Goal: Task Accomplishment & Management: Manage account settings

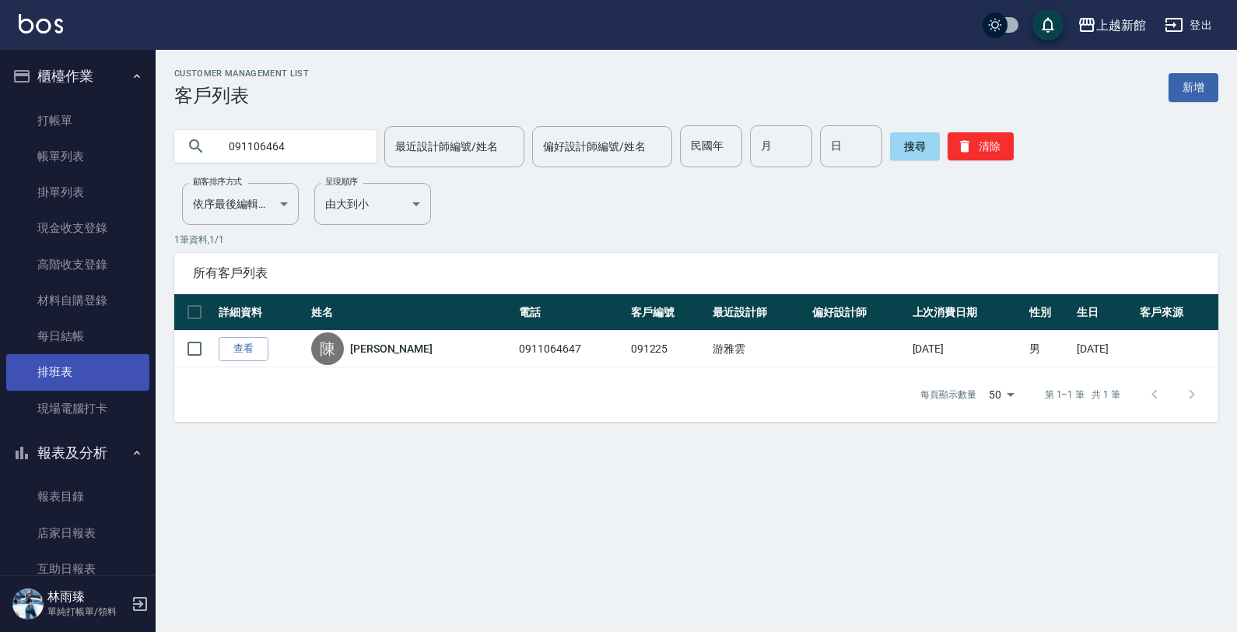
scroll to position [197, 0]
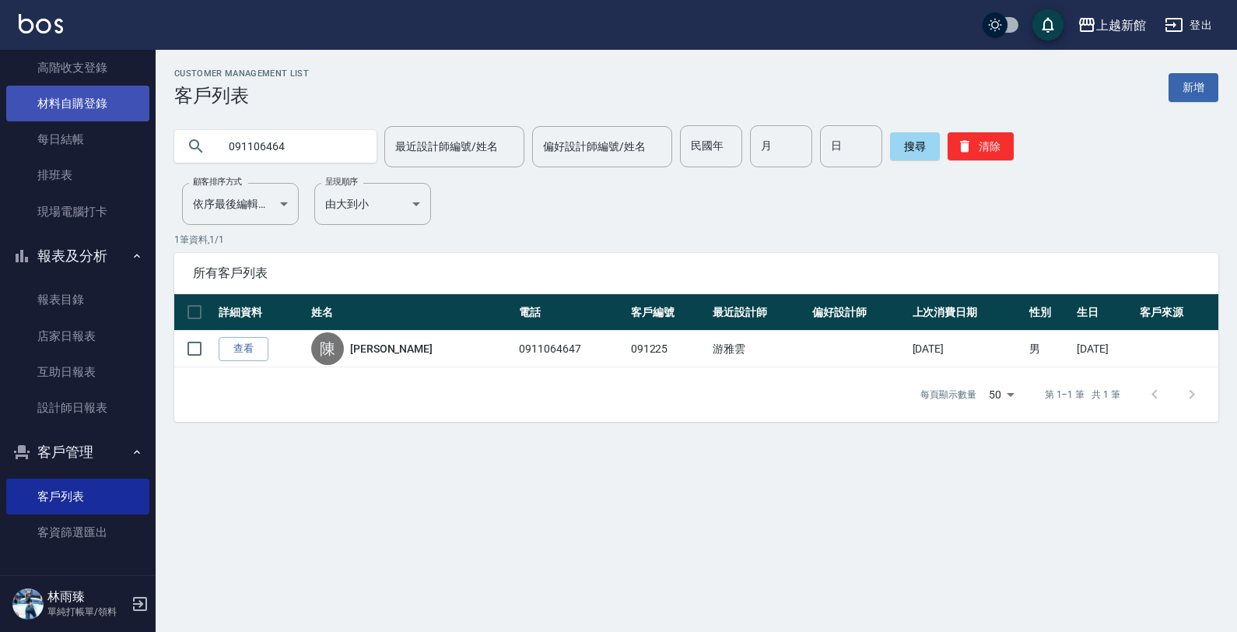
click at [91, 110] on link "材料自購登錄" at bounding box center [77, 104] width 143 height 36
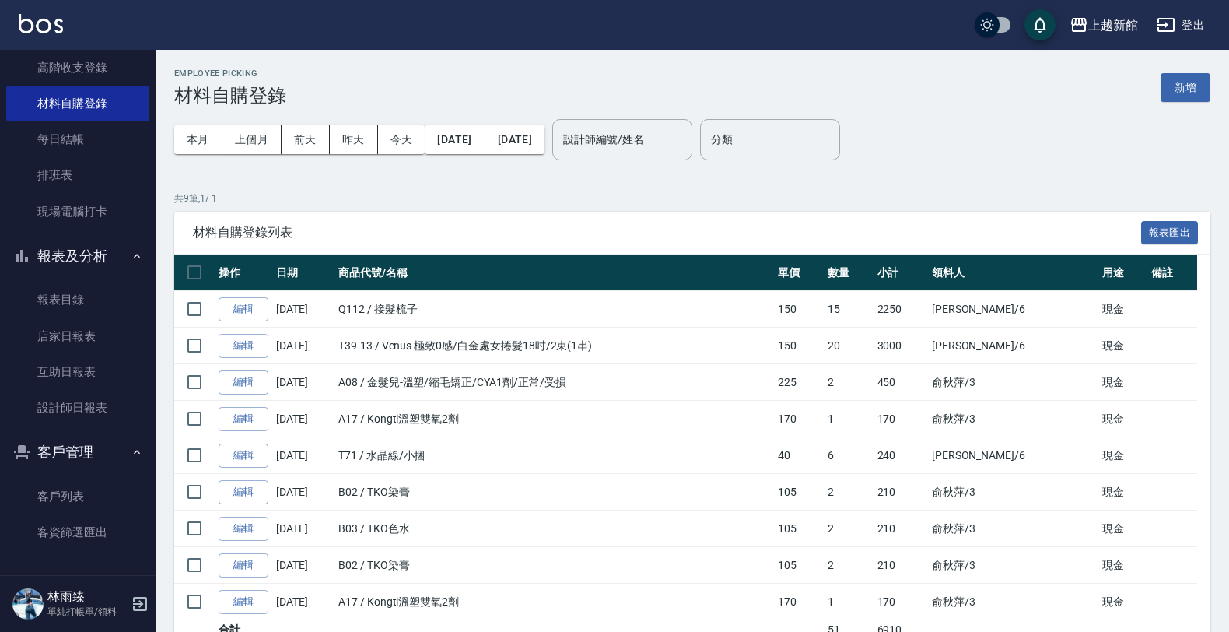
click at [1211, 79] on div "Employee Picking 材料自購登錄 新增 本月 上個月 [DATE] [DATE] [DATE] [DATE] [DATE] 設計師編號/姓名 設…" at bounding box center [692, 375] width 1073 height 651
click at [1204, 80] on button "新增" at bounding box center [1186, 87] width 50 height 29
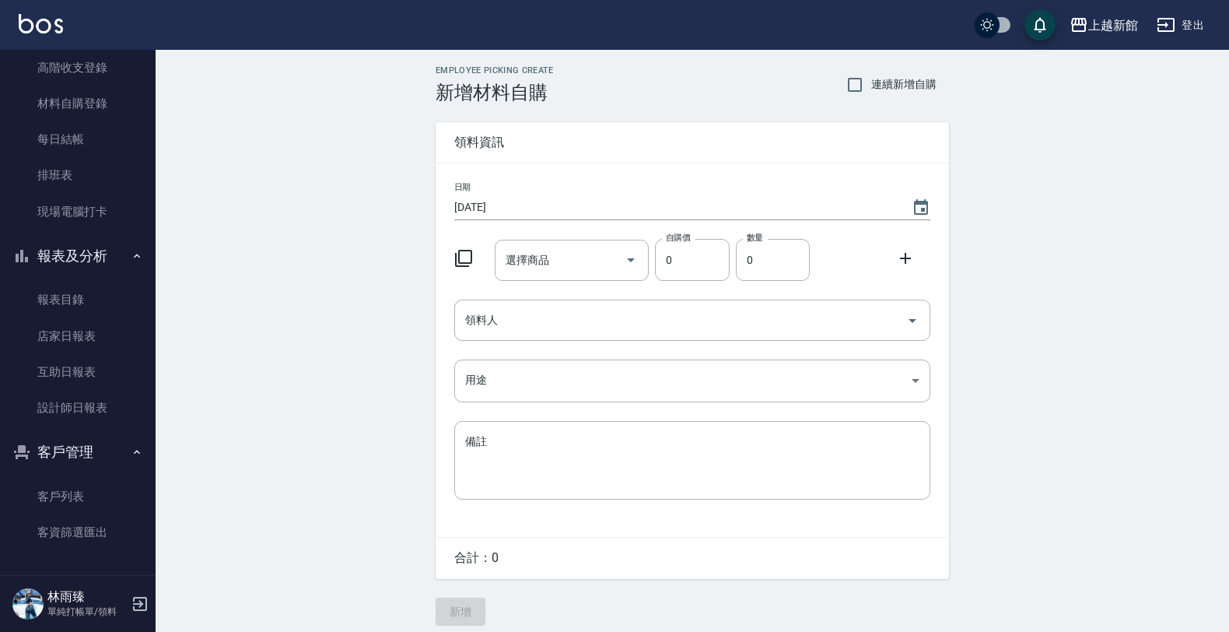
click at [471, 250] on icon at bounding box center [463, 258] width 17 height 17
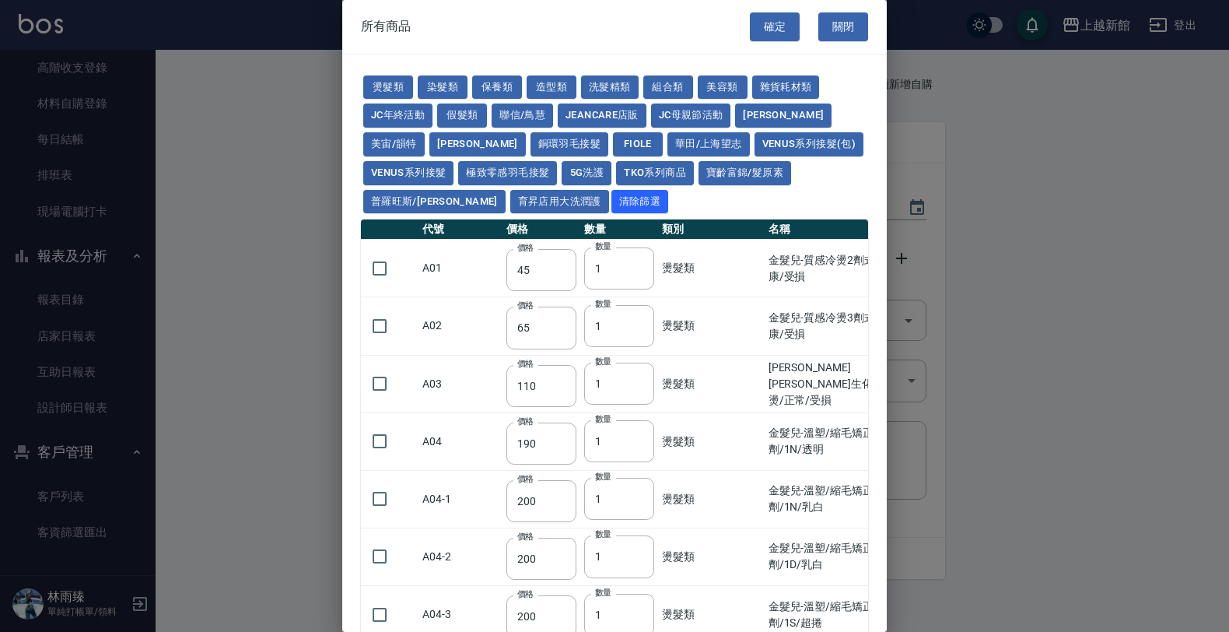
click at [465, 257] on td "A01" at bounding box center [460, 269] width 84 height 58
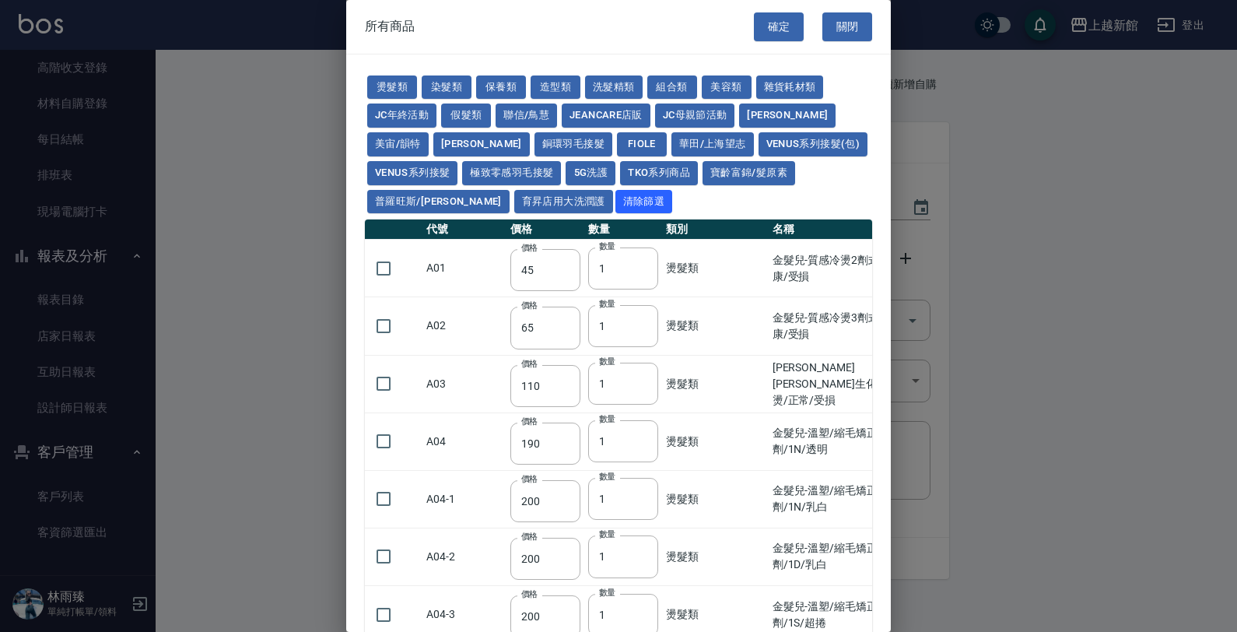
drag, startPoint x: 490, startPoint y: 297, endPoint x: 484, endPoint y: 270, distance: 27.9
click at [617, 132] on div "燙髮類 染髮類 保養類 造型類 洗髮精類 組合類 美容類 雜貨耗材類 JC年終活動 假髮類 聯信/鳥慧 JeanCare店販 JC母親節活動 娜普菈 美宙/韻…" at bounding box center [618, 144] width 507 height 143
click at [671, 138] on button "華田/上海望志" at bounding box center [712, 144] width 82 height 24
type input "3220"
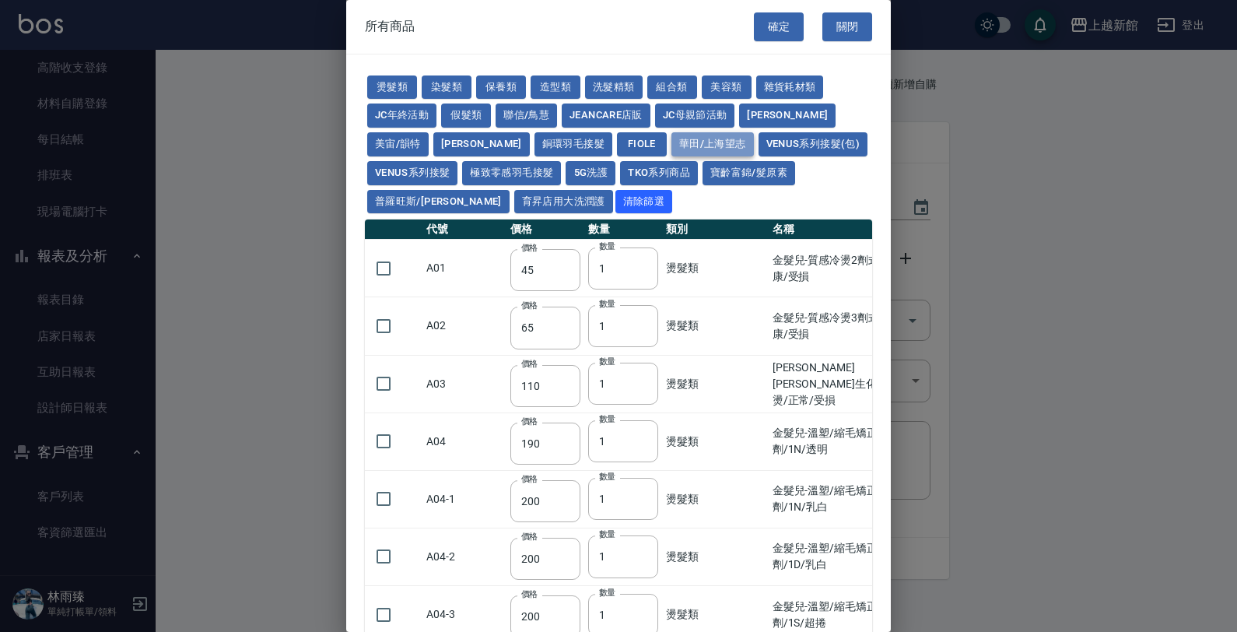
type input "490"
type input "450"
type input "350"
type input "500"
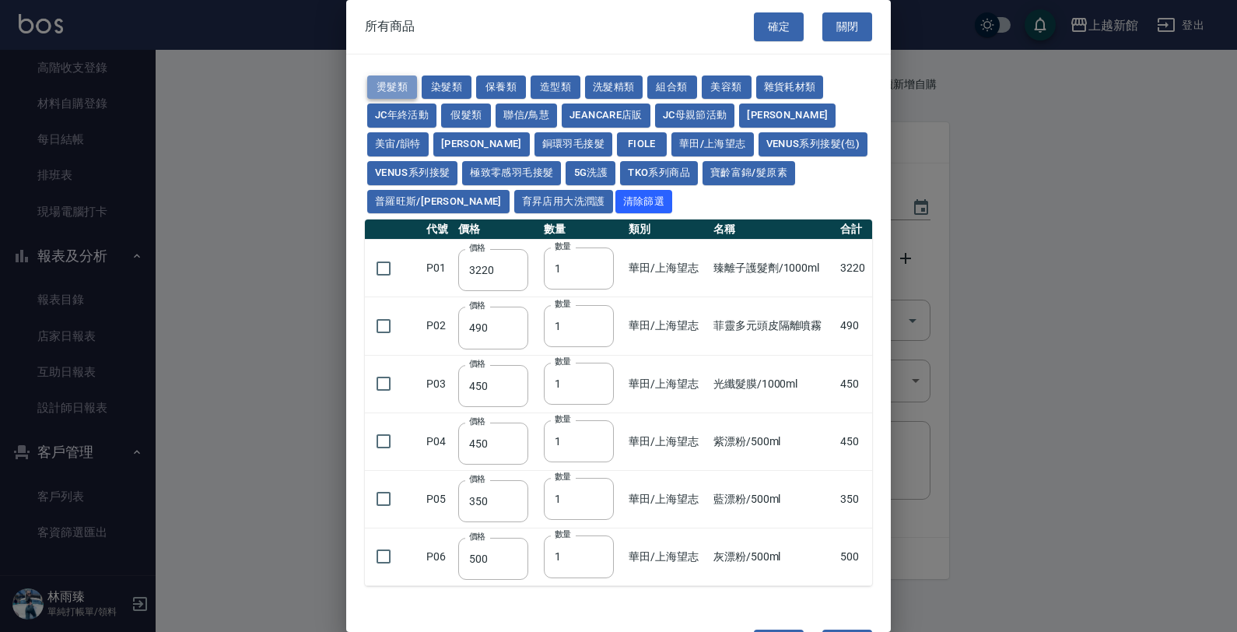
click at [394, 80] on button "燙髮類" at bounding box center [392, 87] width 50 height 24
type input "45"
type input "65"
type input "110"
type input "190"
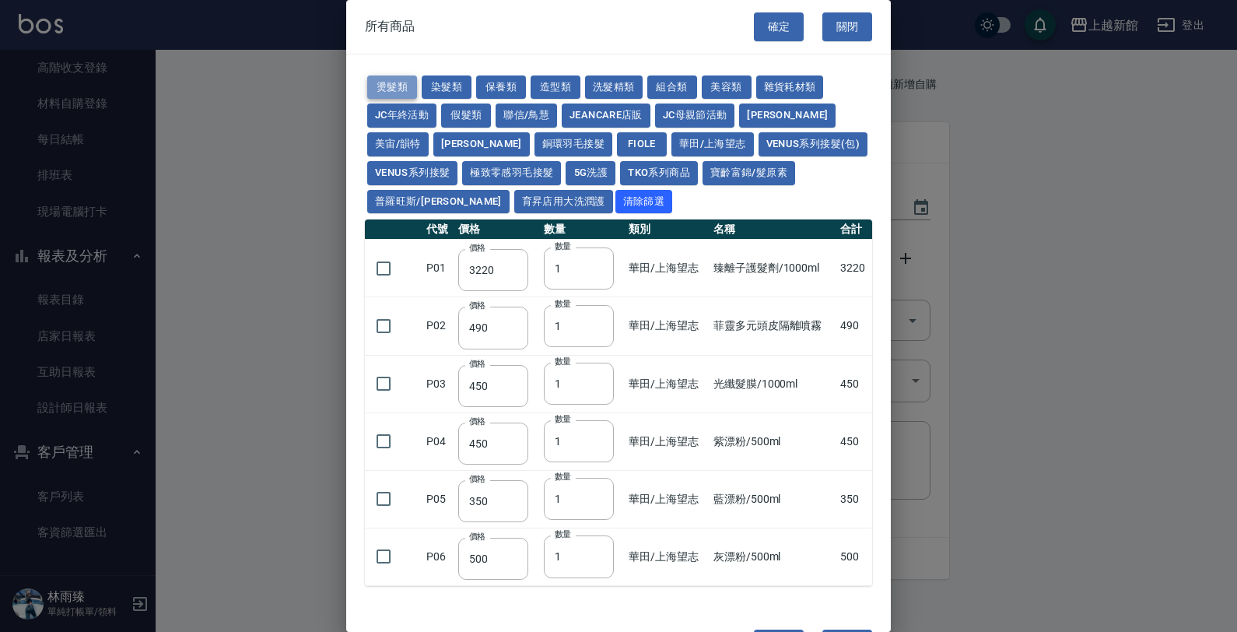
type input "200"
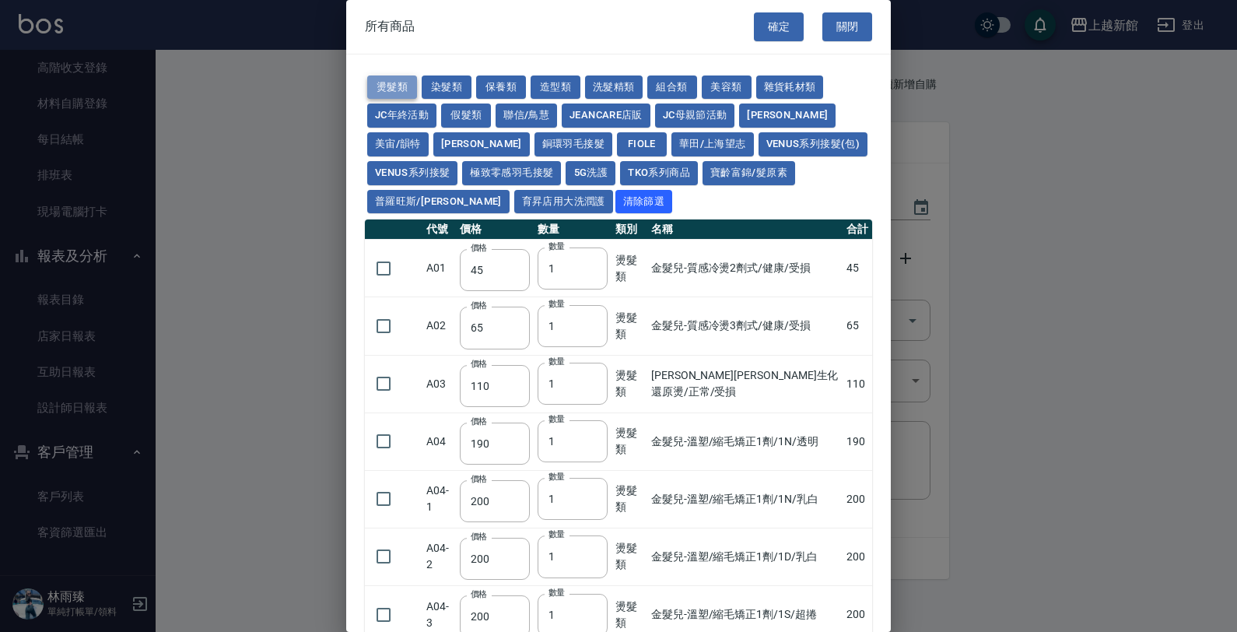
click at [394, 83] on button "燙髮類" at bounding box center [392, 87] width 50 height 24
drag, startPoint x: 394, startPoint y: 83, endPoint x: 397, endPoint y: 111, distance: 28.3
click at [393, 84] on button "燙髮類" at bounding box center [392, 87] width 50 height 24
click at [514, 197] on button "育昇店用大洗潤護" at bounding box center [563, 202] width 99 height 24
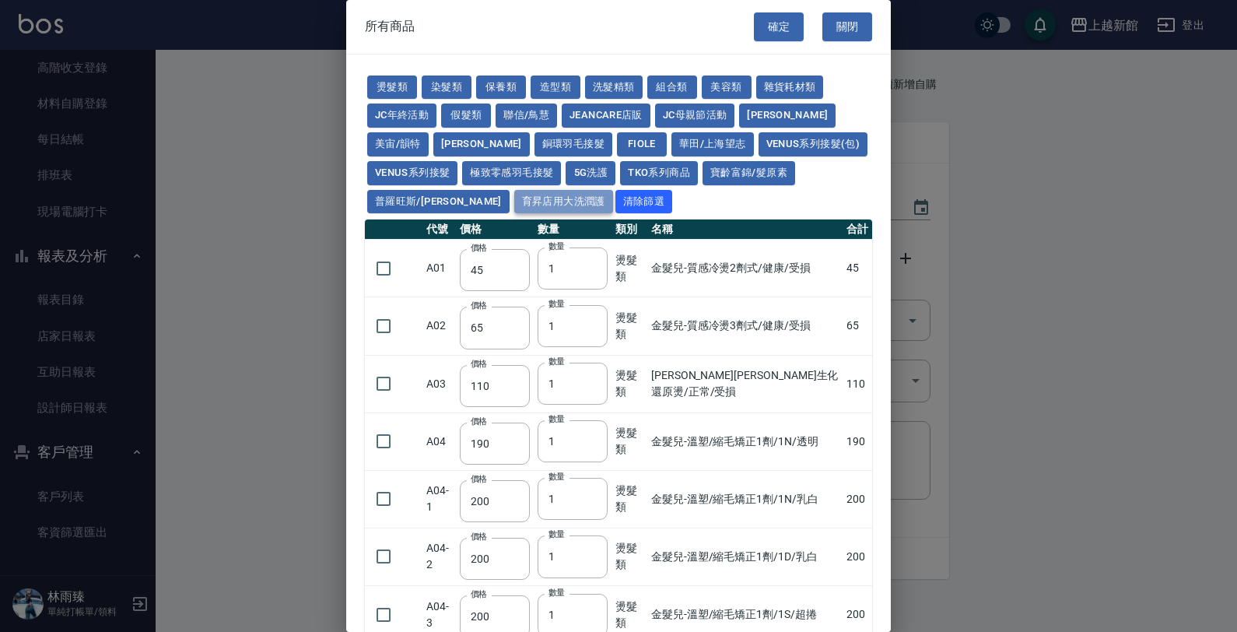
type input "160"
type input "170"
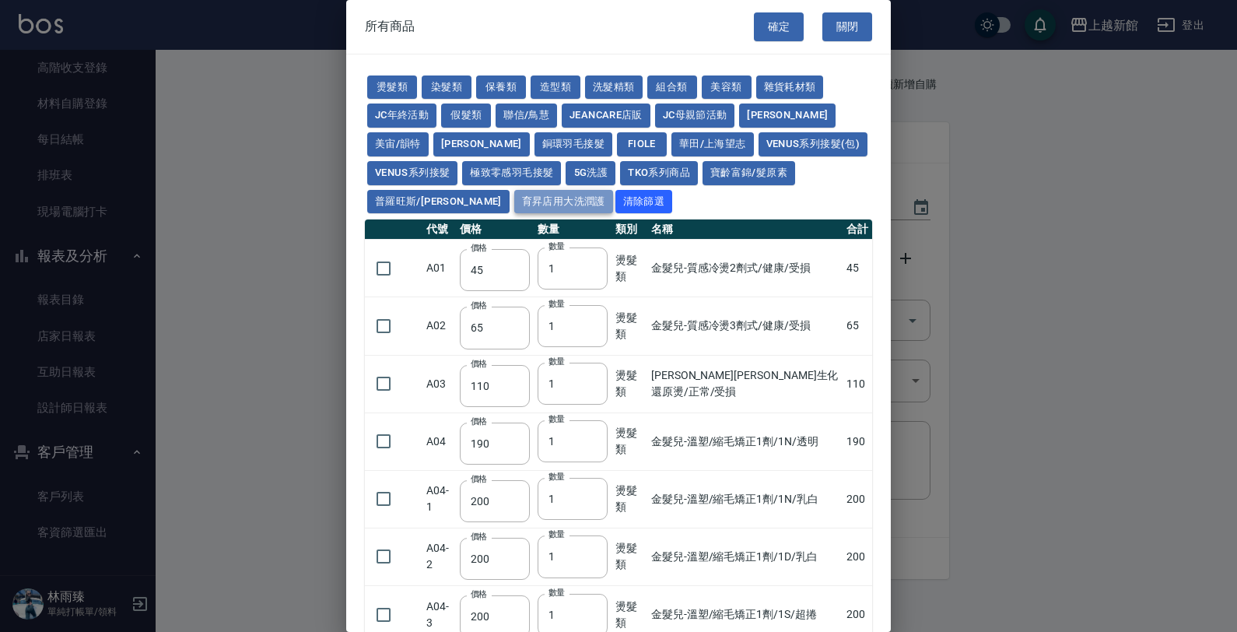
type input "180"
type input "165"
type input "180"
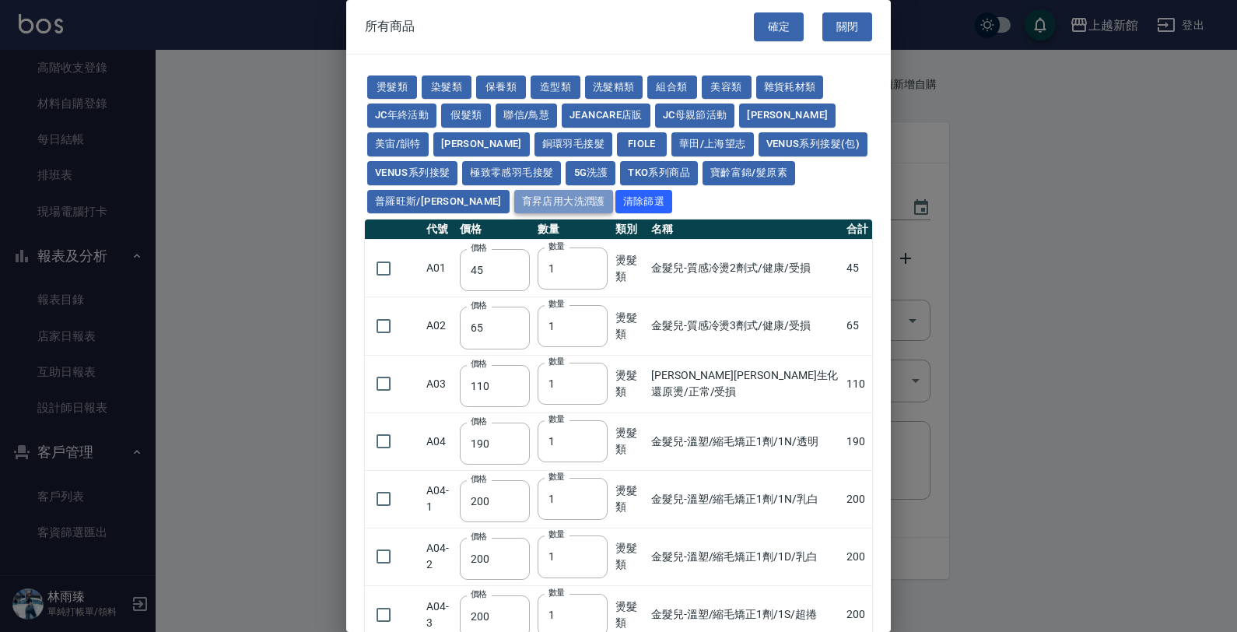
type input "165"
type input "170"
type input "190"
type input "170"
type input "200"
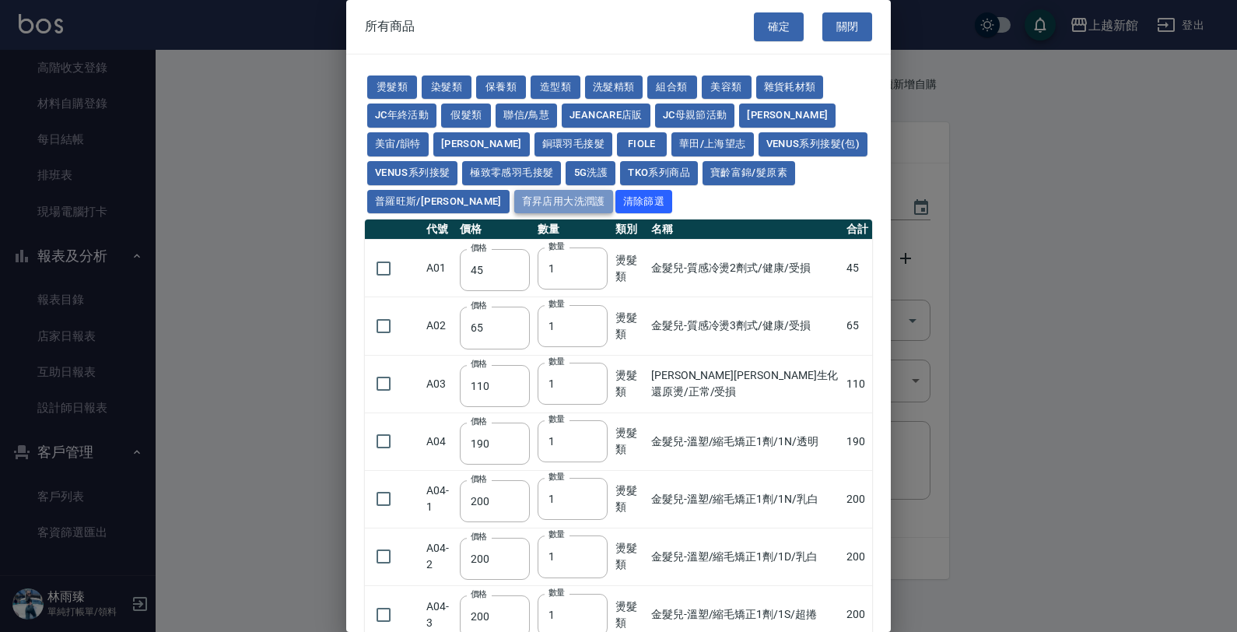
type input "200"
type input "110"
type input "185"
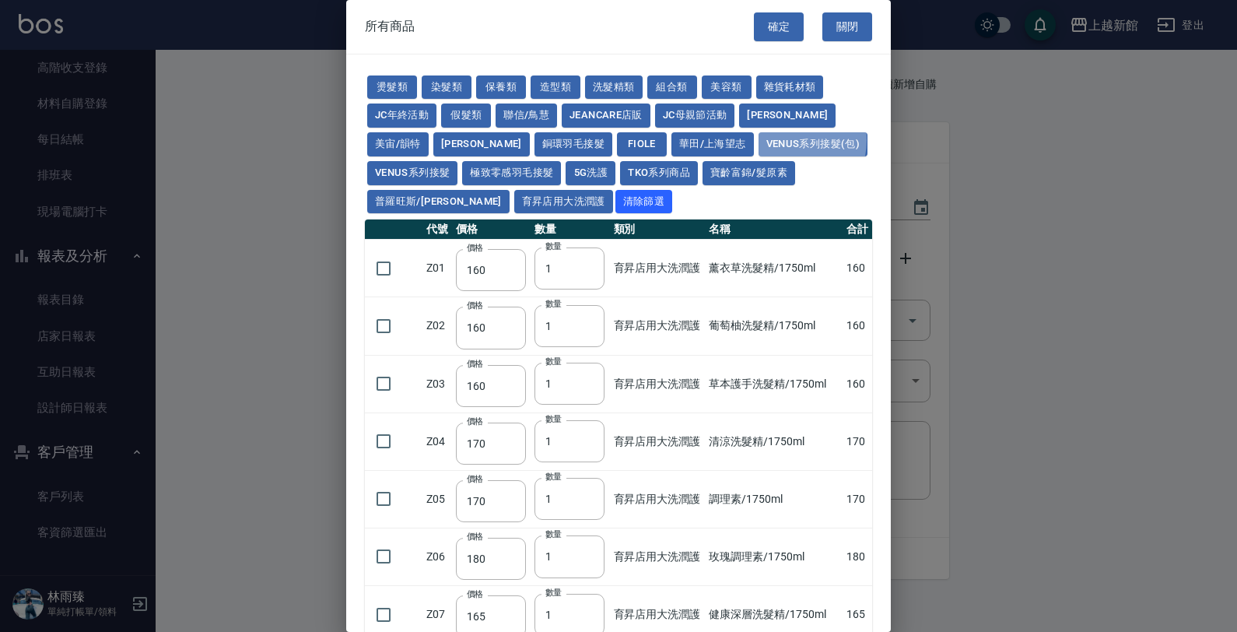
drag, startPoint x: 675, startPoint y: 140, endPoint x: 664, endPoint y: 158, distance: 21.4
click at [758, 140] on button "Venus系列接髮(包)" at bounding box center [812, 144] width 109 height 24
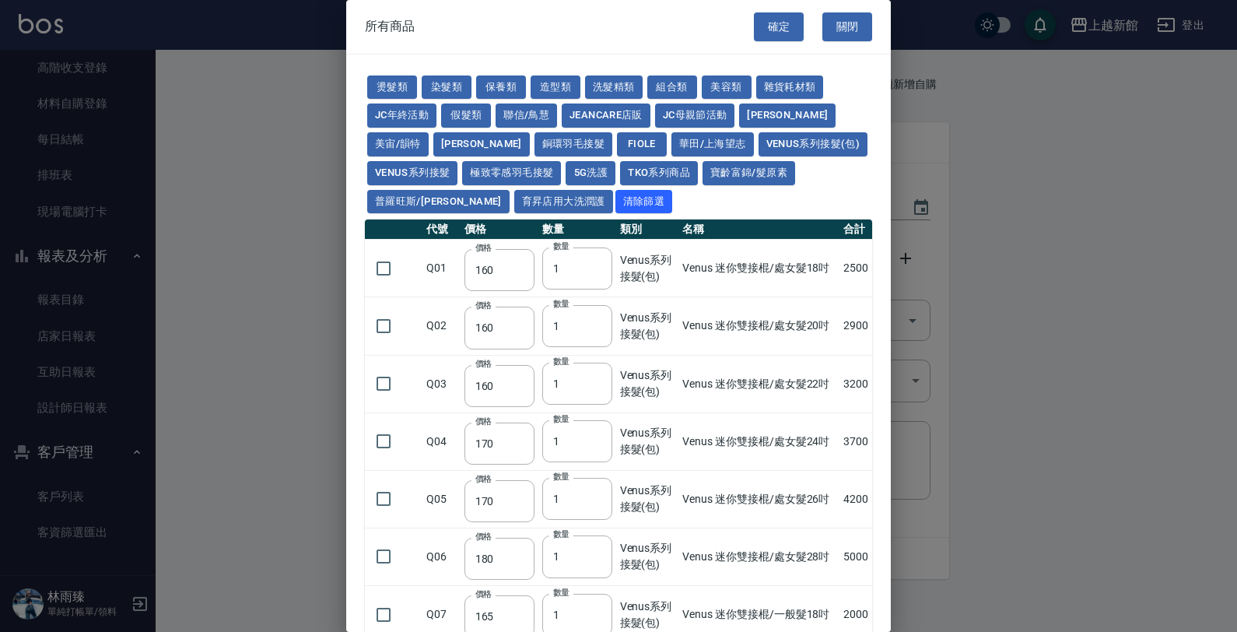
type input "2500"
type input "2900"
type input "3200"
type input "3700"
type input "4200"
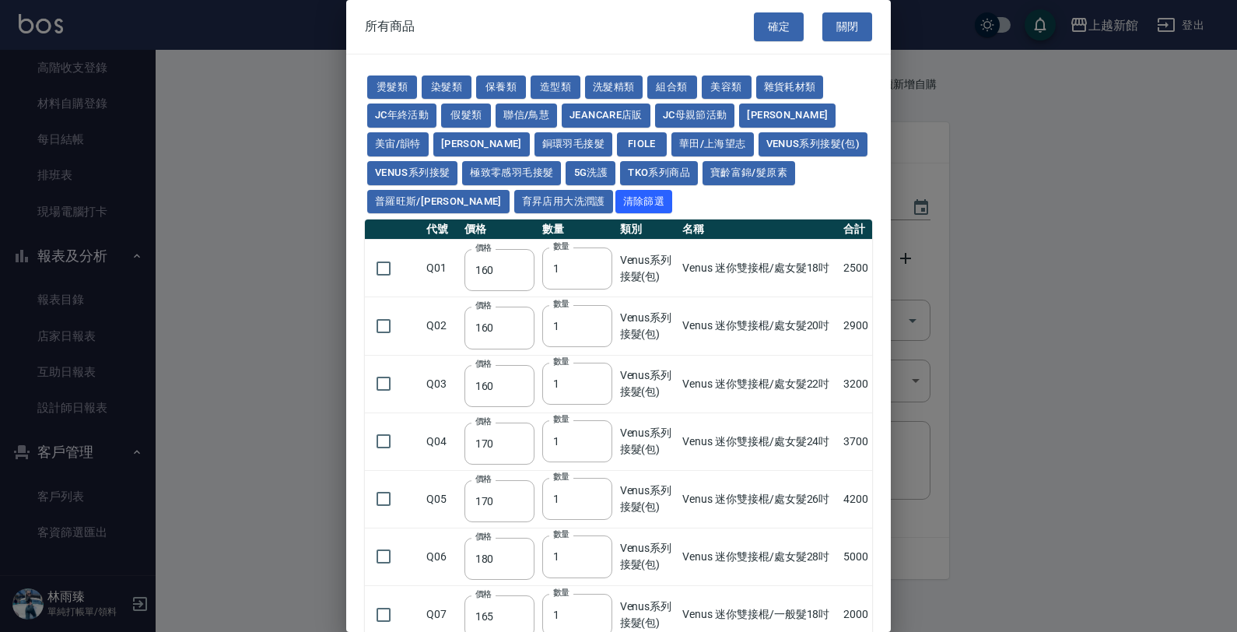
type input "5000"
type input "2000"
type input "2400"
type input "2700"
type input "3000"
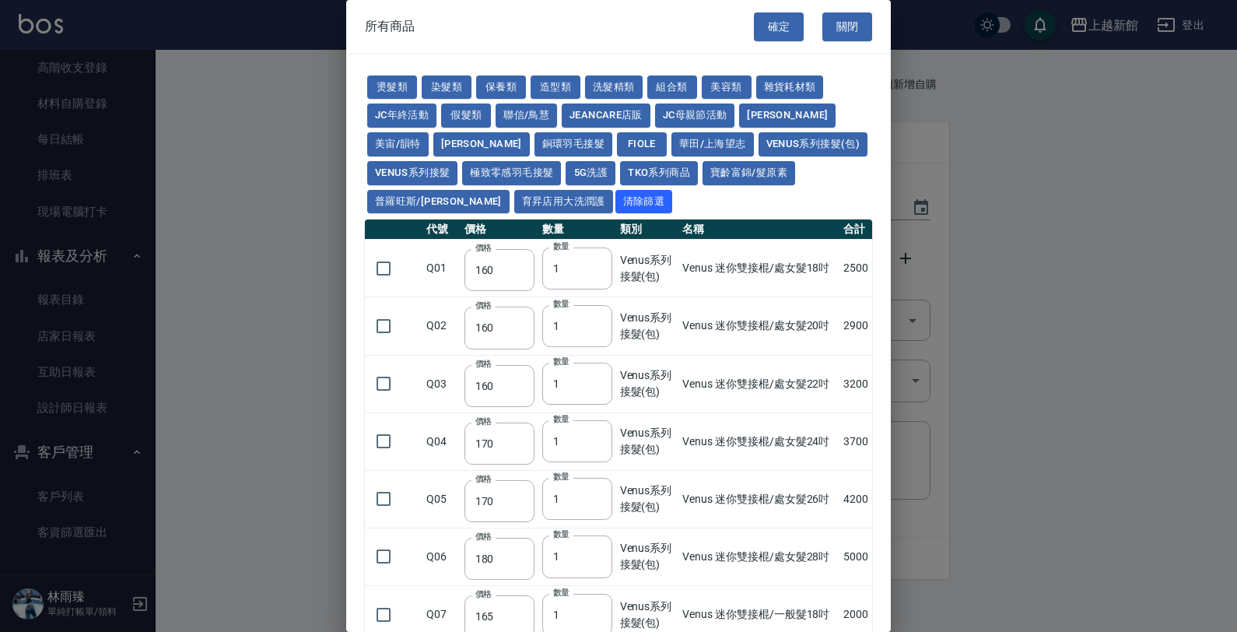
type input "3600"
type input "3000"
type input "3400"
type input "3900"
type input "4300"
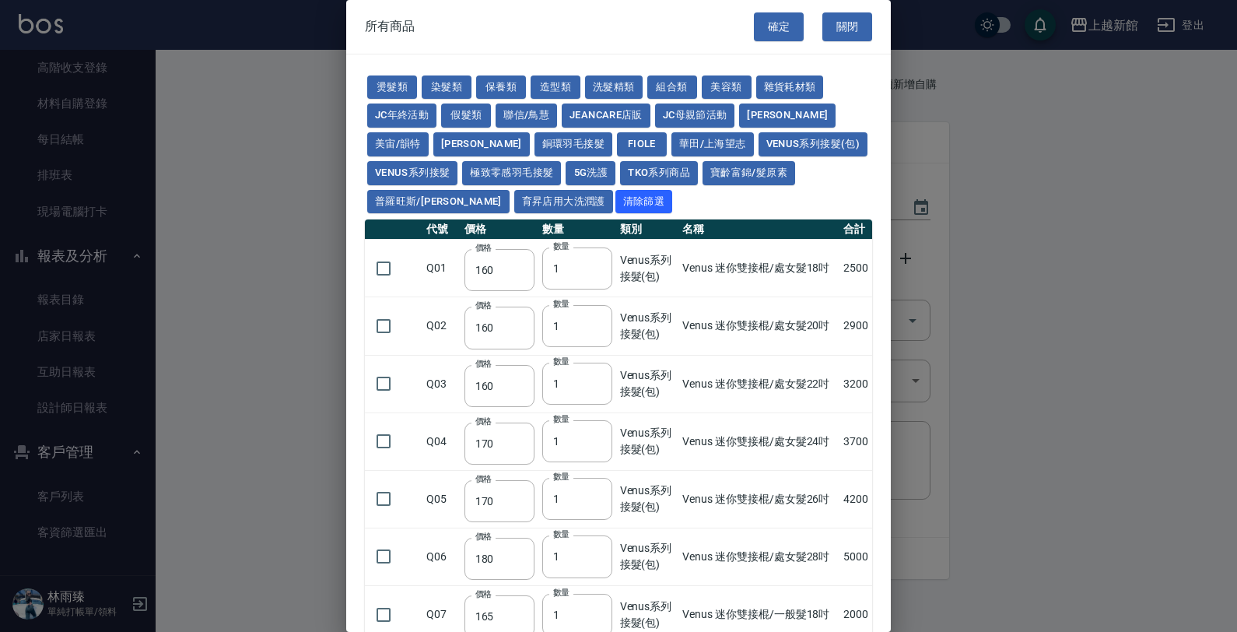
type input "4800"
type input "5300"
type input "2700"
type input "3000"
type input "3300"
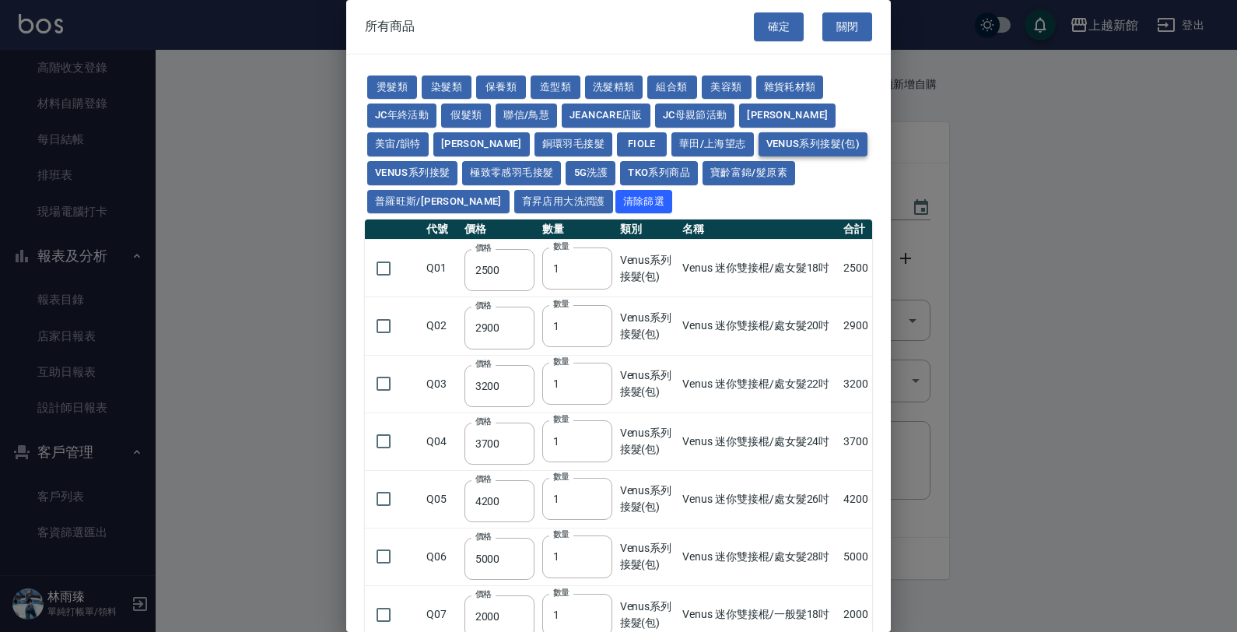
click at [758, 150] on button "Venus系列接髮(包)" at bounding box center [812, 144] width 109 height 24
click at [758, 136] on button "Venus系列接髮(包)" at bounding box center [812, 144] width 109 height 24
click at [758, 135] on button "Venus系列接髮(包)" at bounding box center [812, 144] width 109 height 24
click at [620, 167] on button "TKO系列商品" at bounding box center [659, 173] width 78 height 24
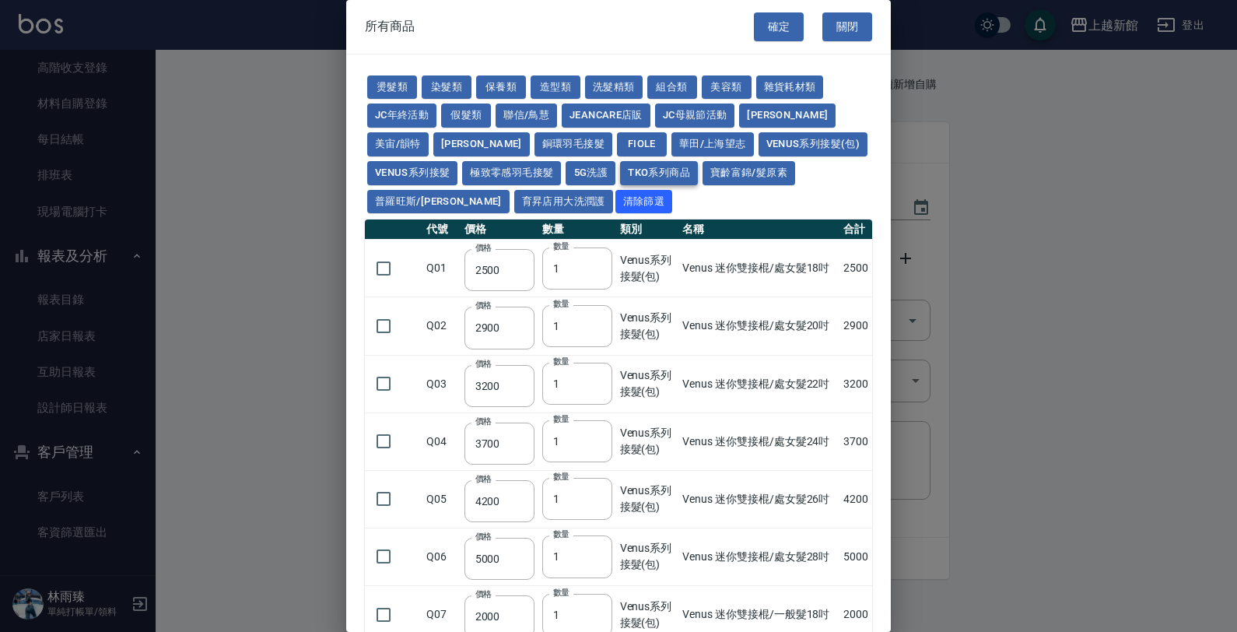
type input "407"
type input "420"
type input "1300"
type input "50"
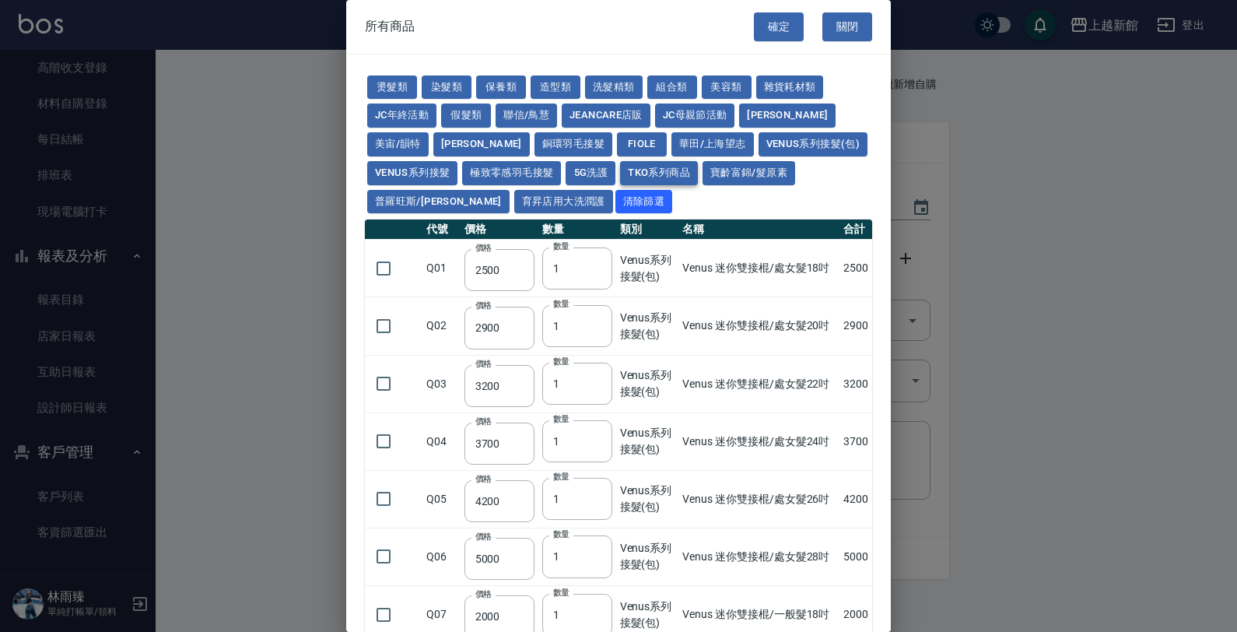
type input "500"
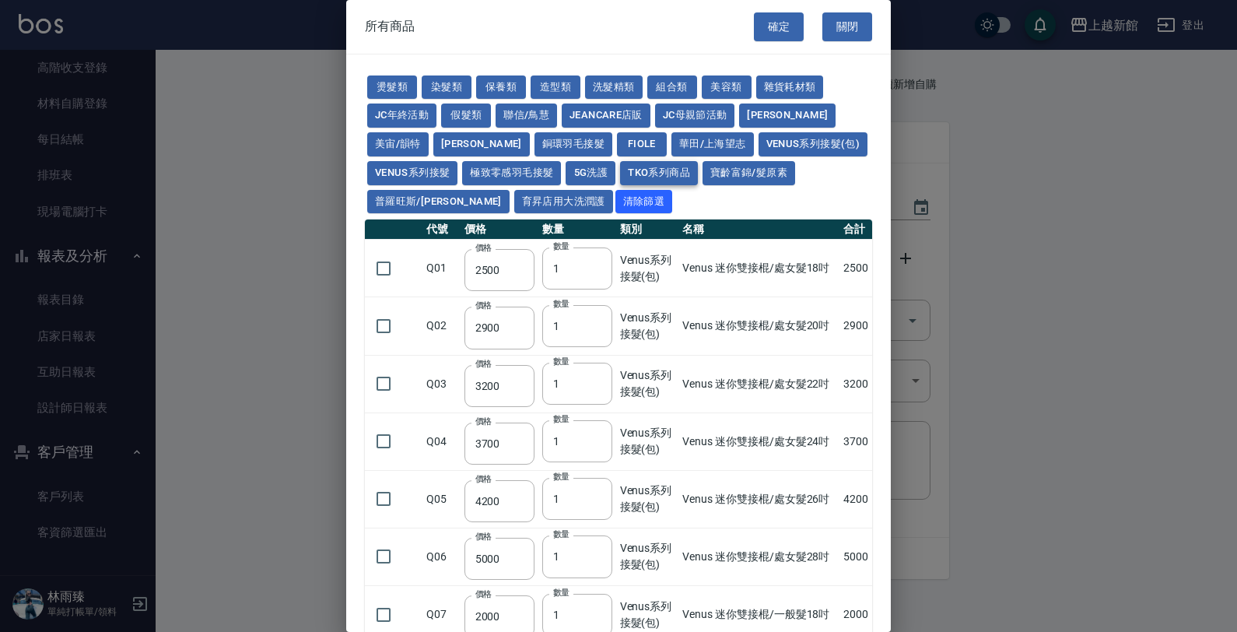
type input "500"
type input "200"
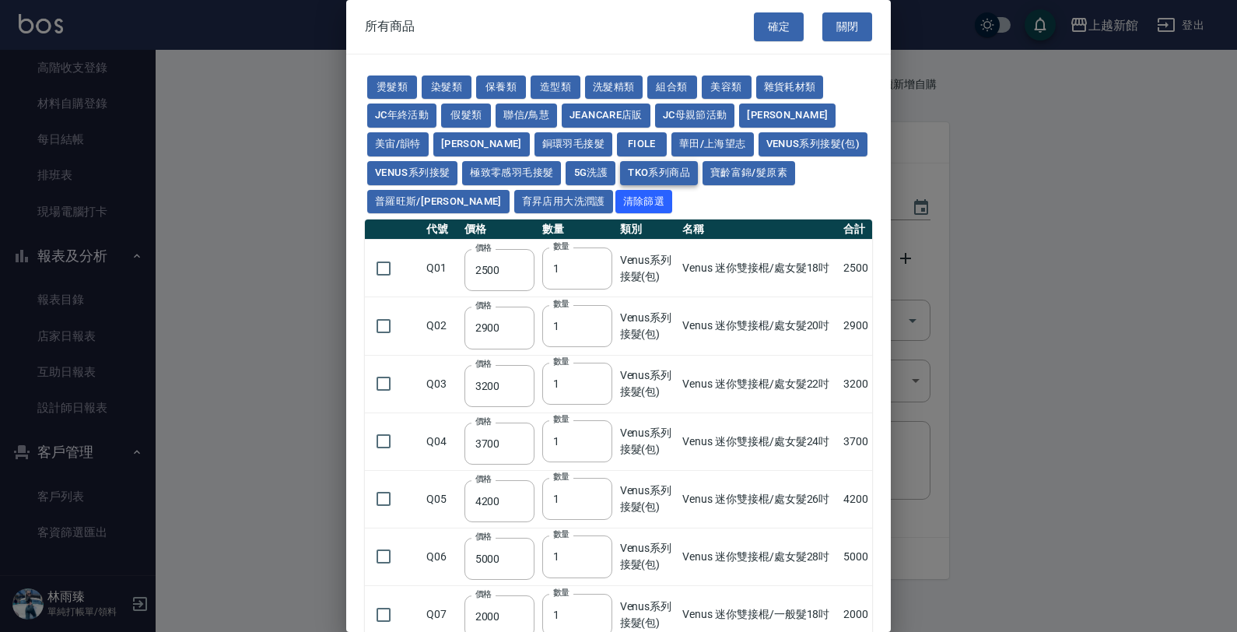
type input "200"
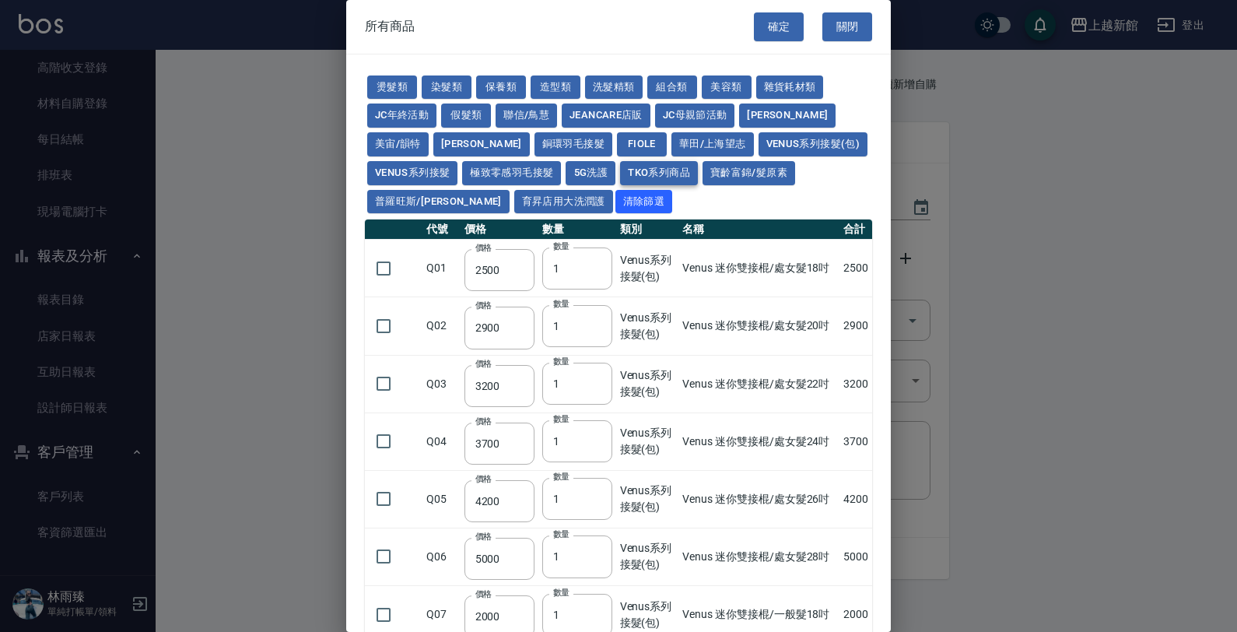
type input "200"
type input "420"
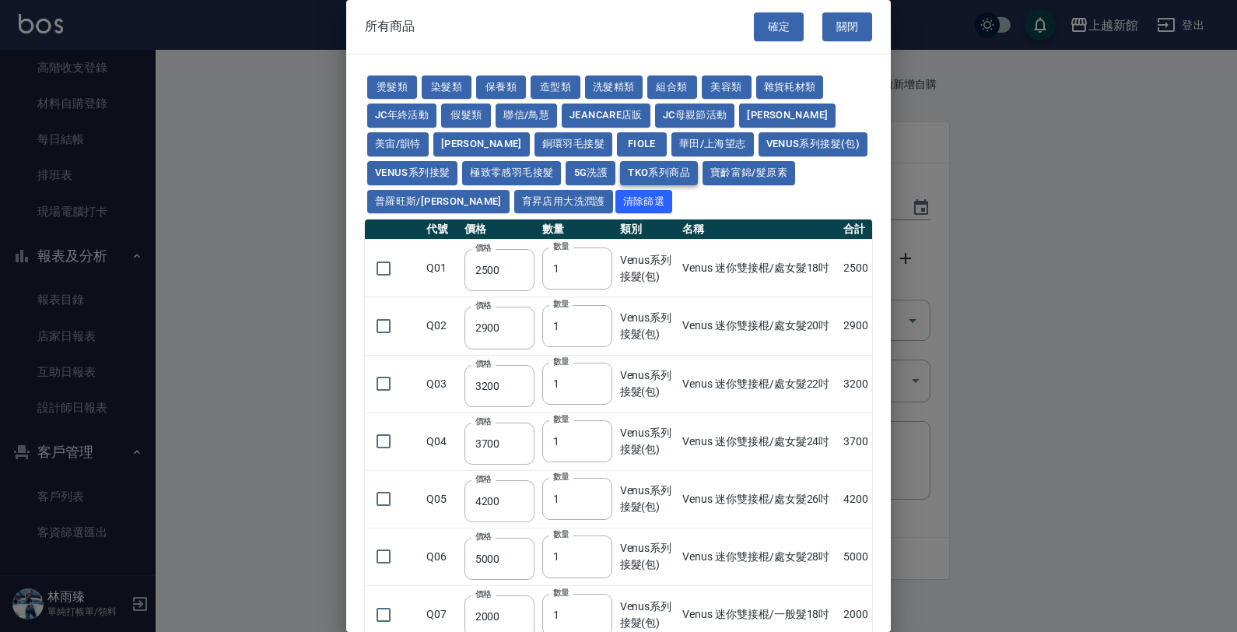
type input "420"
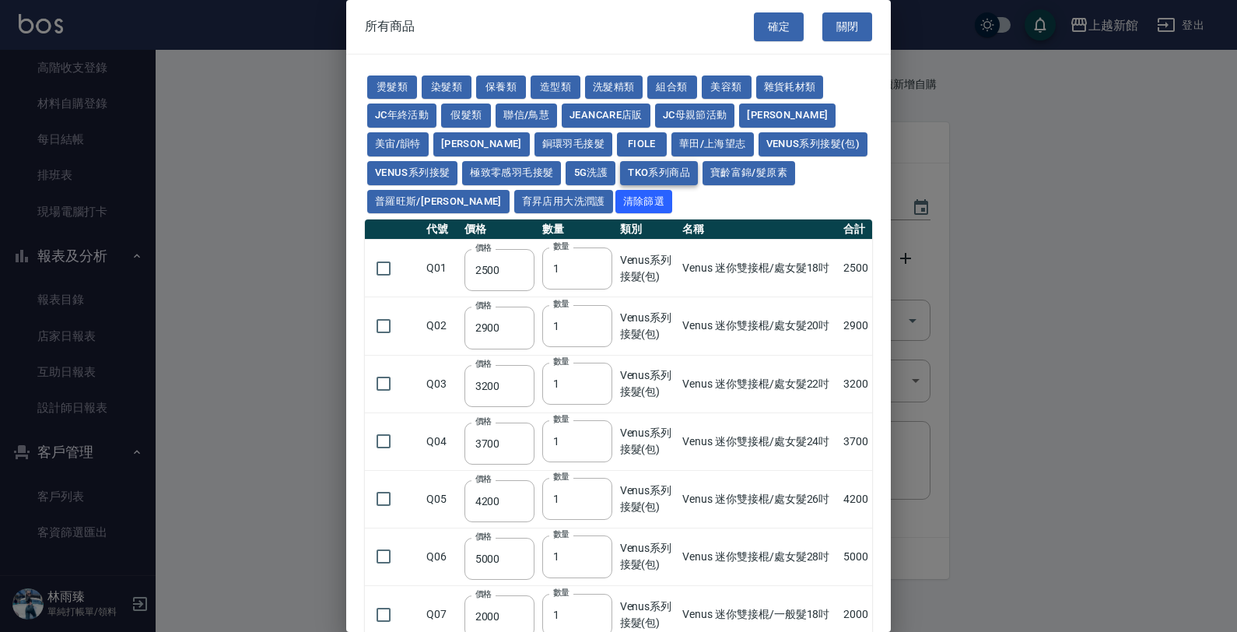
type input "420"
type input "150"
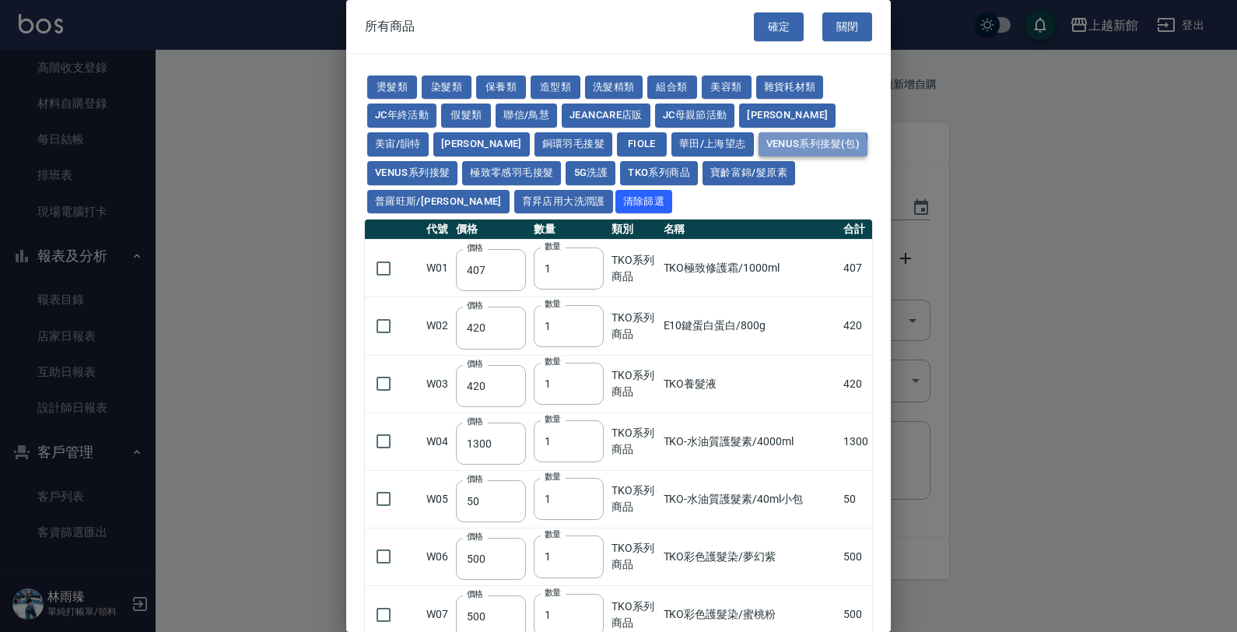
drag, startPoint x: 674, startPoint y: 153, endPoint x: 687, endPoint y: 142, distance: 17.1
click at [758, 146] on button "Venus系列接髮(包)" at bounding box center [812, 144] width 109 height 24
click at [758, 140] on button "Venus系列接髮(包)" at bounding box center [812, 144] width 109 height 24
type input "2500"
type input "2900"
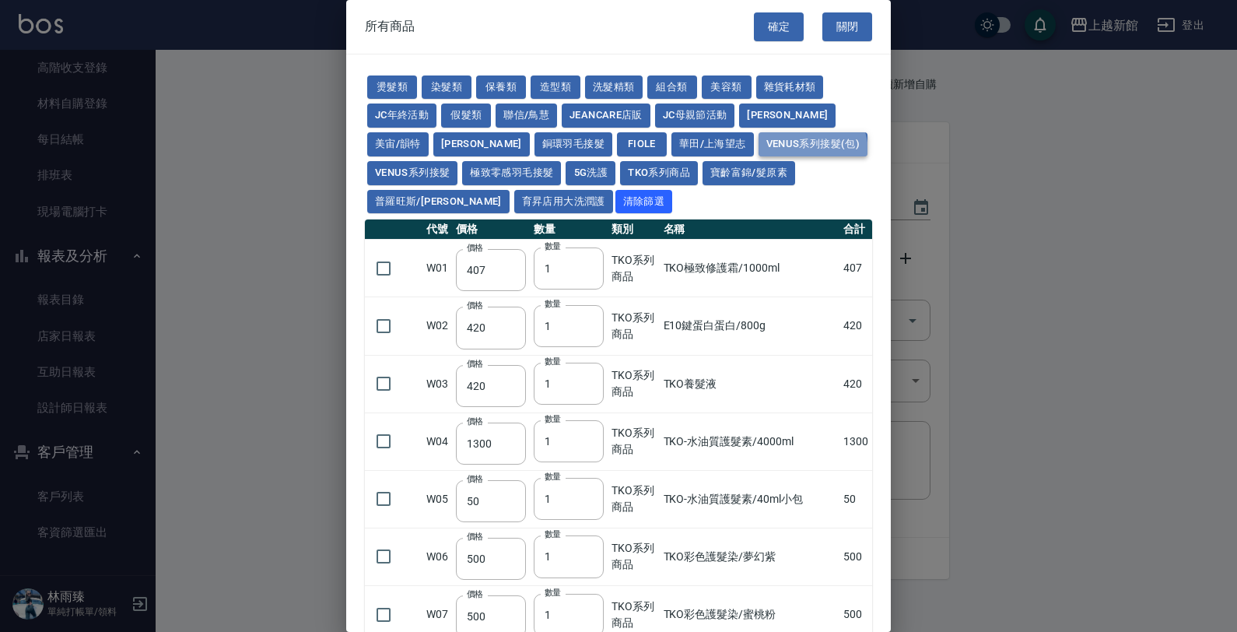
type input "3200"
type input "3700"
type input "4200"
type input "5000"
type input "2000"
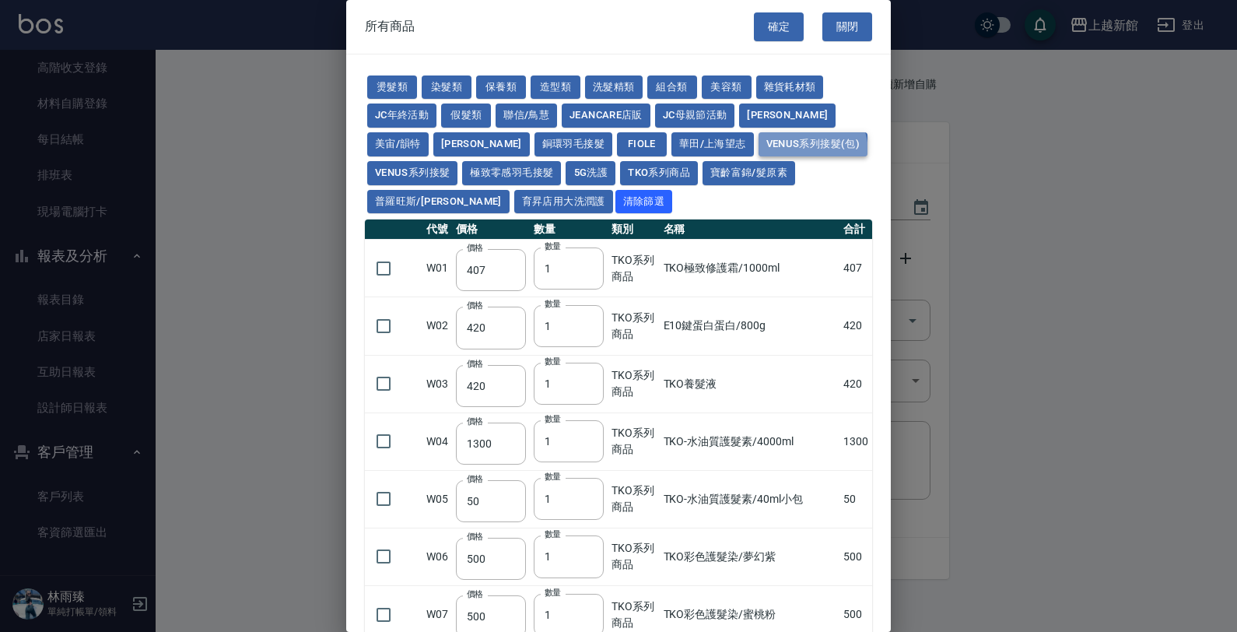
type input "2400"
type input "2700"
type input "3000"
type input "3600"
type input "3000"
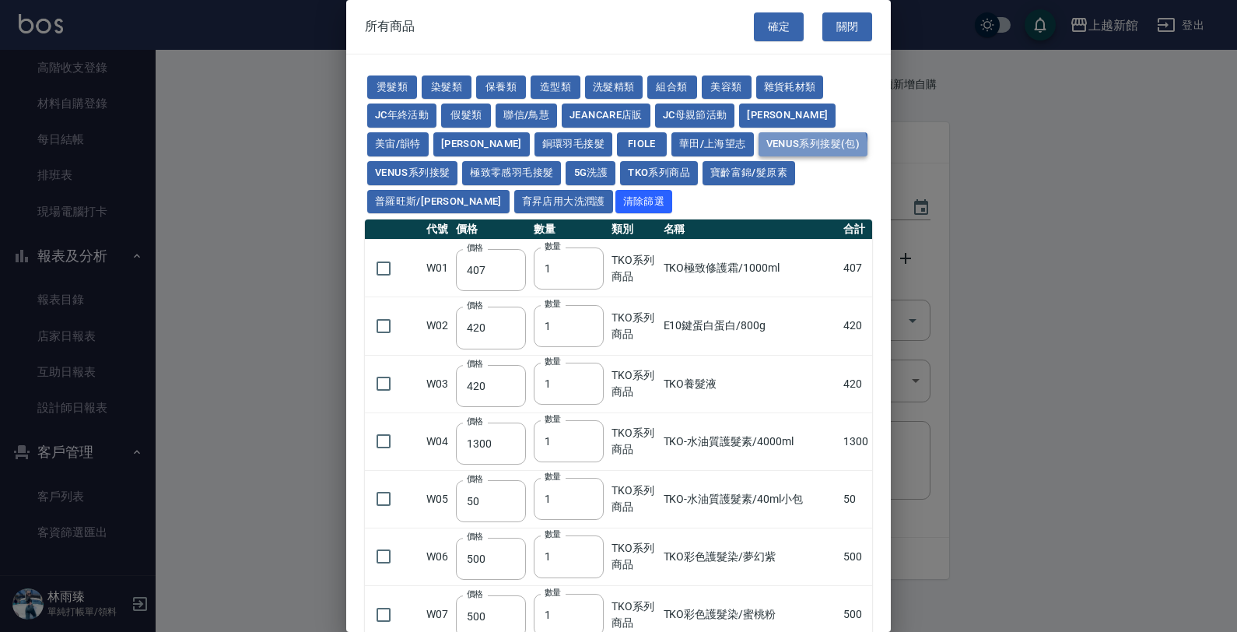
type input "3400"
type input "3900"
type input "4300"
type input "4800"
type input "5300"
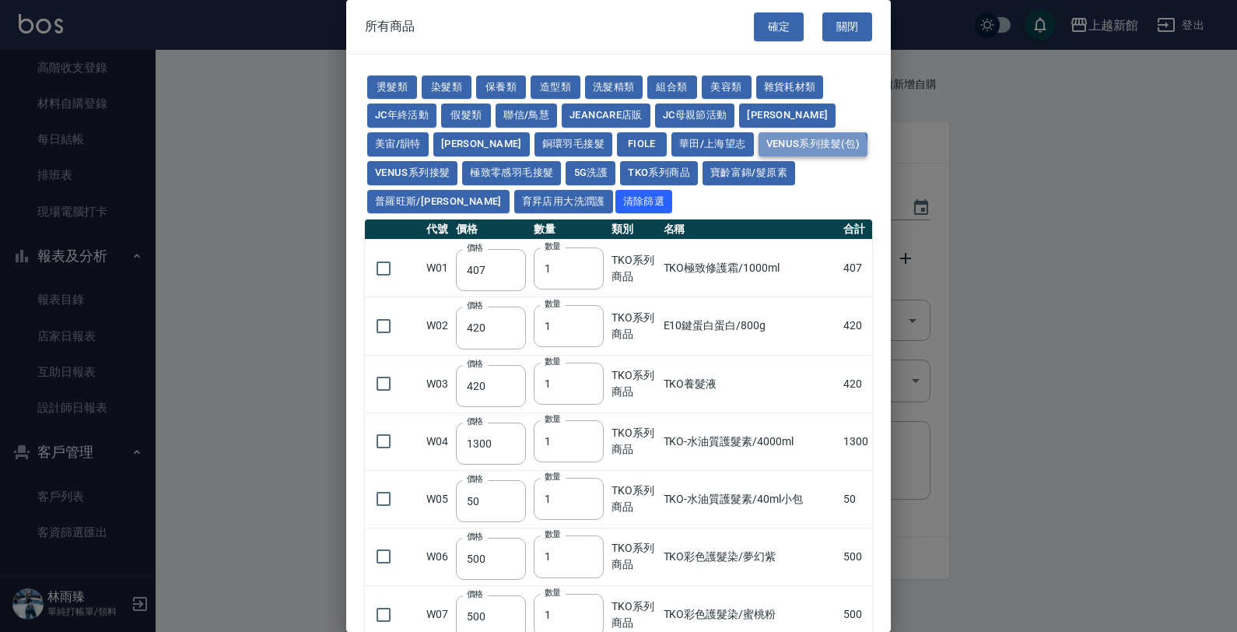
type input "2700"
type input "3000"
type input "3300"
type input "3600"
type input "4000"
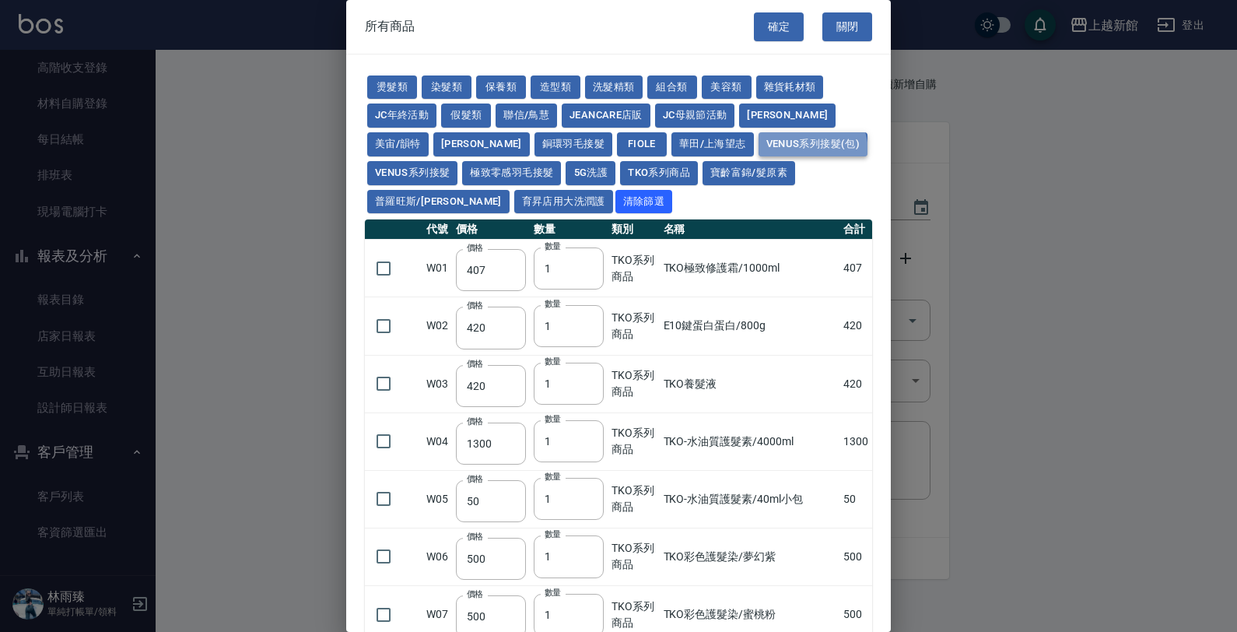
type input "2800"
type input "3100"
type input "3400"
type input "3700"
type input "4100"
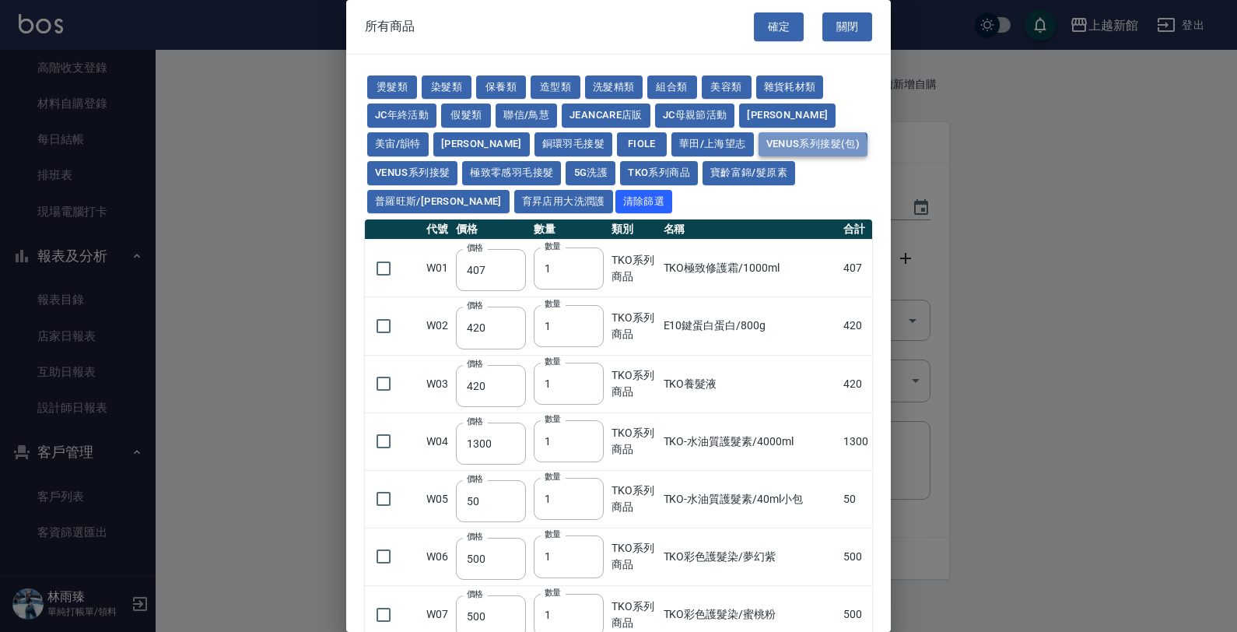
type input "2300"
type input "2600"
type input "2900"
type input "3200"
type input "3500"
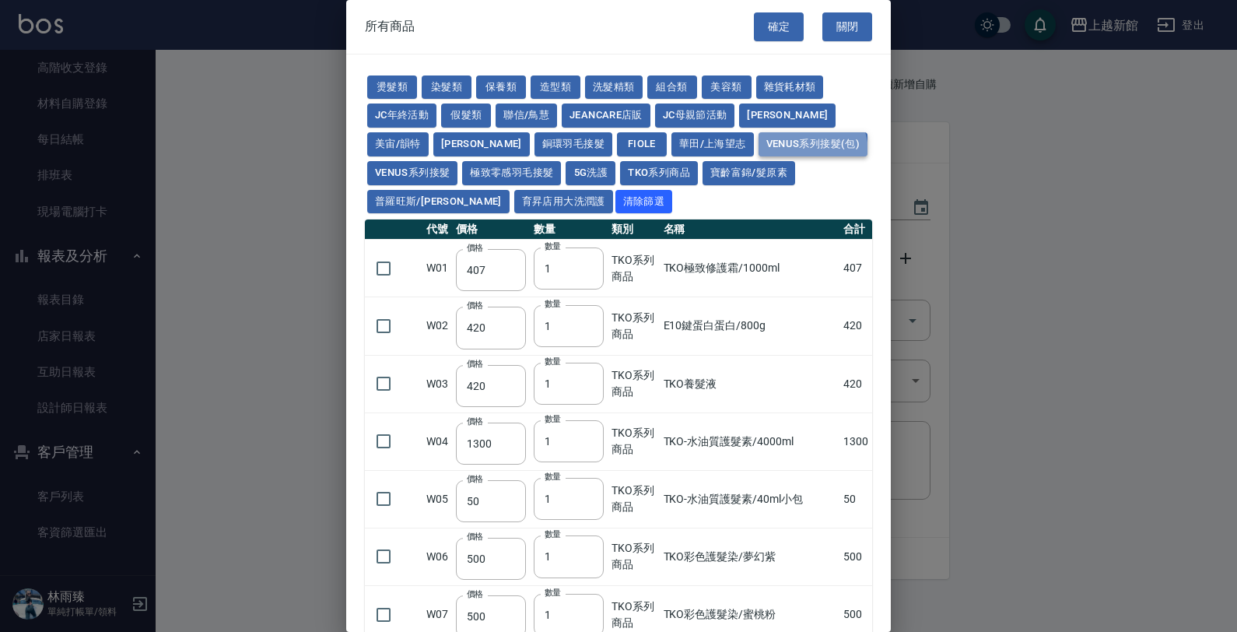
type input "3900"
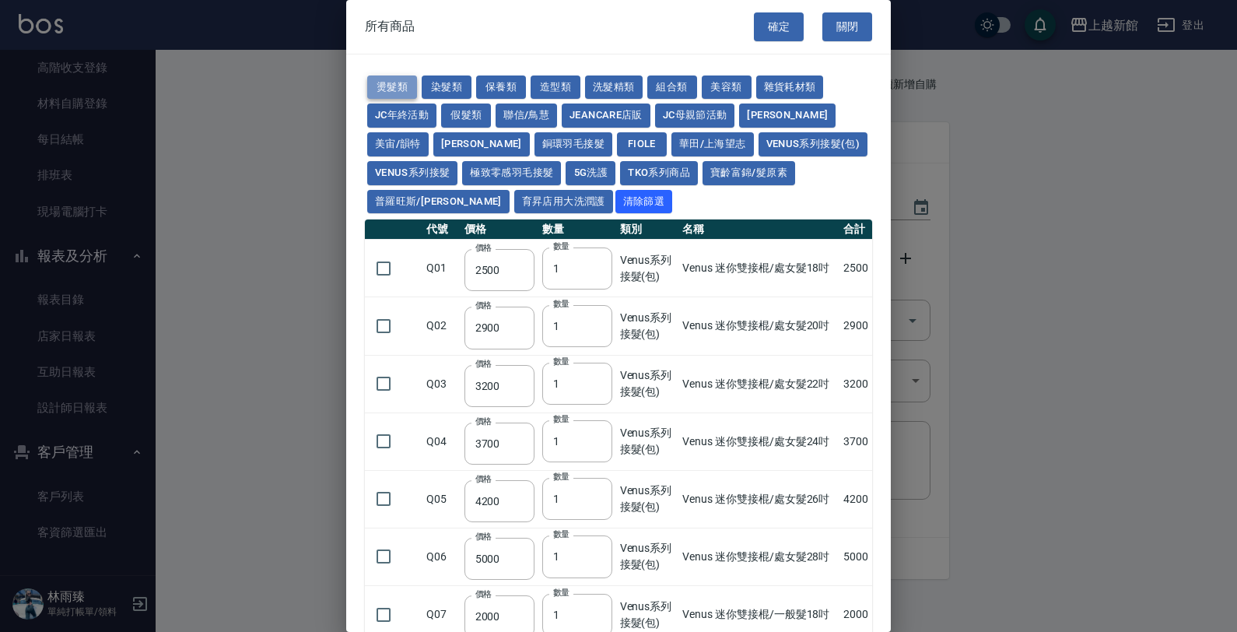
click at [394, 86] on button "燙髮類" at bounding box center [392, 87] width 50 height 24
type input "45"
type input "65"
type input "110"
type input "190"
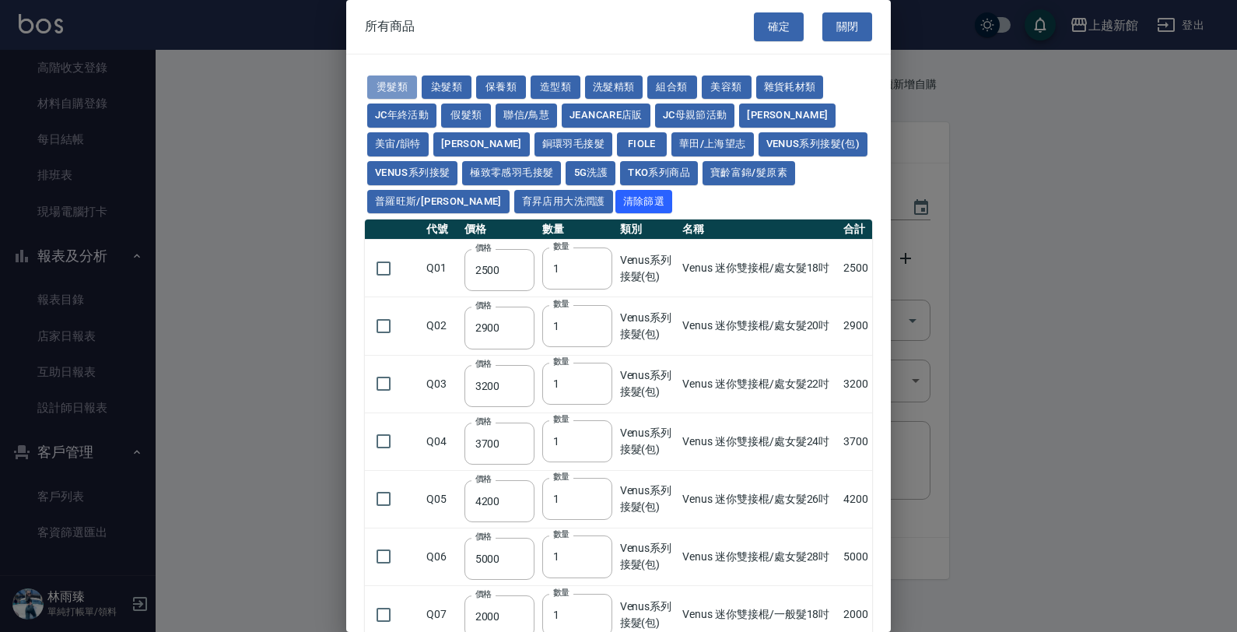
type input "200"
type input "190"
type input "160"
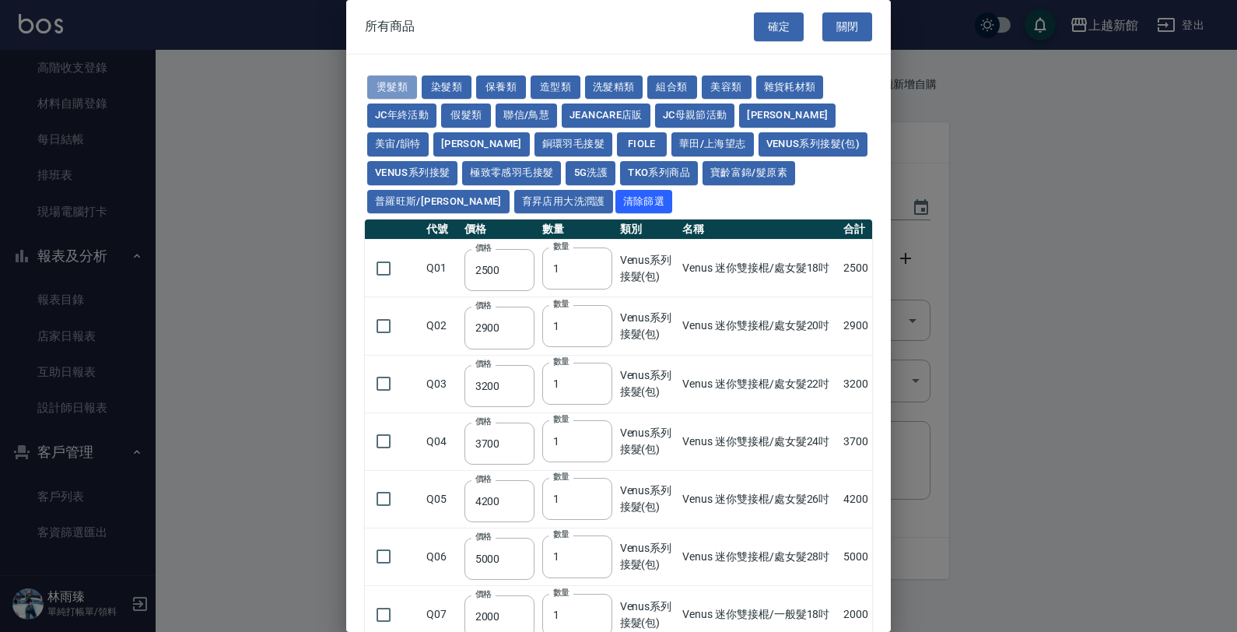
type input "170"
type input "270"
type input "225"
type input "130"
type input "280"
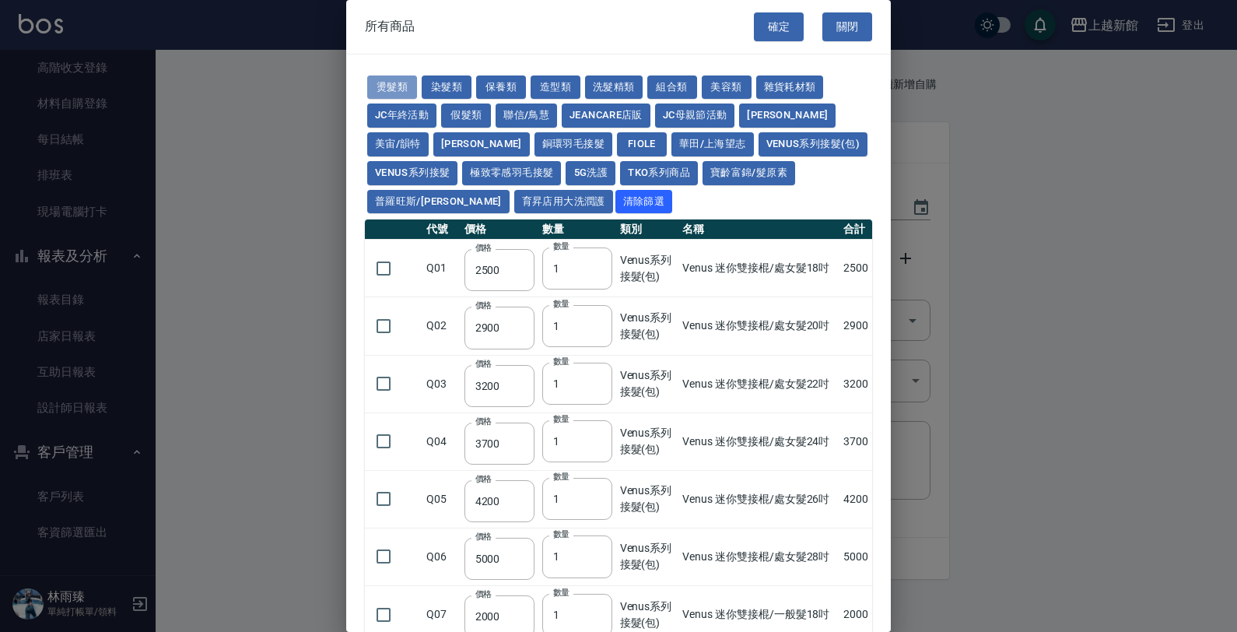
type input "220"
type input "260"
type input "450"
type input "250"
type input "400"
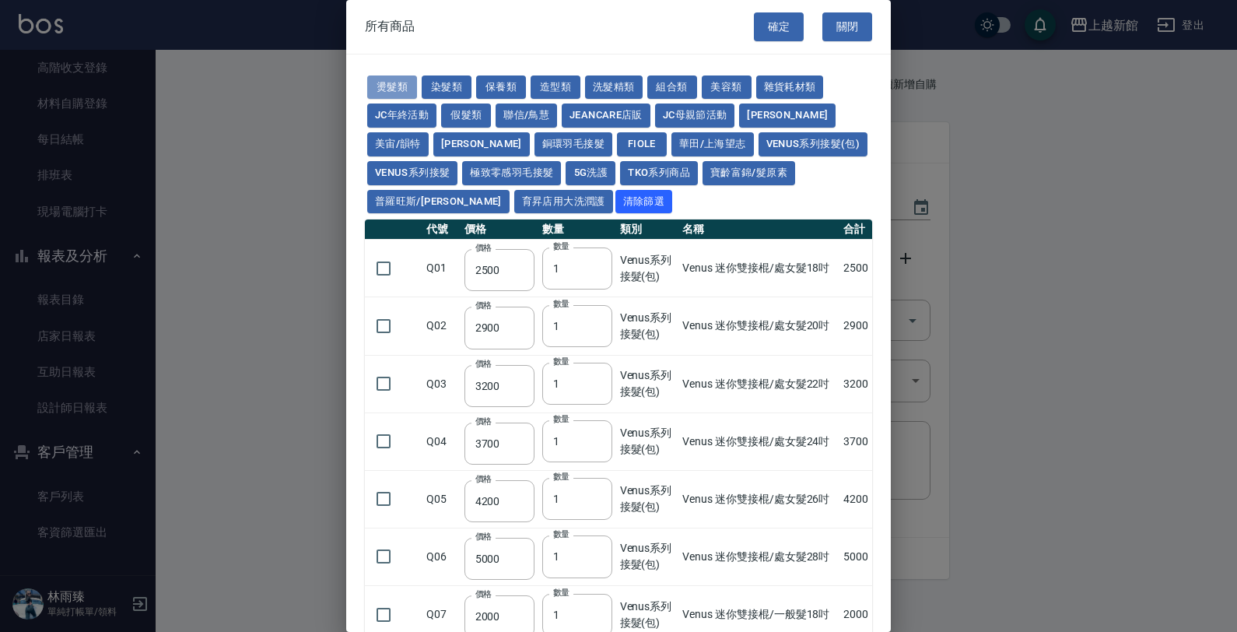
type input "170"
type input "160"
type input "280"
type input "200"
type input "300"
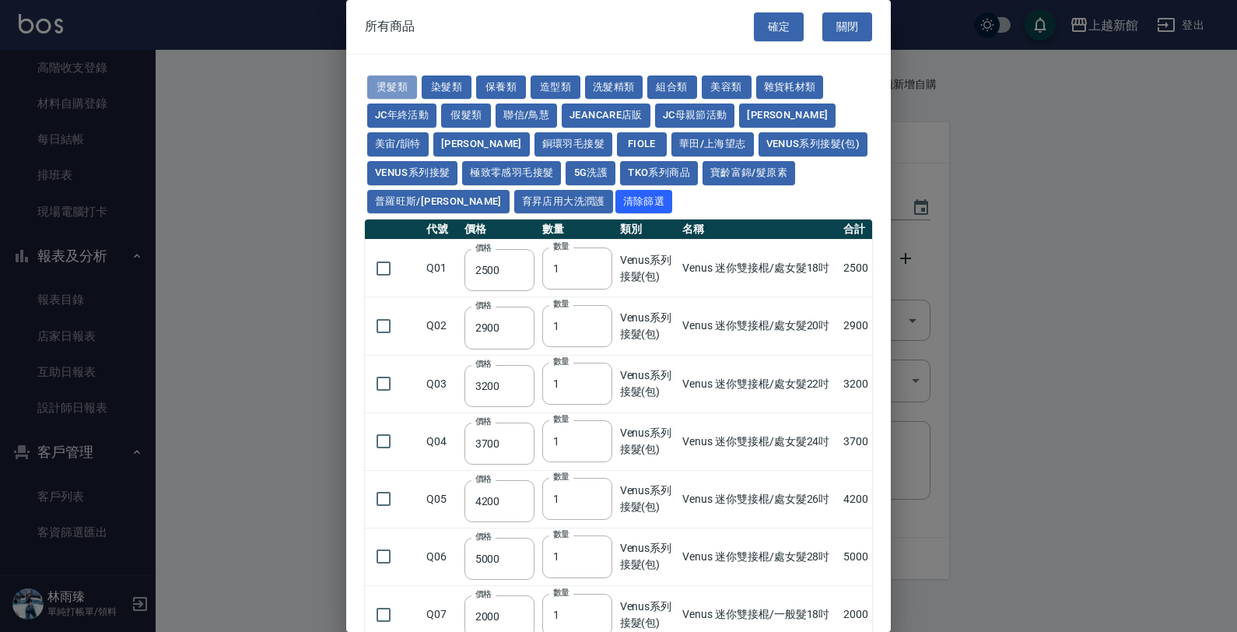
type input "300"
type input "160"
type input "260"
type input "500"
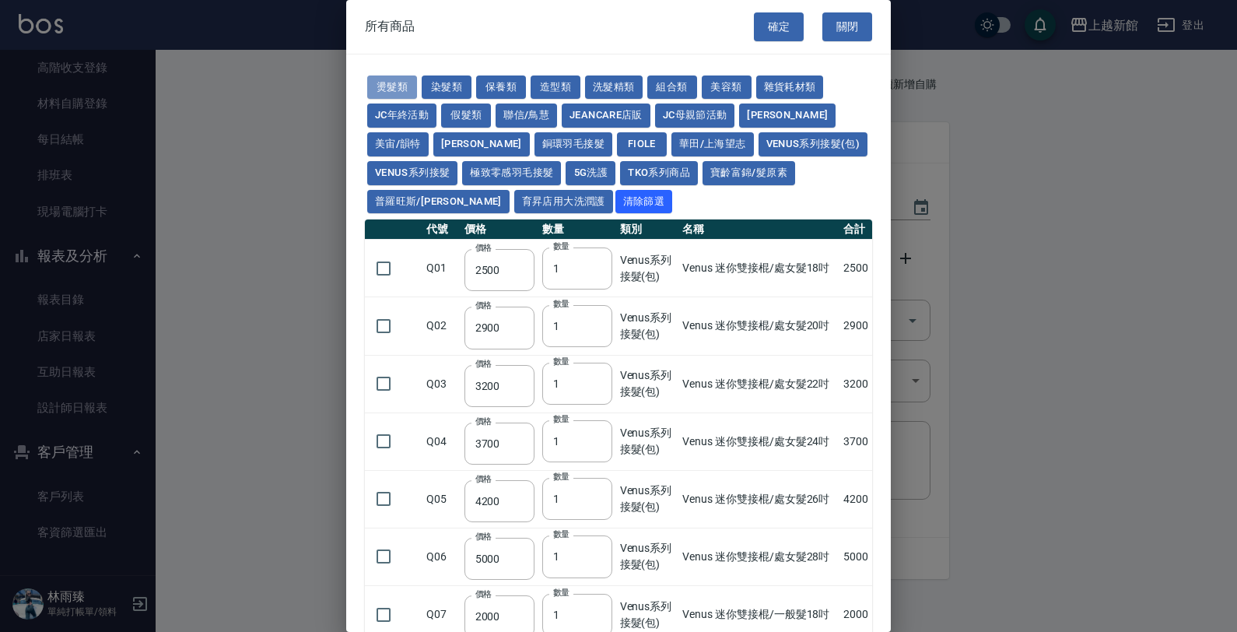
type input "300"
type input "480"
type input "360"
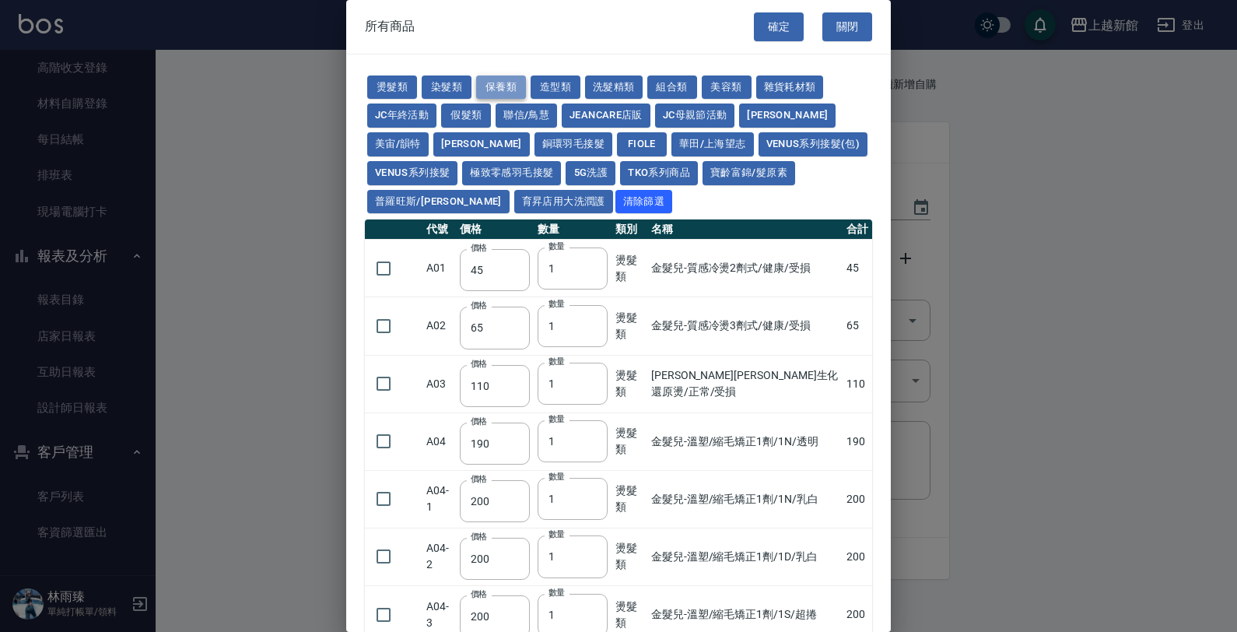
click at [500, 86] on button "保養類" at bounding box center [501, 87] width 50 height 24
type input "60"
type input "100"
type input "650"
type input "60"
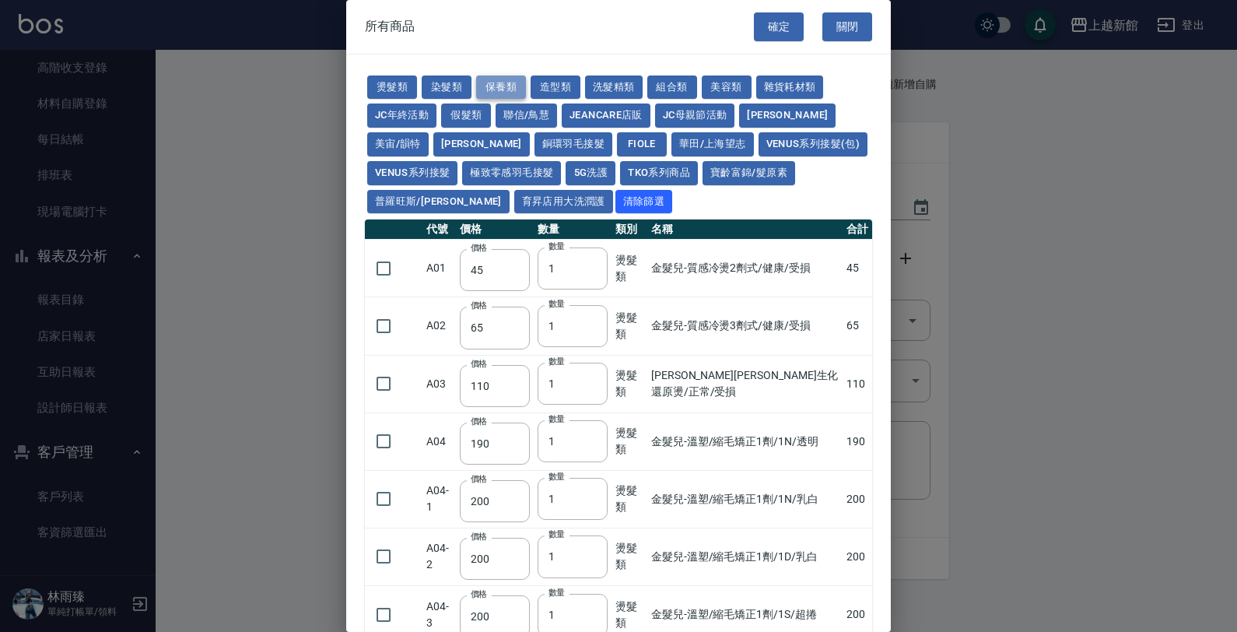
type input "150"
type input "190"
type input "175"
type input "200"
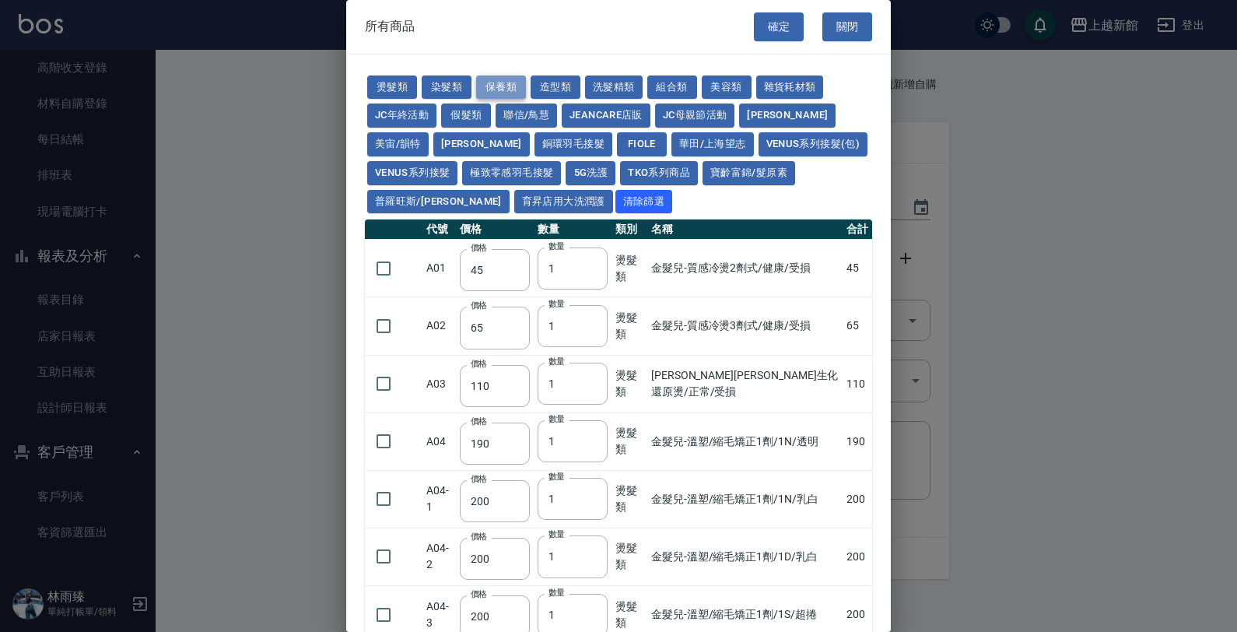
type input "1620"
type input "700"
type input "310"
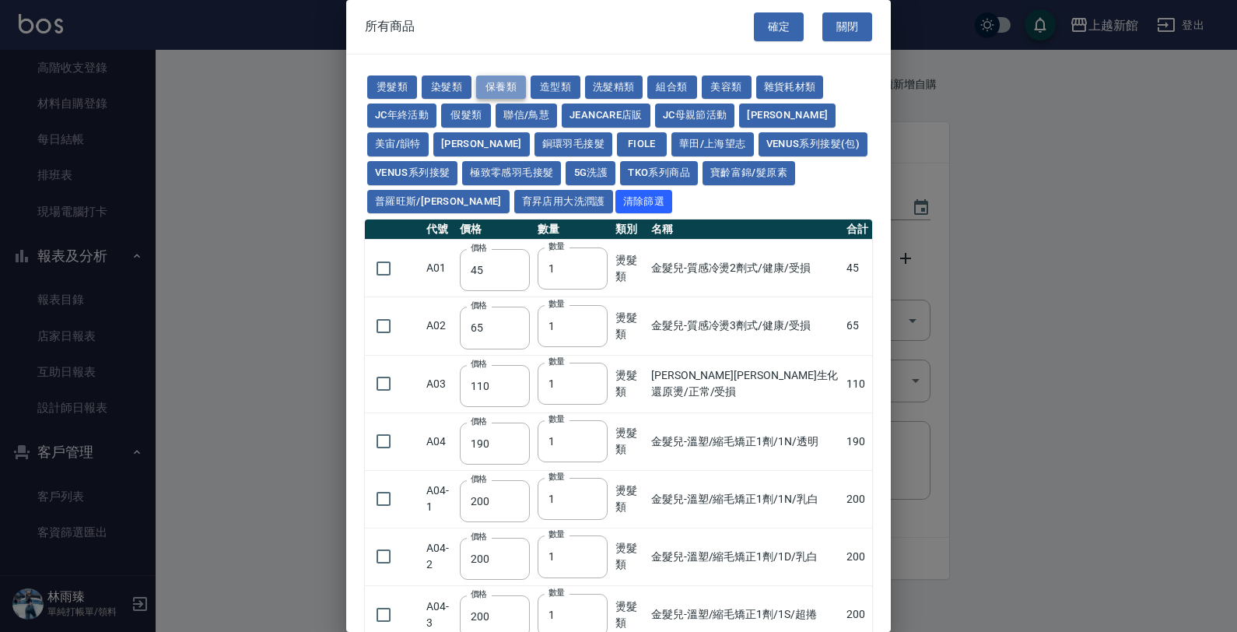
type input "1300"
type input "250"
type input "32"
type input "53"
type input "340"
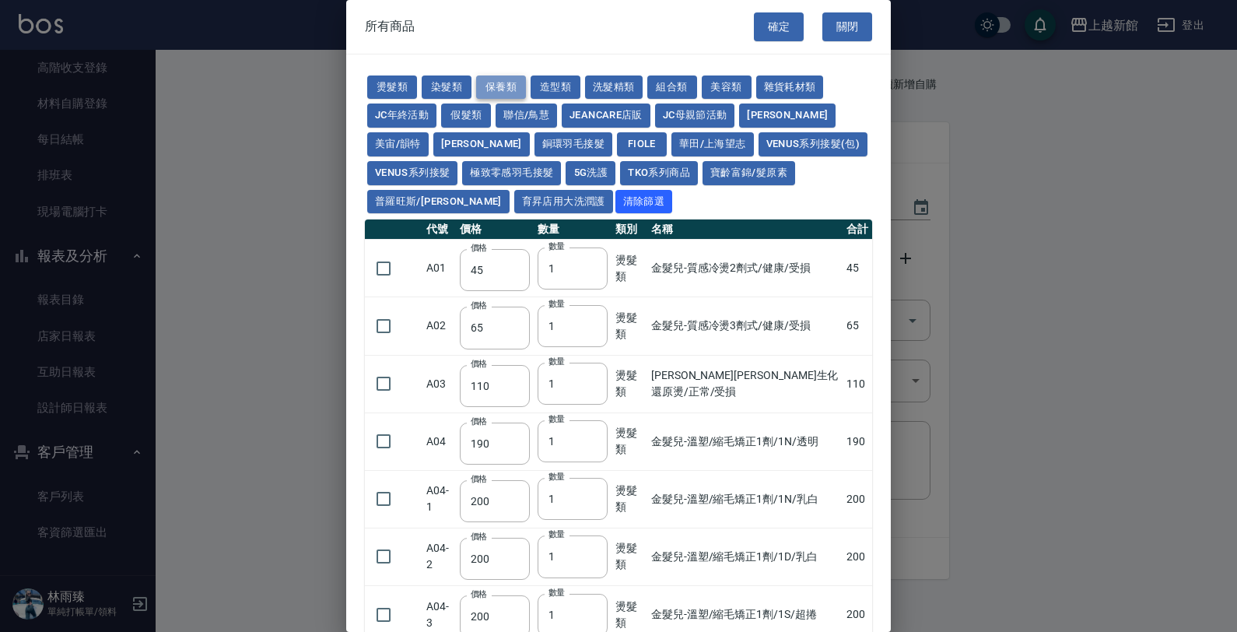
type input "340"
type input "53"
type input "438"
type input "1170"
type input "1300"
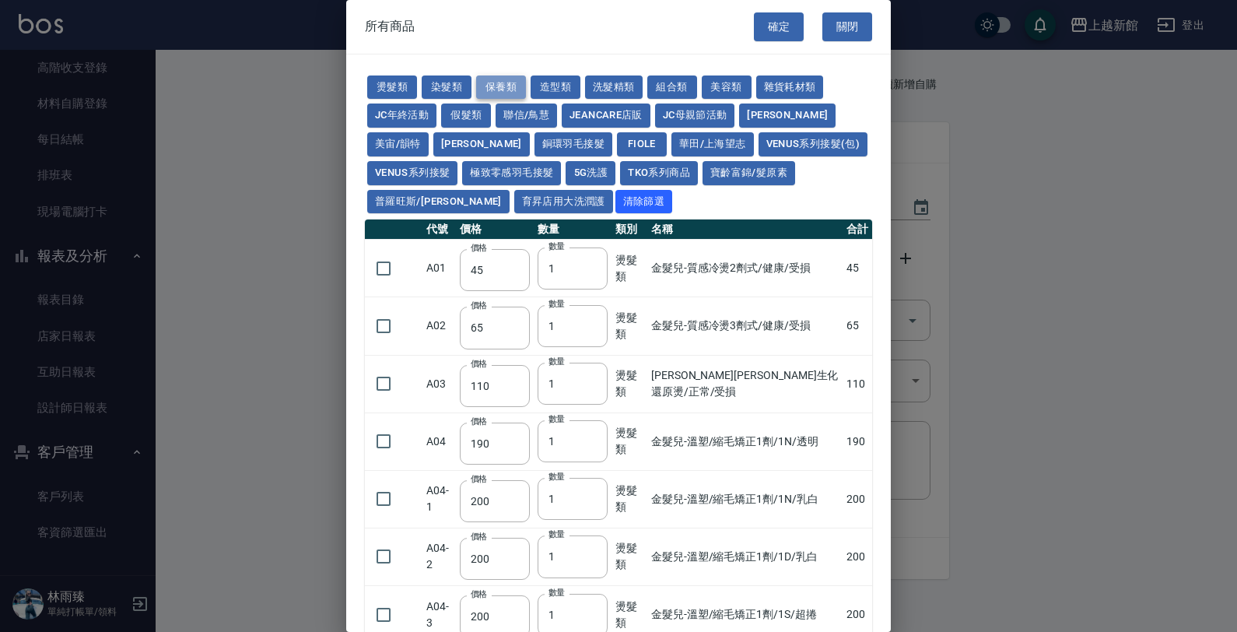
type input "150"
type input "53"
type input "70"
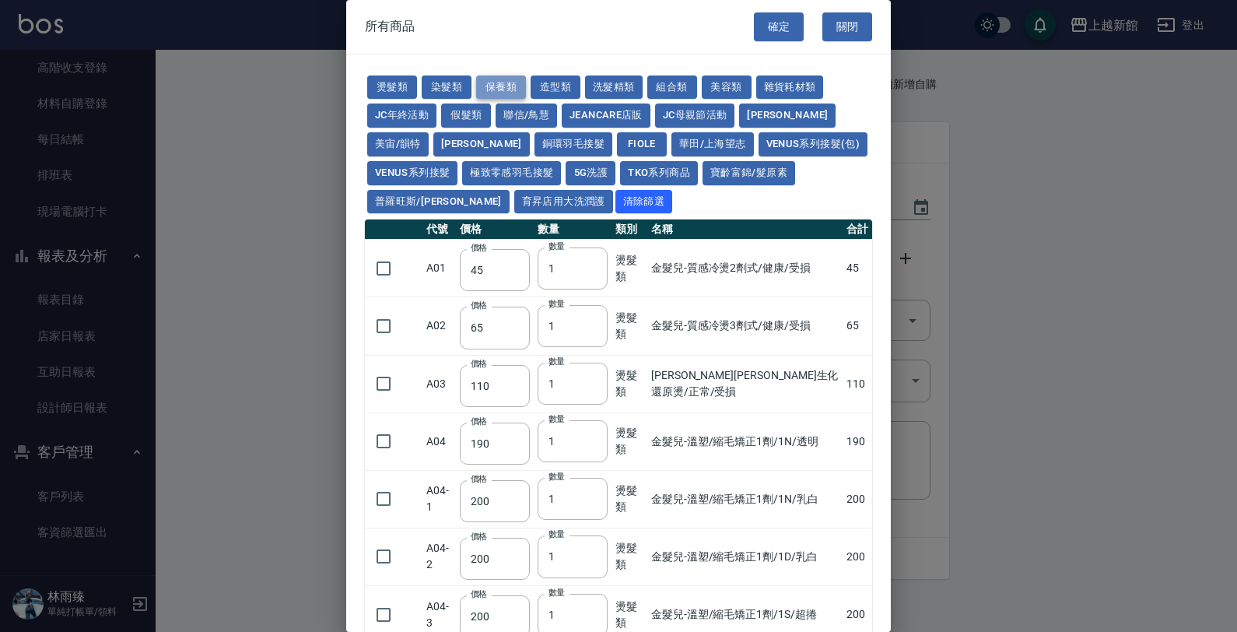
type input "1750"
type input "2100"
type input "1750"
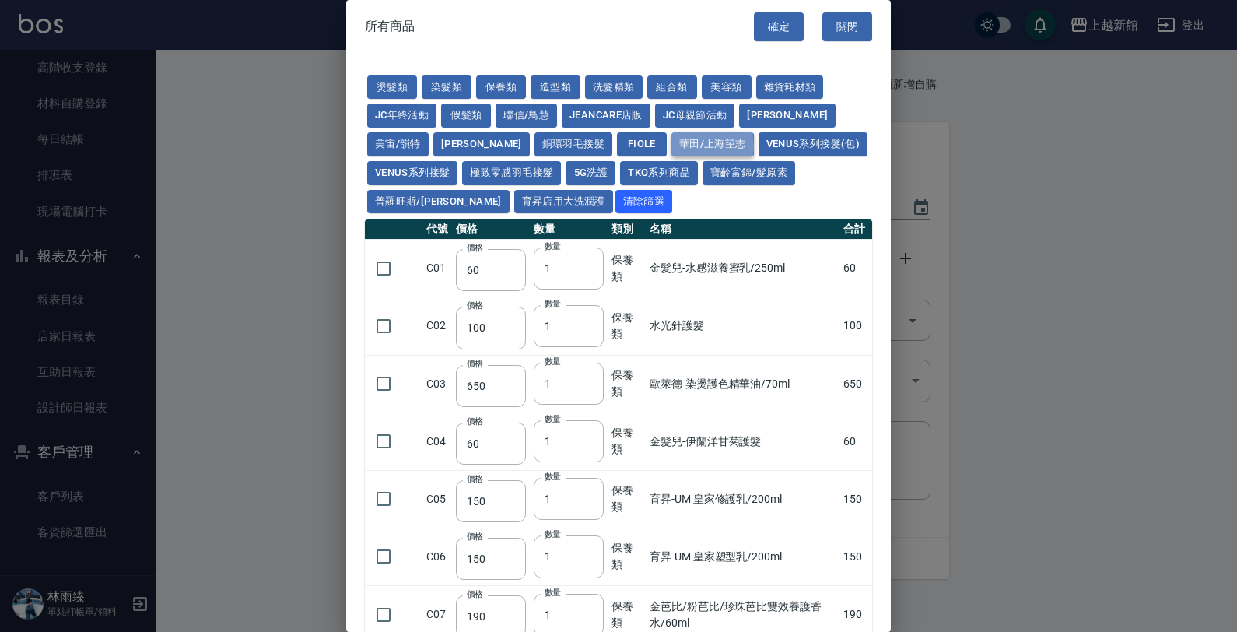
click at [671, 145] on button "華田/上海望志" at bounding box center [712, 144] width 82 height 24
type input "3220"
type input "490"
type input "450"
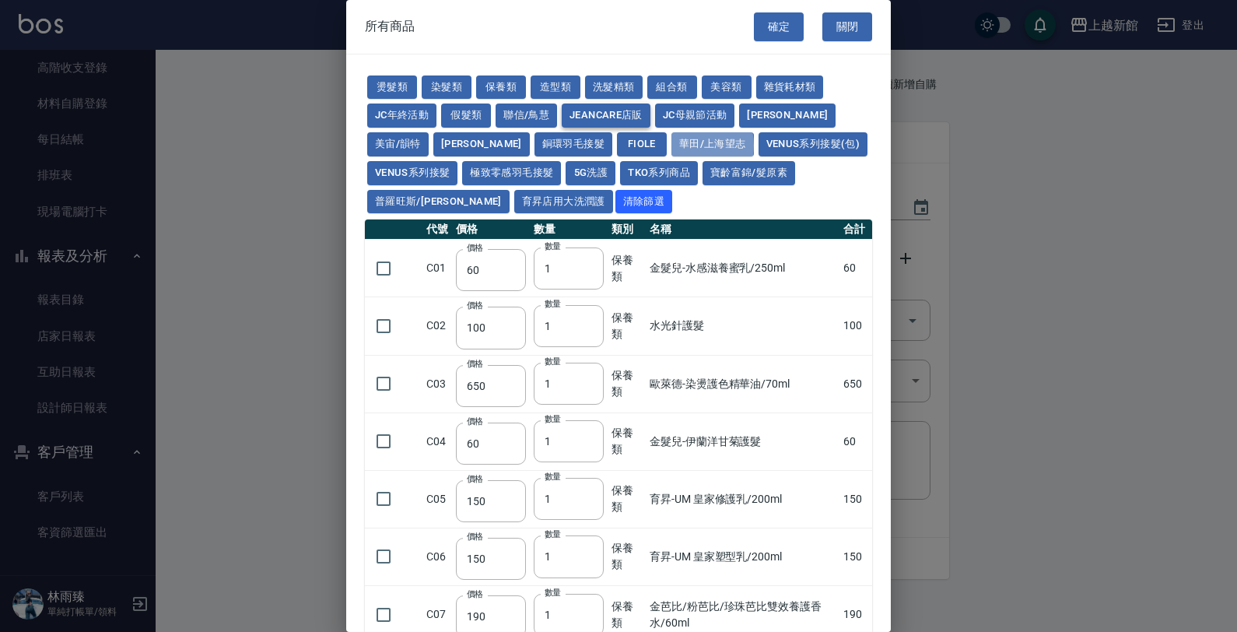
type input "350"
type input "500"
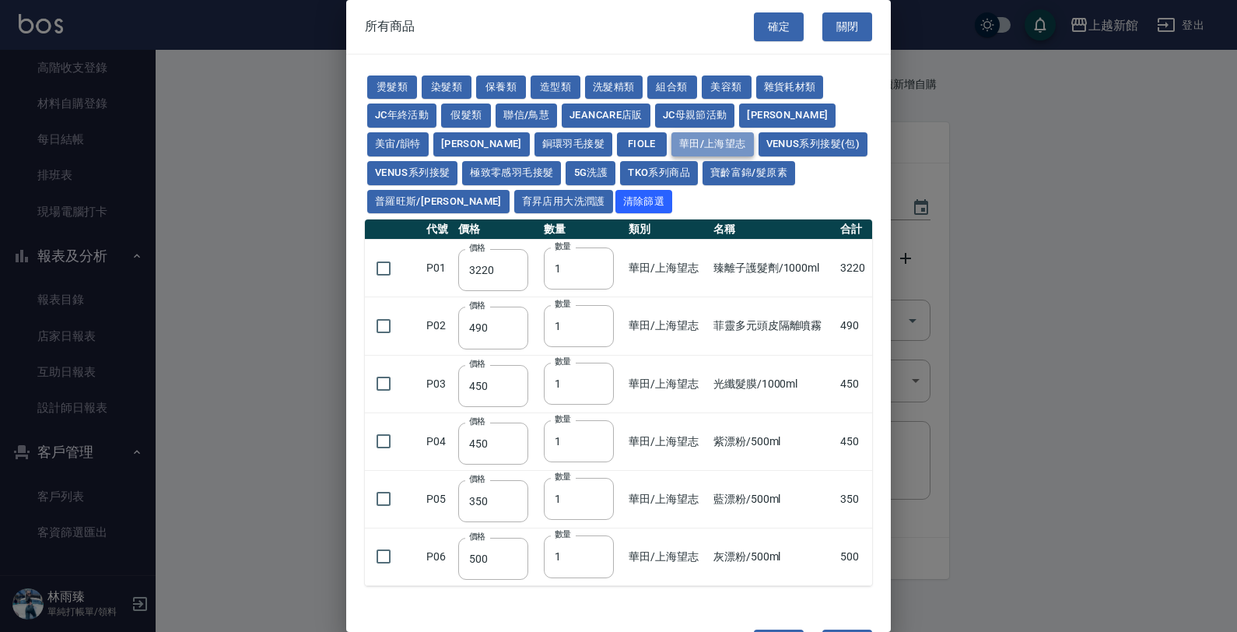
click at [671, 142] on button "華田/上海望志" at bounding box center [712, 144] width 82 height 24
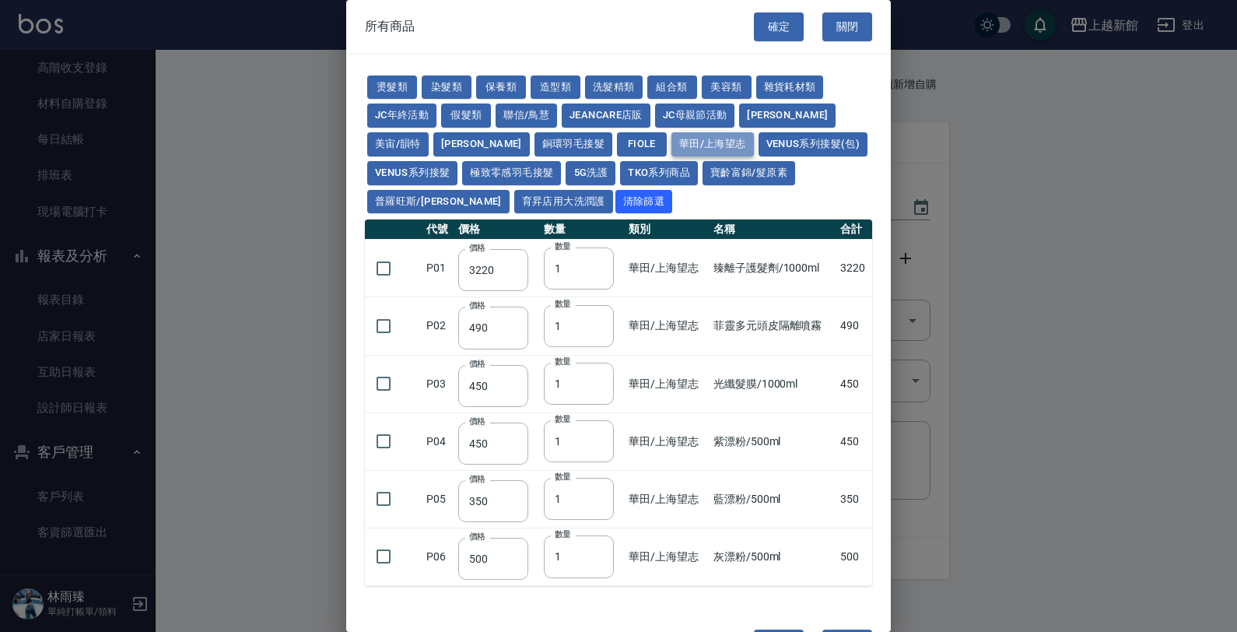
click at [671, 142] on button "華田/上海望志" at bounding box center [712, 144] width 82 height 24
click at [671, 137] on button "華田/上海望志" at bounding box center [712, 144] width 82 height 24
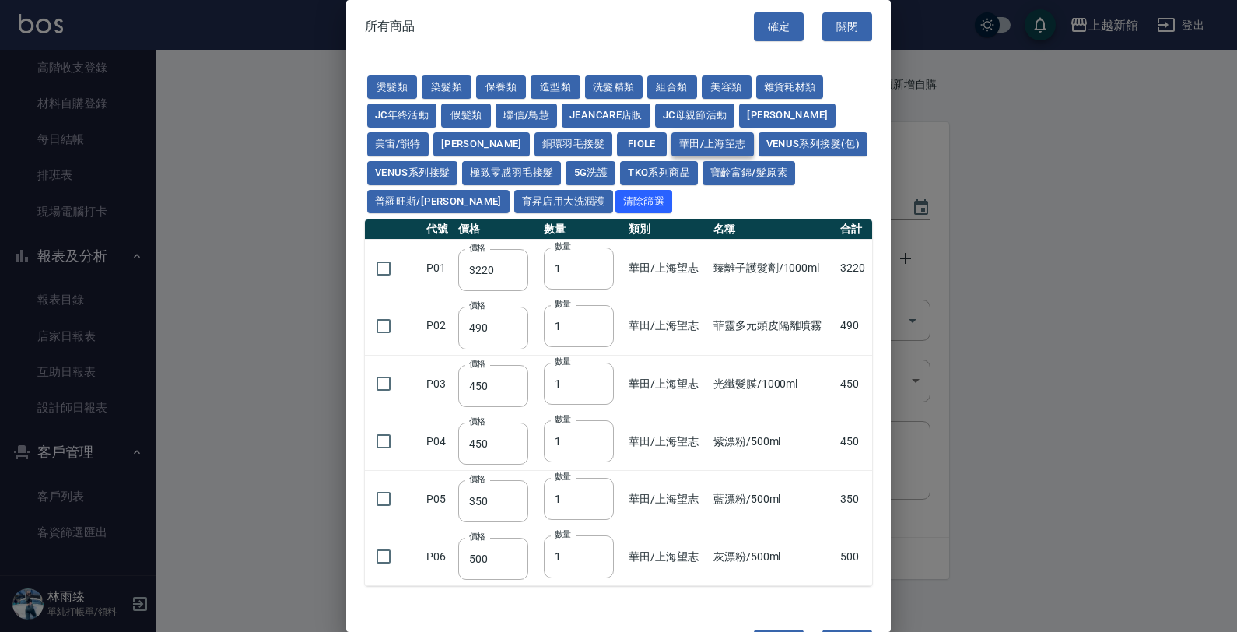
click at [671, 137] on button "華田/上海望志" at bounding box center [712, 144] width 82 height 24
click at [671, 138] on button "華田/上海望志" at bounding box center [712, 144] width 82 height 24
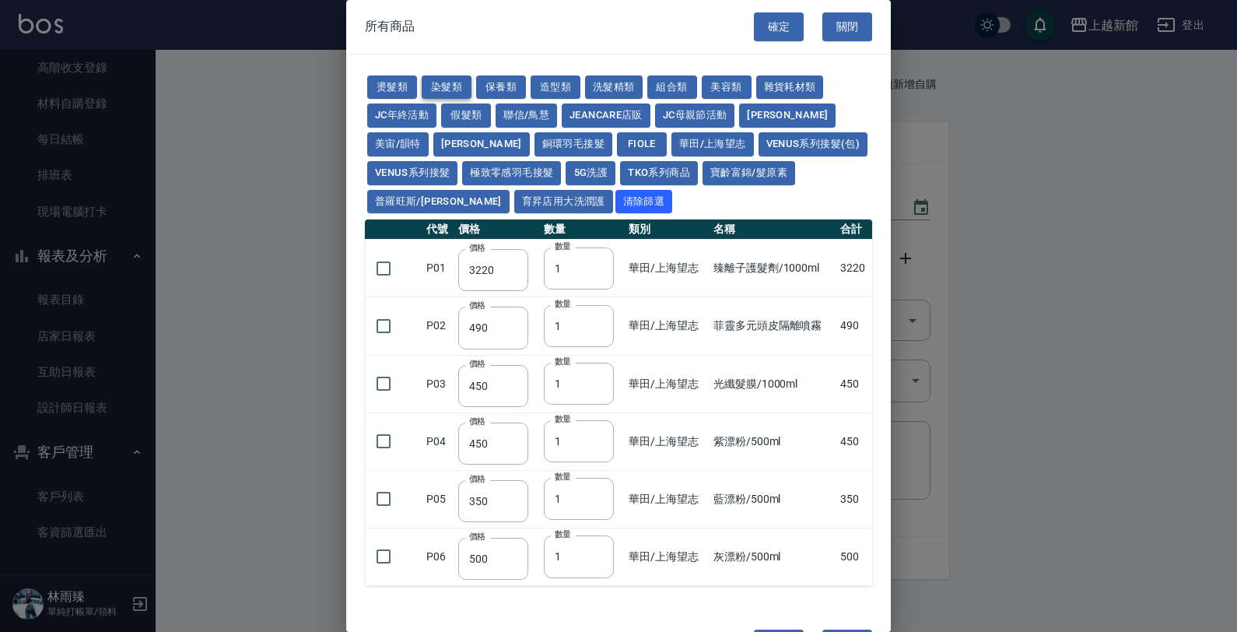
click at [457, 96] on button "染髮類" at bounding box center [447, 87] width 50 height 24
type input "110"
type input "105"
type input "250"
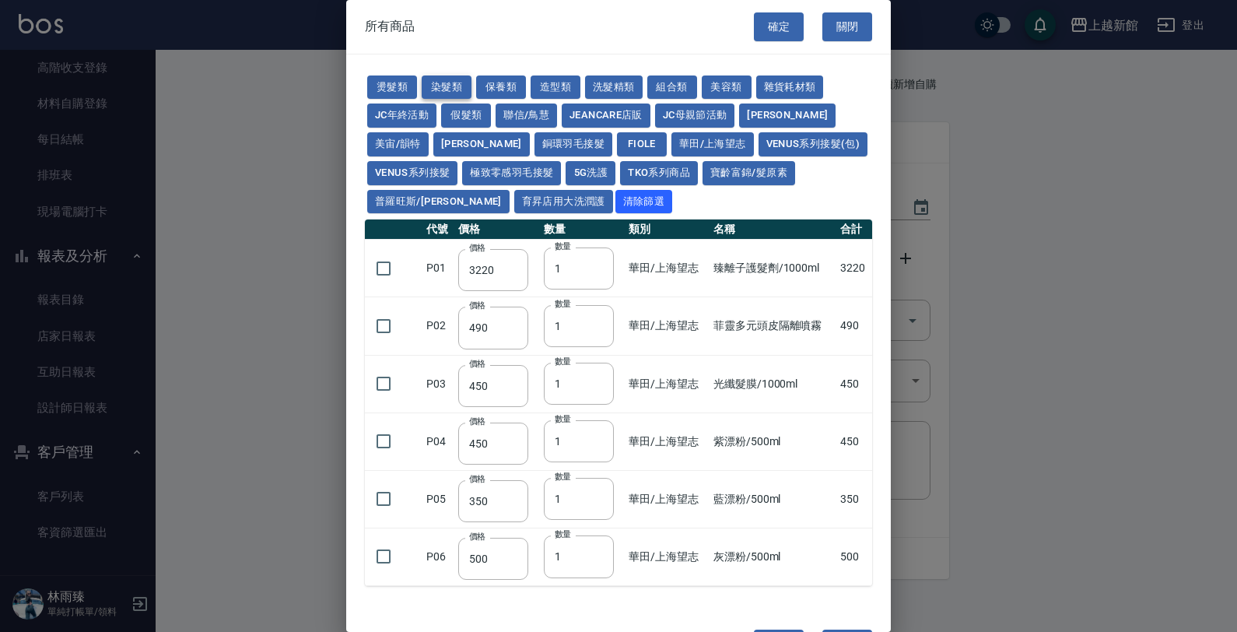
type input "110"
type input "200"
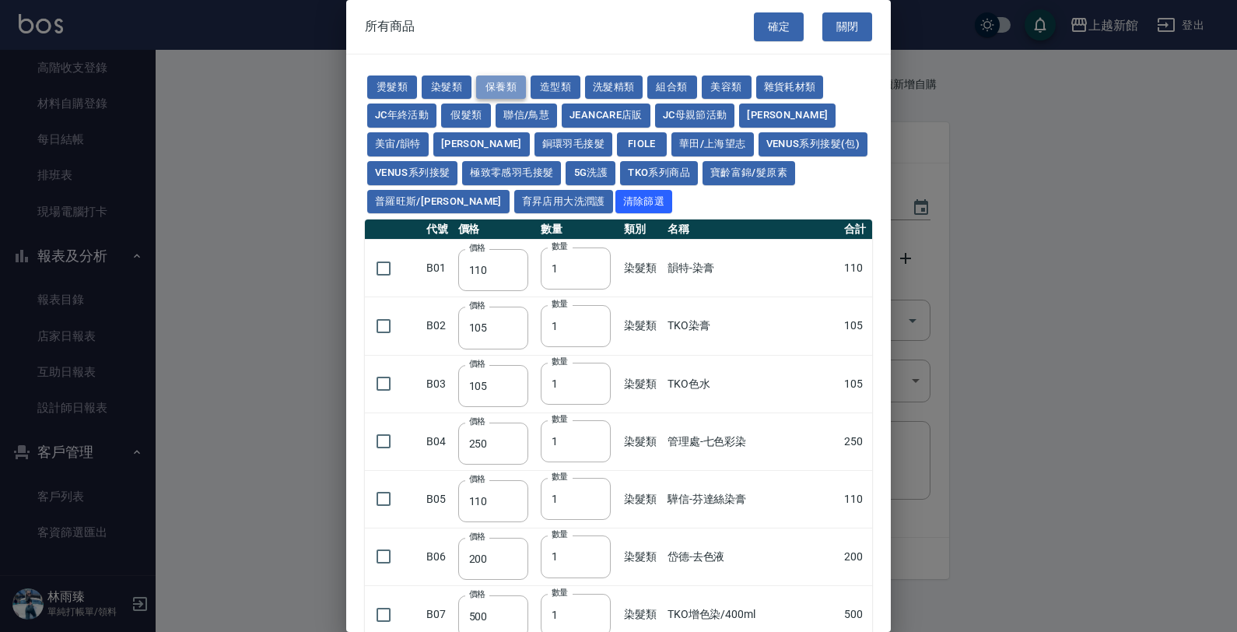
click at [513, 75] on button "保養類" at bounding box center [501, 87] width 50 height 24
type input "60"
type input "100"
type input "650"
type input "60"
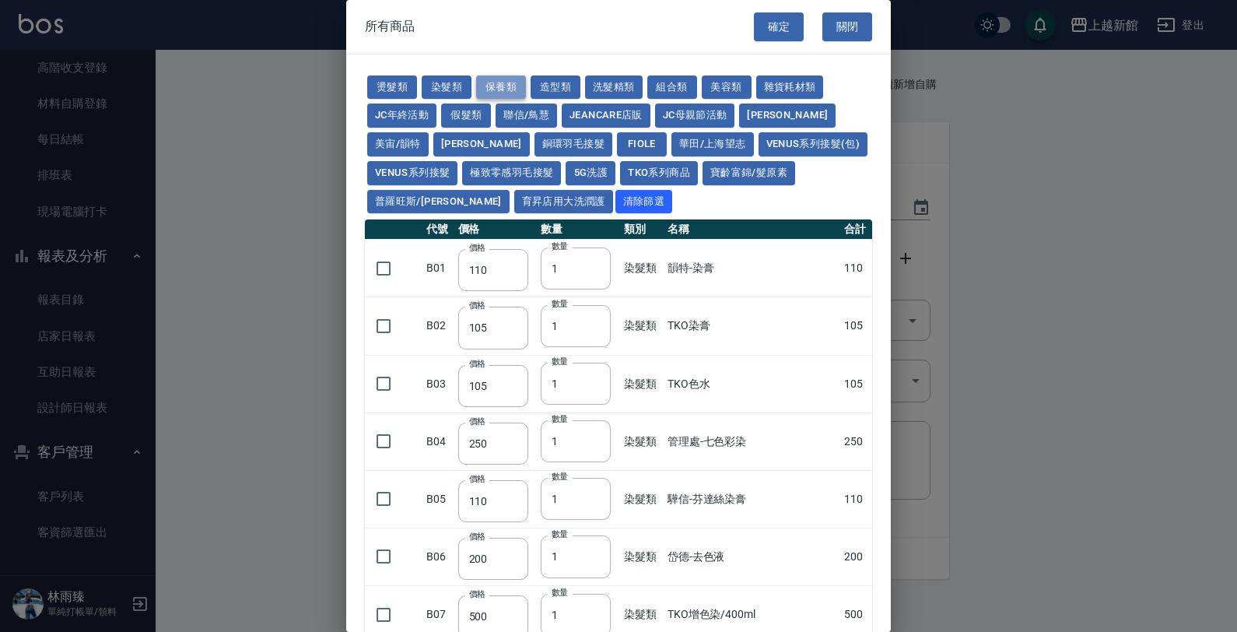
type input "150"
type input "190"
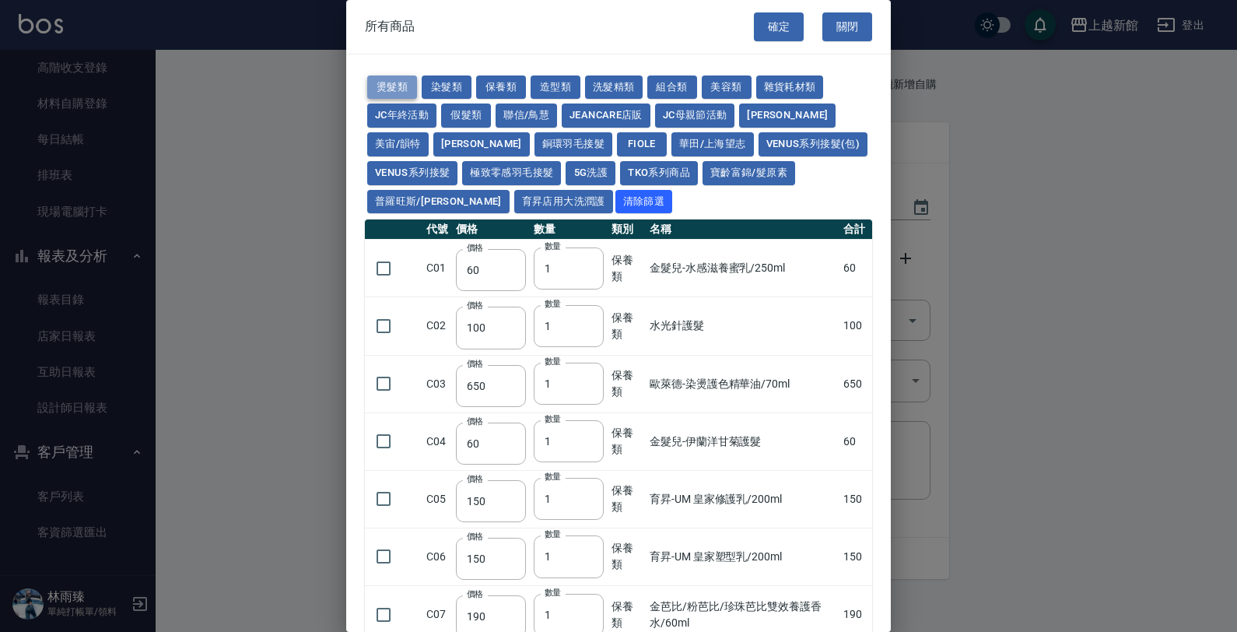
click at [383, 83] on button "燙髮類" at bounding box center [392, 87] width 50 height 24
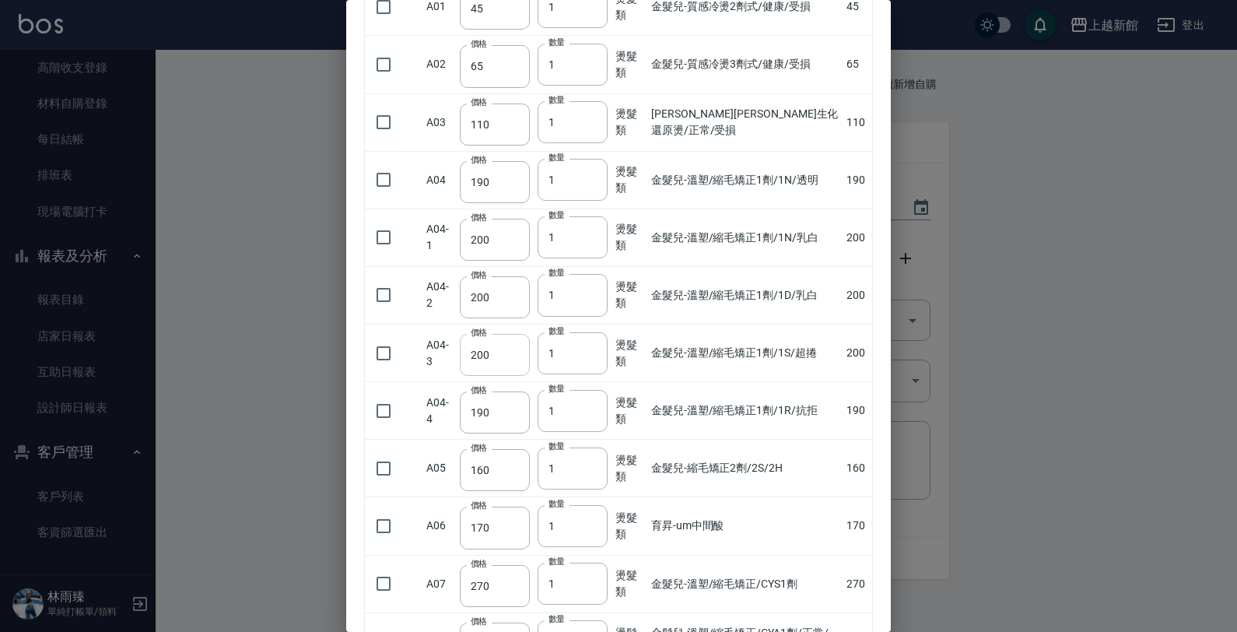
scroll to position [194, 0]
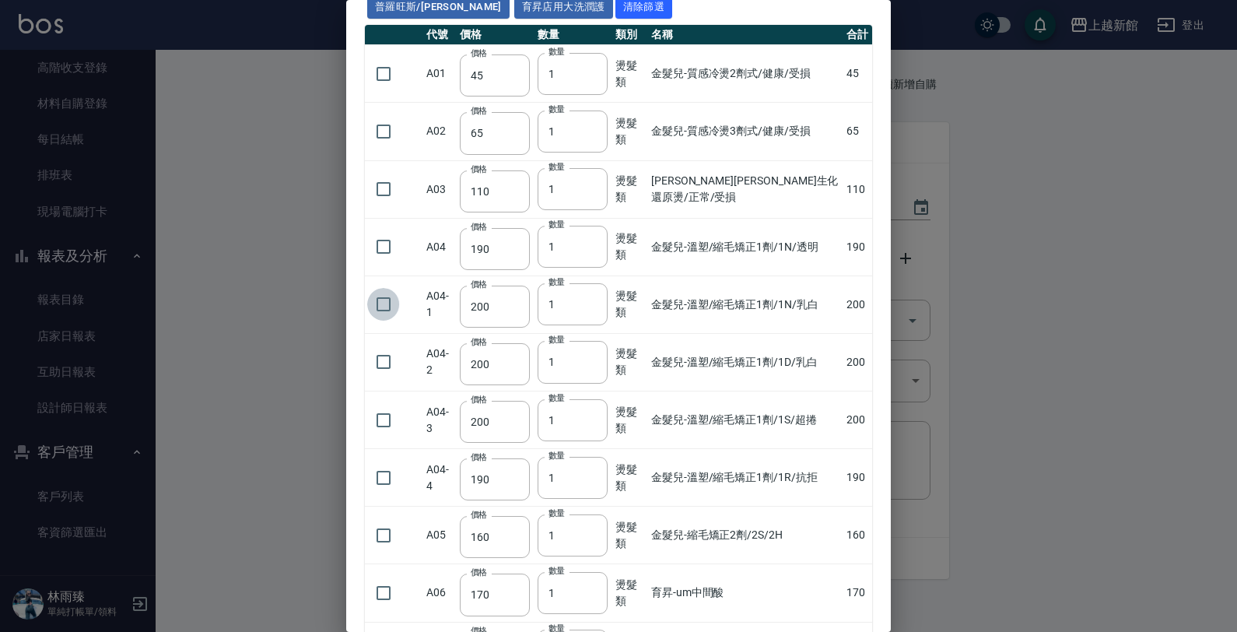
click at [387, 313] on input "checkbox" at bounding box center [383, 304] width 33 height 33
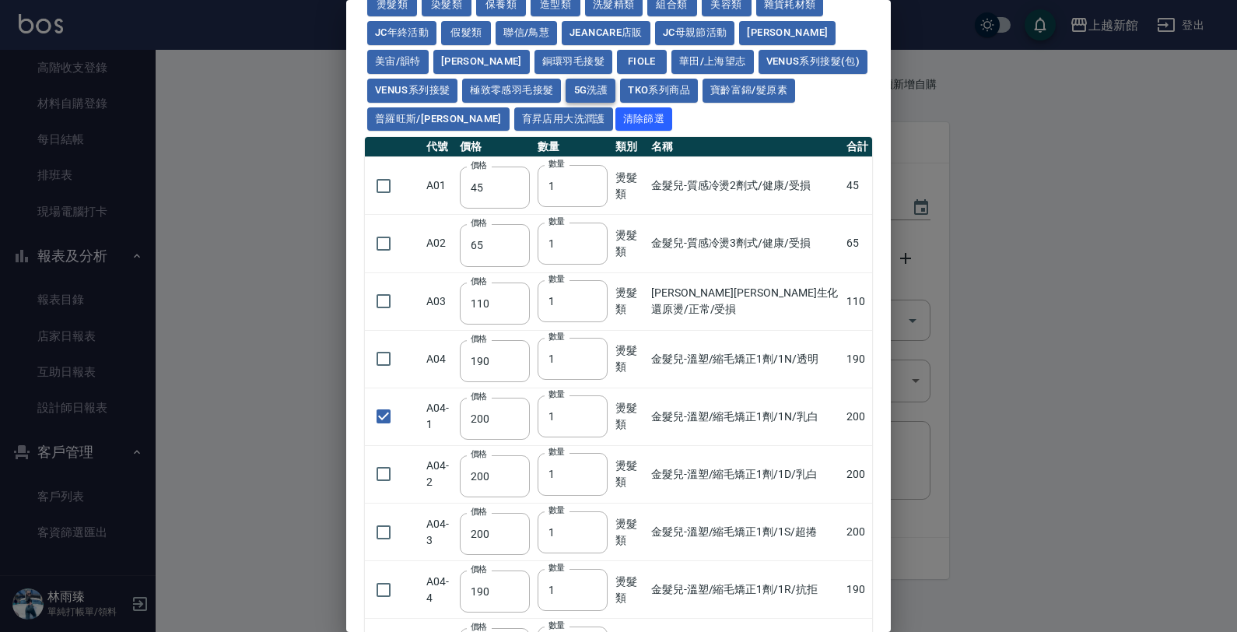
scroll to position [0, 0]
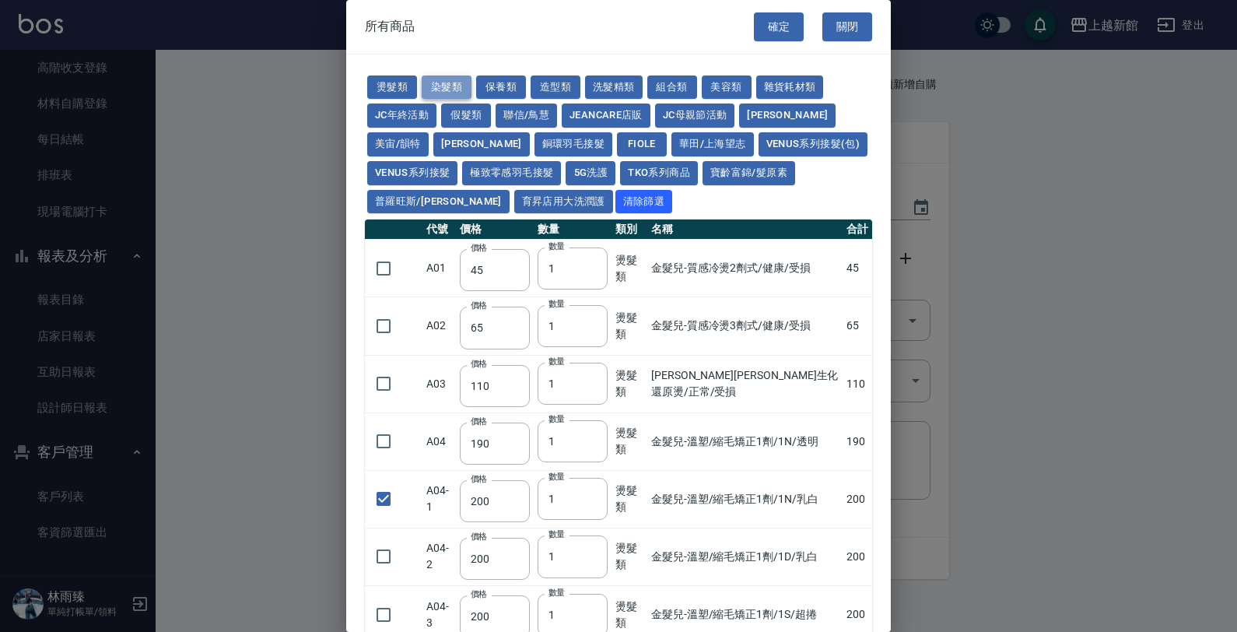
click at [444, 88] on button "染髮類" at bounding box center [447, 87] width 50 height 24
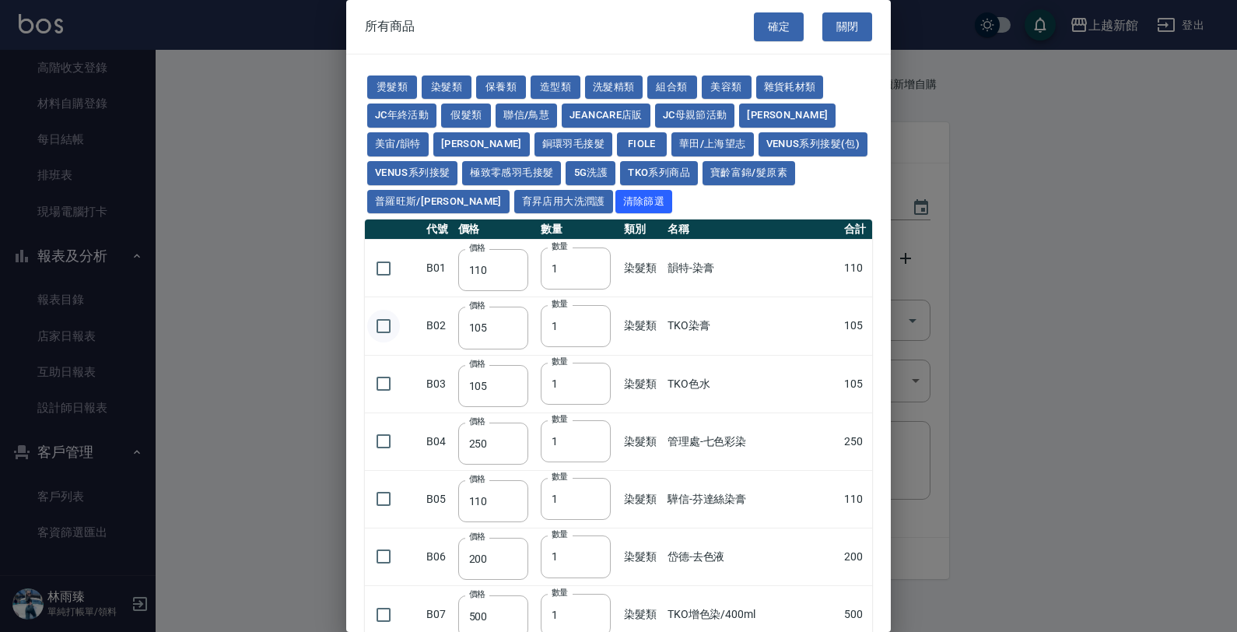
click at [397, 325] on input "checkbox" at bounding box center [383, 326] width 33 height 33
click at [576, 319] on input "1" at bounding box center [576, 326] width 70 height 42
click at [386, 87] on button "燙髮類" at bounding box center [392, 87] width 50 height 24
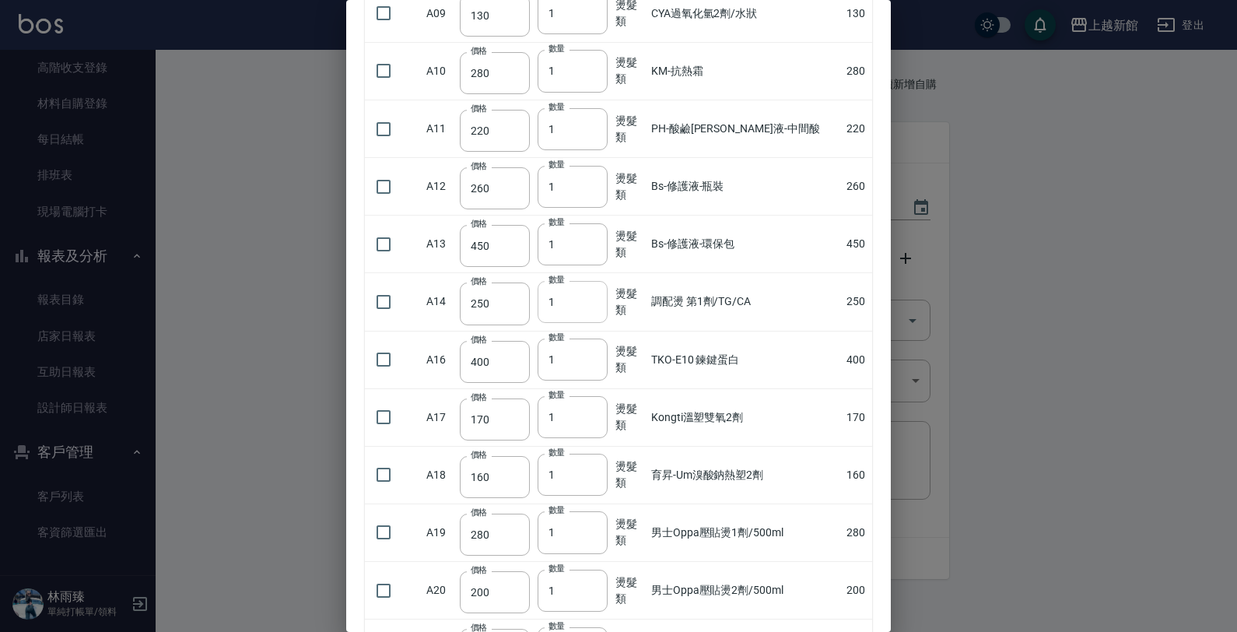
scroll to position [972, 0]
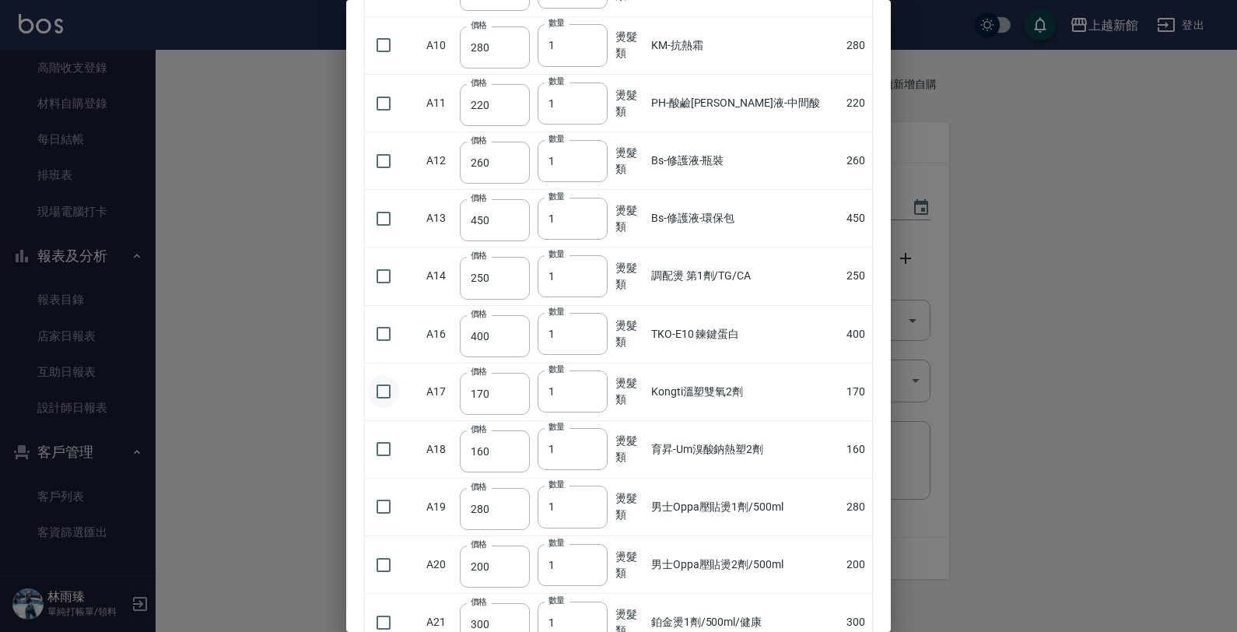
click at [386, 403] on input "checkbox" at bounding box center [383, 391] width 33 height 33
click at [560, 394] on input "1" at bounding box center [572, 391] width 70 height 42
click at [765, 204] on td "Bs-修護液-環保包" at bounding box center [744, 219] width 195 height 58
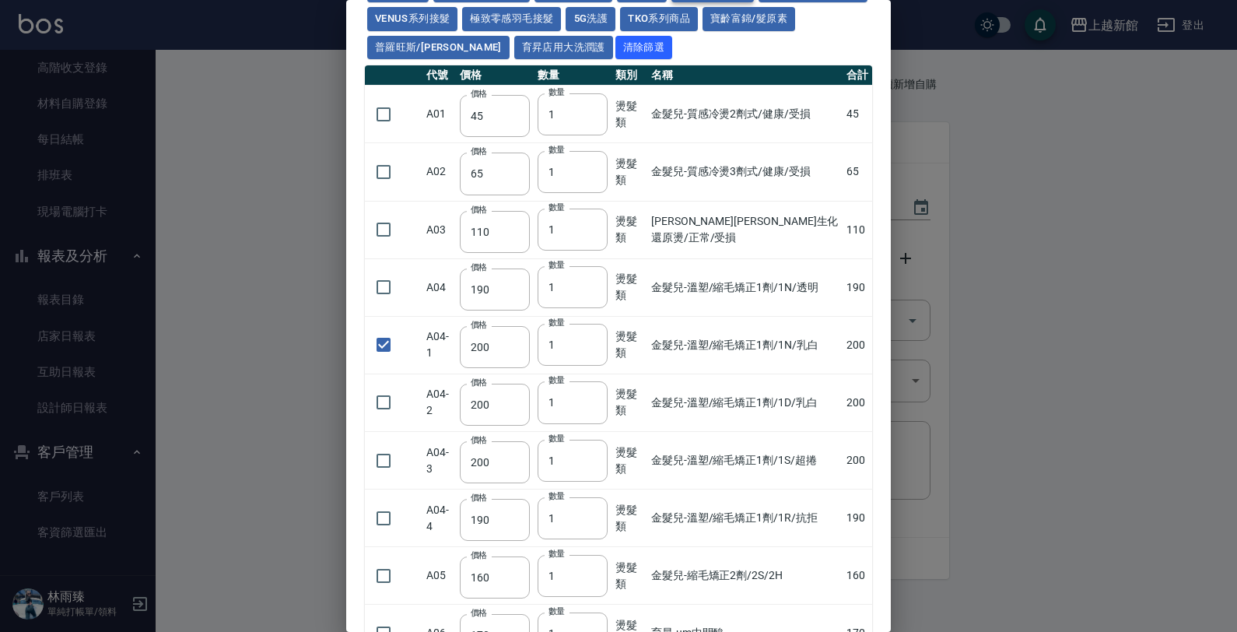
scroll to position [0, 0]
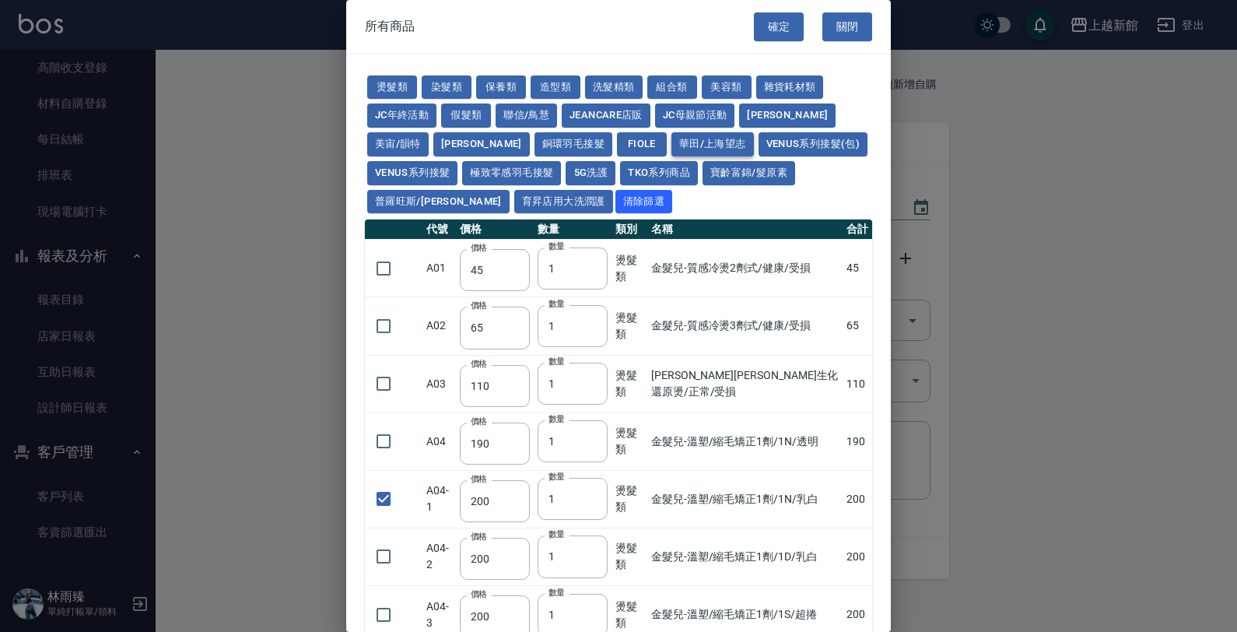
click at [671, 148] on button "華田/上海望志" at bounding box center [712, 144] width 82 height 24
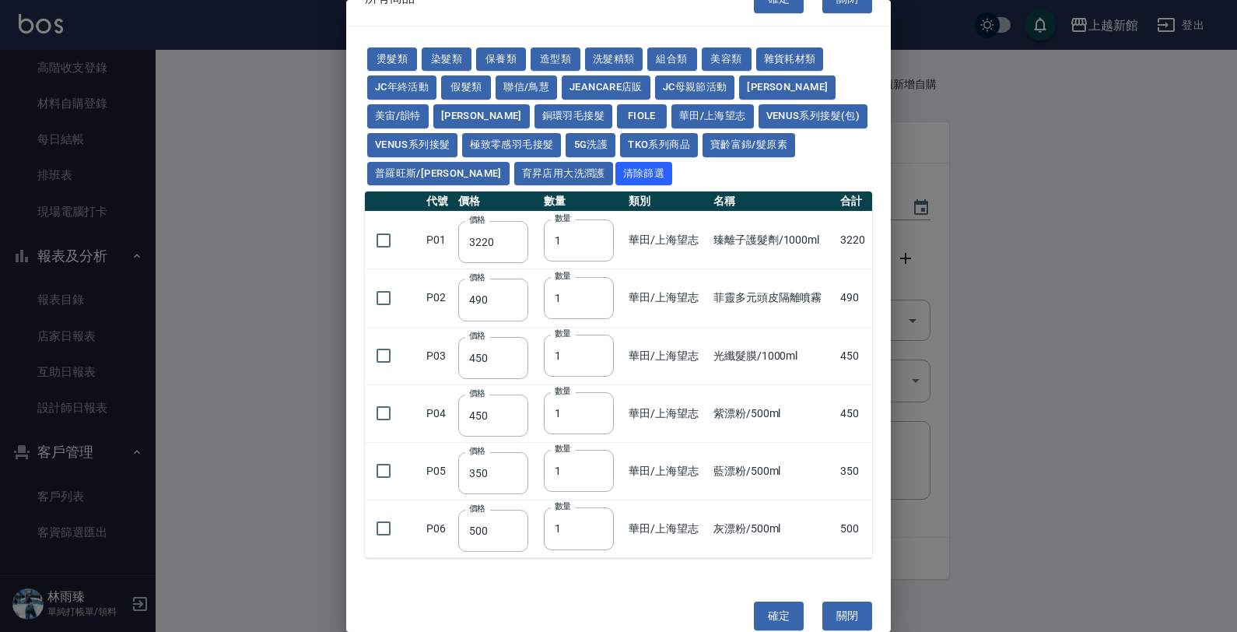
scroll to position [51, 0]
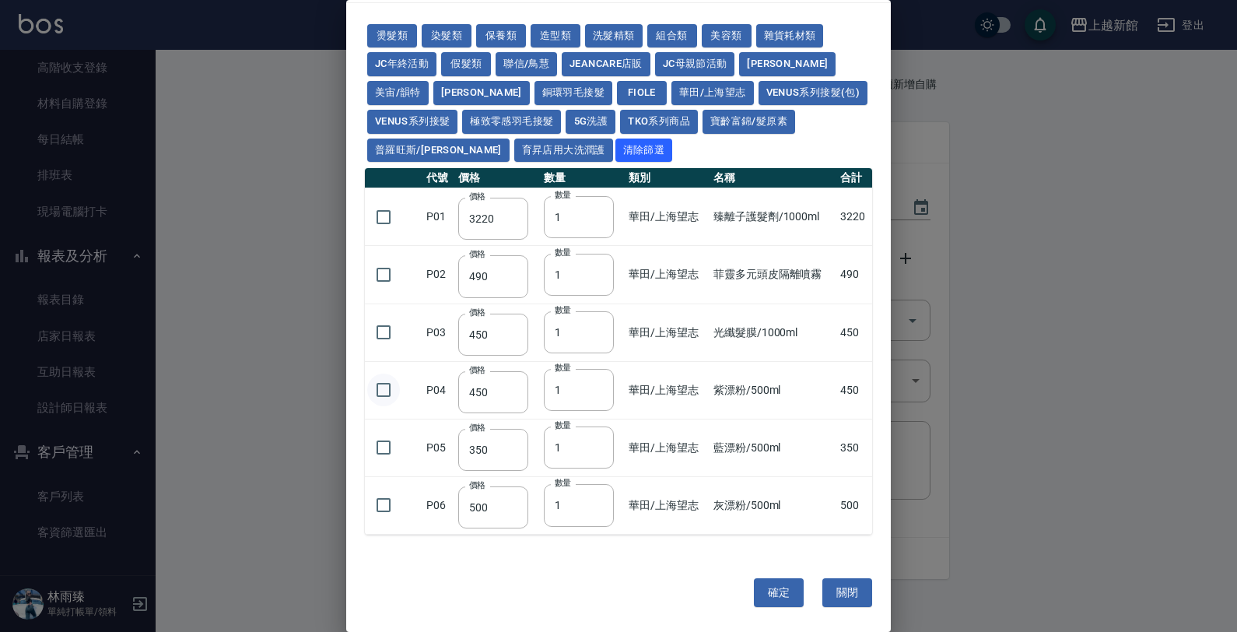
click at [383, 394] on input "checkbox" at bounding box center [383, 389] width 33 height 33
click at [449, 35] on button "染髮類" at bounding box center [447, 36] width 50 height 24
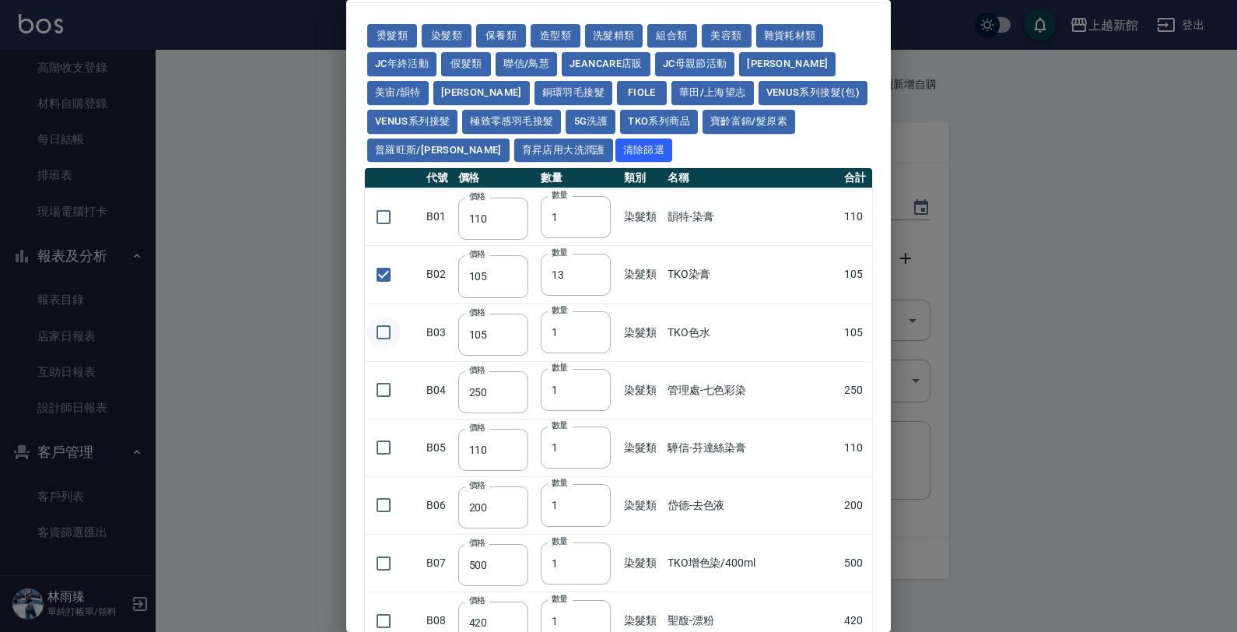
click at [387, 331] on input "checkbox" at bounding box center [383, 332] width 33 height 33
click at [565, 317] on input "1" at bounding box center [576, 332] width 70 height 42
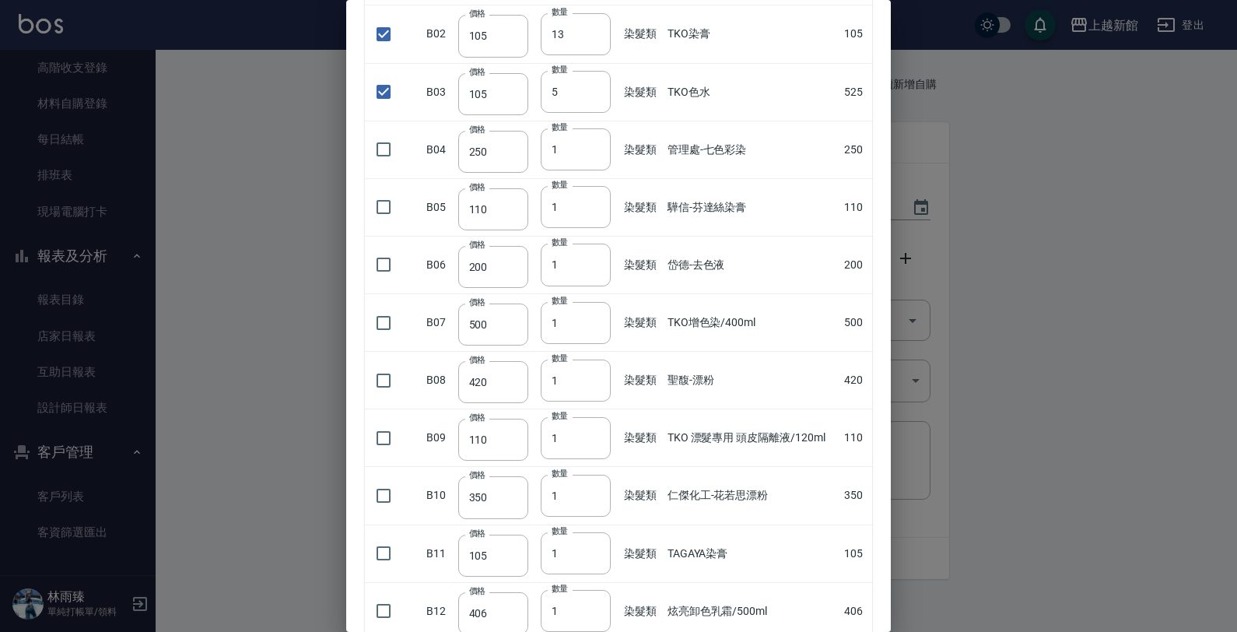
scroll to position [389, 0]
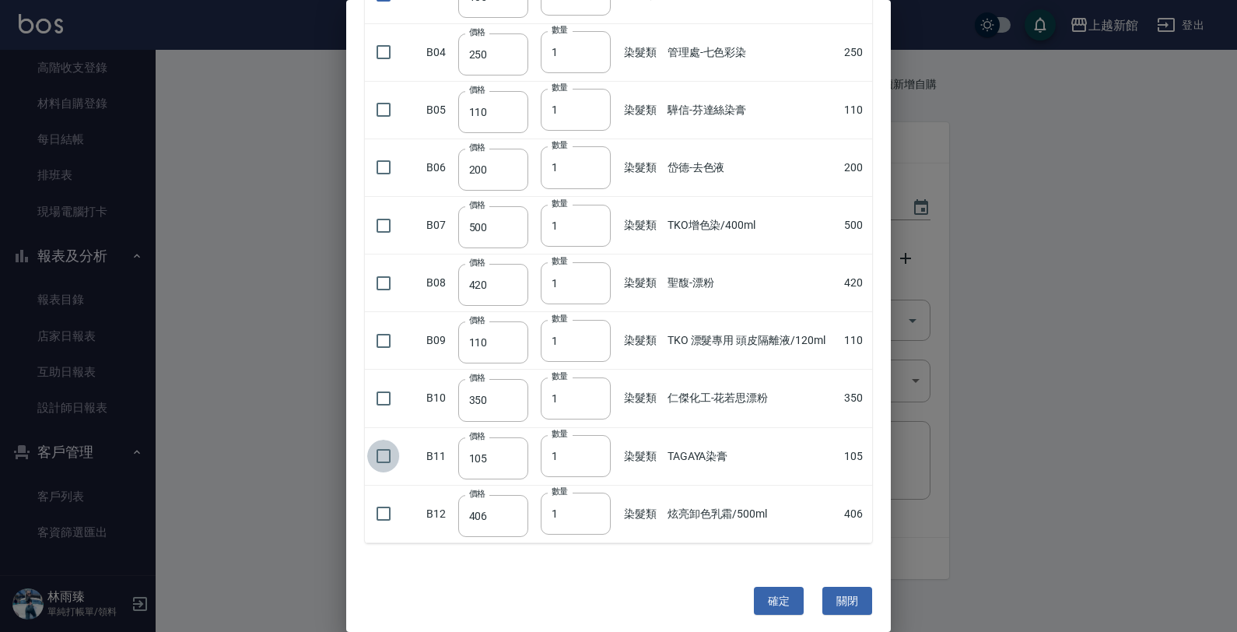
click at [381, 460] on input "checkbox" at bounding box center [383, 455] width 33 height 33
click at [562, 465] on input "1" at bounding box center [576, 456] width 70 height 42
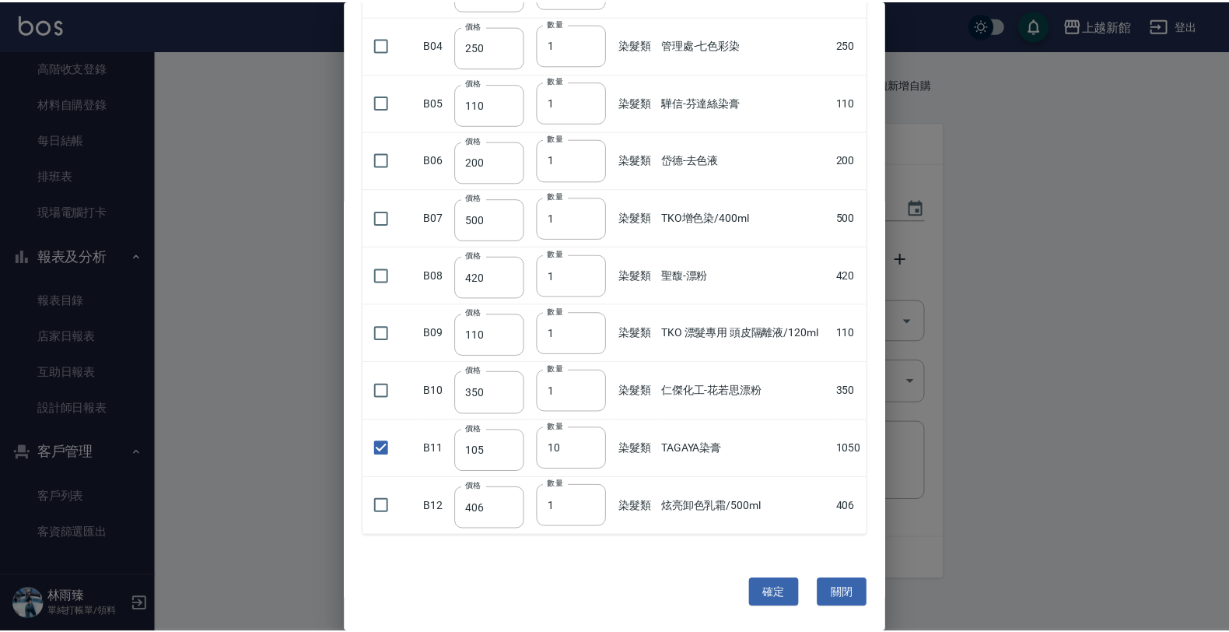
scroll to position [398, 0]
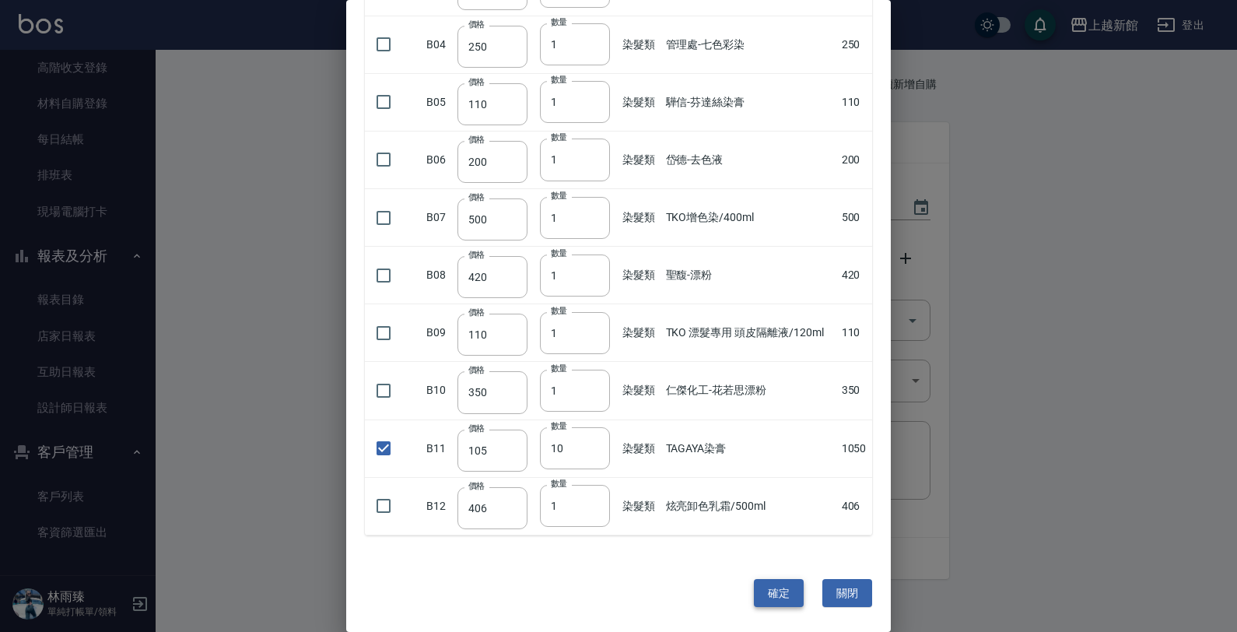
click at [784, 587] on button "確定" at bounding box center [779, 593] width 50 height 29
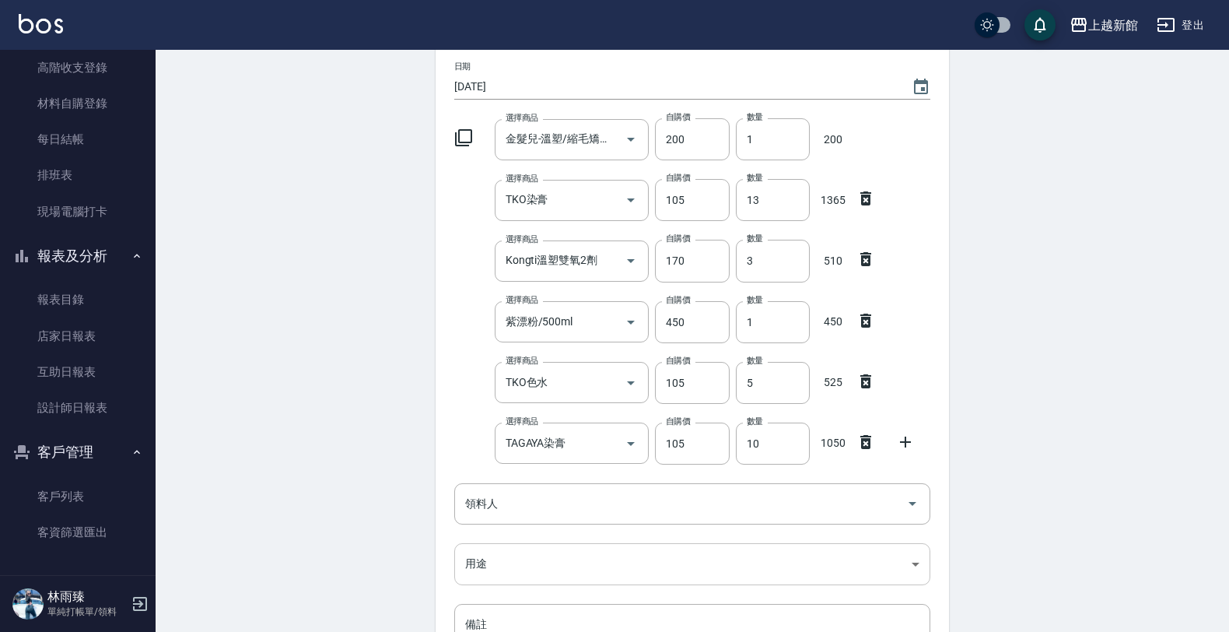
scroll to position [315, 0]
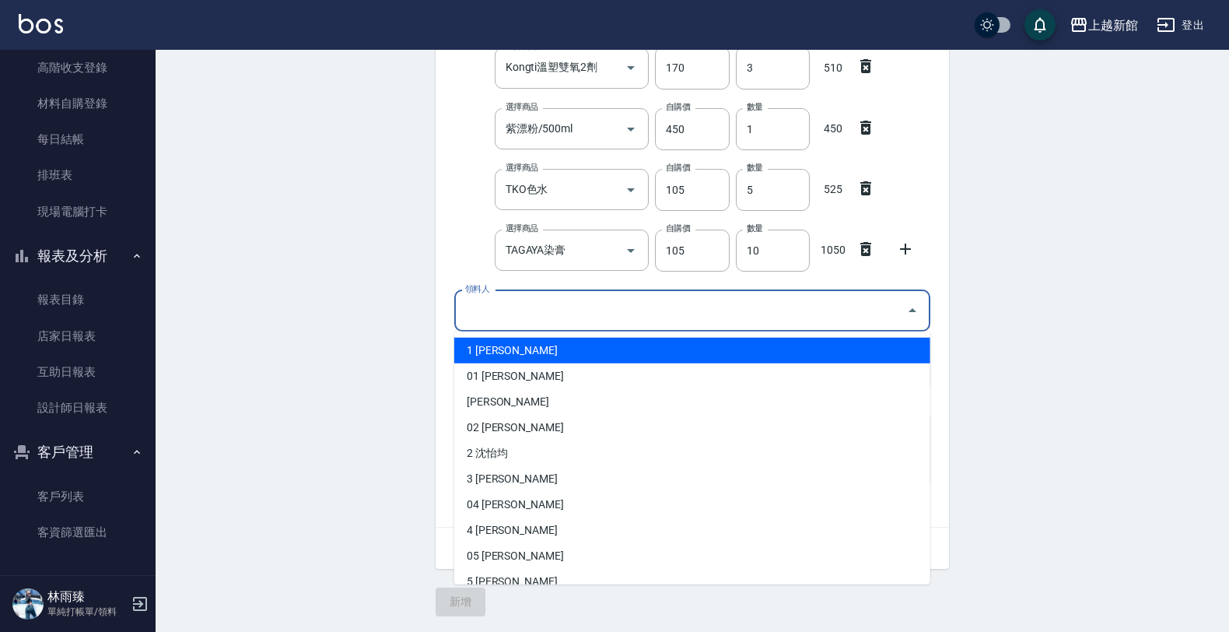
click at [558, 305] on input "領料人" at bounding box center [680, 310] width 439 height 27
click at [499, 334] on ul "1 [PERSON_NAME]01 [PERSON_NAME] [PERSON_NAME] 02 [PERSON_NAME]2 沈怡均 3 [PERSON_N…" at bounding box center [692, 457] width 476 height 253
click at [491, 348] on li "1 [PERSON_NAME]" at bounding box center [692, 351] width 476 height 26
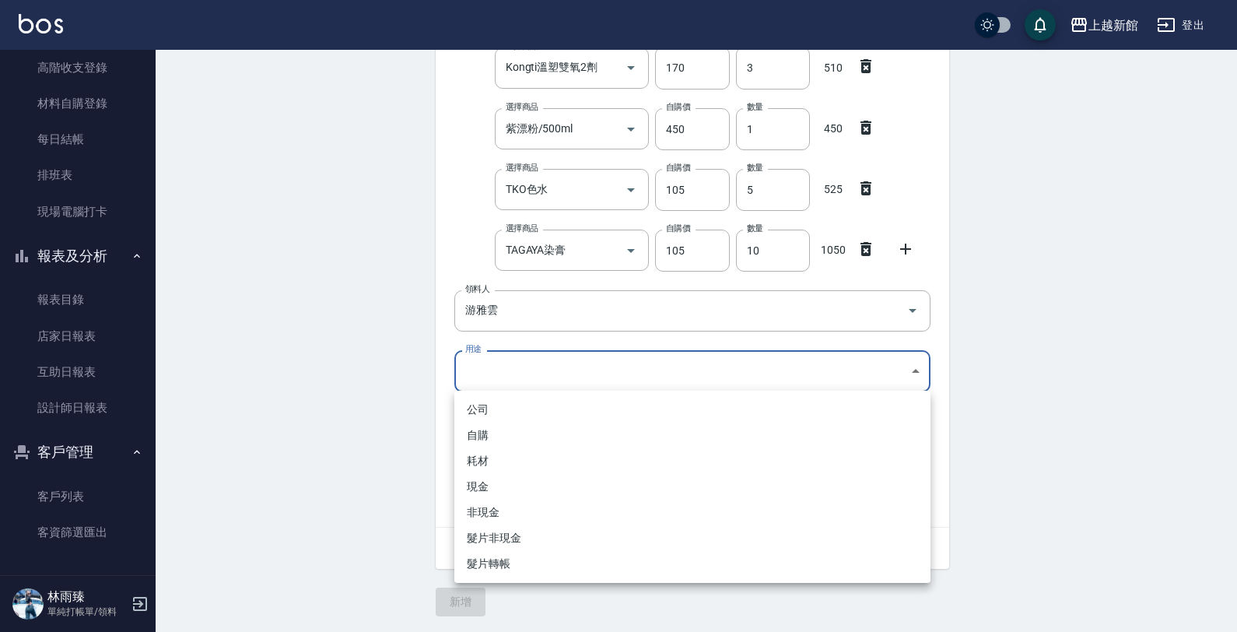
click at [486, 368] on body "上越新館 登出 櫃檯作業 打帳單 帳單列表 掛單列表 現金收支登錄 高階收支登錄 材料自購登錄 每日結帳 排班表 現場電腦打卡 報表及分析 報表目錄 店家日報…" at bounding box center [618, 159] width 1237 height 945
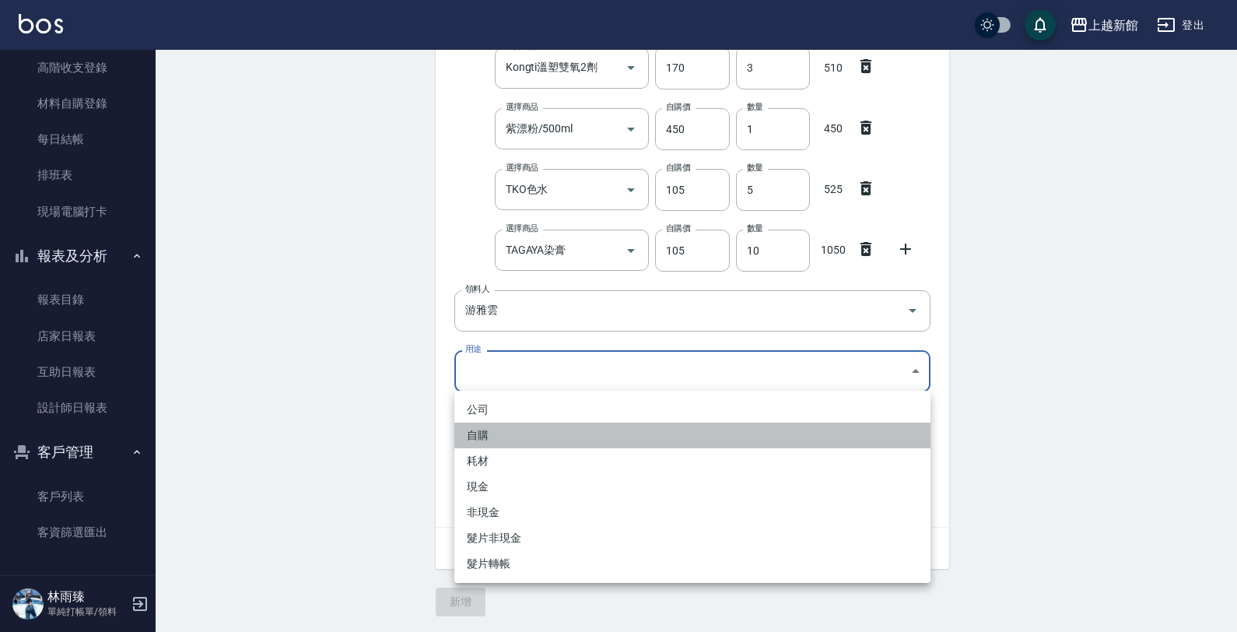
click at [467, 429] on li "自購" at bounding box center [692, 435] width 476 height 26
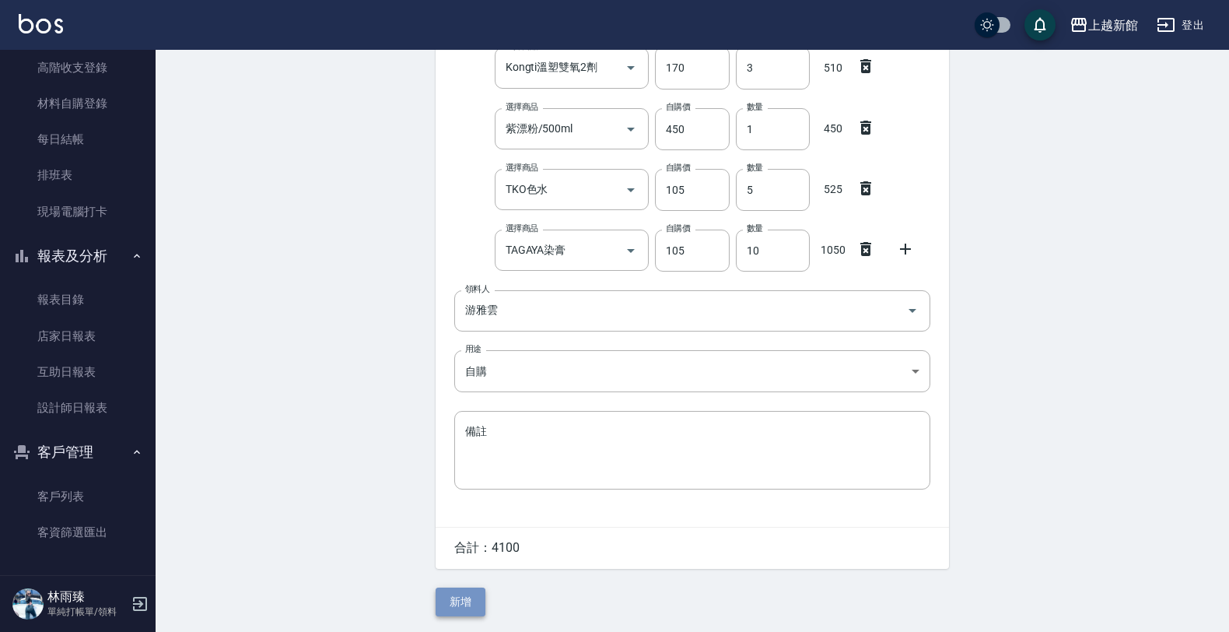
click at [465, 592] on button "新增" at bounding box center [461, 601] width 50 height 29
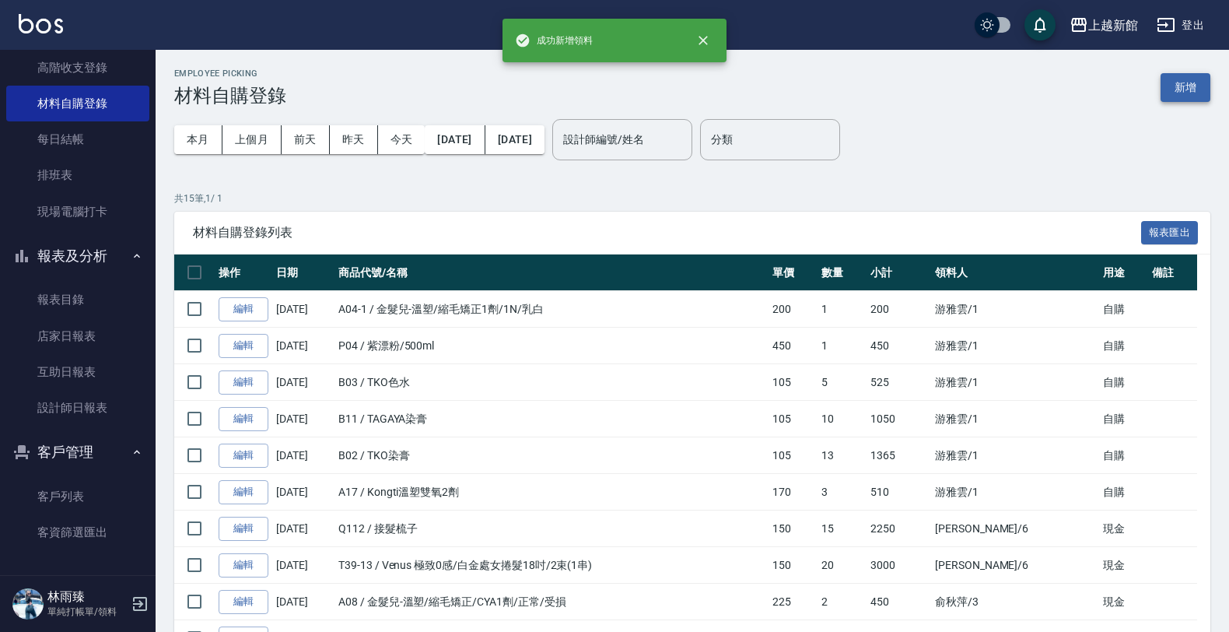
click at [1188, 79] on button "新增" at bounding box center [1186, 87] width 50 height 29
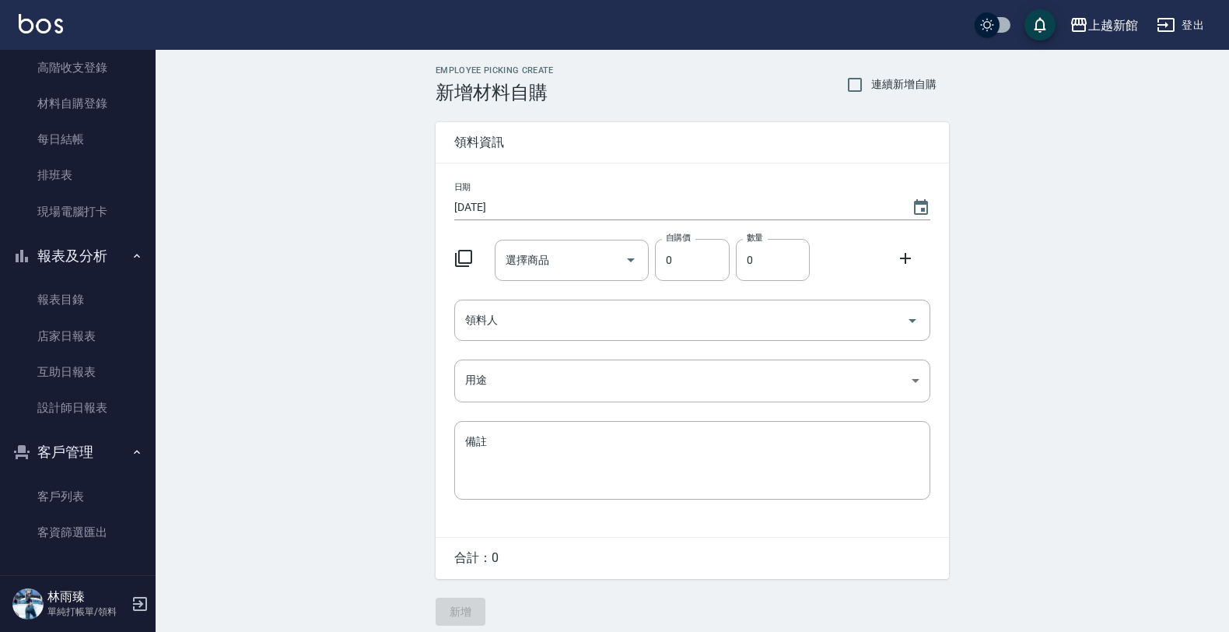
click at [464, 254] on icon at bounding box center [463, 258] width 19 height 19
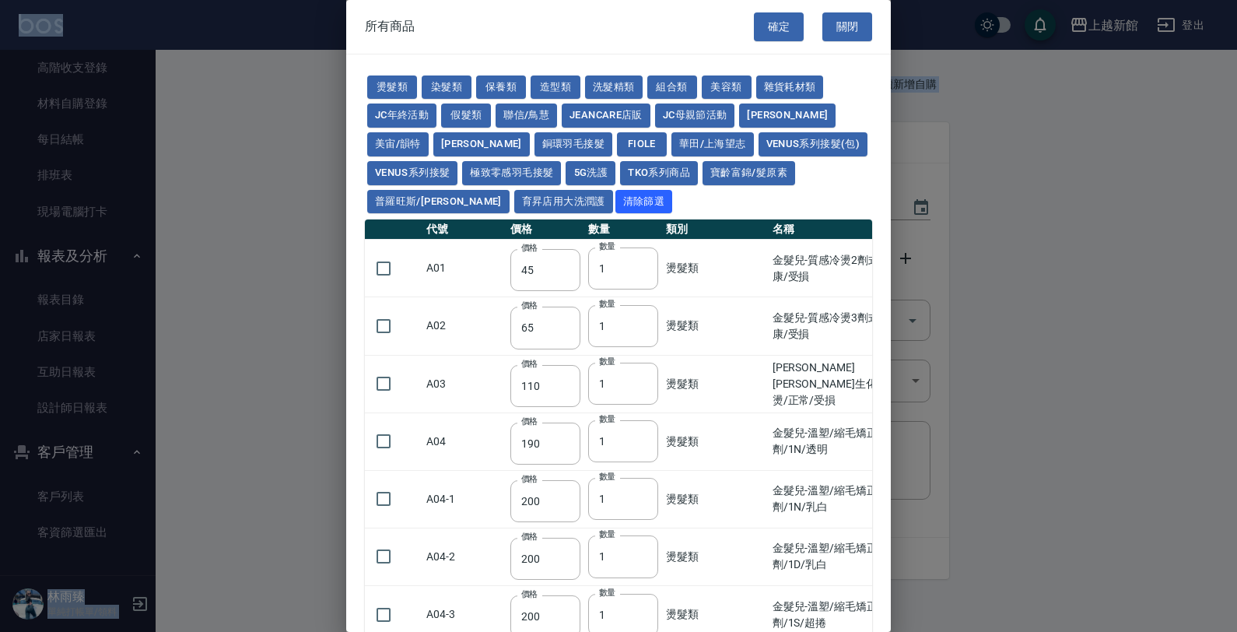
click at [464, 255] on td "A01" at bounding box center [464, 269] width 84 height 58
click at [477, 272] on td "A01" at bounding box center [464, 269] width 84 height 58
click at [401, 75] on button "燙髮類" at bounding box center [392, 87] width 50 height 24
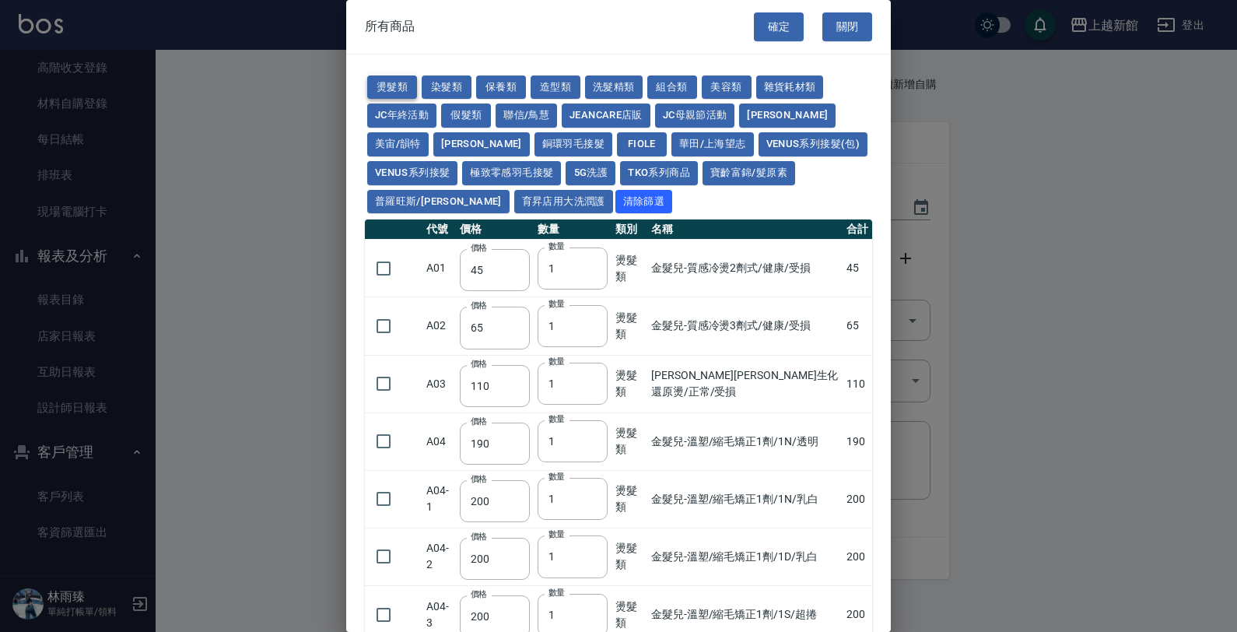
click at [387, 88] on button "燙髮類" at bounding box center [392, 87] width 50 height 24
click at [389, 89] on button "燙髮類" at bounding box center [392, 87] width 50 height 24
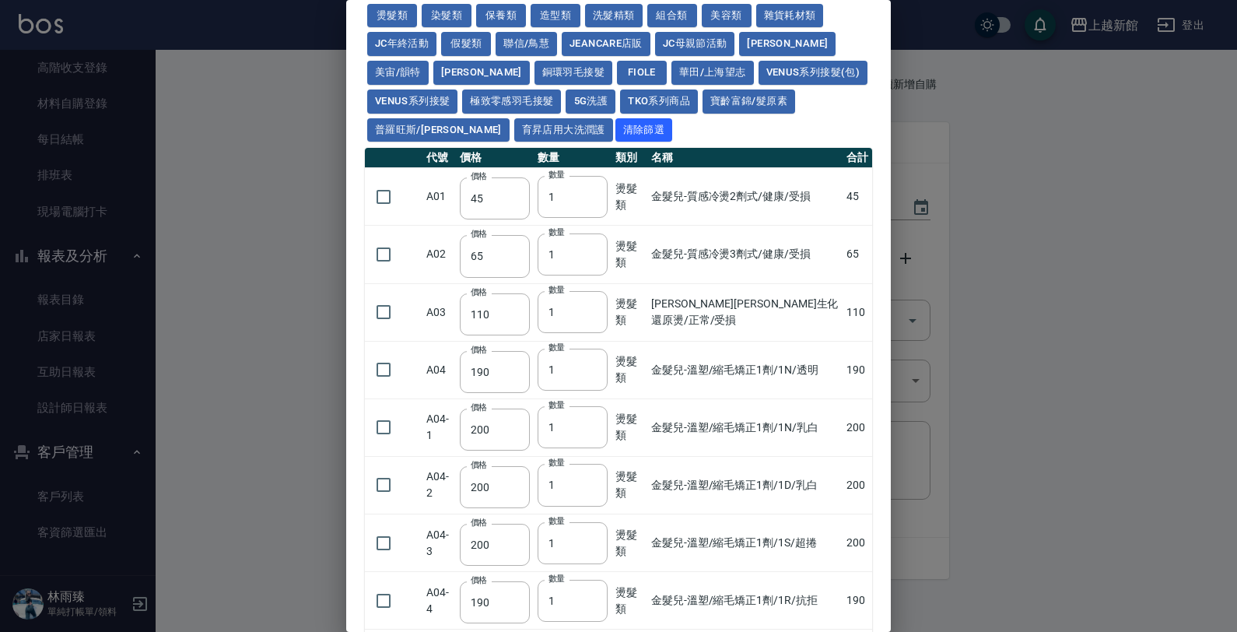
scroll to position [194, 0]
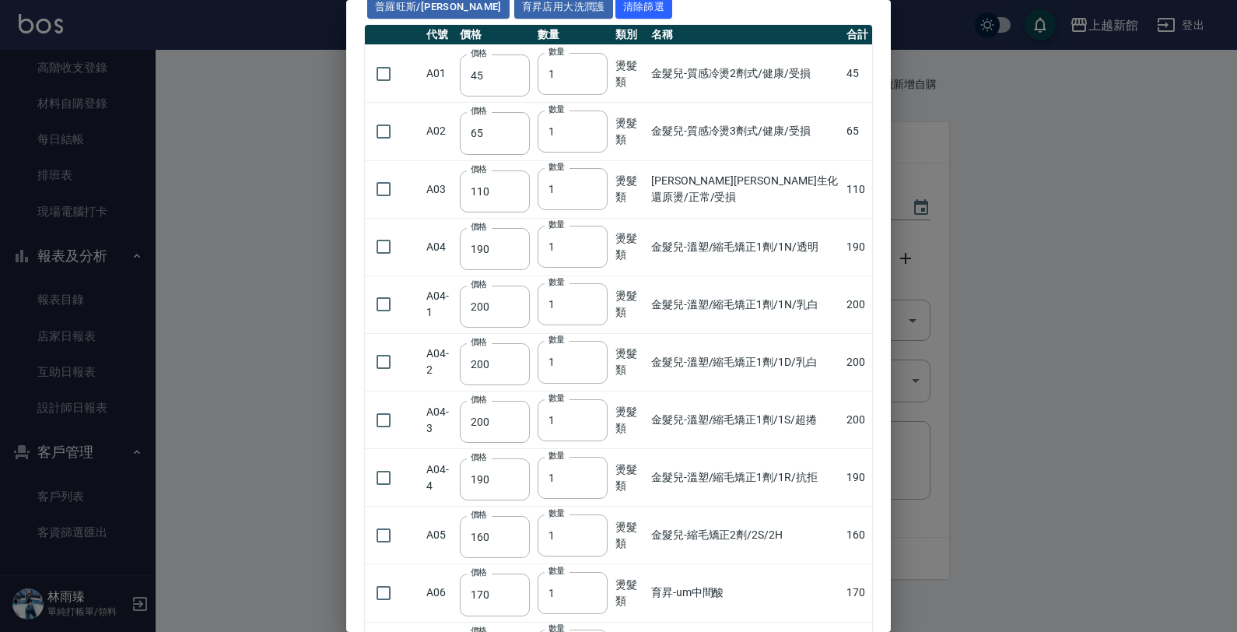
click at [390, 313] on input "checkbox" at bounding box center [383, 304] width 33 height 33
click at [372, 70] on input "checkbox" at bounding box center [383, 74] width 33 height 33
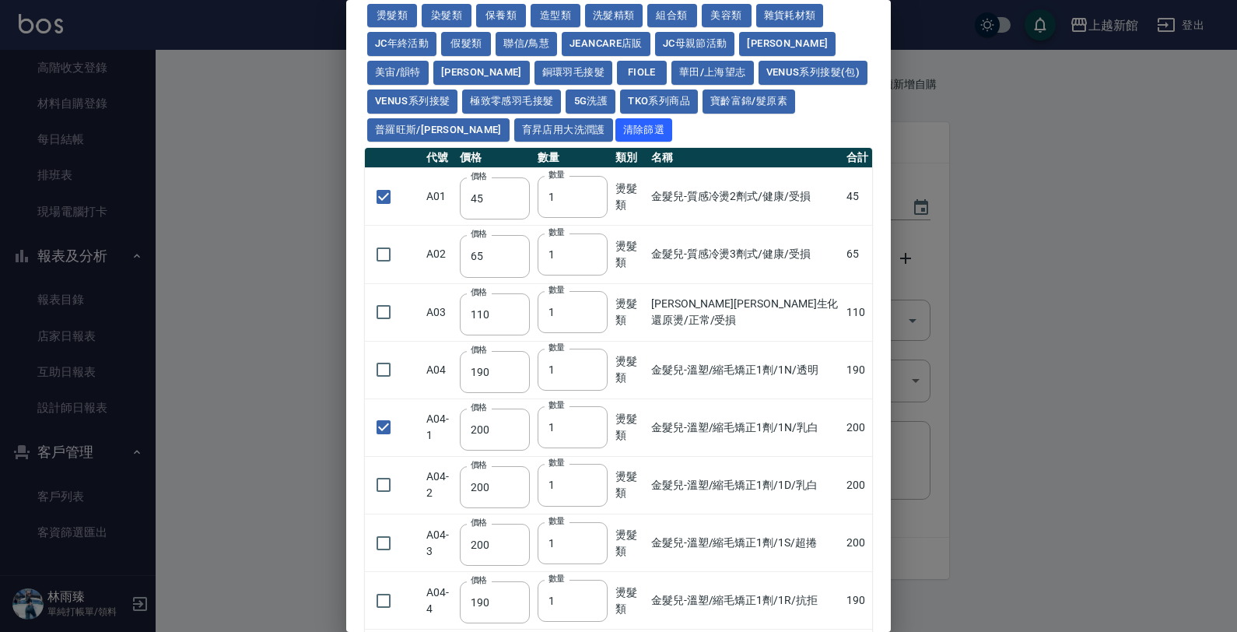
scroll to position [0, 0]
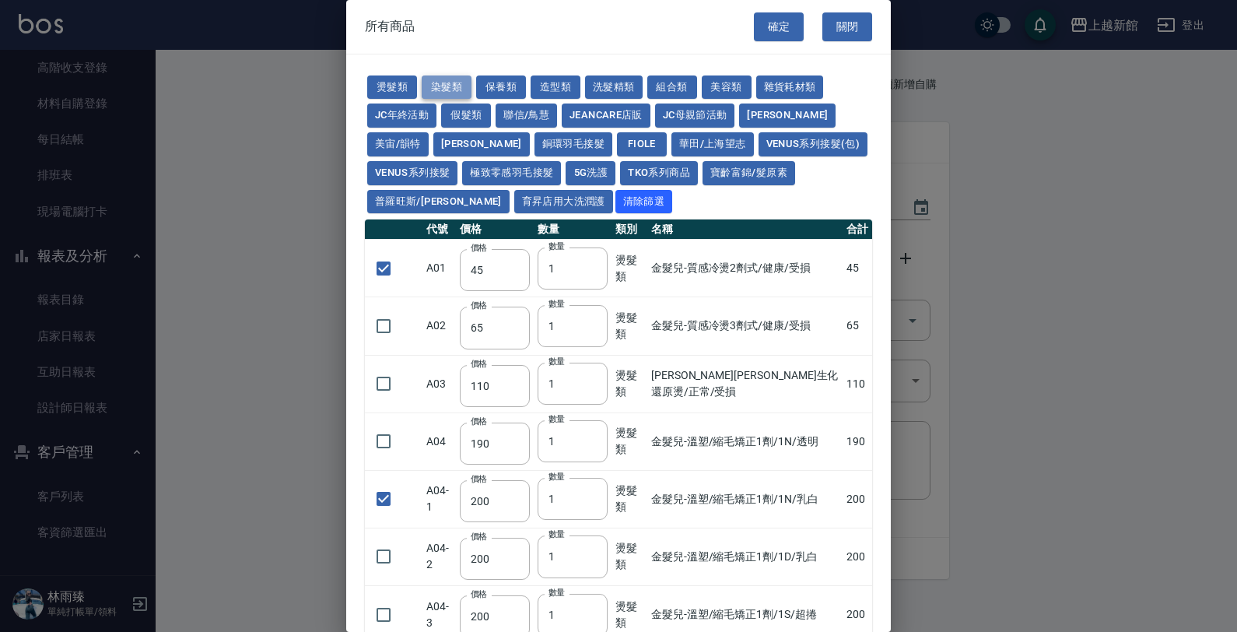
click at [453, 86] on button "染髮類" at bounding box center [447, 87] width 50 height 24
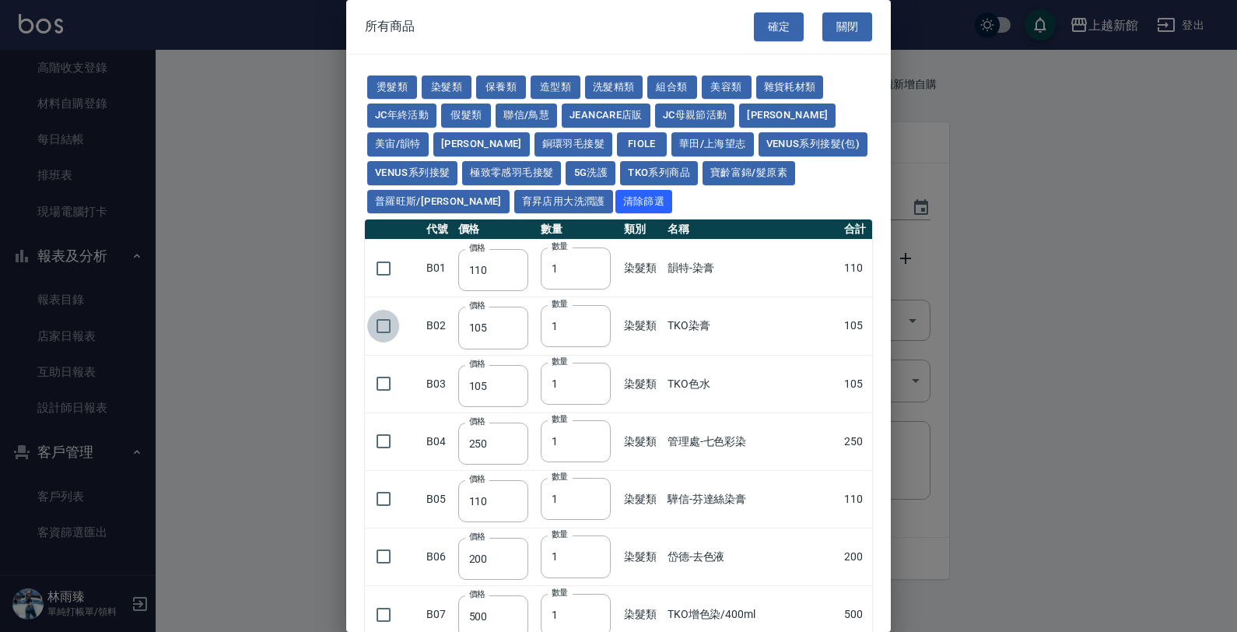
click at [394, 325] on input "checkbox" at bounding box center [383, 326] width 33 height 33
click at [555, 323] on input "1" at bounding box center [576, 326] width 70 height 42
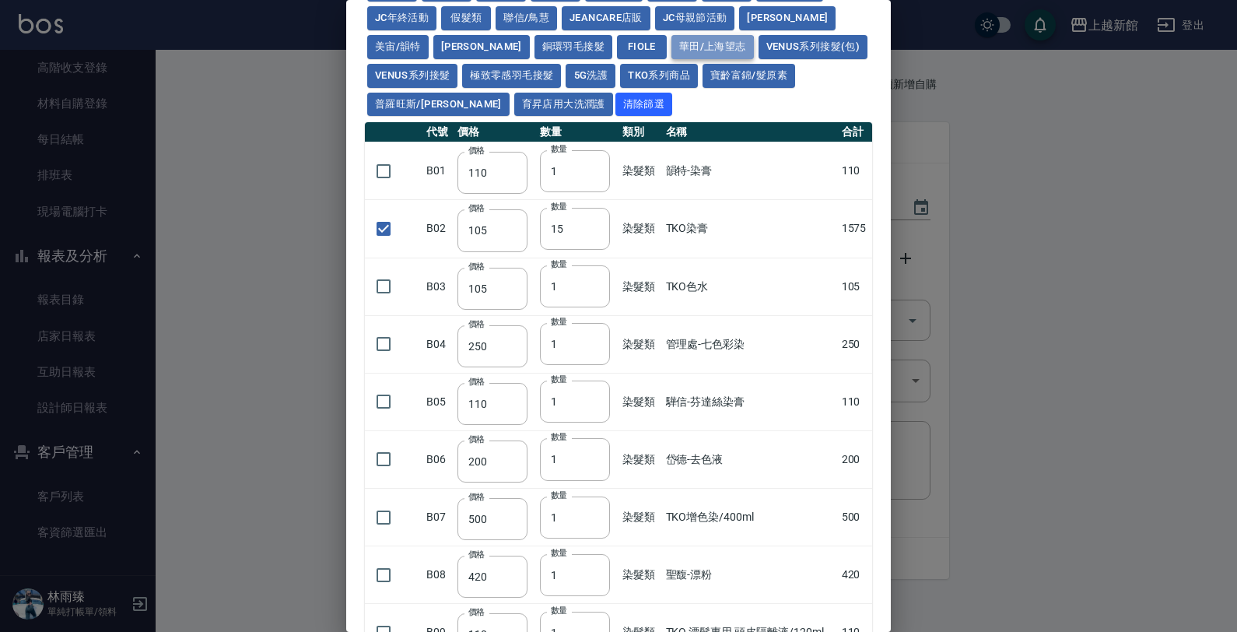
click at [671, 48] on button "華田/上海望志" at bounding box center [712, 47] width 82 height 24
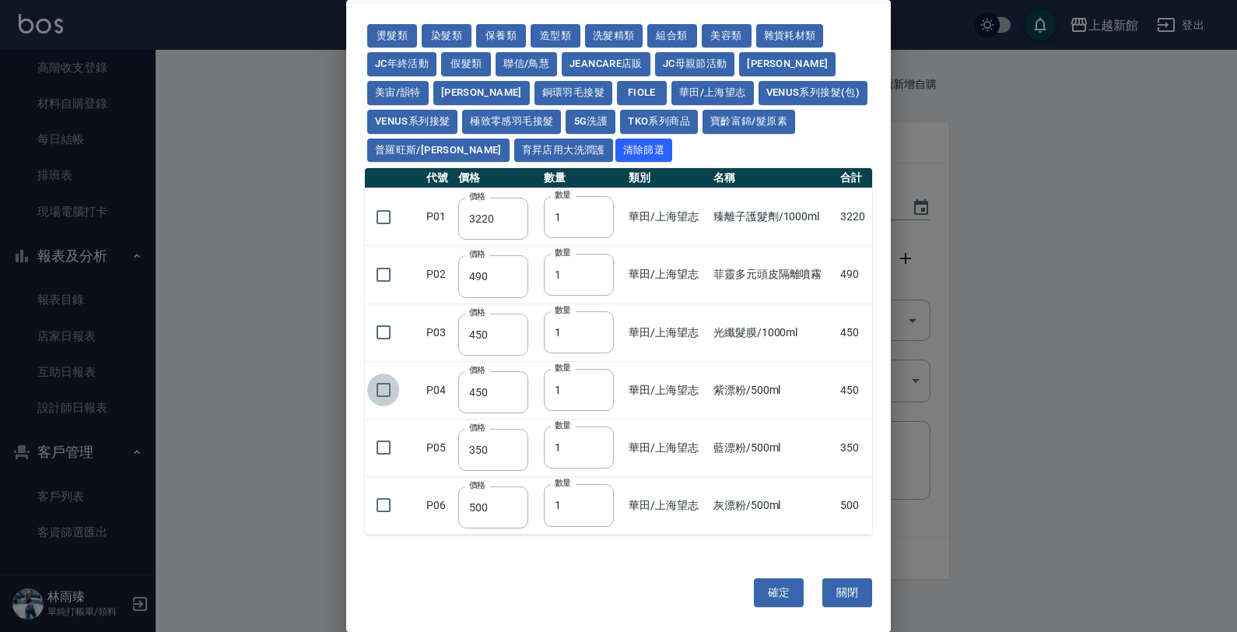
click at [378, 393] on input "checkbox" at bounding box center [383, 389] width 33 height 33
click at [461, 36] on button "染髮類" at bounding box center [447, 36] width 50 height 24
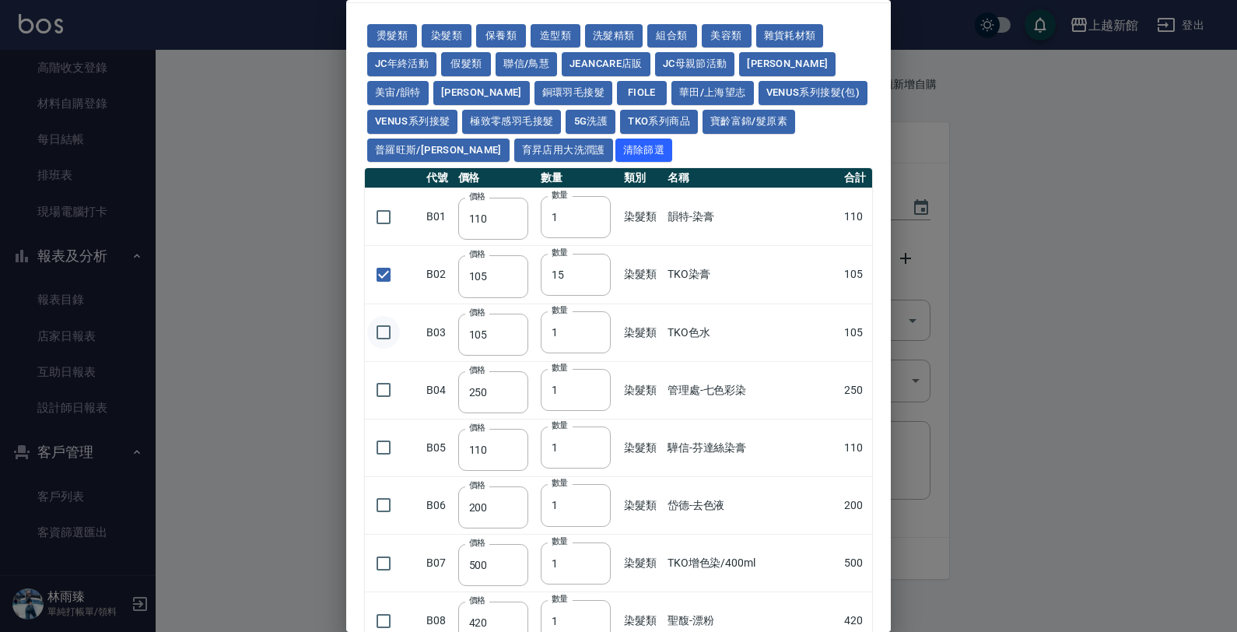
click at [389, 337] on input "checkbox" at bounding box center [383, 332] width 33 height 33
click at [558, 334] on input "1" at bounding box center [576, 332] width 70 height 42
click at [726, 399] on td "管理處-七色彩染" at bounding box center [752, 390] width 177 height 58
click at [659, 43] on button "組合類" at bounding box center [672, 36] width 50 height 24
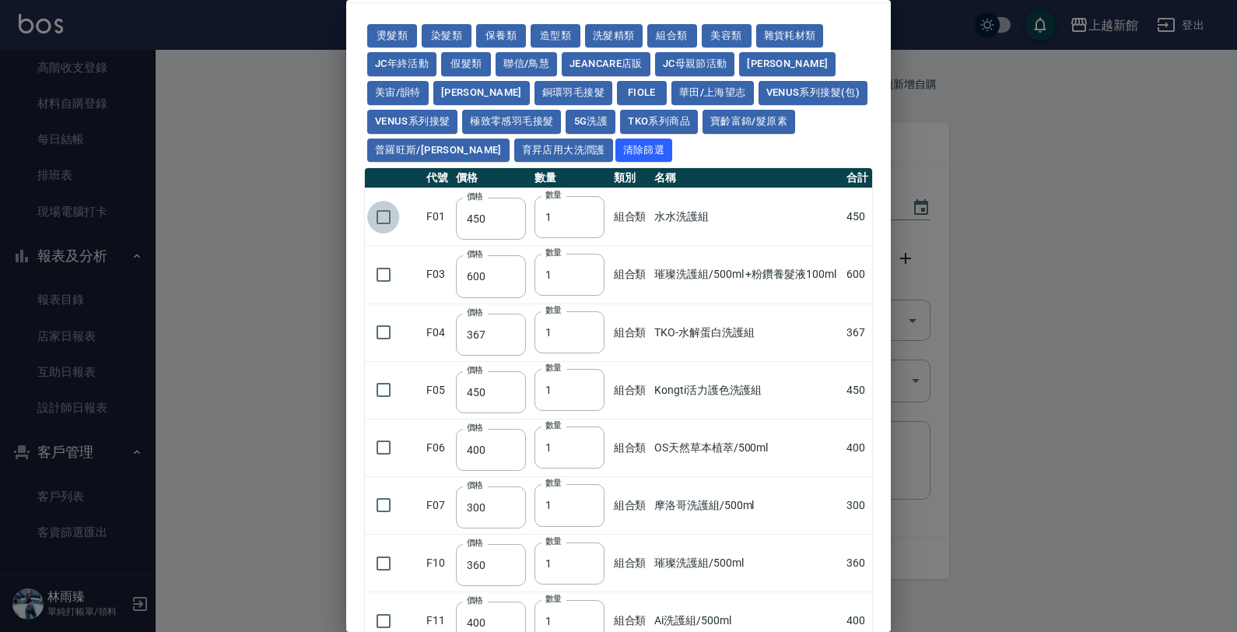
click at [375, 222] on input "checkbox" at bounding box center [383, 217] width 33 height 33
click at [450, 29] on button "染髮類" at bounding box center [447, 36] width 50 height 24
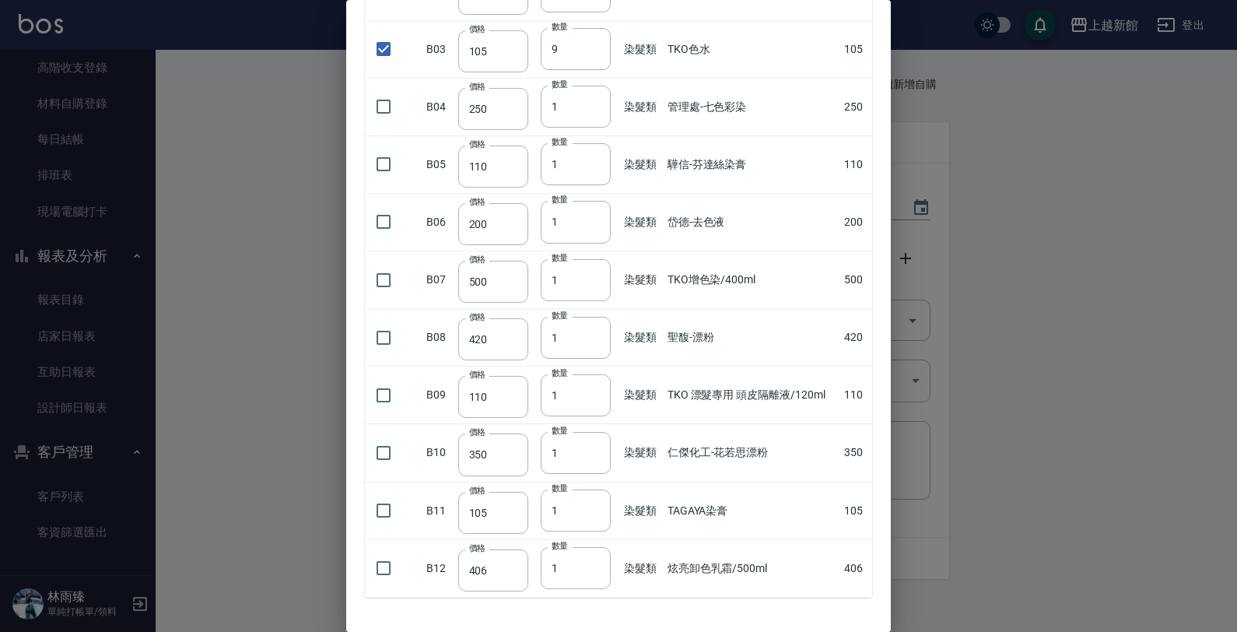
scroll to position [343, 0]
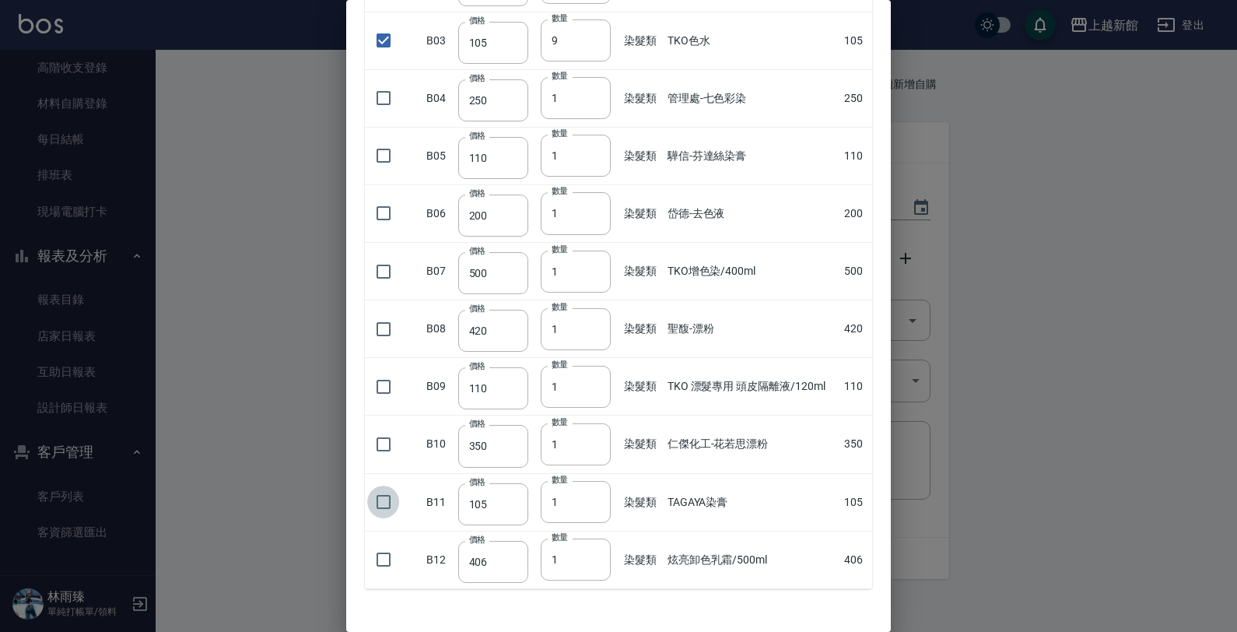
drag, startPoint x: 383, startPoint y: 502, endPoint x: 405, endPoint y: 529, distance: 34.8
click at [394, 523] on td at bounding box center [394, 502] width 58 height 58
click at [387, 500] on input "checkbox" at bounding box center [383, 501] width 33 height 33
click at [588, 494] on input "1" at bounding box center [576, 502] width 70 height 42
click at [788, 308] on td "聖馥-漂粉" at bounding box center [750, 329] width 176 height 58
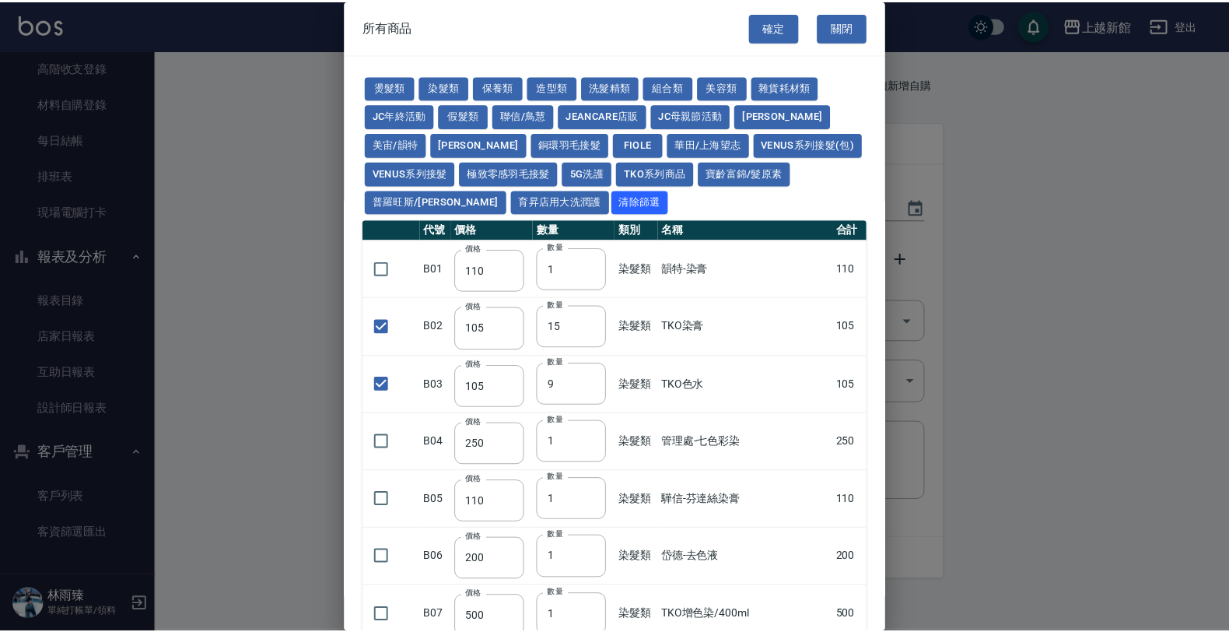
scroll to position [398, 0]
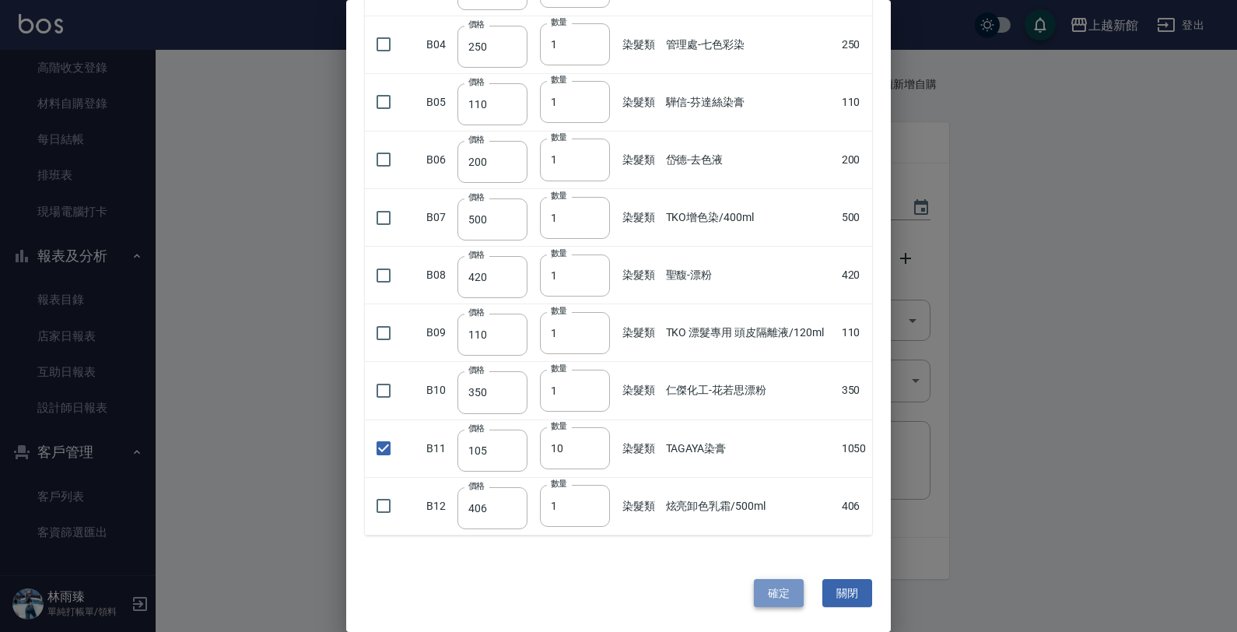
drag, startPoint x: 779, startPoint y: 597, endPoint x: 779, endPoint y: 587, distance: 10.1
click at [779, 587] on button "確定" at bounding box center [779, 593] width 50 height 29
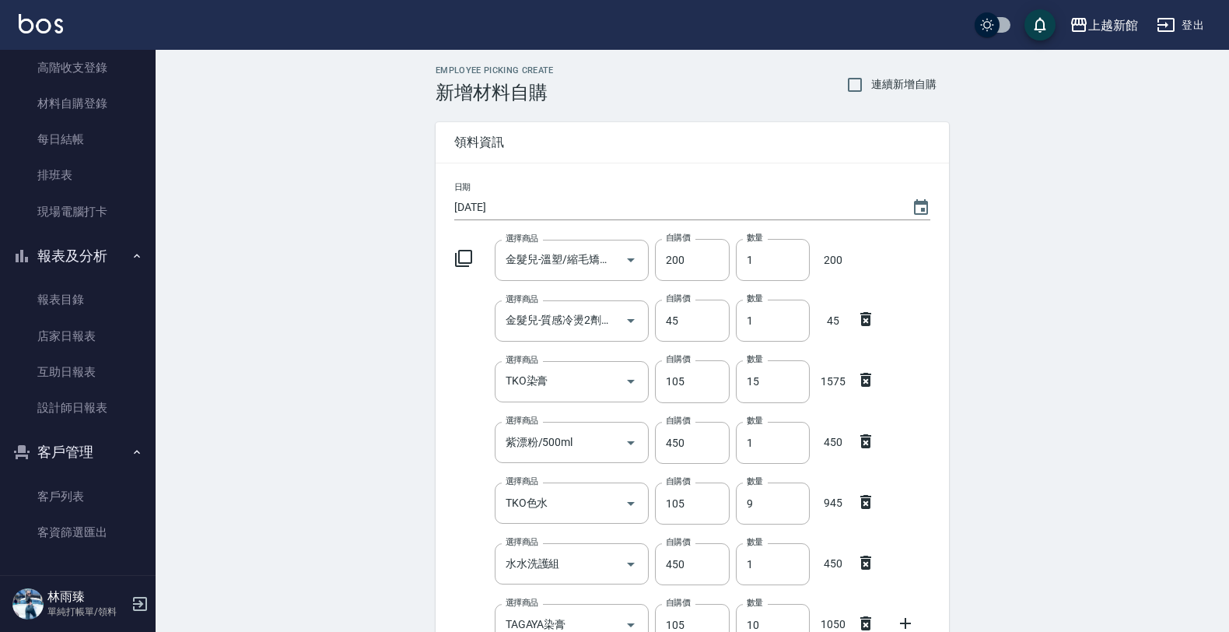
scroll to position [375, 0]
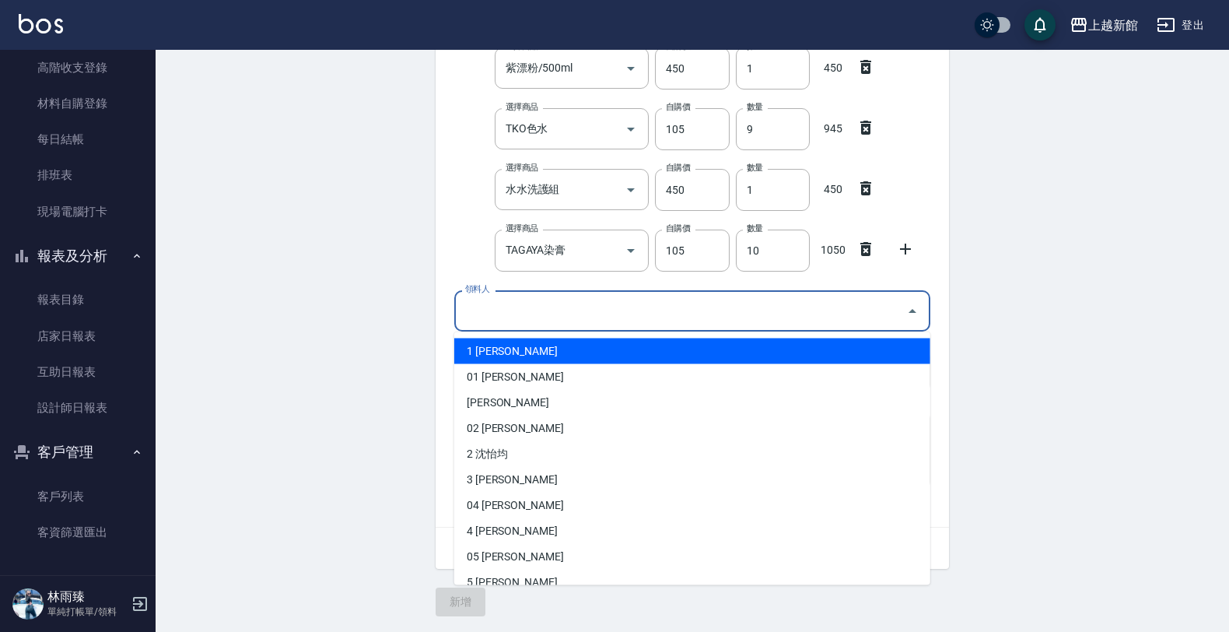
click at [527, 311] on input "領料人" at bounding box center [680, 310] width 439 height 27
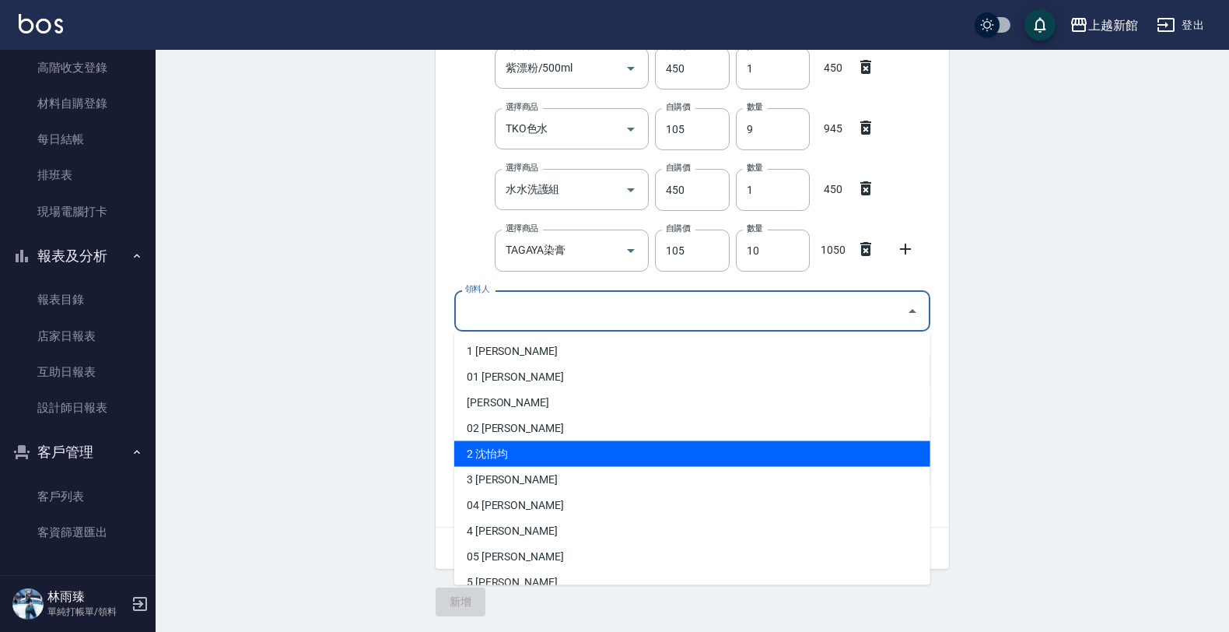
click at [500, 450] on li "2 沈怡均" at bounding box center [692, 454] width 476 height 26
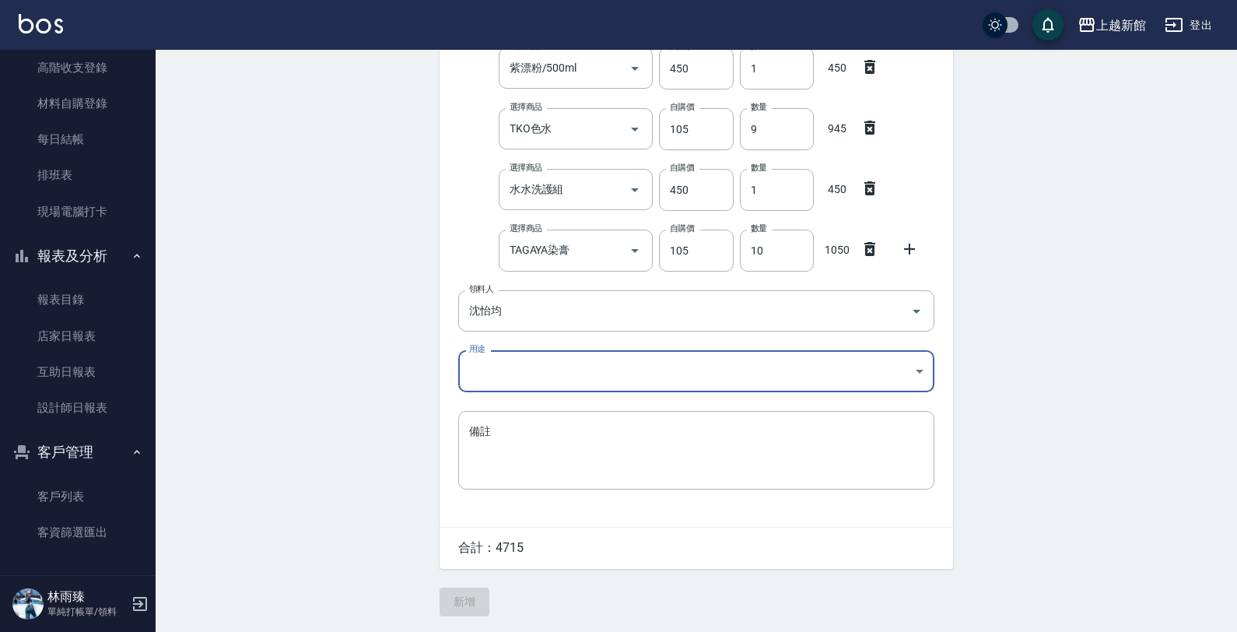
click at [515, 364] on body "上越新館 登出 櫃檯作業 打帳單 帳單列表 掛單列表 現金收支登錄 高階收支登錄 材料自購登錄 每日結帳 排班表 現場電腦打卡 報表及分析 報表目錄 店家日報…" at bounding box center [618, 129] width 1237 height 1006
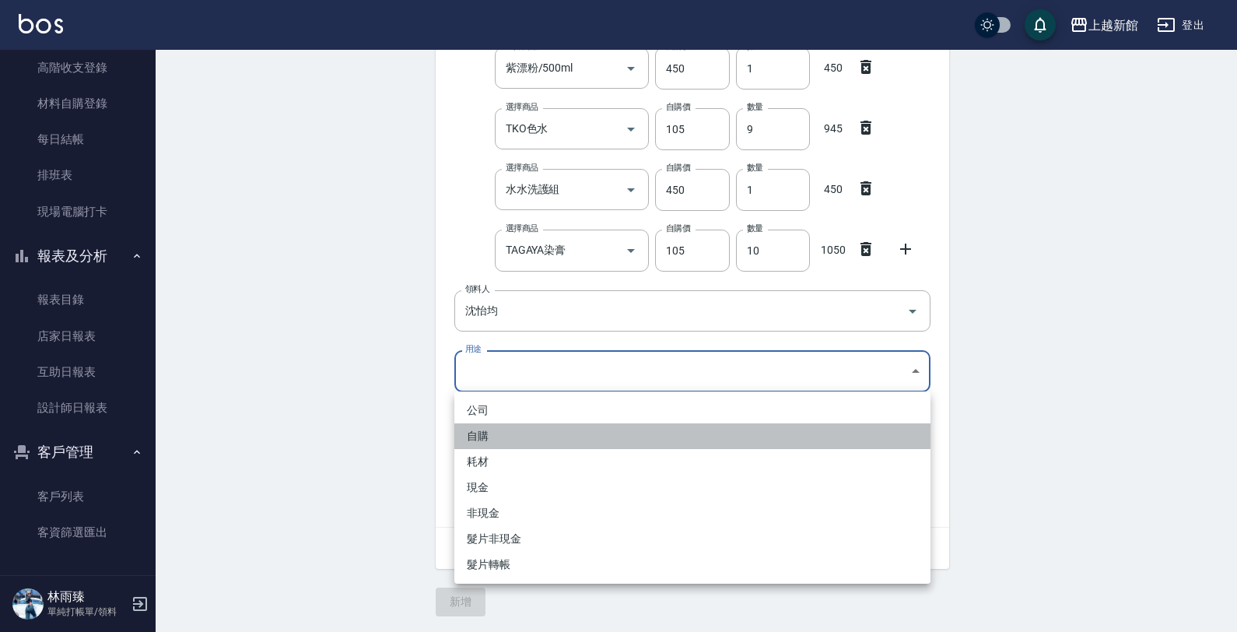
click at [495, 434] on li "自購" at bounding box center [692, 436] width 476 height 26
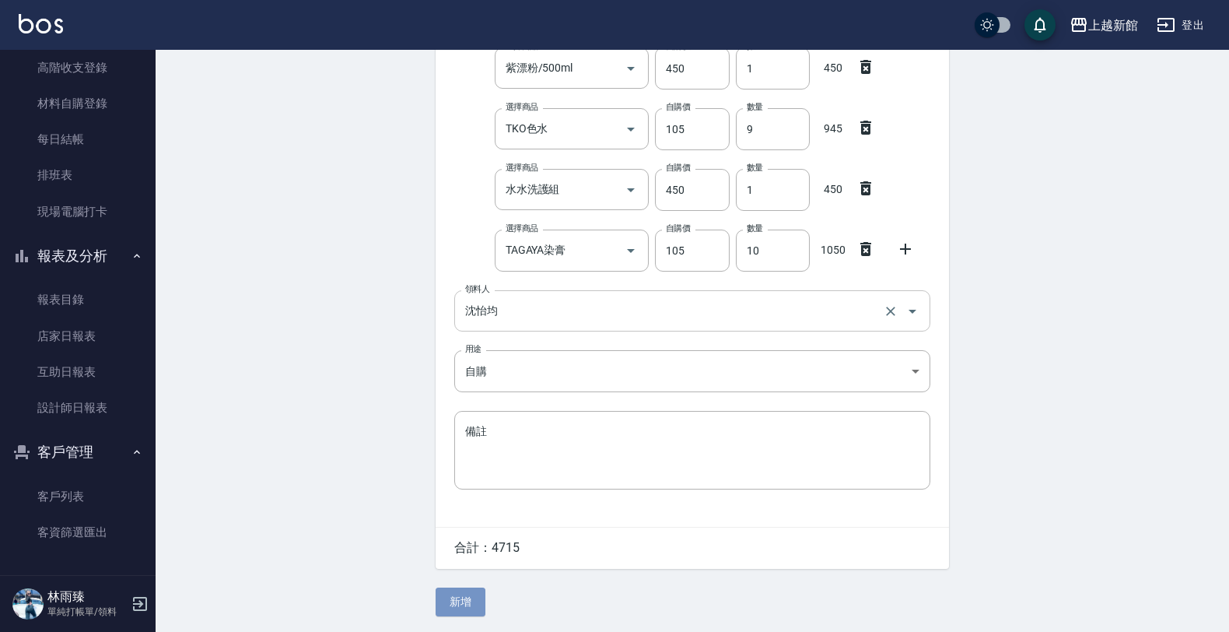
drag, startPoint x: 463, startPoint y: 604, endPoint x: 709, endPoint y: 329, distance: 369.1
click at [463, 604] on button "新增" at bounding box center [461, 601] width 50 height 29
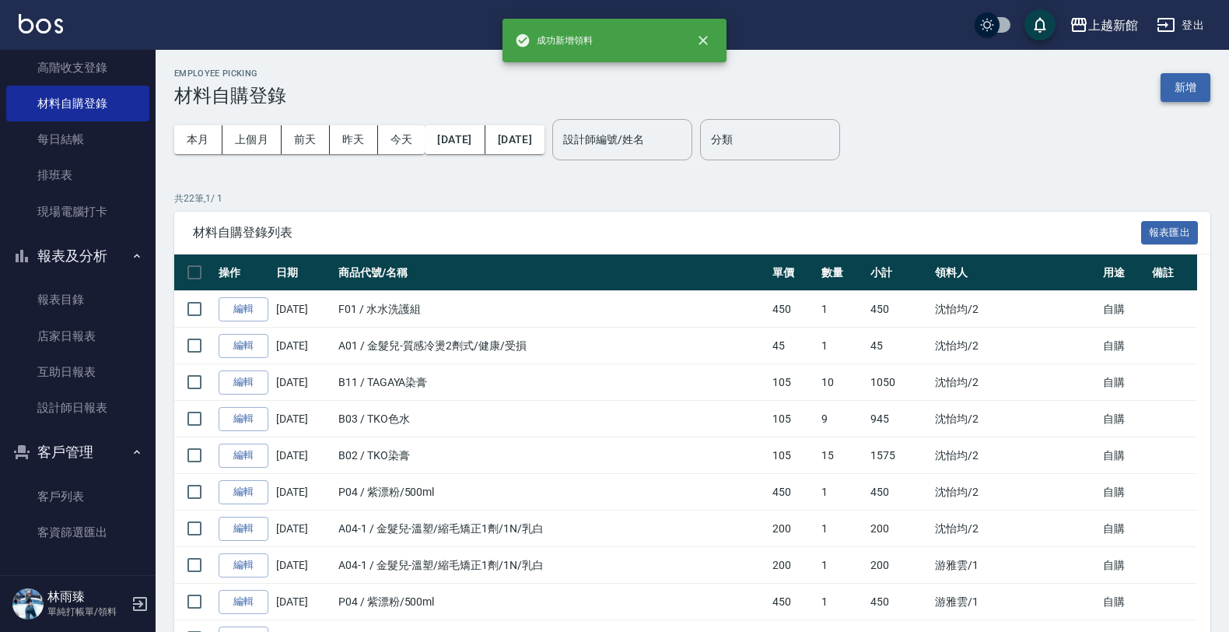
click at [1189, 91] on button "新增" at bounding box center [1186, 87] width 50 height 29
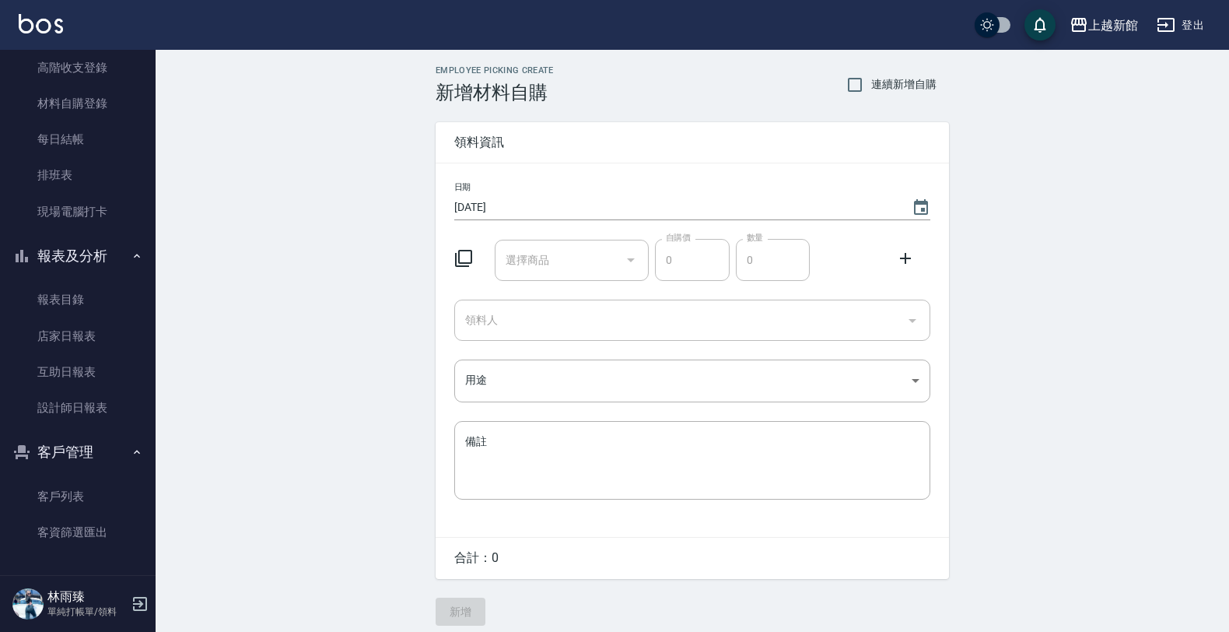
click at [1189, 91] on div "Employee Picking Create 新增材料自購 連續新增自購 領料資訊 日期 [DATE] 選擇商品 選擇商品 自購價 0 自購價 數量 0 數…" at bounding box center [692, 345] width 1073 height 591
click at [1188, 91] on div "Employee Picking Create 新增材料自購 連續新增自購 領料資訊 日期 [DATE] 選擇商品 選擇商品 自購價 0 自購價 數量 0 數…" at bounding box center [692, 345] width 1073 height 591
click at [410, 250] on div "Employee Picking Create 新增材料自購 連續新增自購 領料資訊 日期 [DATE] 選擇商品 選擇商品 自購價 0 自購價 數量 0 數…" at bounding box center [692, 345] width 1073 height 591
click at [460, 255] on icon at bounding box center [463, 258] width 19 height 19
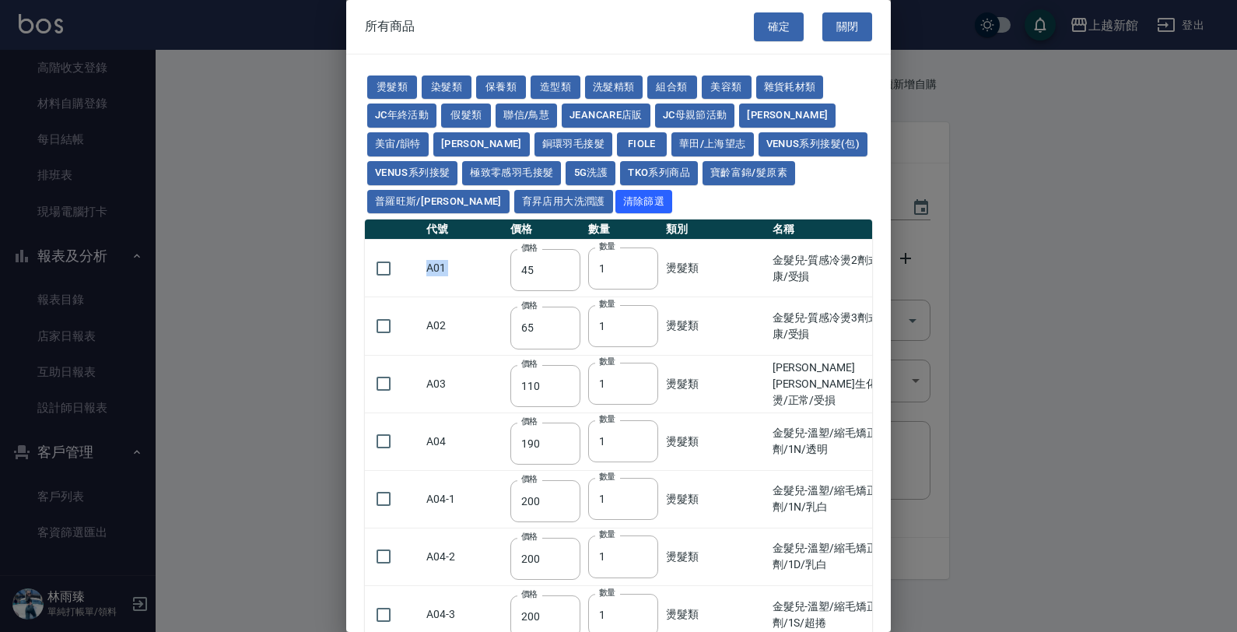
click at [463, 253] on td "A01" at bounding box center [464, 269] width 84 height 58
click at [478, 272] on td "A01" at bounding box center [464, 269] width 84 height 58
click at [401, 89] on button "燙髮類" at bounding box center [392, 87] width 50 height 24
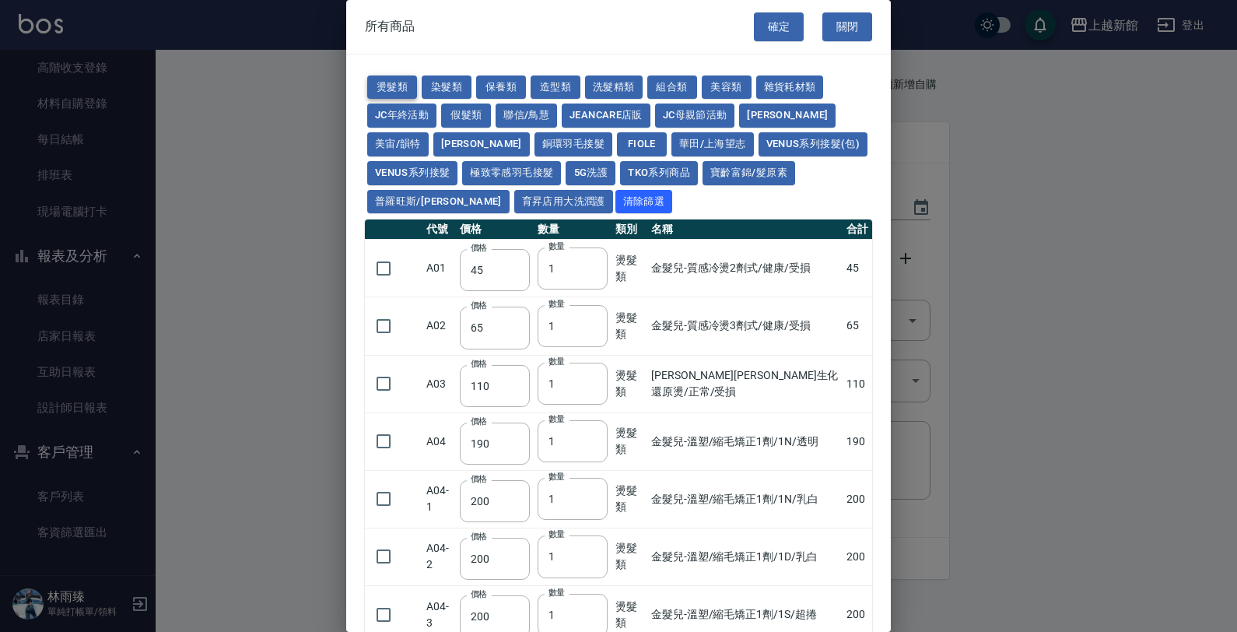
click at [393, 87] on button "燙髮類" at bounding box center [392, 87] width 50 height 24
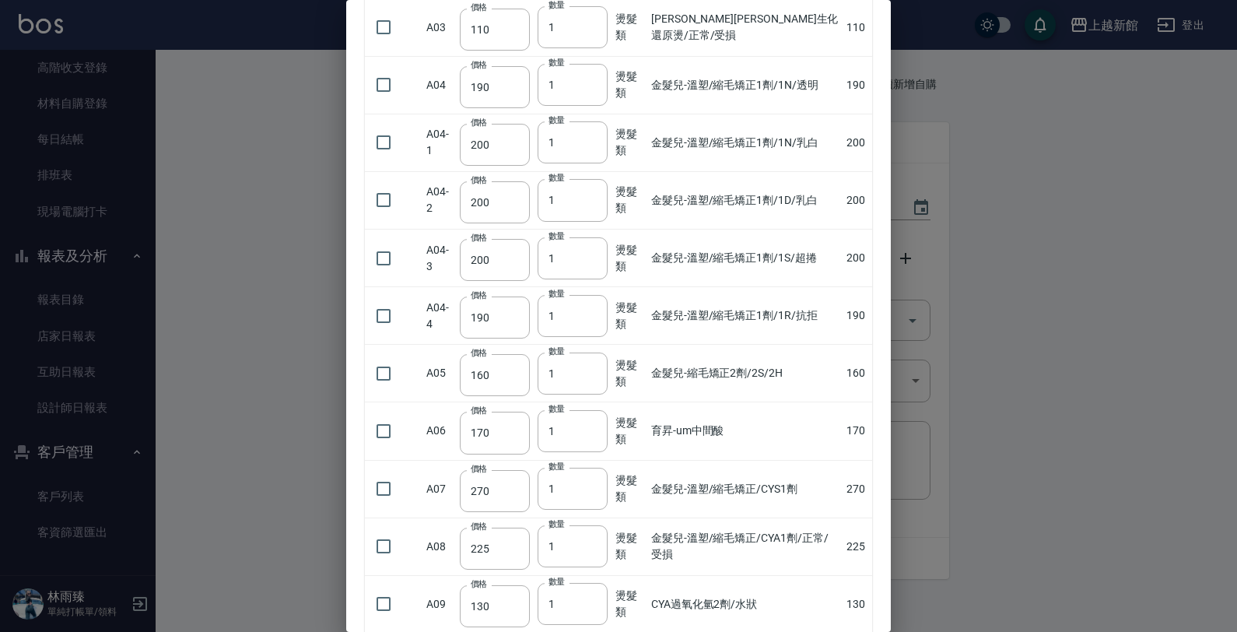
scroll to position [389, 0]
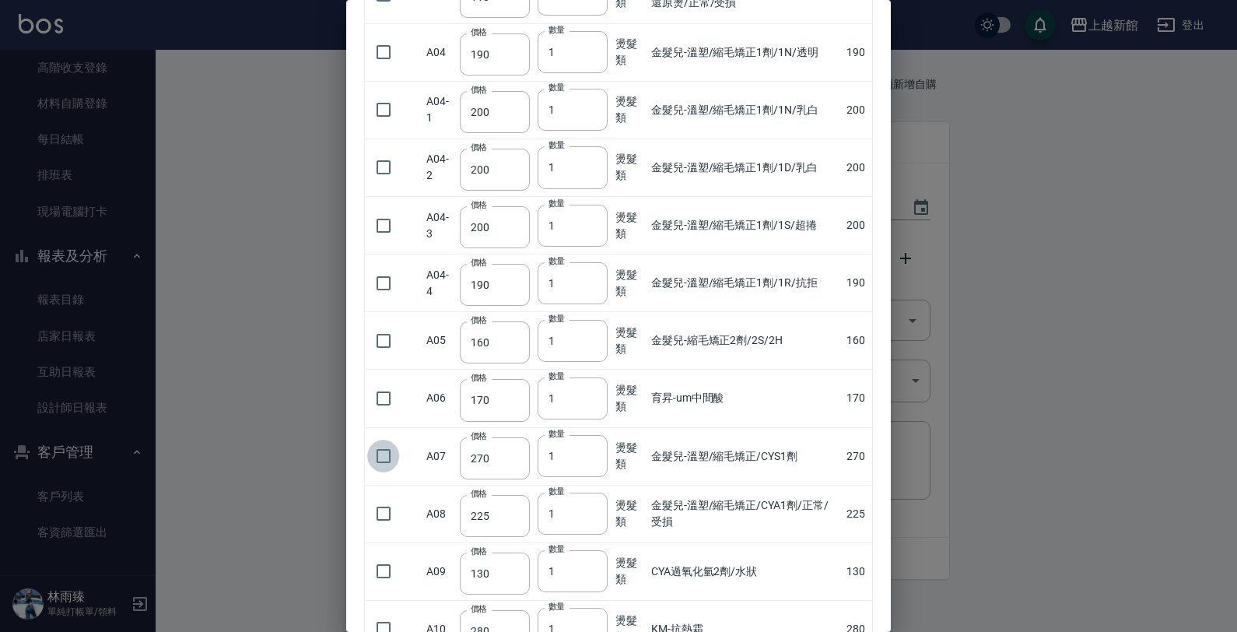
click at [372, 461] on input "checkbox" at bounding box center [383, 455] width 33 height 33
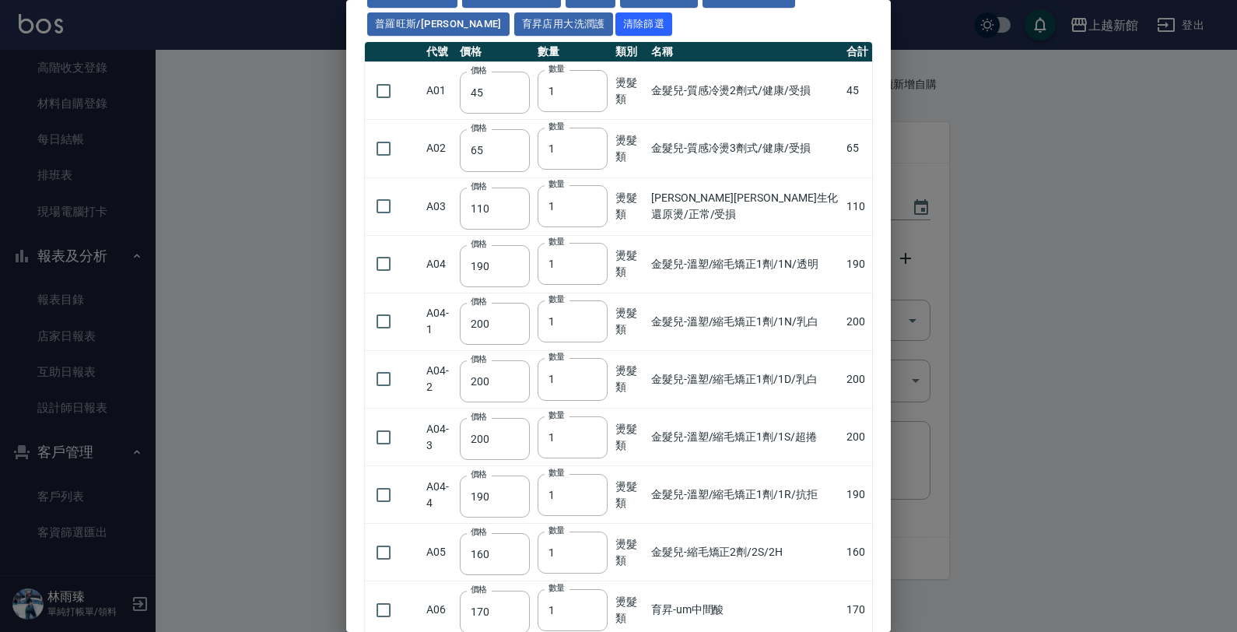
scroll to position [0, 0]
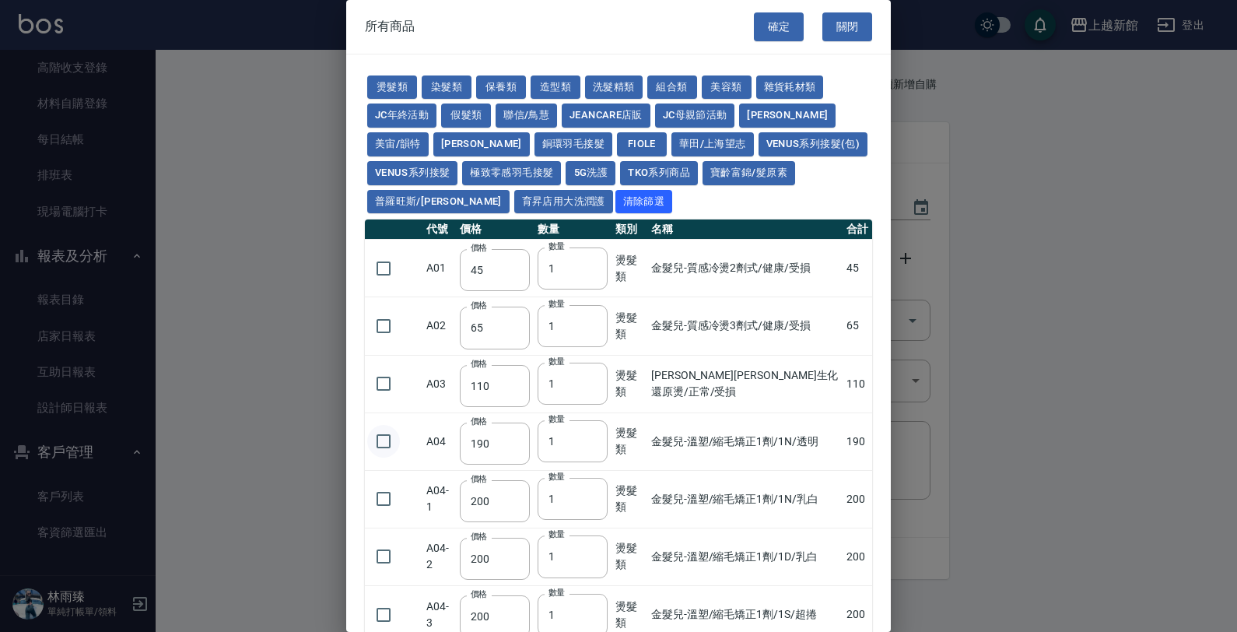
click at [381, 446] on input "checkbox" at bounding box center [383, 441] width 33 height 33
click at [593, 434] on input "2" at bounding box center [572, 441] width 70 height 42
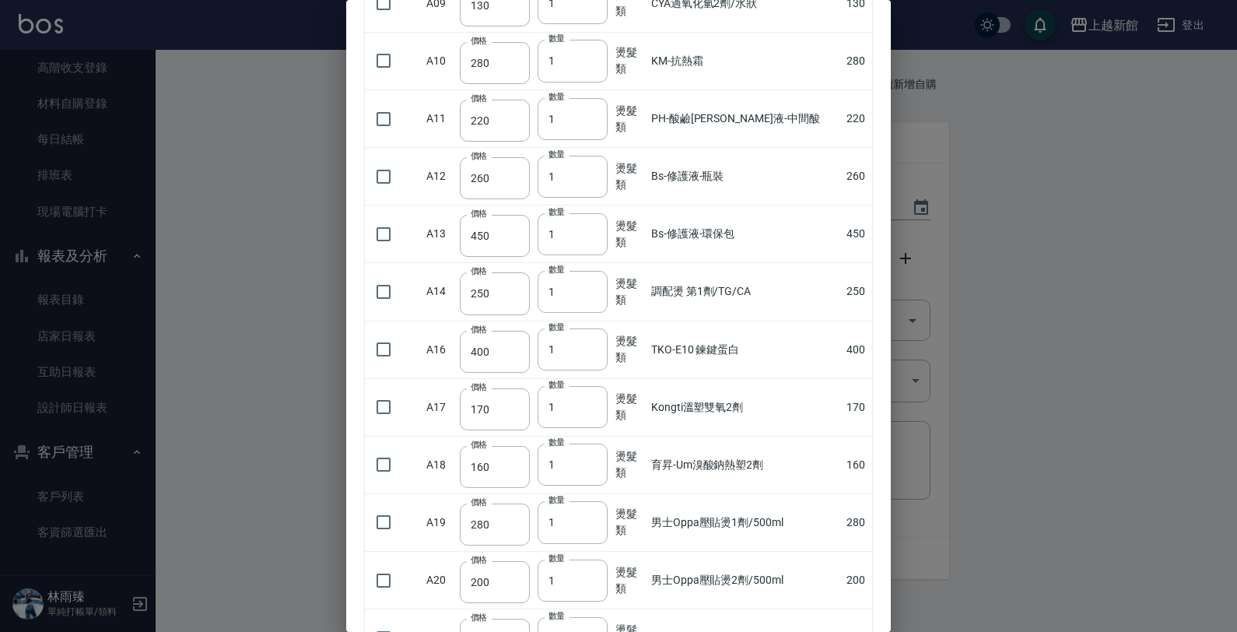
scroll to position [972, 0]
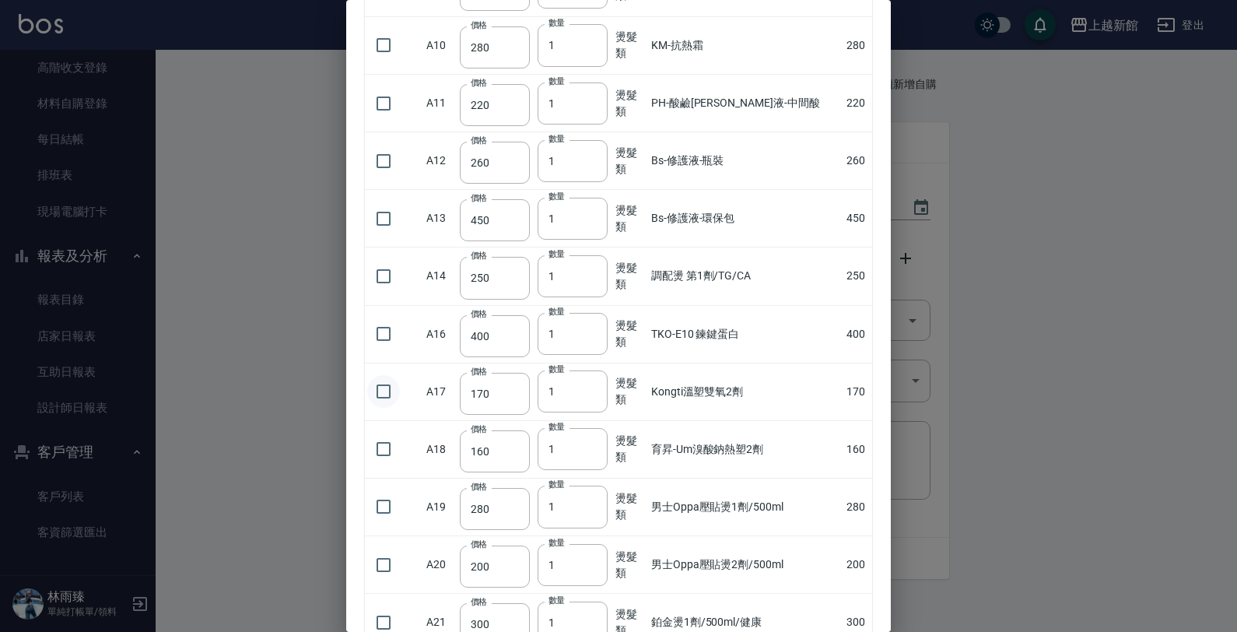
click at [382, 407] on input "checkbox" at bounding box center [383, 391] width 33 height 33
click at [589, 393] on input "2" at bounding box center [572, 391] width 70 height 42
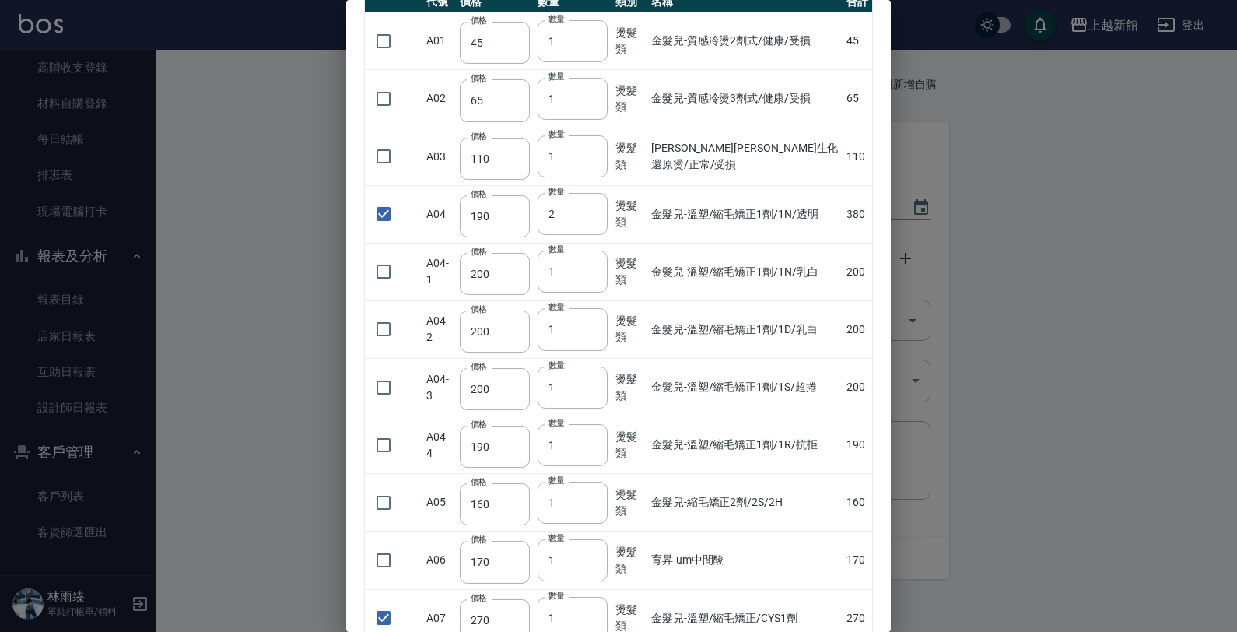
scroll to position [0, 0]
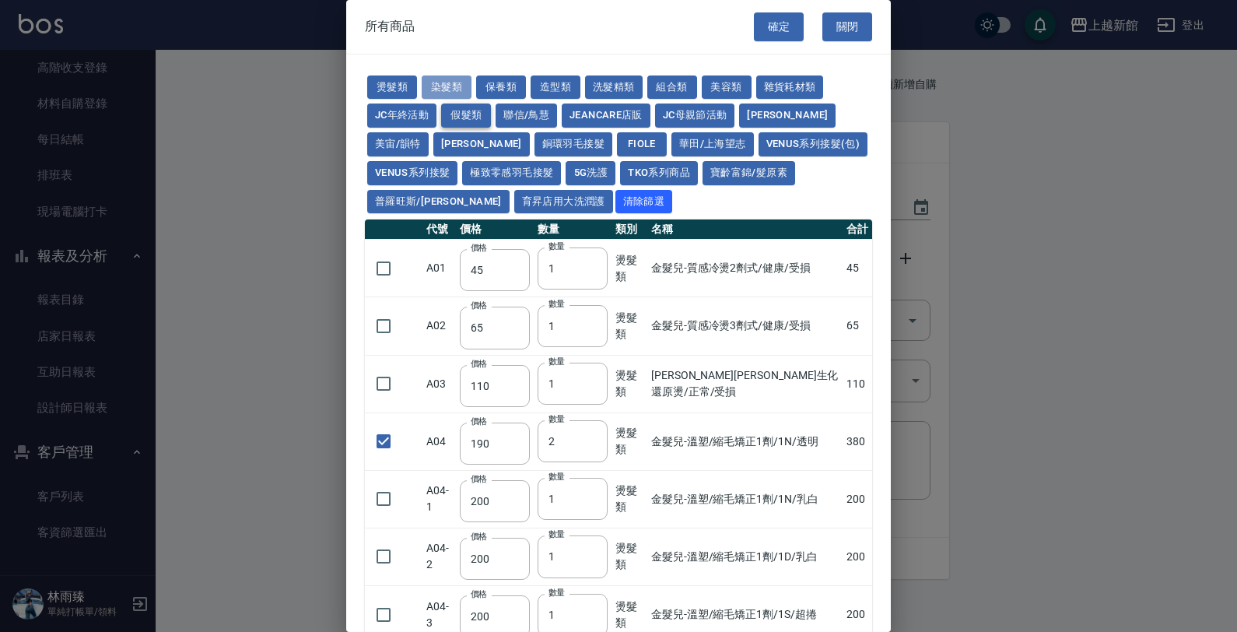
drag, startPoint x: 443, startPoint y: 82, endPoint x: 461, endPoint y: 110, distance: 33.2
click at [442, 82] on button "染髮類" at bounding box center [447, 87] width 50 height 24
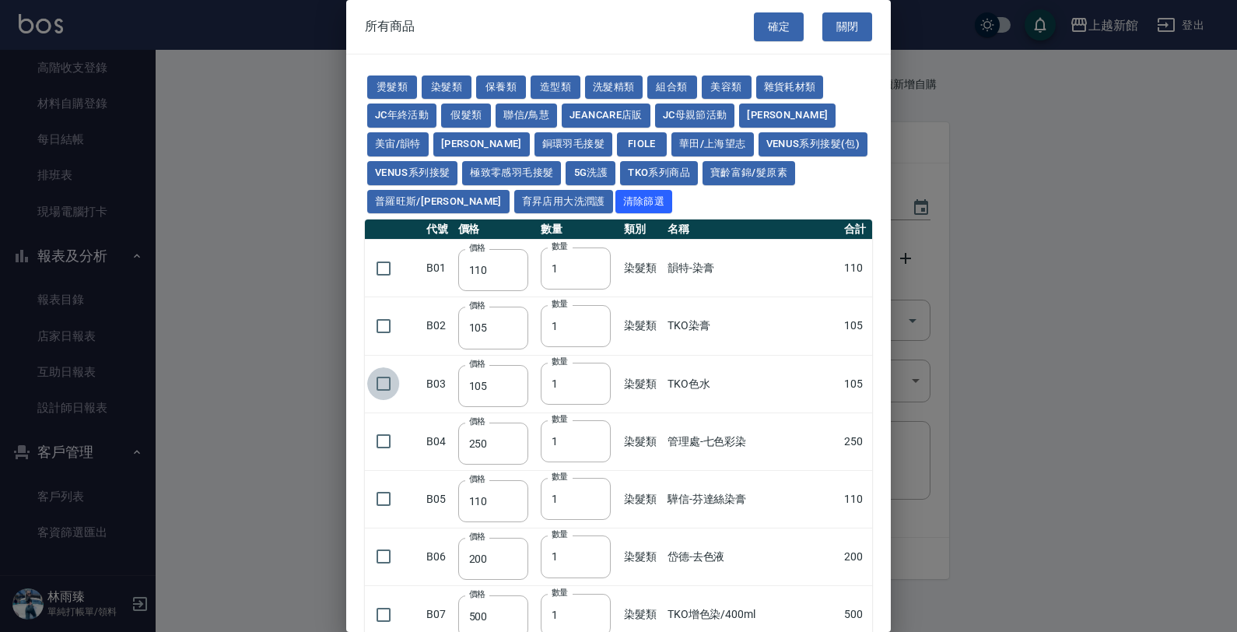
drag, startPoint x: 382, startPoint y: 390, endPoint x: 390, endPoint y: 383, distance: 11.1
click at [383, 389] on input "checkbox" at bounding box center [383, 383] width 33 height 33
click at [591, 382] on input "2" at bounding box center [576, 383] width 70 height 42
click at [591, 382] on input "3" at bounding box center [576, 383] width 70 height 42
click at [589, 379] on input "4" at bounding box center [576, 383] width 70 height 42
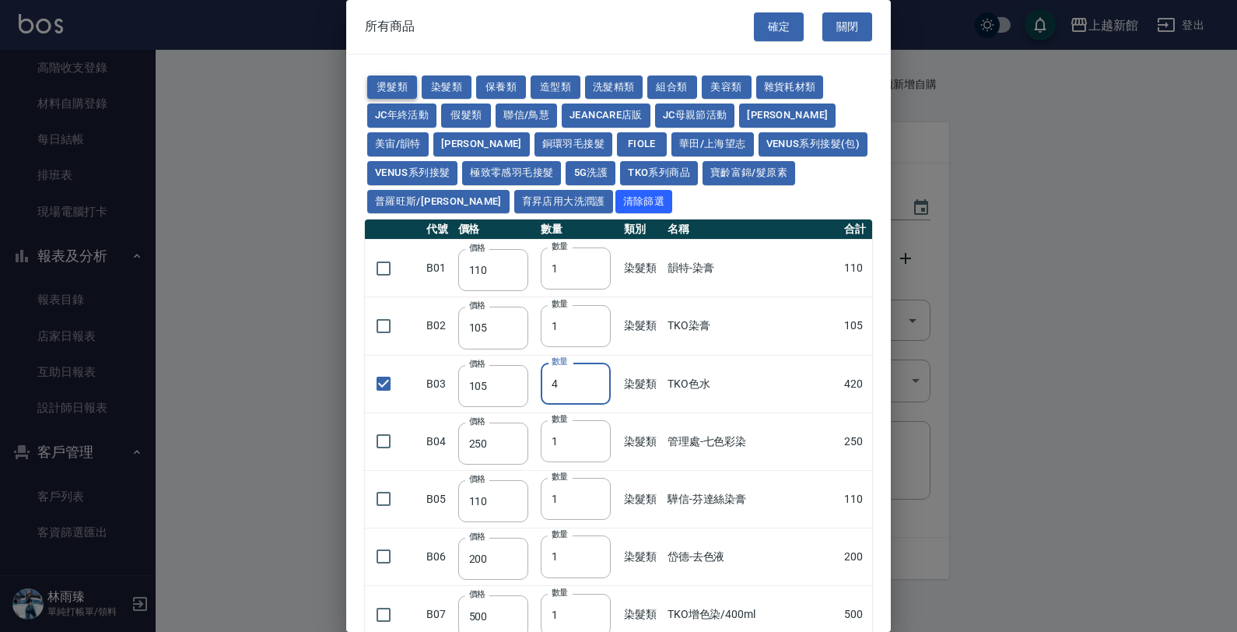
click at [404, 75] on button "燙髮類" at bounding box center [392, 87] width 50 height 24
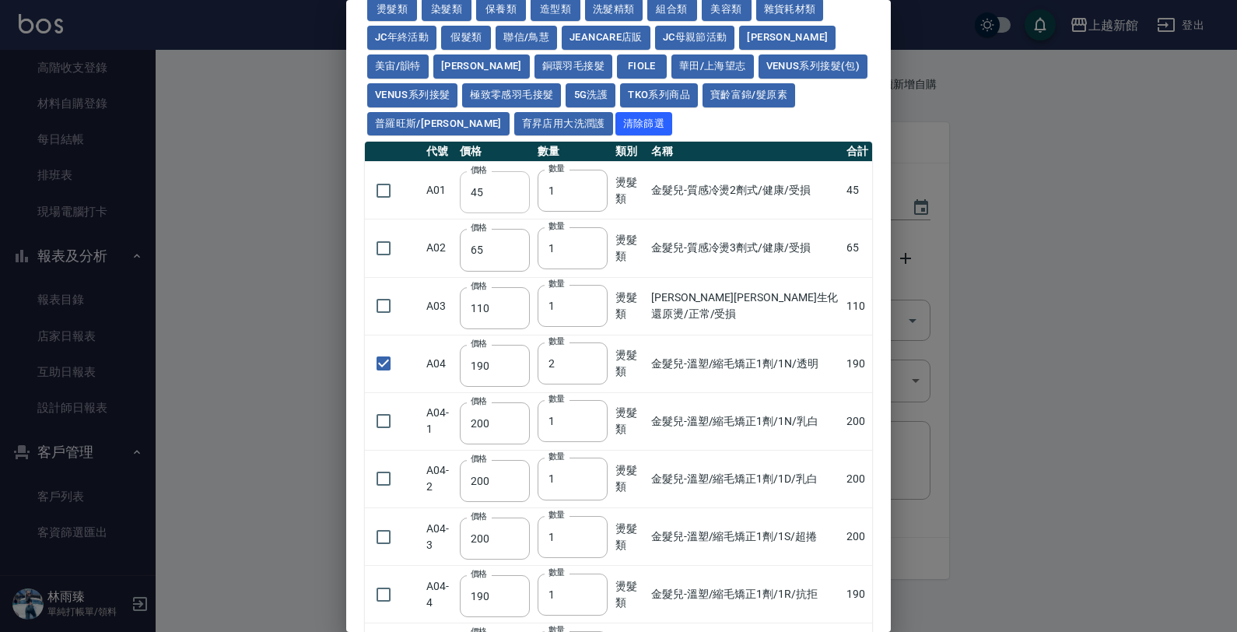
scroll to position [194, 0]
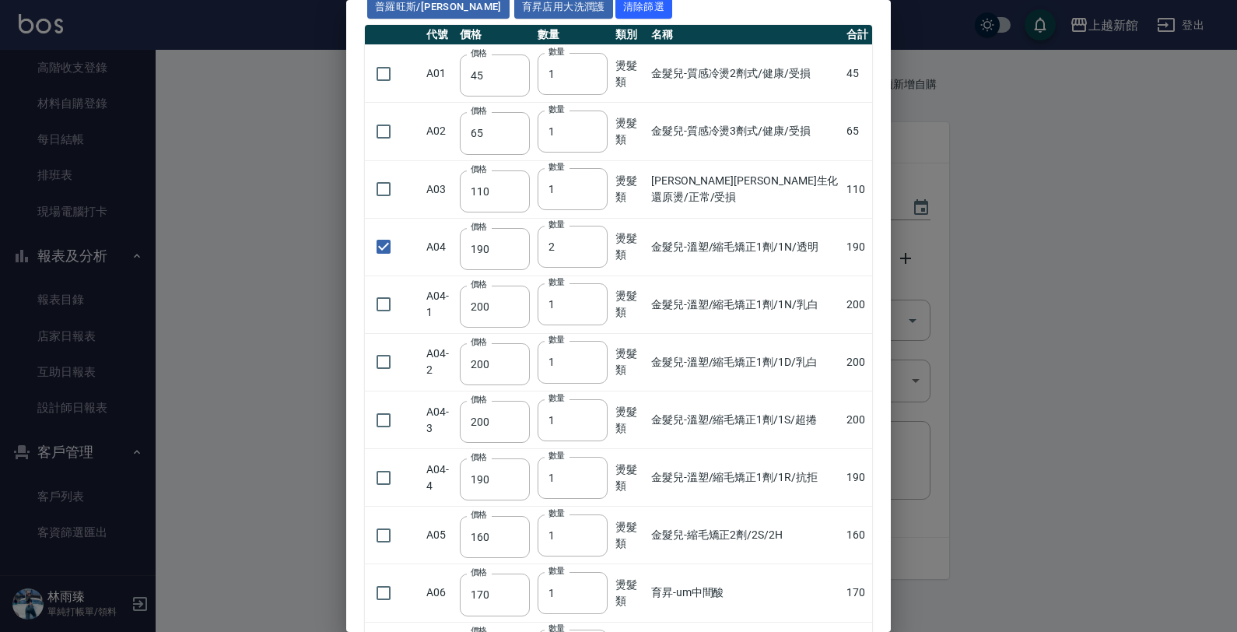
drag, startPoint x: 394, startPoint y: 308, endPoint x: 376, endPoint y: 268, distance: 43.5
click at [390, 303] on input "checkbox" at bounding box center [383, 304] width 33 height 33
drag, startPoint x: 370, startPoint y: 250, endPoint x: 468, endPoint y: 220, distance: 102.4
click at [371, 250] on input "checkbox" at bounding box center [383, 246] width 33 height 33
click at [592, 300] on input "2" at bounding box center [572, 304] width 70 height 42
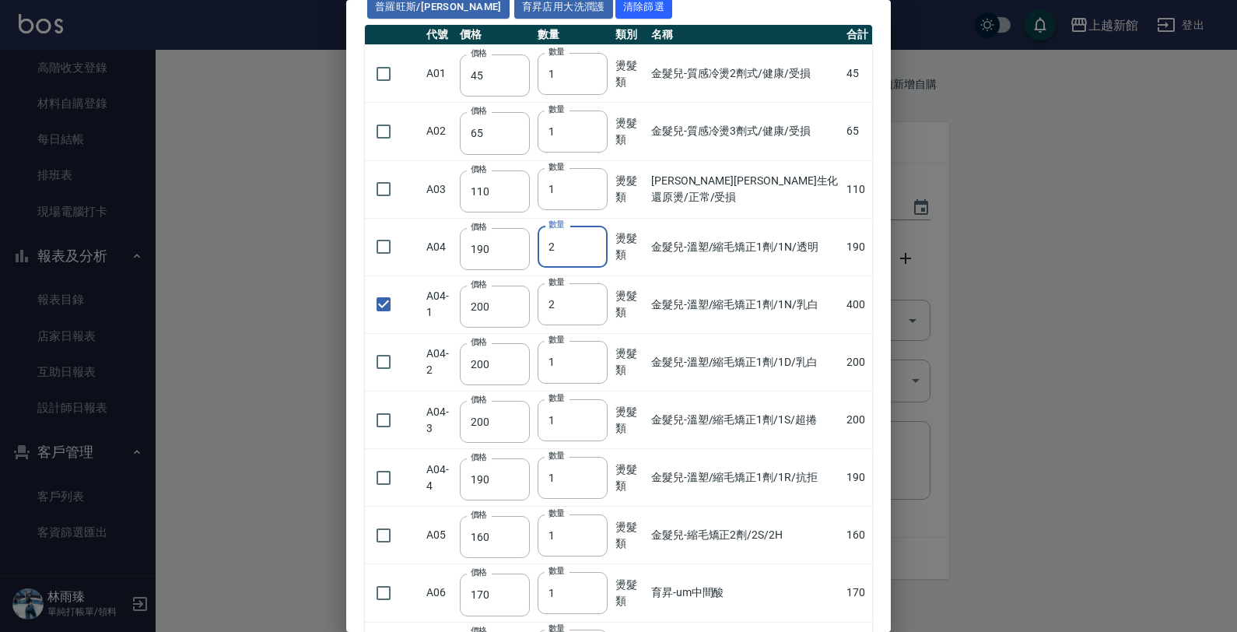
drag, startPoint x: 558, startPoint y: 239, endPoint x: 432, endPoint y: 250, distance: 127.3
click at [432, 250] on tr "A04 價格 190 價格 數量 2 數量 燙髮類 金髮兒-溫塑/縮毛矯正1劑/1N/透明 190" at bounding box center [618, 247] width 507 height 58
click at [786, 223] on td "金髮兒-溫塑/縮毛矯正1劑/1N/透明" at bounding box center [744, 247] width 195 height 58
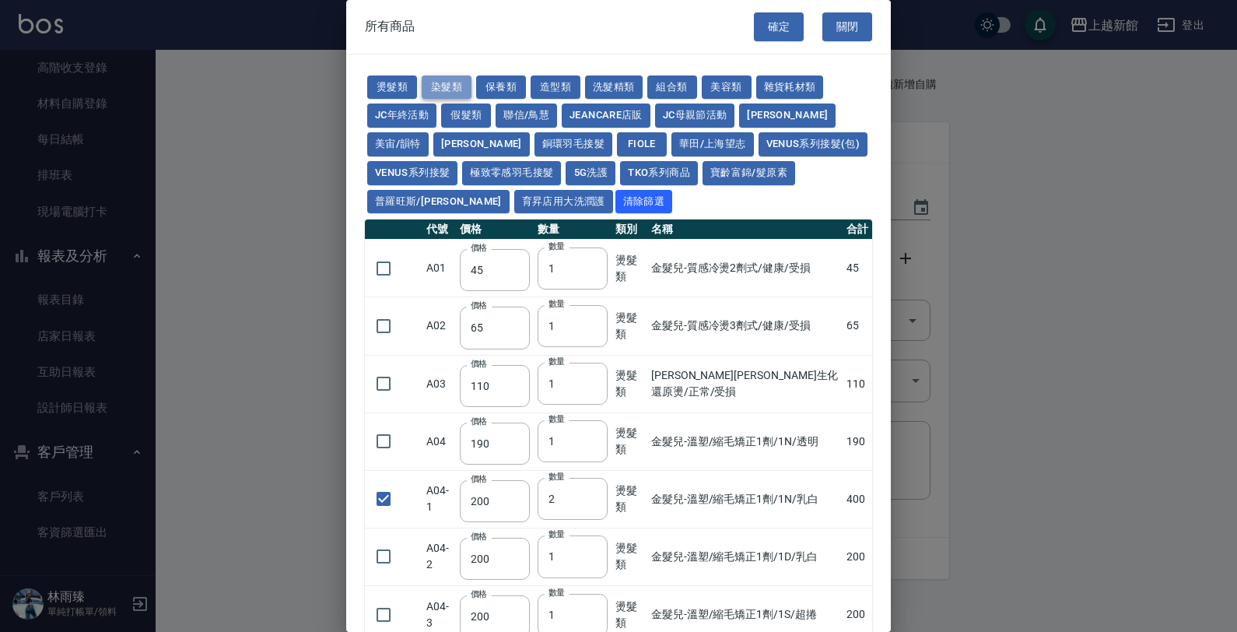
click at [452, 79] on button "染髮類" at bounding box center [447, 87] width 50 height 24
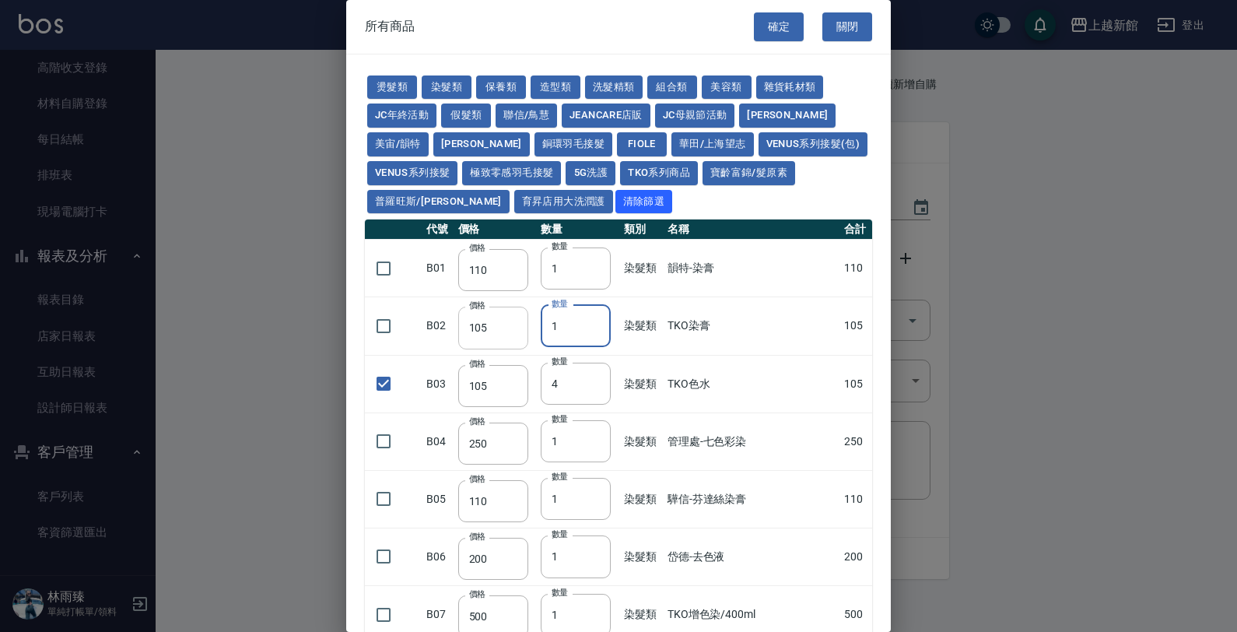
drag, startPoint x: 561, startPoint y: 324, endPoint x: 506, endPoint y: 332, distance: 55.8
click at [506, 331] on tr "B02 價格 105 價格 數量 1 數量 染髮類 TKO染膏 105" at bounding box center [618, 326] width 507 height 58
click at [390, 328] on input "checkbox" at bounding box center [383, 326] width 33 height 33
drag, startPoint x: 569, startPoint y: 375, endPoint x: 541, endPoint y: 383, distance: 28.5
click at [541, 383] on input "4" at bounding box center [576, 383] width 70 height 42
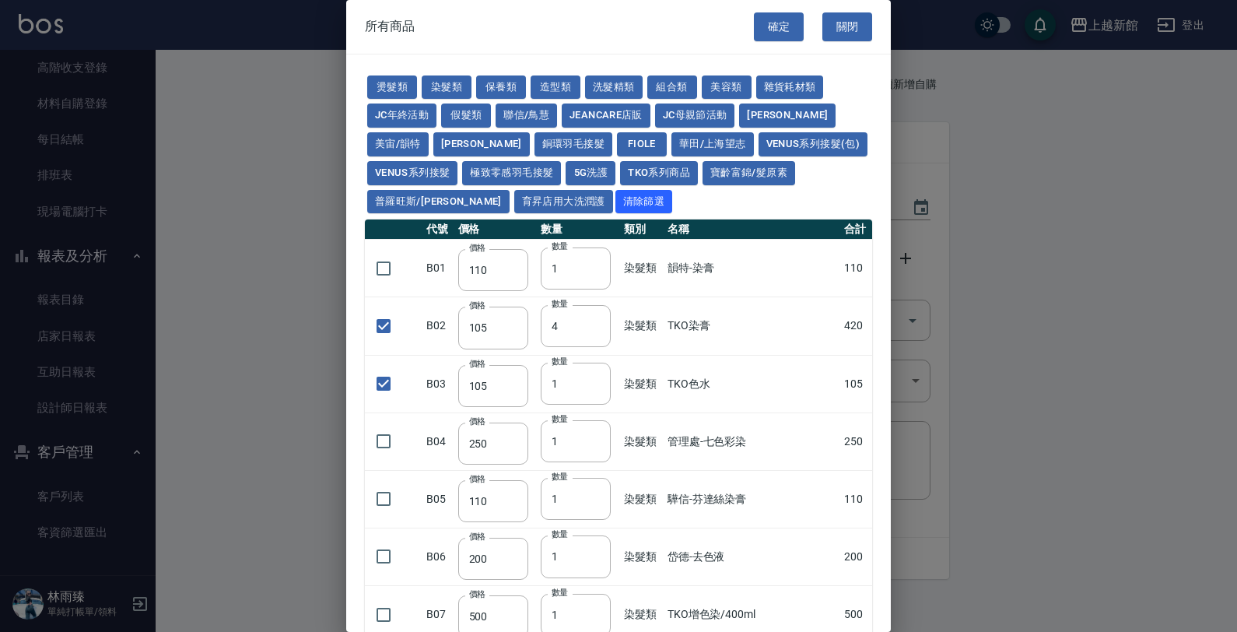
click at [759, 393] on td "TKO色水" at bounding box center [752, 384] width 177 height 58
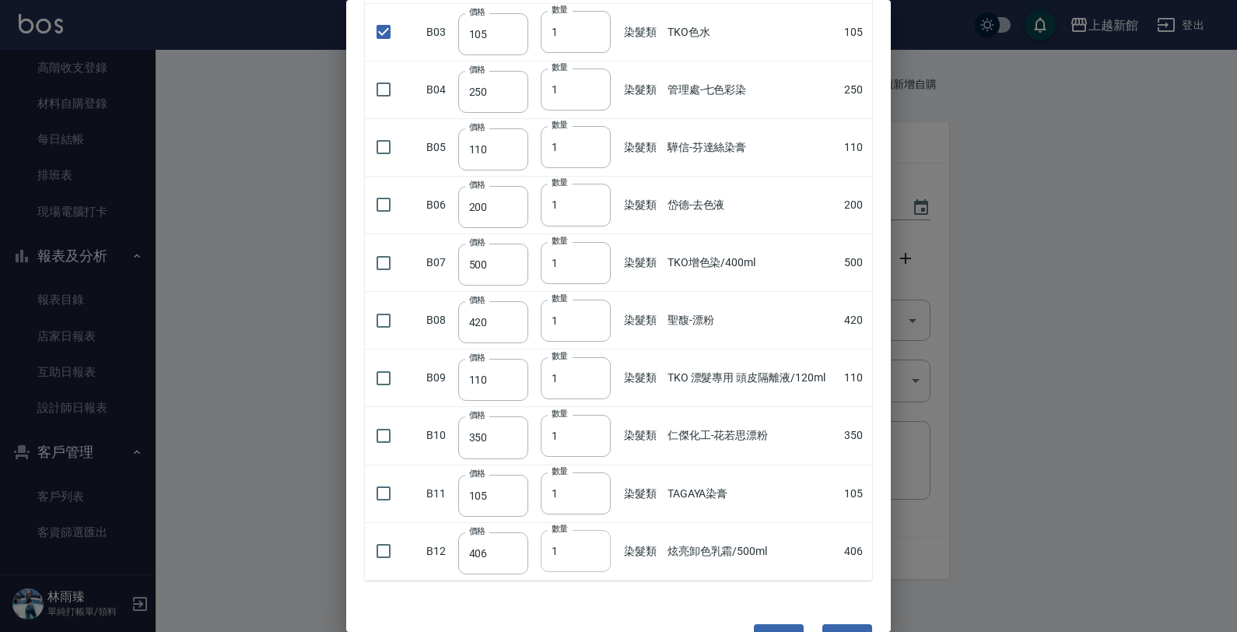
scroll to position [398, 0]
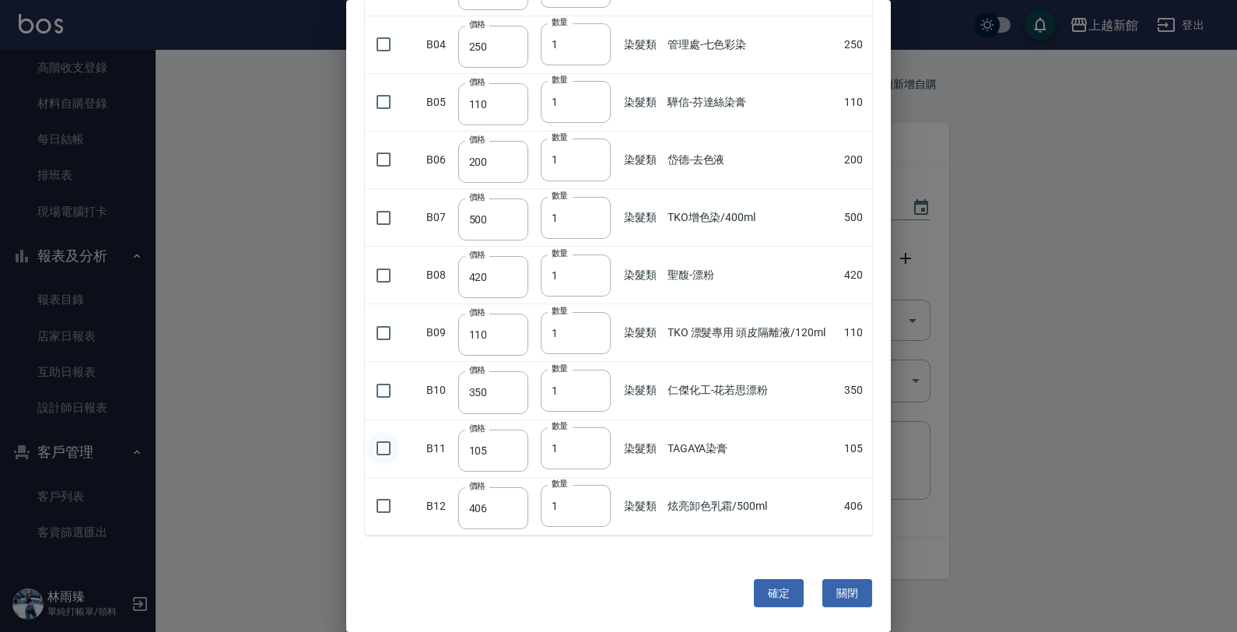
click at [389, 444] on input "checkbox" at bounding box center [383, 448] width 33 height 33
click at [562, 442] on input "1" at bounding box center [576, 448] width 70 height 42
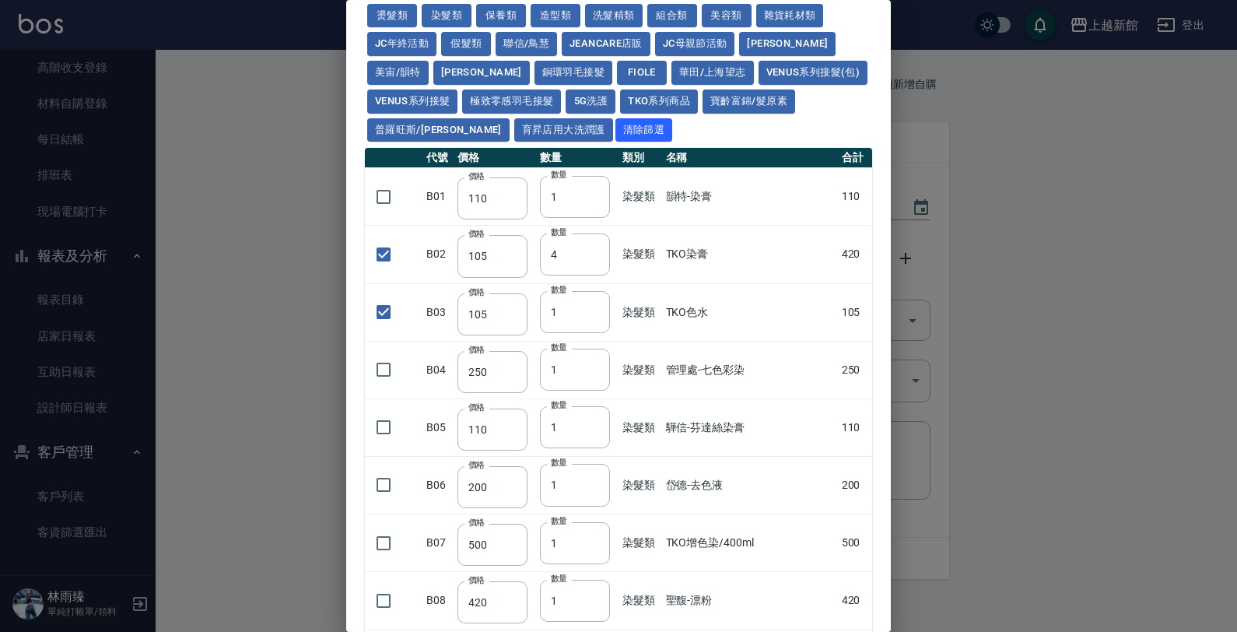
scroll to position [9, 0]
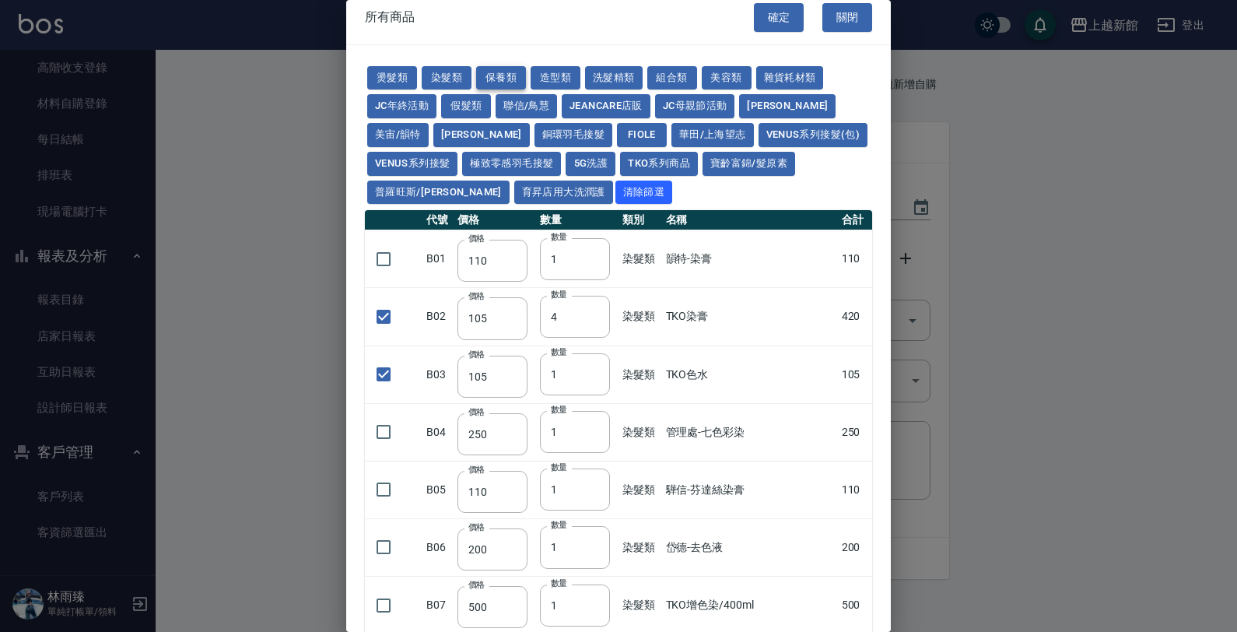
click at [496, 79] on button "保養類" at bounding box center [501, 78] width 50 height 24
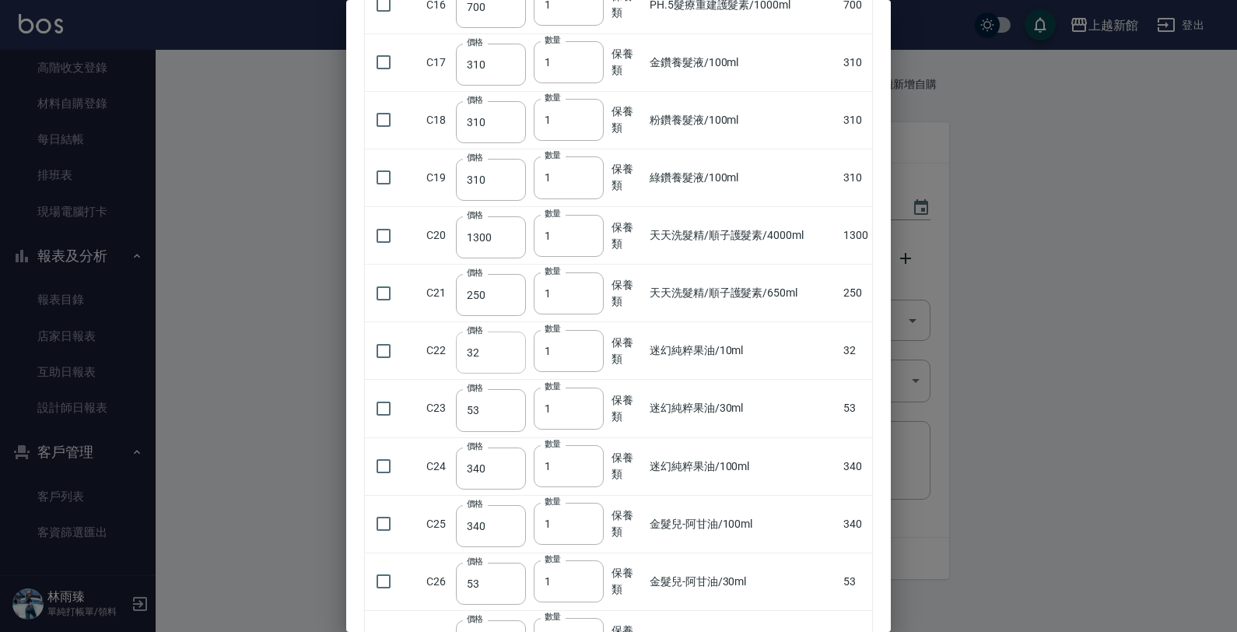
scroll to position [884, 0]
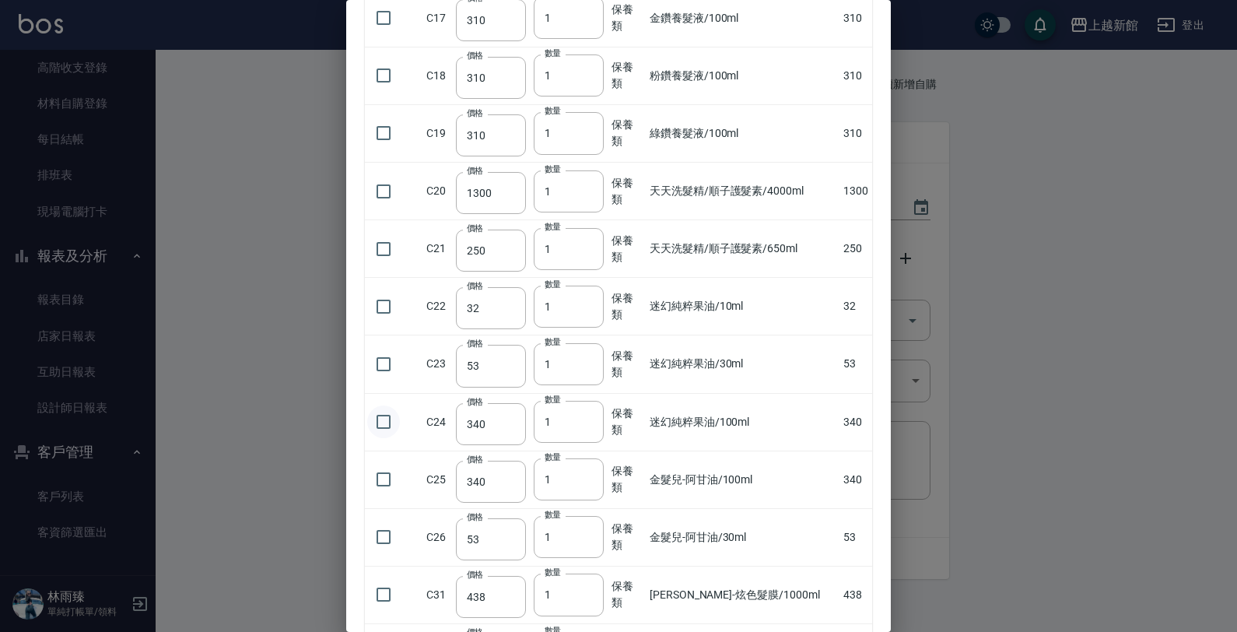
click at [381, 433] on input "checkbox" at bounding box center [383, 421] width 33 height 33
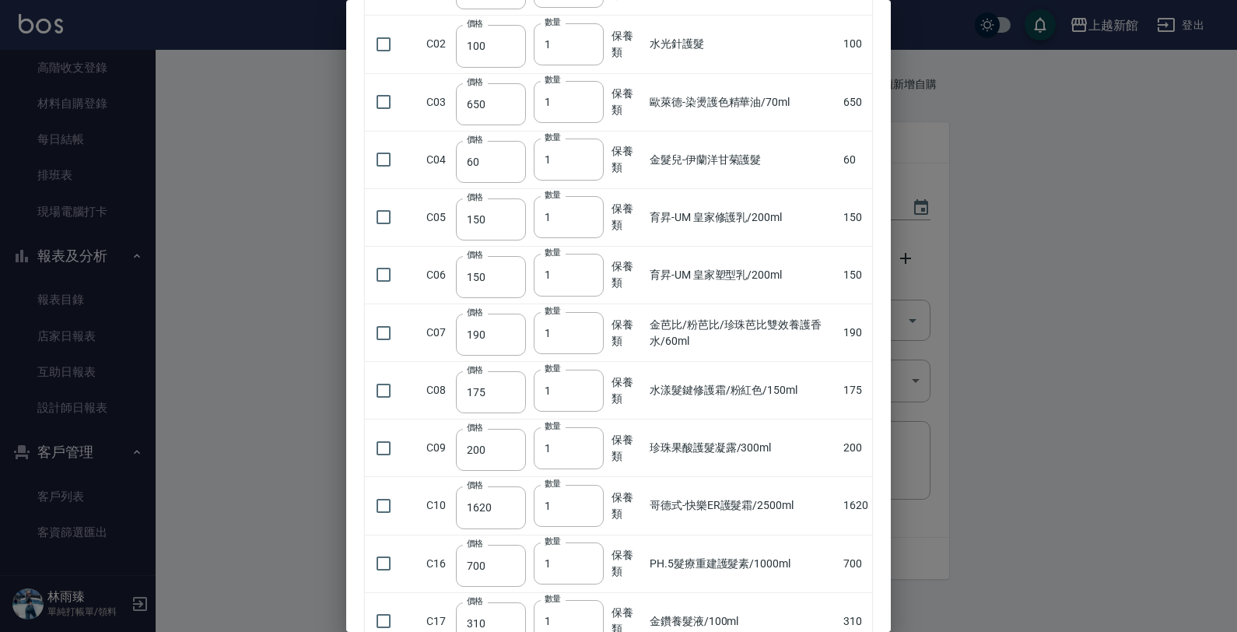
scroll to position [107, 0]
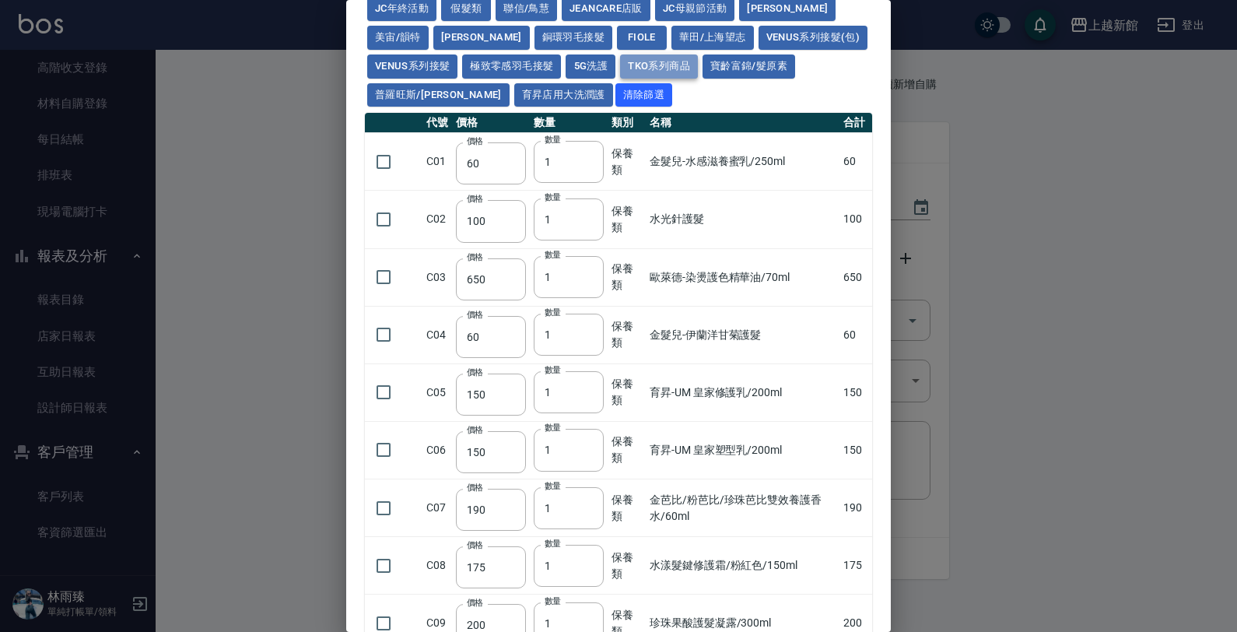
click at [620, 68] on button "TKO系列商品" at bounding box center [659, 66] width 78 height 24
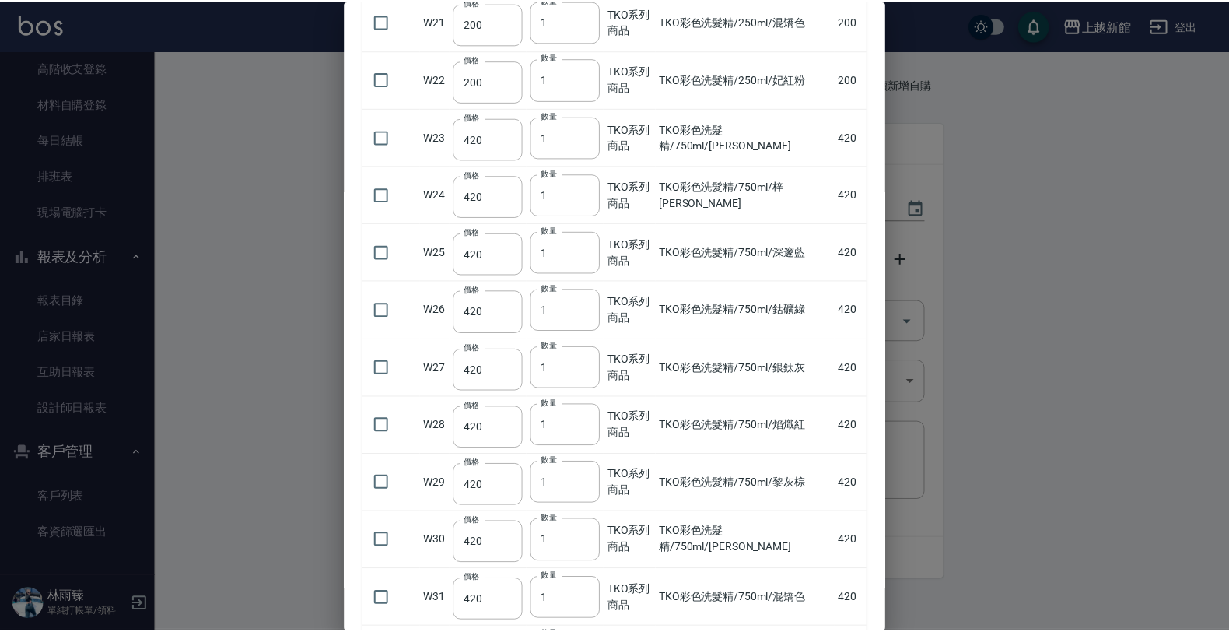
scroll to position [1612, 0]
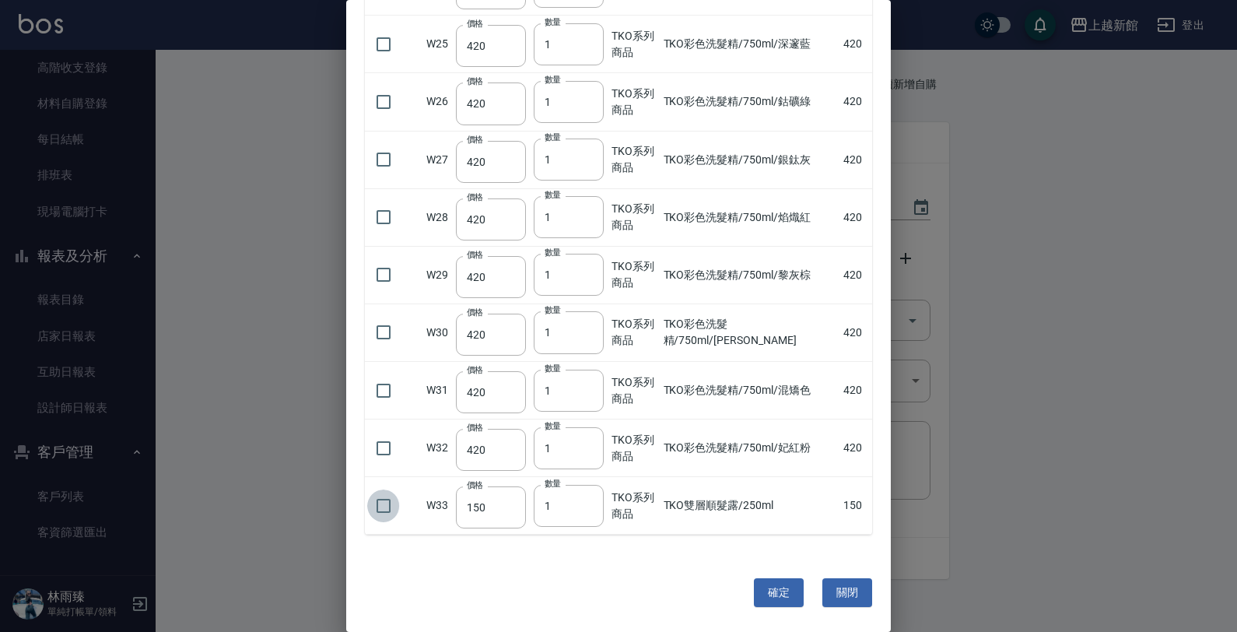
click at [371, 502] on input "checkbox" at bounding box center [383, 505] width 33 height 33
click at [774, 583] on button "確定" at bounding box center [779, 592] width 50 height 29
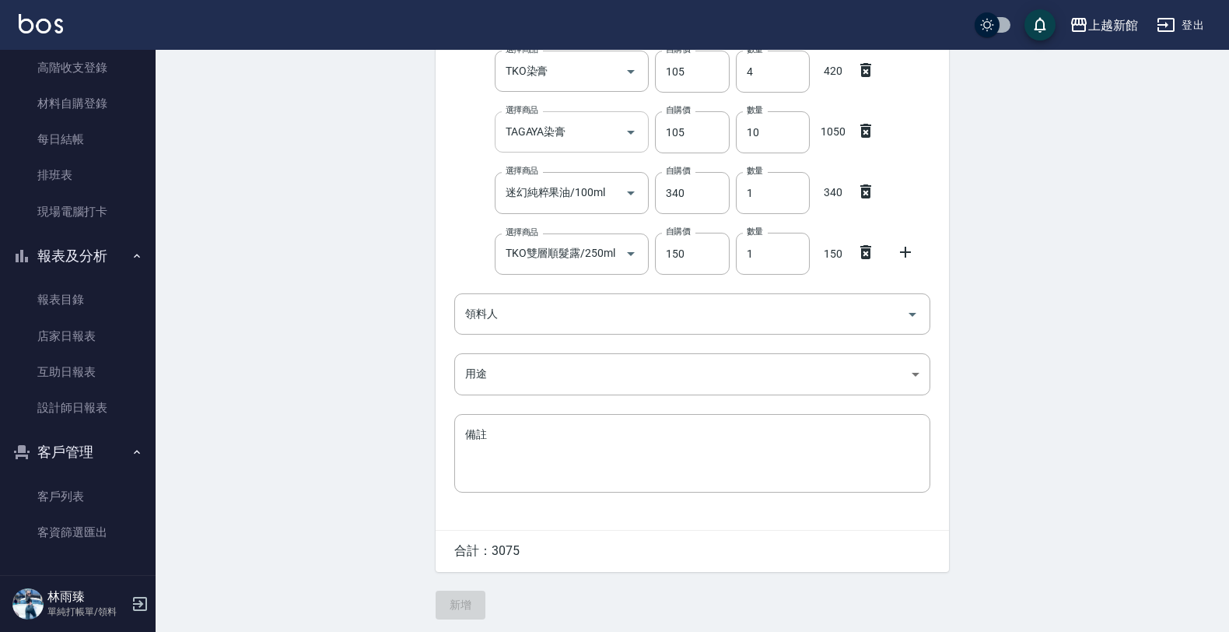
scroll to position [436, 0]
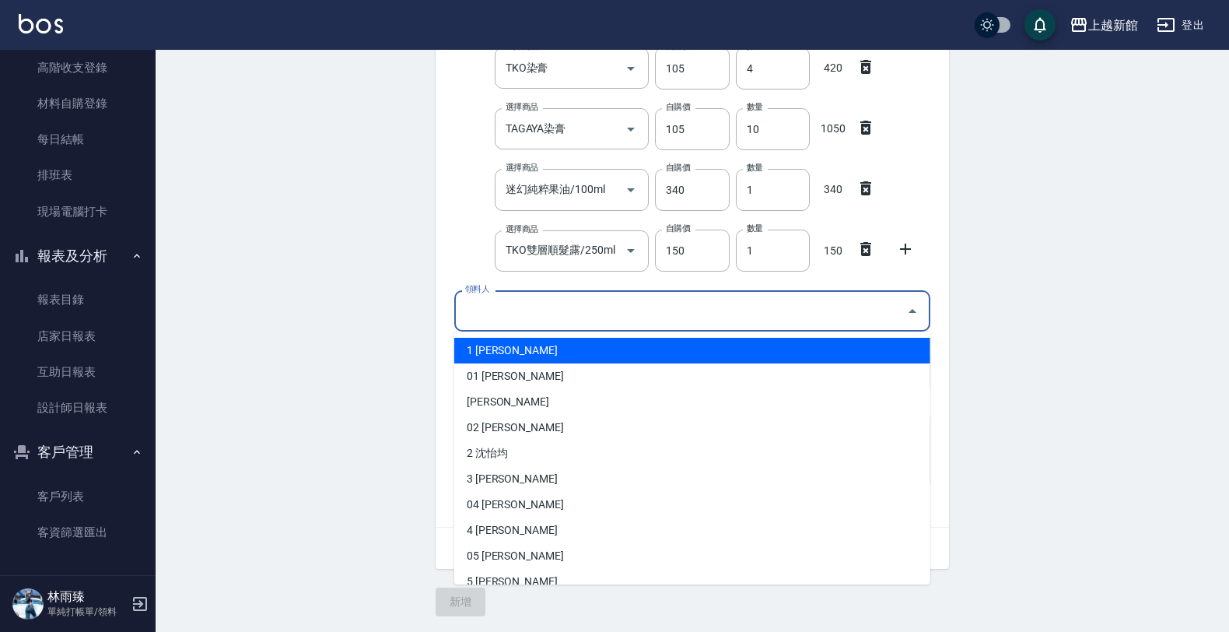
click at [535, 311] on input "領料人" at bounding box center [680, 310] width 439 height 27
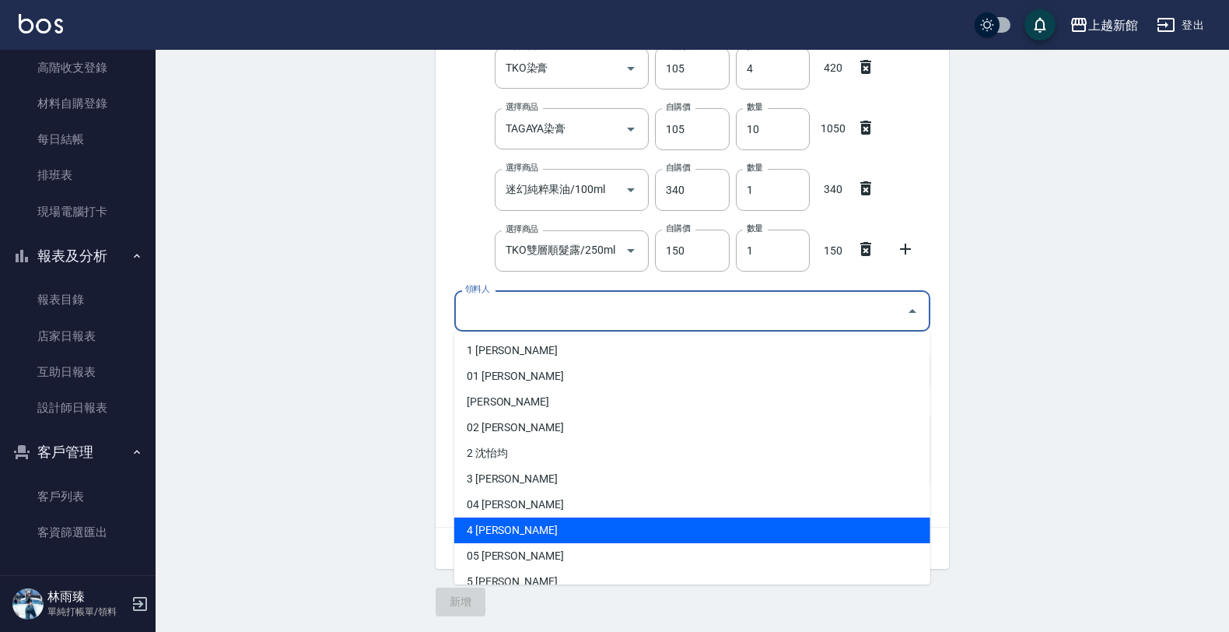
click at [494, 529] on li "4 [PERSON_NAME]" at bounding box center [692, 530] width 476 height 26
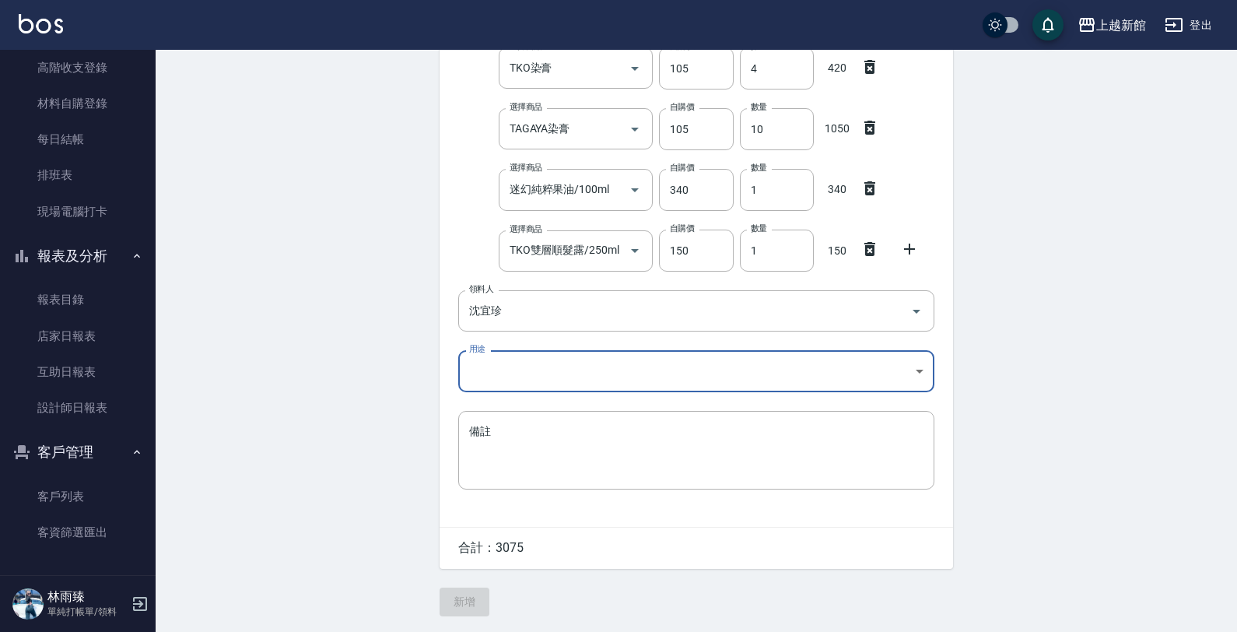
click at [531, 369] on body "上越新館 登出 櫃檯作業 打帳單 帳單列表 掛單列表 現金收支登錄 高階收支登錄 材料自購登錄 每日結帳 排班表 現場電腦打卡 報表及分析 報表目錄 店家日報…" at bounding box center [618, 98] width 1237 height 1066
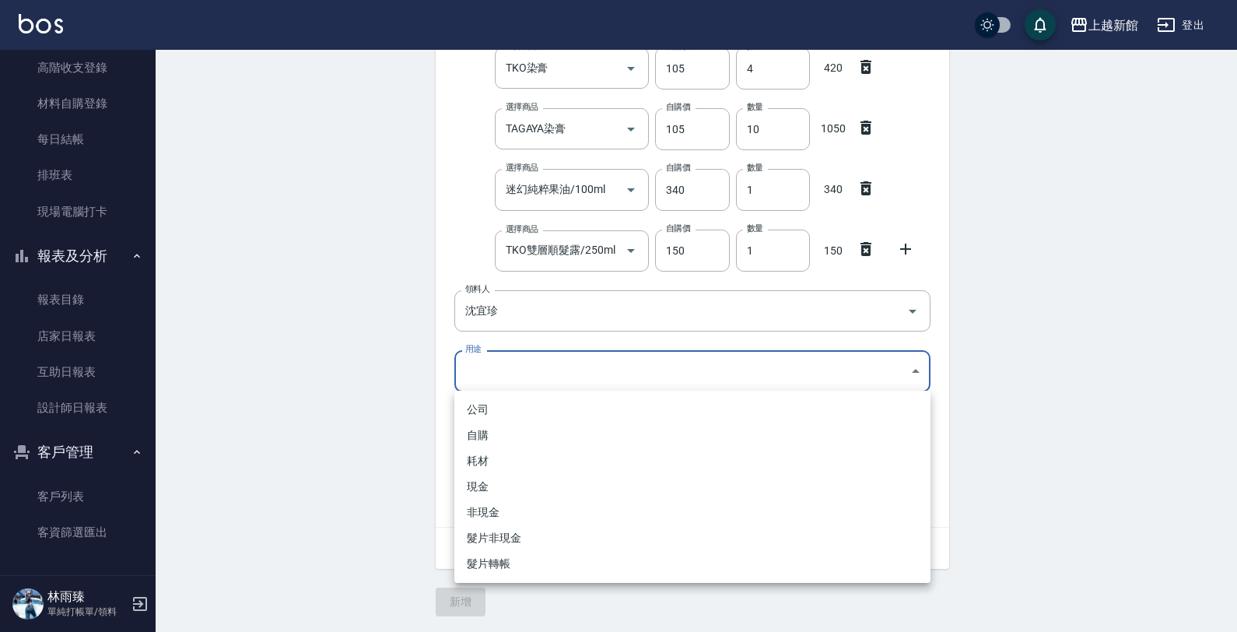
click at [511, 428] on li "自購" at bounding box center [692, 435] width 476 height 26
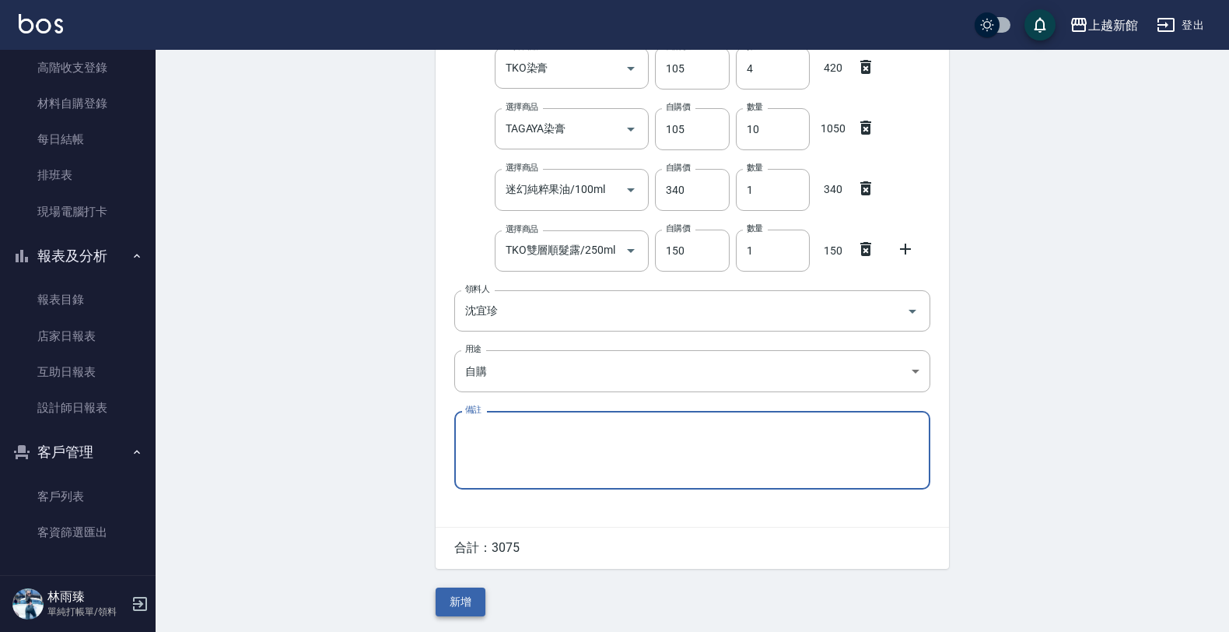
click at [460, 597] on button "新增" at bounding box center [461, 601] width 50 height 29
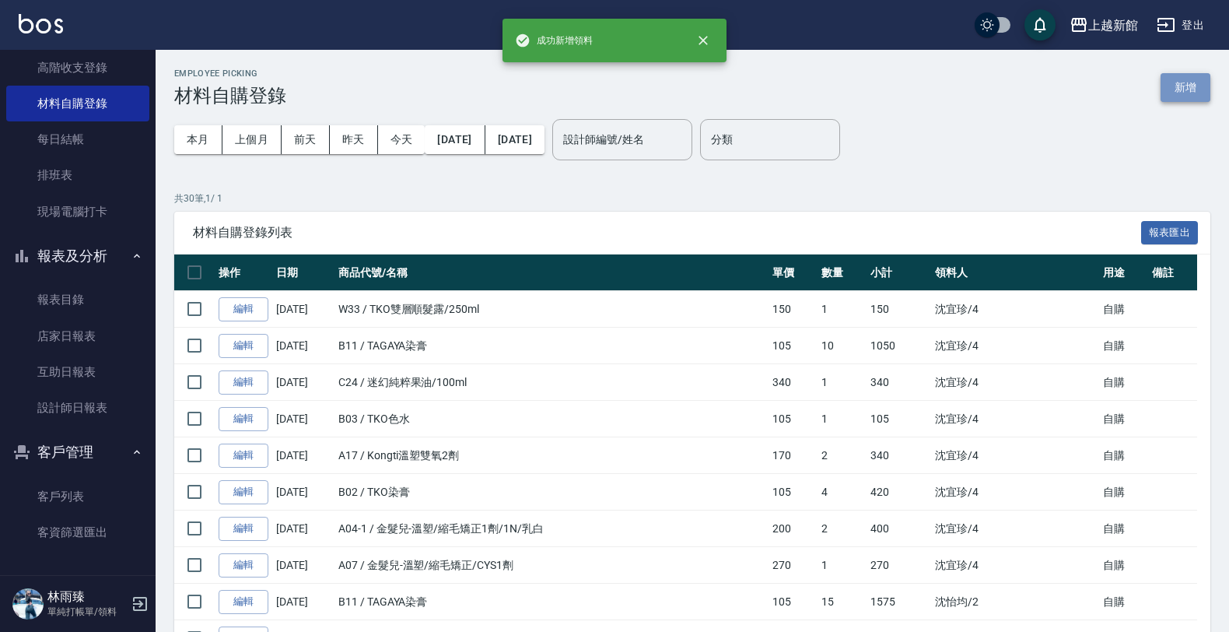
click at [1187, 89] on button "新增" at bounding box center [1186, 87] width 50 height 29
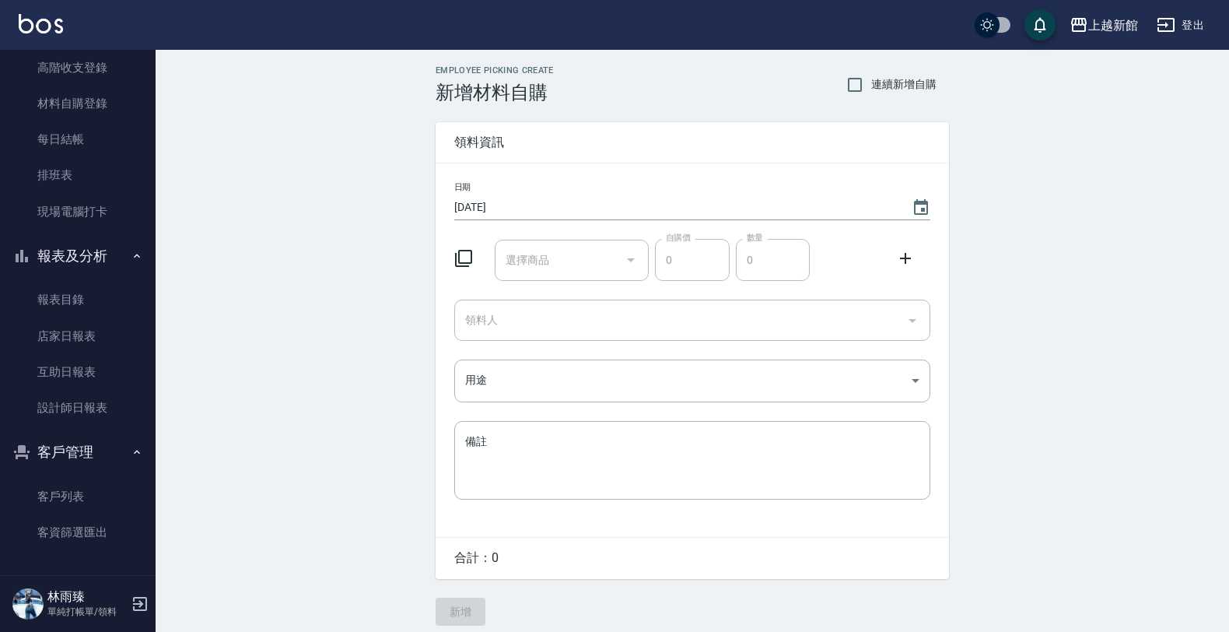
click at [1187, 89] on div "Employee Picking Create 新增材料自購 連續新增自購 領料資訊 日期 [DATE] 選擇商品 選擇商品 自購價 0 自購價 數量 0 數…" at bounding box center [692, 345] width 1073 height 591
click at [472, 257] on icon at bounding box center [463, 258] width 19 height 19
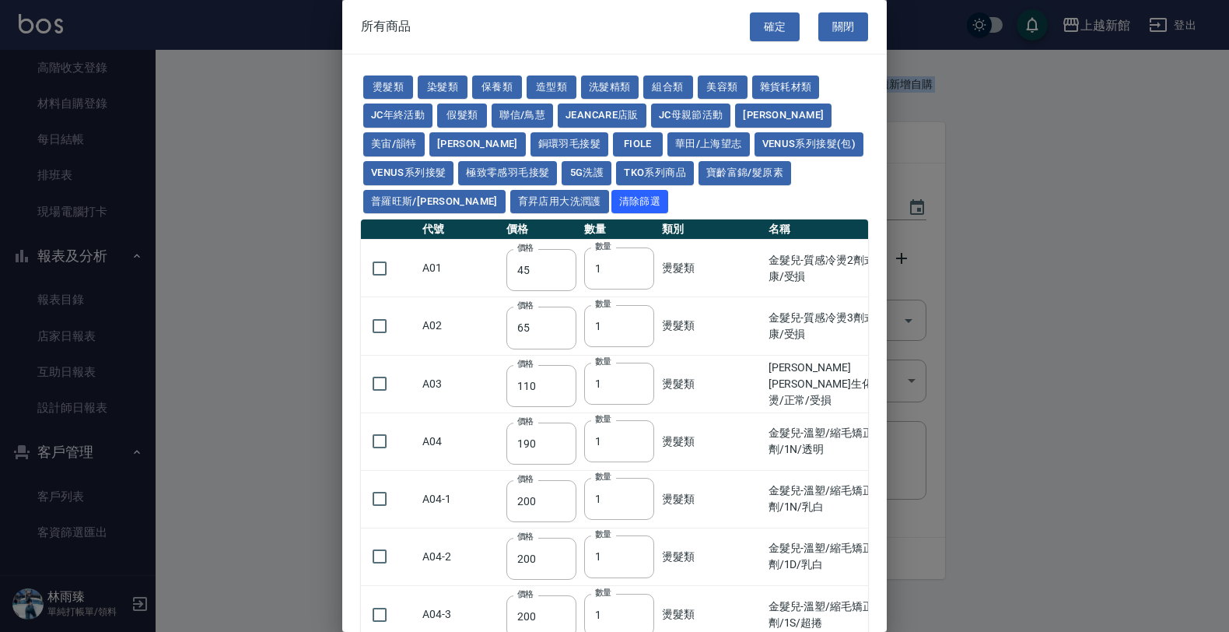
drag, startPoint x: 472, startPoint y: 257, endPoint x: 465, endPoint y: 253, distance: 8.4
click at [463, 253] on td "A01" at bounding box center [460, 269] width 84 height 58
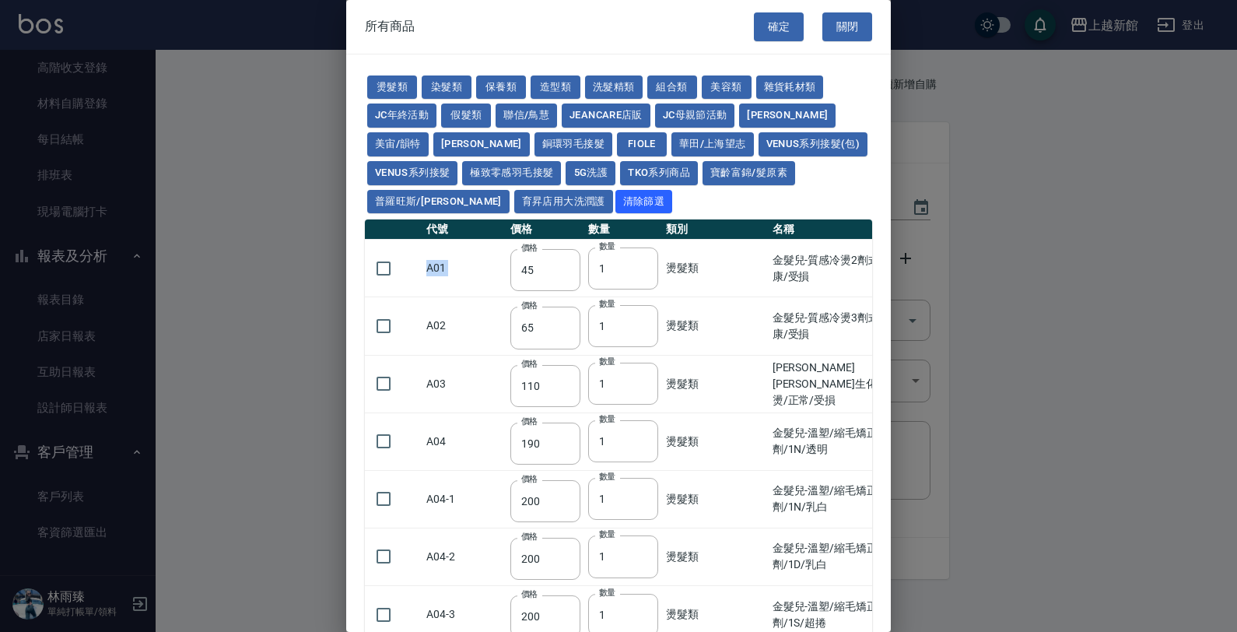
click at [492, 277] on td "A01" at bounding box center [464, 269] width 84 height 58
click at [394, 74] on div "燙髮類 染髮類 保養類 造型類 洗髮精類 組合類 美容類 雜貨耗材類 JC年終活動 假髮類 聯信/鳥慧 JeanCare店販 JC母親節活動 娜普菈 美宙/韻…" at bounding box center [618, 144] width 507 height 143
click at [397, 89] on button "燙髮類" at bounding box center [392, 87] width 50 height 24
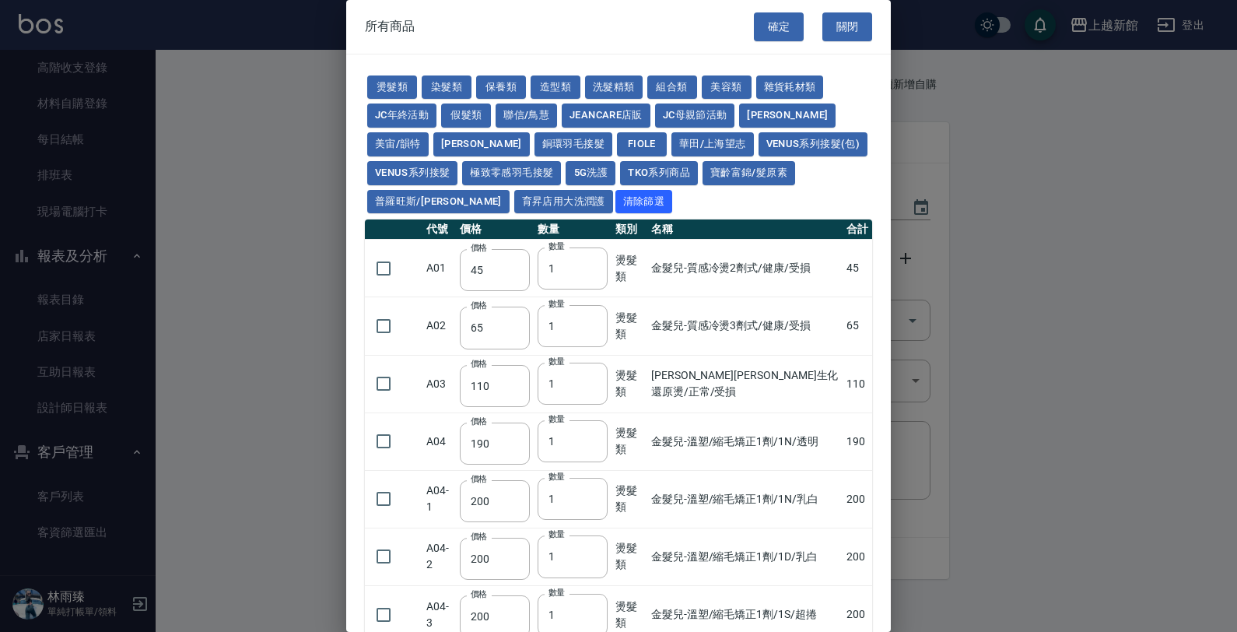
click at [635, 200] on div "燙髮類 染髮類 保養類 造型類 洗髮精類 組合類 美容類 雜貨耗材類 JC年終活動 假髮類 聯信/鳥慧 JeanCare店販 JC母親節活動 娜普菈 美宙/韻…" at bounding box center [618, 144] width 507 height 143
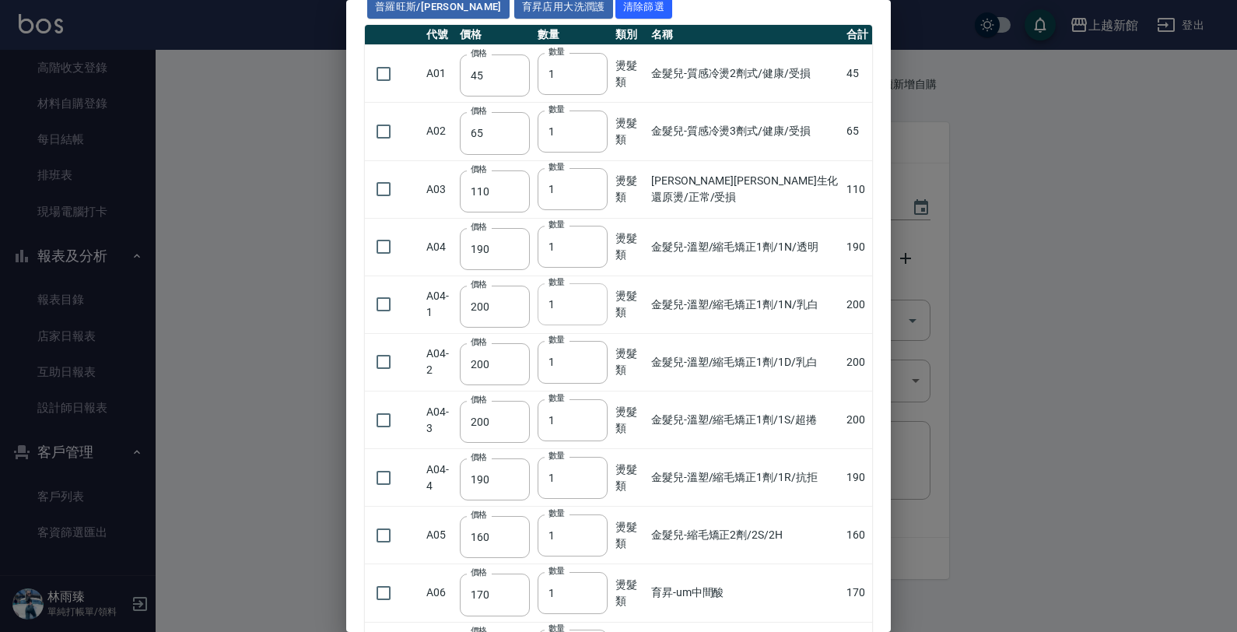
scroll to position [292, 0]
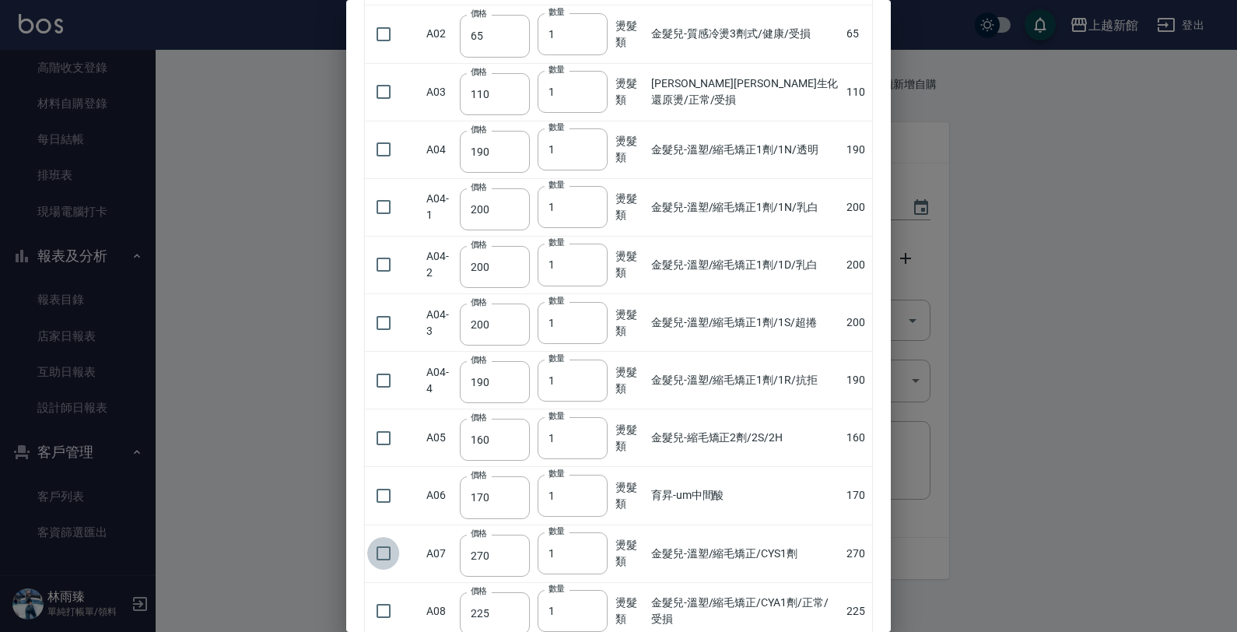
click at [385, 550] on input "checkbox" at bounding box center [383, 553] width 33 height 33
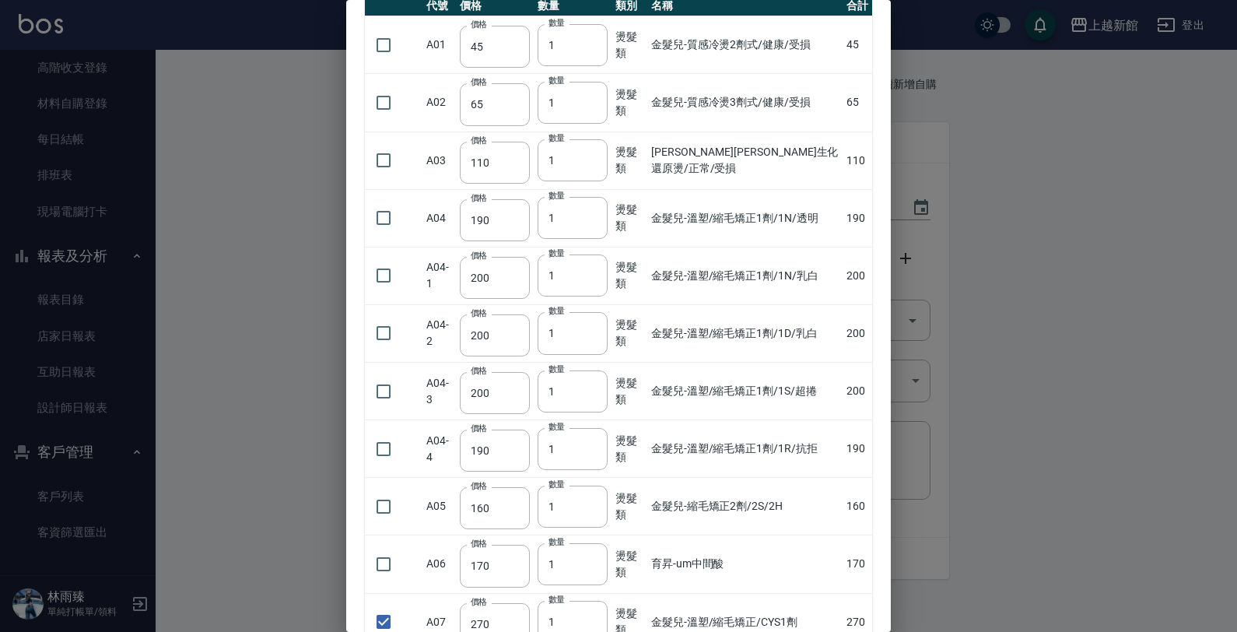
scroll to position [194, 0]
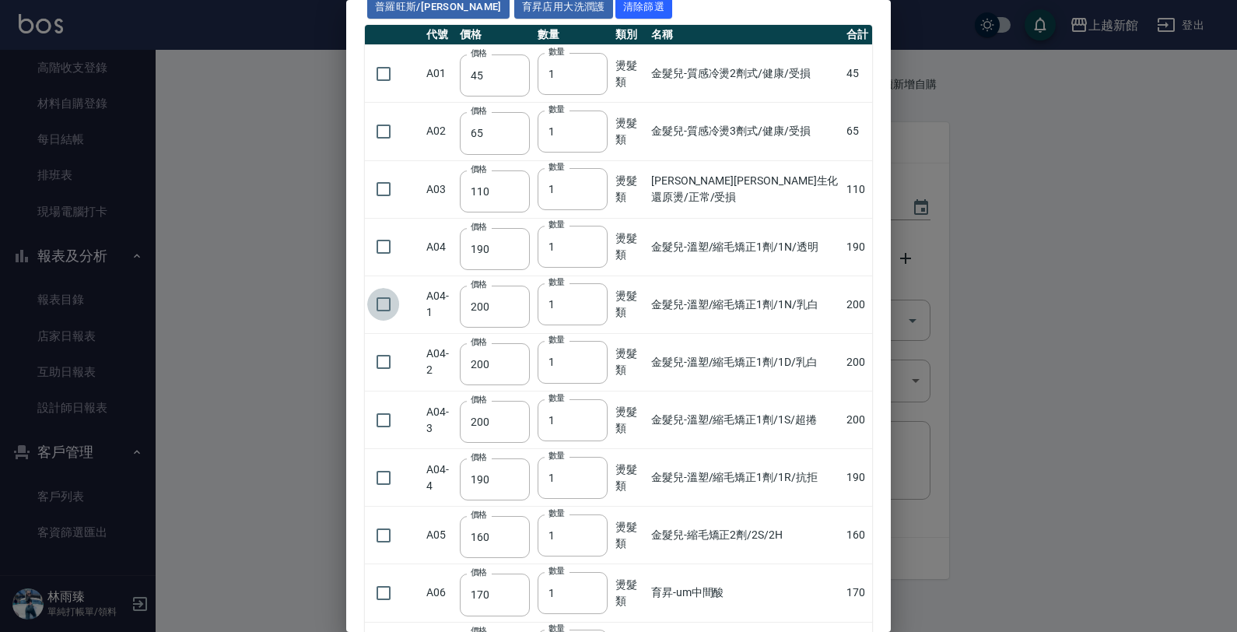
drag, startPoint x: 379, startPoint y: 307, endPoint x: 548, endPoint y: 285, distance: 171.0
click at [379, 306] on input "checkbox" at bounding box center [383, 304] width 33 height 33
click at [593, 303] on input "2" at bounding box center [572, 304] width 70 height 42
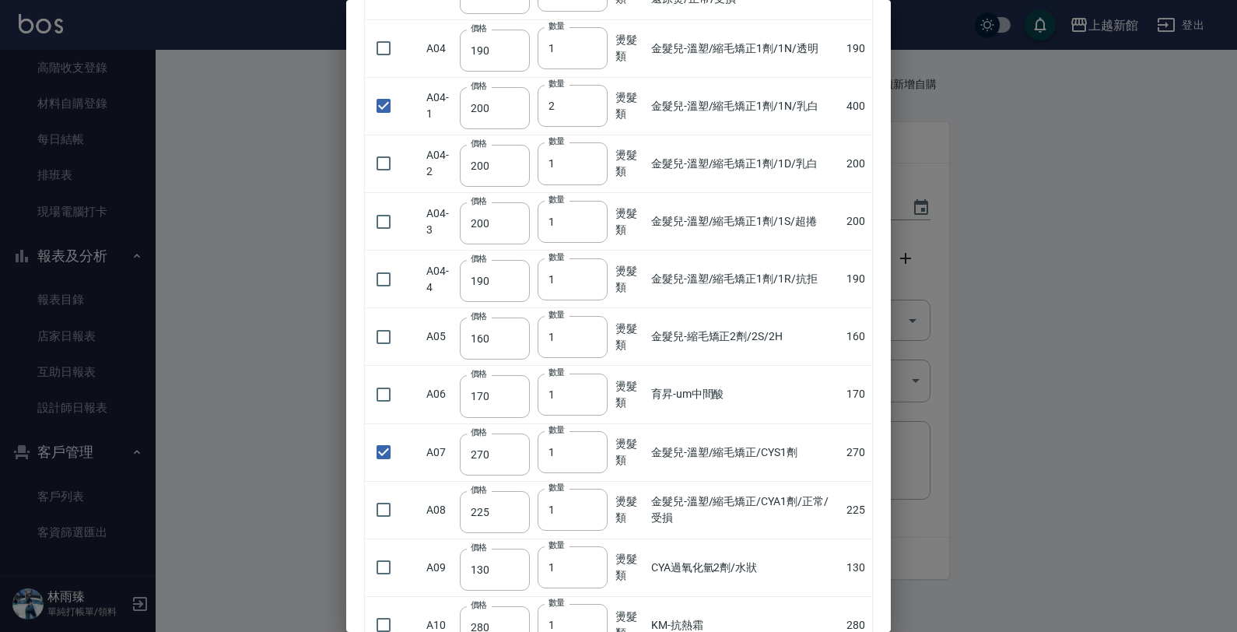
scroll to position [778, 0]
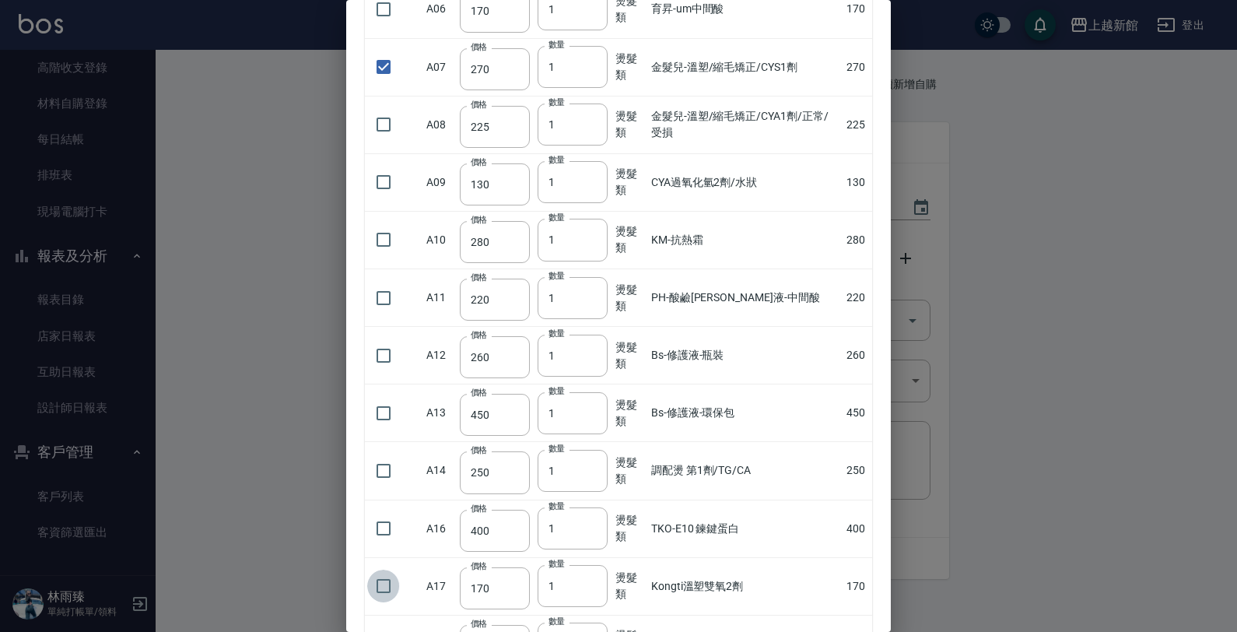
click at [390, 581] on input "checkbox" at bounding box center [383, 585] width 33 height 33
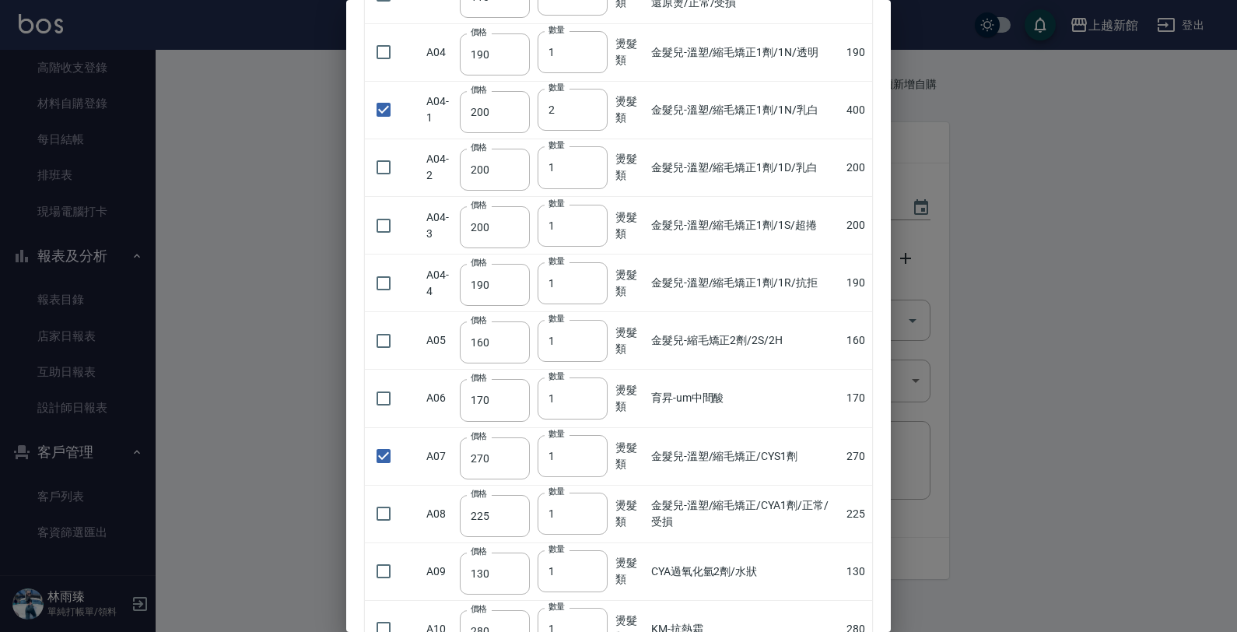
scroll to position [0, 0]
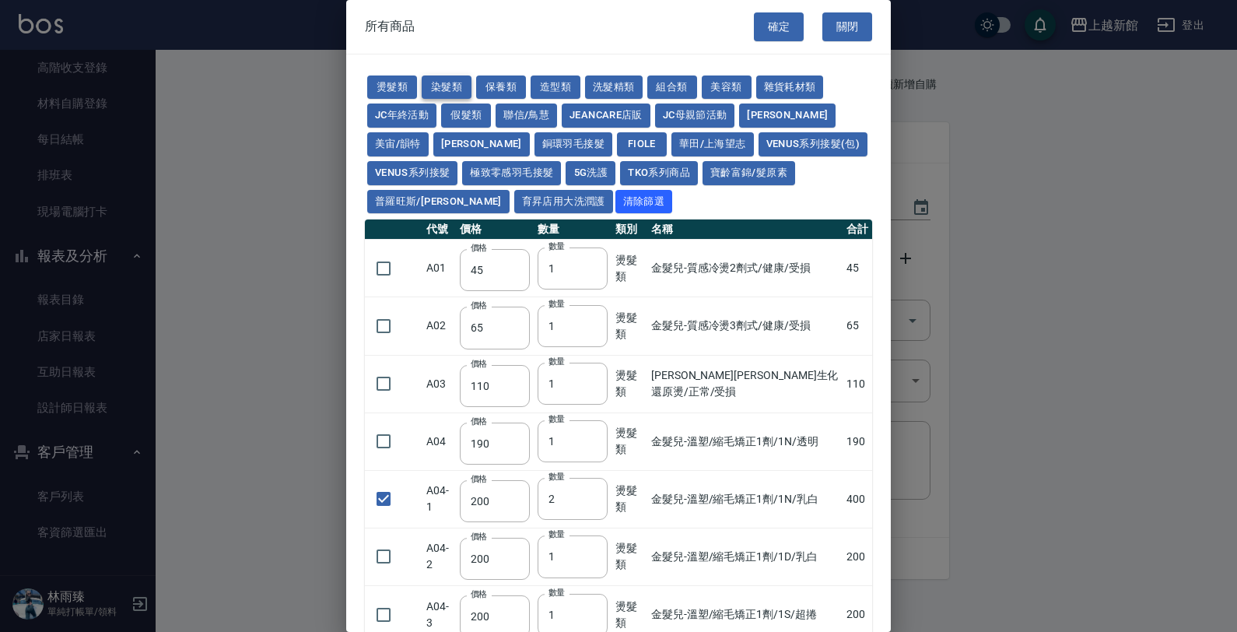
click at [449, 86] on button "染髮類" at bounding box center [447, 87] width 50 height 24
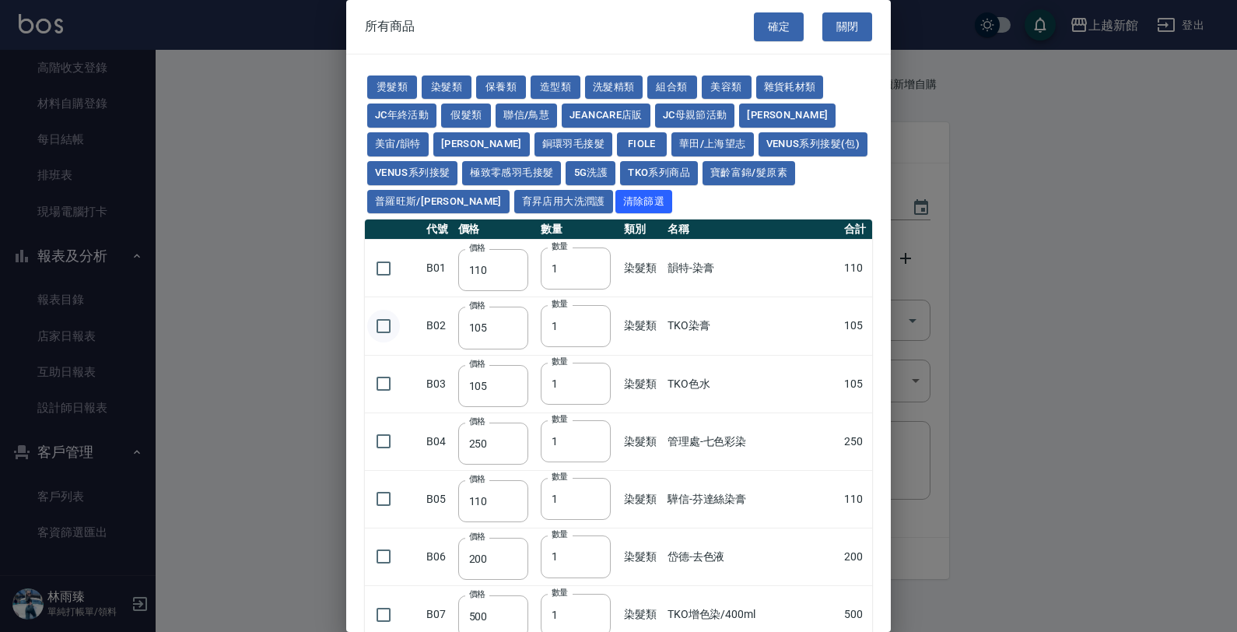
click at [387, 327] on input "checkbox" at bounding box center [383, 326] width 33 height 33
click at [562, 331] on input "1" at bounding box center [576, 326] width 70 height 42
click at [810, 321] on td "TKO染膏" at bounding box center [750, 326] width 176 height 58
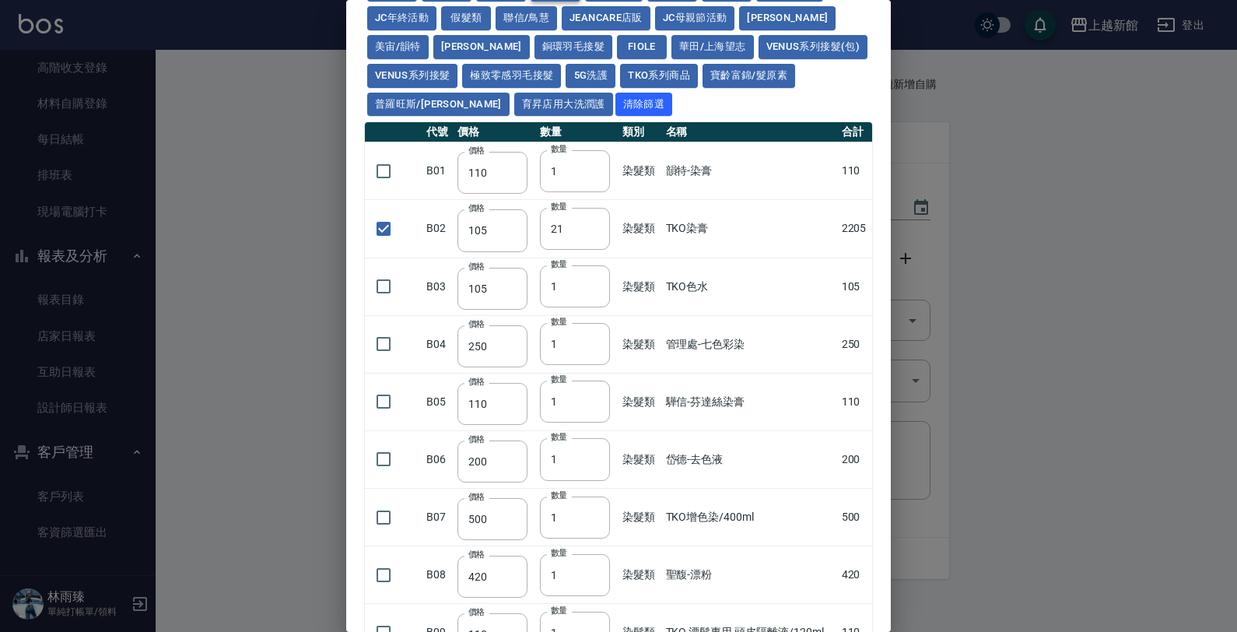
click at [671, 39] on button "華田/上海望志" at bounding box center [712, 47] width 82 height 24
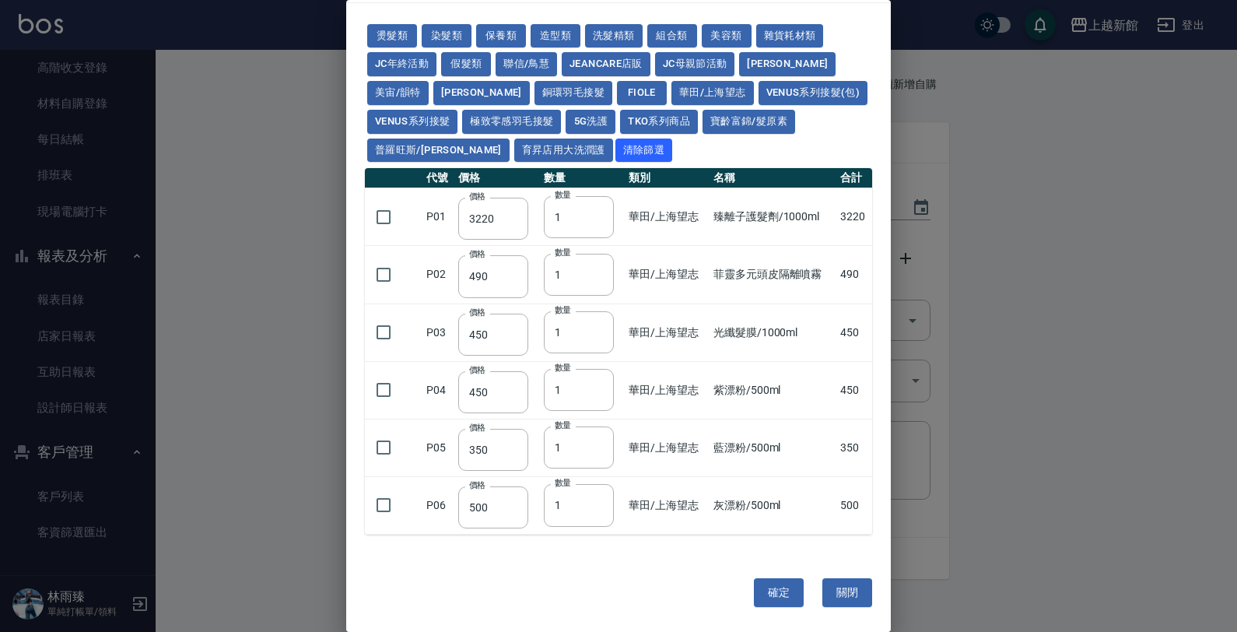
scroll to position [51, 0]
click at [380, 407] on td at bounding box center [394, 390] width 58 height 58
drag, startPoint x: 372, startPoint y: 397, endPoint x: 484, endPoint y: 389, distance: 112.3
click at [375, 394] on input "checkbox" at bounding box center [383, 389] width 33 height 33
click at [558, 401] on input "1" at bounding box center [579, 390] width 70 height 42
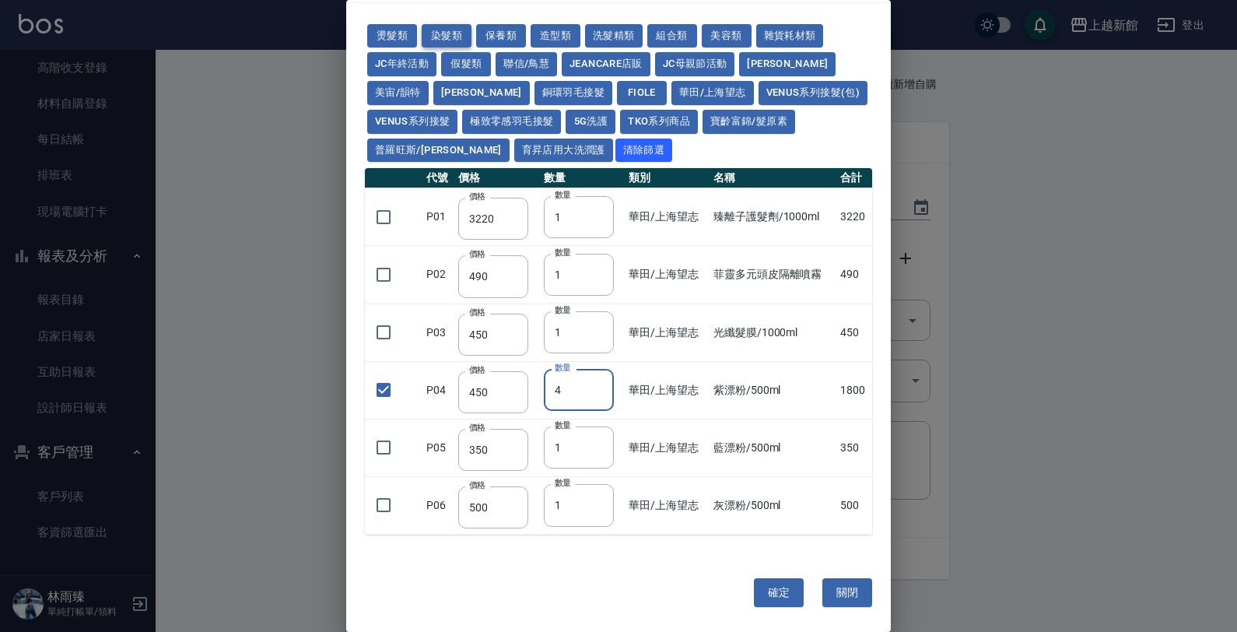
click at [438, 35] on button "染髮類" at bounding box center [447, 36] width 50 height 24
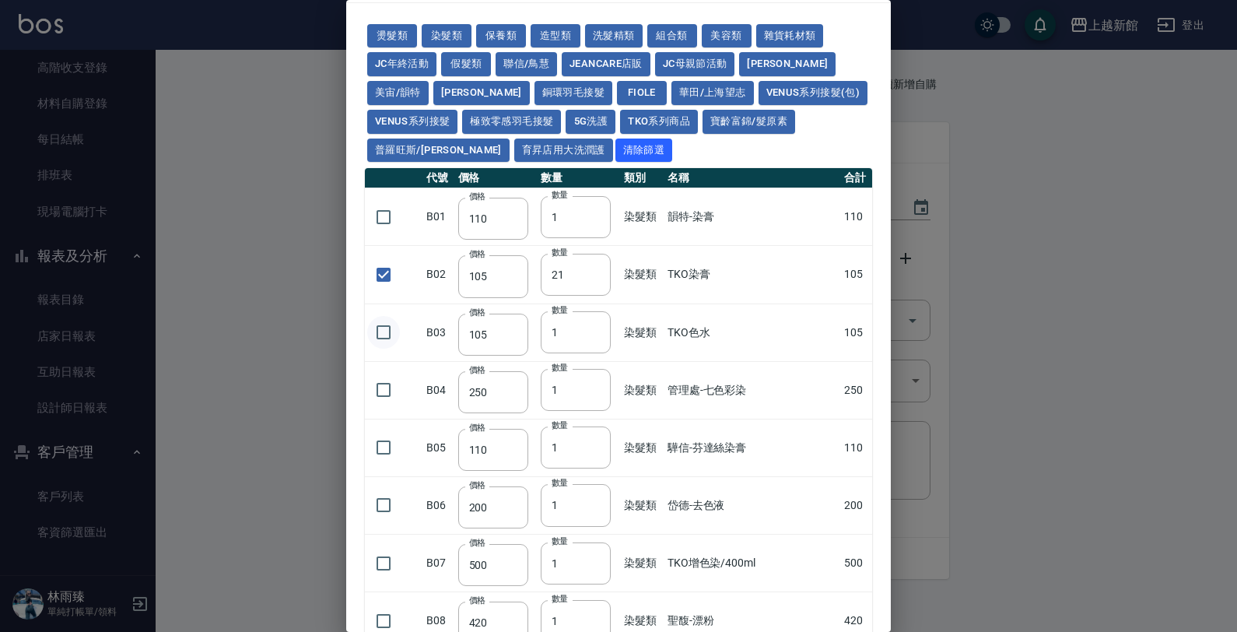
click at [373, 334] on input "checkbox" at bounding box center [383, 332] width 33 height 33
click at [562, 332] on input "1" at bounding box center [576, 332] width 70 height 42
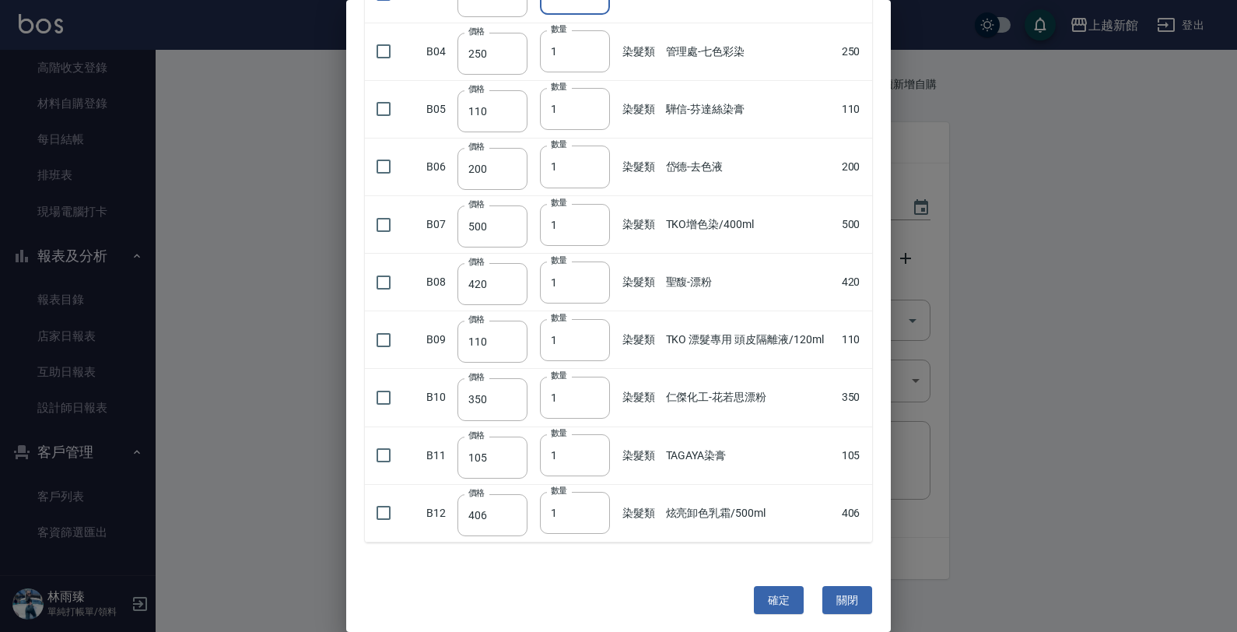
scroll to position [398, 0]
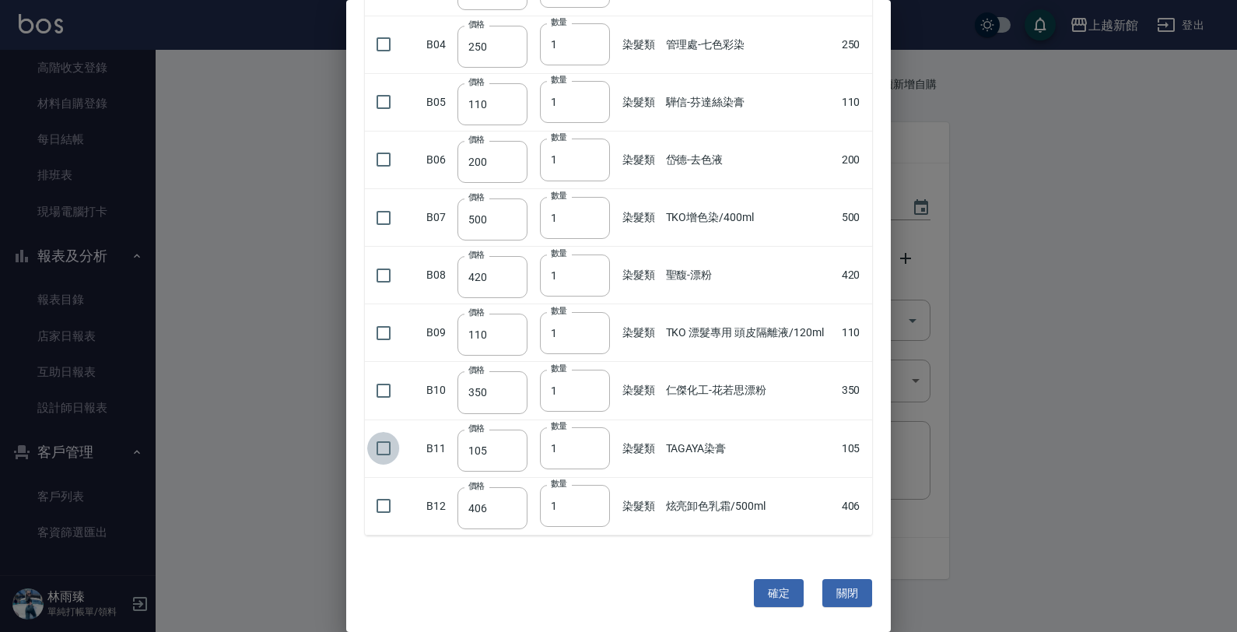
drag, startPoint x: 383, startPoint y: 450, endPoint x: 541, endPoint y: 491, distance: 163.2
click at [385, 446] on input "checkbox" at bounding box center [383, 448] width 33 height 33
click at [562, 449] on input "1" at bounding box center [575, 448] width 70 height 42
click at [593, 581] on div "確定 關閉" at bounding box center [618, 593] width 544 height 79
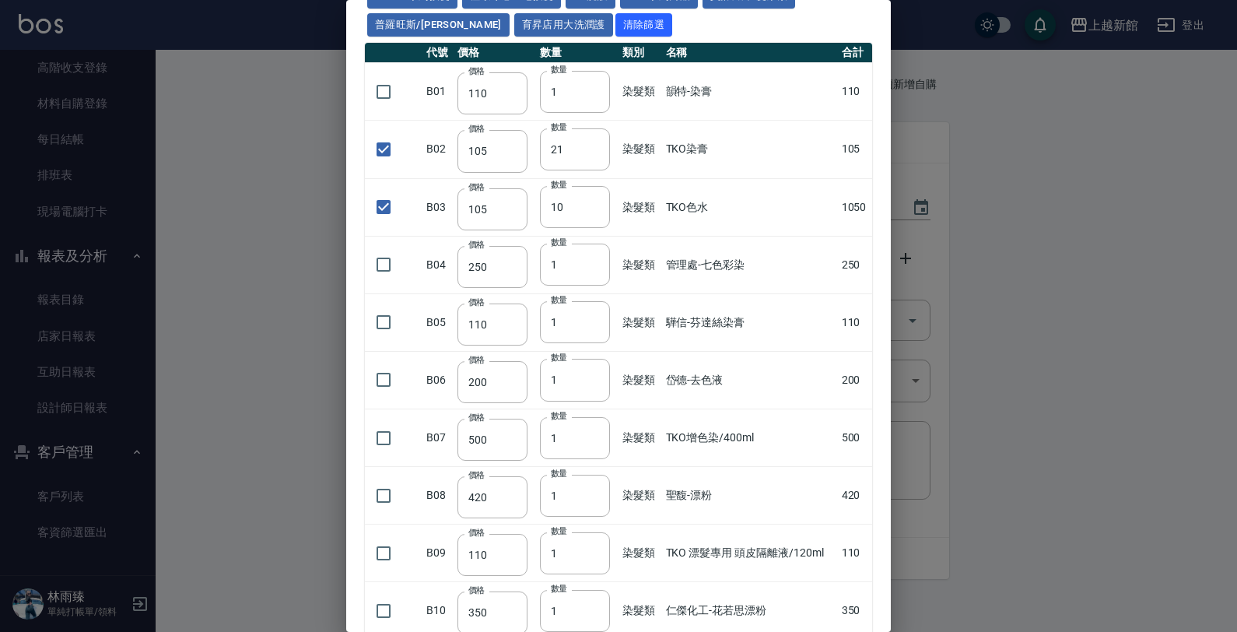
scroll to position [0, 0]
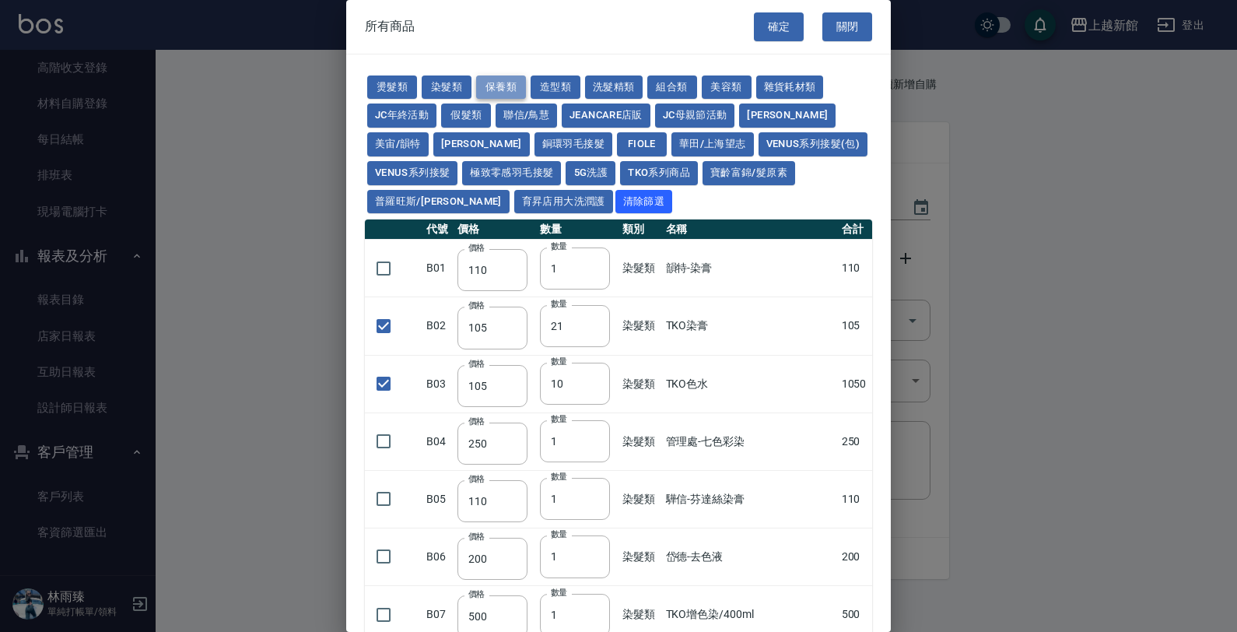
click at [479, 83] on button "保養類" at bounding box center [501, 87] width 50 height 24
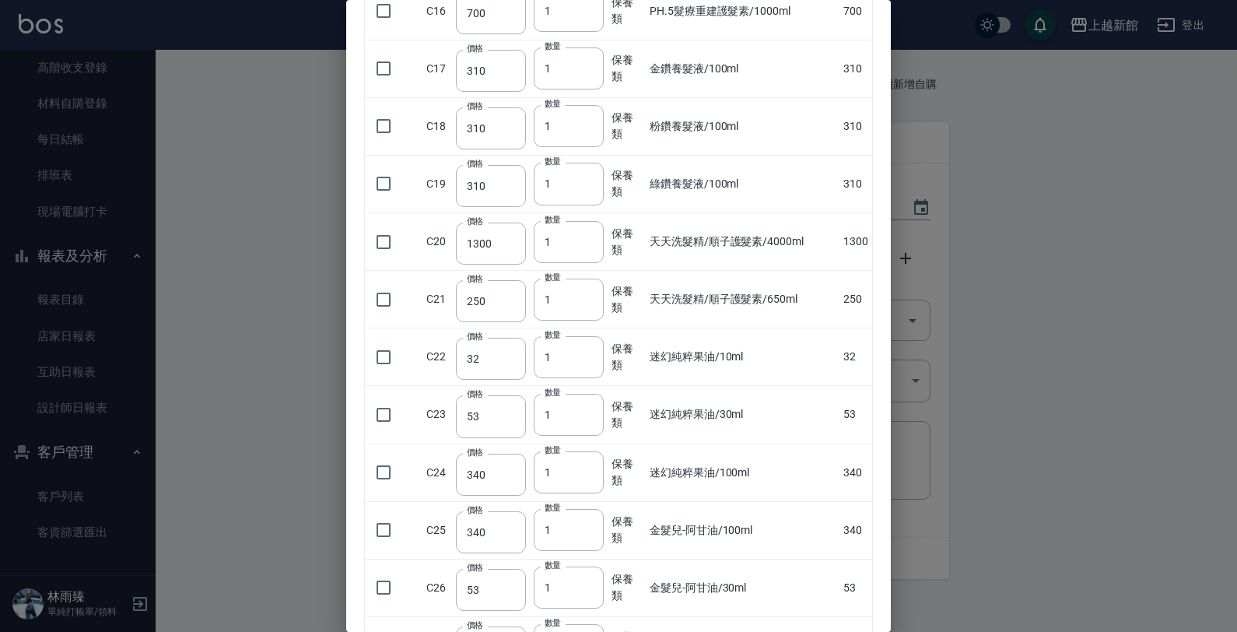
scroll to position [972, 0]
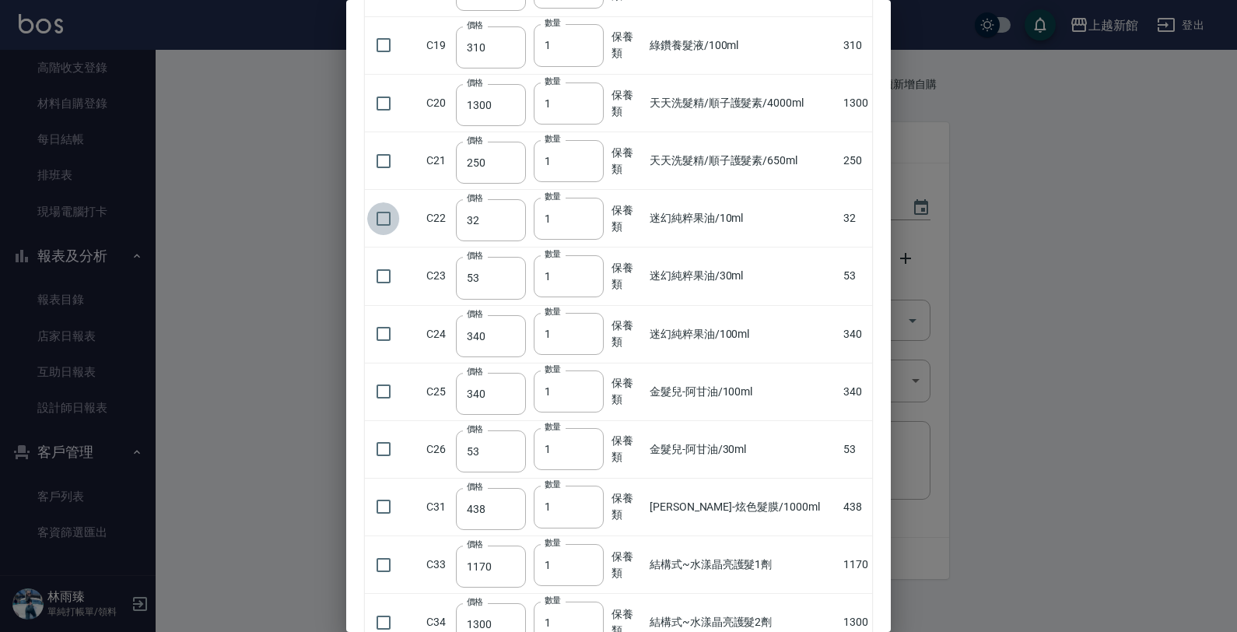
click at [377, 222] on input "checkbox" at bounding box center [383, 218] width 33 height 33
click at [584, 218] on input "2" at bounding box center [569, 219] width 70 height 42
click at [376, 339] on input "checkbox" at bounding box center [383, 333] width 33 height 33
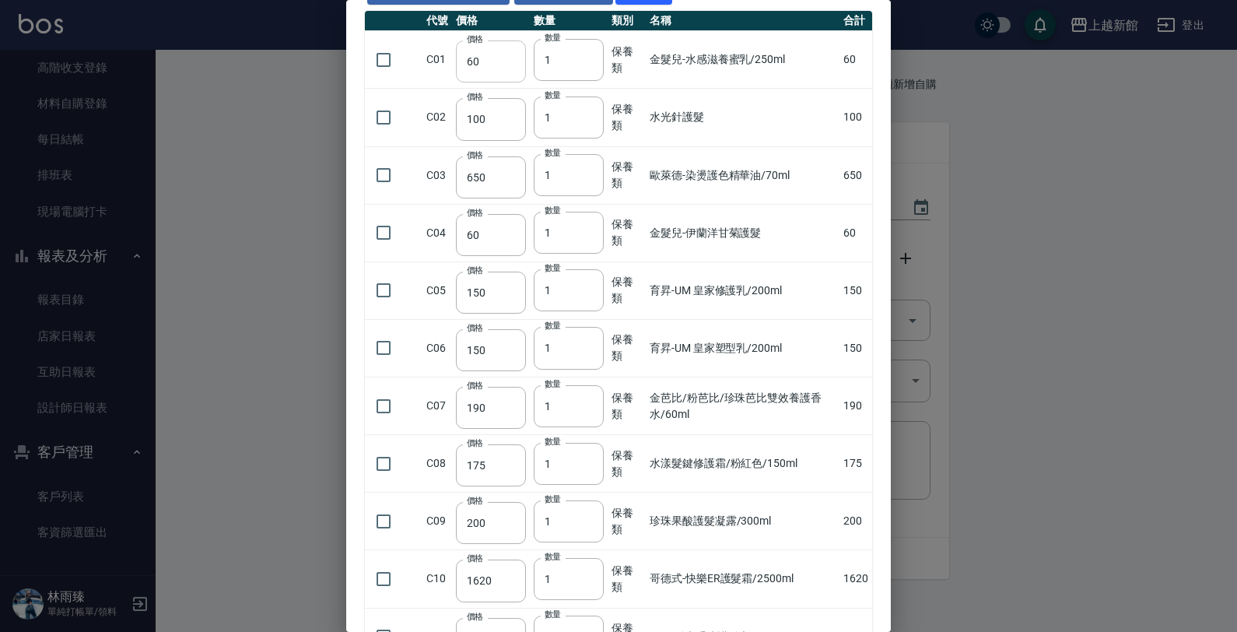
scroll to position [0, 0]
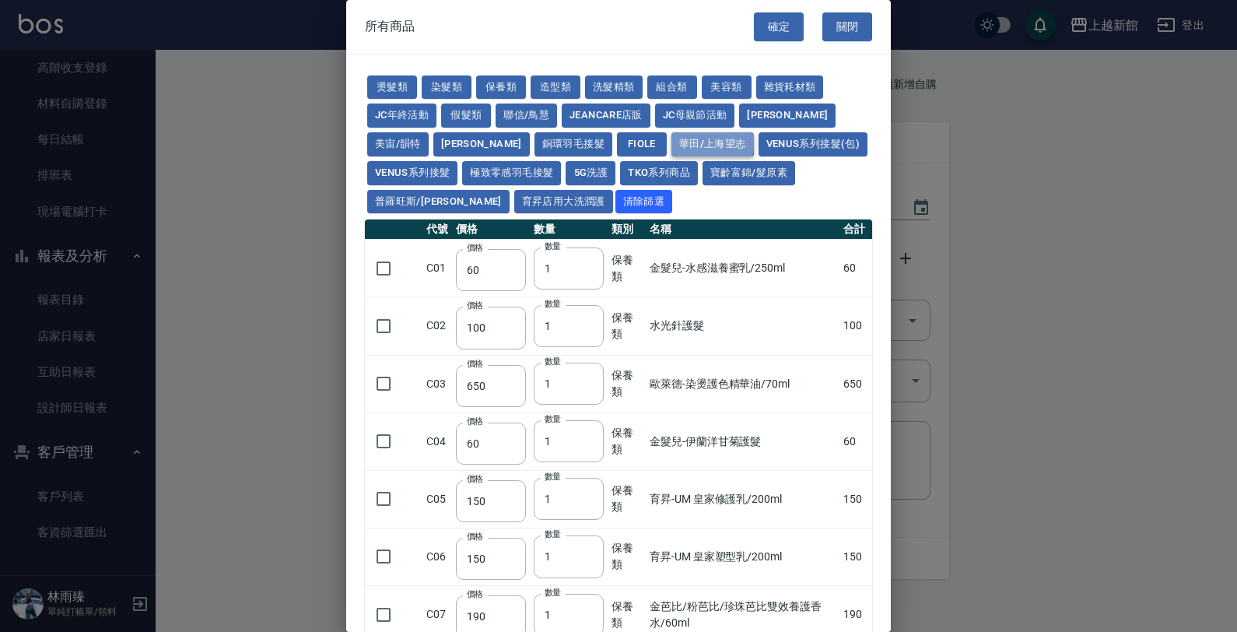
click at [671, 136] on button "華田/上海望志" at bounding box center [712, 144] width 82 height 24
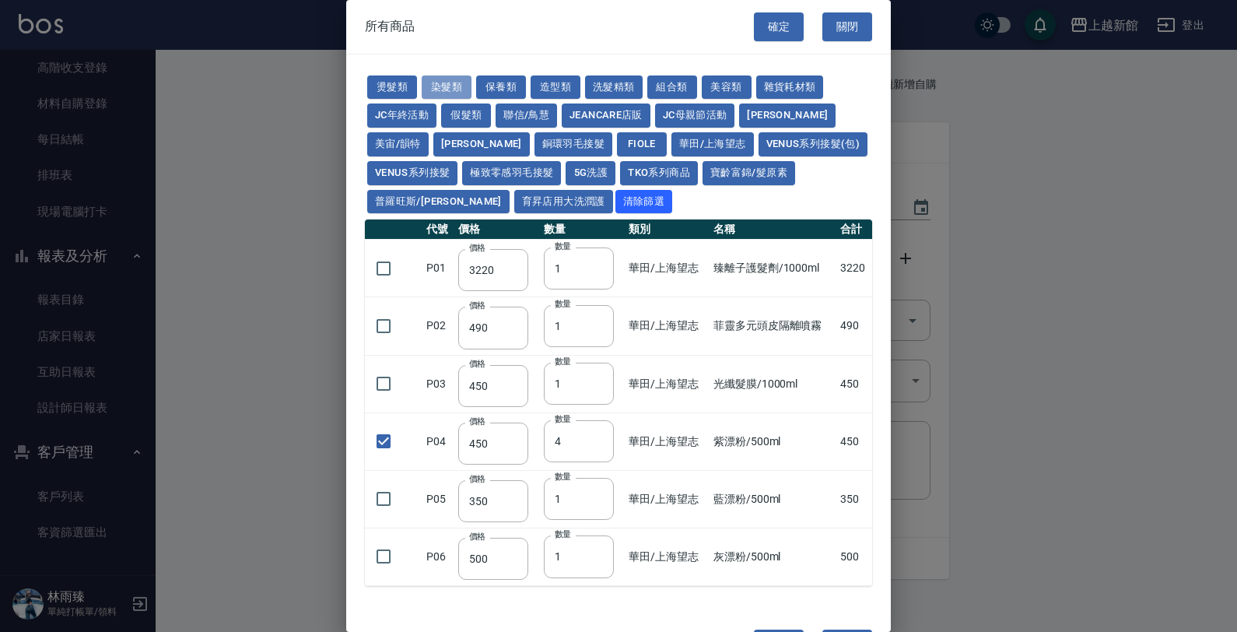
drag, startPoint x: 444, startPoint y: 82, endPoint x: 452, endPoint y: 128, distance: 46.5
click at [444, 83] on button "染髮類" at bounding box center [447, 87] width 50 height 24
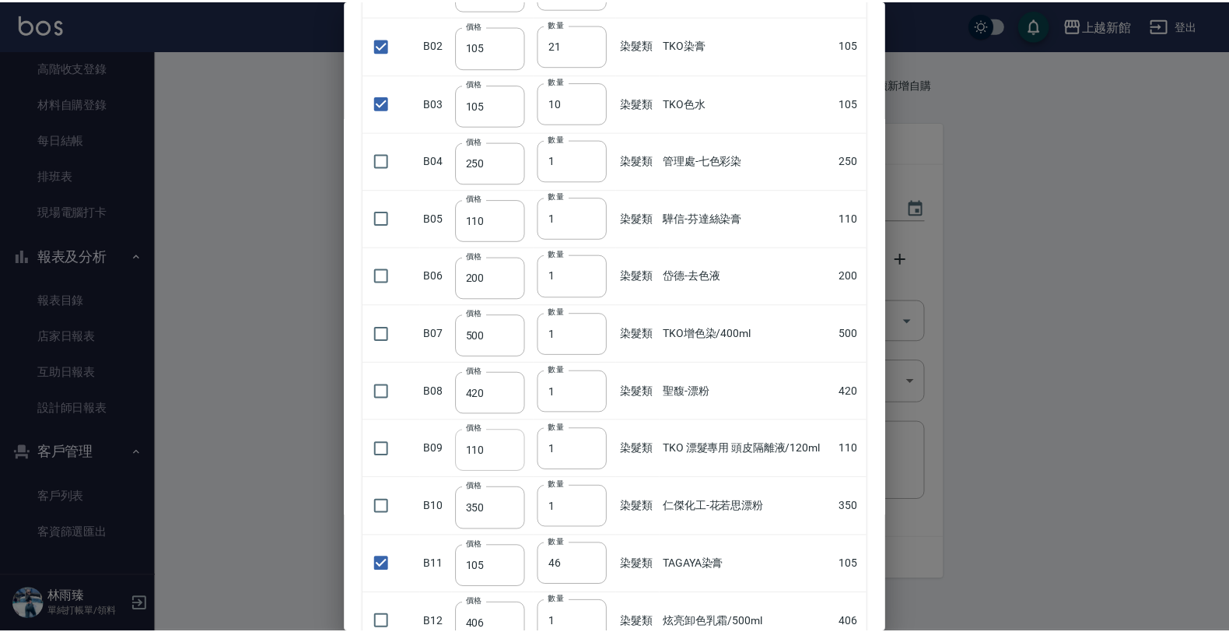
scroll to position [398, 0]
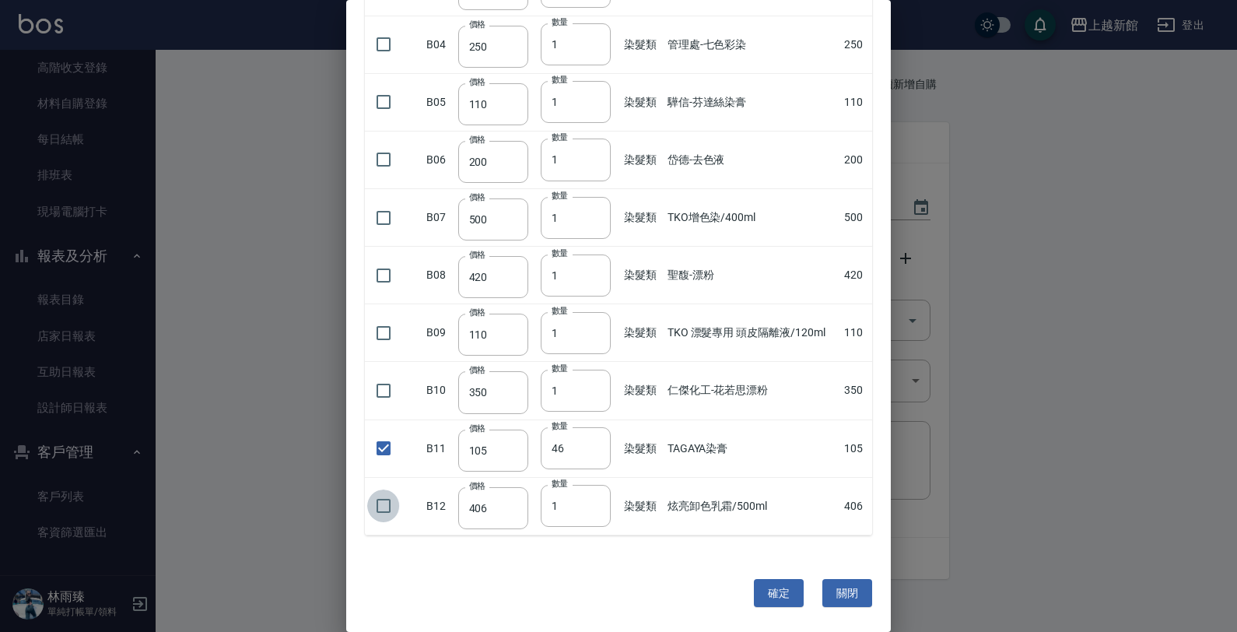
click at [385, 511] on input "checkbox" at bounding box center [383, 505] width 33 height 33
click at [776, 593] on button "確定" at bounding box center [779, 593] width 50 height 29
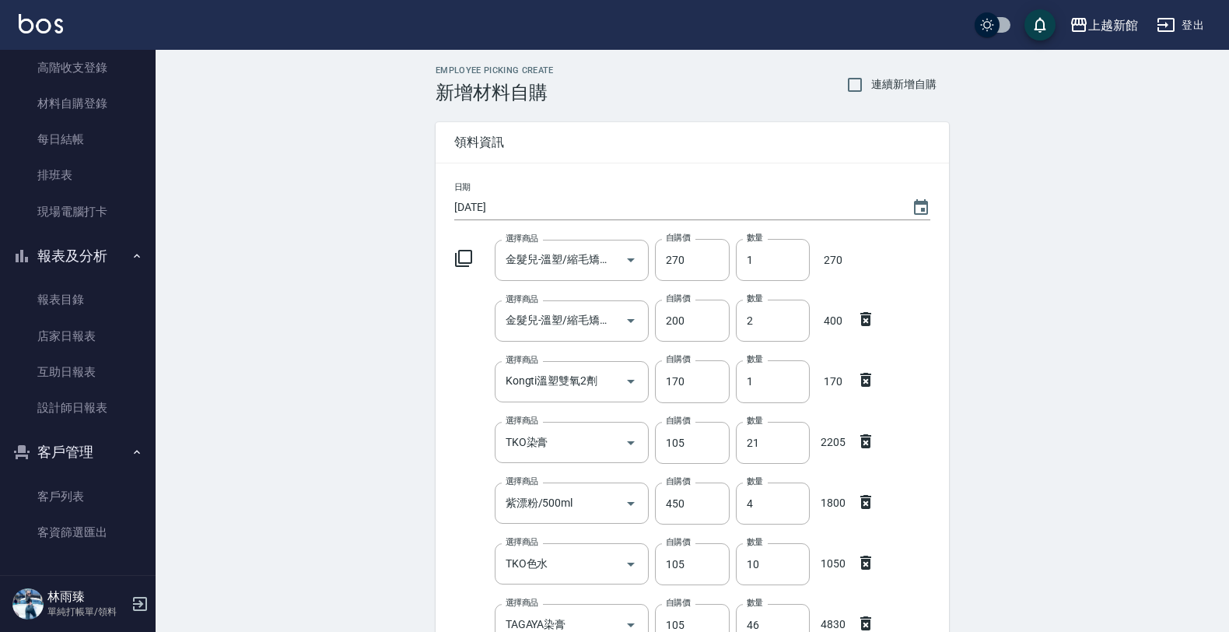
scroll to position [558, 0]
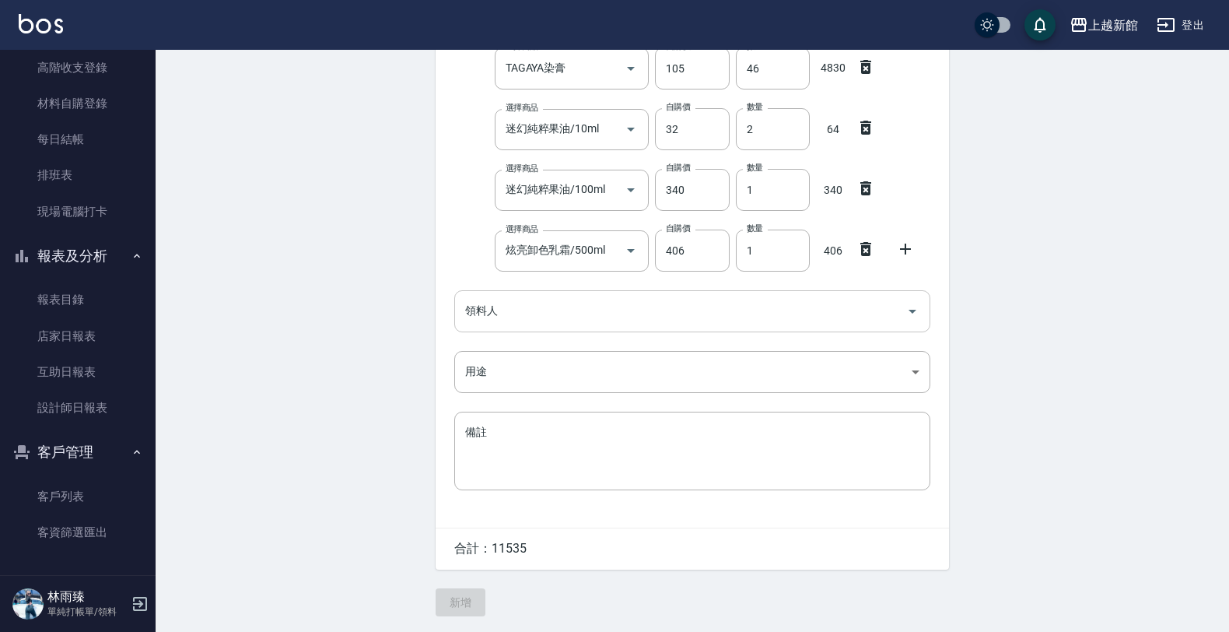
click at [556, 305] on input "領料人" at bounding box center [680, 310] width 439 height 27
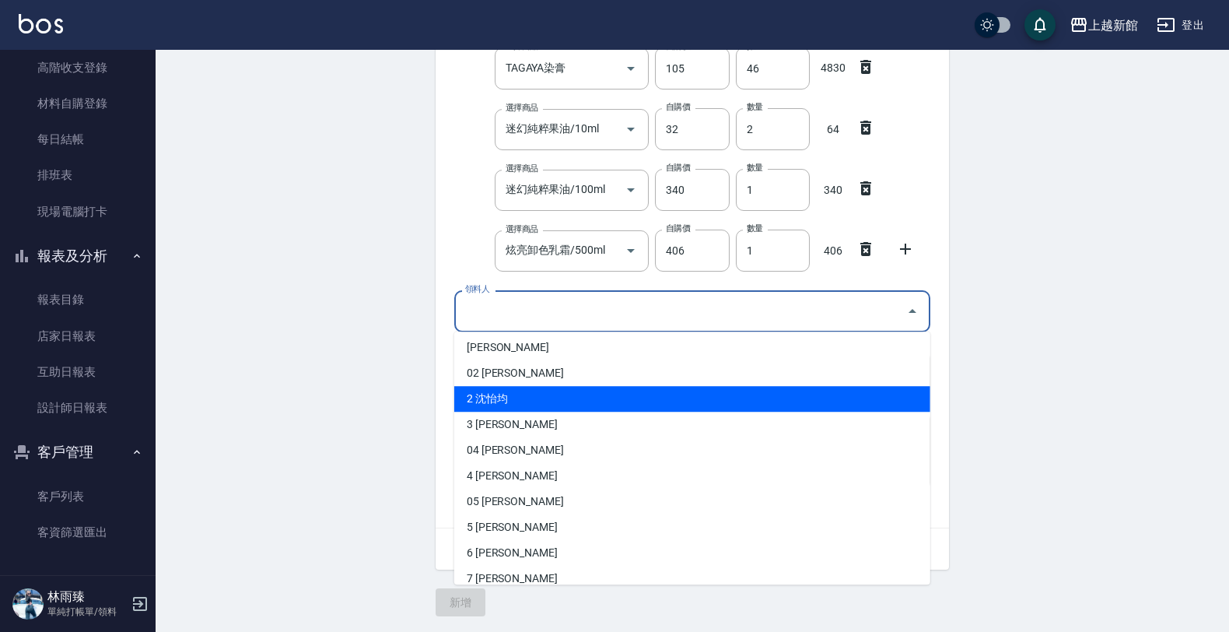
scroll to position [97, 0]
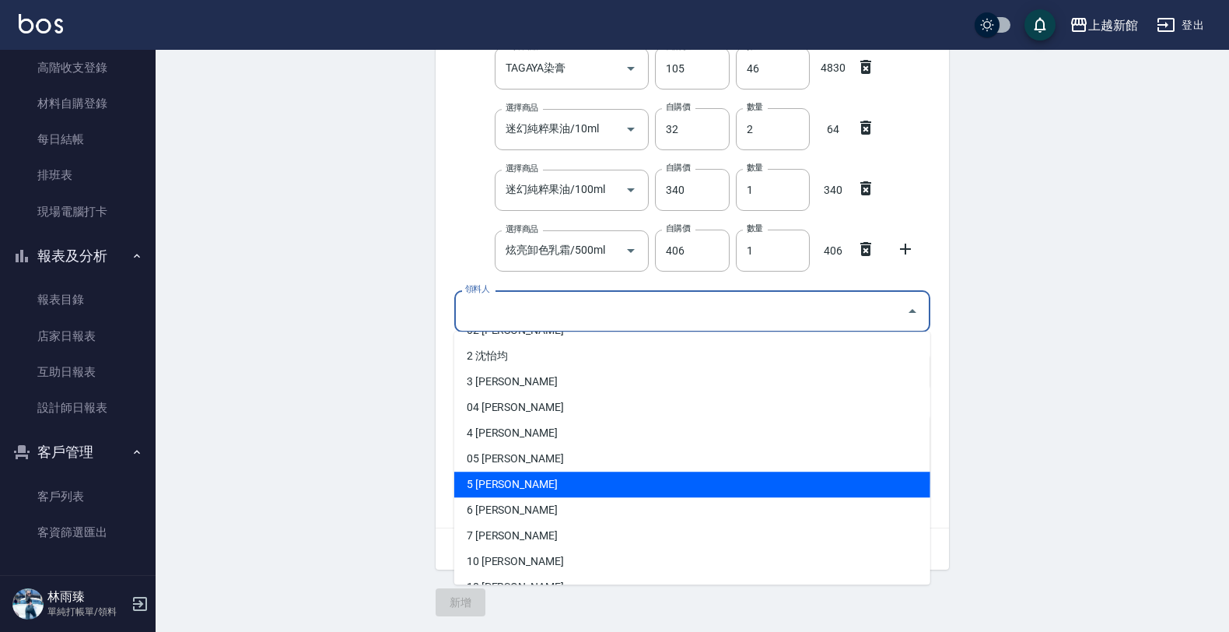
click at [499, 477] on li "5 [PERSON_NAME]" at bounding box center [692, 484] width 476 height 26
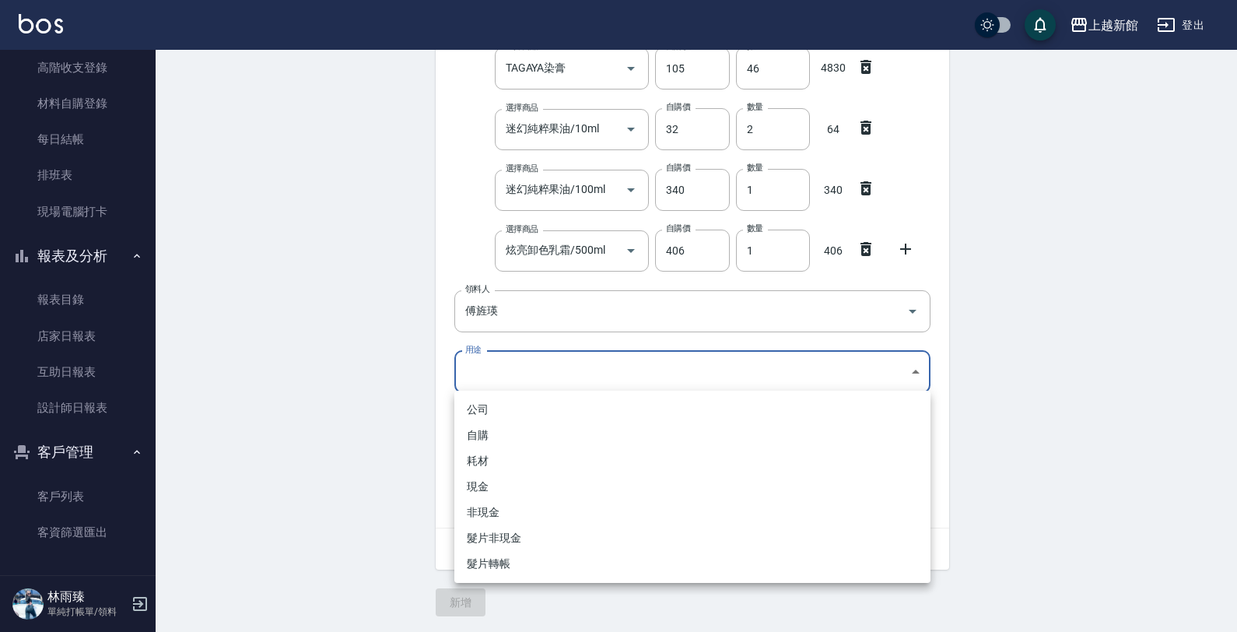
click at [495, 373] on body "上越新館 登出 櫃檯作業 打帳單 帳單列表 掛單列表 現金收支登錄 高階收支登錄 材料自購登錄 每日結帳 排班表 現場電腦打卡 報表及分析 報表目錄 店家日報…" at bounding box center [618, 38] width 1237 height 1188
click at [471, 440] on li "自購" at bounding box center [692, 435] width 476 height 26
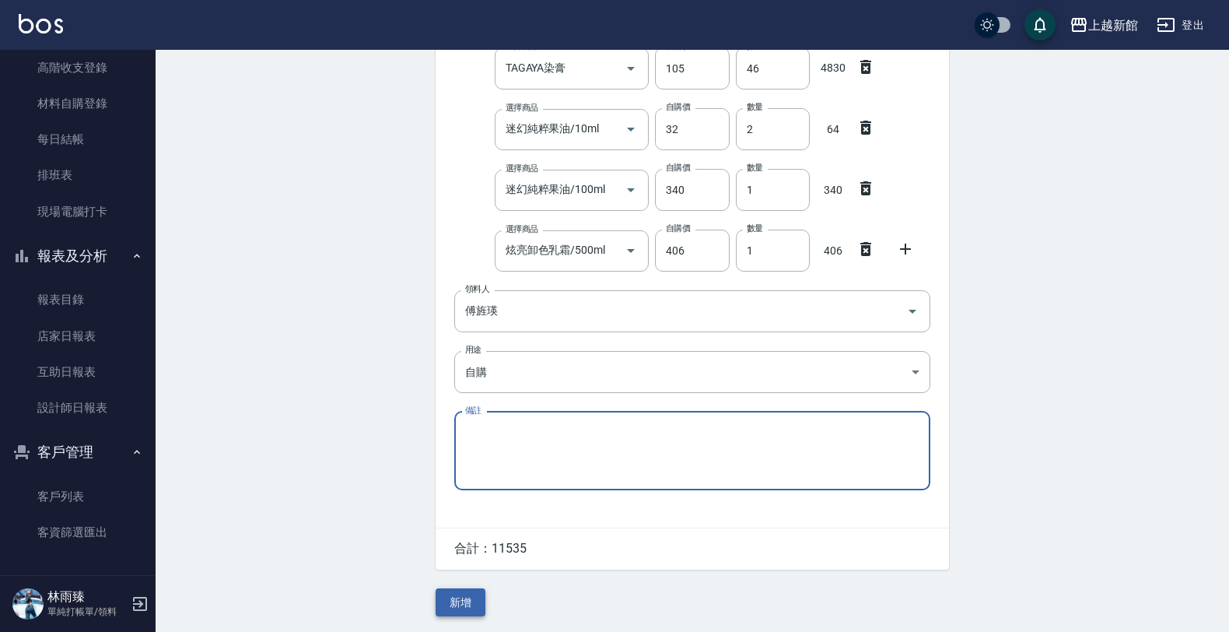
click at [443, 607] on button "新增" at bounding box center [461, 602] width 50 height 29
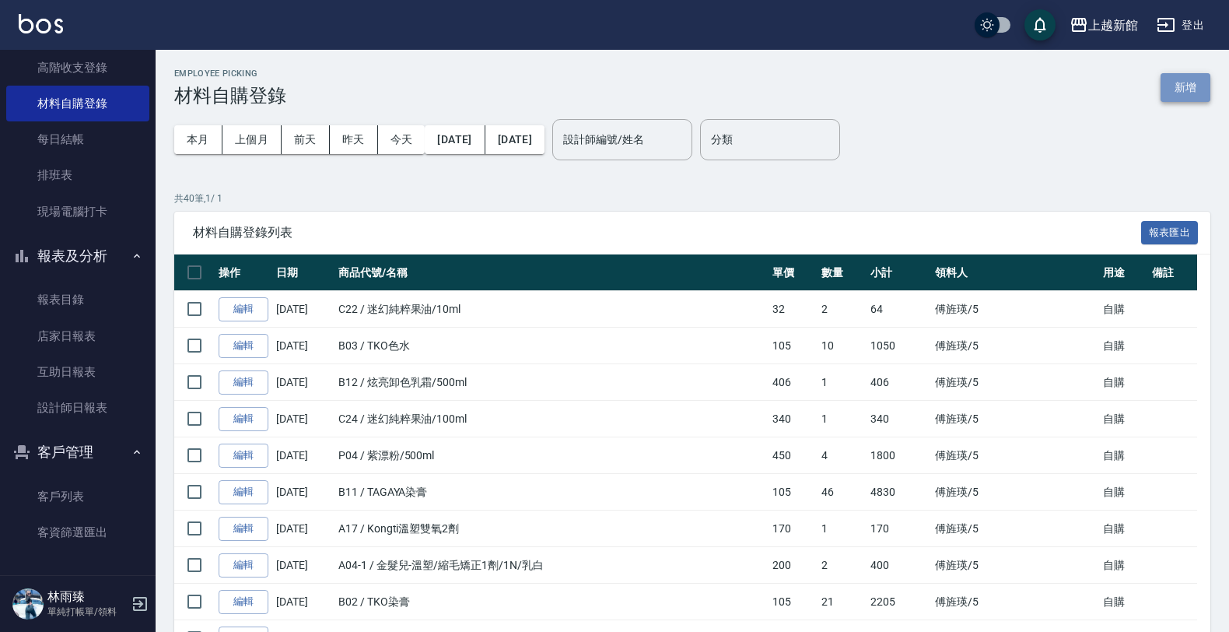
click at [1181, 83] on button "新增" at bounding box center [1186, 87] width 50 height 29
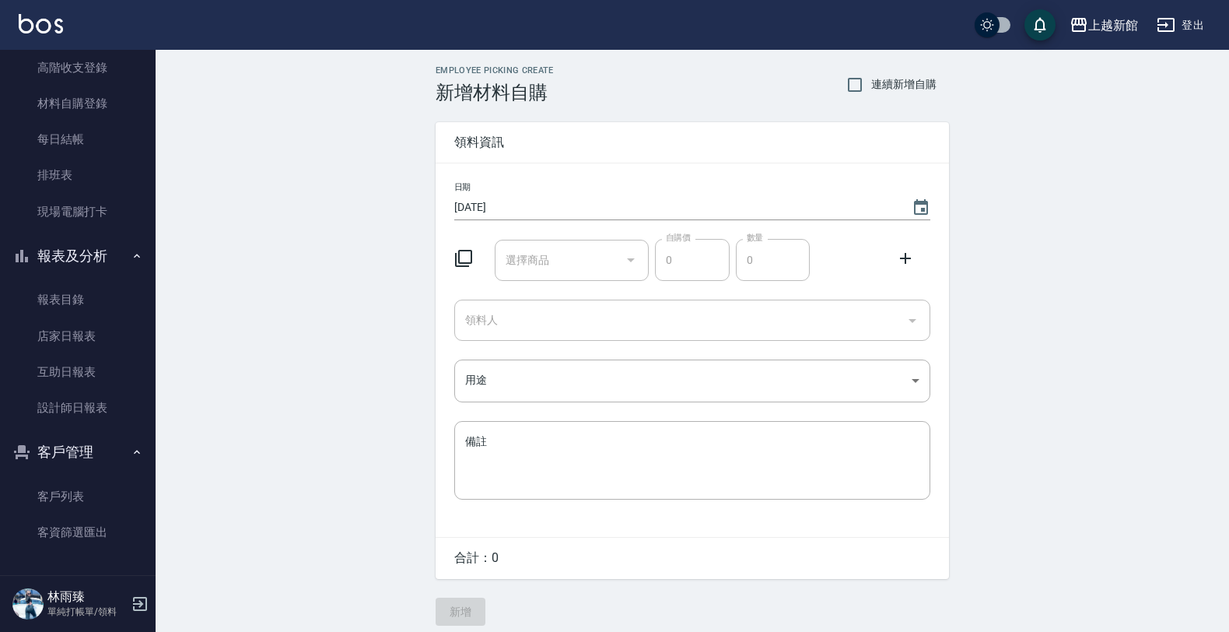
click at [1181, 83] on div "Employee Picking Create 新增材料自購 連續新增自購 領料資訊 日期 [DATE] 選擇商品 選擇商品 自購價 0 自購價 數量 0 數…" at bounding box center [692, 345] width 1073 height 591
click at [632, 129] on div "領料資訊" at bounding box center [692, 142] width 513 height 40
click at [463, 255] on icon at bounding box center [463, 258] width 19 height 19
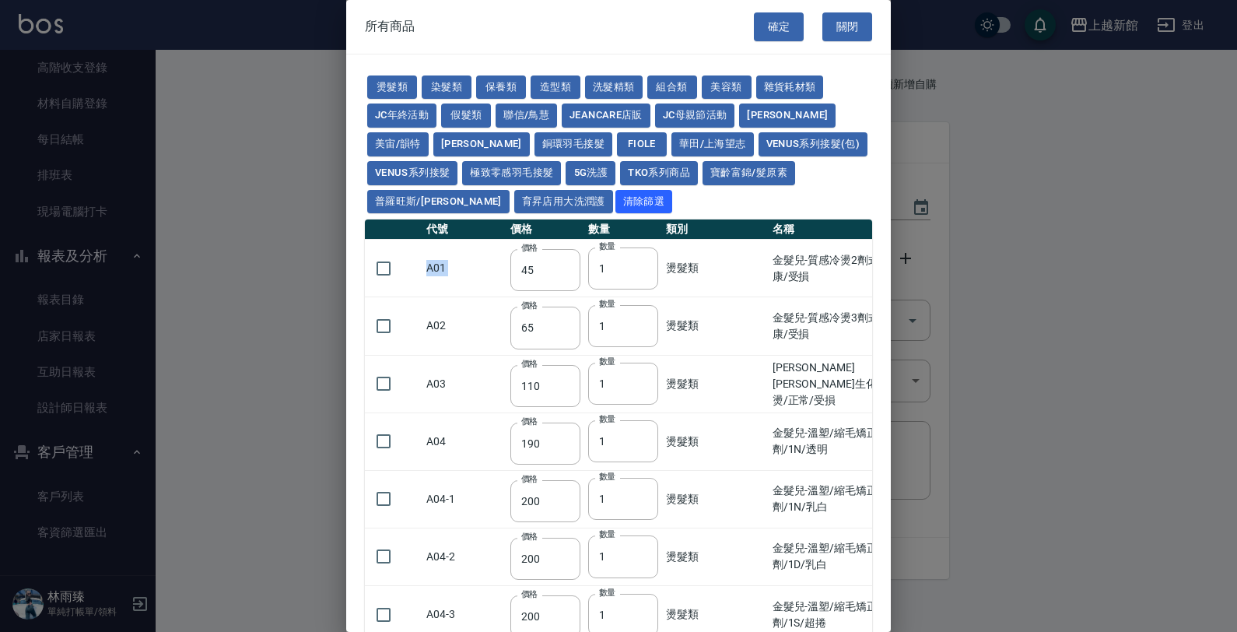
click at [477, 278] on td "A01" at bounding box center [464, 269] width 84 height 58
click at [399, 78] on button "燙髮類" at bounding box center [392, 87] width 50 height 24
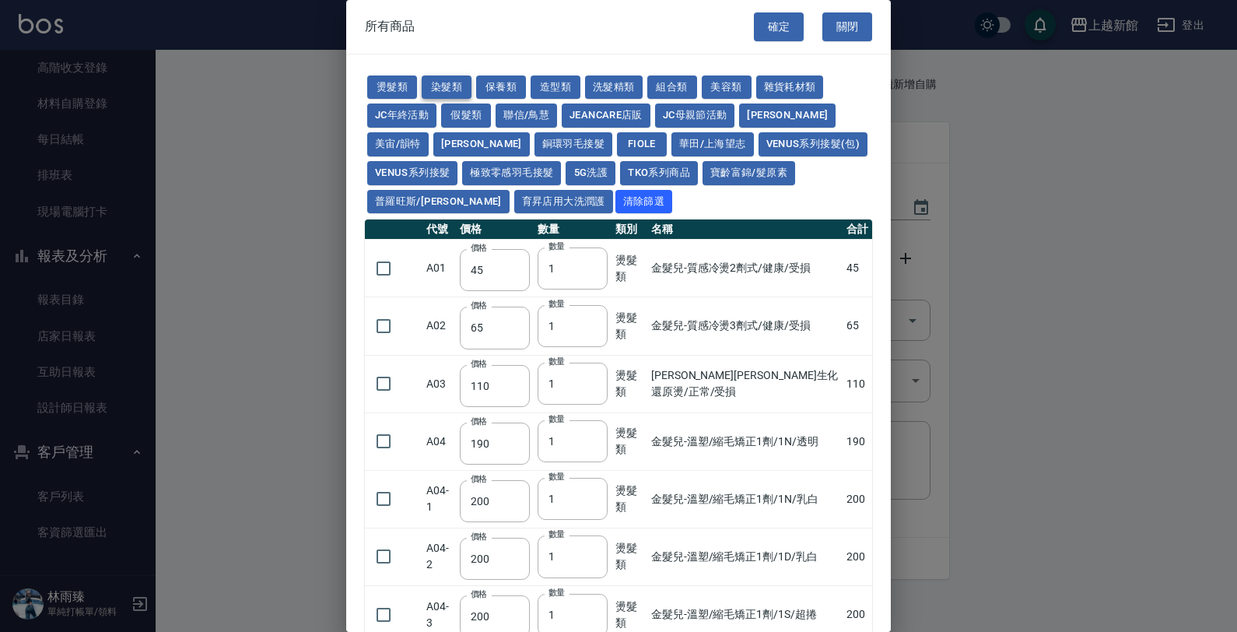
click at [442, 83] on button "染髮類" at bounding box center [447, 87] width 50 height 24
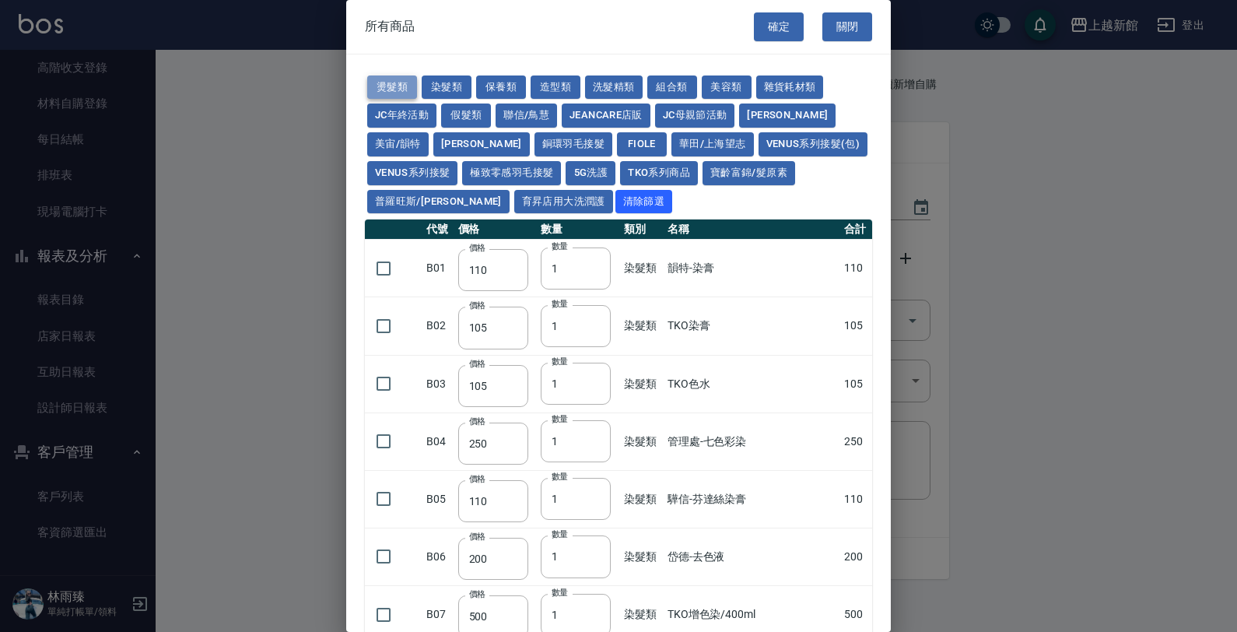
click at [408, 83] on button "燙髮類" at bounding box center [392, 87] width 50 height 24
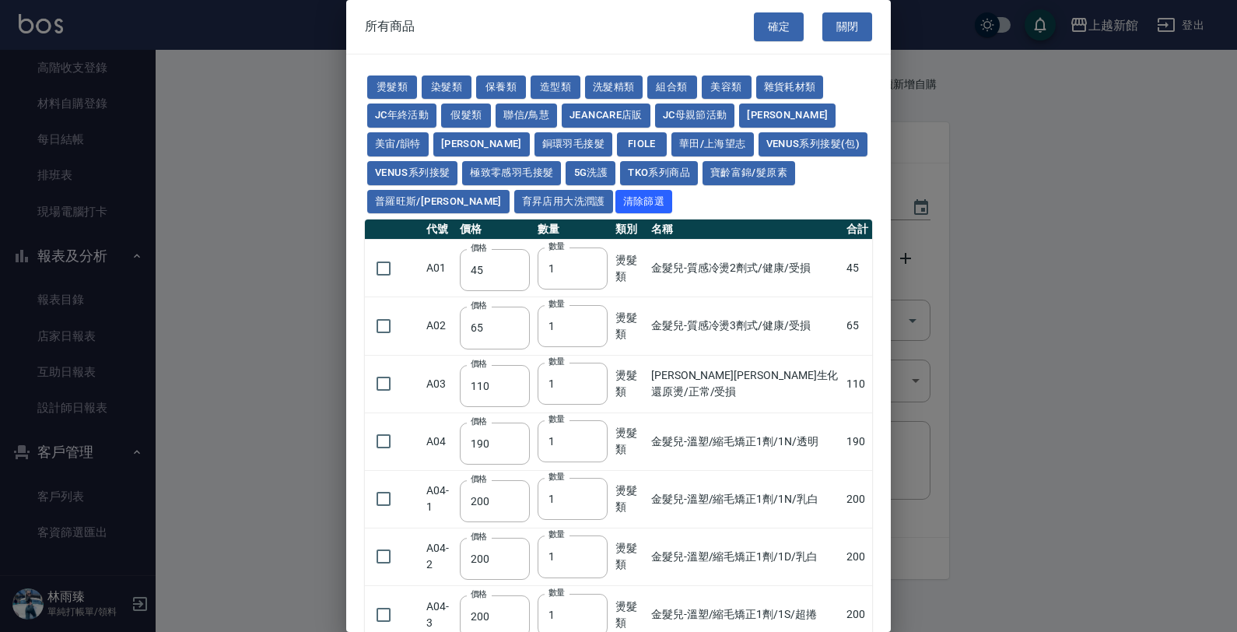
click at [406, 264] on td at bounding box center [394, 269] width 58 height 58
click at [398, 267] on input "checkbox" at bounding box center [383, 268] width 33 height 33
click at [588, 266] on input "2" at bounding box center [572, 268] width 70 height 42
click at [451, 82] on button "染髮類" at bounding box center [447, 87] width 50 height 24
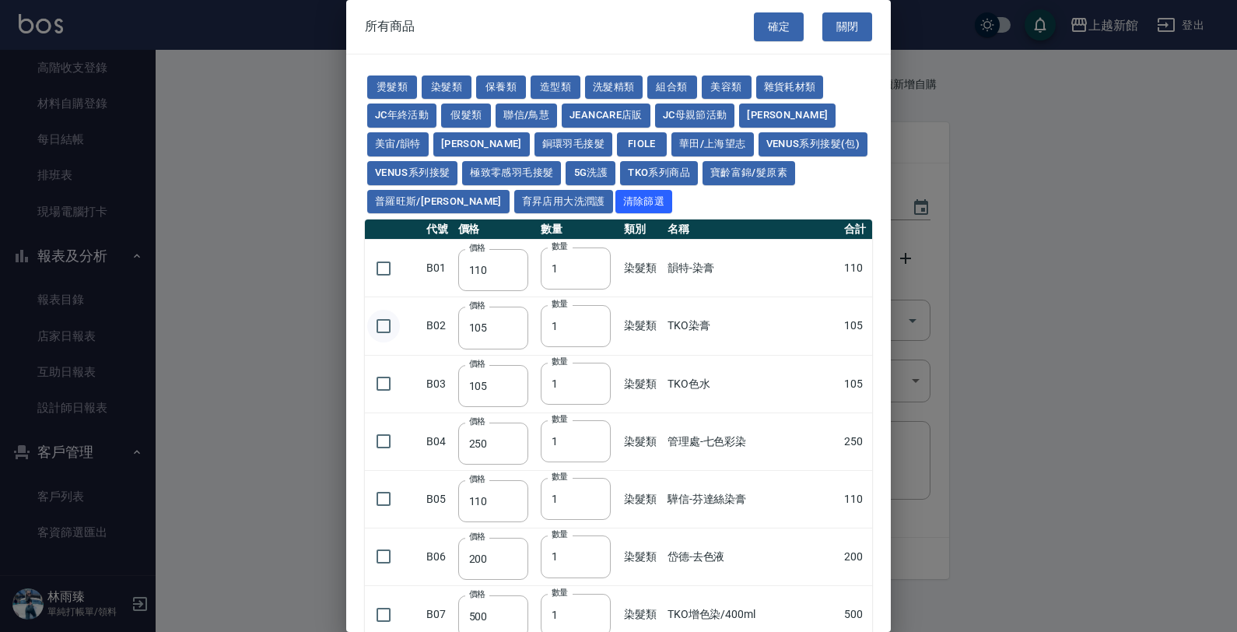
click at [382, 320] on input "checkbox" at bounding box center [383, 326] width 33 height 33
click at [554, 320] on input "1" at bounding box center [576, 326] width 70 height 42
drag, startPoint x: 387, startPoint y: 380, endPoint x: 432, endPoint y: 381, distance: 44.4
click at [389, 380] on input "checkbox" at bounding box center [383, 383] width 33 height 33
click at [592, 379] on input "2" at bounding box center [575, 383] width 70 height 42
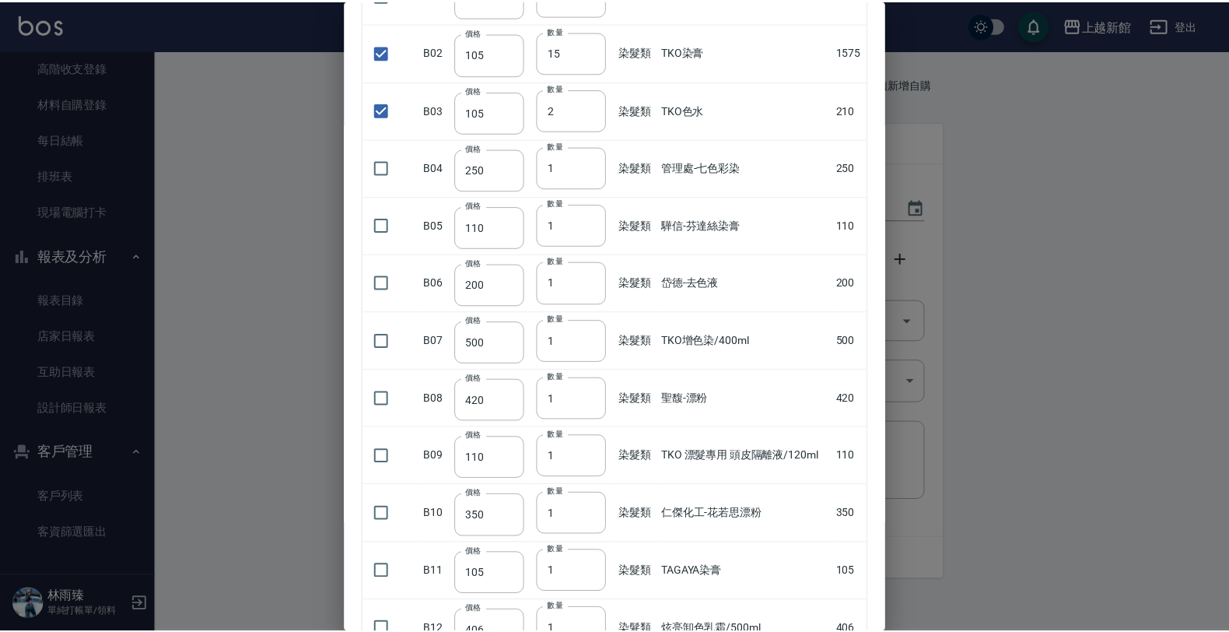
scroll to position [398, 0]
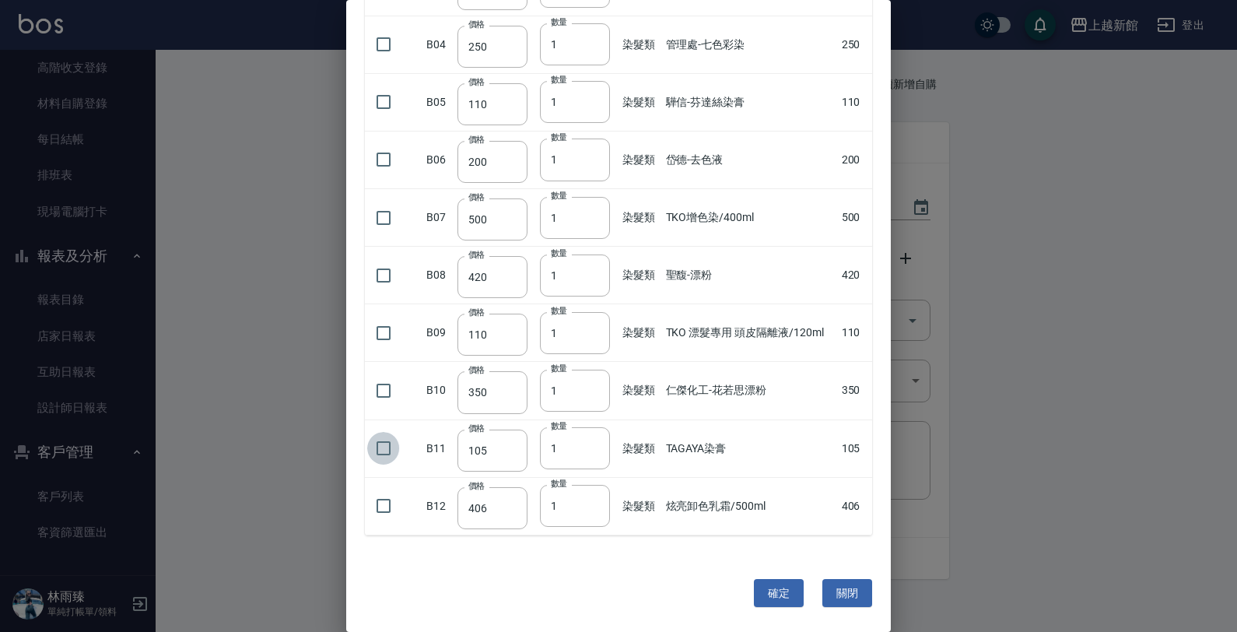
click at [386, 450] on input "checkbox" at bounding box center [383, 448] width 33 height 33
click at [762, 589] on button "確定" at bounding box center [779, 593] width 50 height 29
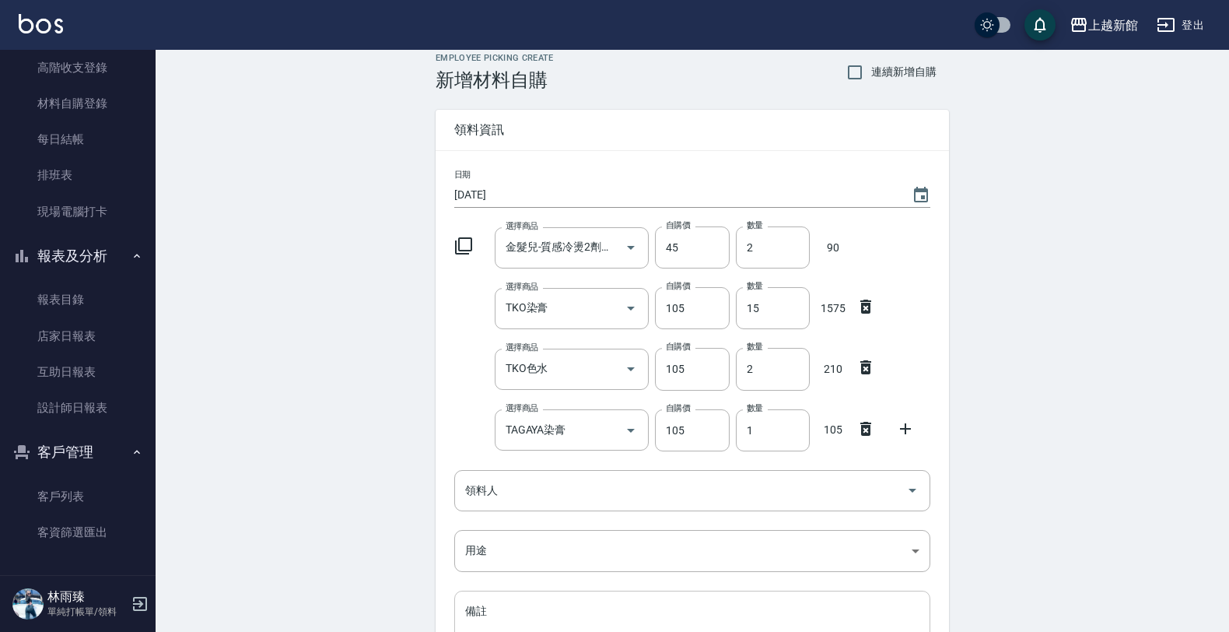
scroll to position [193, 0]
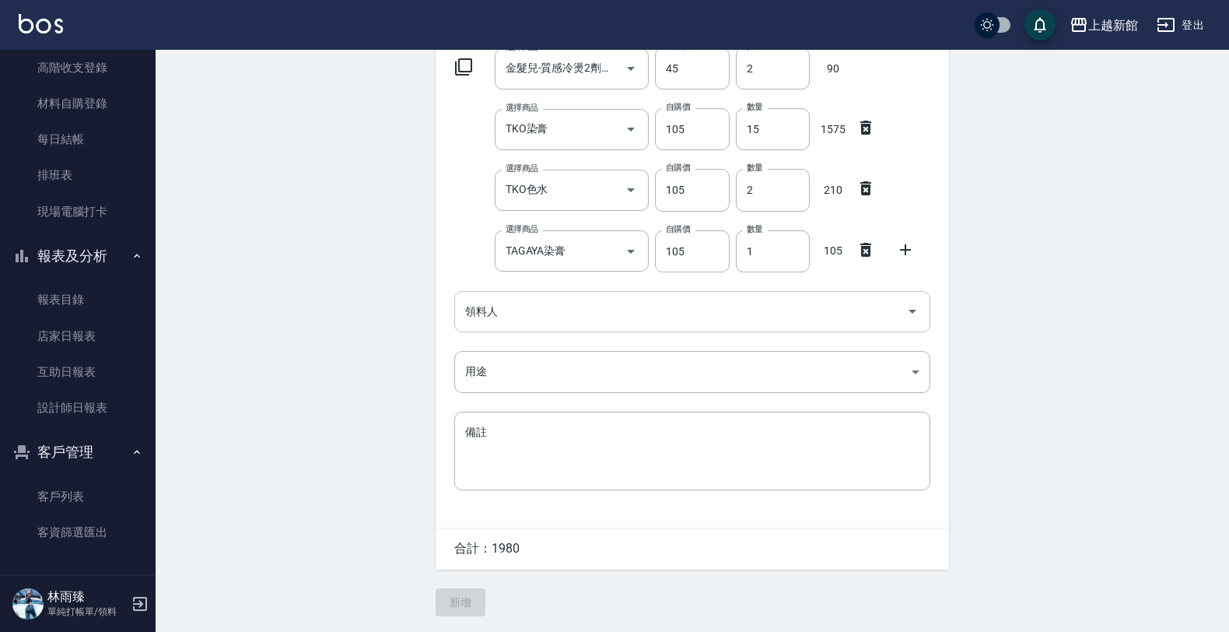
click at [558, 309] on input "領料人" at bounding box center [680, 311] width 439 height 27
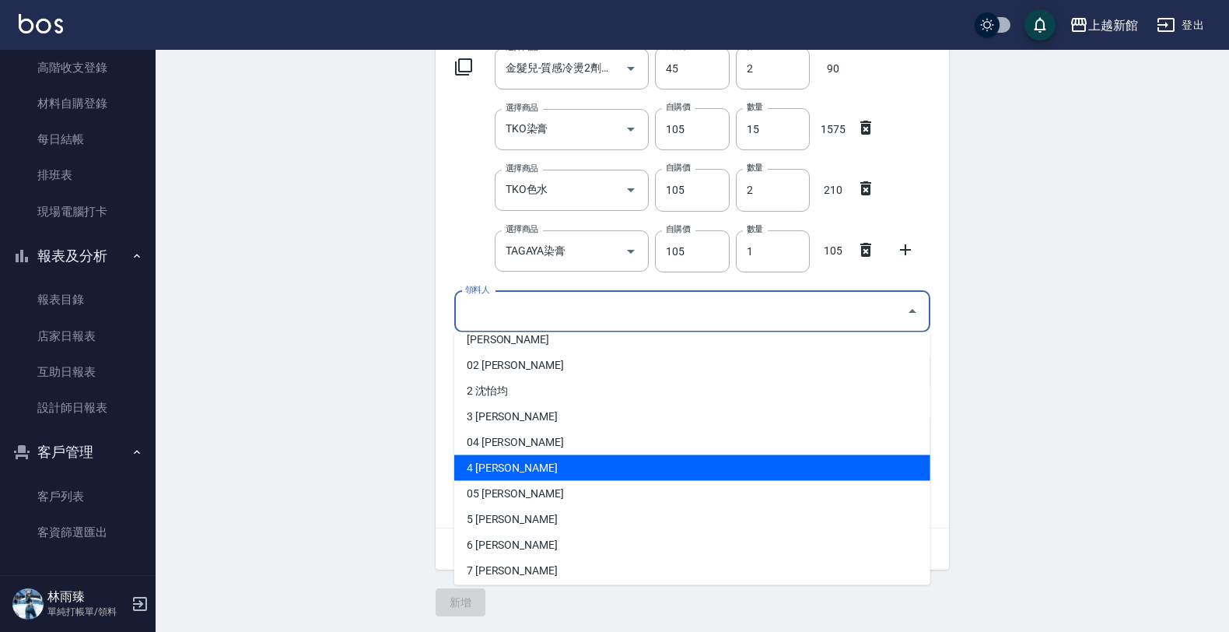
scroll to position [97, 0]
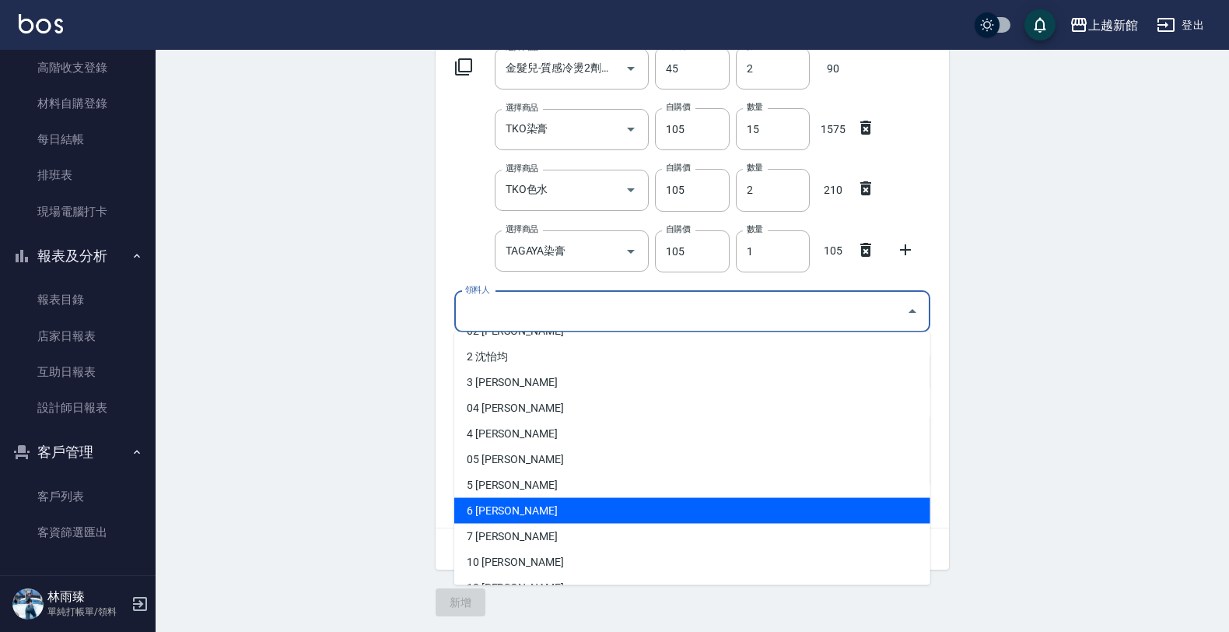
drag, startPoint x: 494, startPoint y: 514, endPoint x: 486, endPoint y: 502, distance: 14.0
click at [492, 511] on li "6 [PERSON_NAME]" at bounding box center [692, 511] width 476 height 26
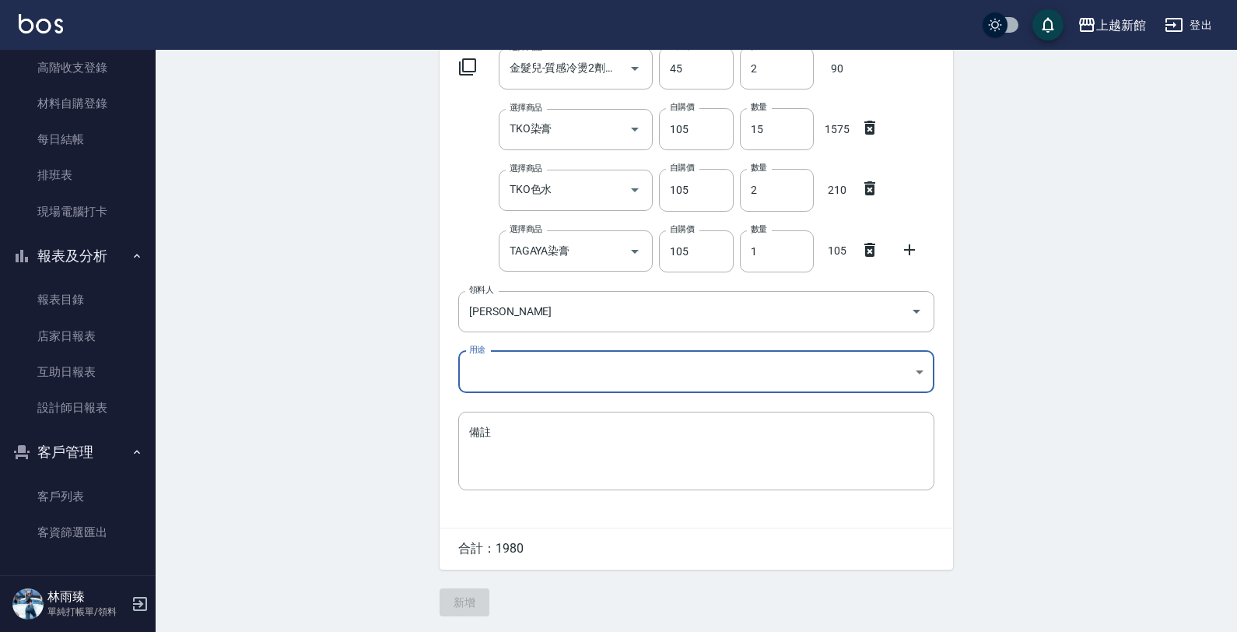
click at [500, 378] on body "上越新館 登出 櫃檯作業 打帳單 帳單列表 掛單列表 現金收支登錄 高階收支登錄 材料自購登錄 每日結帳 排班表 現場電腦打卡 報表及分析 報表目錄 店家日報…" at bounding box center [618, 220] width 1237 height 823
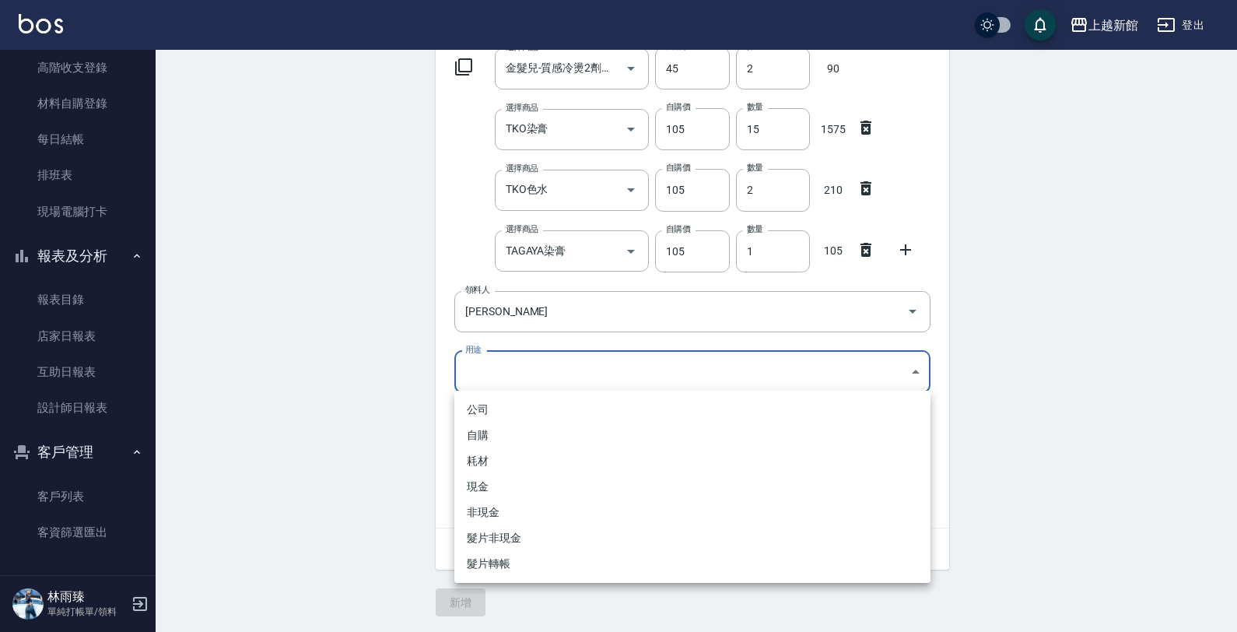
click at [488, 436] on li "自購" at bounding box center [692, 435] width 476 height 26
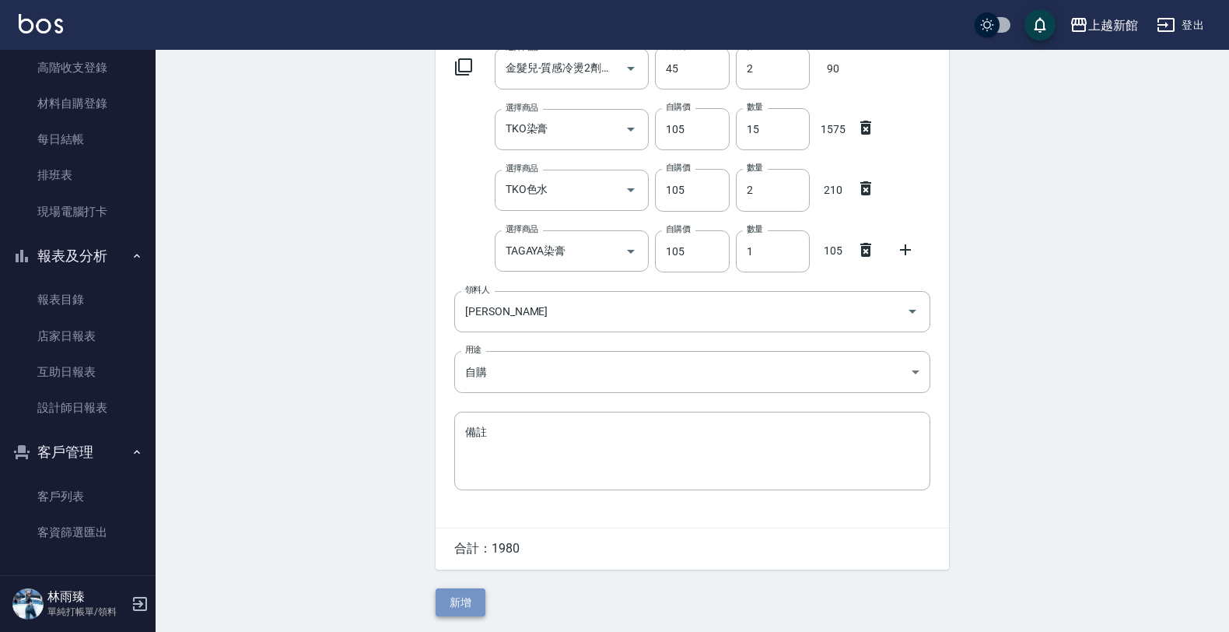
click at [463, 605] on button "新增" at bounding box center [461, 602] width 50 height 29
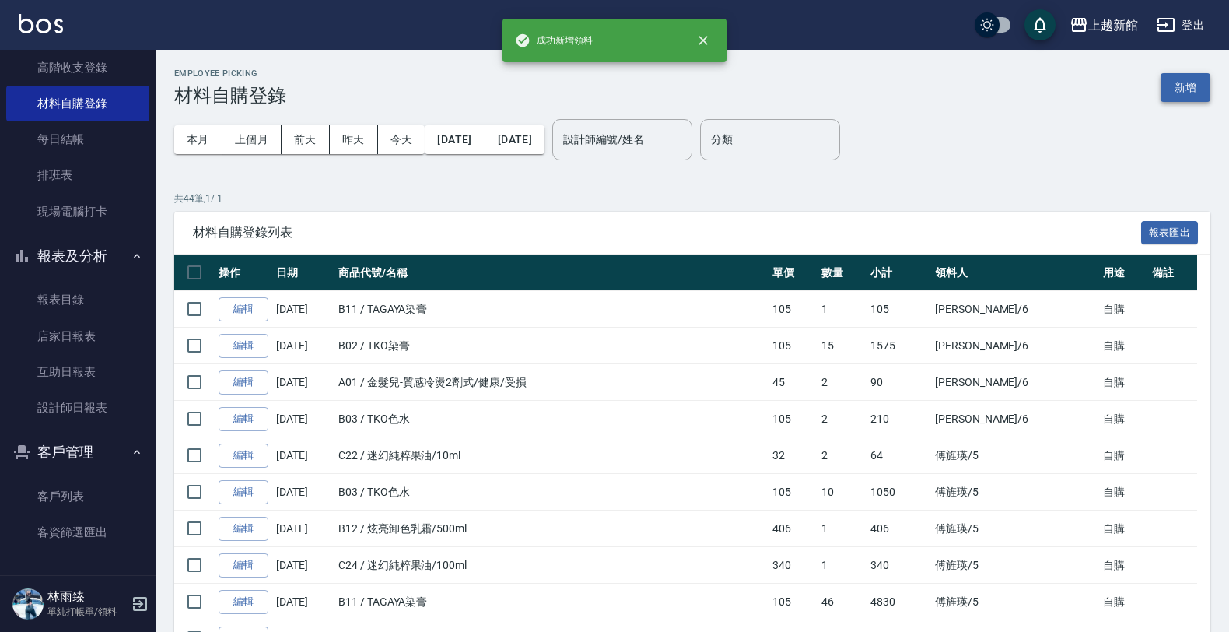
click at [1179, 100] on button "新增" at bounding box center [1186, 87] width 50 height 29
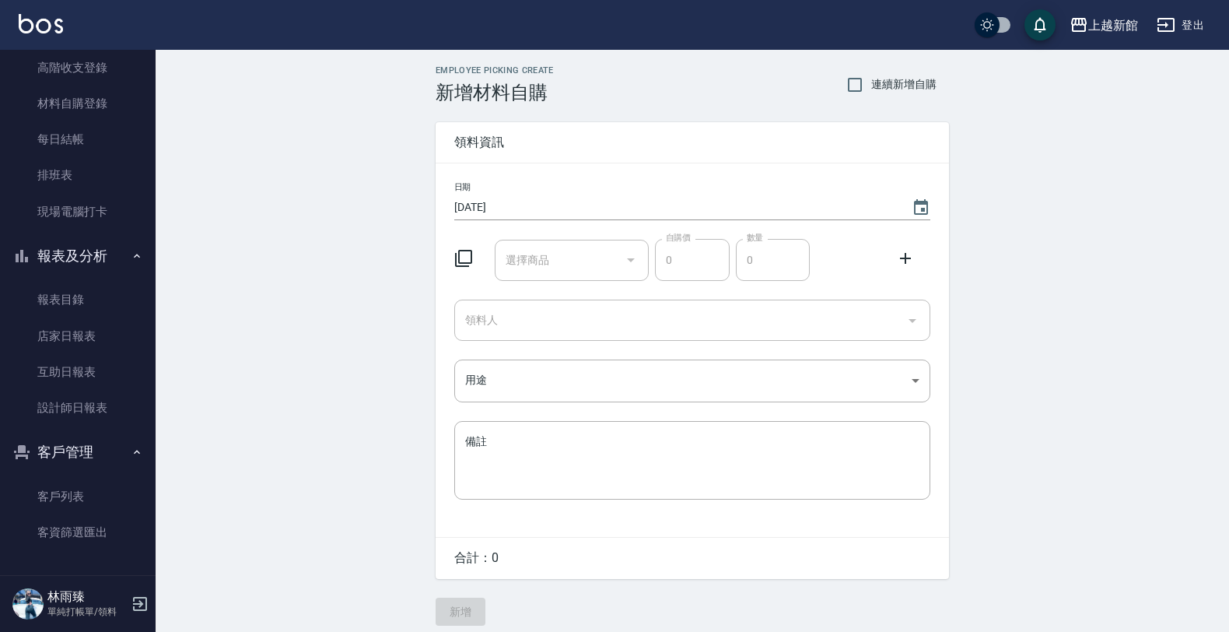
click at [1179, 100] on div "Employee Picking Create 新增材料自購 連續新增自購 領料資訊 日期 [DATE] 選擇商品 選擇商品 自購價 0 自購價 數量 0 數…" at bounding box center [692, 345] width 1073 height 591
click at [472, 251] on icon at bounding box center [463, 258] width 19 height 19
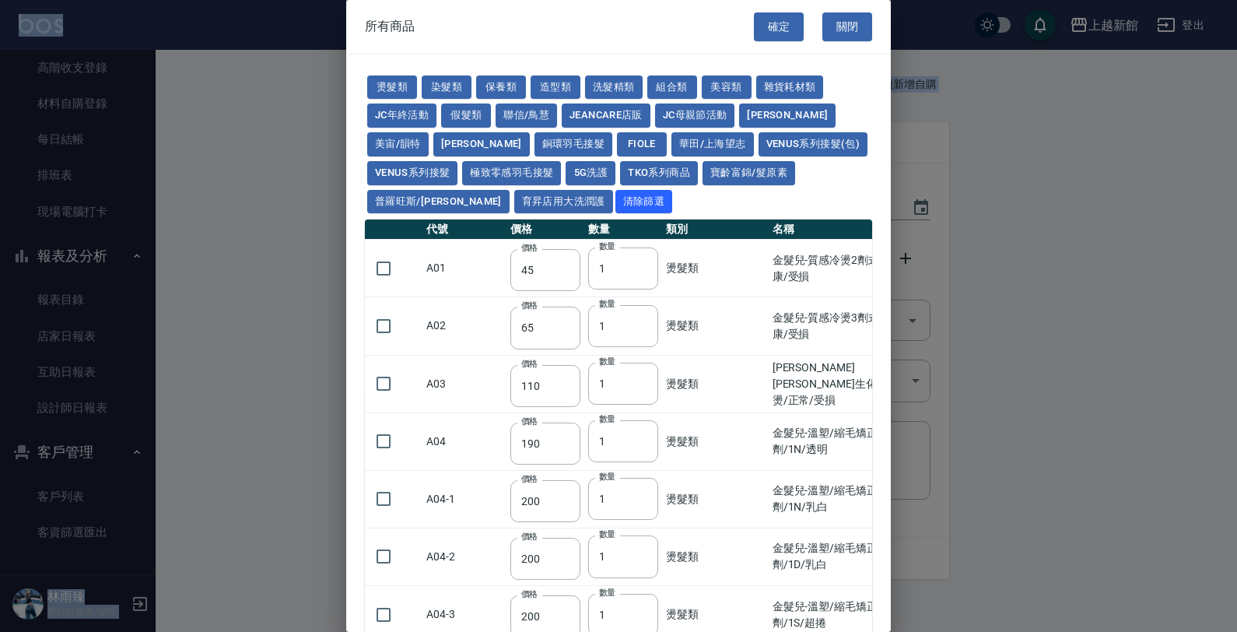
click at [464, 257] on td "A01" at bounding box center [464, 269] width 84 height 58
click at [639, 191] on div "燙髮類 染髮類 保養類 造型類 洗髮精類 組合類 美容類 雜貨耗材類 JC年終活動 假髮類 聯信/鳥慧 JeanCare店販 JC母親節活動 娜普菈 美宙/韻…" at bounding box center [618, 144] width 507 height 143
click at [399, 76] on button "燙髮類" at bounding box center [392, 87] width 50 height 24
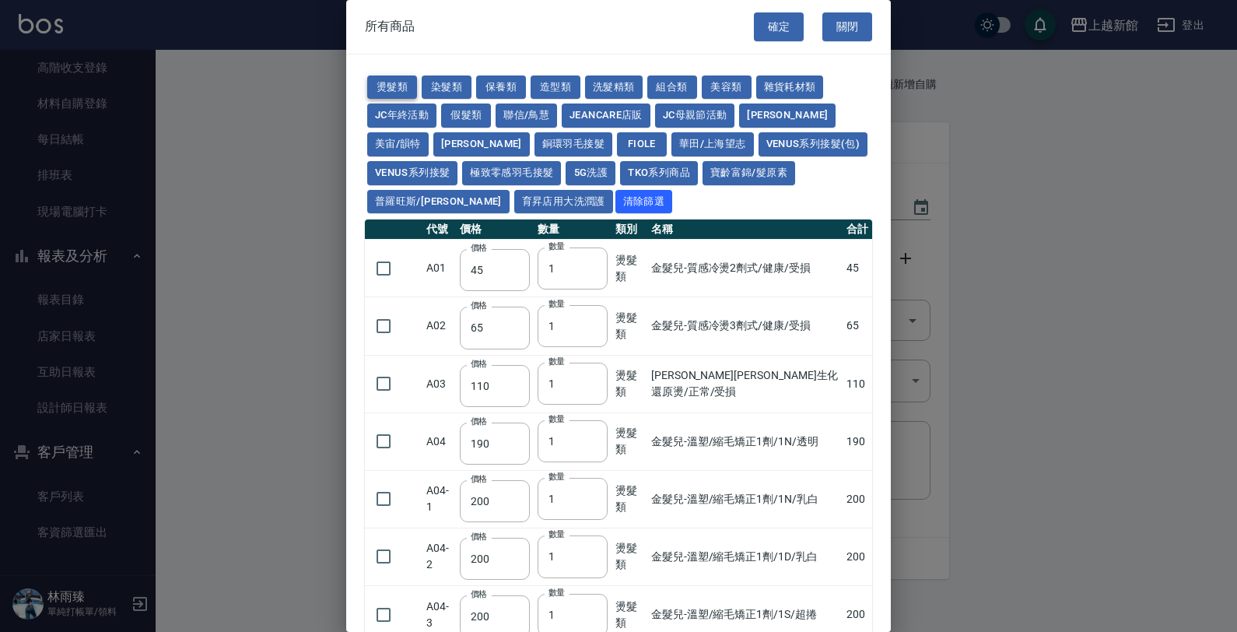
click at [398, 82] on button "燙髮類" at bounding box center [392, 87] width 50 height 24
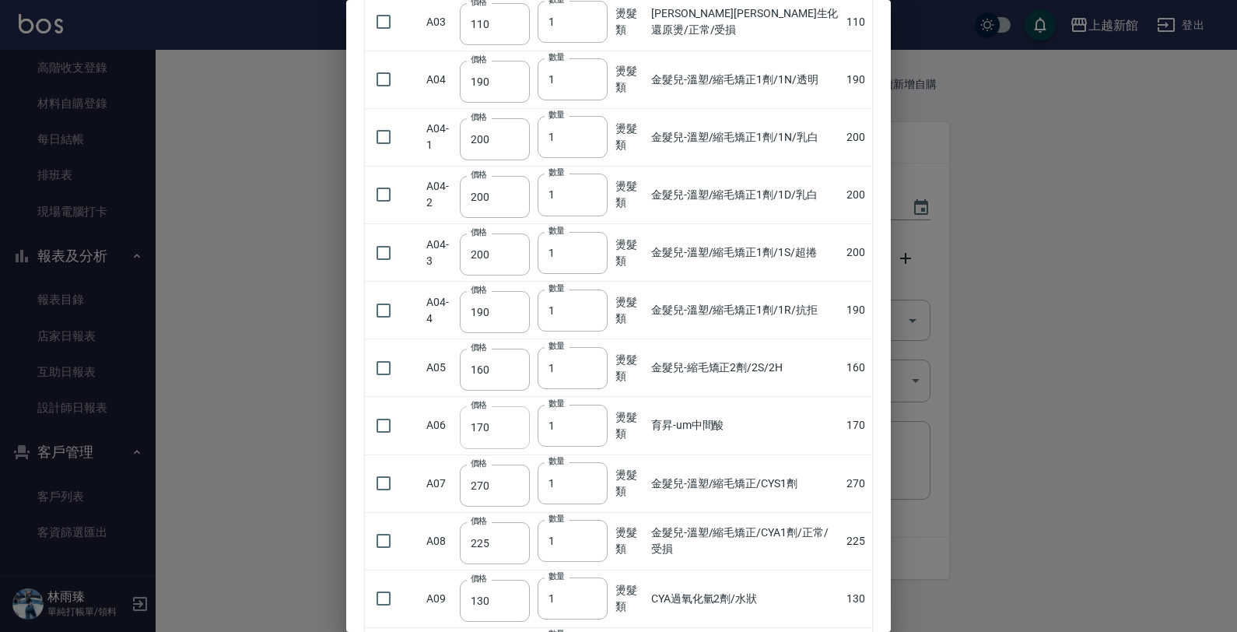
scroll to position [486, 0]
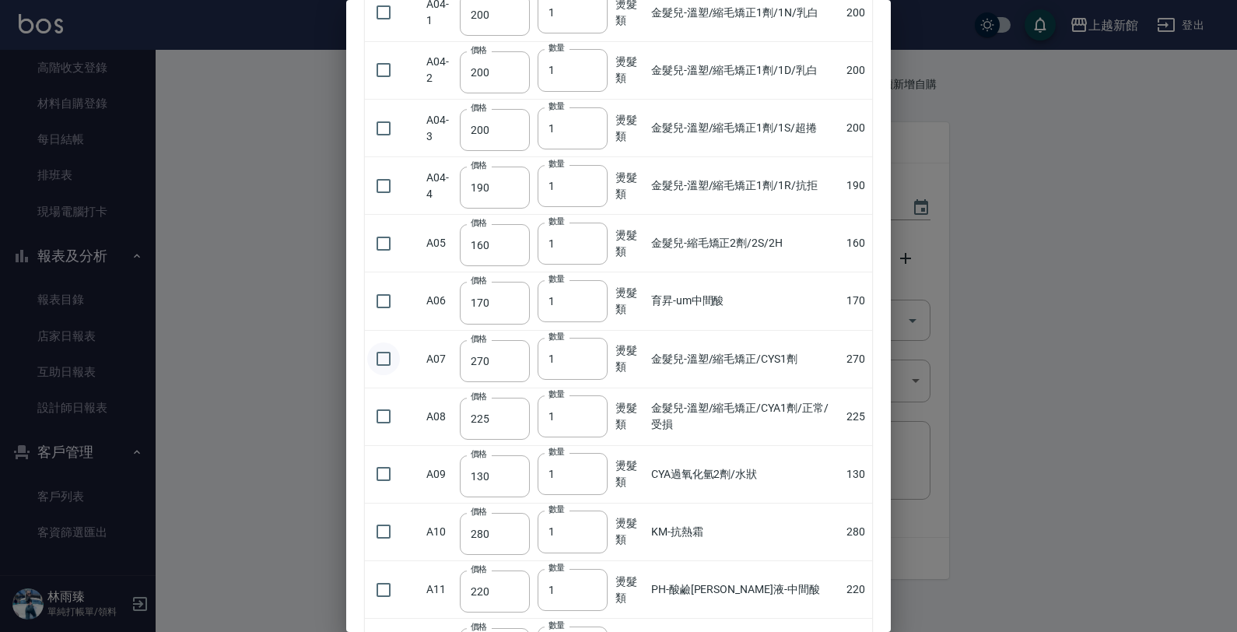
click at [393, 355] on input "checkbox" at bounding box center [383, 358] width 33 height 33
drag, startPoint x: 589, startPoint y: 352, endPoint x: 587, endPoint y: 359, distance: 7.9
click at [587, 354] on input "1" at bounding box center [572, 359] width 70 height 42
click at [588, 359] on input "1" at bounding box center [572, 359] width 70 height 42
click at [588, 359] on input "2" at bounding box center [572, 359] width 70 height 42
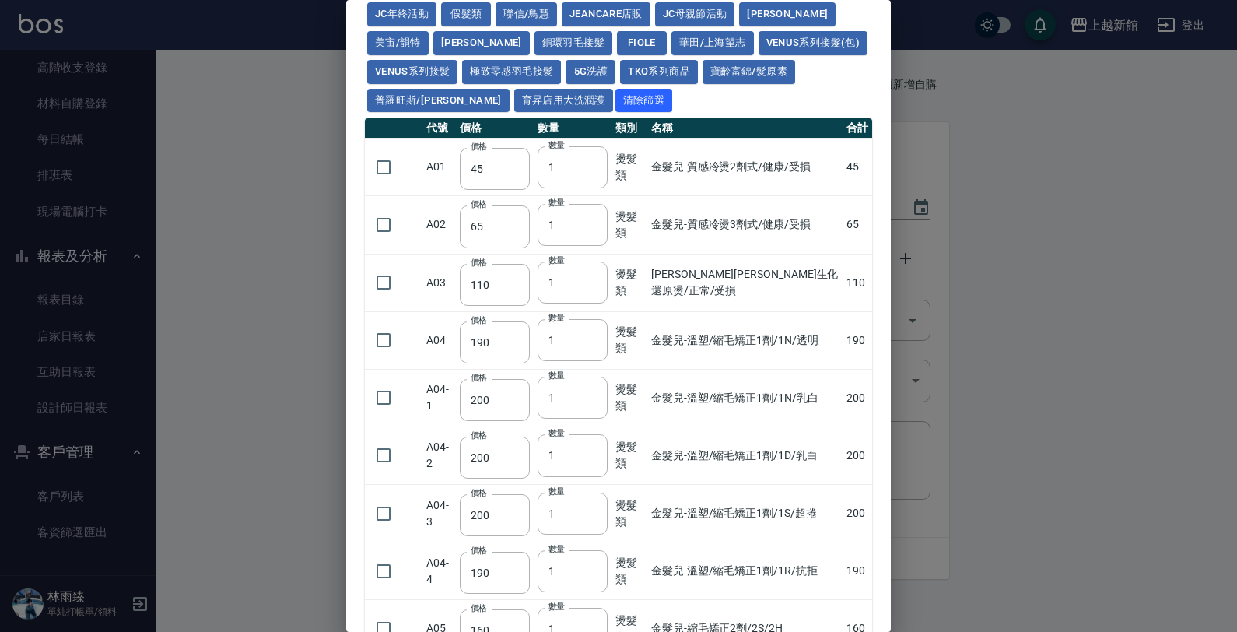
scroll to position [97, 0]
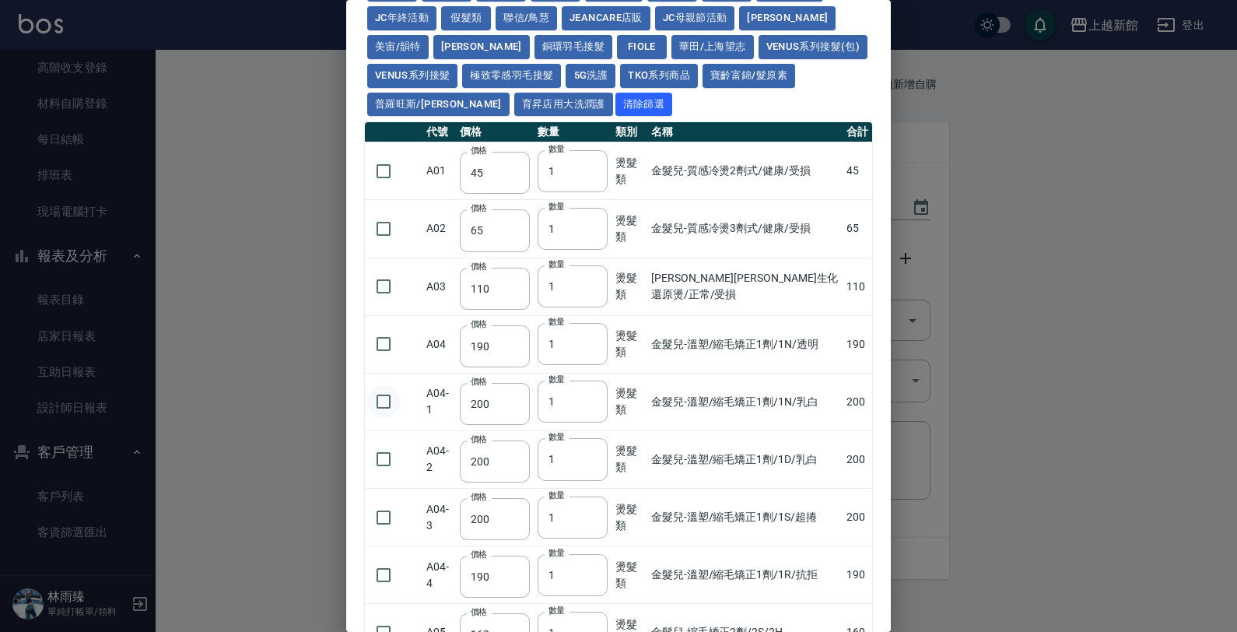
click at [386, 395] on input "checkbox" at bounding box center [383, 401] width 33 height 33
drag, startPoint x: 566, startPoint y: 399, endPoint x: 429, endPoint y: 375, distance: 139.8
click at [429, 379] on tr "A04-1 價格 200 價格 數量 1 數量 燙髮類 金髮兒-溫塑/縮毛矯正1劑/1N/乳白 200" at bounding box center [618, 402] width 507 height 58
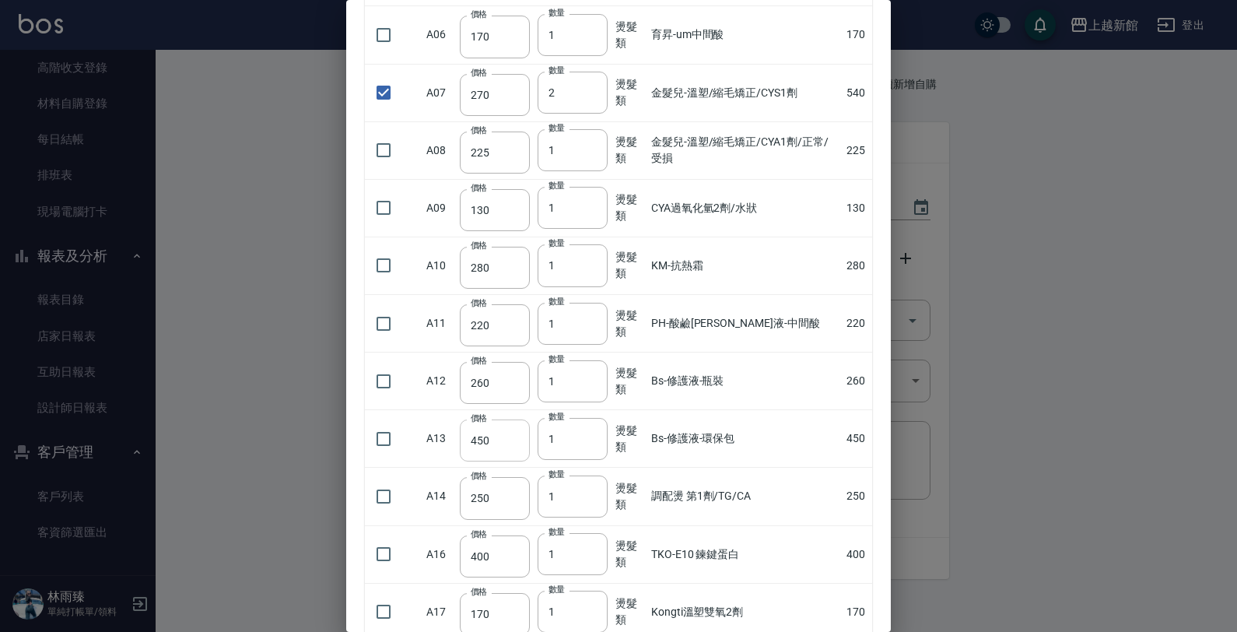
scroll to position [875, 0]
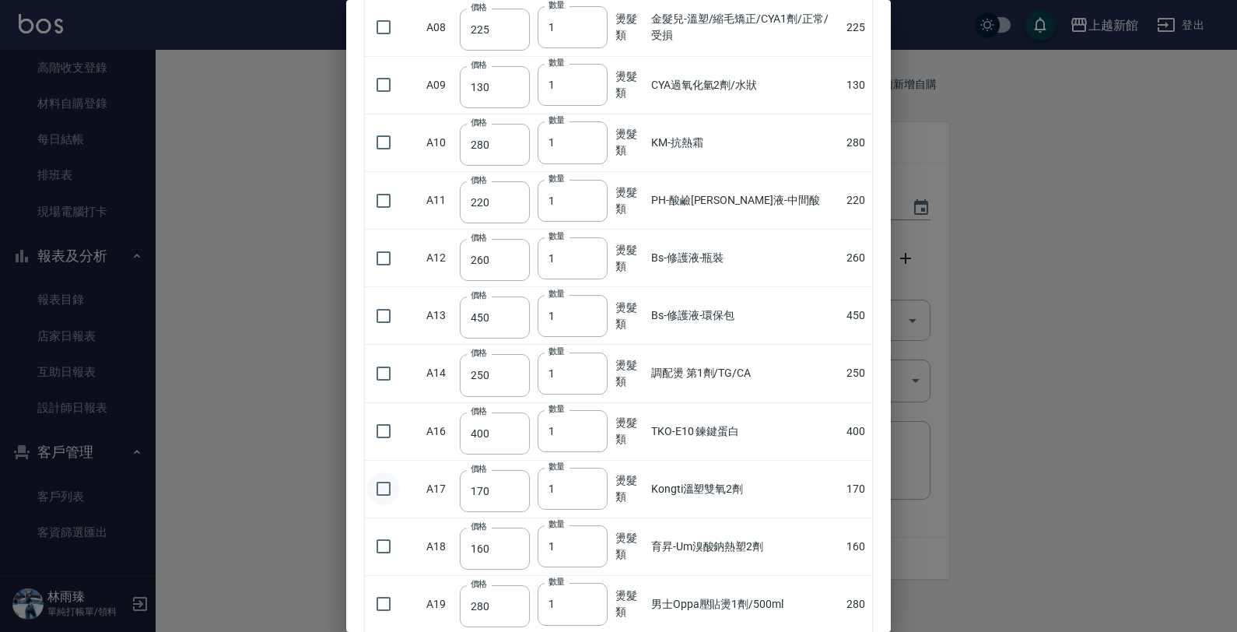
click at [391, 495] on input "checkbox" at bounding box center [383, 488] width 33 height 33
drag, startPoint x: 530, startPoint y: 499, endPoint x: 477, endPoint y: 511, distance: 54.3
click at [447, 502] on tr "A17 價格 170 價格 數量 1 數量 燙髮類 Kongti溫塑雙氧2劑 170" at bounding box center [618, 489] width 507 height 58
click at [800, 380] on td "調配燙 第1劑/TG/CA" at bounding box center [744, 374] width 195 height 58
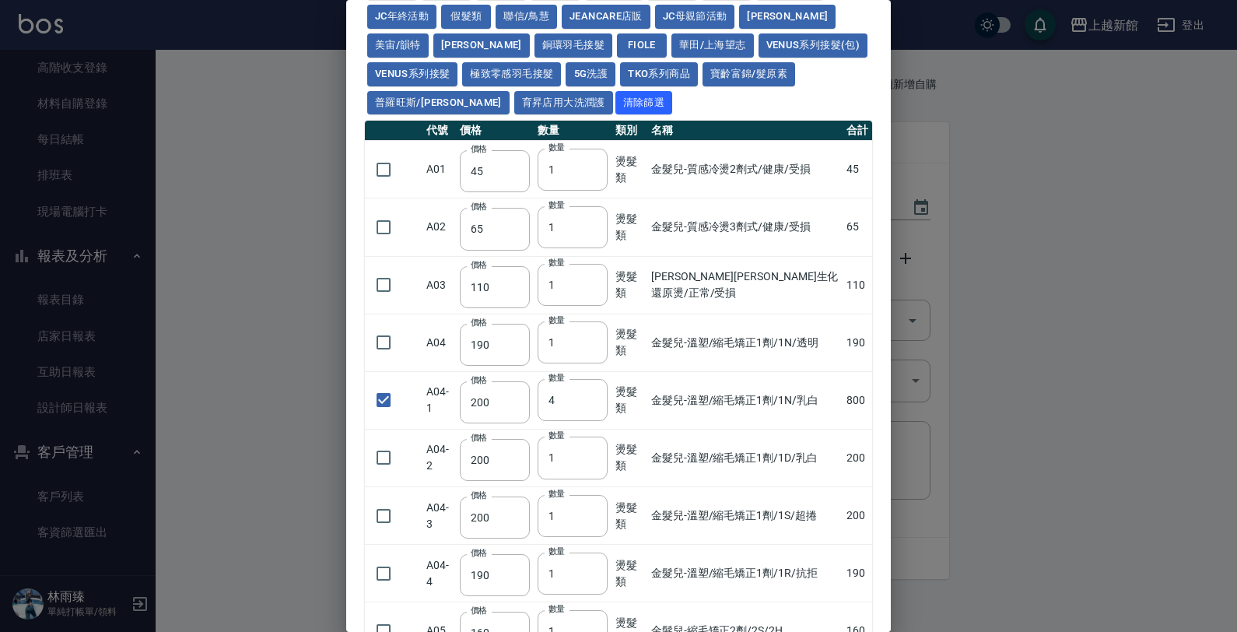
scroll to position [0, 0]
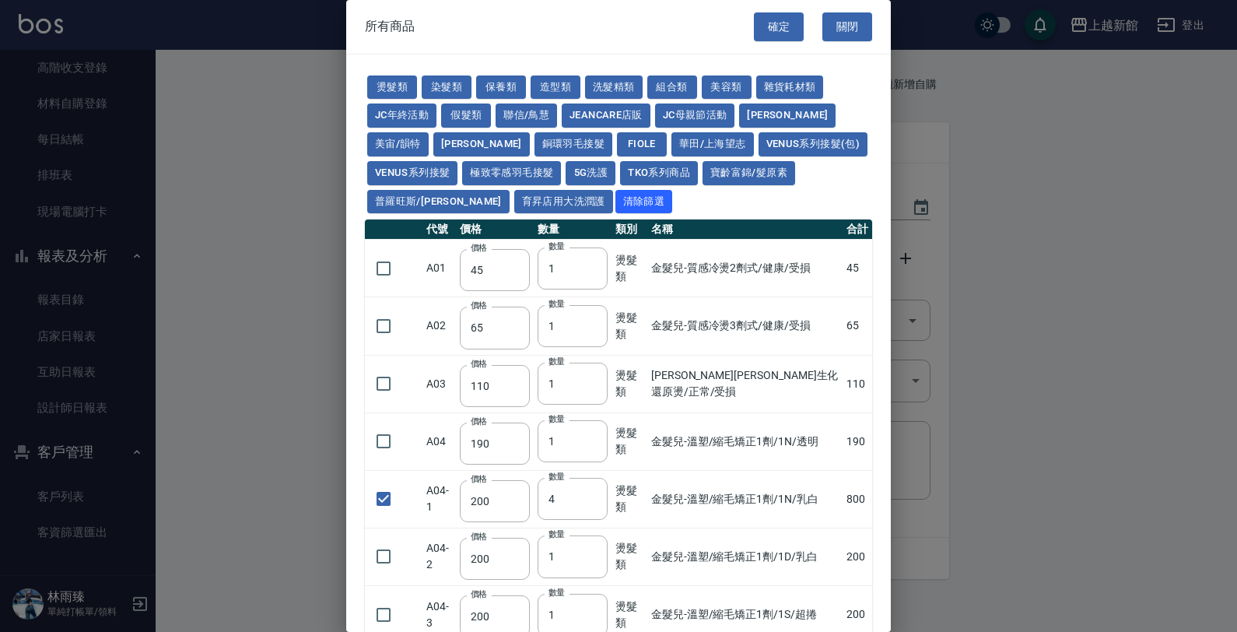
click at [452, 73] on div "燙髮類 染髮類 保養類 造型類 洗髮精類 組合類 美容類 雜貨耗材類 JC年終活動 假髮類 聯信/鳥慧 JeanCare店販 JC母親節活動 娜普菈 美宙/韻…" at bounding box center [618, 144] width 507 height 143
click at [445, 89] on button "染髮類" at bounding box center [447, 87] width 50 height 24
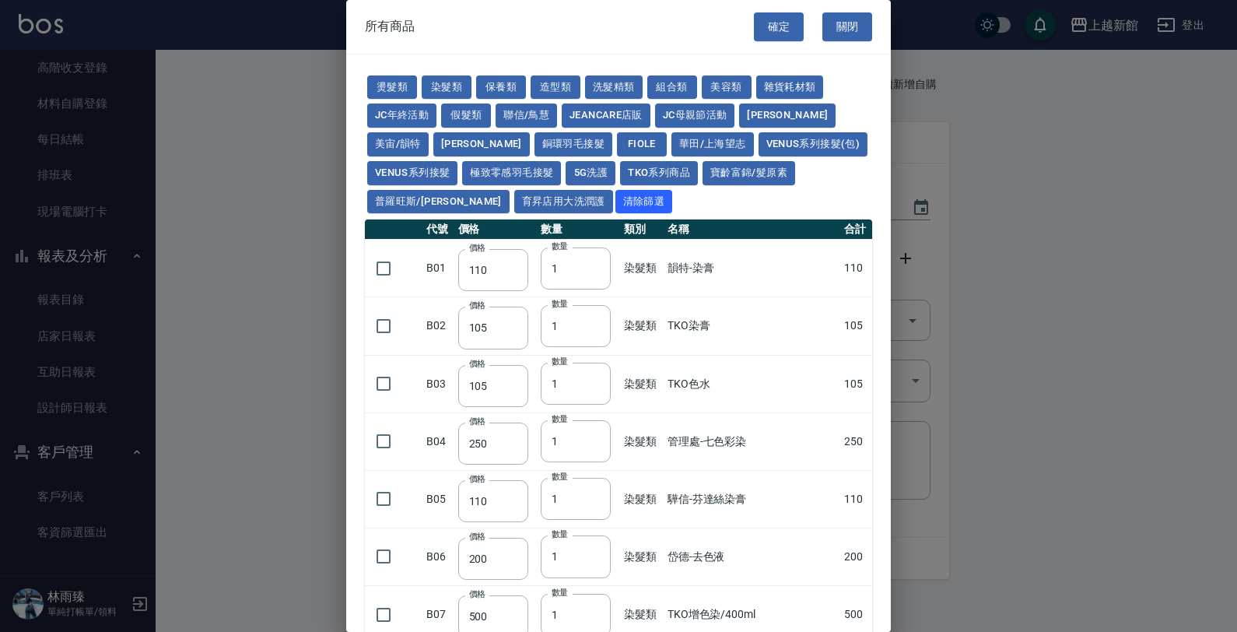
drag, startPoint x: 387, startPoint y: 333, endPoint x: 416, endPoint y: 340, distance: 29.6
click at [408, 338] on td at bounding box center [394, 326] width 58 height 58
drag, startPoint x: 372, startPoint y: 327, endPoint x: 471, endPoint y: 341, distance: 100.4
click at [375, 327] on input "checkbox" at bounding box center [383, 326] width 33 height 33
drag, startPoint x: 530, startPoint y: 329, endPoint x: 555, endPoint y: 321, distance: 26.1
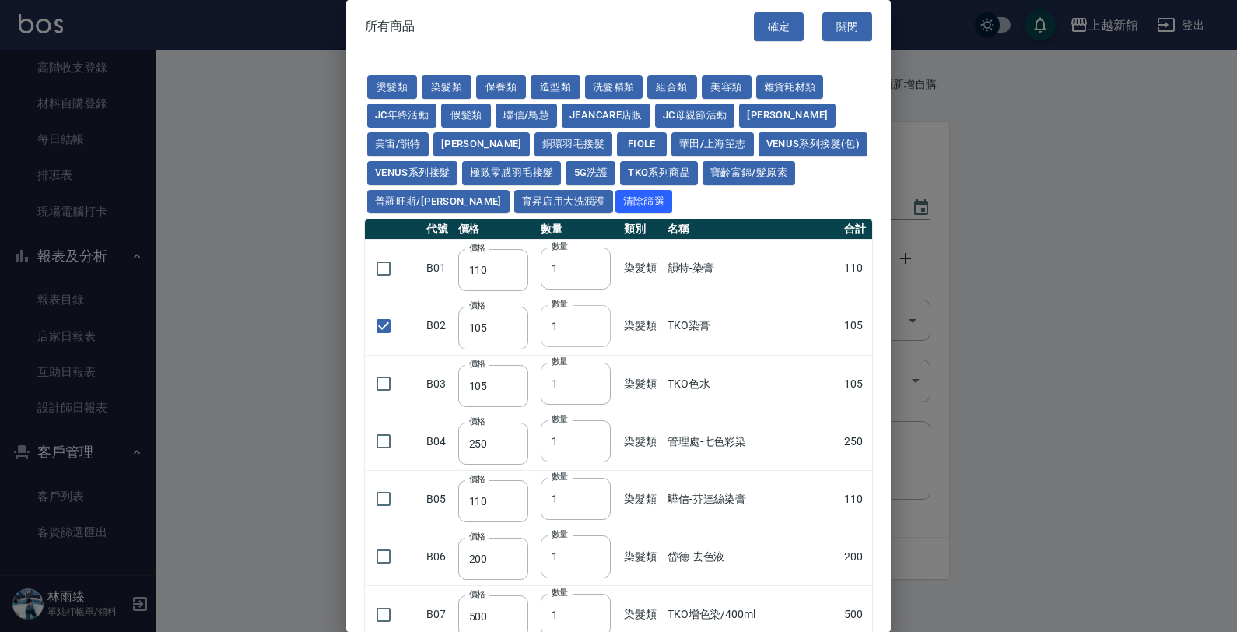
click at [537, 327] on tr "B02 價格 105 價格 數量 1 數量 染髮類 TKO染膏 105" at bounding box center [618, 326] width 507 height 58
drag, startPoint x: 562, startPoint y: 317, endPoint x: 495, endPoint y: 341, distance: 70.8
click at [496, 329] on tr "B02 價格 105 價格 數量 1 數量 染髮類 TKO染膏 105" at bounding box center [618, 326] width 507 height 58
click at [745, 369] on td "TKO色水" at bounding box center [752, 384] width 177 height 58
click at [385, 394] on input "checkbox" at bounding box center [383, 383] width 33 height 33
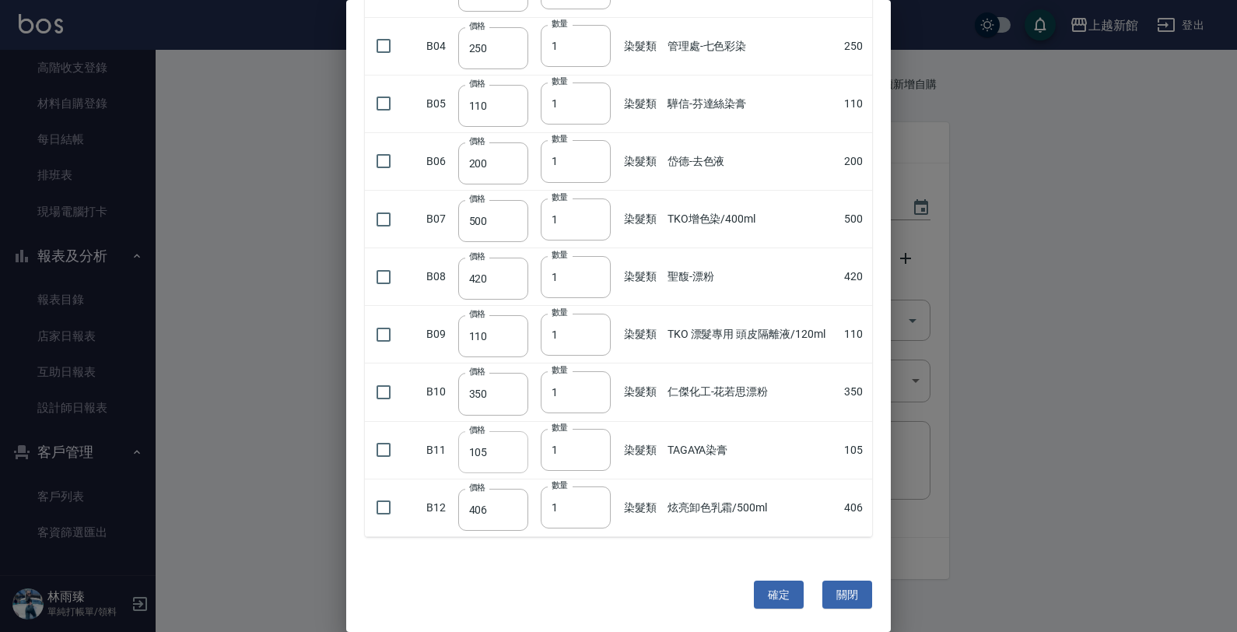
scroll to position [398, 0]
click at [378, 444] on input "checkbox" at bounding box center [383, 448] width 33 height 33
drag, startPoint x: 556, startPoint y: 463, endPoint x: 523, endPoint y: 449, distance: 36.3
click at [530, 457] on tr "B11 價格 105 價格 數量 1 數量 染髮類 TAGAYA染膏 105" at bounding box center [618, 448] width 507 height 58
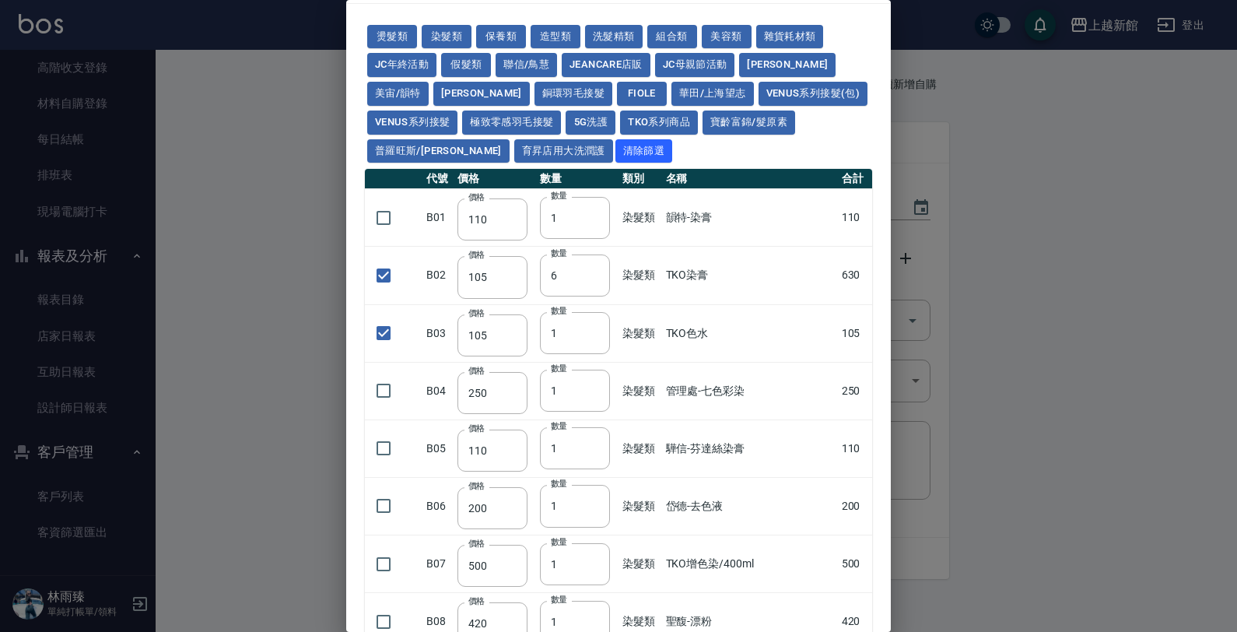
scroll to position [9, 0]
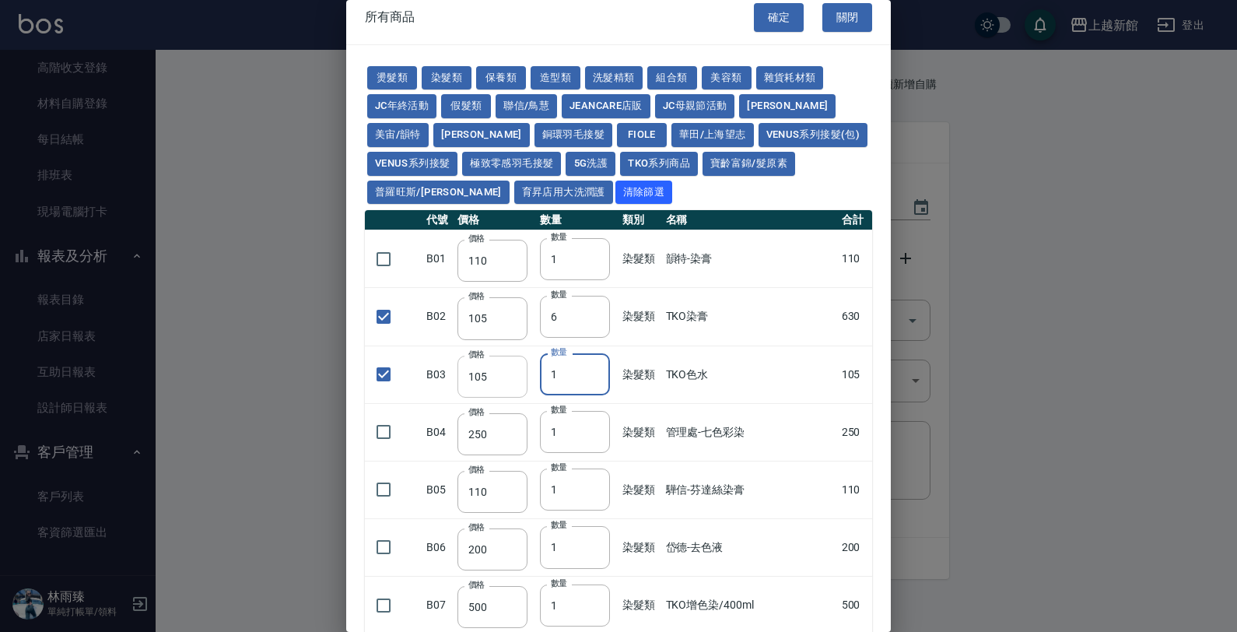
drag, startPoint x: 555, startPoint y: 371, endPoint x: 494, endPoint y: 368, distance: 60.8
click at [500, 371] on tr "B03 價格 105 價格 數量 1 數量 染髮類 TKO色水 105" at bounding box center [618, 374] width 507 height 58
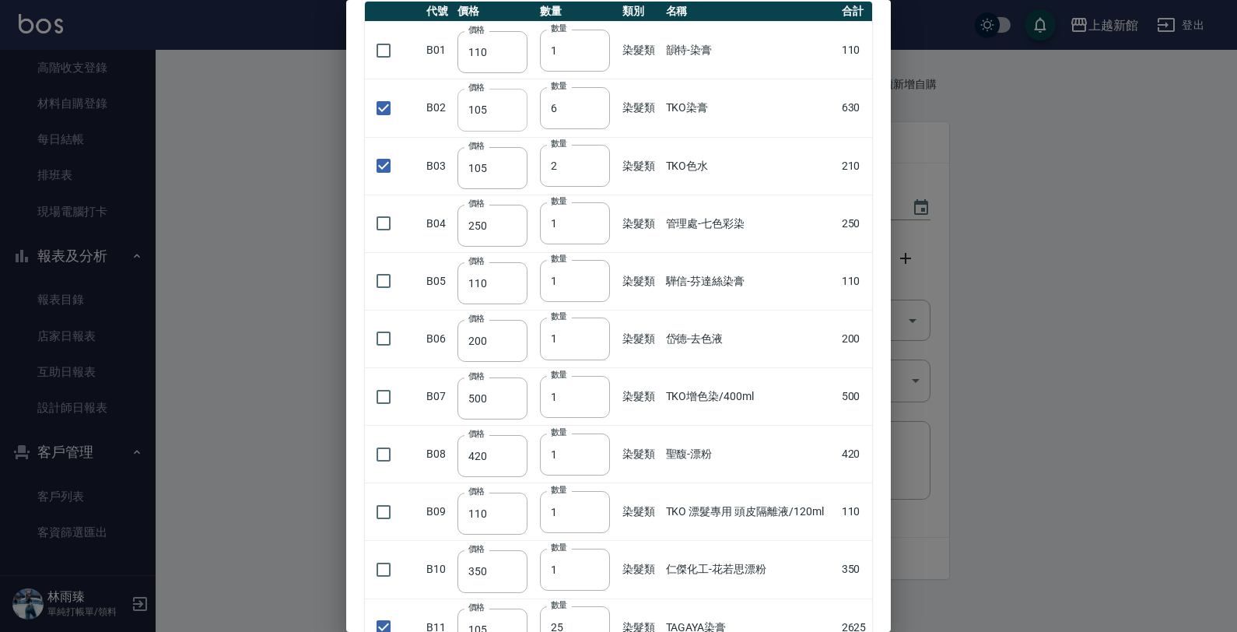
scroll to position [0, 0]
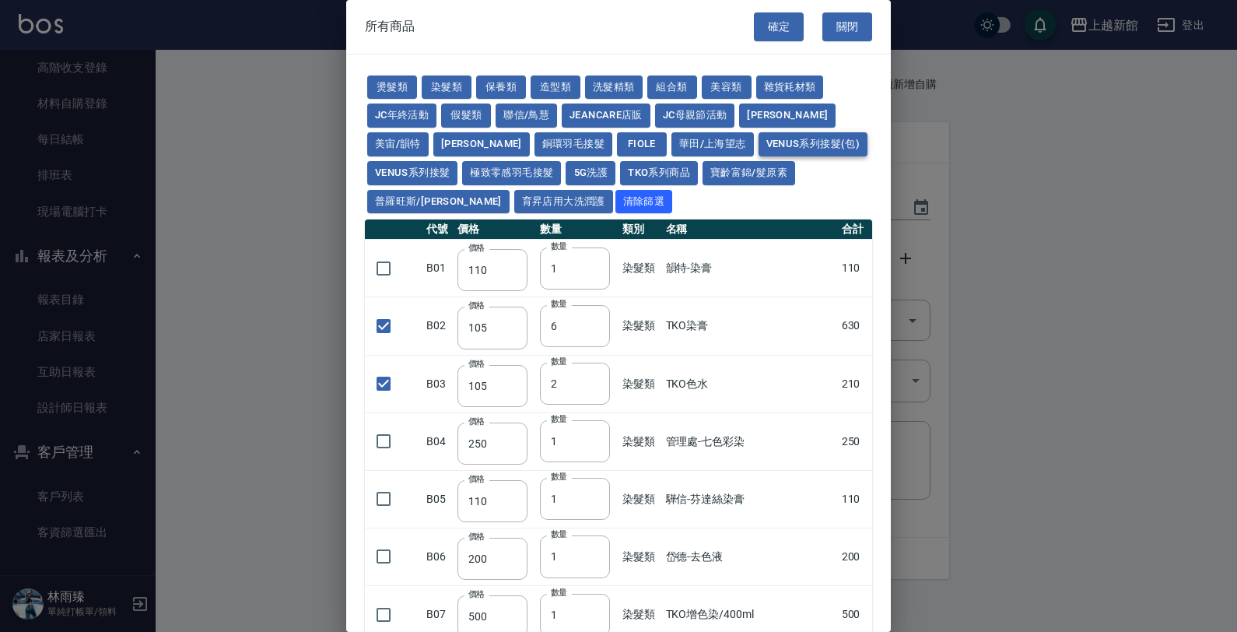
click at [758, 138] on button "Venus系列接髮(包)" at bounding box center [812, 144] width 109 height 24
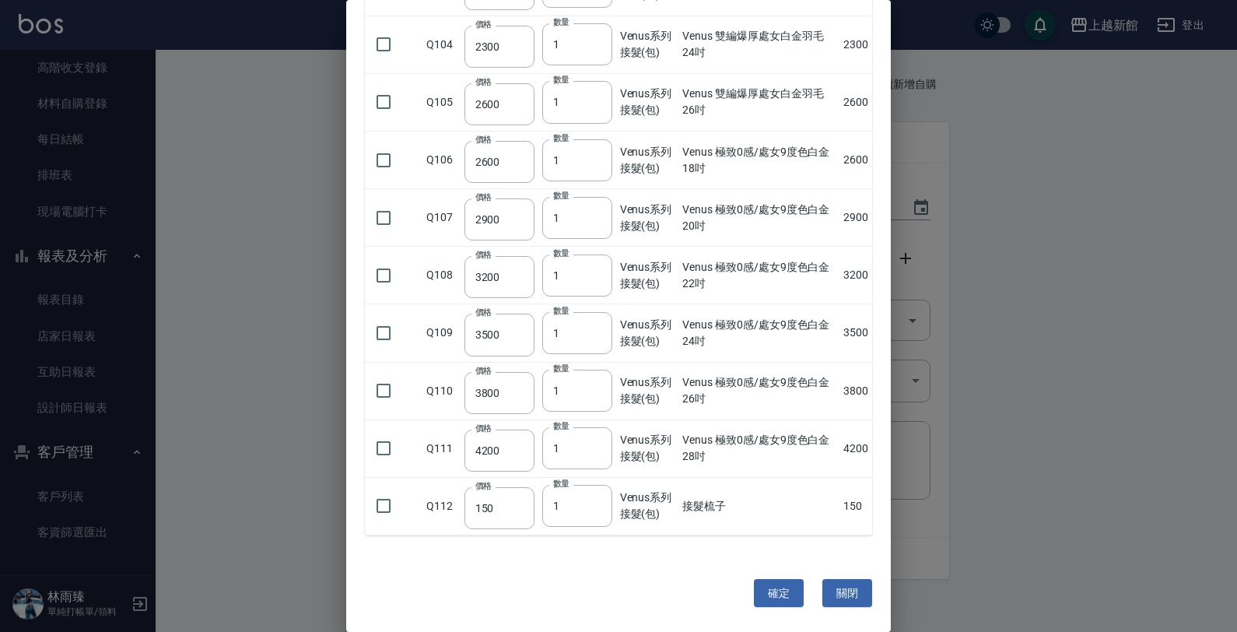
scroll to position [6932, 0]
drag, startPoint x: 377, startPoint y: 507, endPoint x: 509, endPoint y: 481, distance: 134.9
click at [379, 506] on input "checkbox" at bounding box center [383, 505] width 33 height 33
drag, startPoint x: 560, startPoint y: 499, endPoint x: 542, endPoint y: 508, distance: 19.8
click at [542, 510] on input "1" at bounding box center [577, 506] width 70 height 42
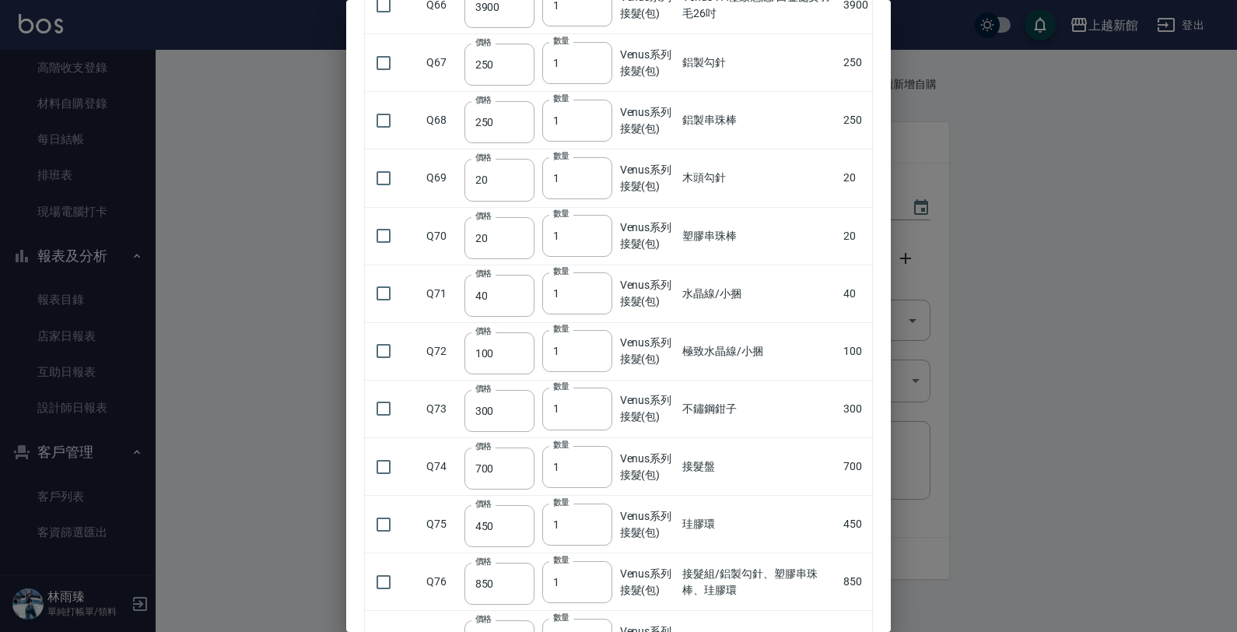
scroll to position [4793, 0]
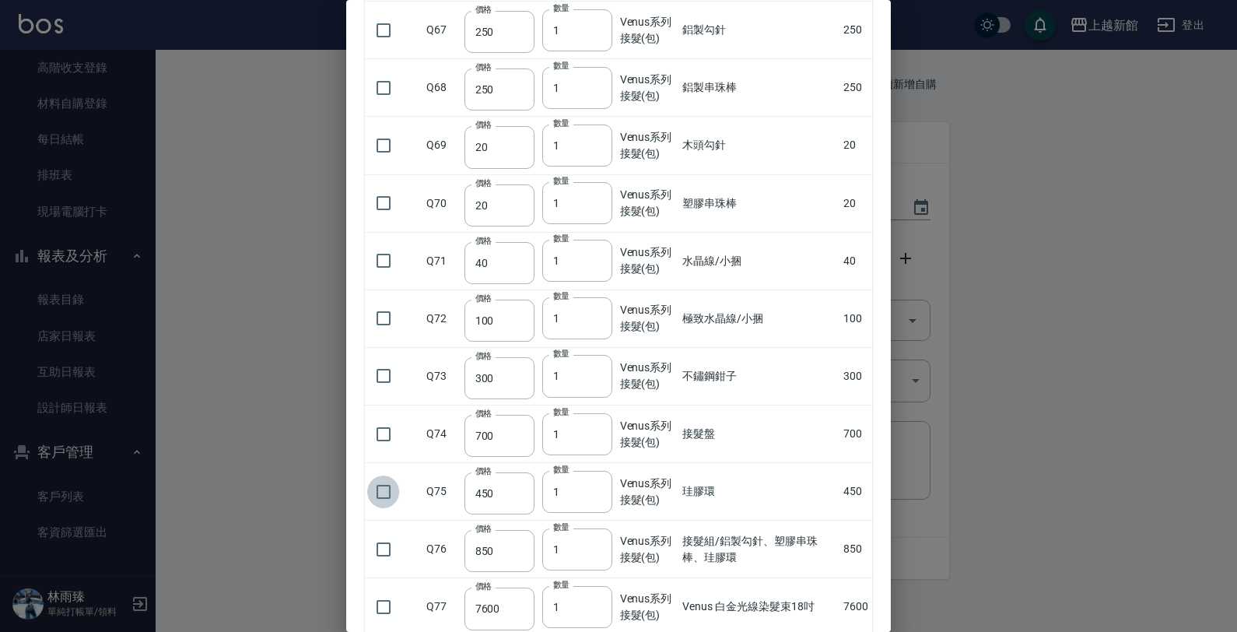
click at [382, 504] on input "checkbox" at bounding box center [383, 491] width 33 height 33
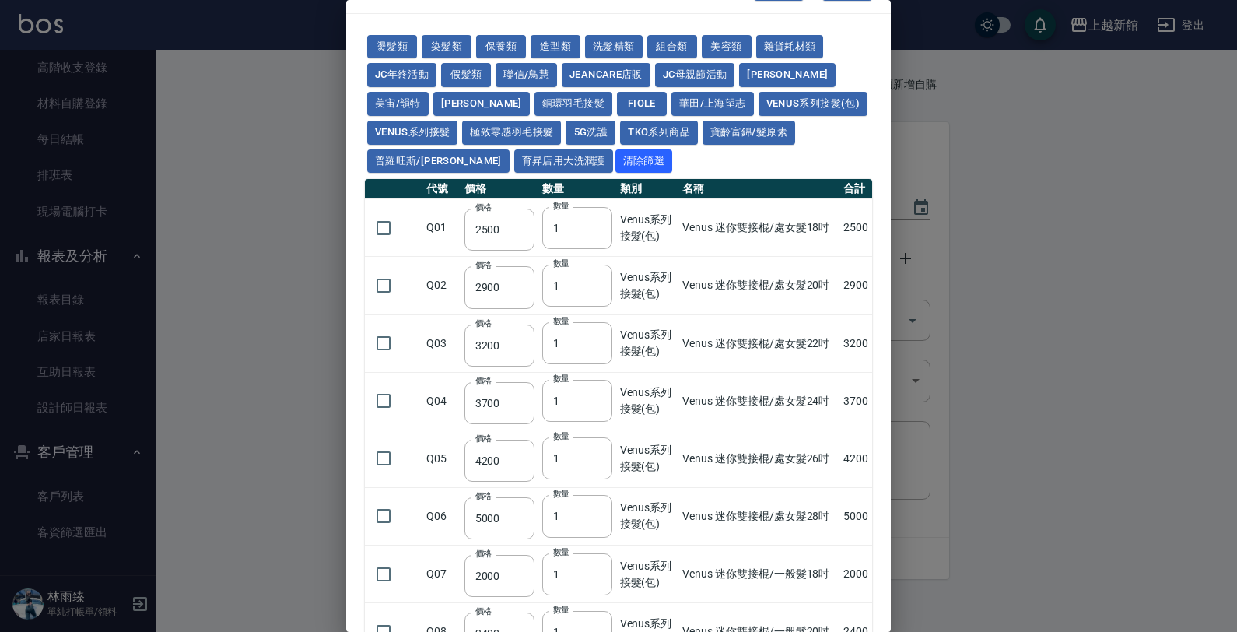
scroll to position [0, 0]
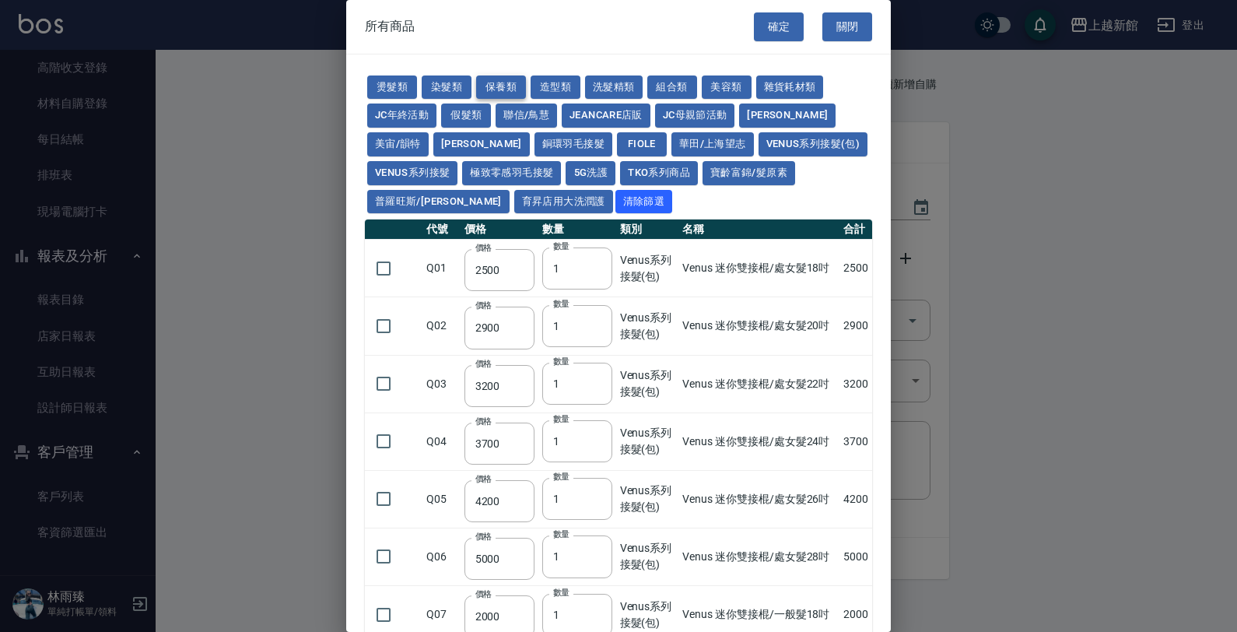
click at [503, 86] on button "保養類" at bounding box center [501, 87] width 50 height 24
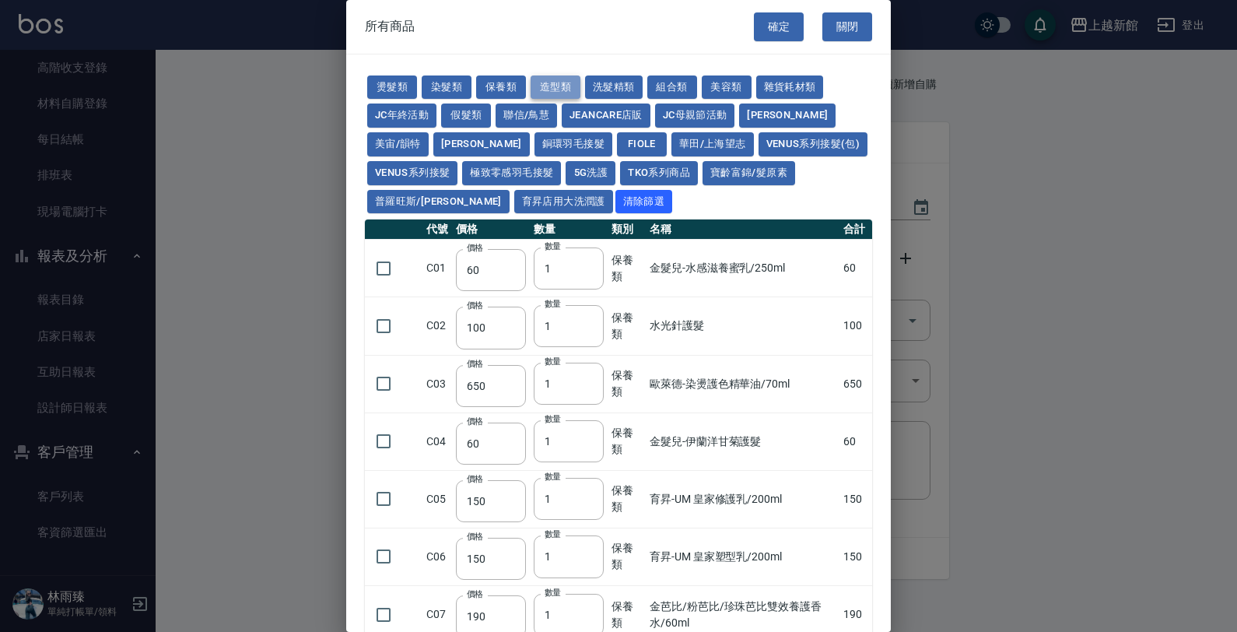
click at [557, 91] on button "造型類" at bounding box center [555, 87] width 50 height 24
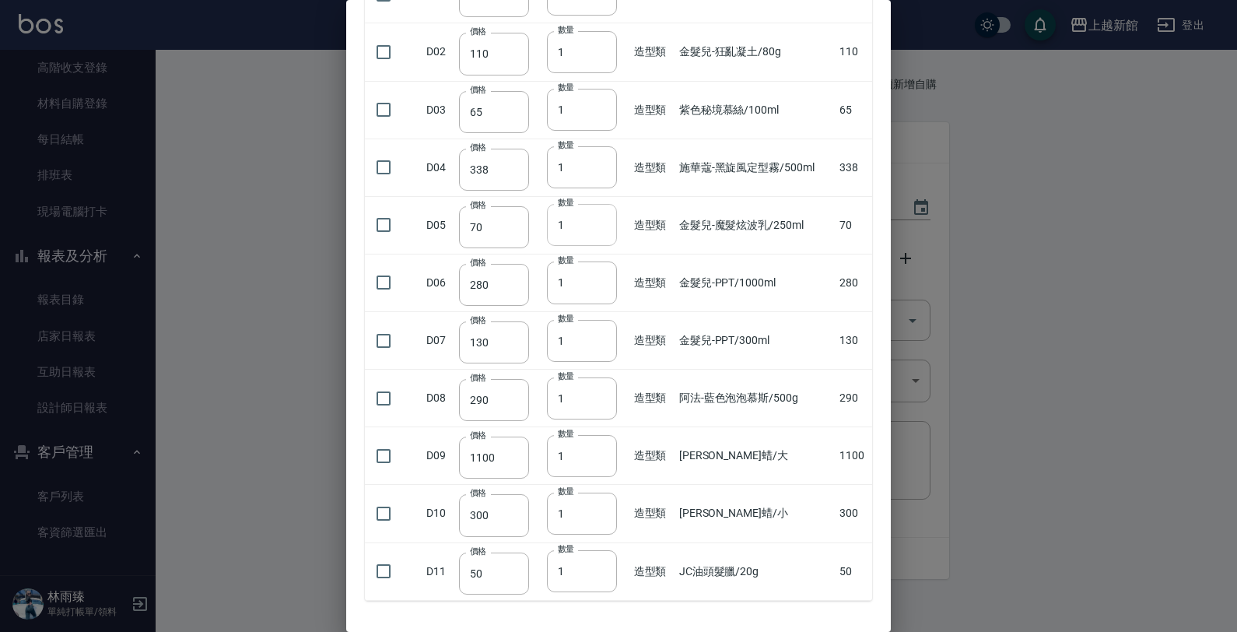
scroll to position [243, 0]
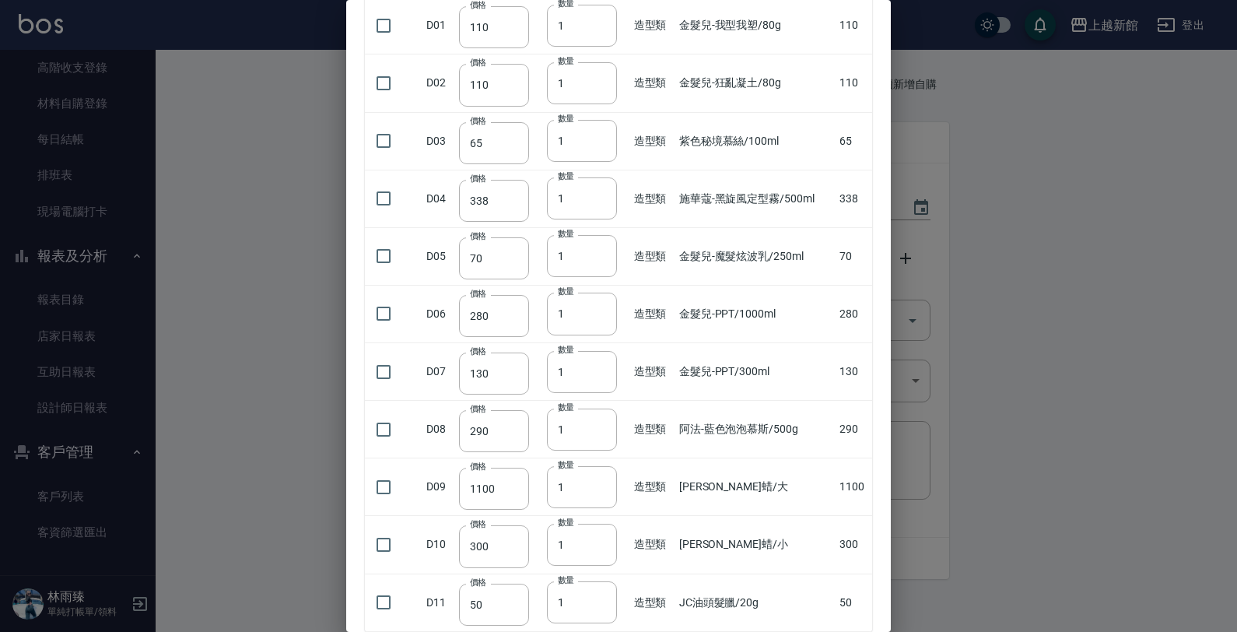
drag, startPoint x: 385, startPoint y: 320, endPoint x: 432, endPoint y: 307, distance: 48.5
click at [386, 320] on input "checkbox" at bounding box center [383, 313] width 33 height 33
drag, startPoint x: 572, startPoint y: 310, endPoint x: 436, endPoint y: 328, distance: 137.4
click at [439, 331] on tr "D06 價格 280 價格 數量 1 數量 造型類 金髮兒-PPT/1000ml 280" at bounding box center [618, 314] width 507 height 58
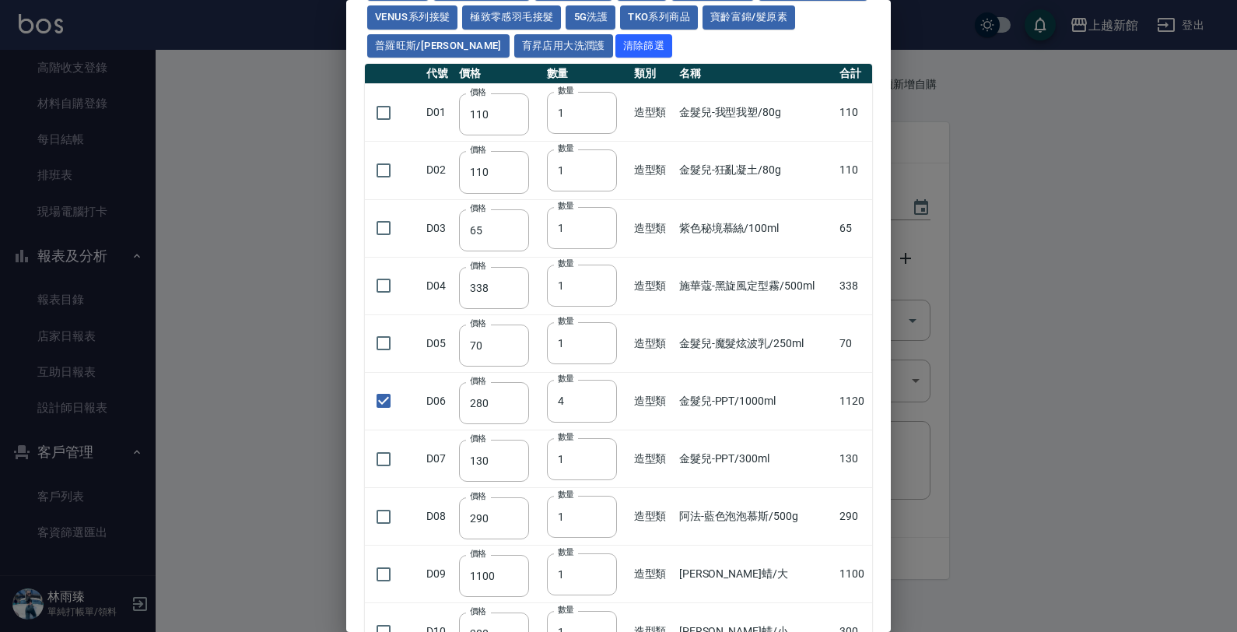
scroll to position [0, 0]
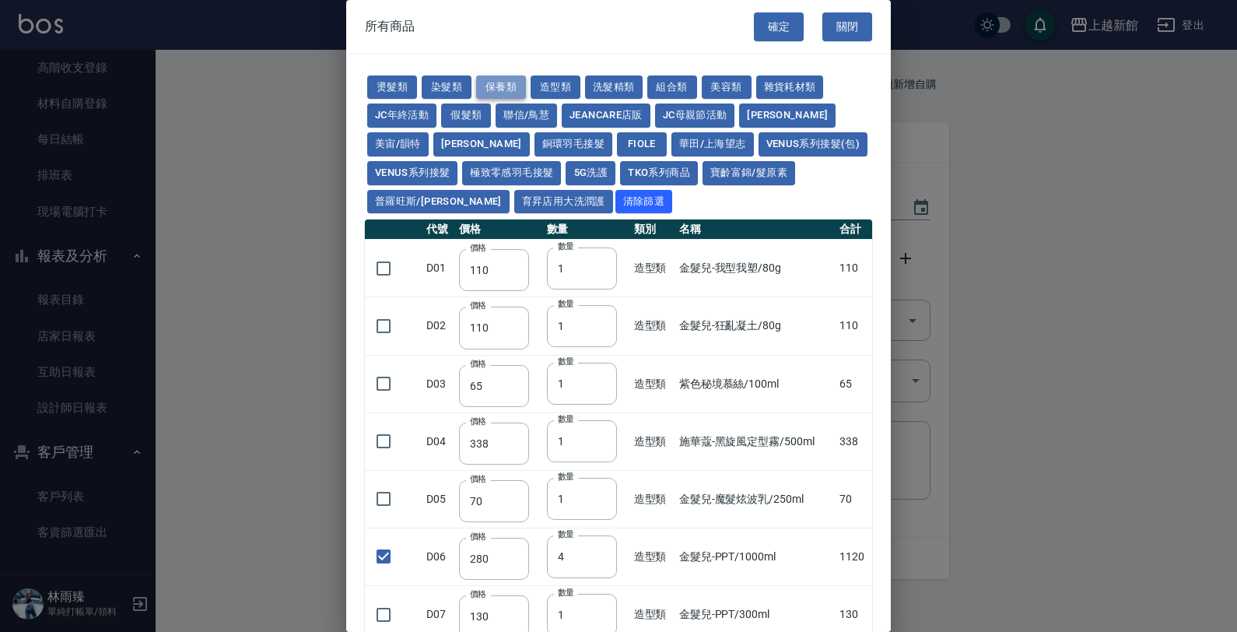
click at [504, 86] on button "保養類" at bounding box center [501, 87] width 50 height 24
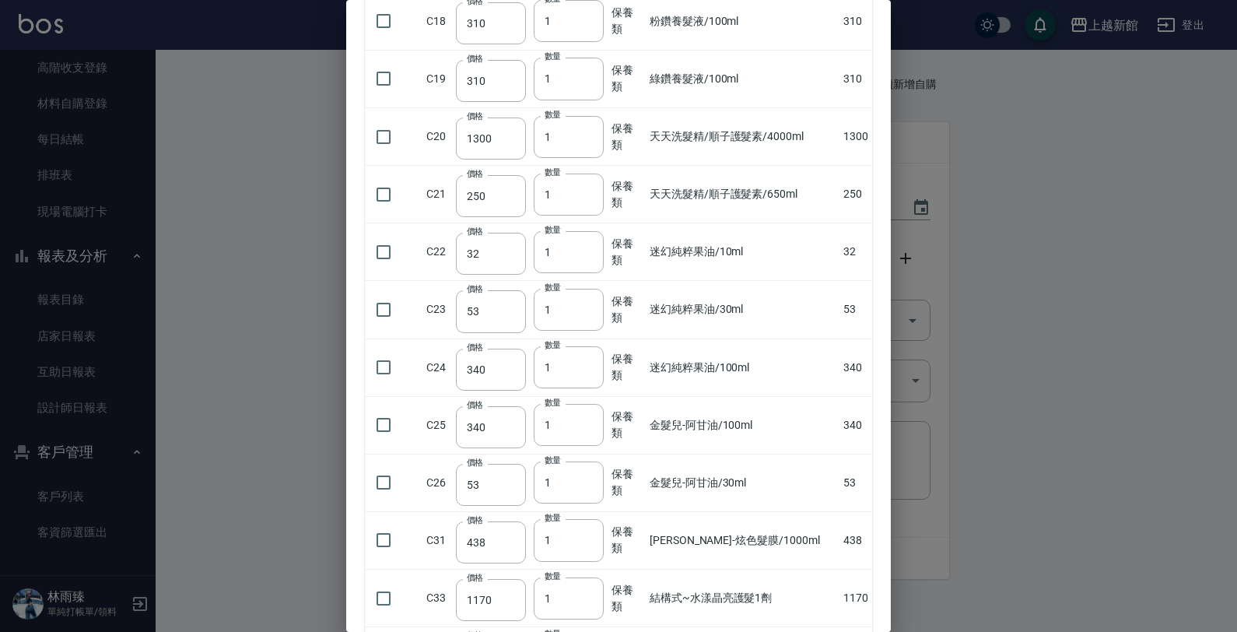
scroll to position [972, 0]
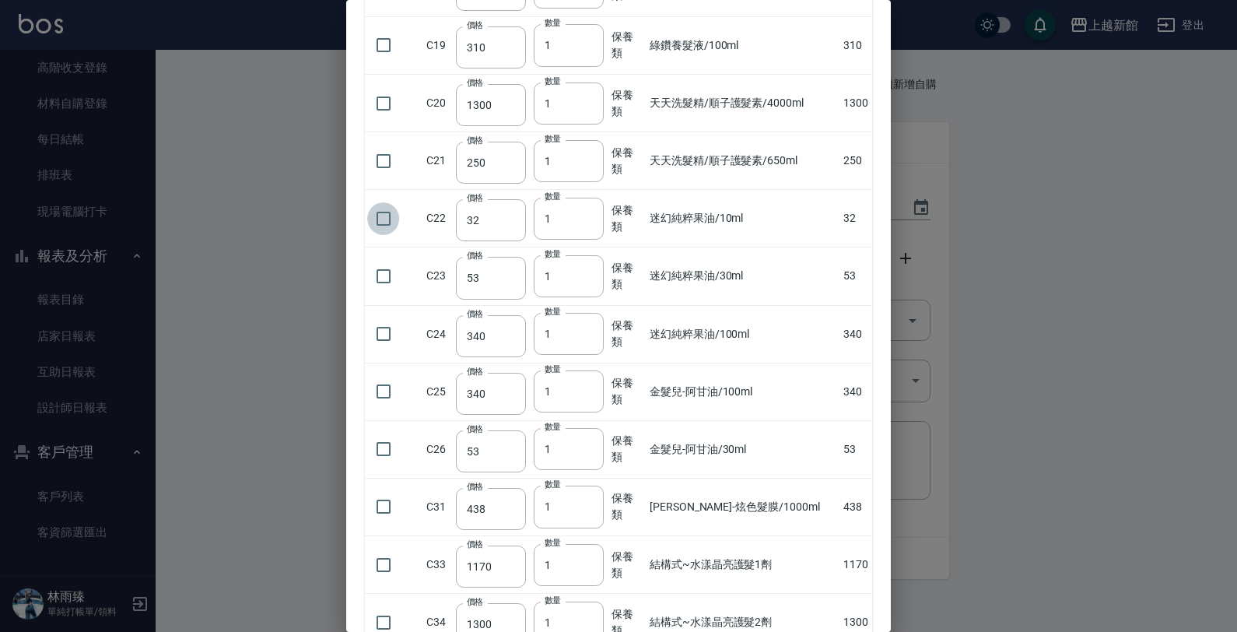
click at [380, 224] on input "checkbox" at bounding box center [383, 218] width 33 height 33
click at [589, 219] on input "2" at bounding box center [569, 219] width 70 height 42
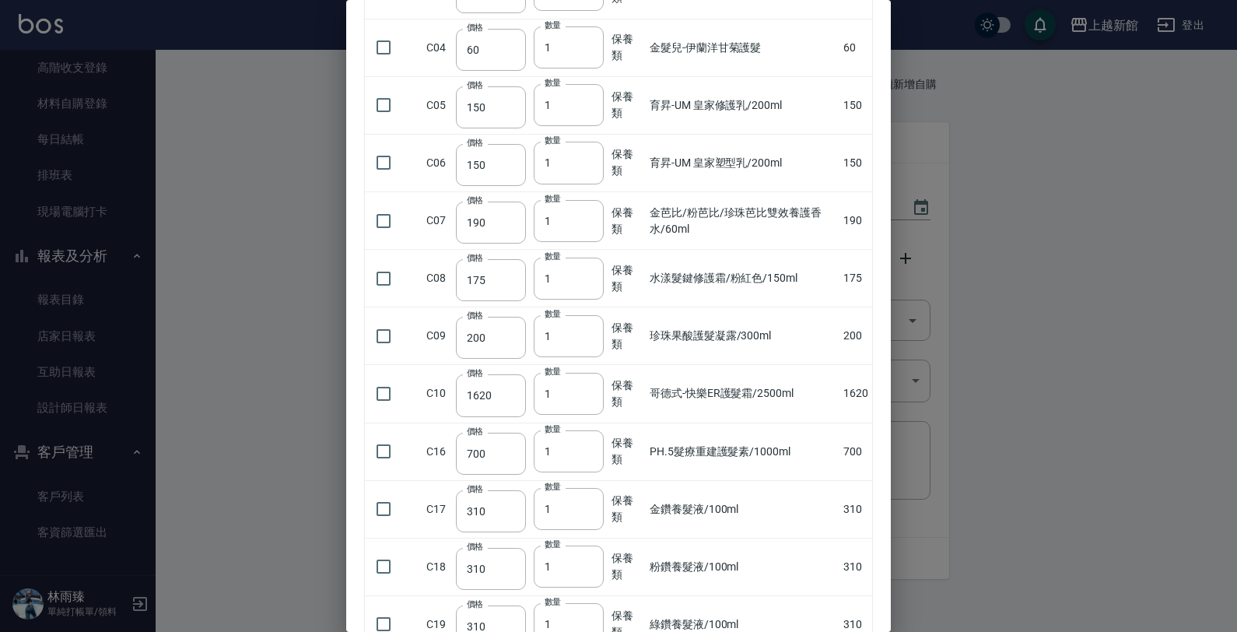
scroll to position [97, 0]
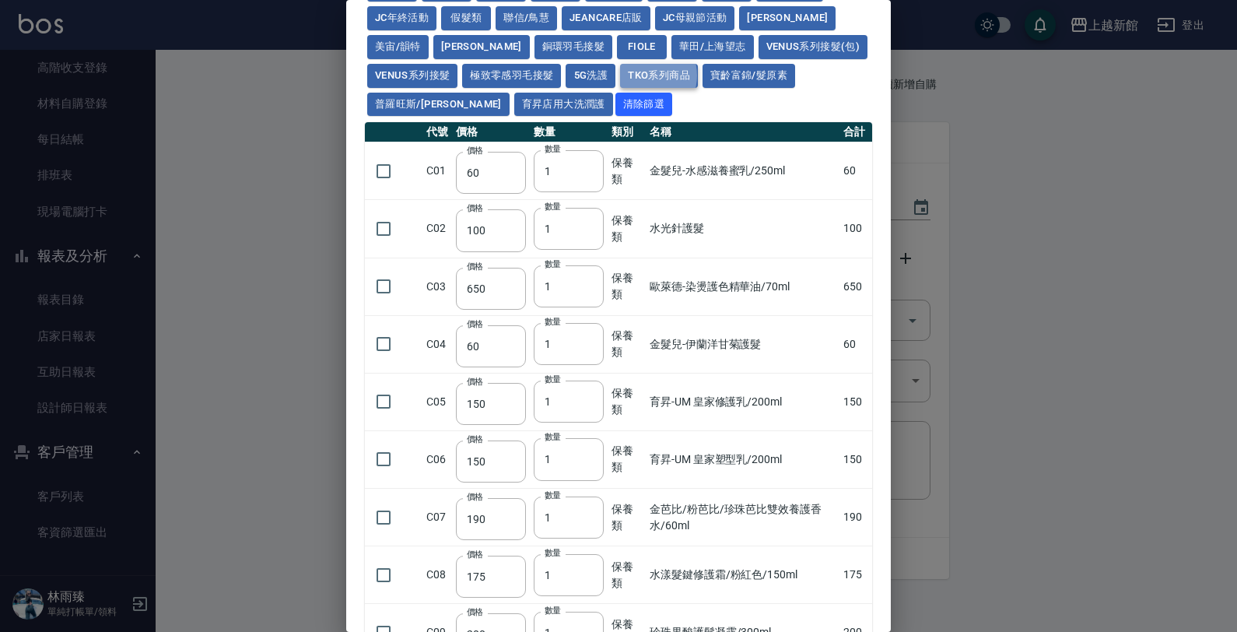
click at [620, 75] on button "TKO系列商品" at bounding box center [659, 76] width 78 height 24
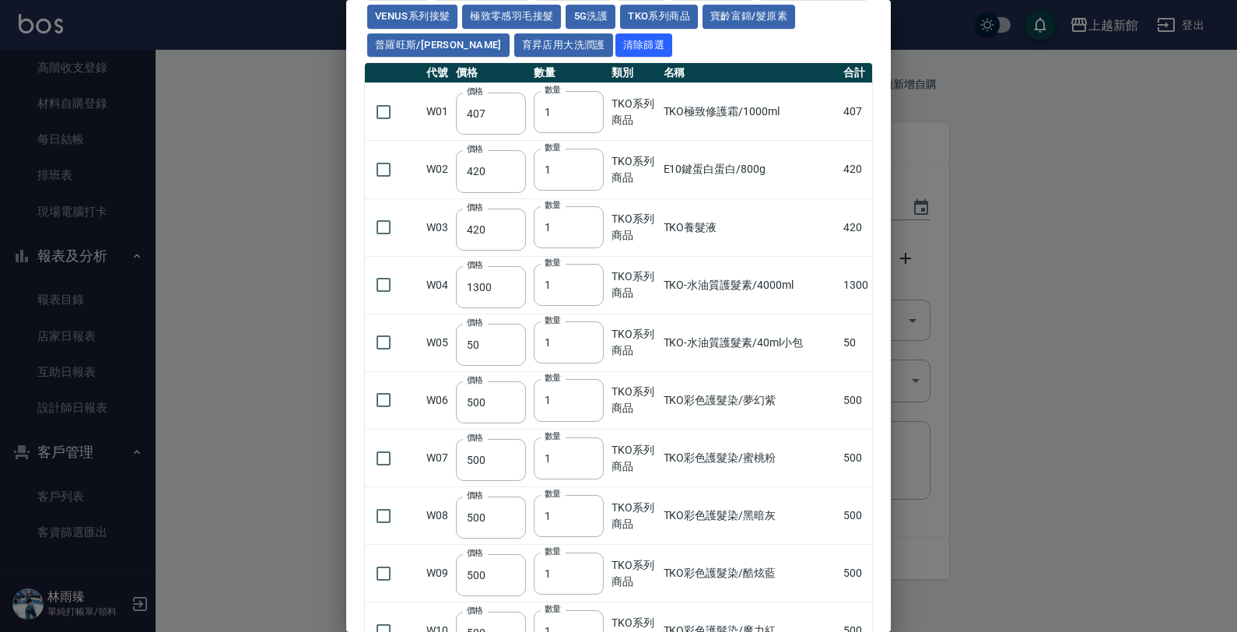
scroll to position [154, 0]
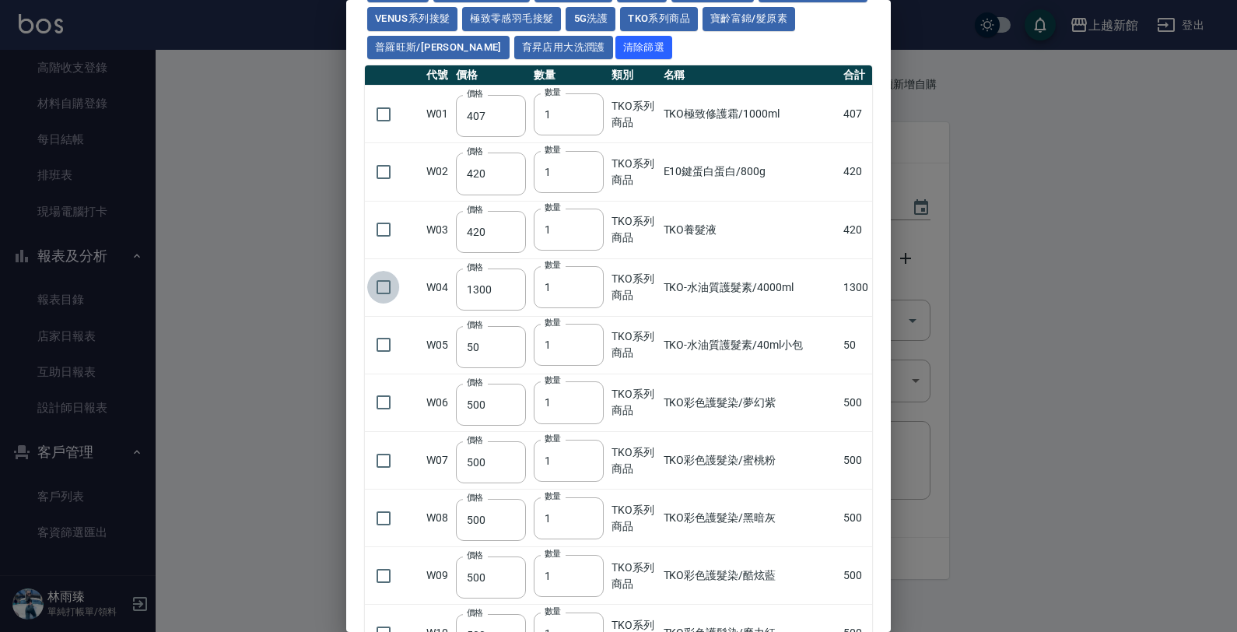
click at [387, 285] on input "checkbox" at bounding box center [383, 287] width 33 height 33
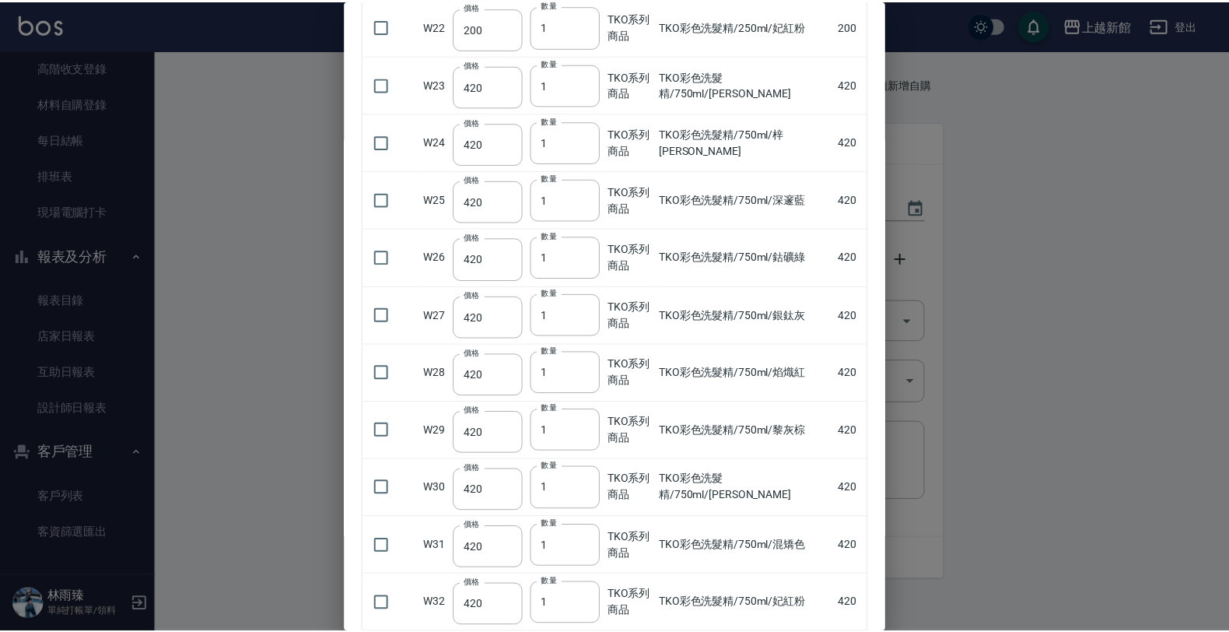
scroll to position [1612, 0]
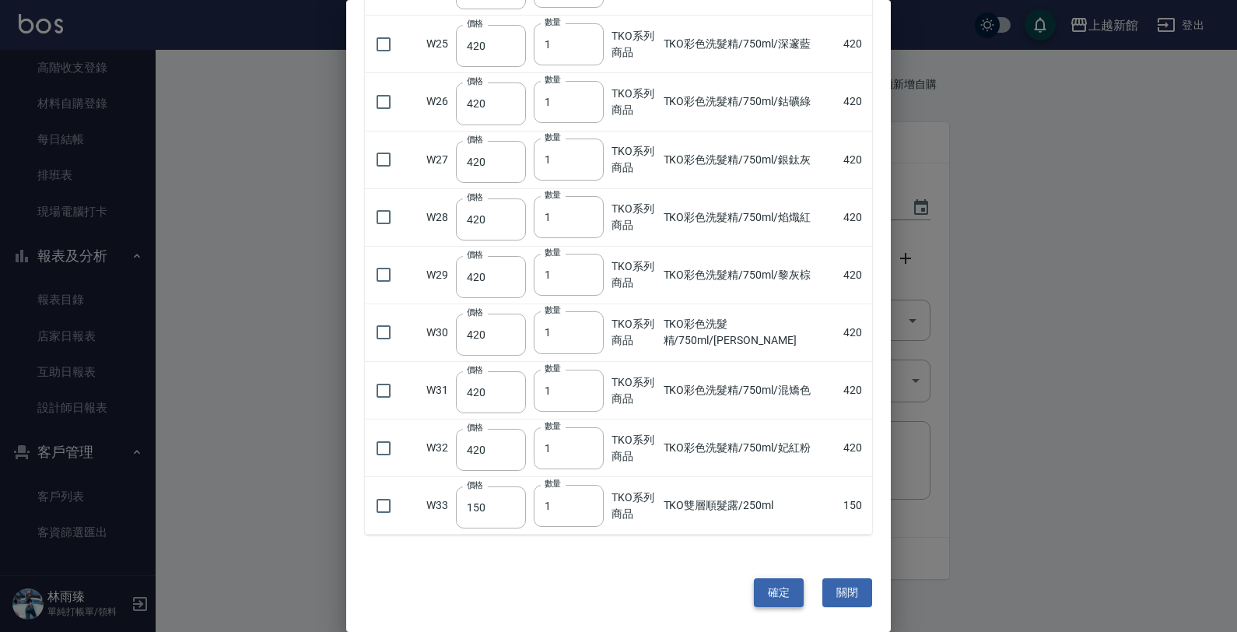
click at [759, 591] on button "確定" at bounding box center [779, 592] width 50 height 29
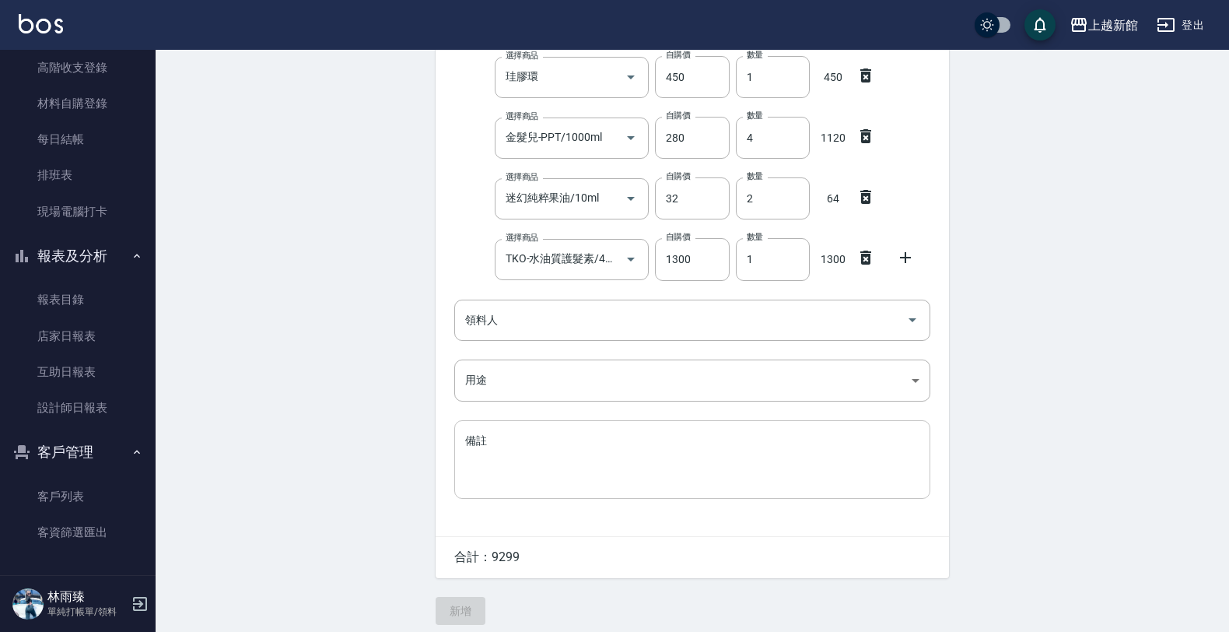
scroll to position [618, 0]
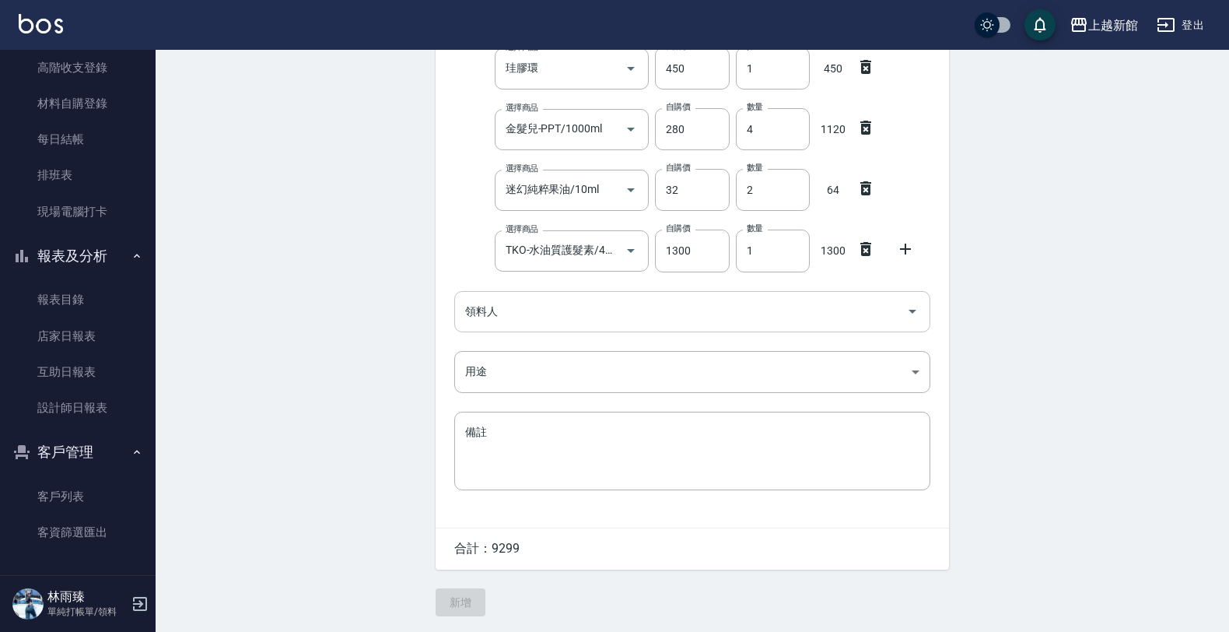
click at [560, 305] on input "領料人" at bounding box center [680, 311] width 439 height 27
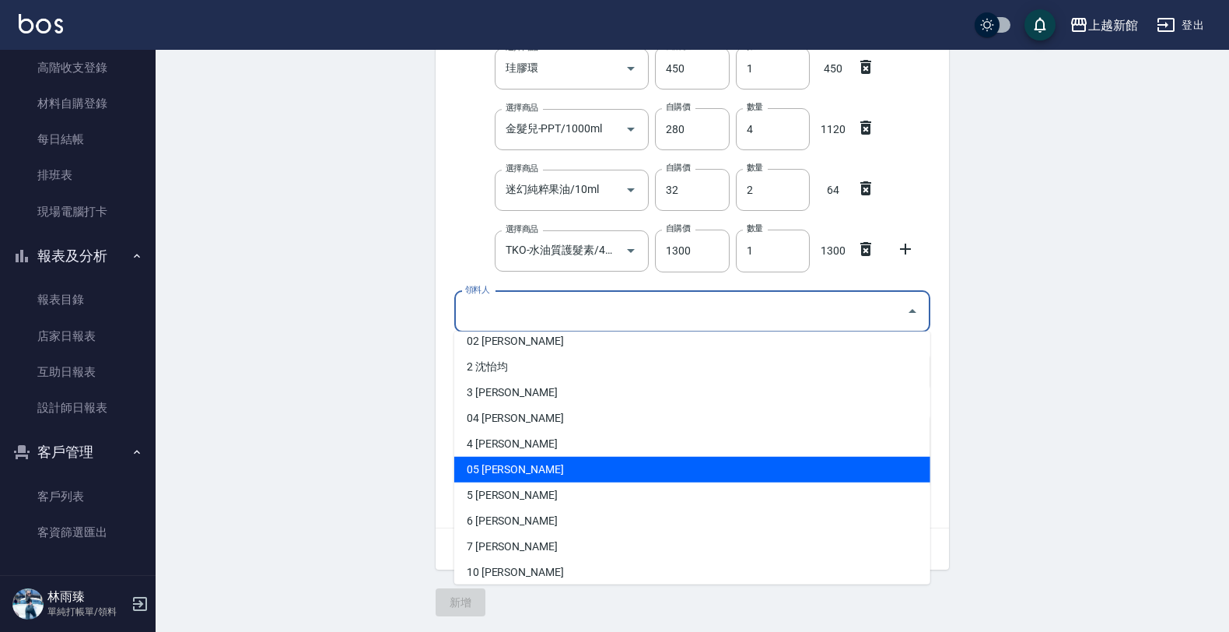
scroll to position [194, 0]
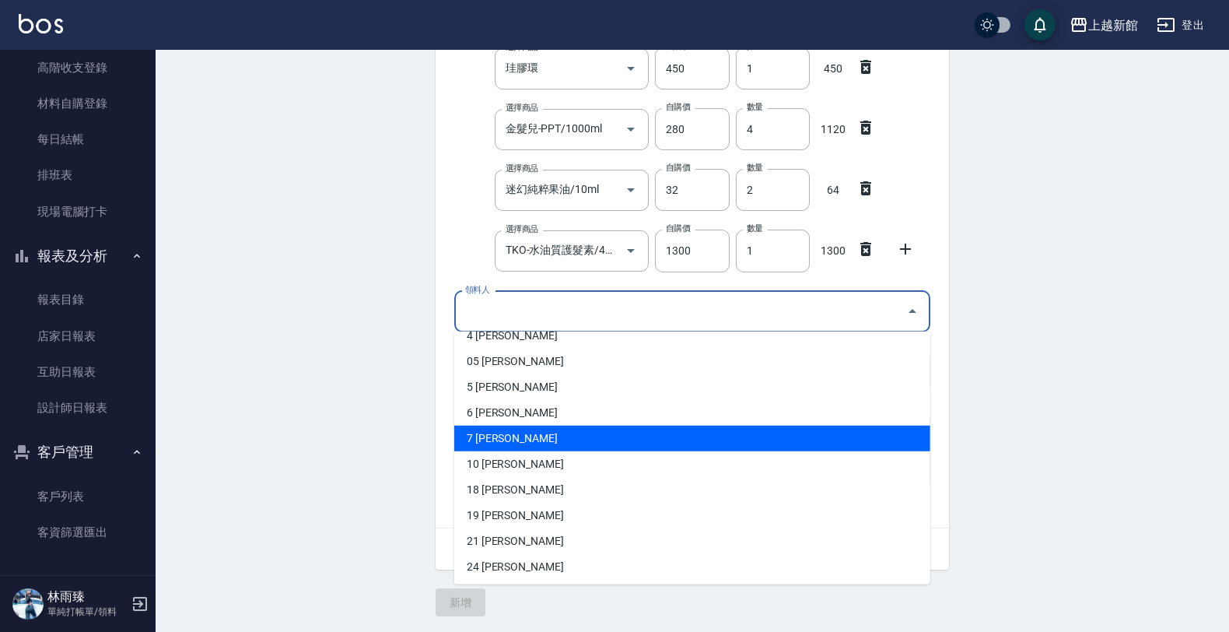
click at [485, 436] on li "7 [PERSON_NAME]" at bounding box center [692, 438] width 476 height 26
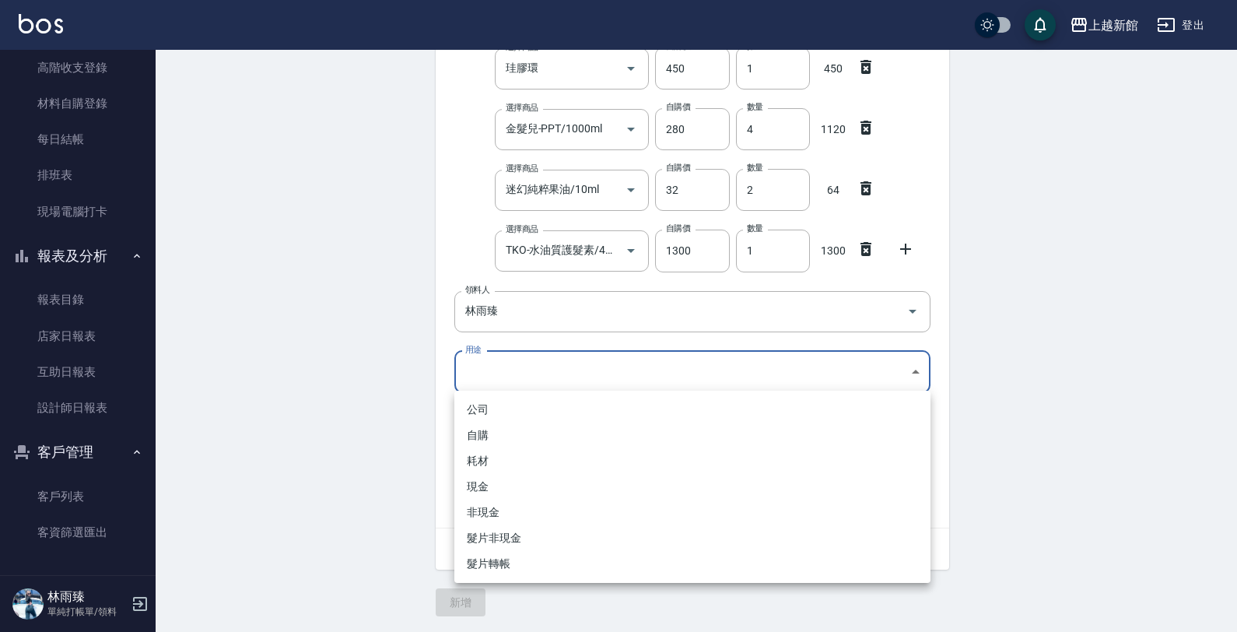
click at [506, 373] on body "上越新館 登出 櫃檯作業 打帳單 帳單列表 掛單列表 現金收支登錄 高階收支登錄 材料自購登錄 每日結帳 排班表 現場電腦打卡 報表及分析 報表目錄 店家日報…" at bounding box center [618, 7] width 1237 height 1248
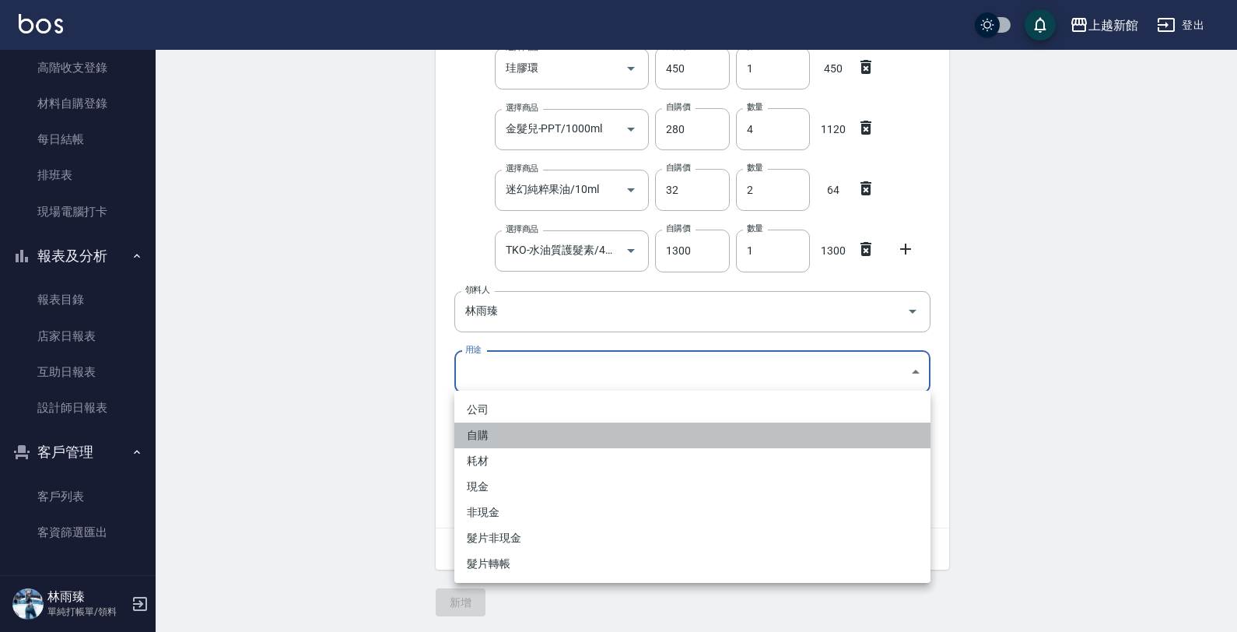
click at [502, 439] on li "自購" at bounding box center [692, 435] width 476 height 26
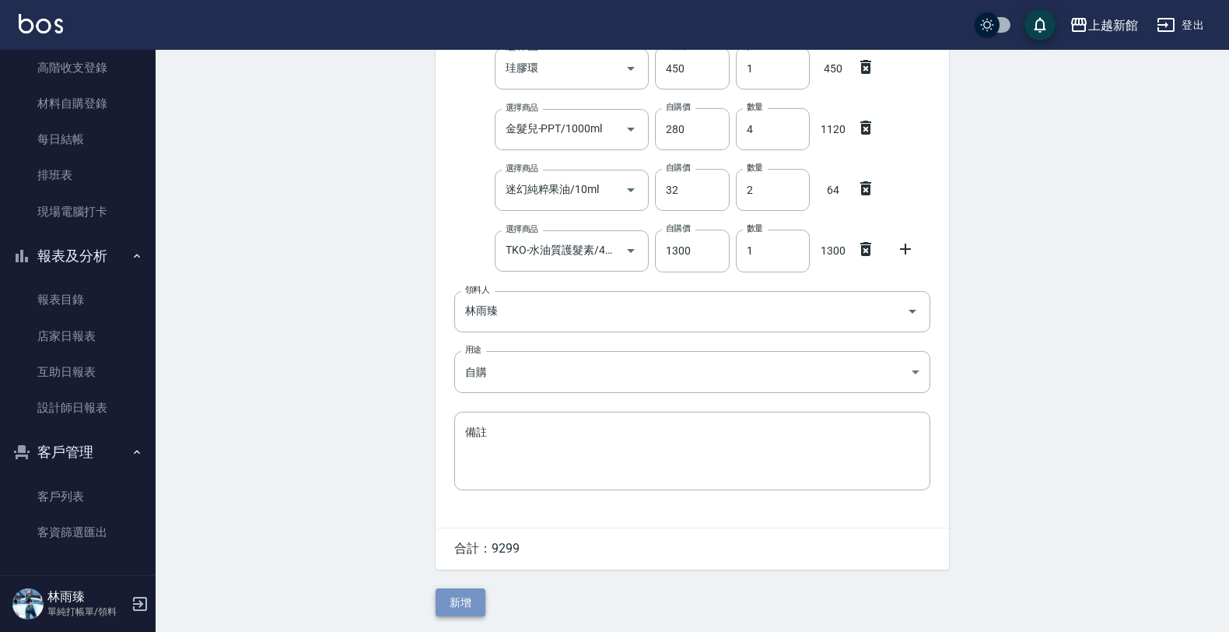
click at [469, 599] on button "新增" at bounding box center [461, 602] width 50 height 29
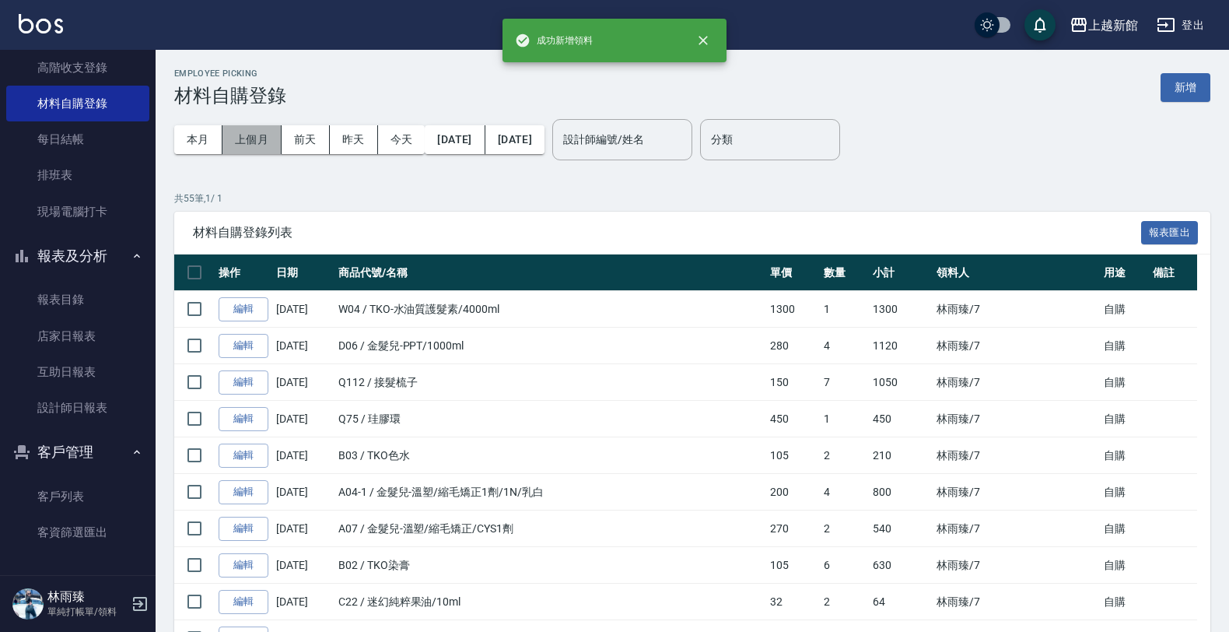
click at [247, 130] on button "上個月" at bounding box center [251, 139] width 59 height 29
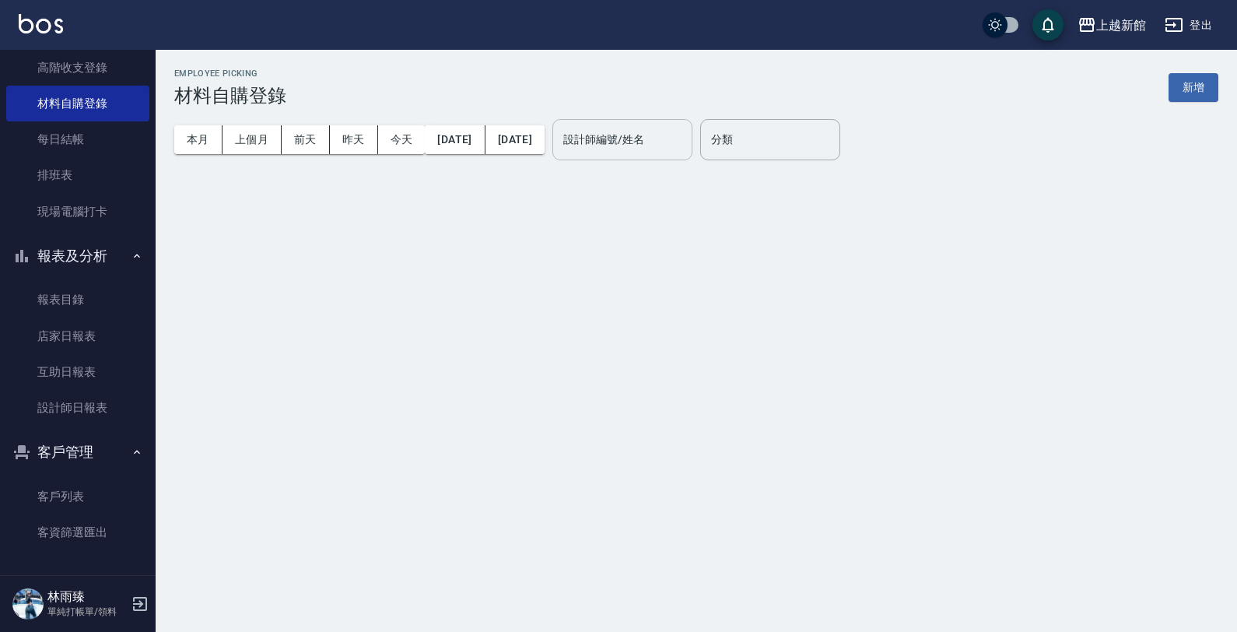
click at [615, 121] on div "設計師編號/姓名" at bounding box center [622, 139] width 140 height 41
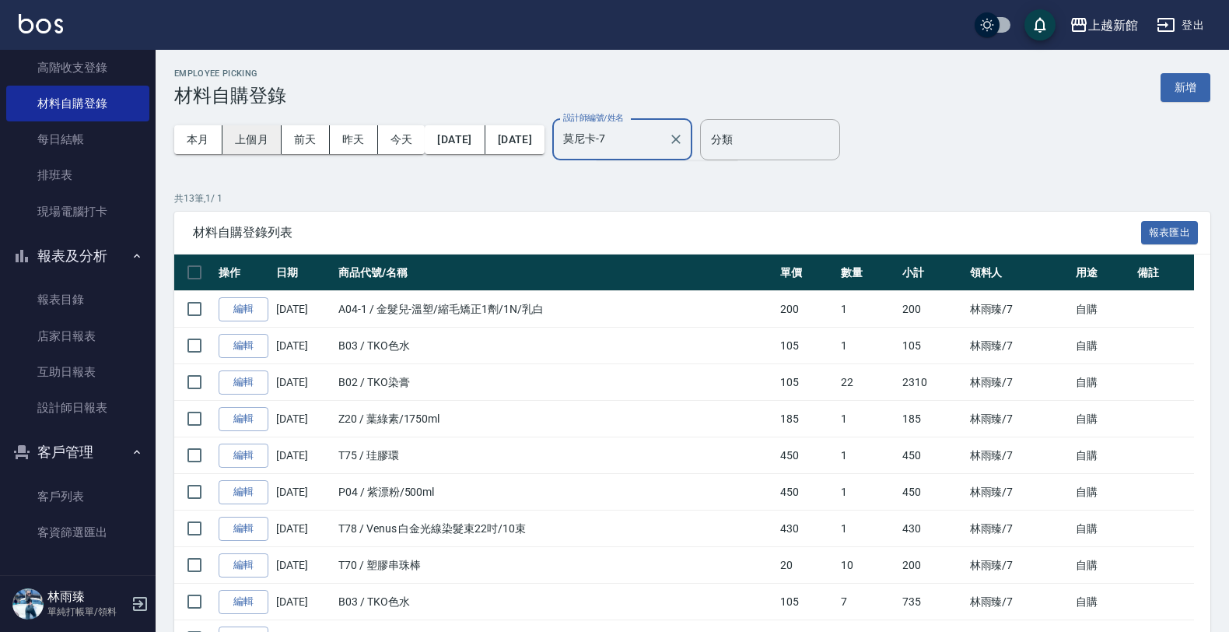
click at [259, 145] on button "上個月" at bounding box center [251, 139] width 59 height 29
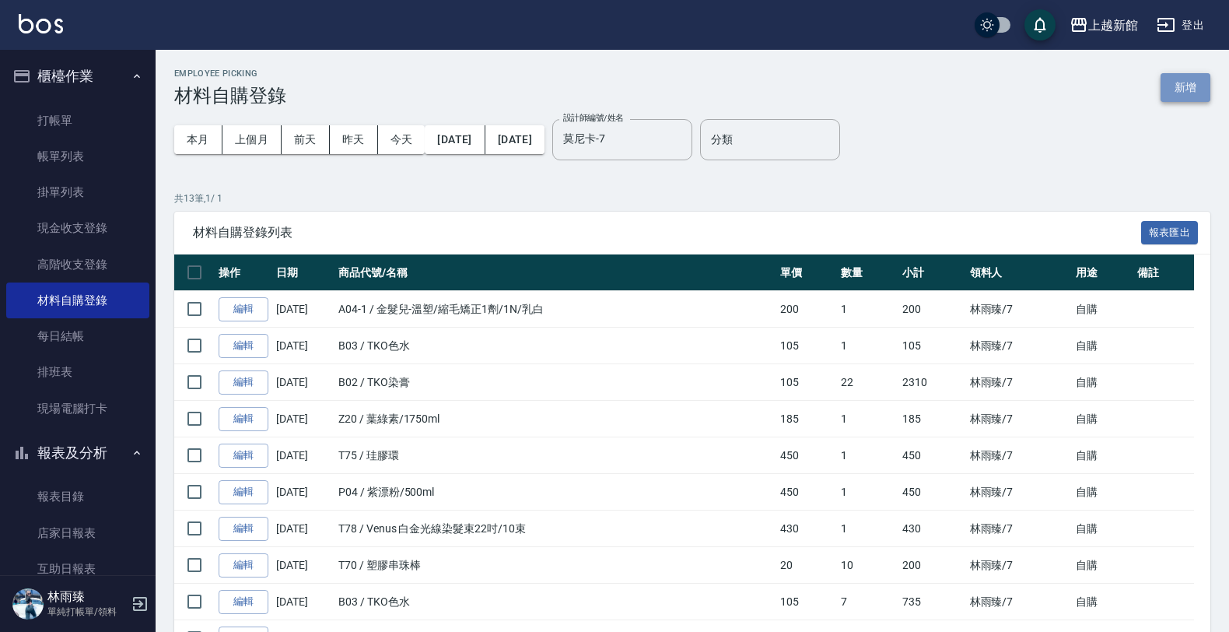
click at [1195, 90] on button "新增" at bounding box center [1186, 87] width 50 height 29
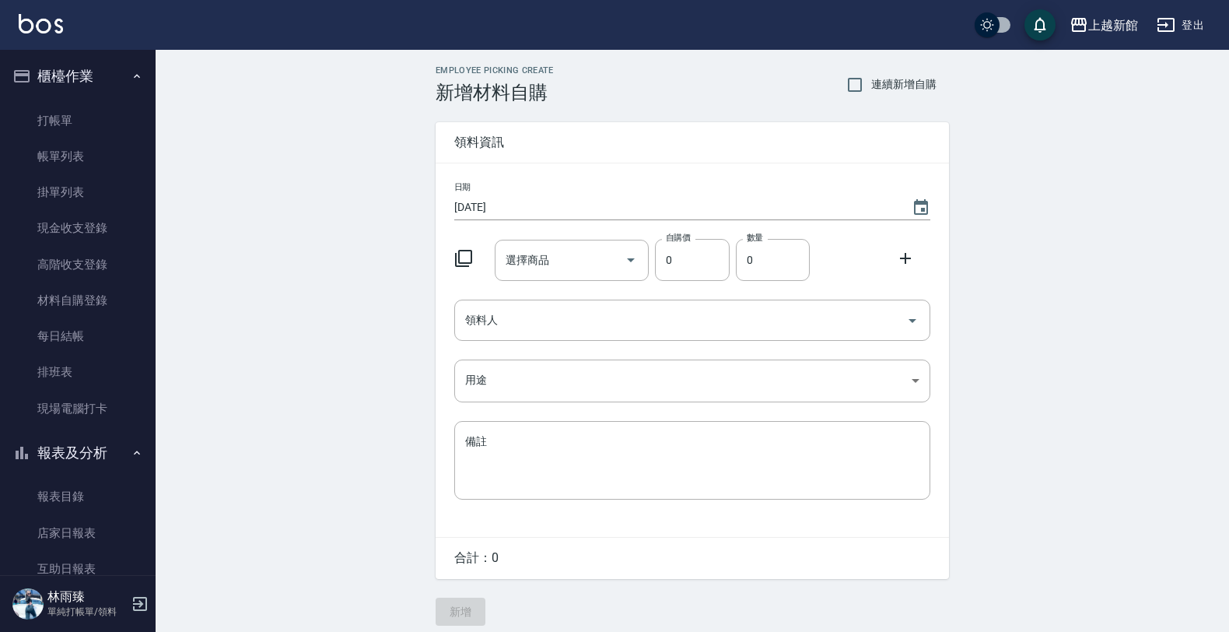
click at [469, 254] on icon at bounding box center [463, 258] width 19 height 19
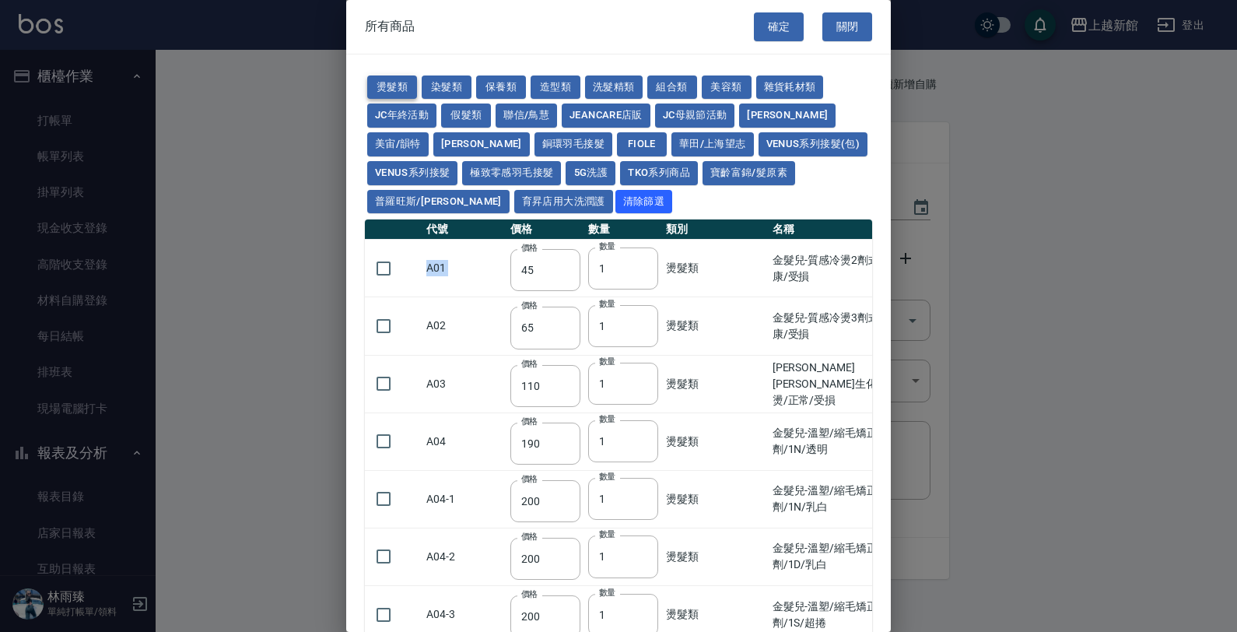
click at [387, 80] on button "燙髮類" at bounding box center [392, 87] width 50 height 24
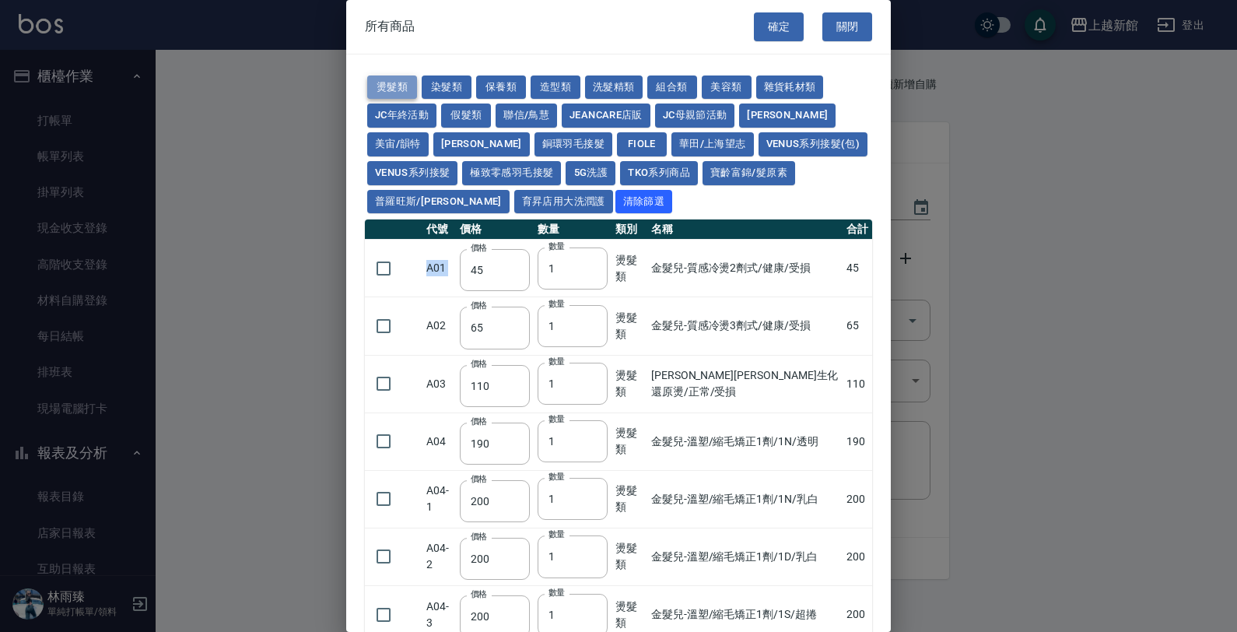
click at [387, 80] on button "燙髮類" at bounding box center [392, 87] width 50 height 24
click at [698, 408] on td "[PERSON_NAME][PERSON_NAME]生化還原燙/正常/受損" at bounding box center [744, 384] width 195 height 58
click at [395, 88] on button "燙髮類" at bounding box center [392, 87] width 50 height 24
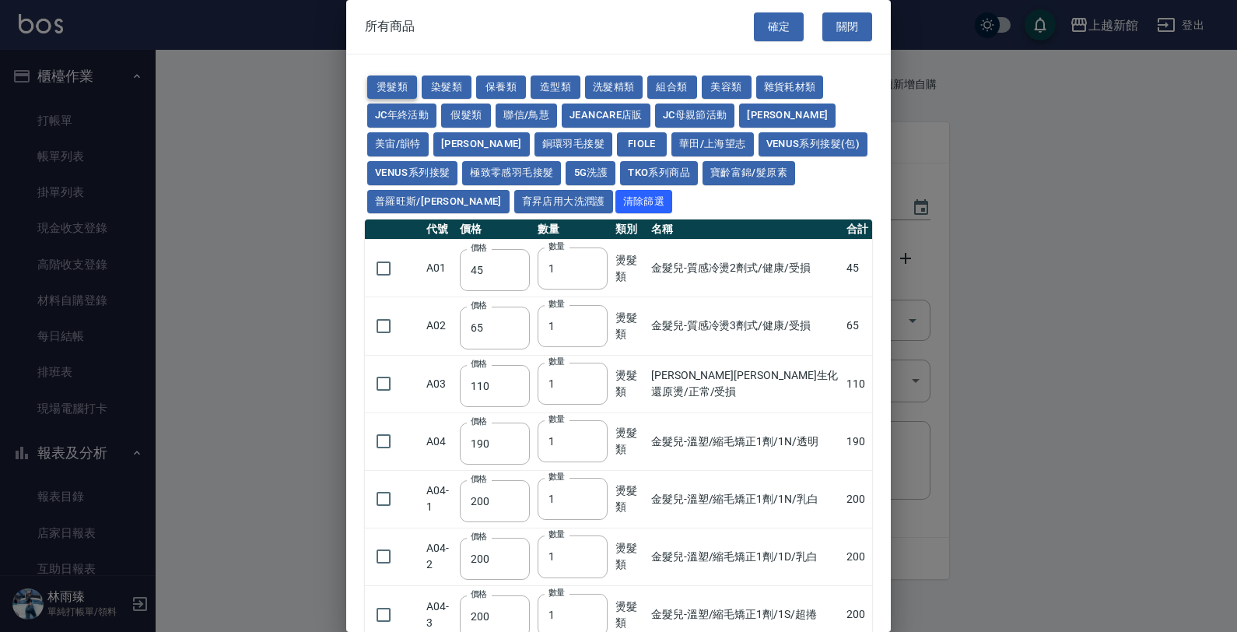
click at [395, 88] on button "燙髮類" at bounding box center [392, 87] width 50 height 24
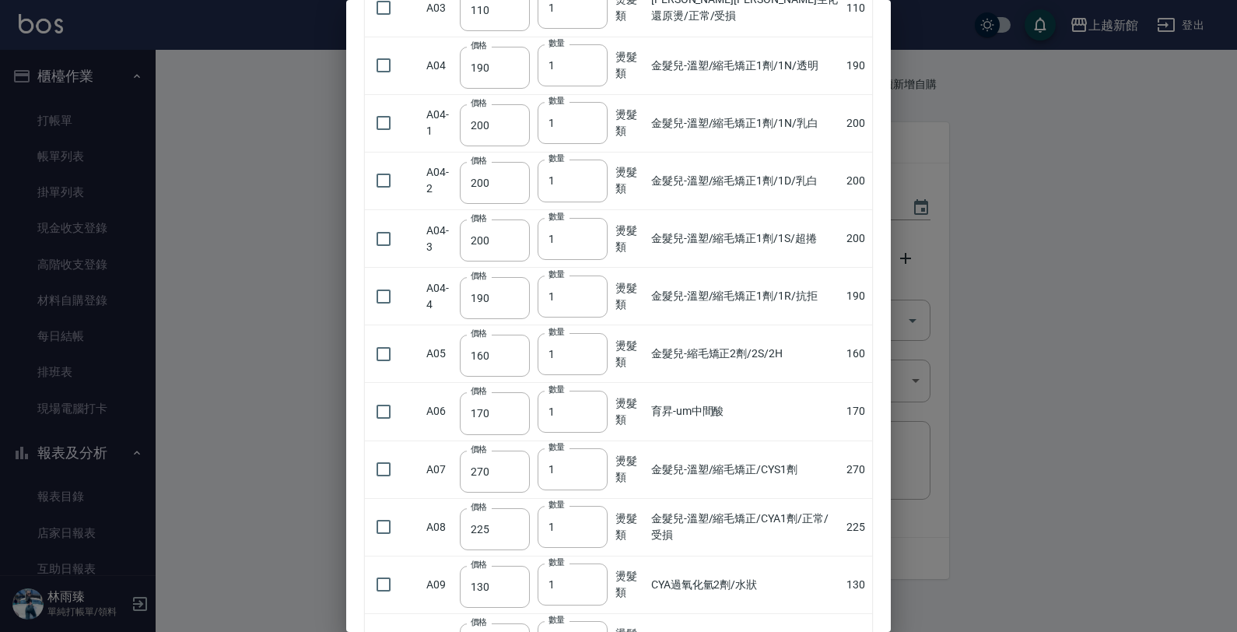
scroll to position [486, 0]
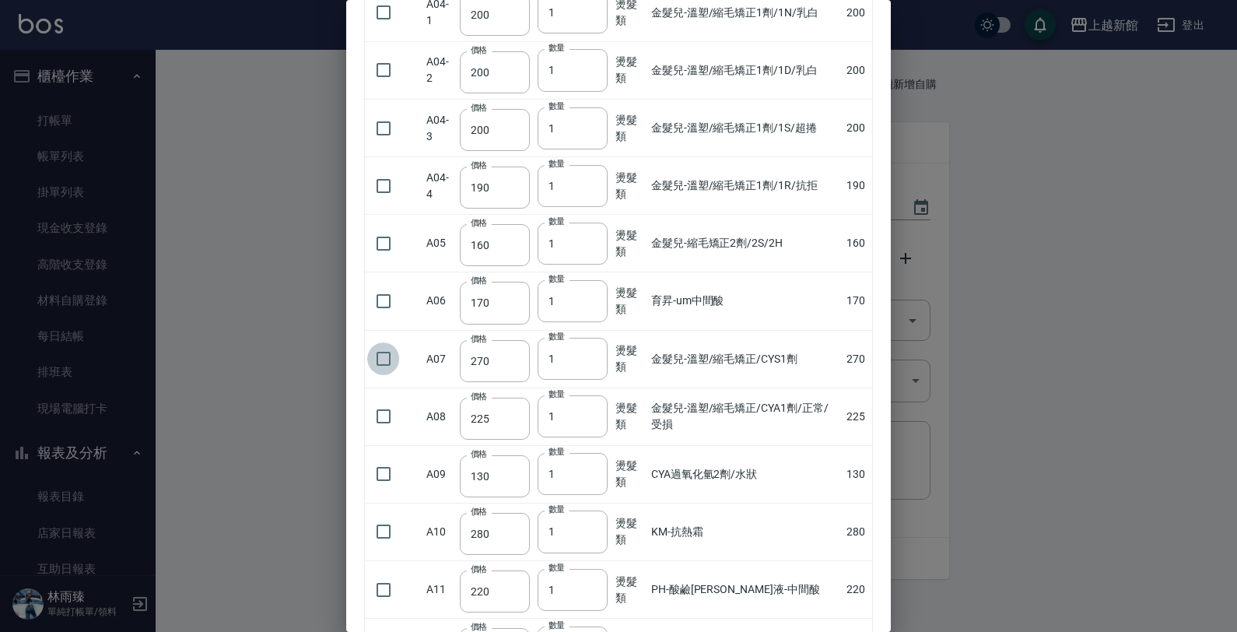
click at [387, 363] on input "checkbox" at bounding box center [383, 358] width 33 height 33
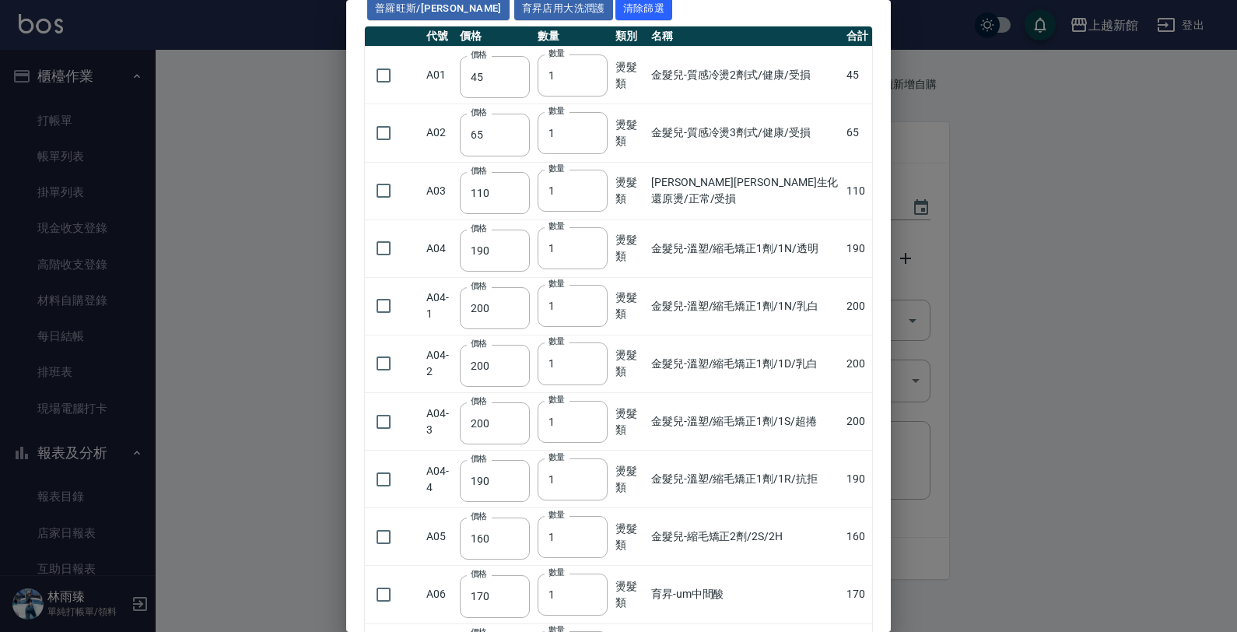
scroll to position [0, 0]
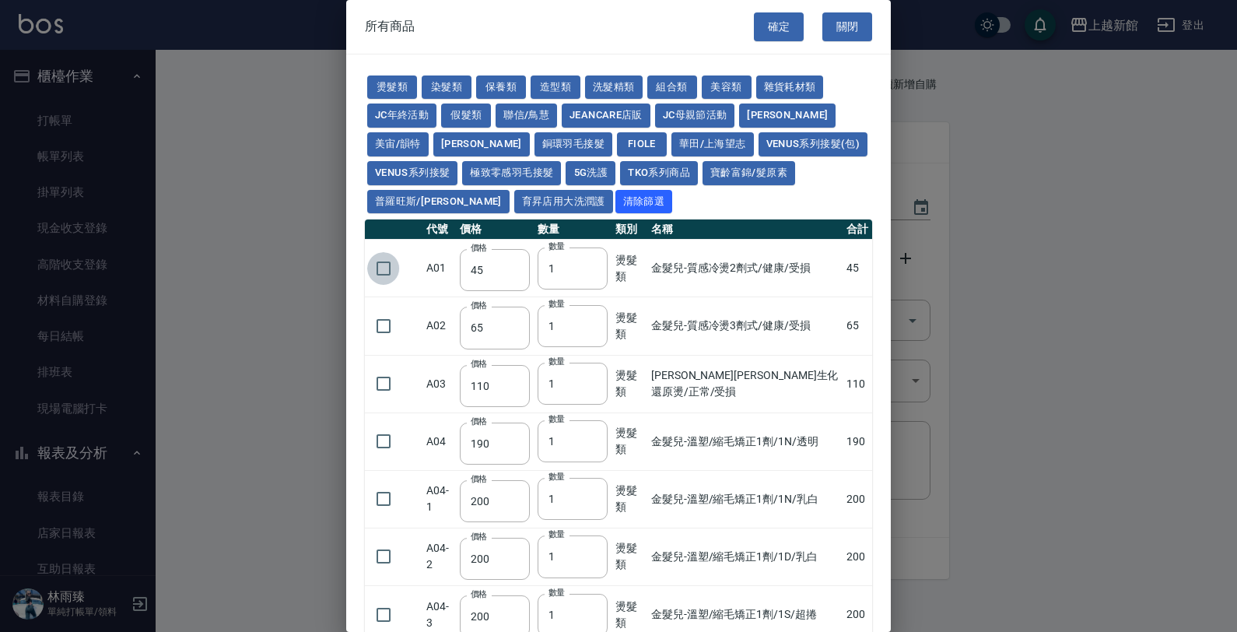
click at [382, 274] on input "checkbox" at bounding box center [383, 268] width 33 height 33
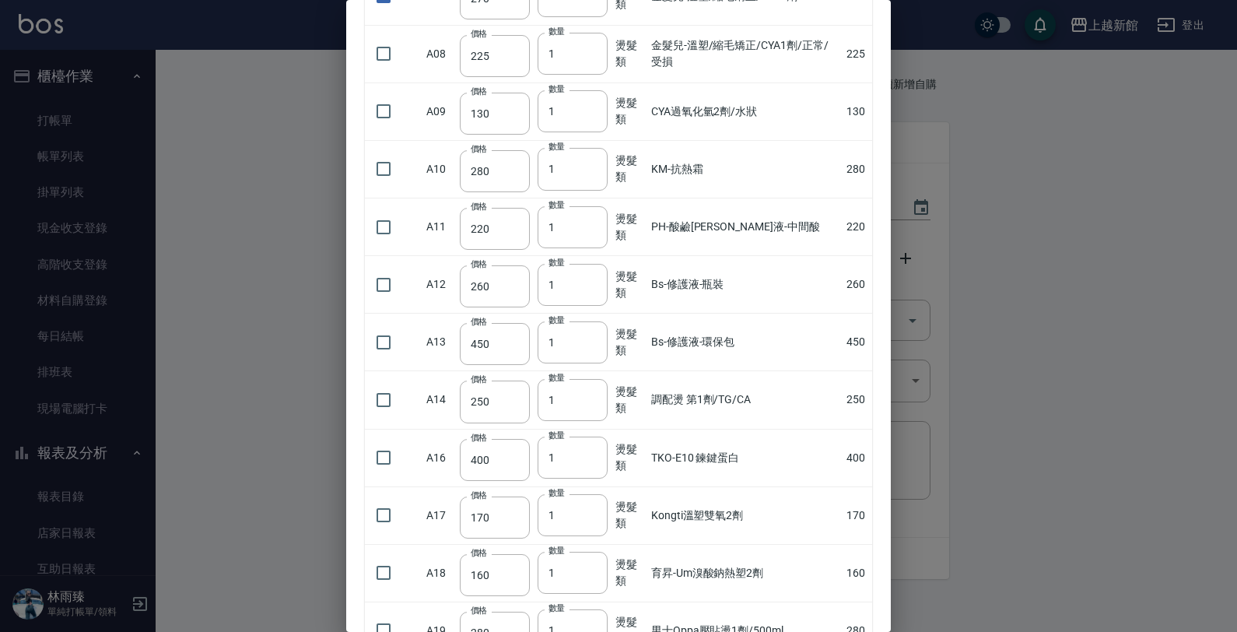
scroll to position [875, 0]
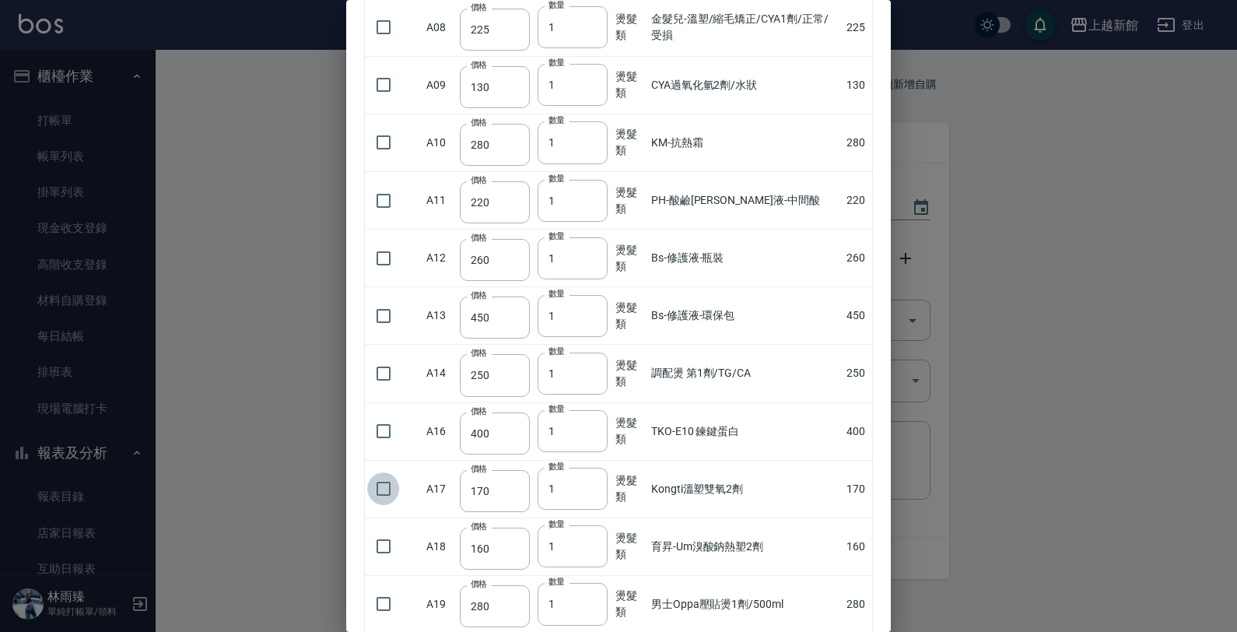
click at [381, 502] on input "checkbox" at bounding box center [383, 488] width 33 height 33
click at [593, 488] on input "2" at bounding box center [572, 488] width 70 height 42
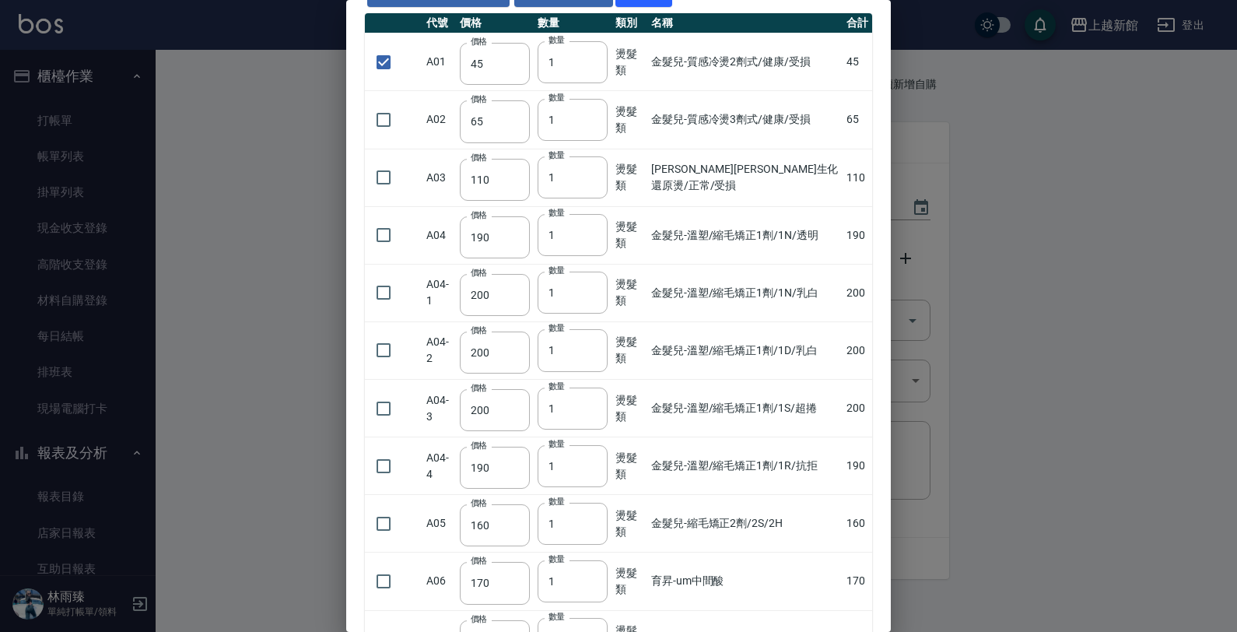
scroll to position [0, 0]
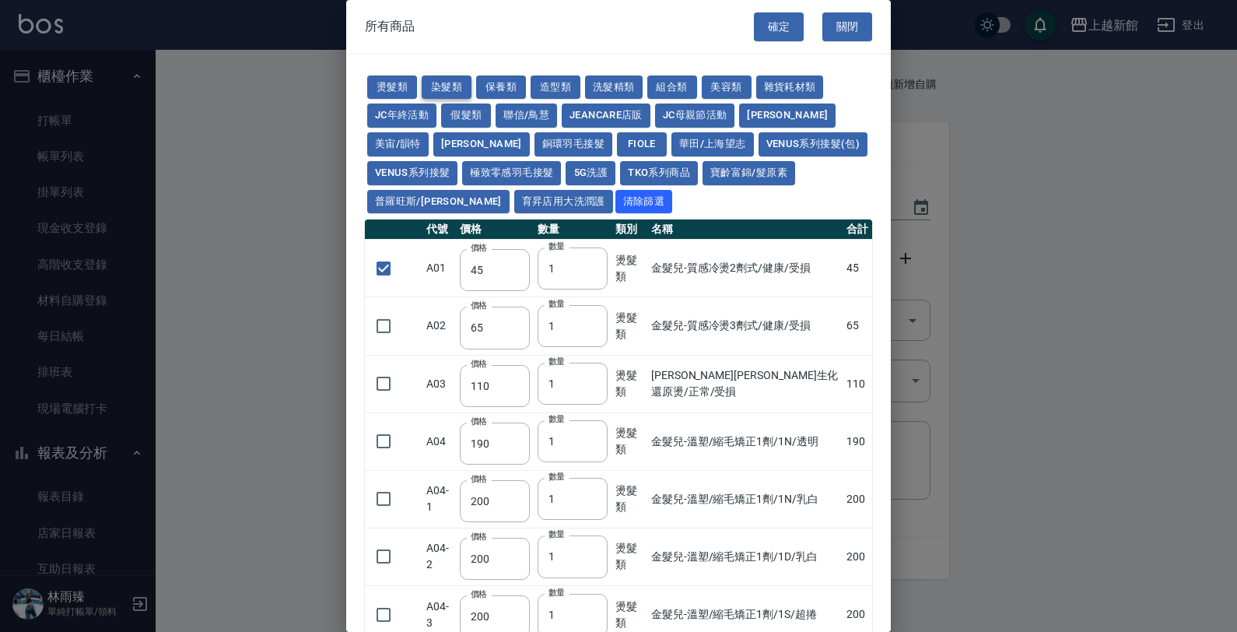
click at [459, 83] on button "染髮類" at bounding box center [447, 87] width 50 height 24
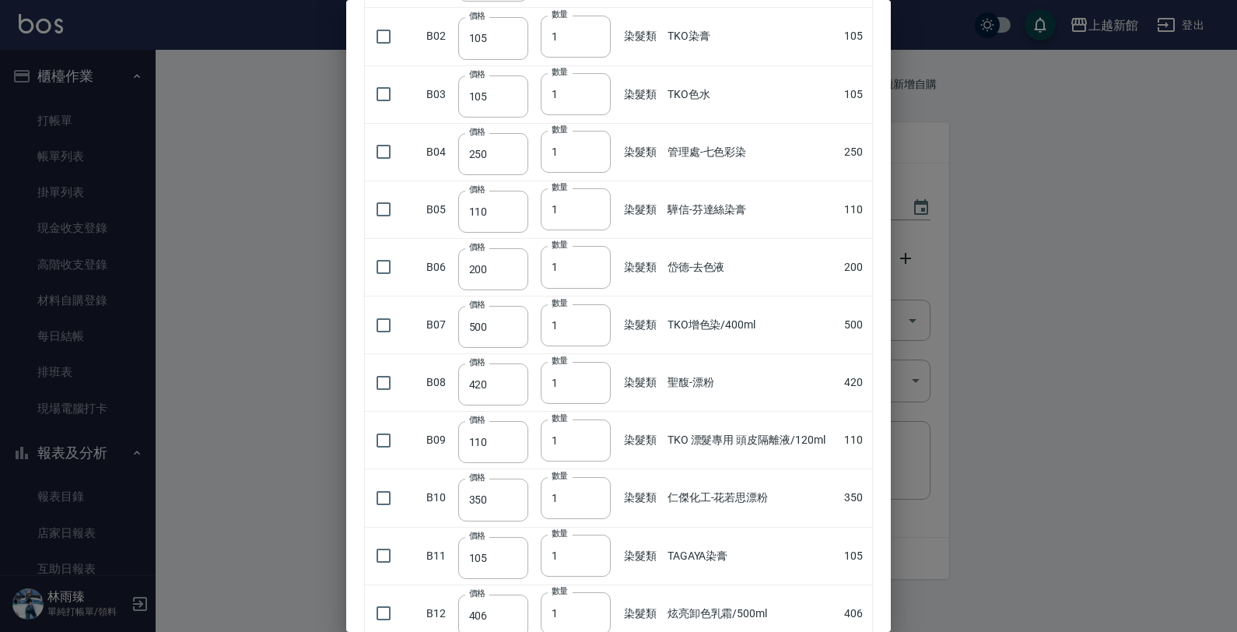
scroll to position [292, 0]
drag, startPoint x: 382, startPoint y: 569, endPoint x: 452, endPoint y: 582, distance: 71.2
click at [381, 568] on input "checkbox" at bounding box center [383, 553] width 33 height 33
drag, startPoint x: 576, startPoint y: 560, endPoint x: 557, endPoint y: 531, distance: 34.7
click at [569, 565] on input "1" at bounding box center [576, 553] width 70 height 42
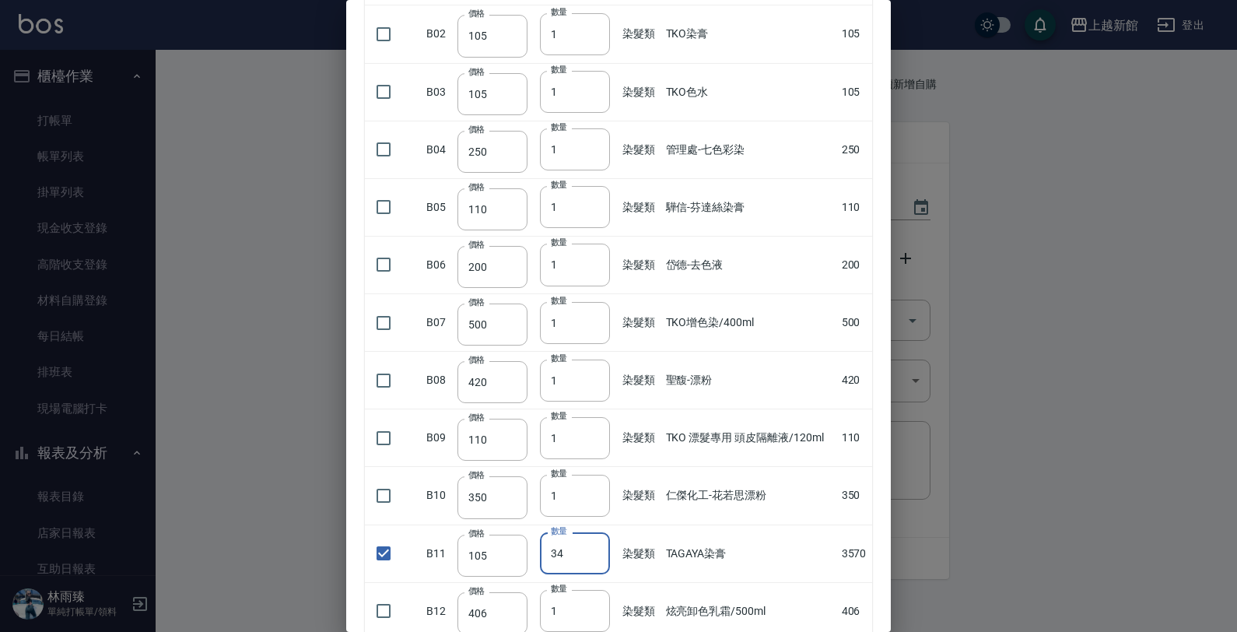
click at [794, 436] on td "TKO 漂髮專用 頭皮隔離液/120ml" at bounding box center [750, 438] width 176 height 58
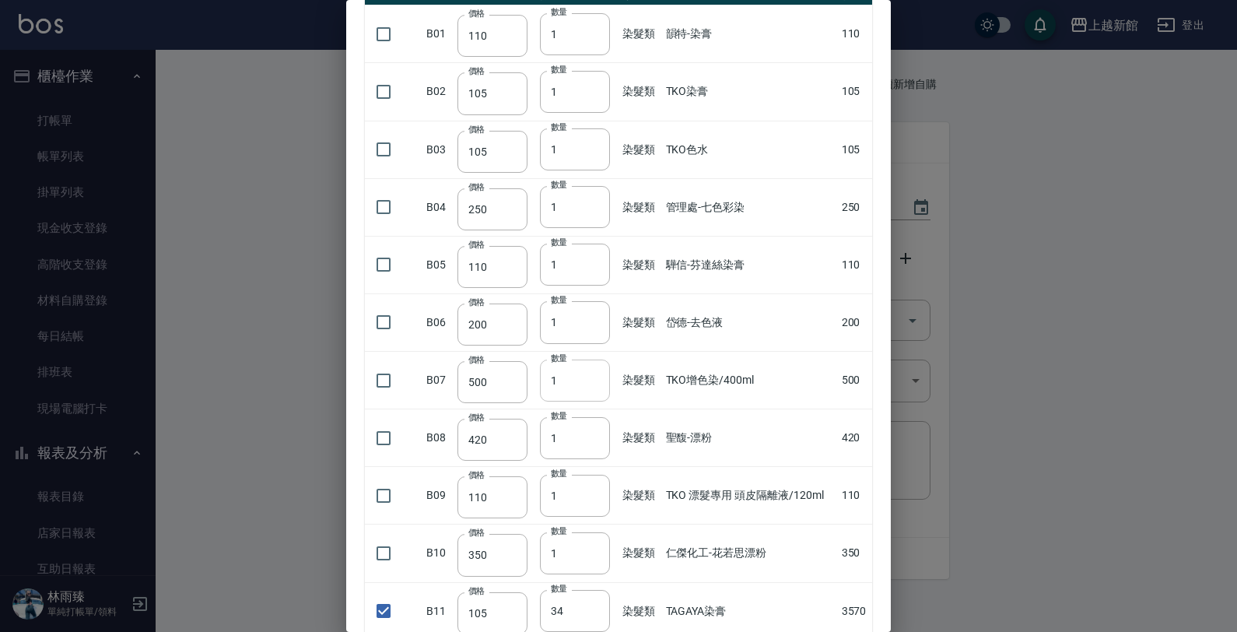
scroll to position [0, 0]
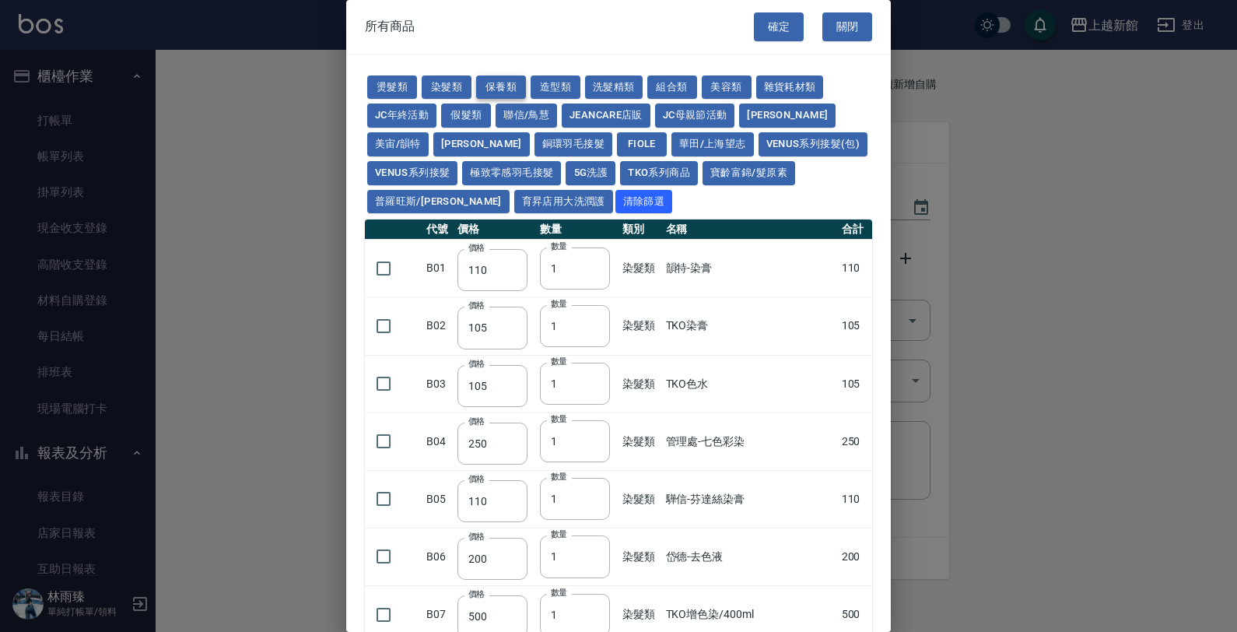
click at [515, 76] on button "保養類" at bounding box center [501, 87] width 50 height 24
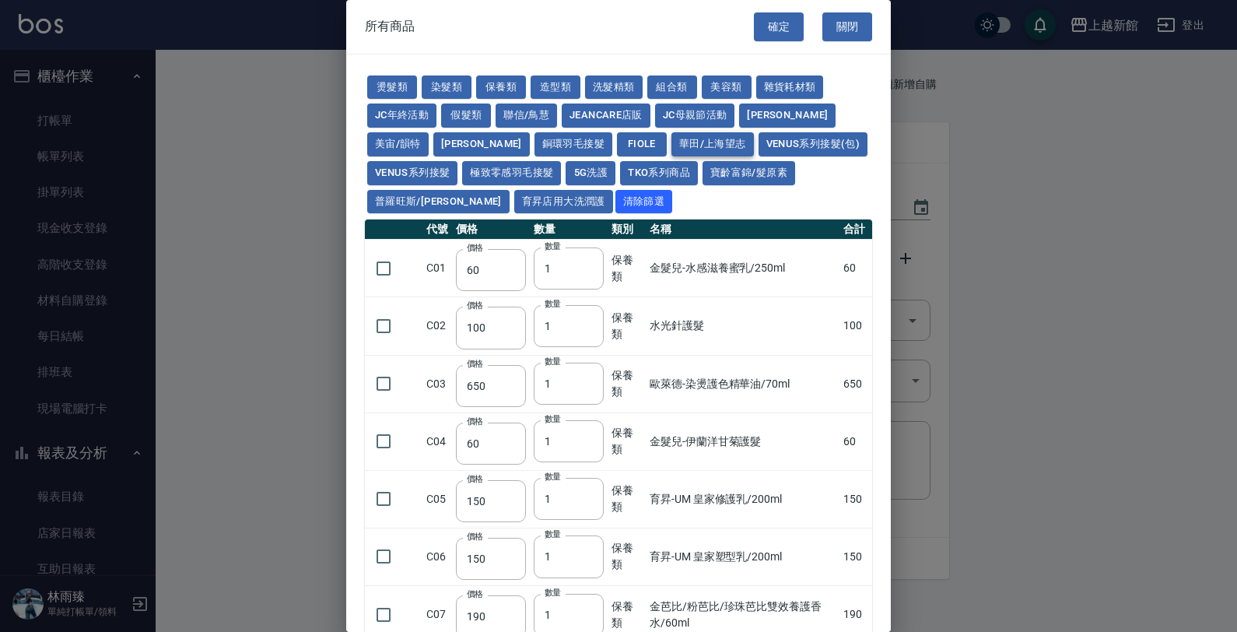
click at [671, 137] on button "華田/上海望志" at bounding box center [712, 144] width 82 height 24
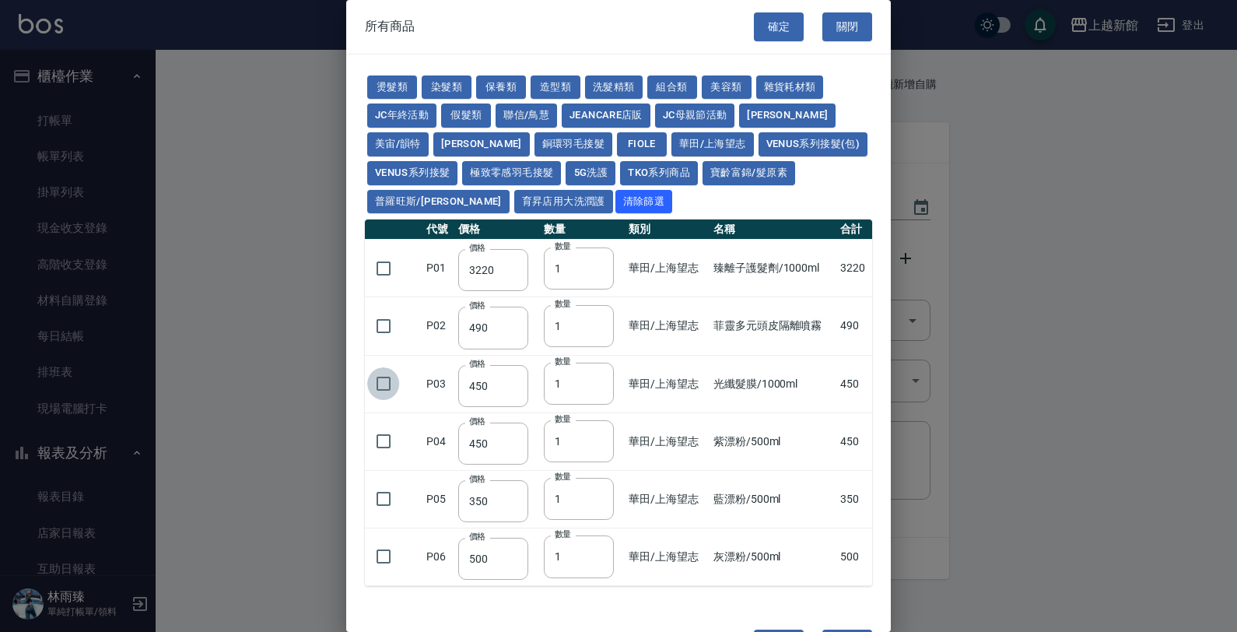
click at [379, 390] on input "checkbox" at bounding box center [383, 383] width 33 height 33
click at [488, 82] on button "保養類" at bounding box center [501, 87] width 50 height 24
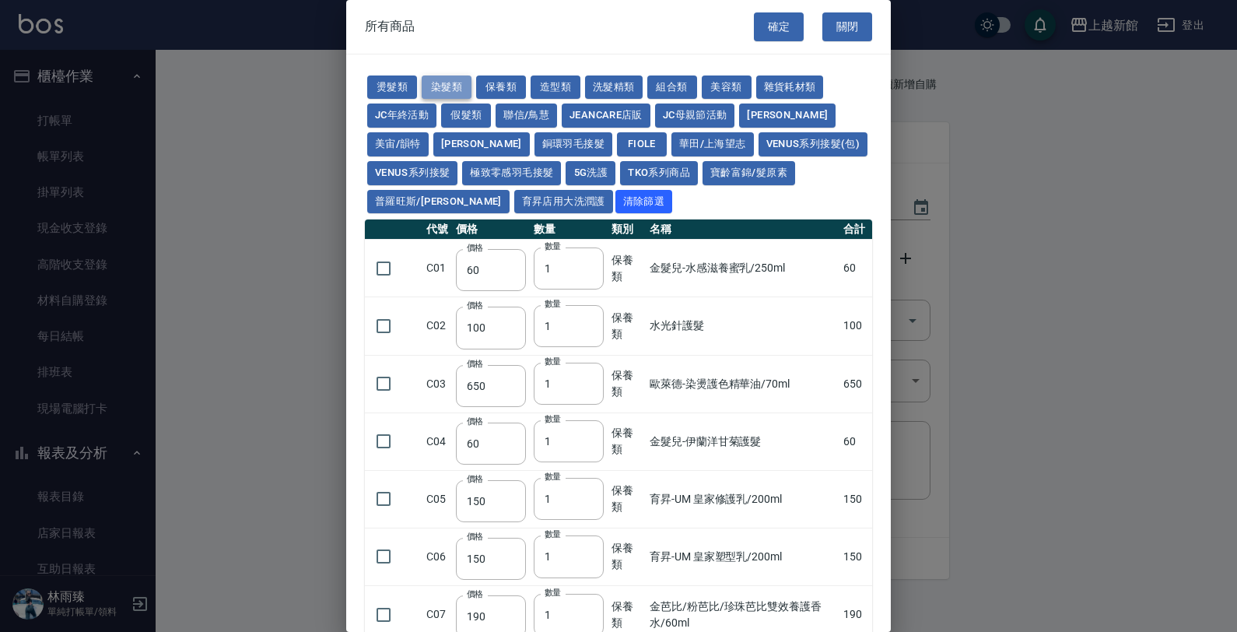
click at [455, 86] on button "染髮類" at bounding box center [447, 87] width 50 height 24
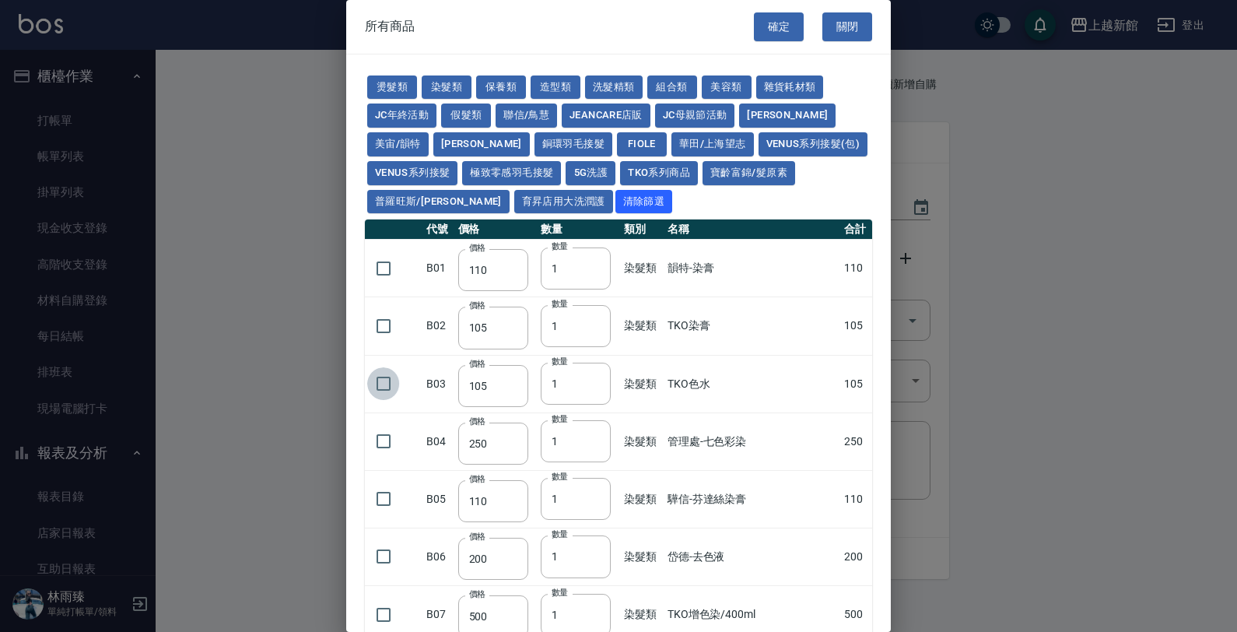
click at [369, 383] on input "checkbox" at bounding box center [383, 383] width 33 height 33
click at [566, 374] on input "1" at bounding box center [576, 383] width 70 height 42
click at [377, 331] on input "checkbox" at bounding box center [383, 326] width 33 height 33
click at [620, 173] on button "TKO系列商品" at bounding box center [659, 173] width 78 height 24
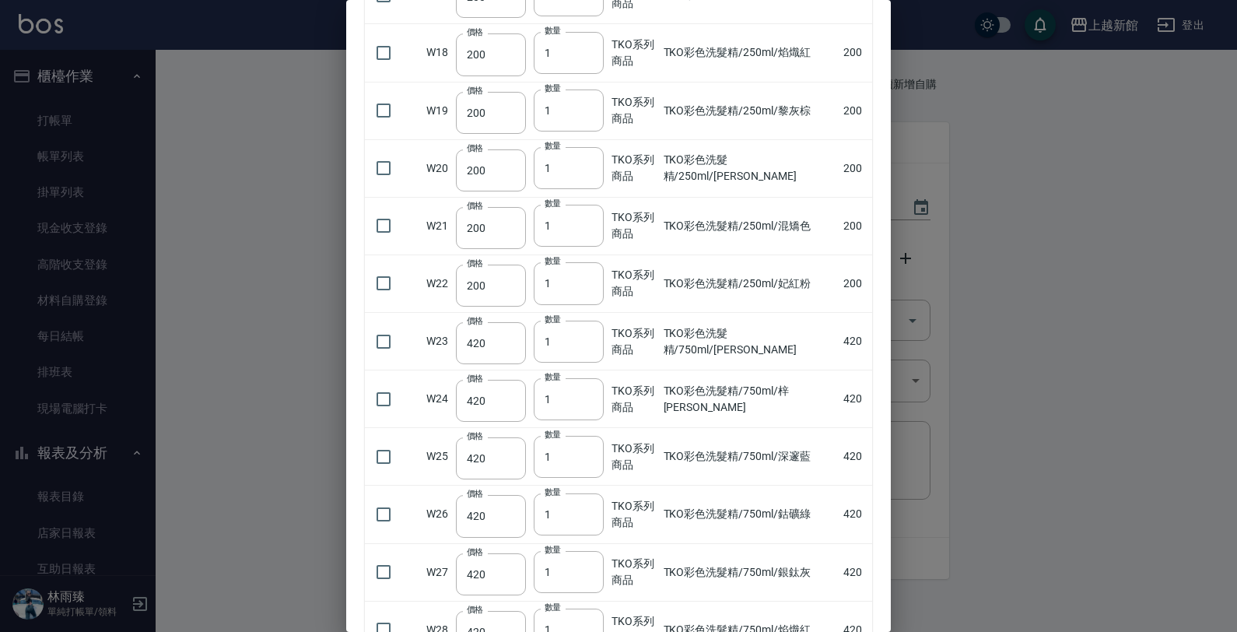
scroll to position [1167, 0]
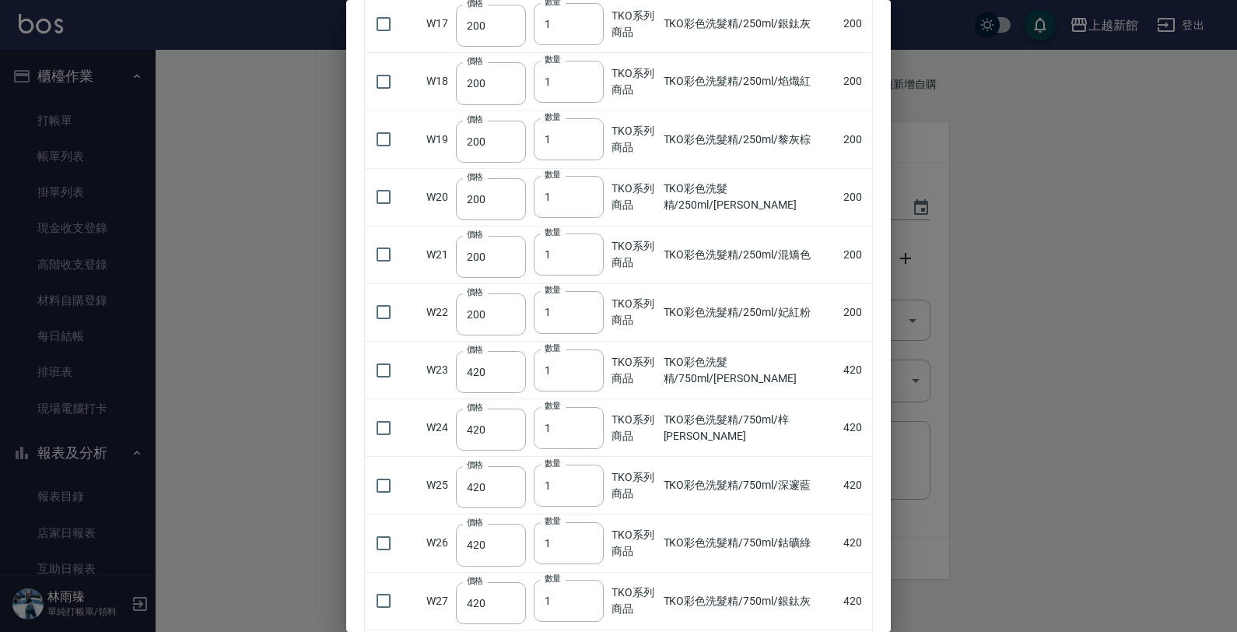
click at [386, 212] on input "checkbox" at bounding box center [383, 196] width 33 height 33
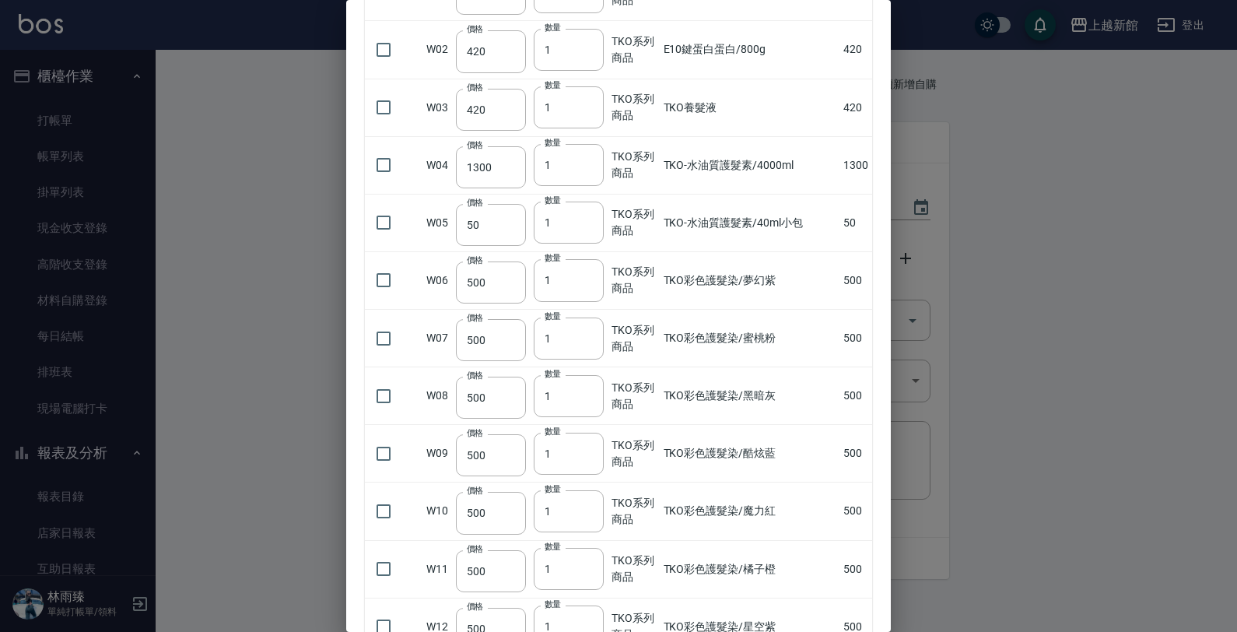
scroll to position [0, 0]
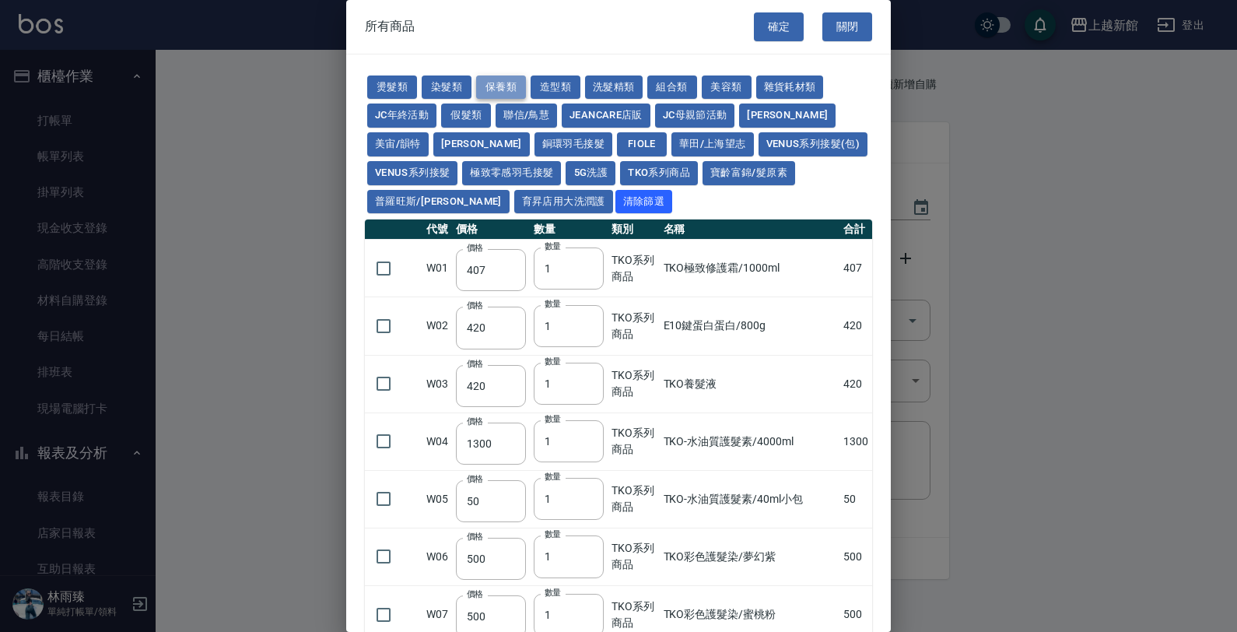
click at [487, 87] on button "保養類" at bounding box center [501, 87] width 50 height 24
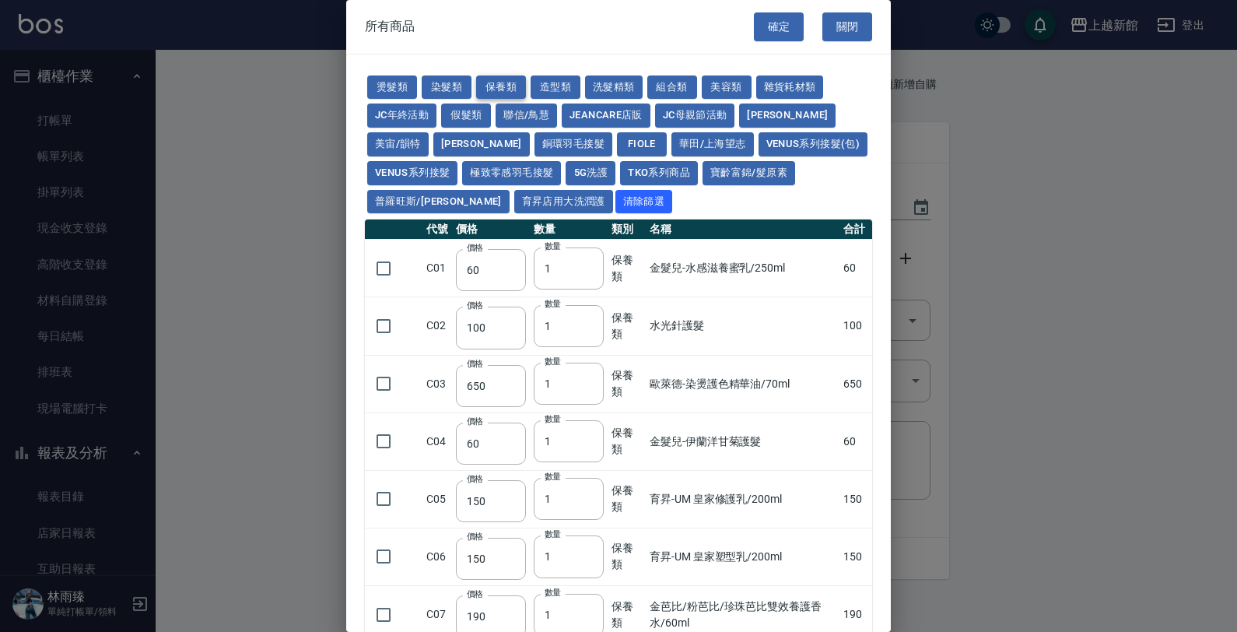
click at [487, 88] on button "保養類" at bounding box center [501, 87] width 50 height 24
click at [487, 87] on button "保養類" at bounding box center [501, 87] width 50 height 24
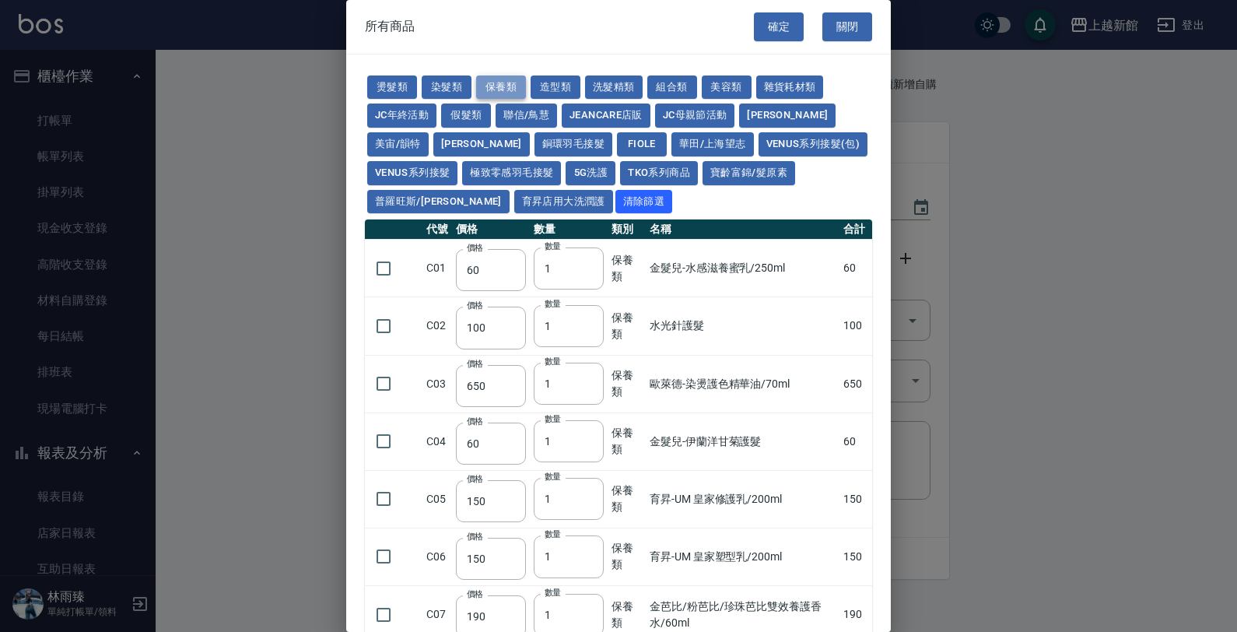
click at [487, 87] on button "保養類" at bounding box center [501, 87] width 50 height 24
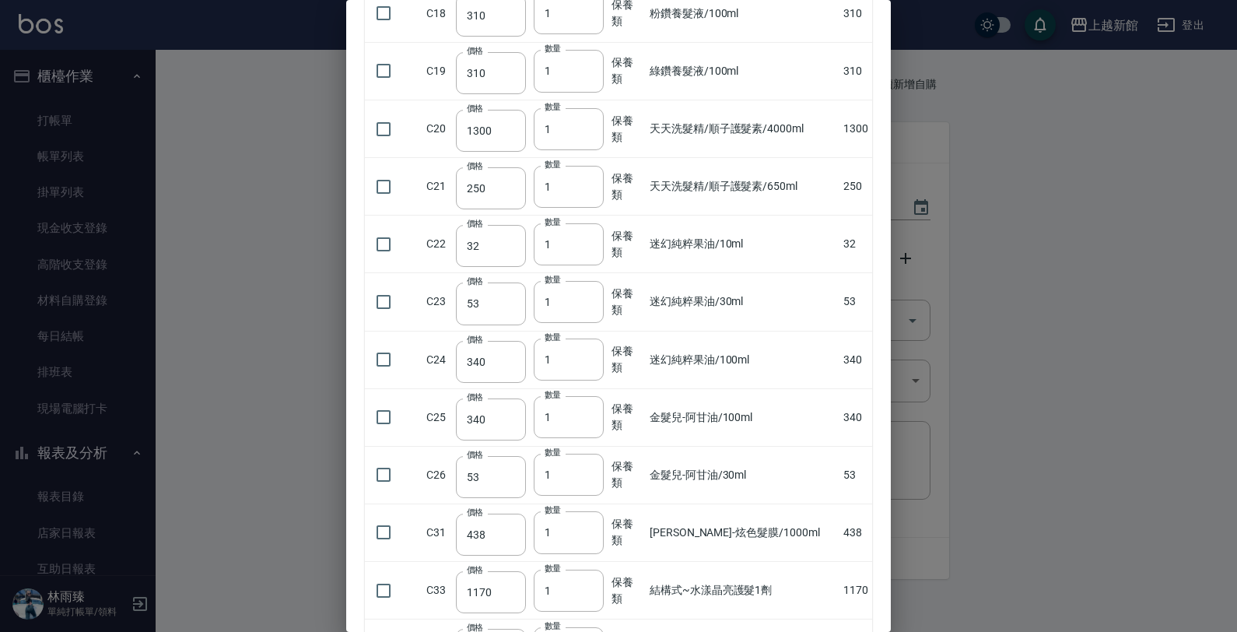
scroll to position [972, 0]
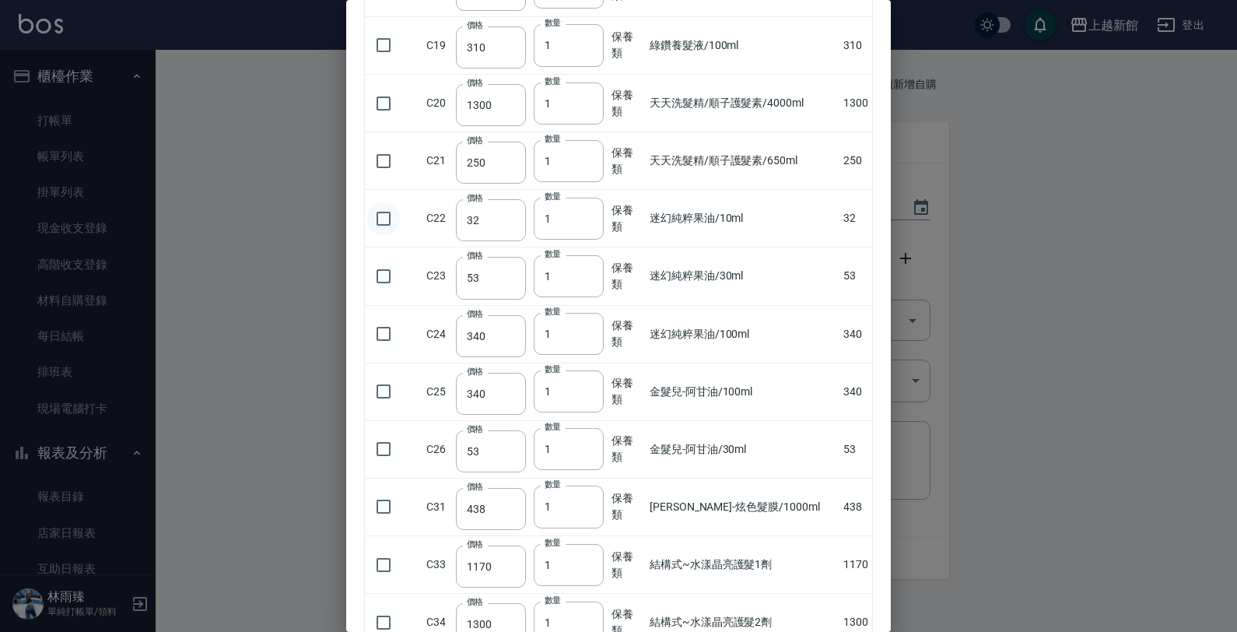
click at [380, 235] on input "checkbox" at bounding box center [383, 218] width 33 height 33
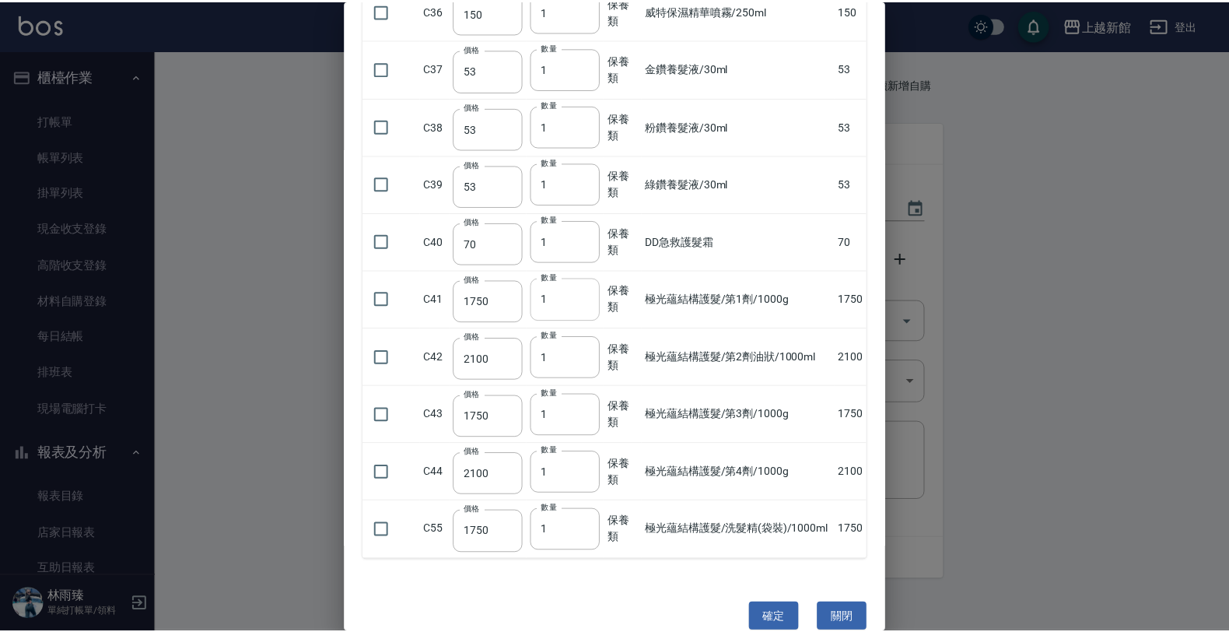
scroll to position [1670, 0]
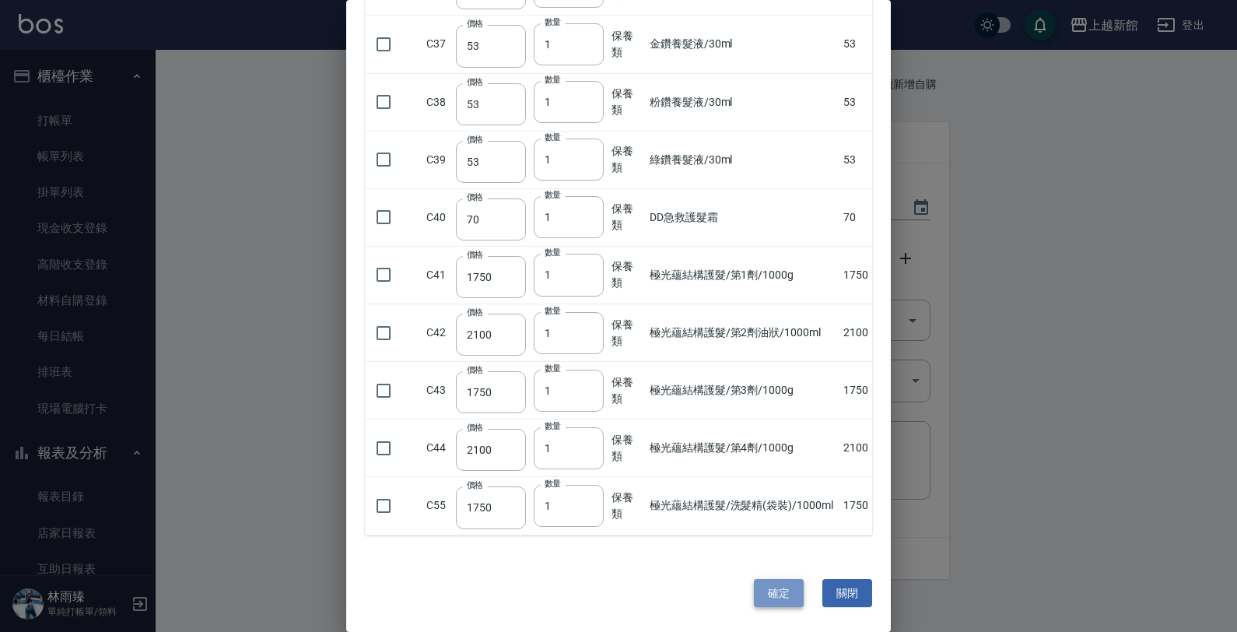
click at [778, 587] on button "確定" at bounding box center [779, 593] width 50 height 29
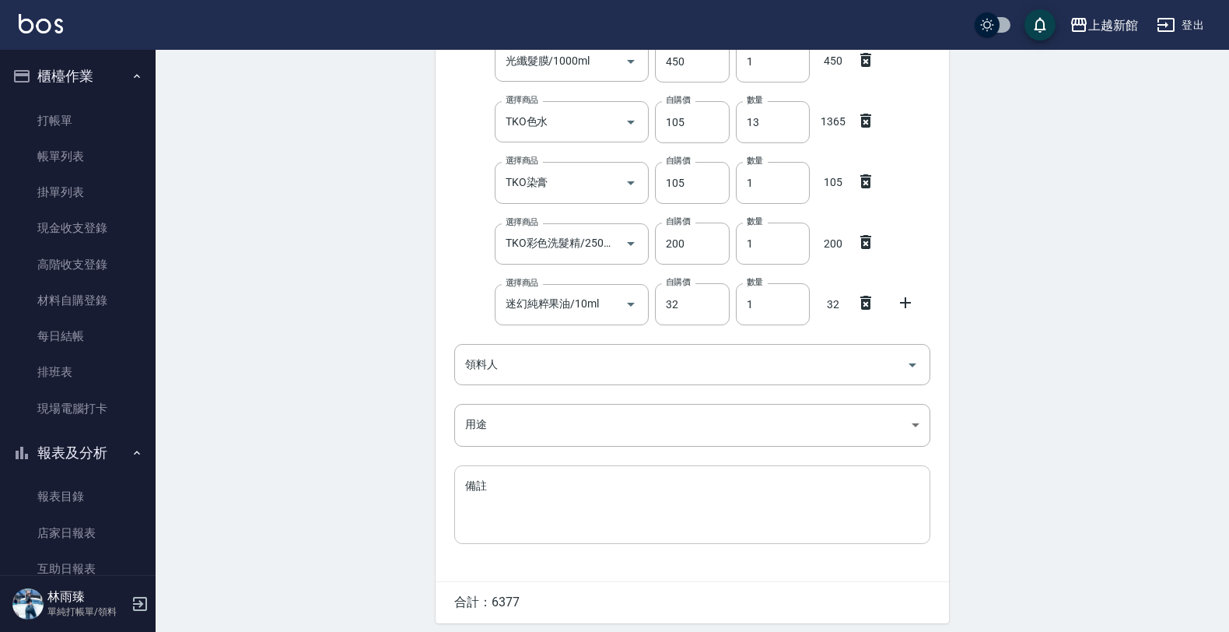
scroll to position [496, 0]
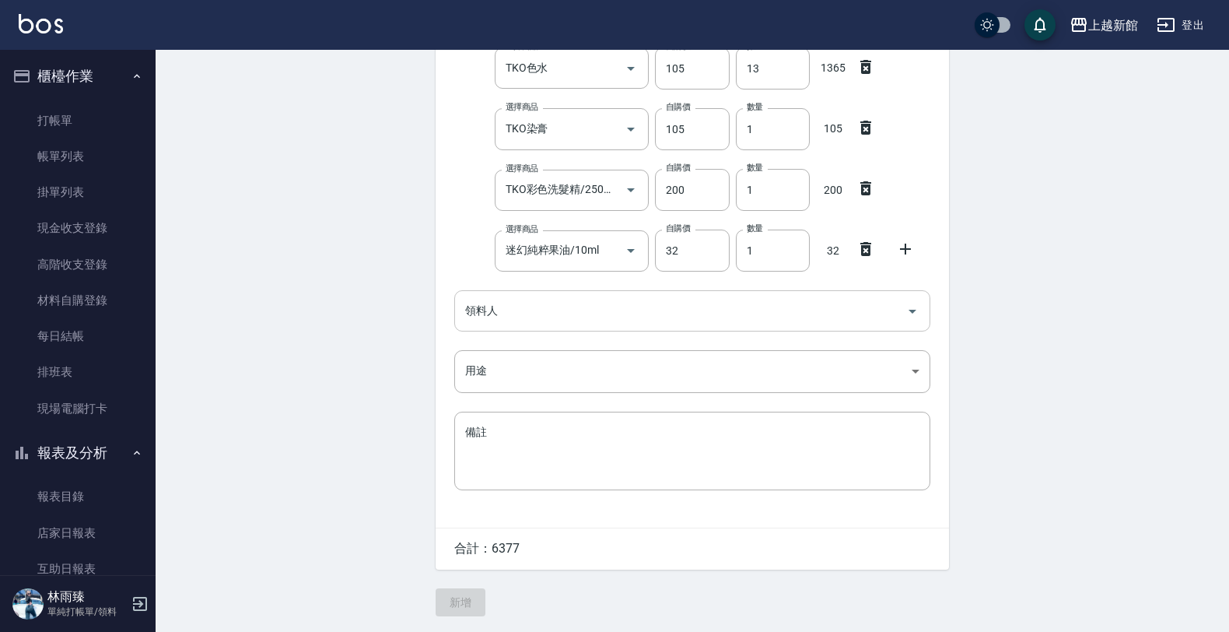
click at [513, 315] on input "領料人" at bounding box center [680, 310] width 439 height 27
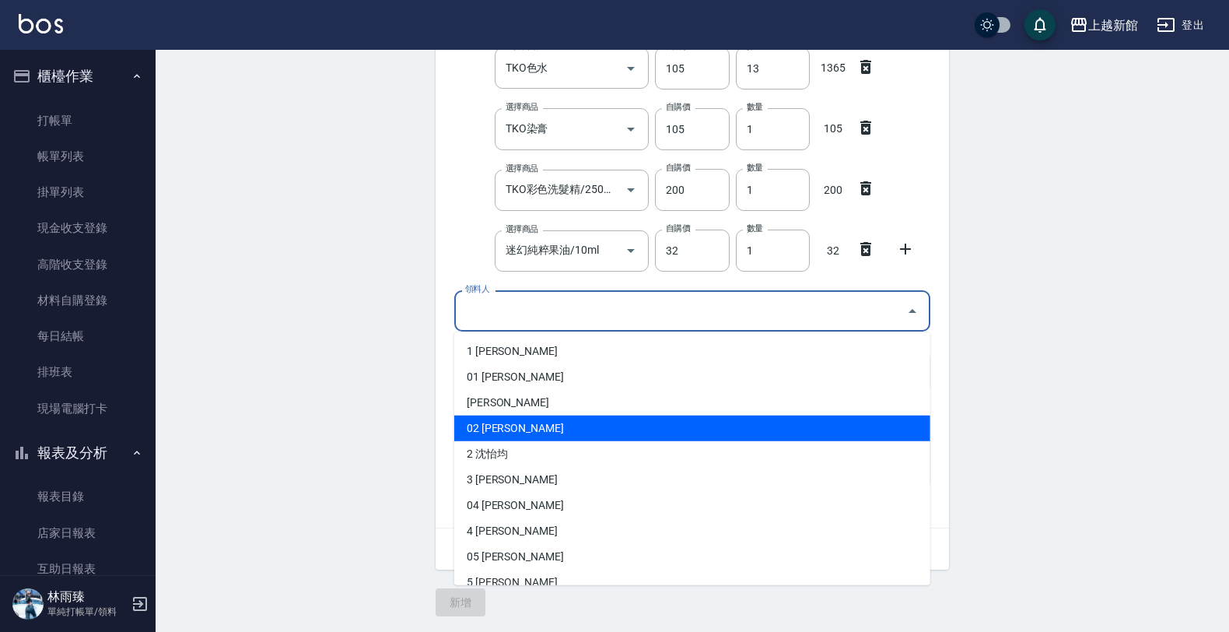
scroll to position [97, 0]
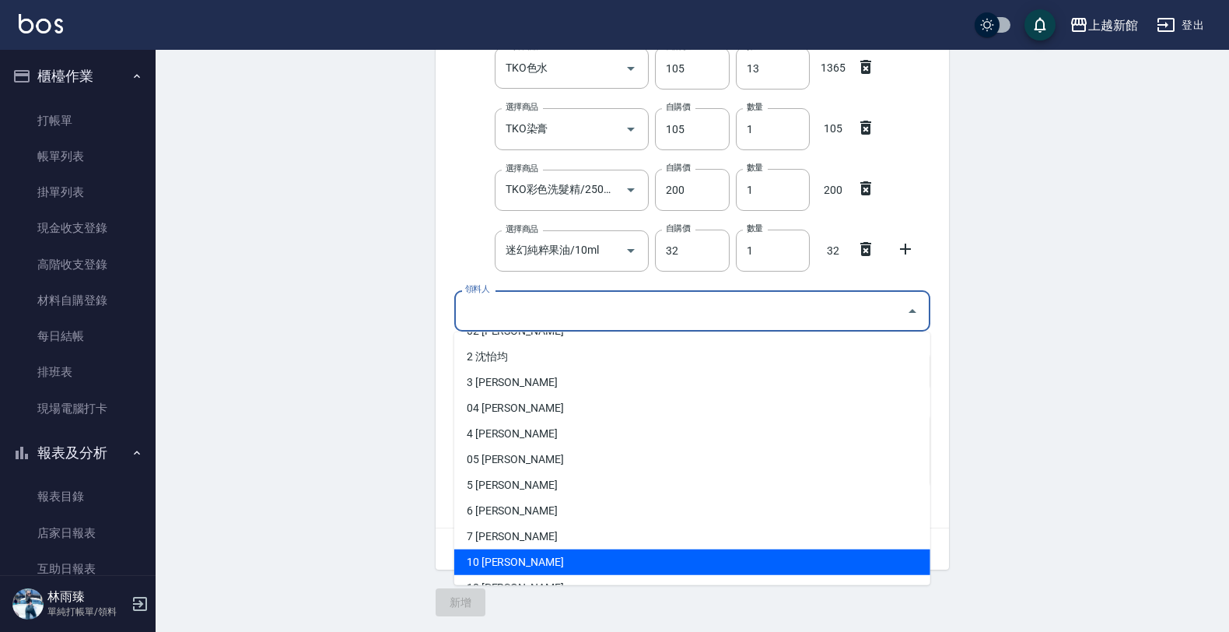
click at [488, 549] on li "10 [PERSON_NAME]" at bounding box center [692, 562] width 476 height 26
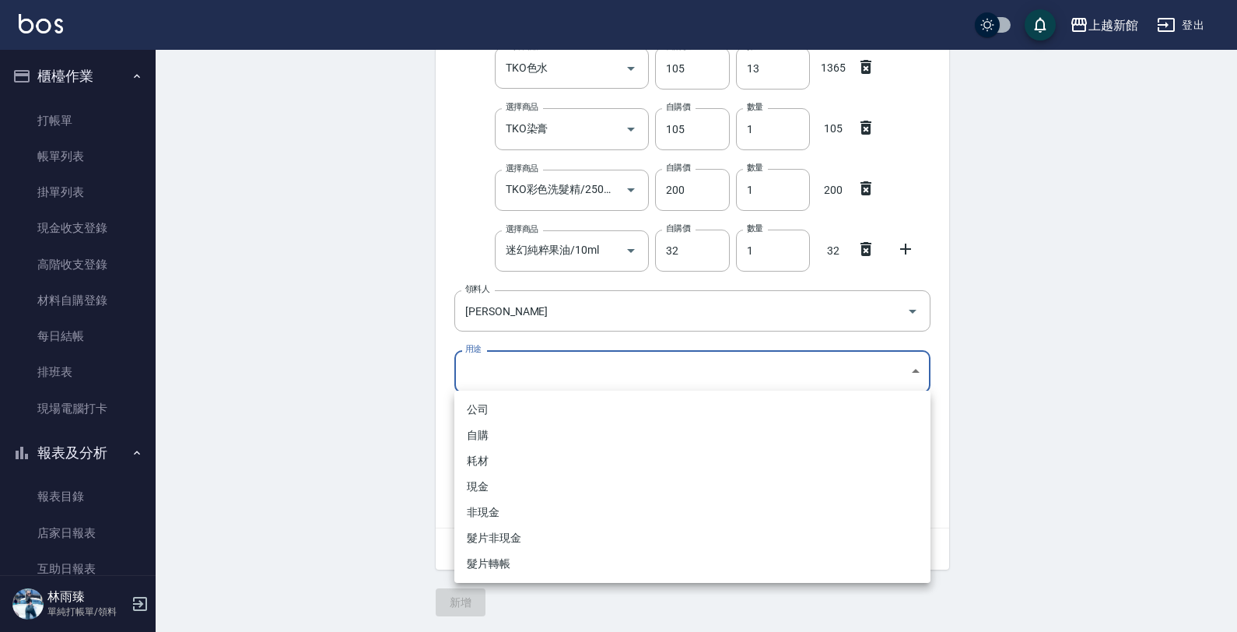
click at [490, 379] on body "上越新館 登出 櫃檯作業 打帳單 帳單列表 掛單列表 現金收支登錄 高階收支登錄 材料自購登錄 每日結帳 排班表 現場電腦打卡 報表及分析 報表目錄 店家日報…" at bounding box center [618, 68] width 1237 height 1127
drag, startPoint x: 499, startPoint y: 429, endPoint x: 488, endPoint y: 453, distance: 26.1
click at [499, 430] on li "自購" at bounding box center [692, 435] width 476 height 26
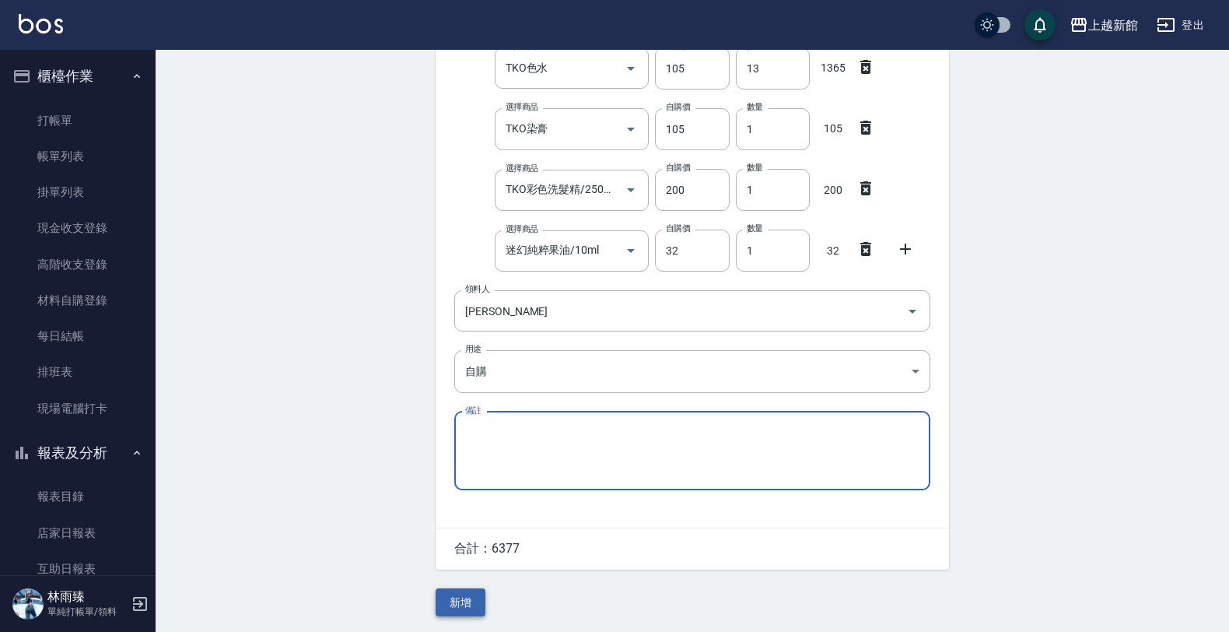
click at [474, 600] on button "新增" at bounding box center [461, 602] width 50 height 29
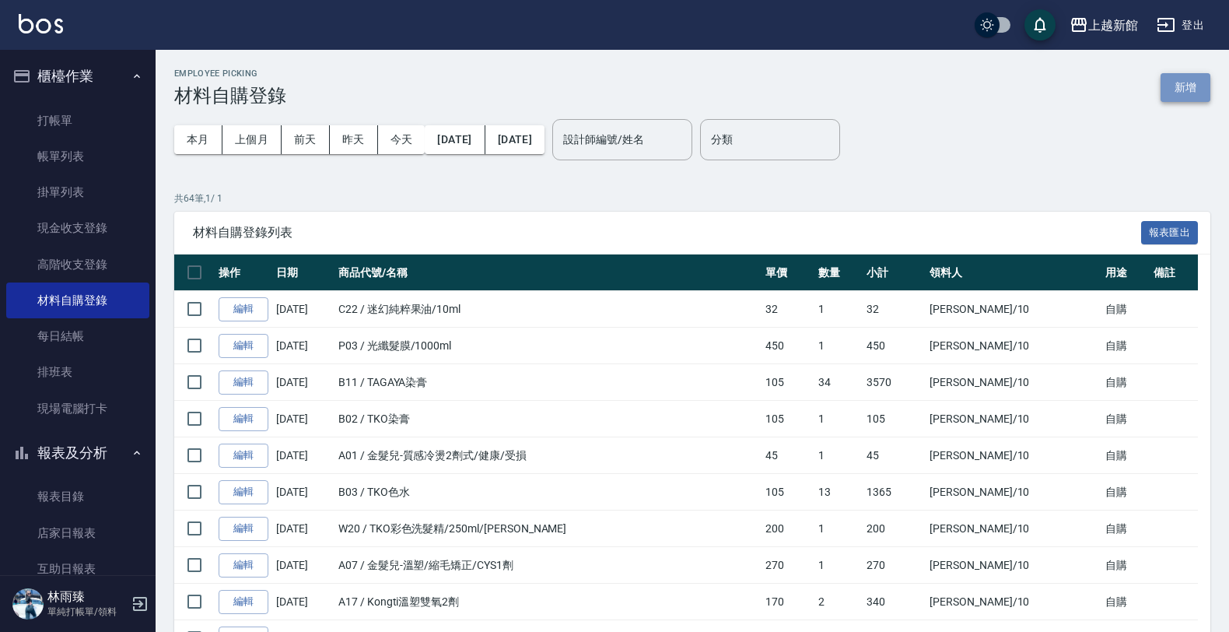
click at [1187, 96] on button "新增" at bounding box center [1186, 87] width 50 height 29
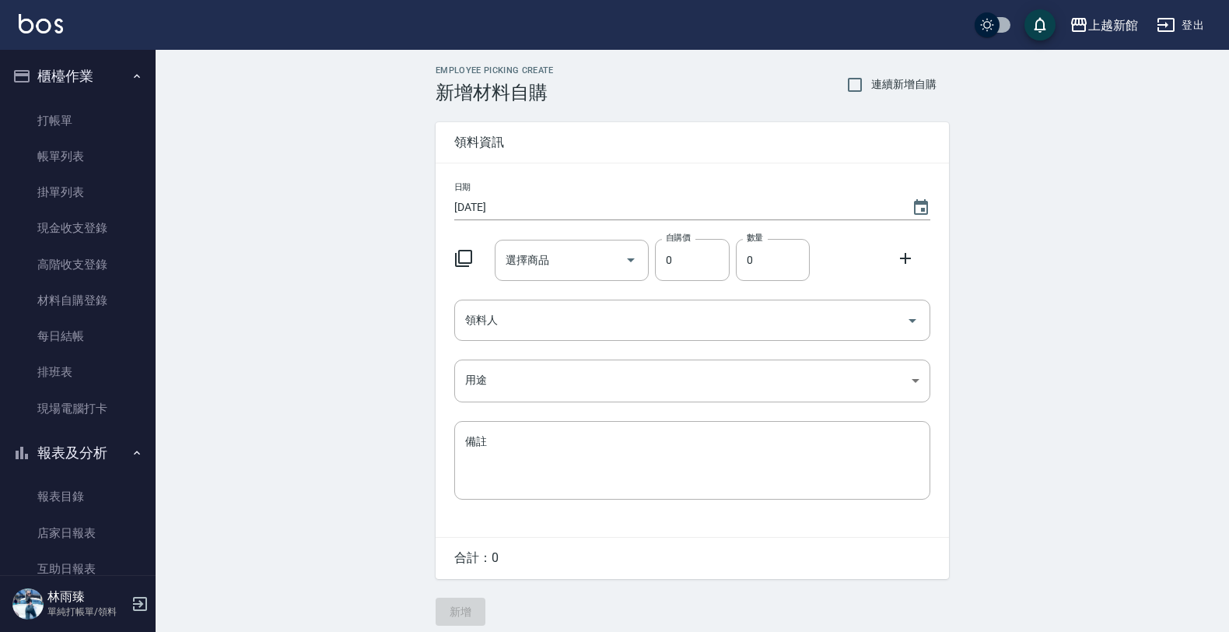
click at [461, 257] on icon at bounding box center [463, 258] width 19 height 19
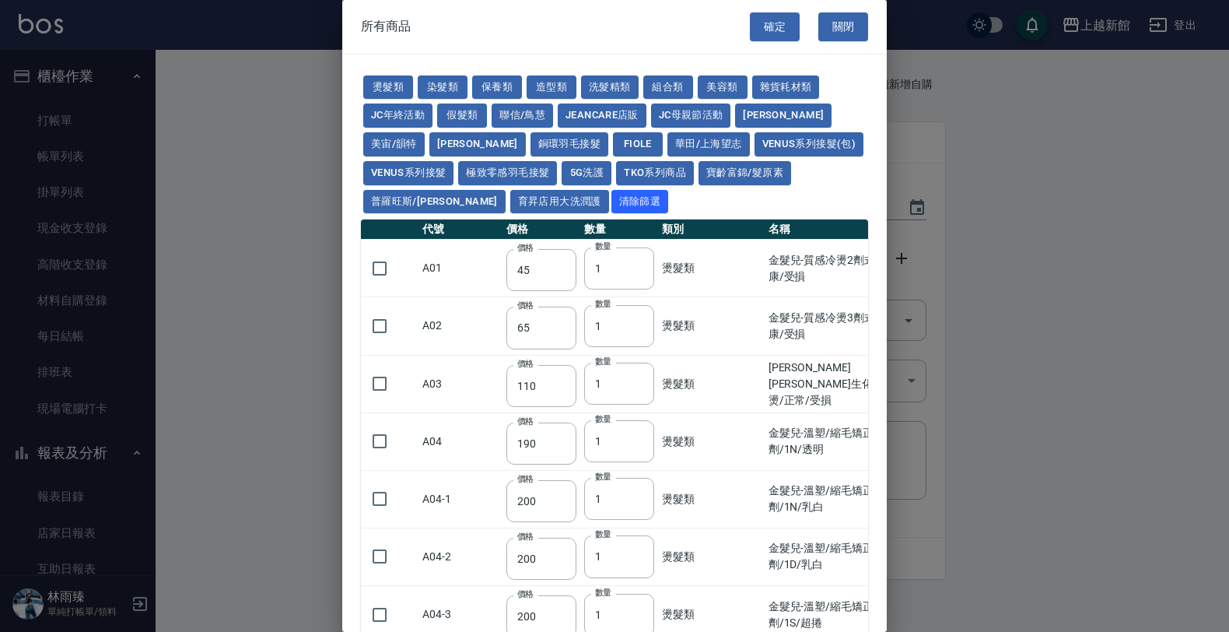
click at [461, 257] on td "A01" at bounding box center [460, 269] width 84 height 58
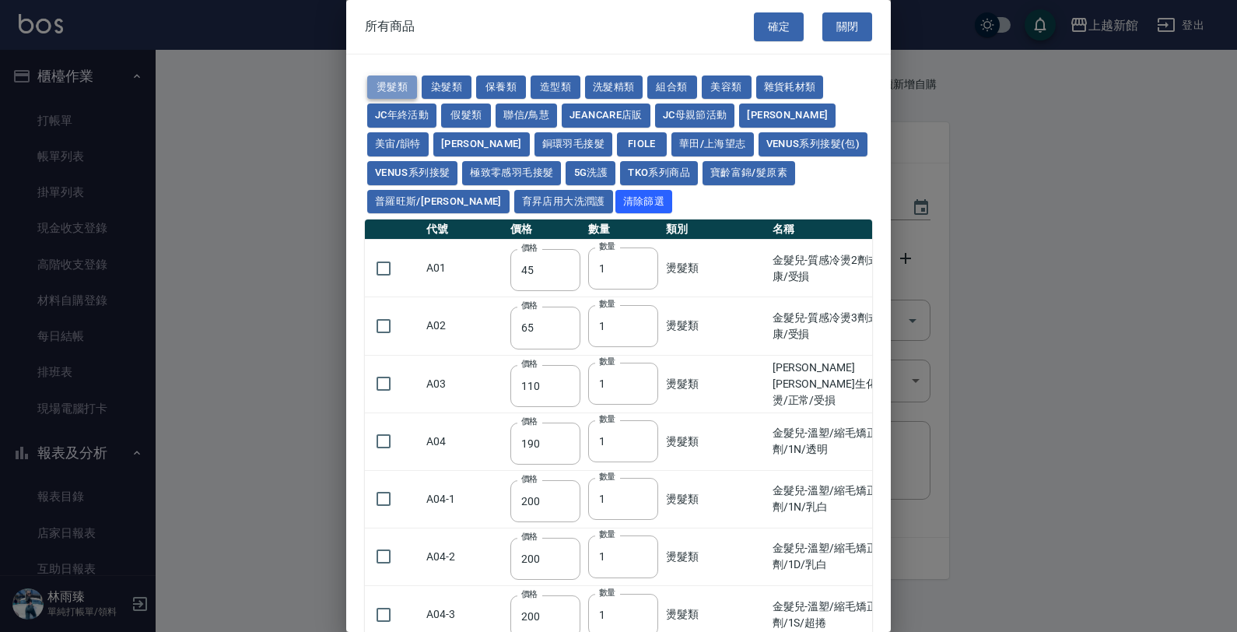
click at [397, 86] on button "燙髮類" at bounding box center [392, 87] width 50 height 24
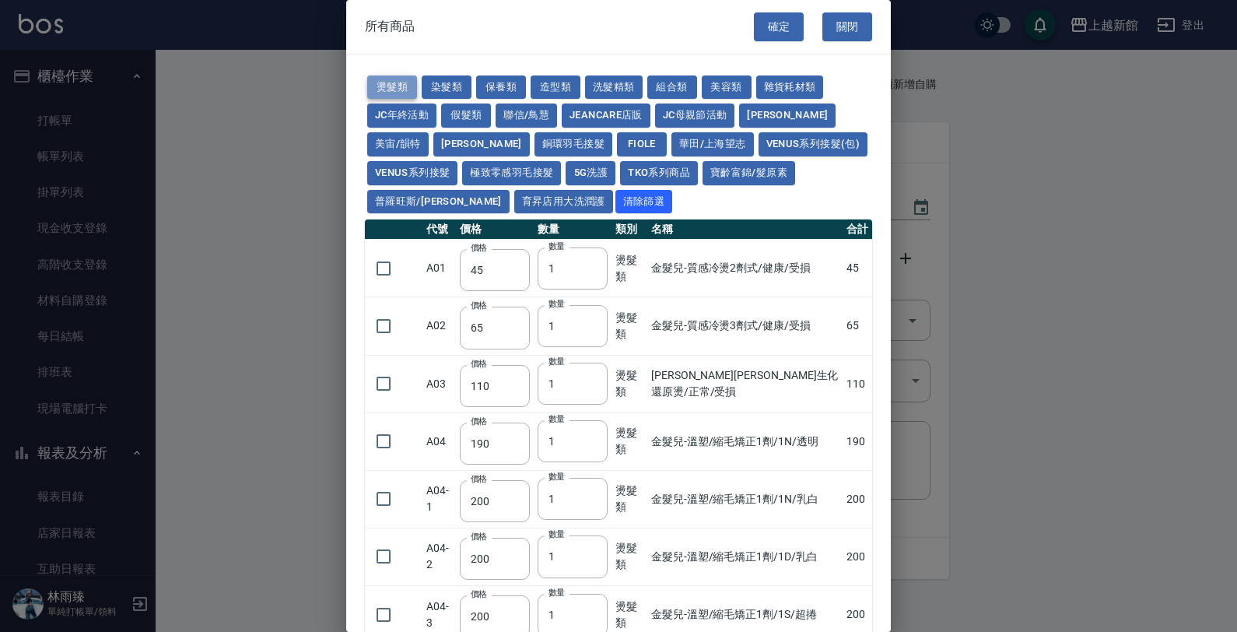
click at [397, 86] on button "燙髮類" at bounding box center [392, 87] width 50 height 24
click at [401, 89] on button "燙髮類" at bounding box center [392, 87] width 50 height 24
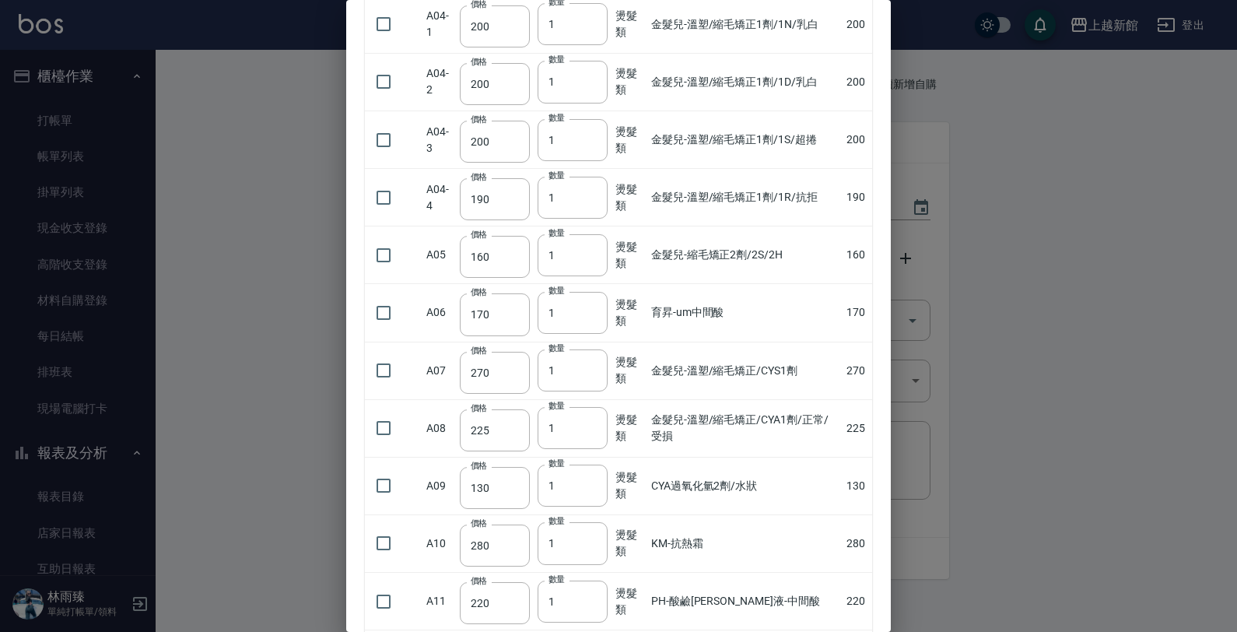
scroll to position [486, 0]
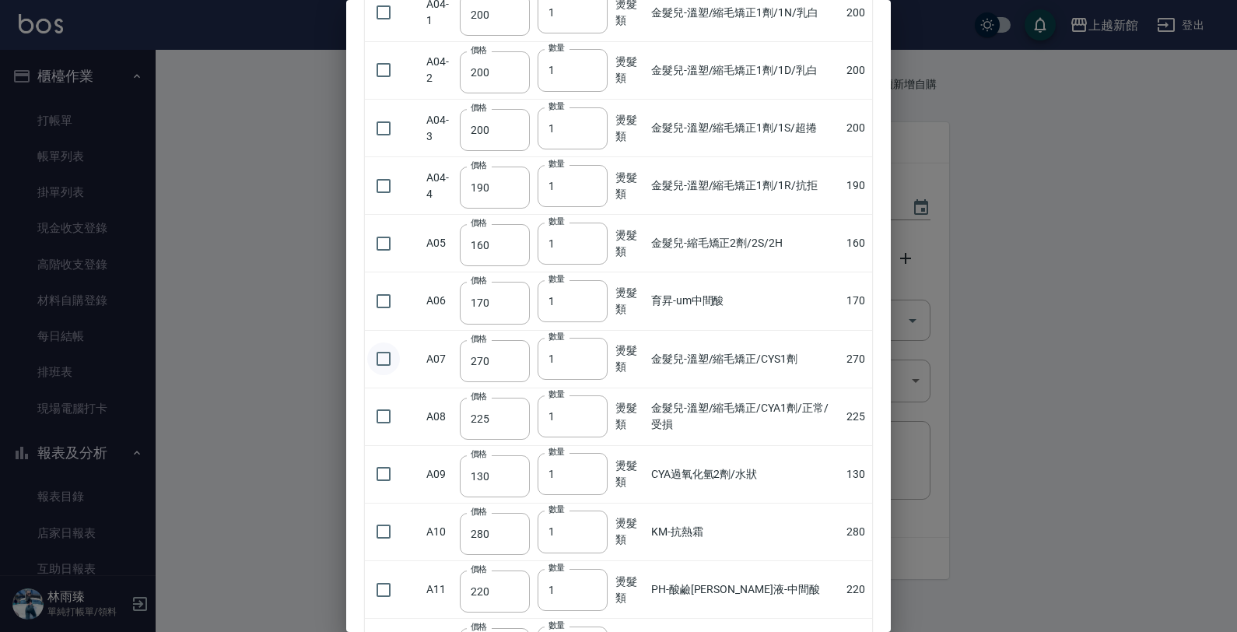
click at [390, 362] on input "checkbox" at bounding box center [383, 358] width 33 height 33
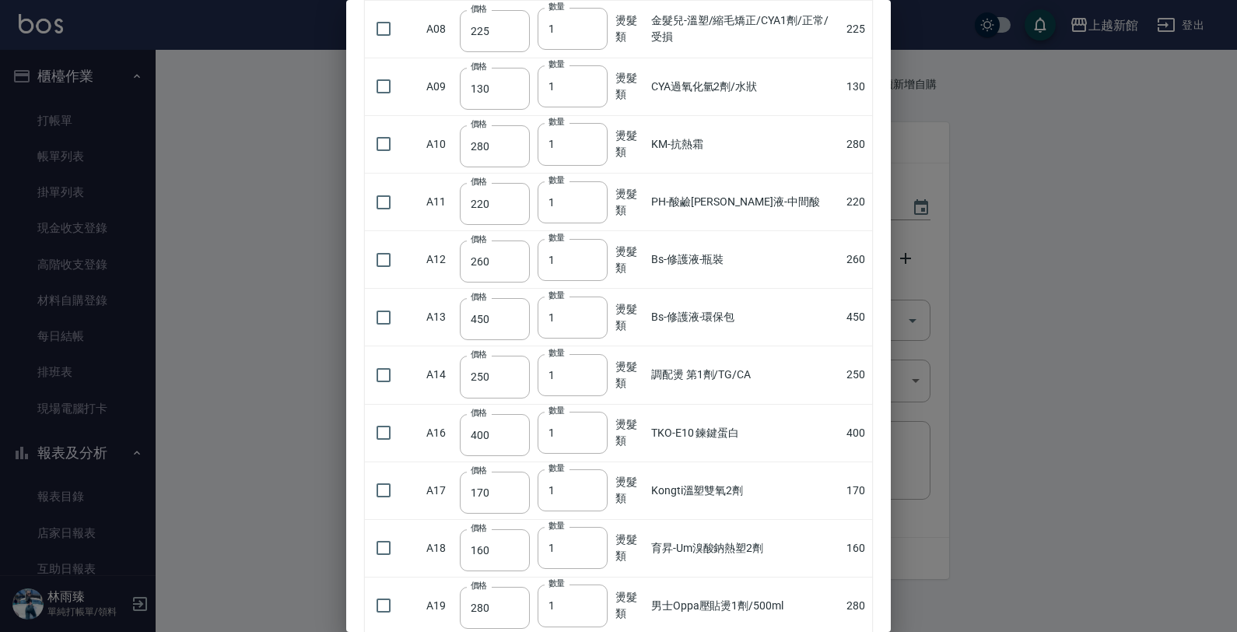
scroll to position [875, 0]
click at [391, 387] on input "checkbox" at bounding box center [383, 373] width 33 height 33
click at [387, 488] on input "checkbox" at bounding box center [383, 488] width 33 height 33
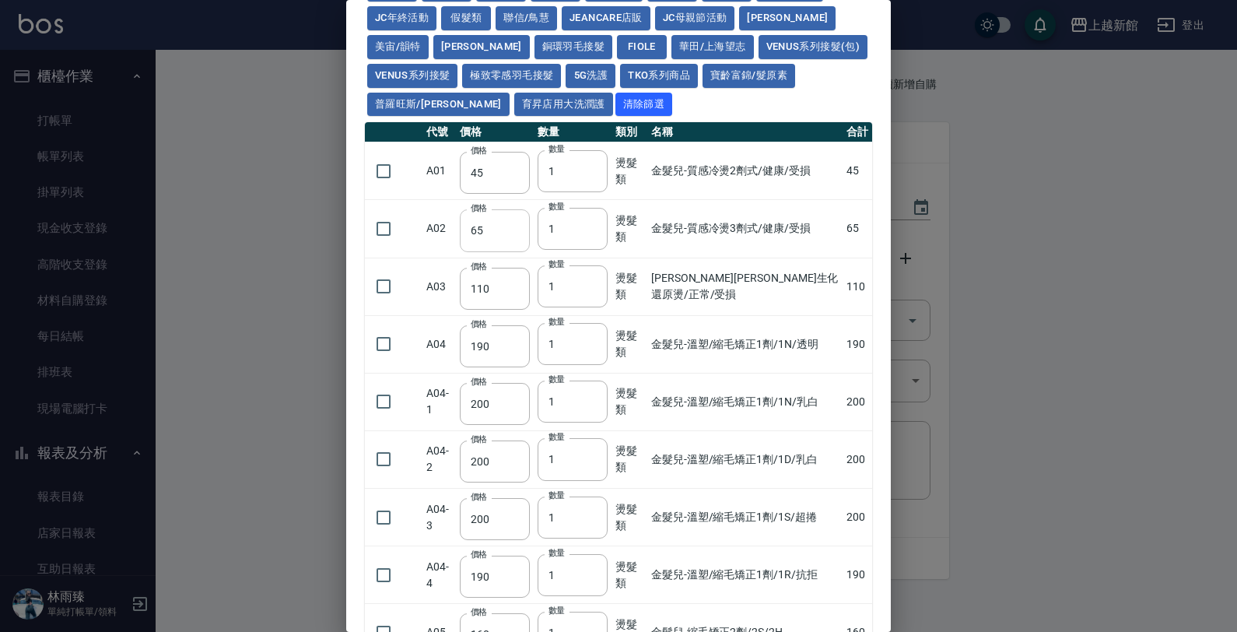
scroll to position [0, 0]
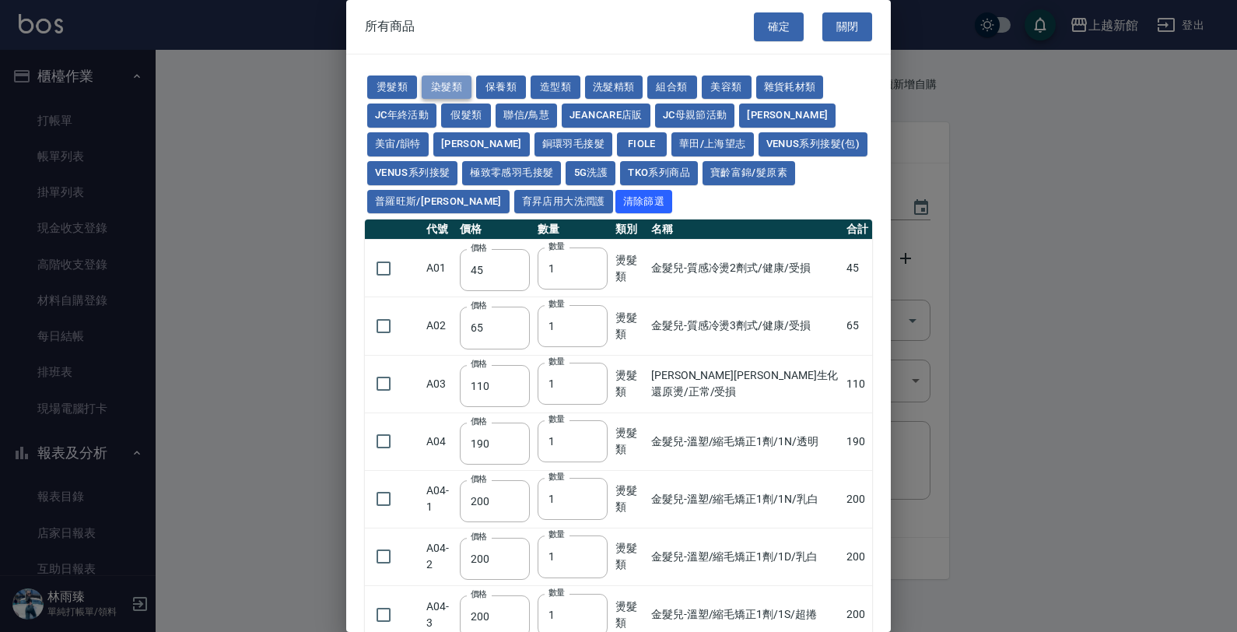
click at [442, 83] on button "染髮類" at bounding box center [447, 87] width 50 height 24
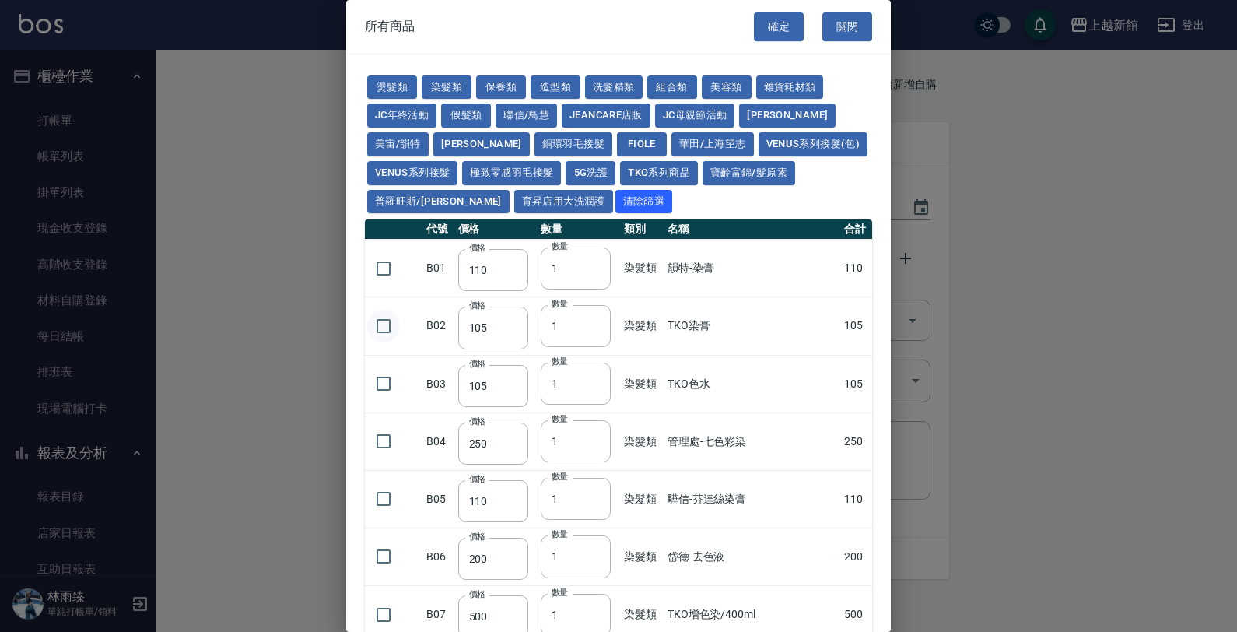
click at [387, 333] on input "checkbox" at bounding box center [383, 326] width 33 height 33
drag, startPoint x: 555, startPoint y: 321, endPoint x: 569, endPoint y: 286, distance: 37.7
click at [543, 328] on input "1" at bounding box center [576, 326] width 70 height 42
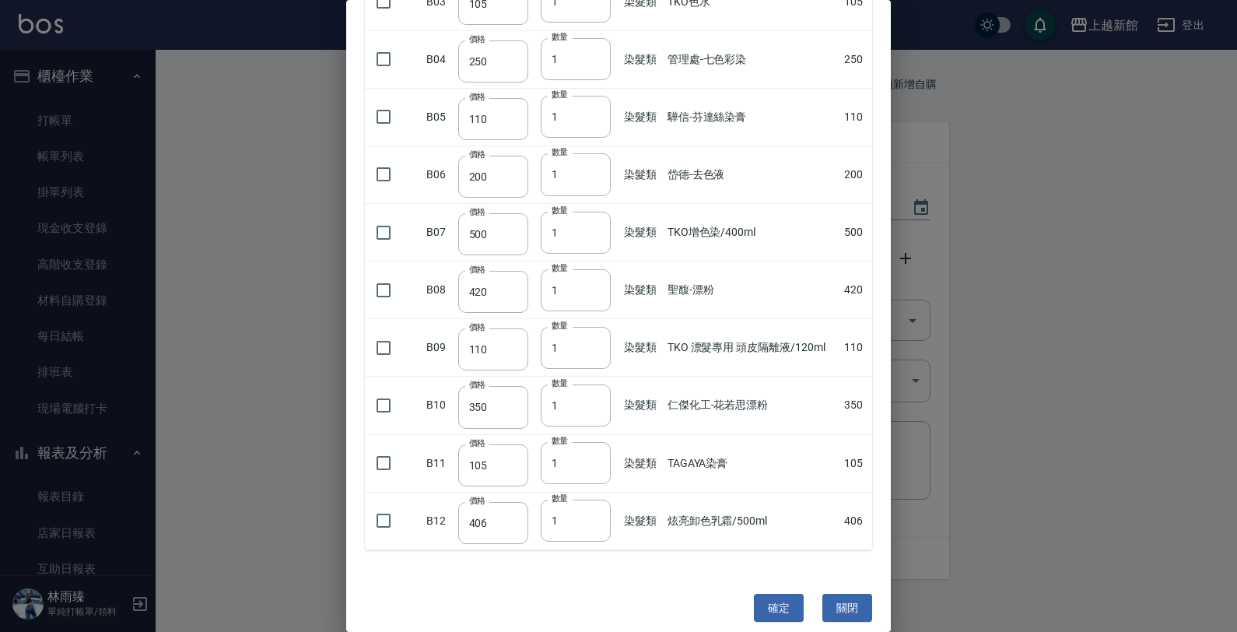
scroll to position [389, 0]
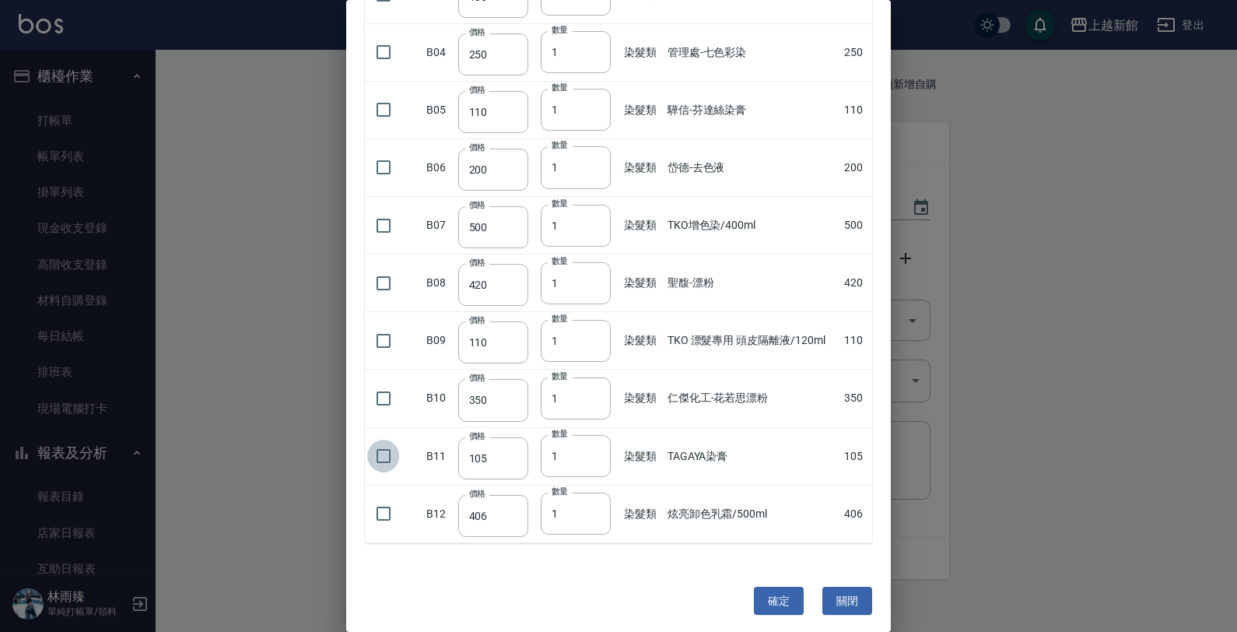
click at [381, 461] on input "checkbox" at bounding box center [383, 455] width 33 height 33
drag, startPoint x: 556, startPoint y: 457, endPoint x: 486, endPoint y: 460, distance: 70.1
click at [492, 471] on tr "B11 價格 105 價格 數量 1 數量 染髮類 TAGAYA染膏 105" at bounding box center [618, 456] width 507 height 58
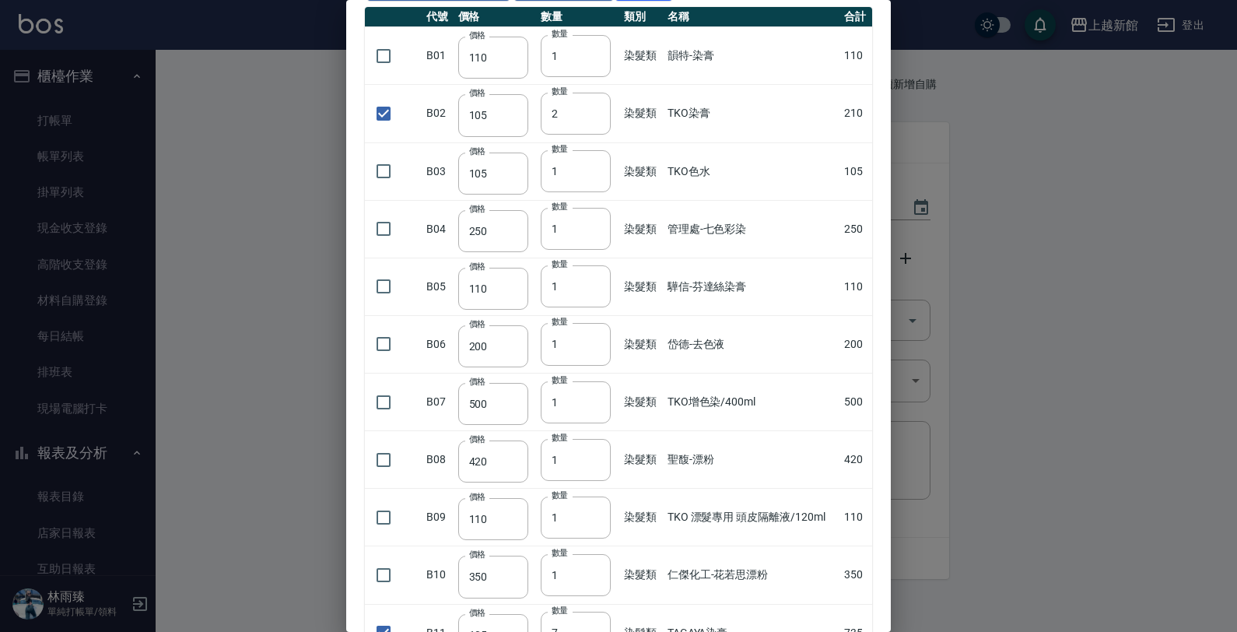
scroll to position [0, 0]
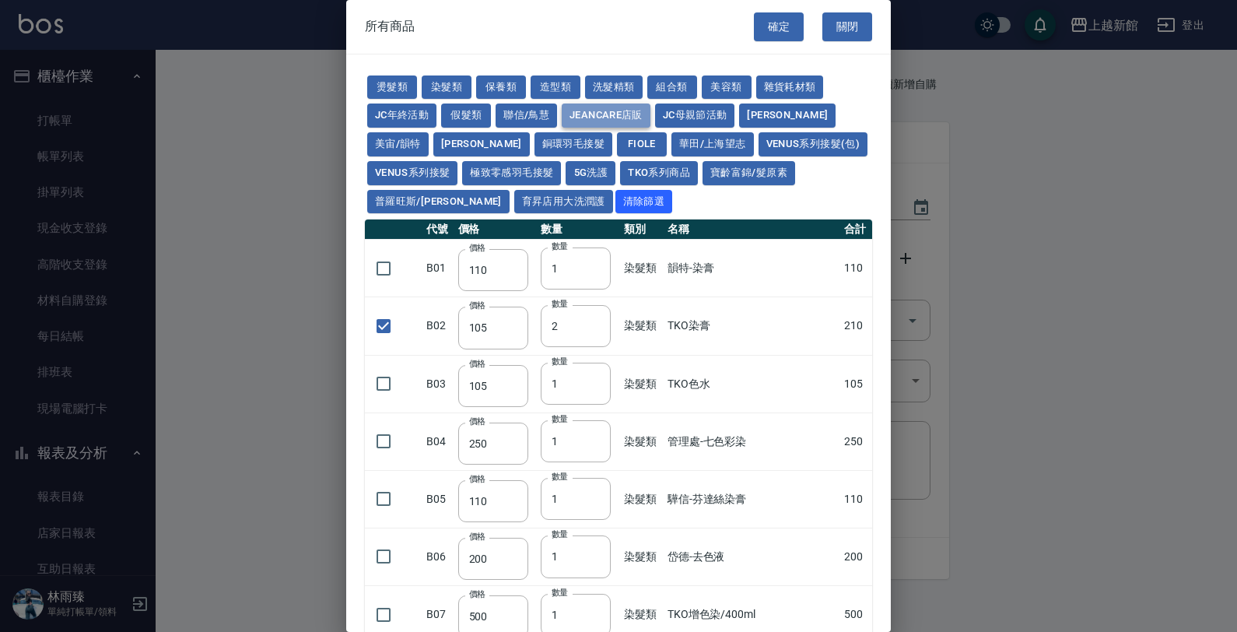
click at [578, 110] on button "JeanCare店販" at bounding box center [606, 115] width 89 height 24
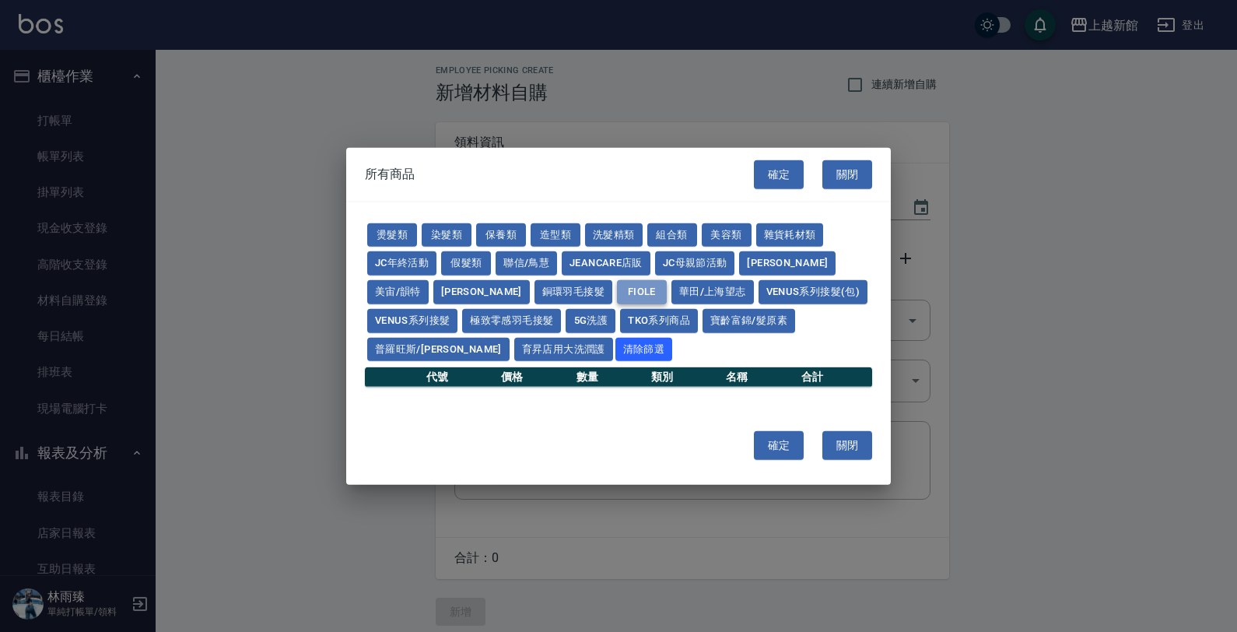
click at [617, 294] on button "FIOLE" at bounding box center [642, 292] width 50 height 24
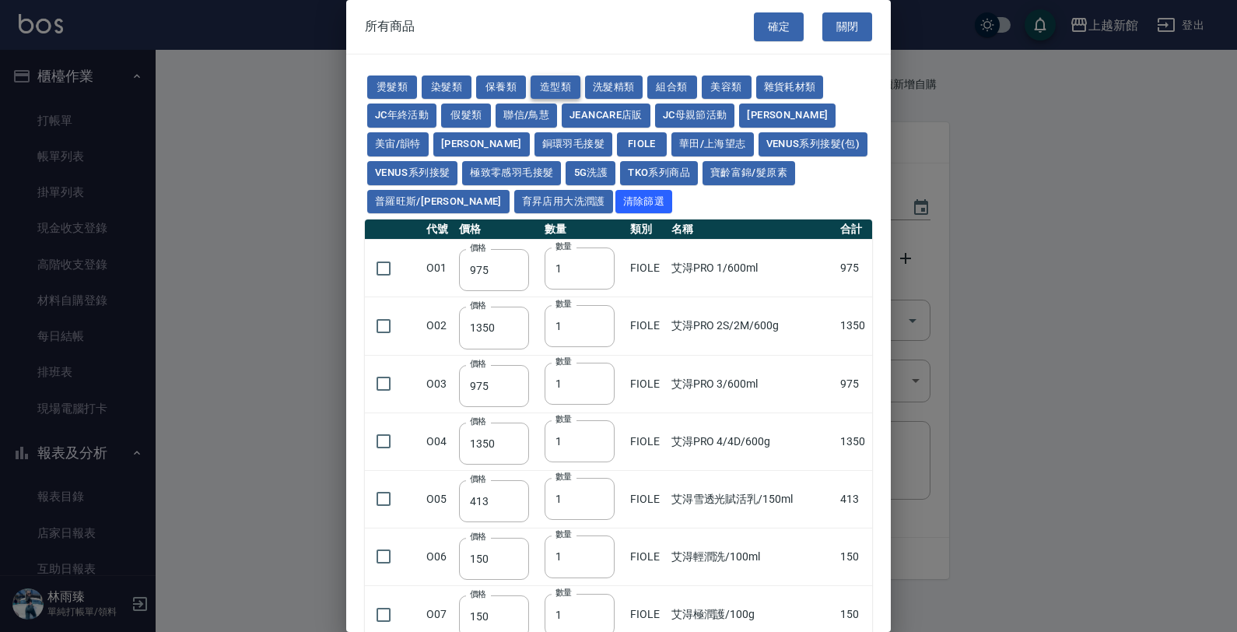
click at [537, 79] on button "造型類" at bounding box center [555, 87] width 50 height 24
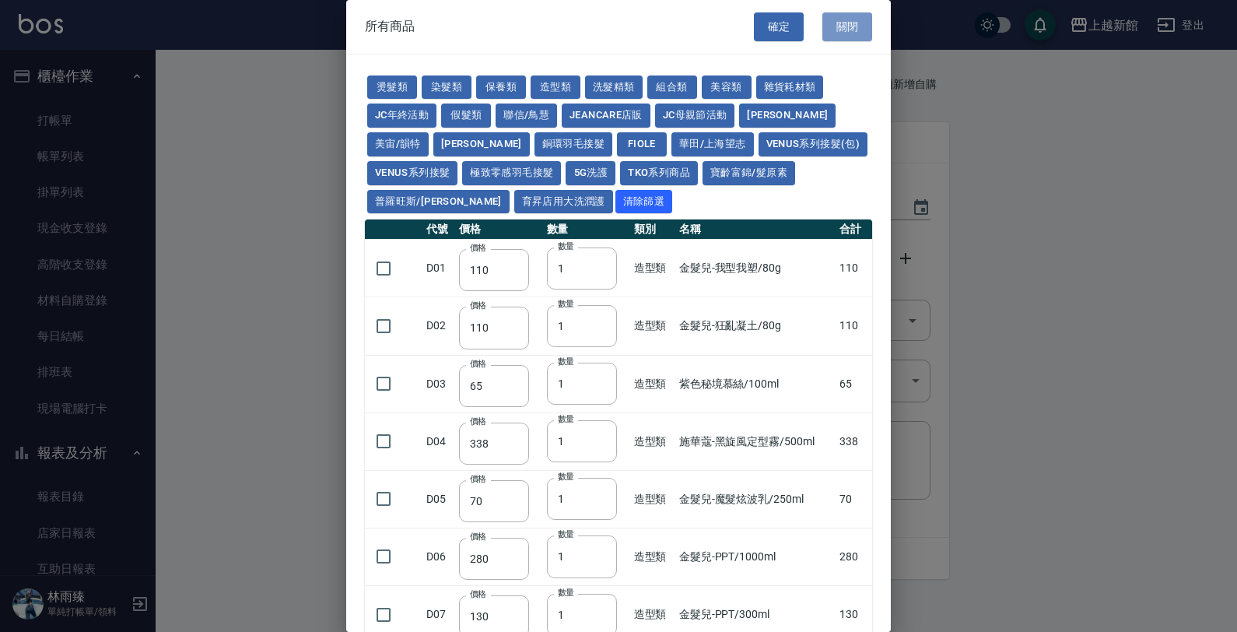
drag, startPoint x: 846, startPoint y: 20, endPoint x: 737, endPoint y: 87, distance: 127.1
click at [841, 22] on button "關閉" at bounding box center [847, 26] width 50 height 29
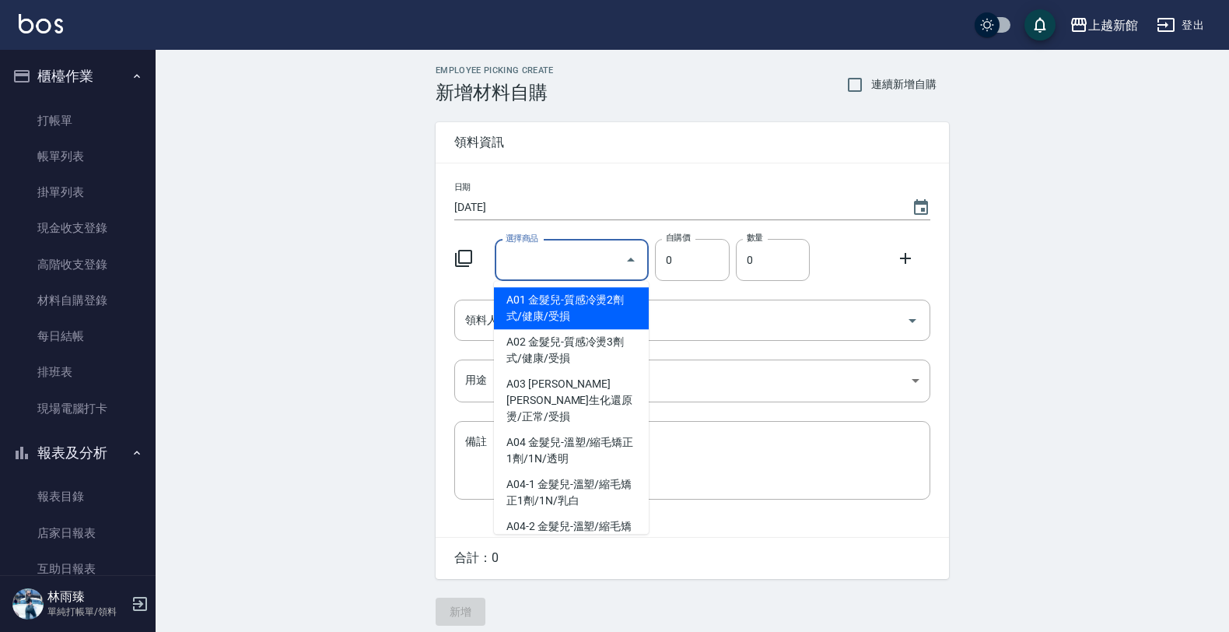
click at [548, 255] on input "選擇商品" at bounding box center [560, 260] width 117 height 27
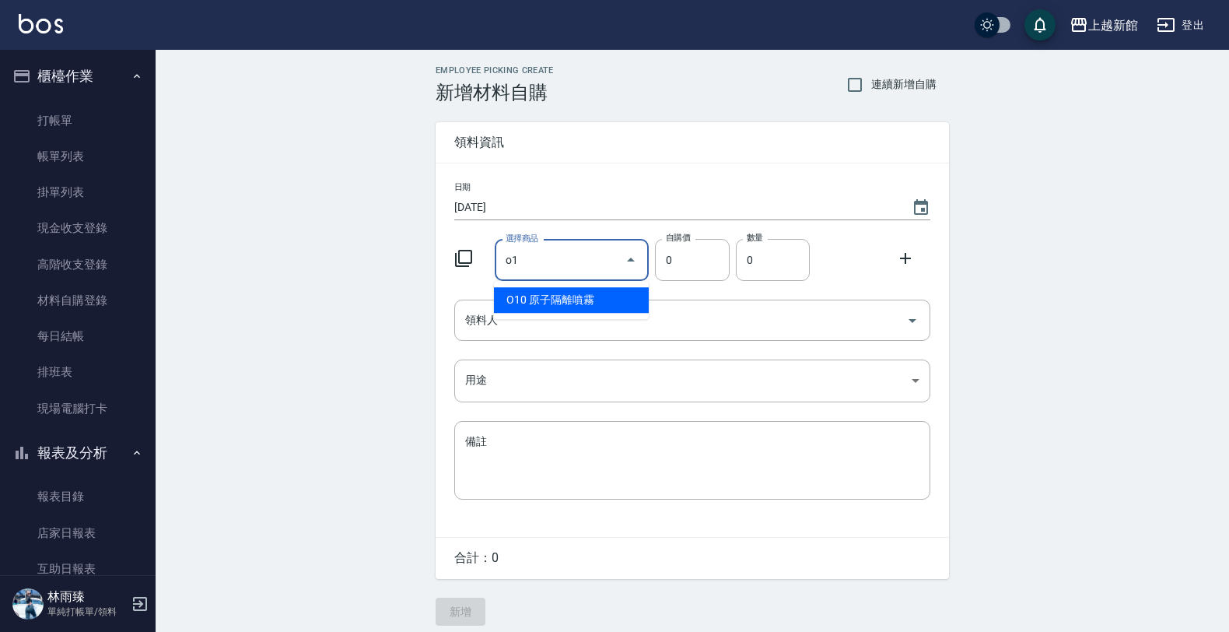
click at [464, 251] on icon at bounding box center [463, 258] width 19 height 19
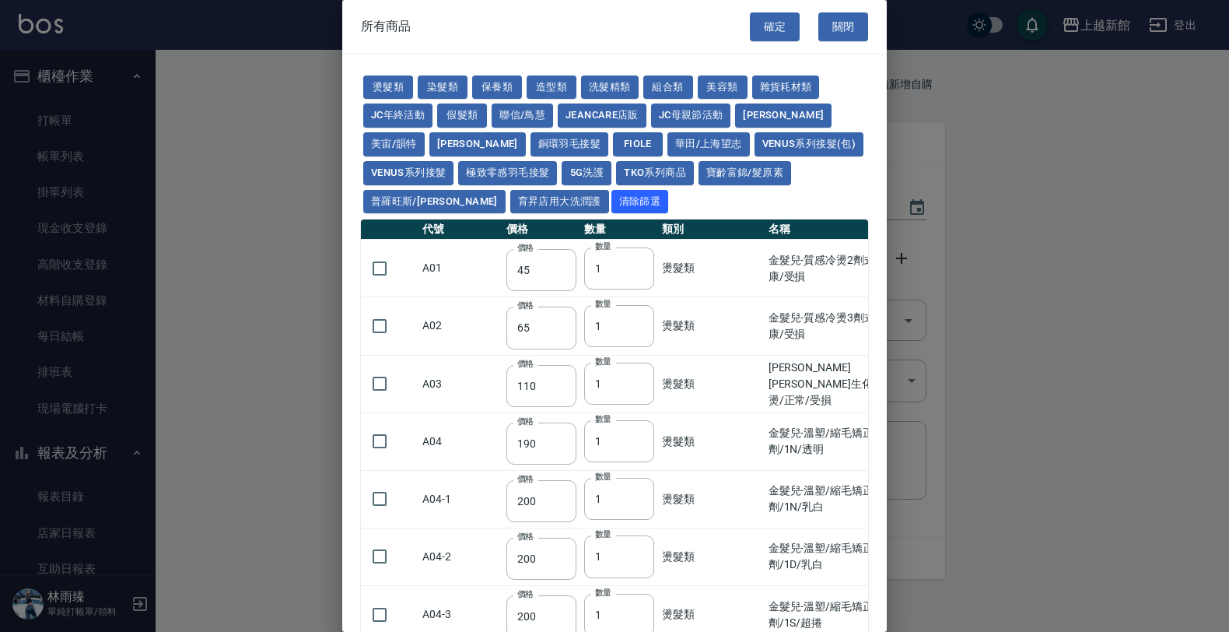
click at [469, 261] on td "A01" at bounding box center [460, 269] width 84 height 58
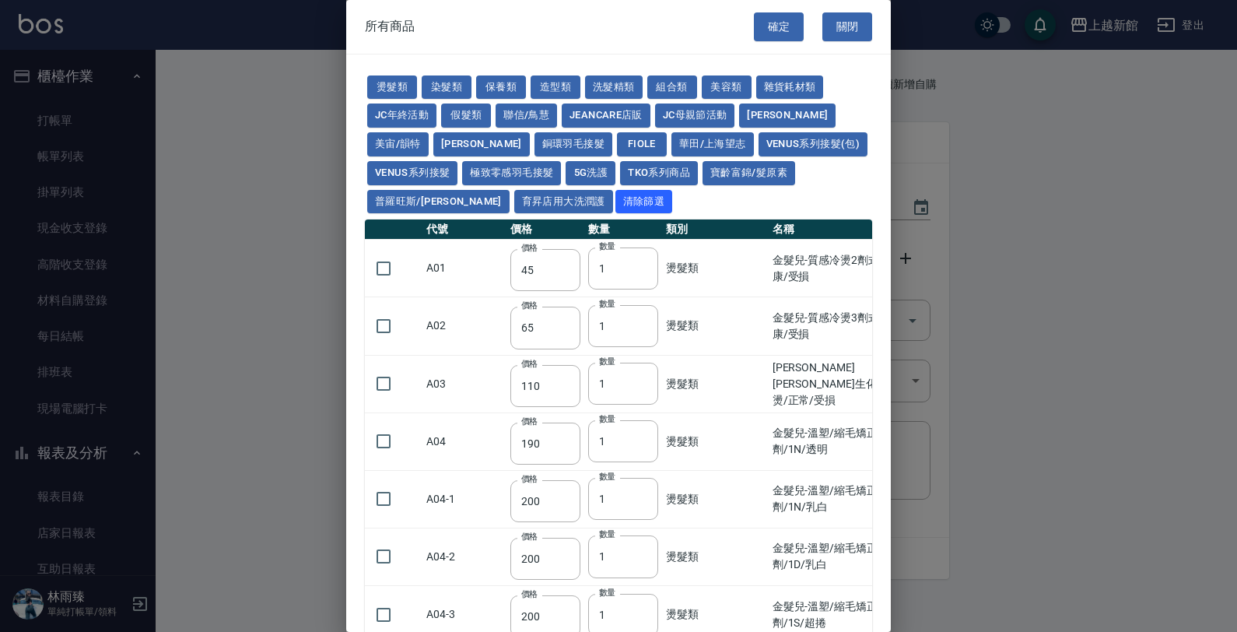
click at [483, 313] on td "A02" at bounding box center [464, 326] width 84 height 58
click at [401, 86] on button "燙髮類" at bounding box center [392, 87] width 50 height 24
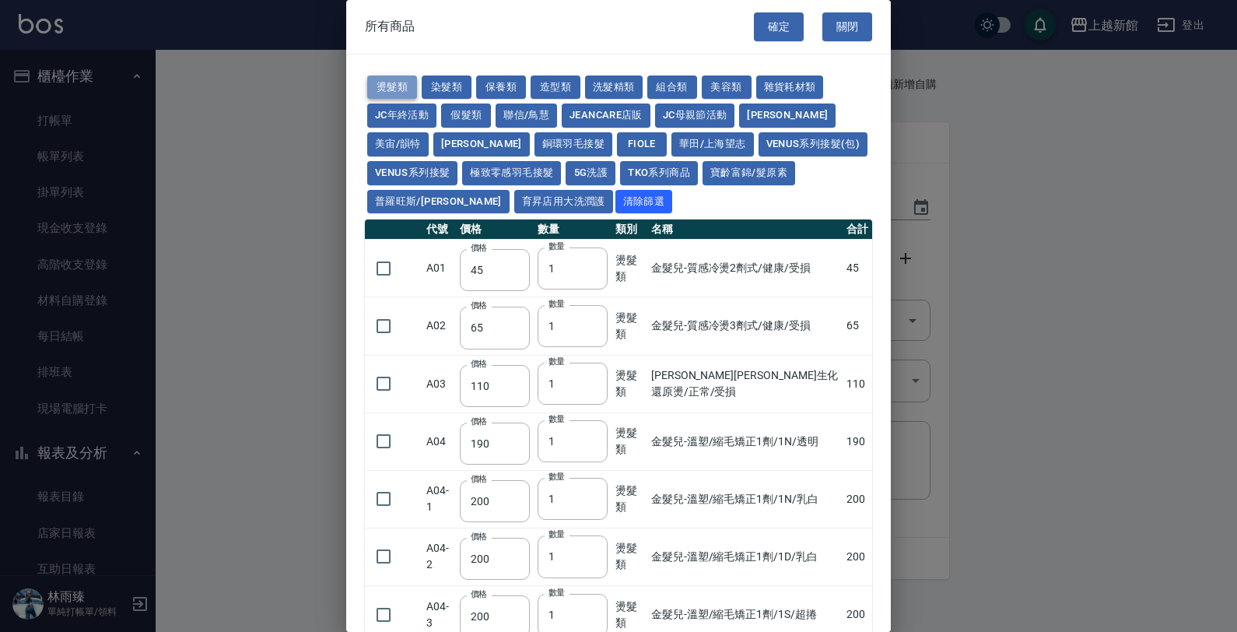
click at [401, 89] on button "燙髮類" at bounding box center [392, 87] width 50 height 24
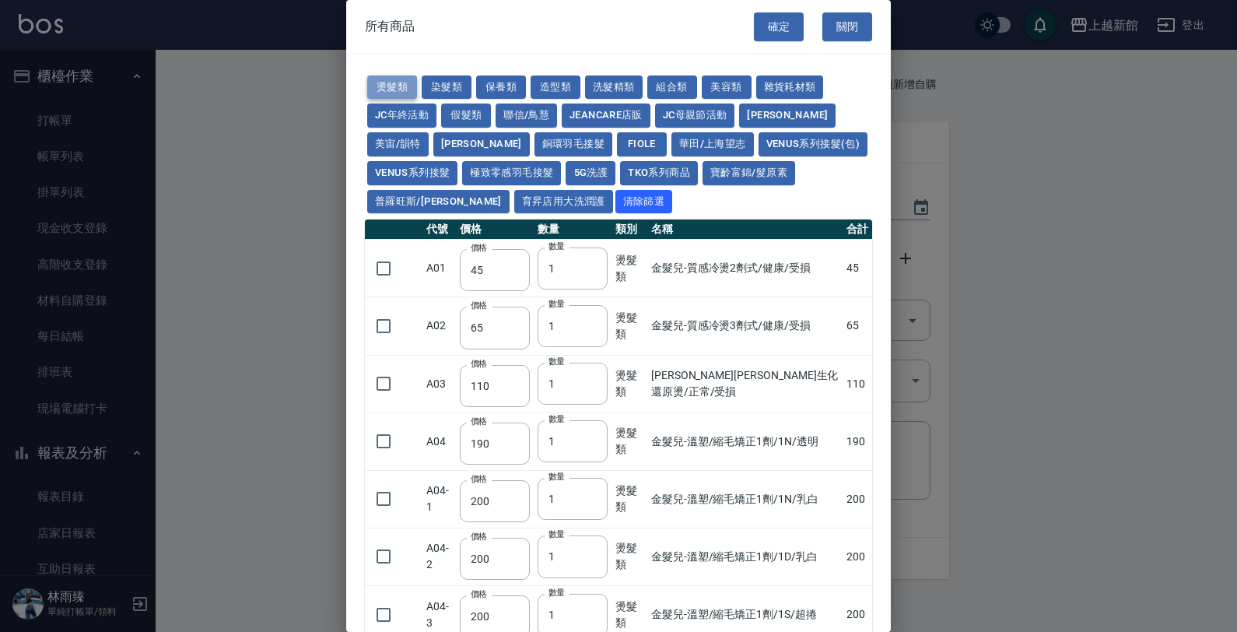
click at [401, 89] on button "燙髮類" at bounding box center [392, 87] width 50 height 24
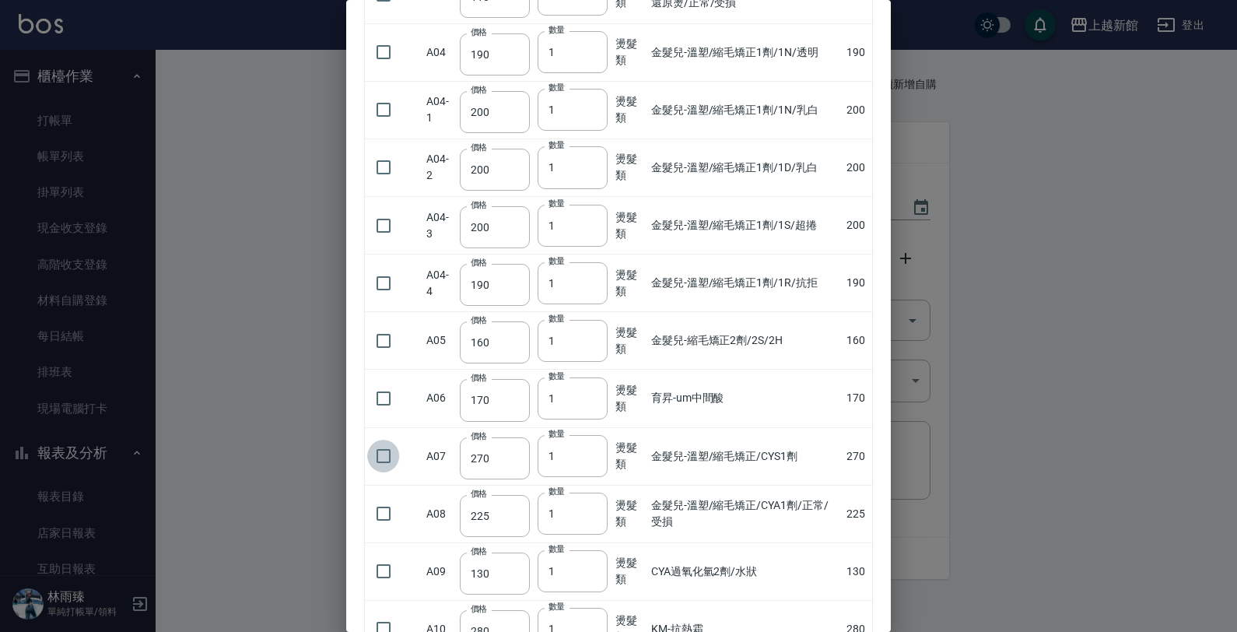
click at [378, 467] on input "checkbox" at bounding box center [383, 455] width 33 height 33
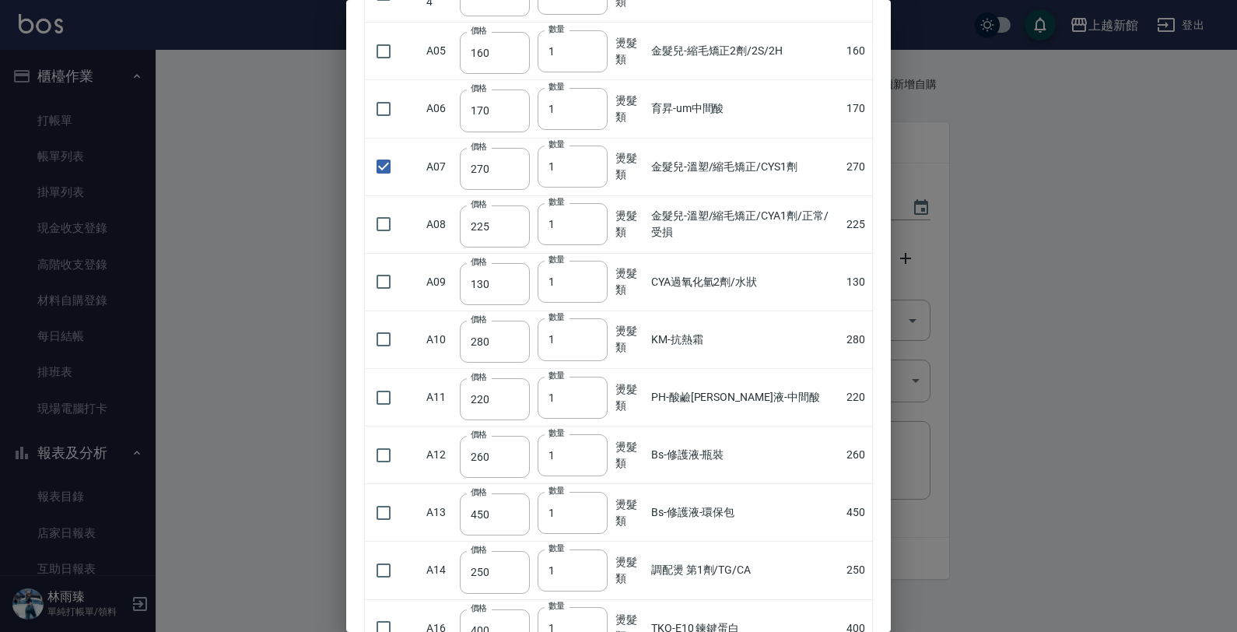
scroll to position [778, 0]
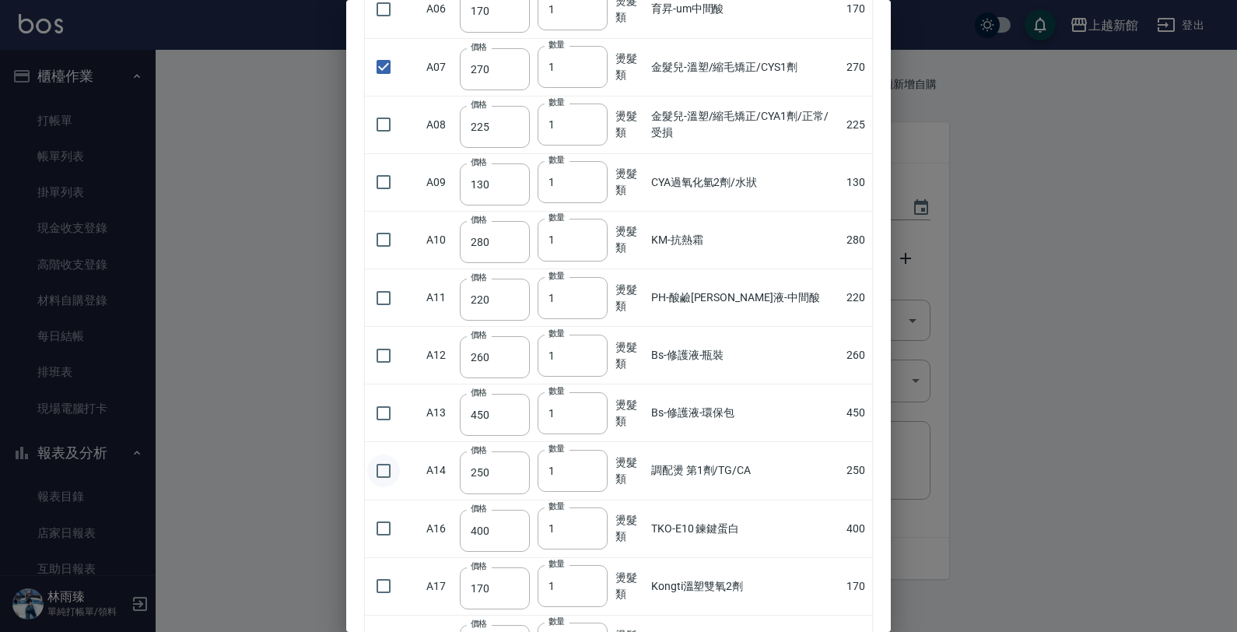
drag, startPoint x: 405, startPoint y: 467, endPoint x: 387, endPoint y: 471, distance: 19.2
click at [393, 471] on td at bounding box center [394, 471] width 58 height 58
click at [387, 471] on input "checkbox" at bounding box center [383, 470] width 33 height 33
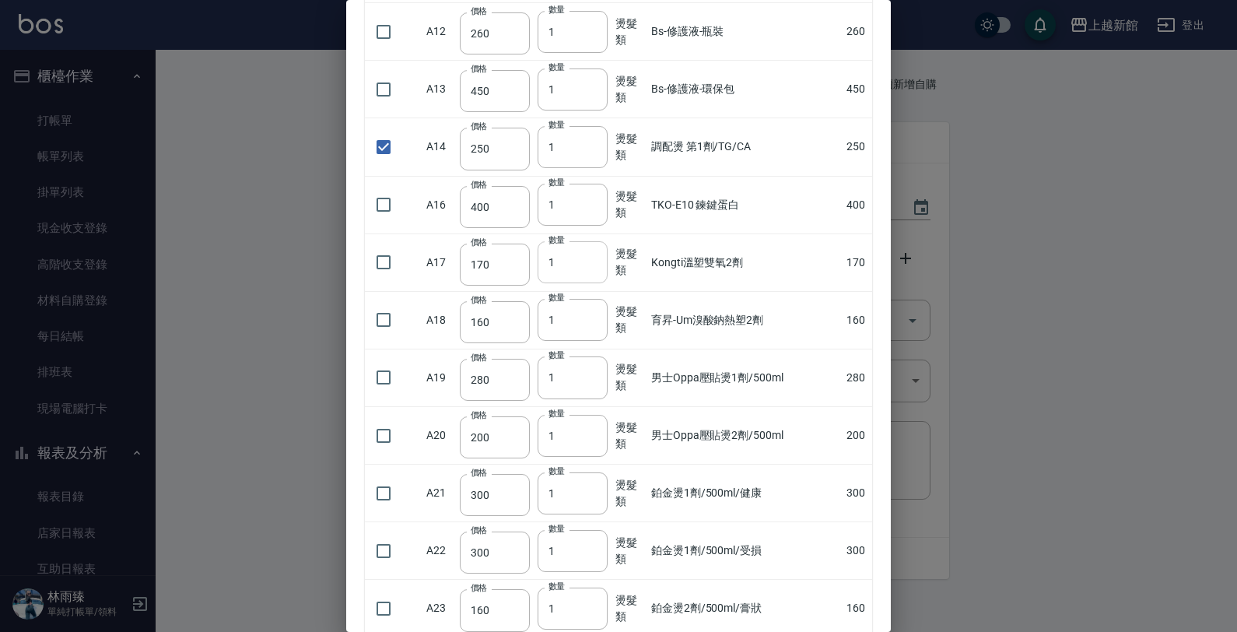
scroll to position [1068, 0]
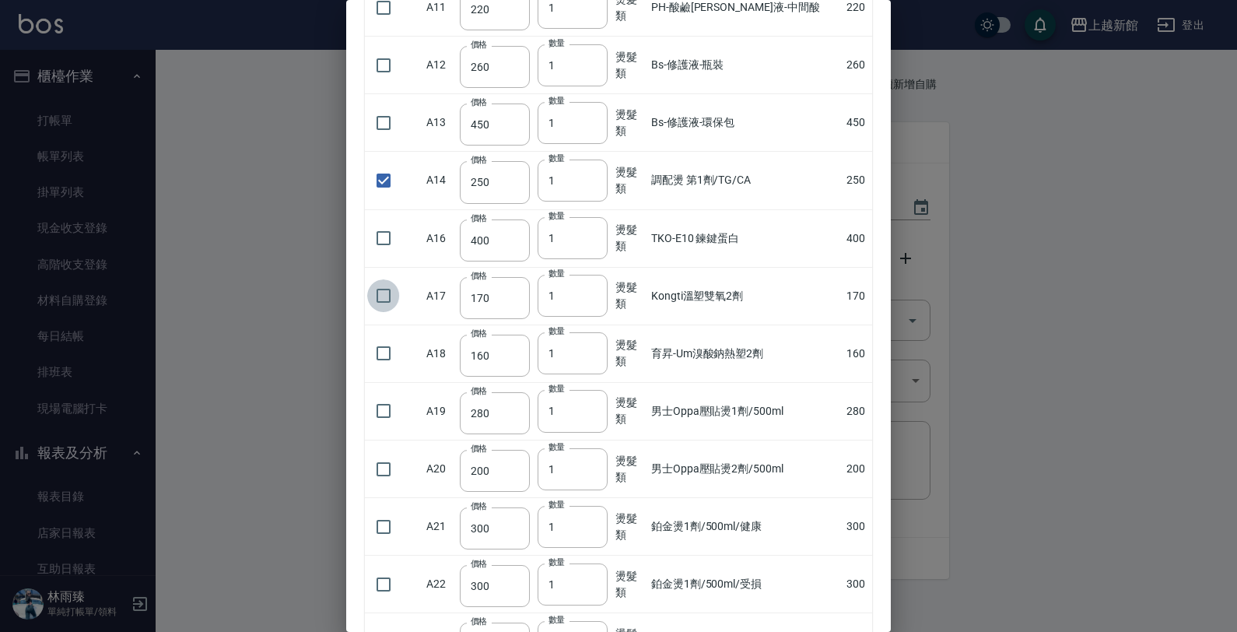
click at [386, 304] on input "checkbox" at bounding box center [383, 295] width 33 height 33
click at [589, 296] on input "2" at bounding box center [572, 296] width 70 height 42
drag, startPoint x: 568, startPoint y: 297, endPoint x: 539, endPoint y: 304, distance: 29.6
click at [539, 304] on input "2" at bounding box center [572, 296] width 70 height 42
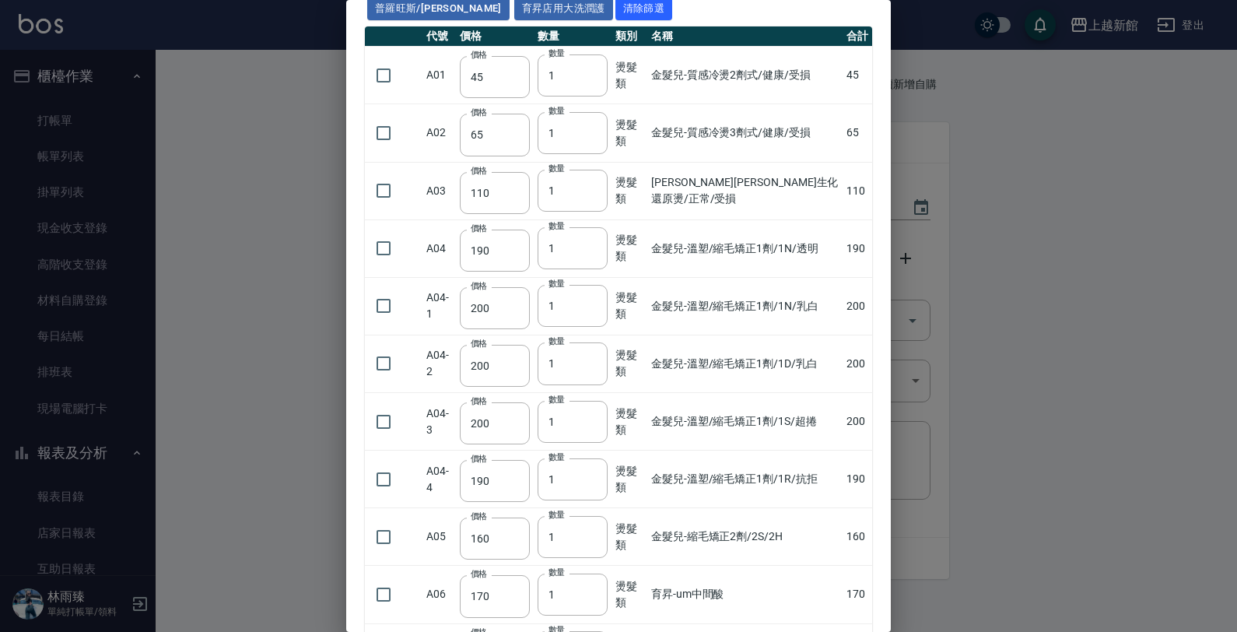
scroll to position [0, 0]
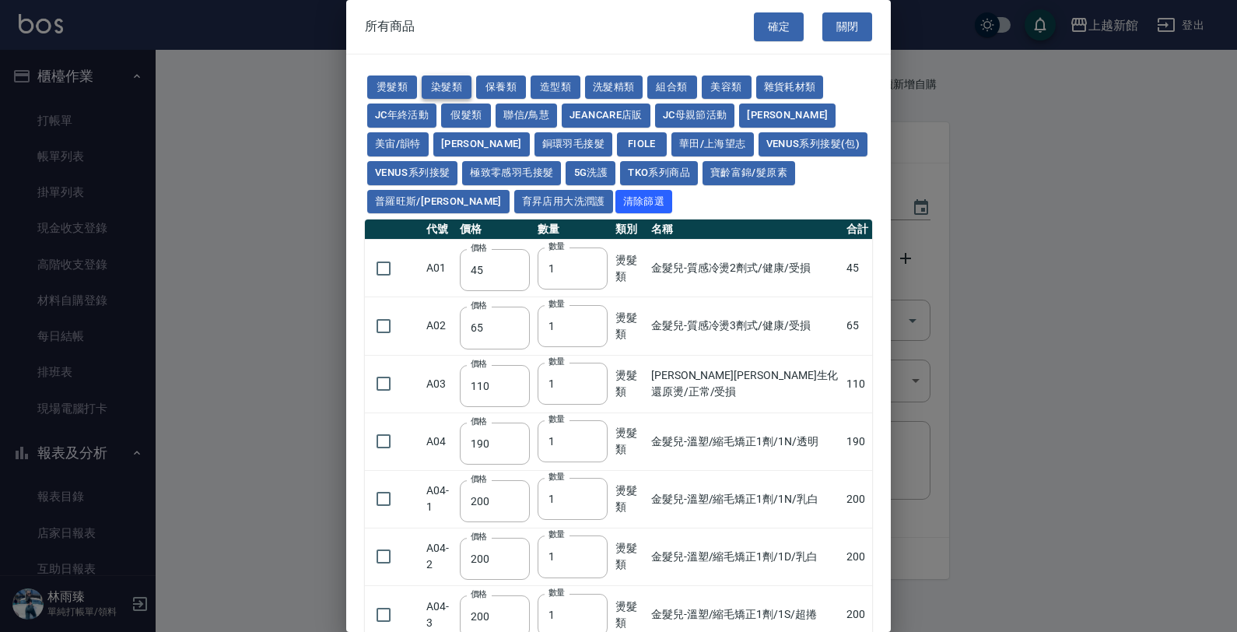
click at [460, 80] on button "染髮類" at bounding box center [447, 87] width 50 height 24
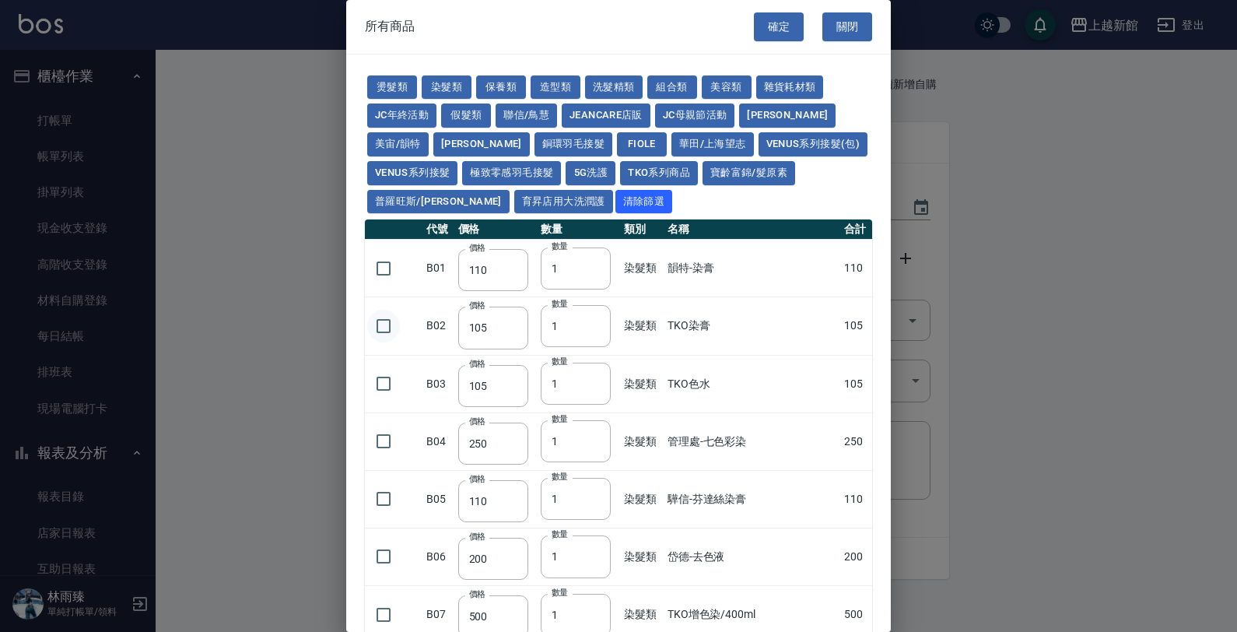
drag, startPoint x: 410, startPoint y: 312, endPoint x: 397, endPoint y: 313, distance: 12.5
click at [407, 311] on td at bounding box center [394, 326] width 58 height 58
click at [390, 316] on input "checkbox" at bounding box center [383, 326] width 33 height 33
drag, startPoint x: 562, startPoint y: 324, endPoint x: 480, endPoint y: 313, distance: 83.3
click at [482, 315] on tr "B02 價格 105 價格 數量 1 數量 染髮類 TKO染膏 105" at bounding box center [618, 326] width 507 height 58
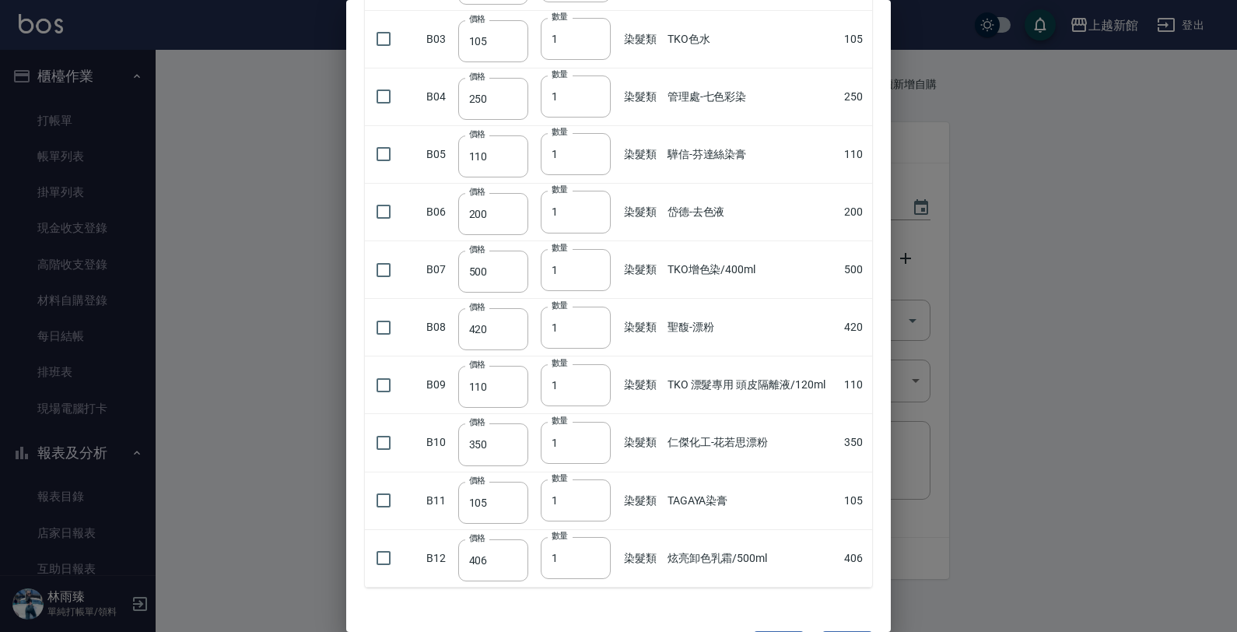
scroll to position [398, 0]
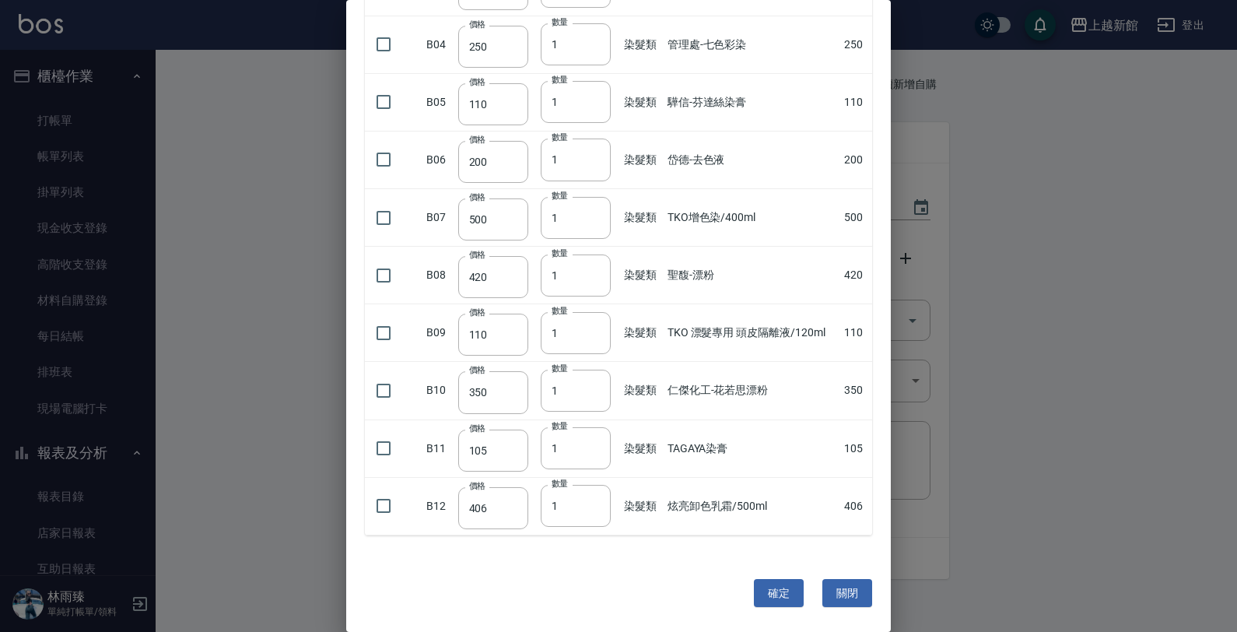
click at [362, 449] on div "燙髮類 染髮類 保養類 造型類 洗髮精類 組合類 美容類 雜貨耗材類 JC年終活動 假髮類 聯信/鳥慧 JeanCare店販 JC母親節活動 [PERSON_…" at bounding box center [618, 106] width 544 height 896
click at [387, 449] on input "checkbox" at bounding box center [383, 448] width 33 height 33
drag, startPoint x: 555, startPoint y: 451, endPoint x: 415, endPoint y: 429, distance: 141.7
click at [456, 446] on tr "B11 價格 105 價格 數量 1 數量 染髮類 TAGAYA染膏 105" at bounding box center [618, 448] width 507 height 58
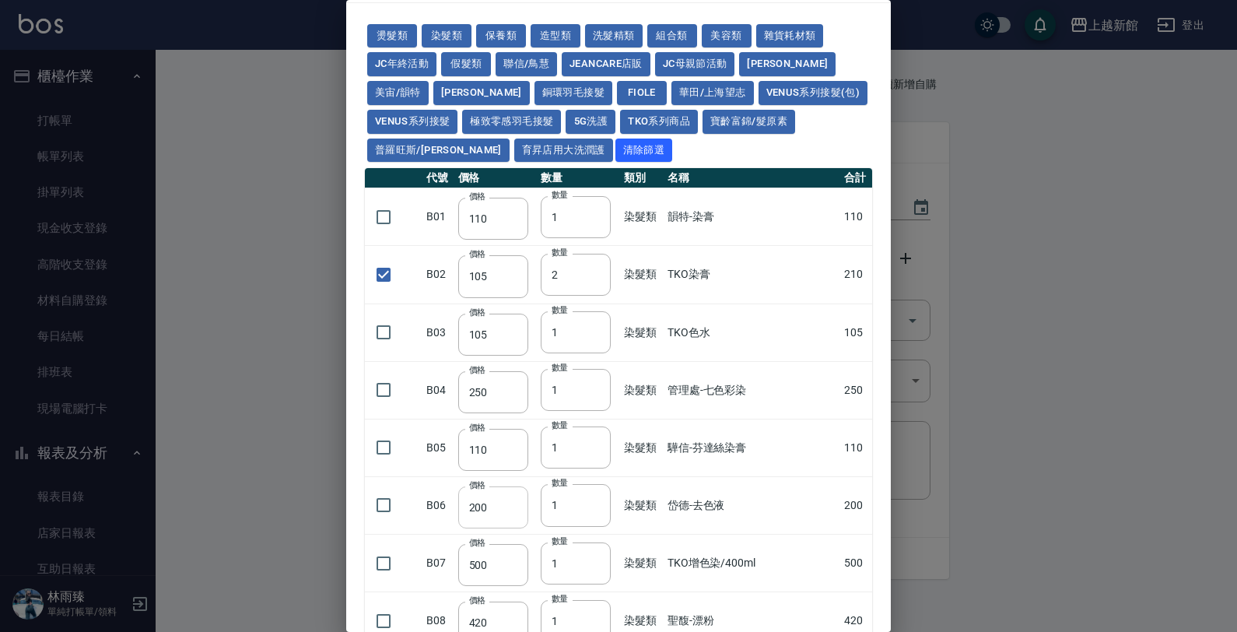
scroll to position [0, 0]
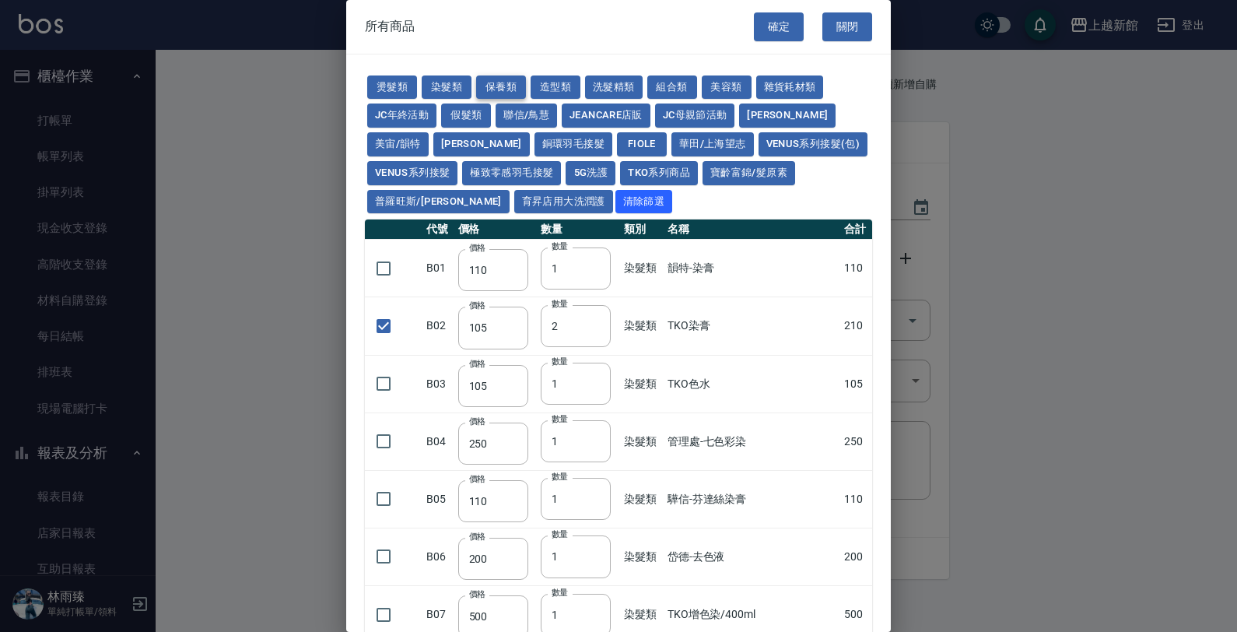
click at [502, 86] on button "保養類" at bounding box center [501, 87] width 50 height 24
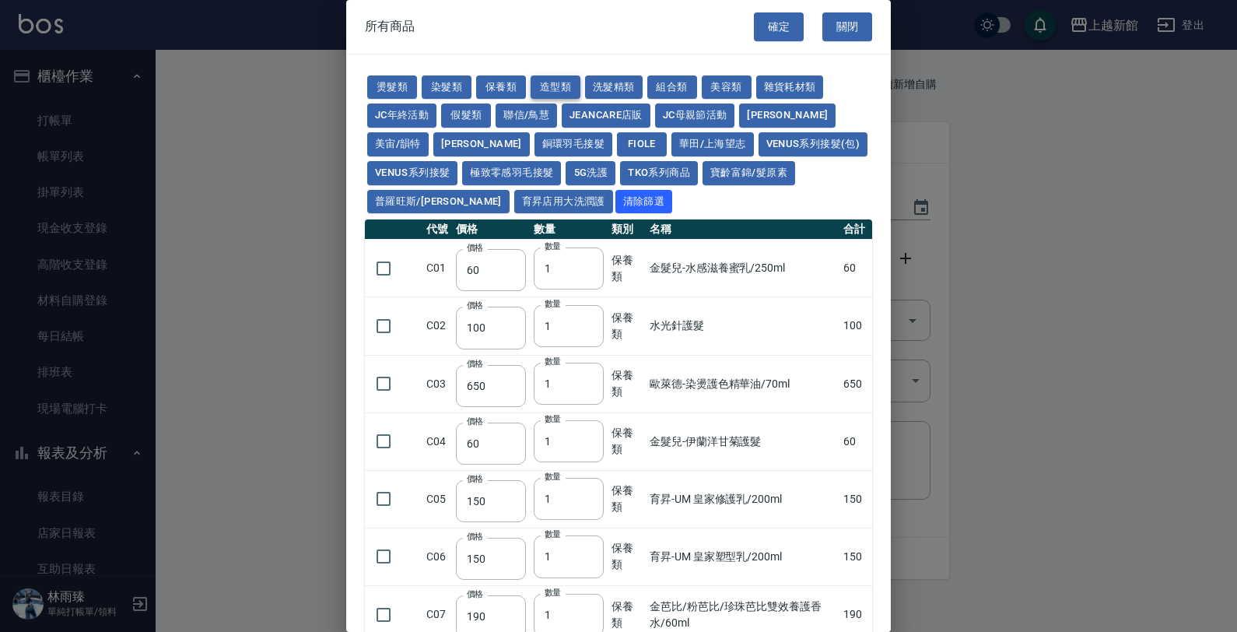
click at [541, 83] on button "造型類" at bounding box center [555, 87] width 50 height 24
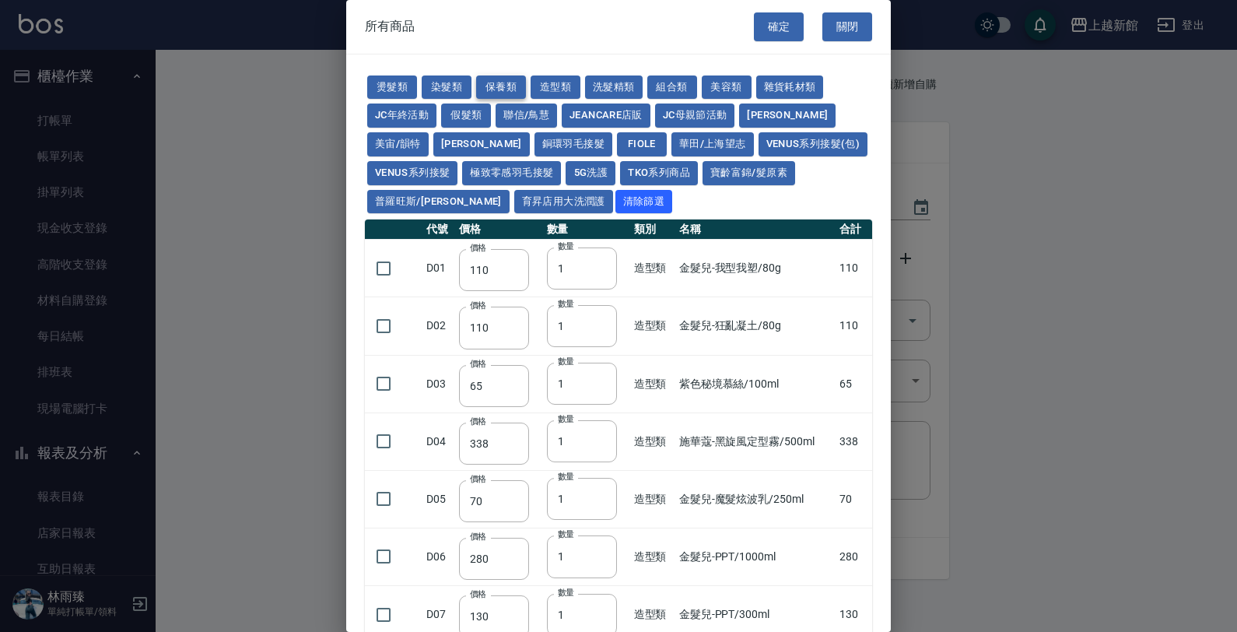
click at [503, 88] on button "保養類" at bounding box center [501, 87] width 50 height 24
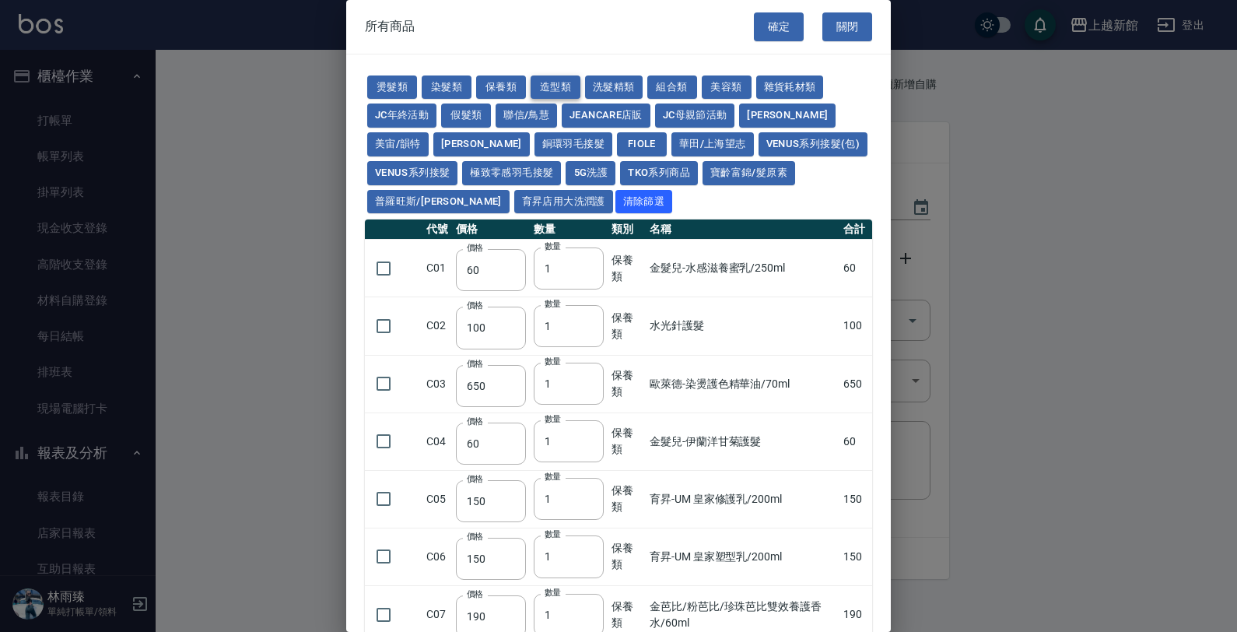
click at [551, 82] on button "造型類" at bounding box center [555, 87] width 50 height 24
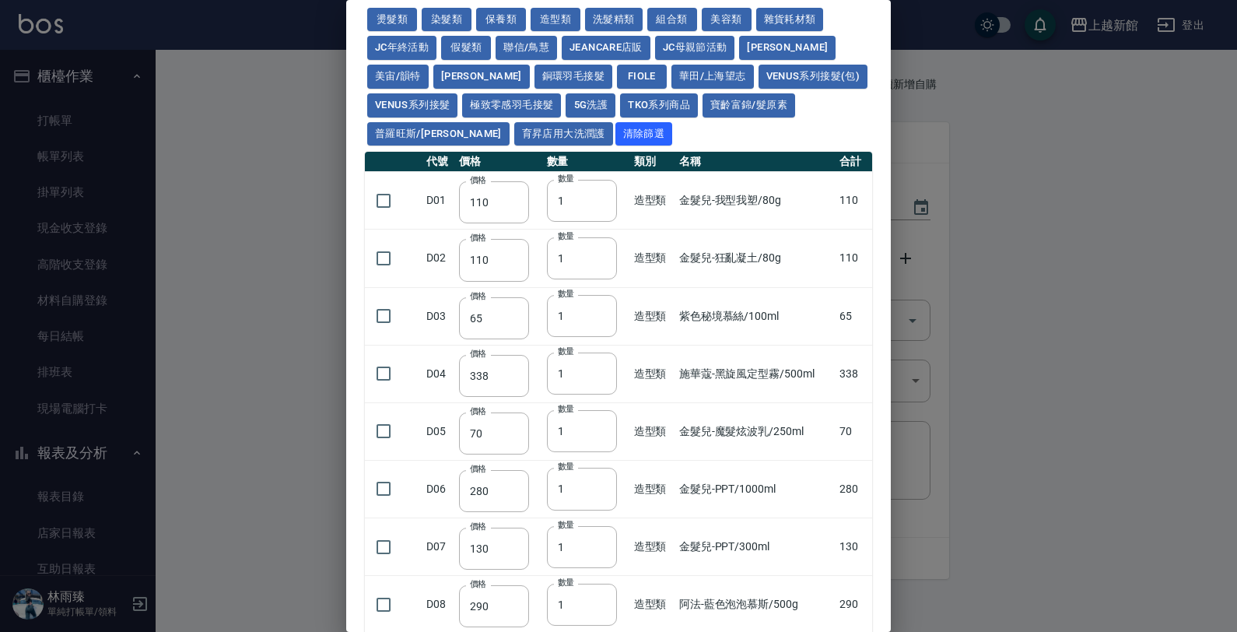
scroll to position [97, 0]
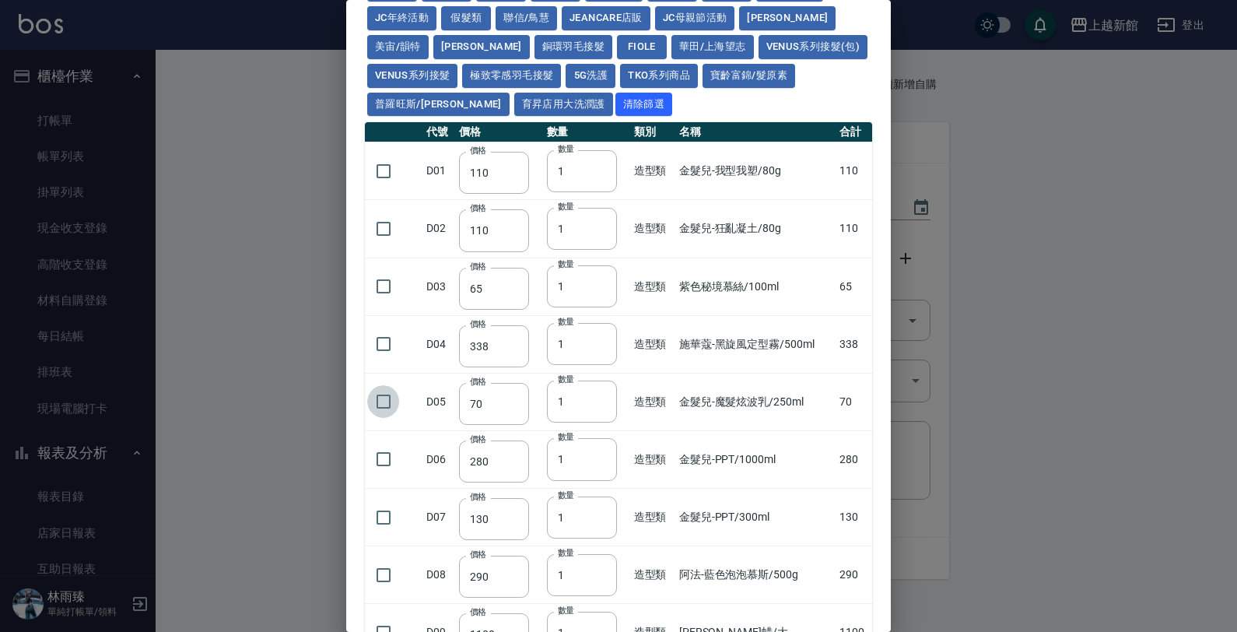
drag, startPoint x: 379, startPoint y: 397, endPoint x: 428, endPoint y: 416, distance: 52.4
click at [379, 398] on input "checkbox" at bounding box center [383, 401] width 33 height 33
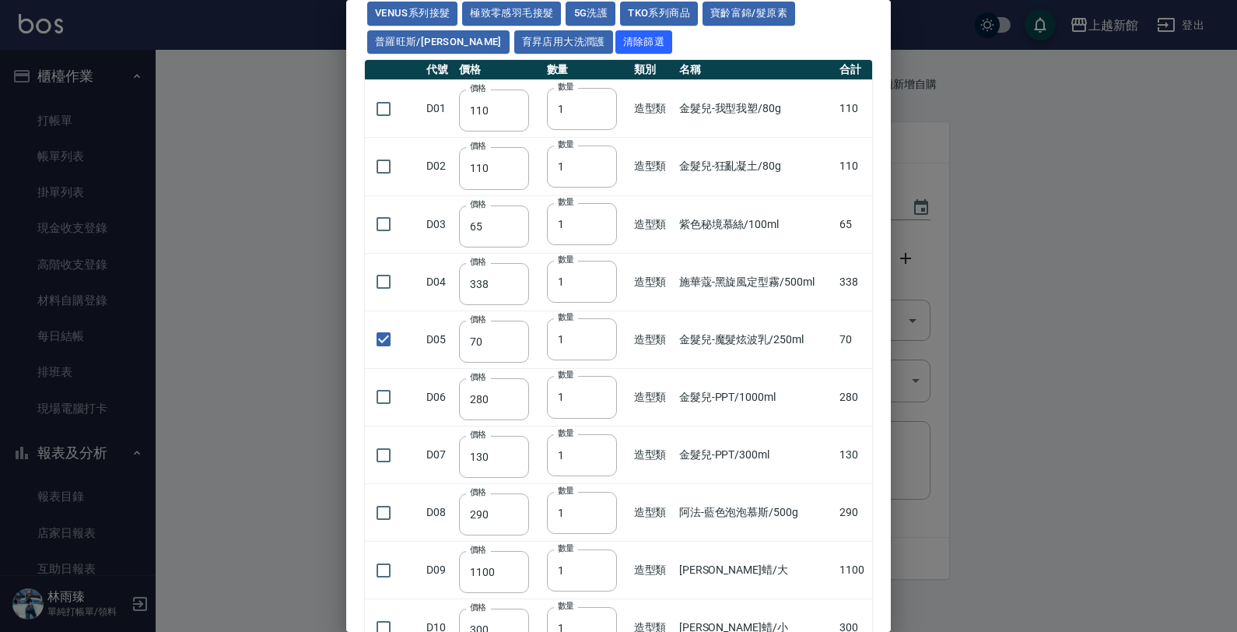
scroll to position [0, 0]
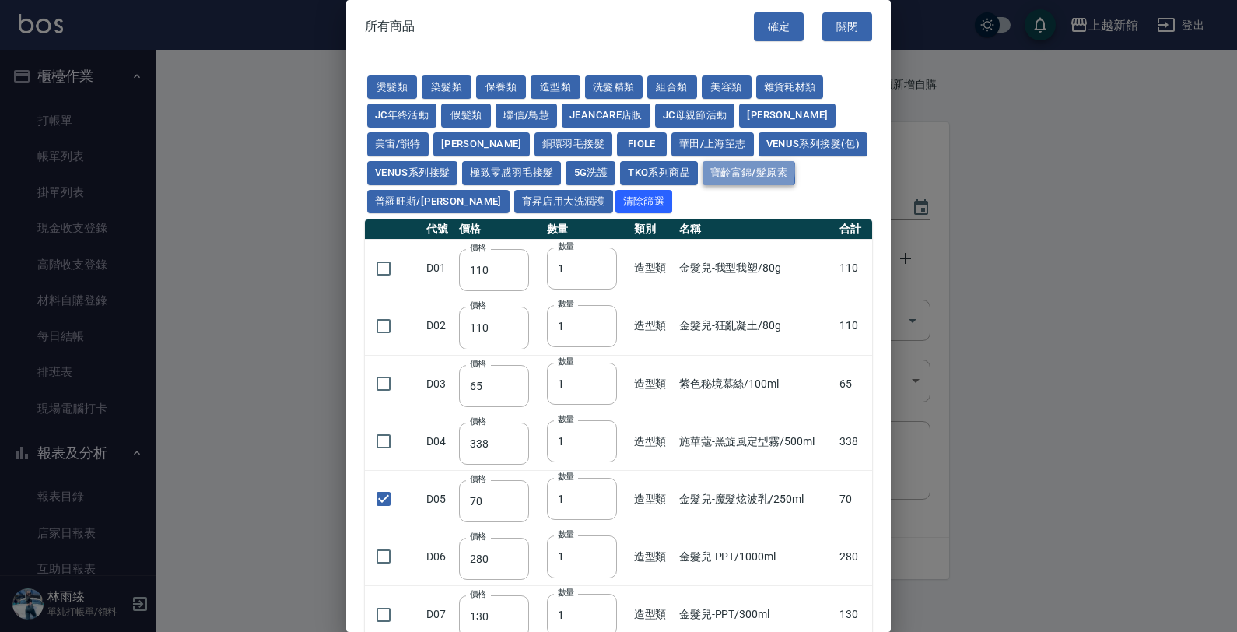
click at [702, 170] on button "寶齡富錦/髮原素" at bounding box center [748, 173] width 93 height 24
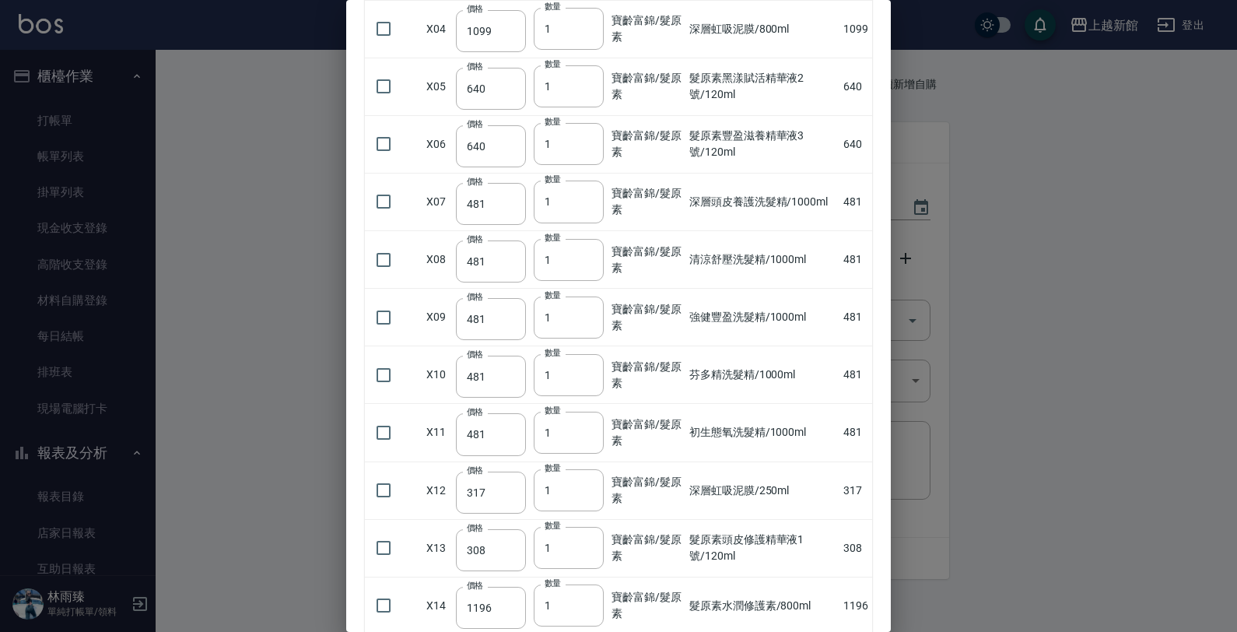
scroll to position [389, 0]
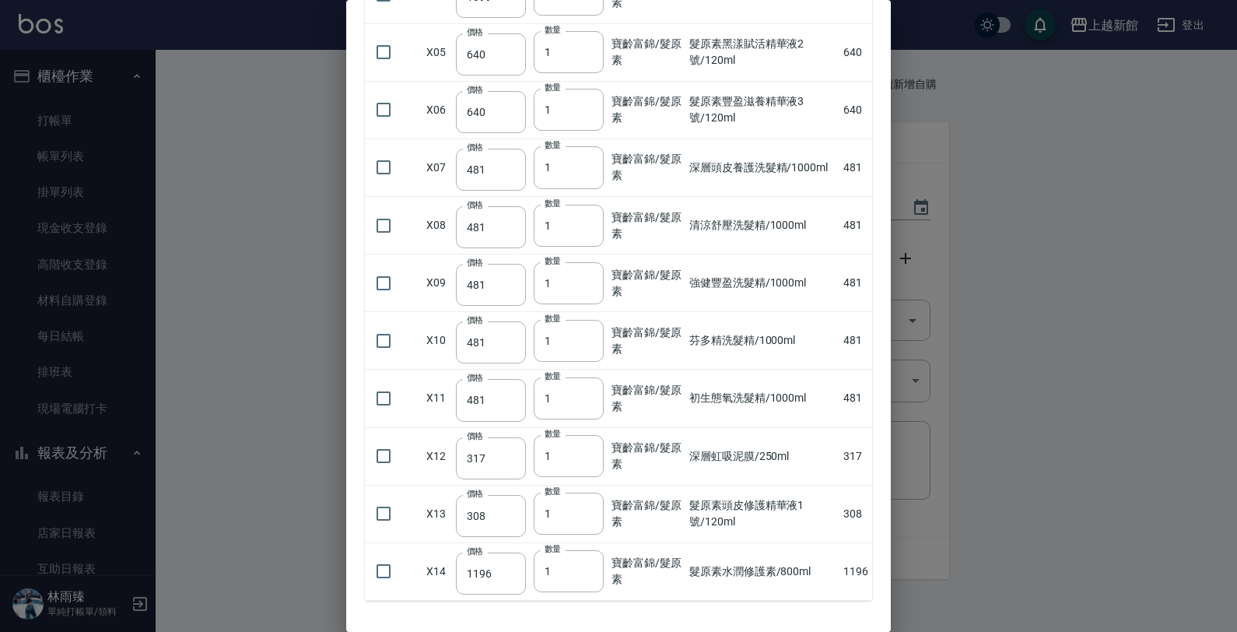
click at [358, 236] on div "燙髮類 染髮類 保養類 造型類 洗髮精類 組合類 美容類 雜貨耗材類 JC年終活動 假髮類 聯信/鳥慧 JeanCare店販 JC母親節活動 [PERSON_…" at bounding box center [618, 143] width 544 height 954
drag, startPoint x: 372, startPoint y: 226, endPoint x: 422, endPoint y: 224, distance: 50.6
click at [374, 226] on input "checkbox" at bounding box center [383, 225] width 33 height 33
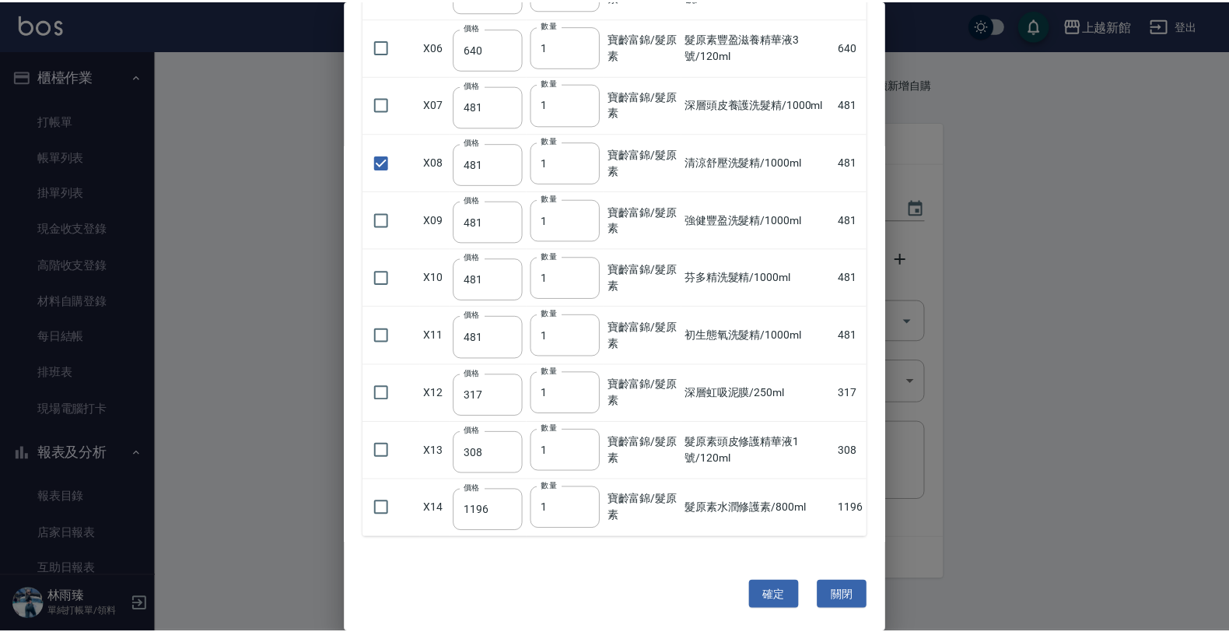
scroll to position [456, 0]
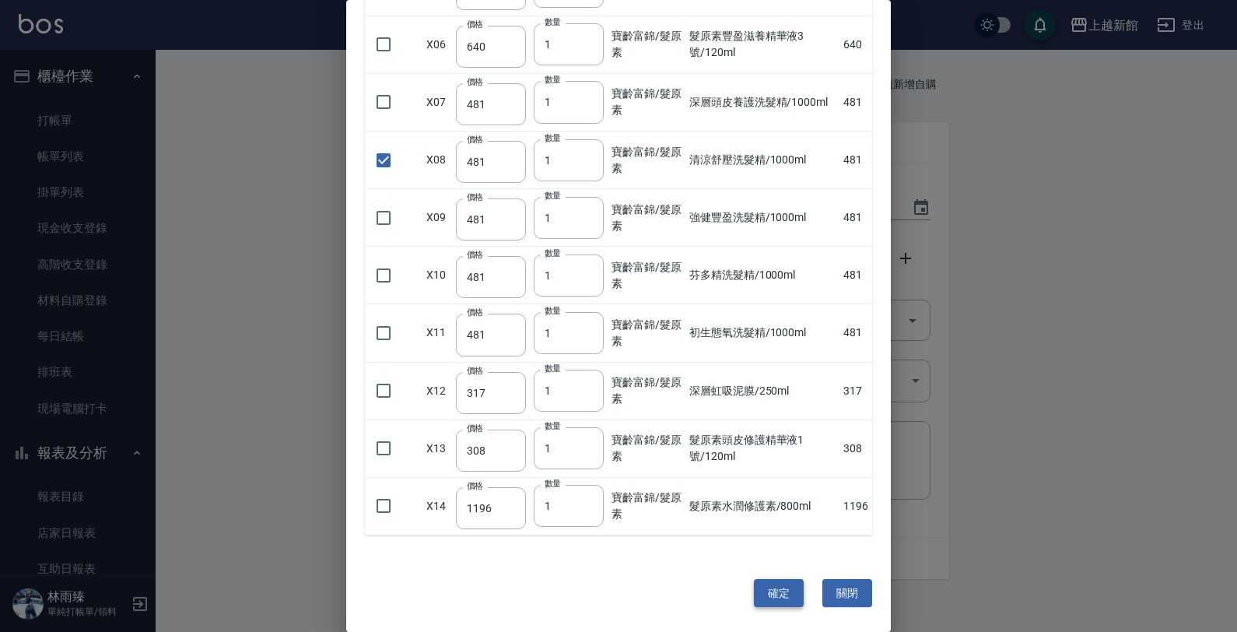
click at [765, 584] on button "確定" at bounding box center [779, 593] width 50 height 29
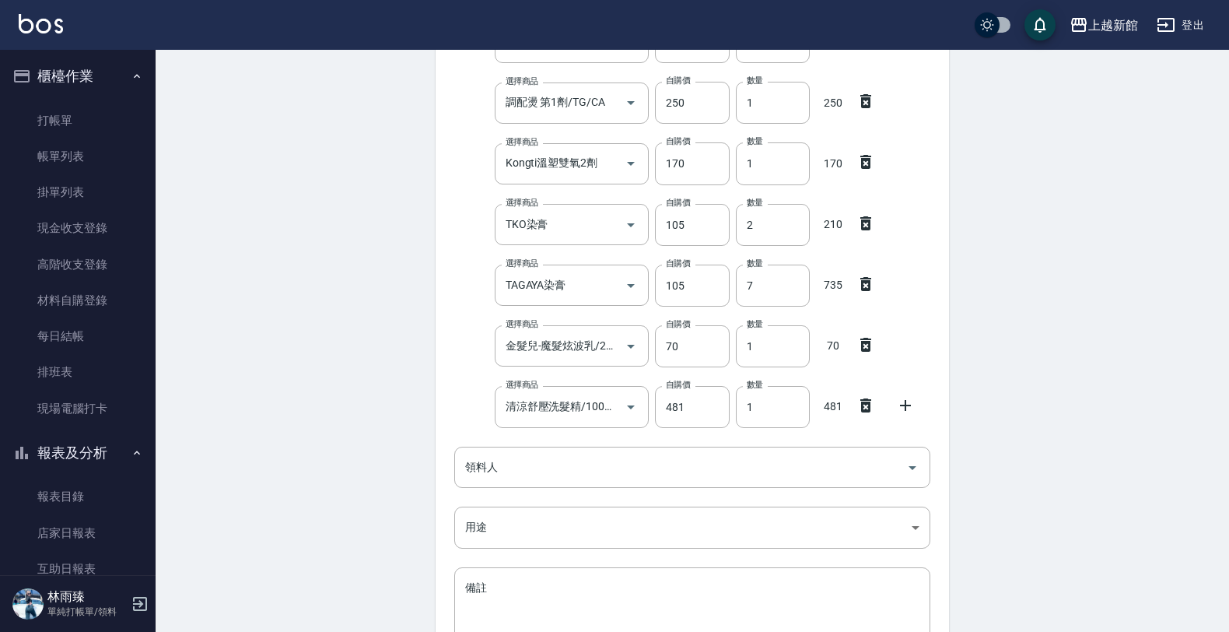
scroll to position [375, 0]
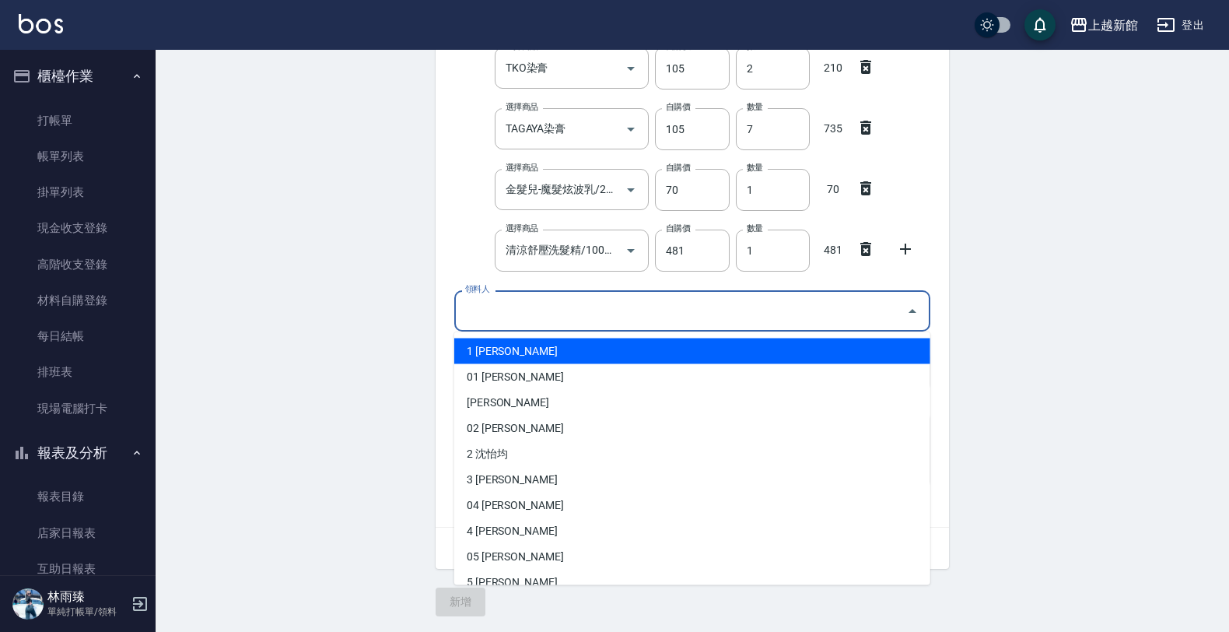
click at [514, 308] on input "領料人" at bounding box center [680, 310] width 439 height 27
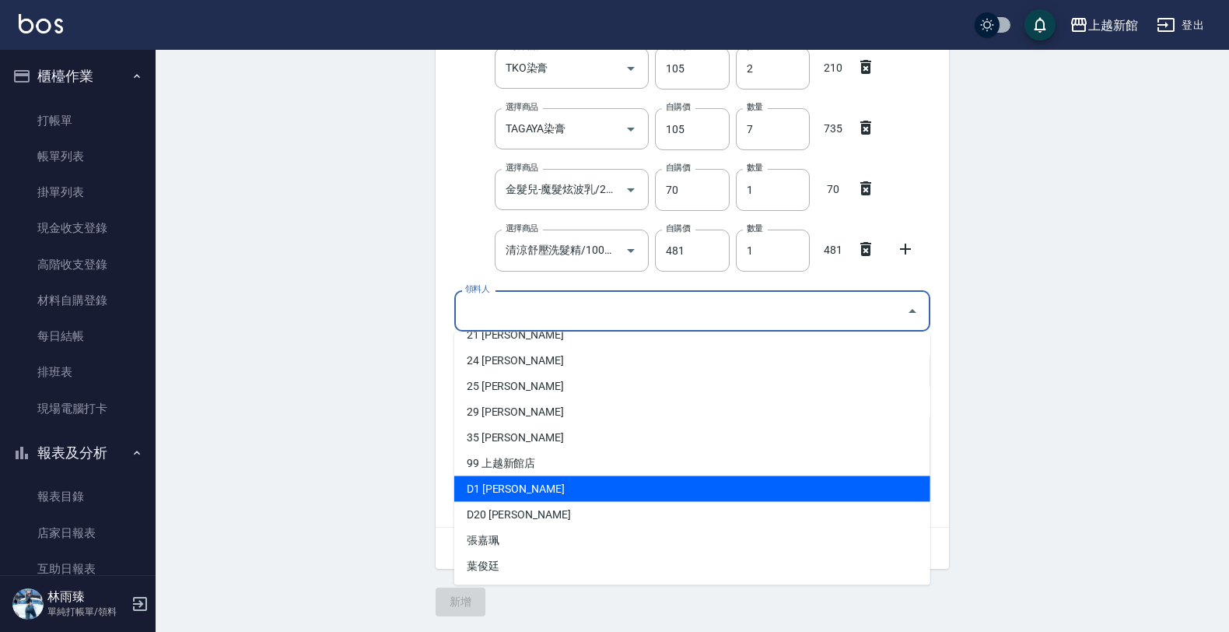
scroll to position [304, 0]
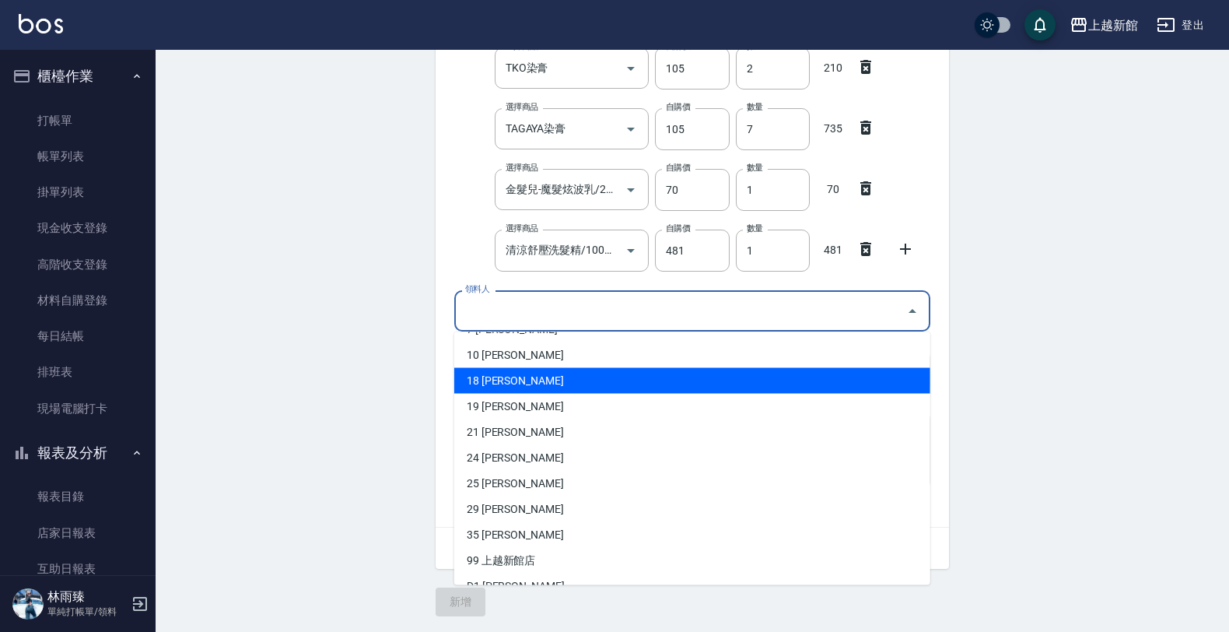
click at [508, 371] on li "18 [PERSON_NAME]" at bounding box center [692, 381] width 476 height 26
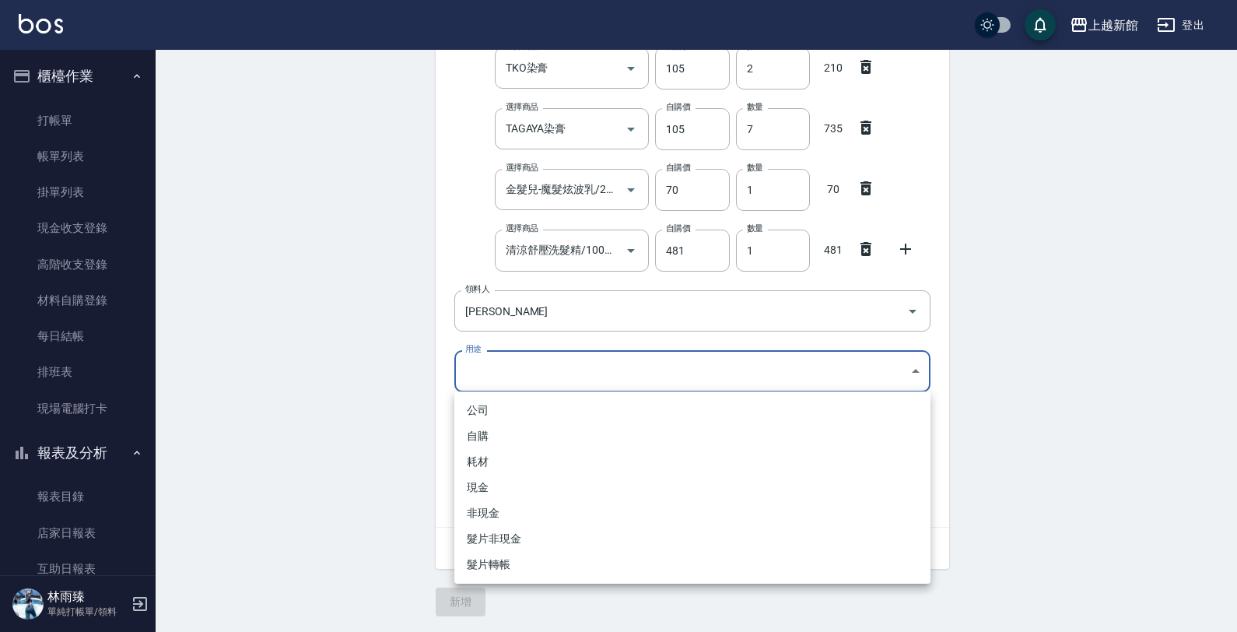
click at [509, 356] on body "上越新館 登出 櫃檯作業 打帳單 帳單列表 掛單列表 現金收支登錄 高階收支登錄 材料自購登錄 每日結帳 排班表 現場電腦打卡 報表及分析 報表目錄 店家日報…" at bounding box center [618, 129] width 1237 height 1006
click at [503, 433] on li "自購" at bounding box center [692, 436] width 476 height 26
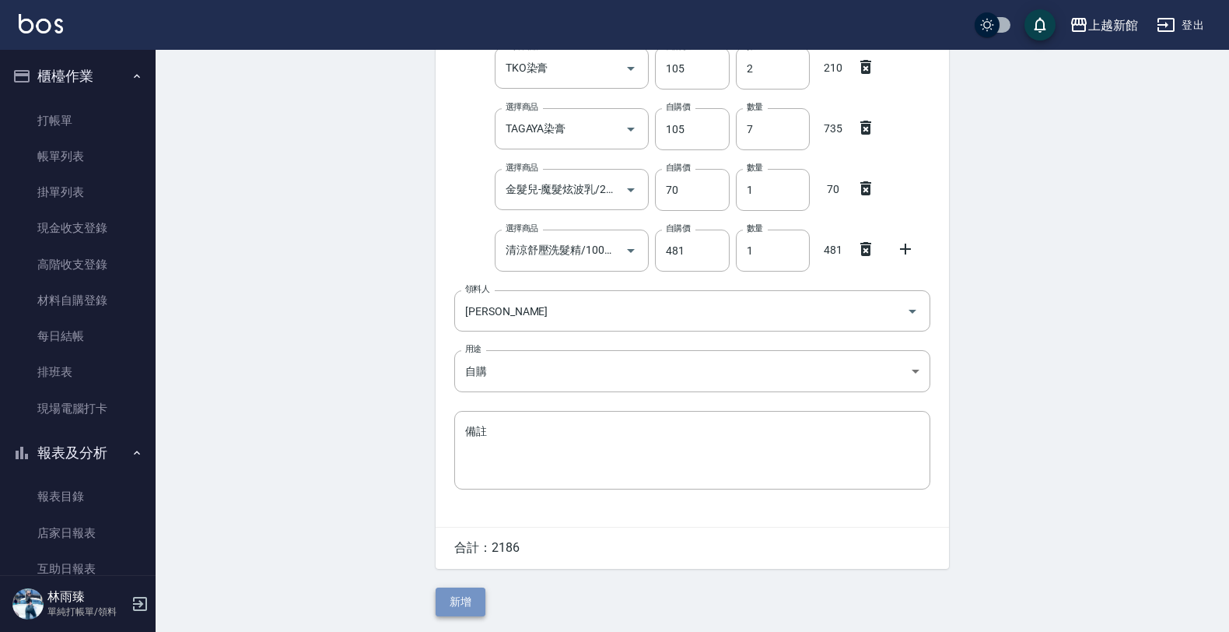
click at [468, 600] on button "新增" at bounding box center [461, 601] width 50 height 29
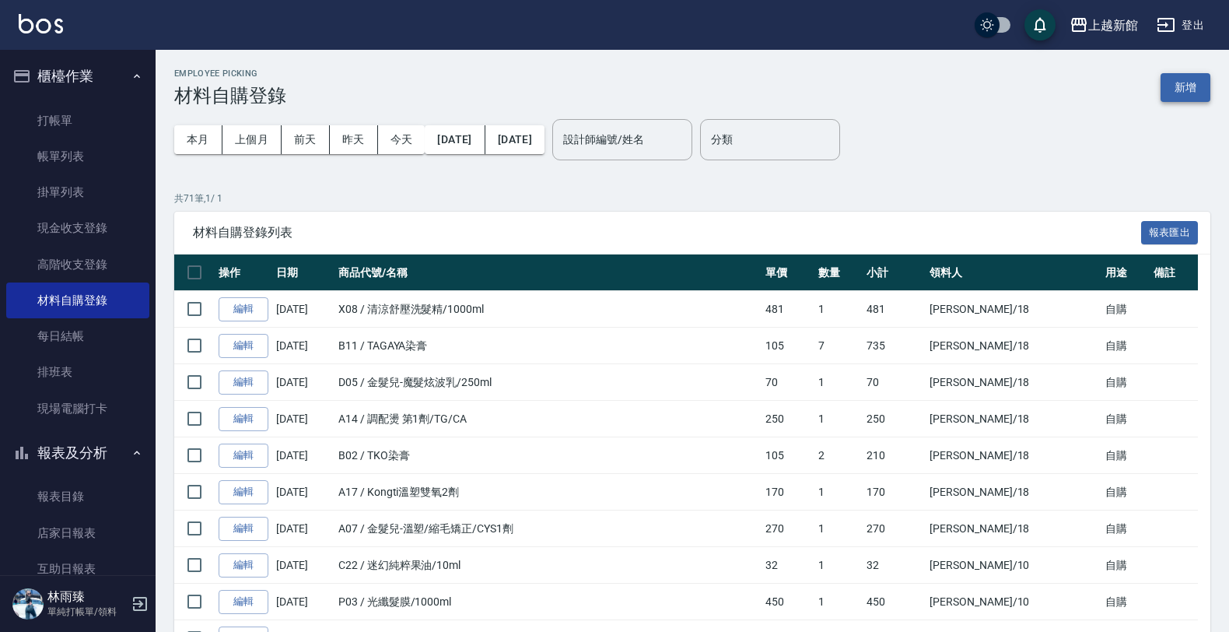
click at [1190, 87] on button "新增" at bounding box center [1186, 87] width 50 height 29
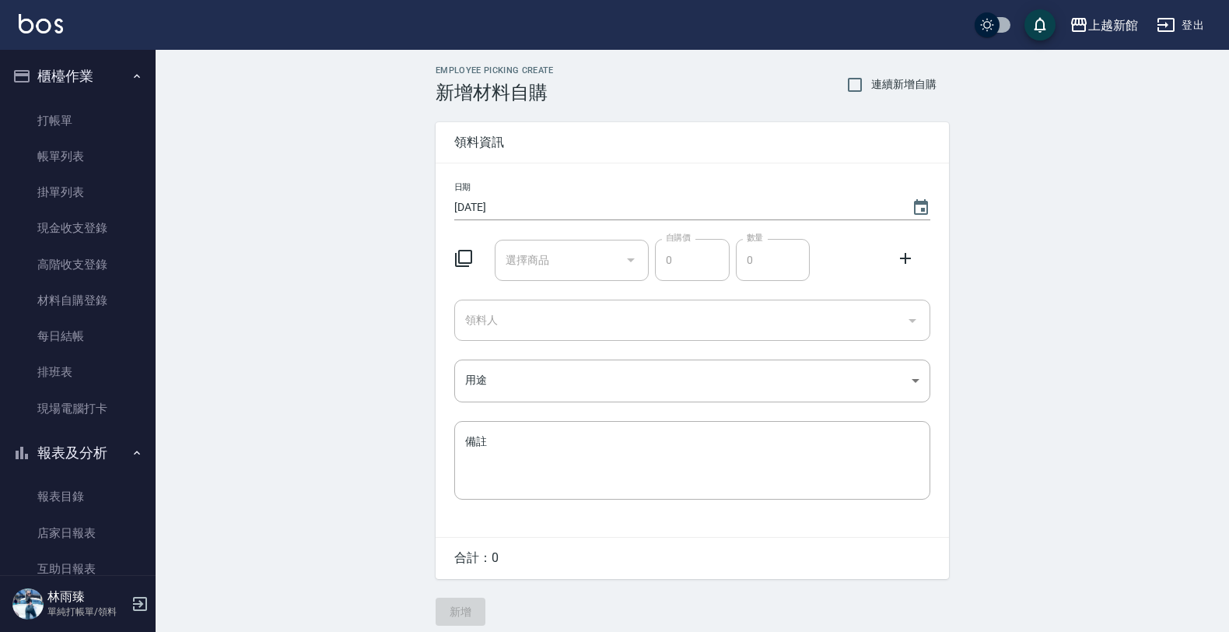
click at [1188, 87] on div "Employee Picking Create 新增材料自購 連續新增自購 領料資訊 日期 [DATE] 選擇商品 選擇商品 自購價 0 自購價 數量 0 數…" at bounding box center [692, 345] width 1073 height 591
drag, startPoint x: 1188, startPoint y: 87, endPoint x: 978, endPoint y: 137, distance: 215.8
click at [1188, 87] on div "Employee Picking Create 新增材料自購 連續新增自購 領料資訊 日期 [DATE] 選擇商品 選擇商品 自購價 0 自購價 數量 0 數…" at bounding box center [692, 345] width 1073 height 591
click at [457, 255] on icon at bounding box center [463, 258] width 19 height 19
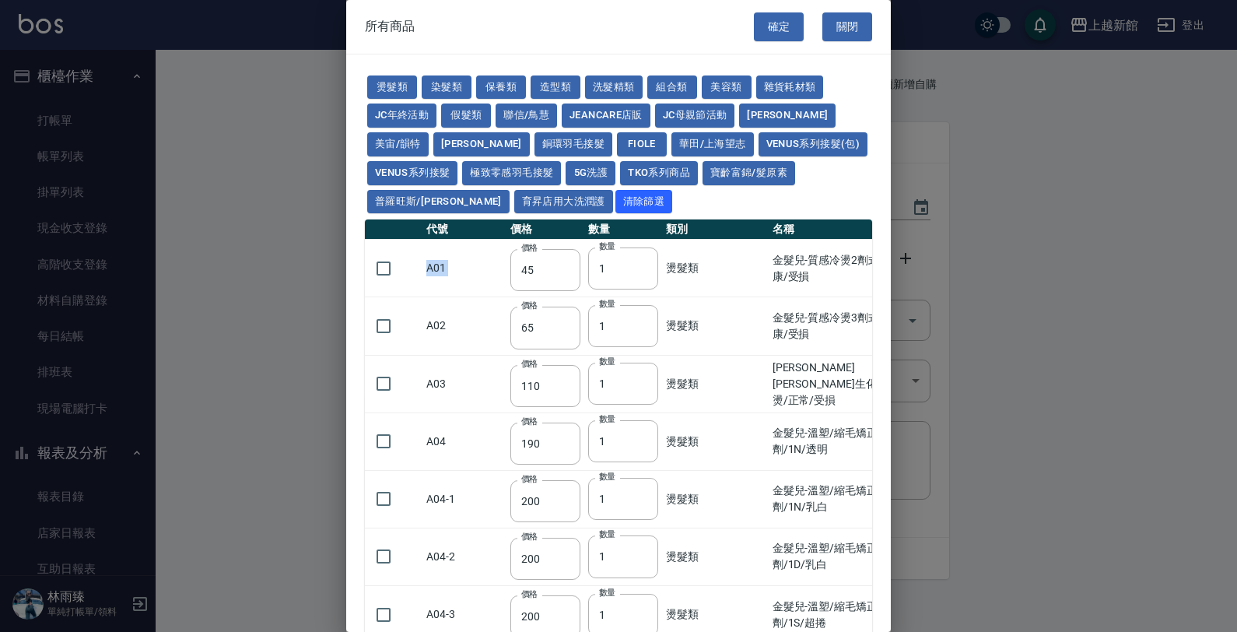
click at [448, 289] on td "A01" at bounding box center [464, 269] width 84 height 58
click at [397, 79] on button "燙髮類" at bounding box center [392, 87] width 50 height 24
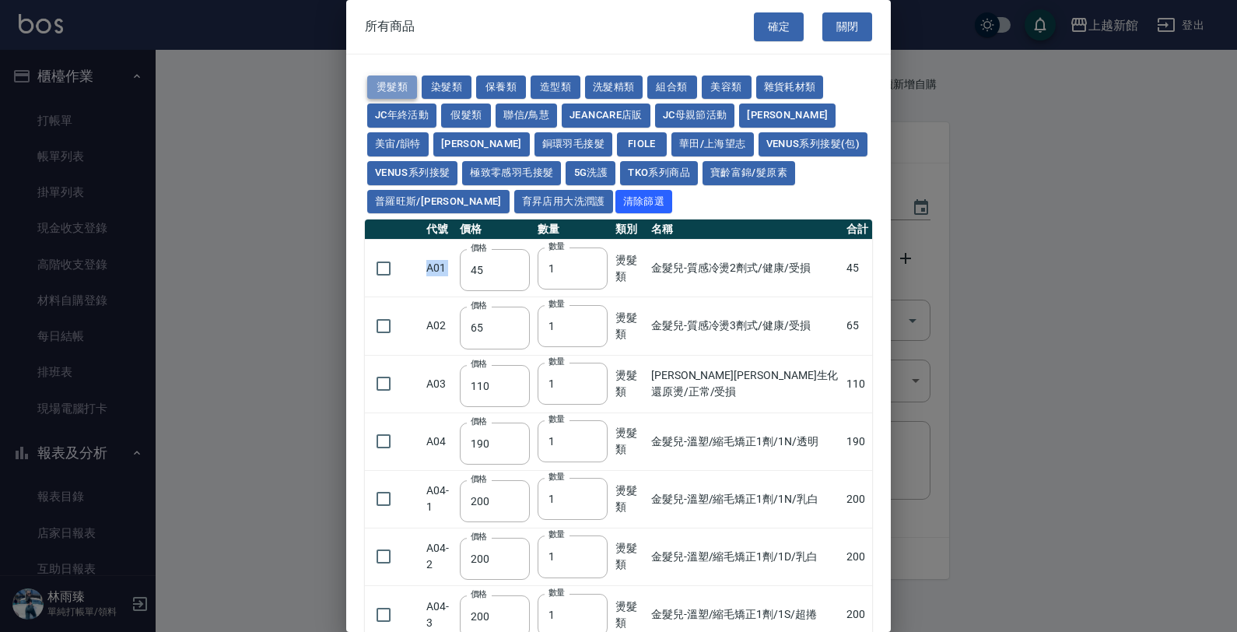
click at [397, 79] on button "燙髮類" at bounding box center [392, 87] width 50 height 24
drag, startPoint x: 898, startPoint y: 382, endPoint x: 884, endPoint y: 390, distance: 17.1
click at [889, 391] on div "所有商品 確定 關閉 燙髮類 染髮類 保養類 造型類 洗髮精類 組合類 美容類 雜貨耗材類 JC年終活動 假髮類 聯信/鳥慧 JeanCare店販 JC母親節…" at bounding box center [618, 316] width 1237 height 632
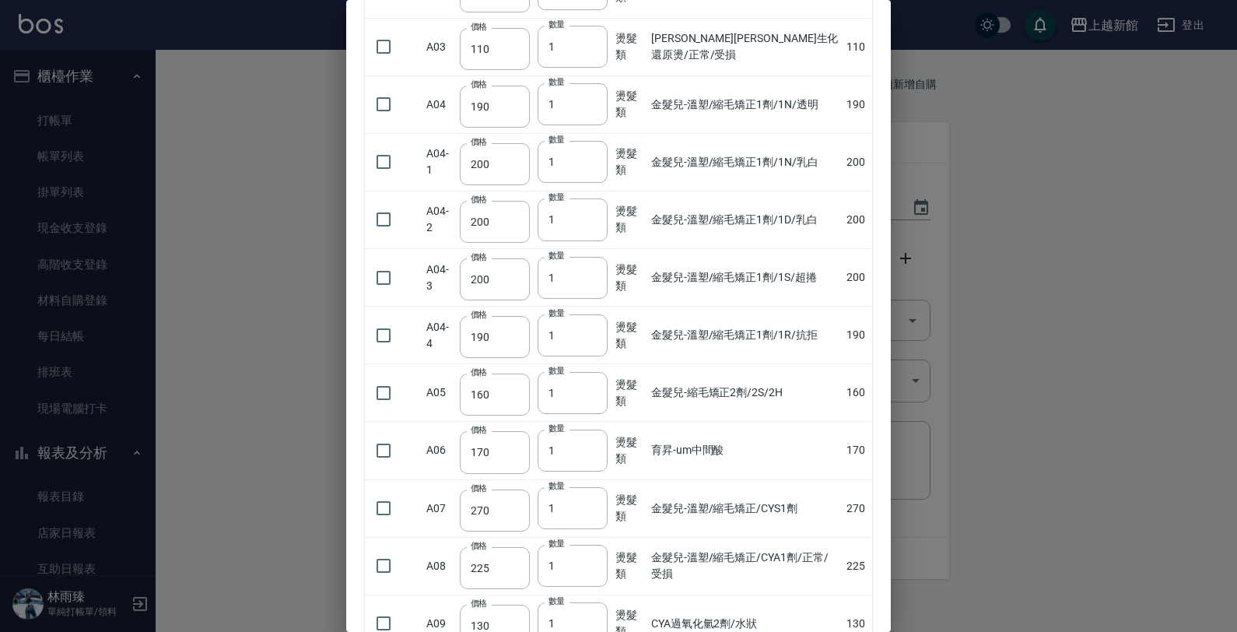
scroll to position [290, 0]
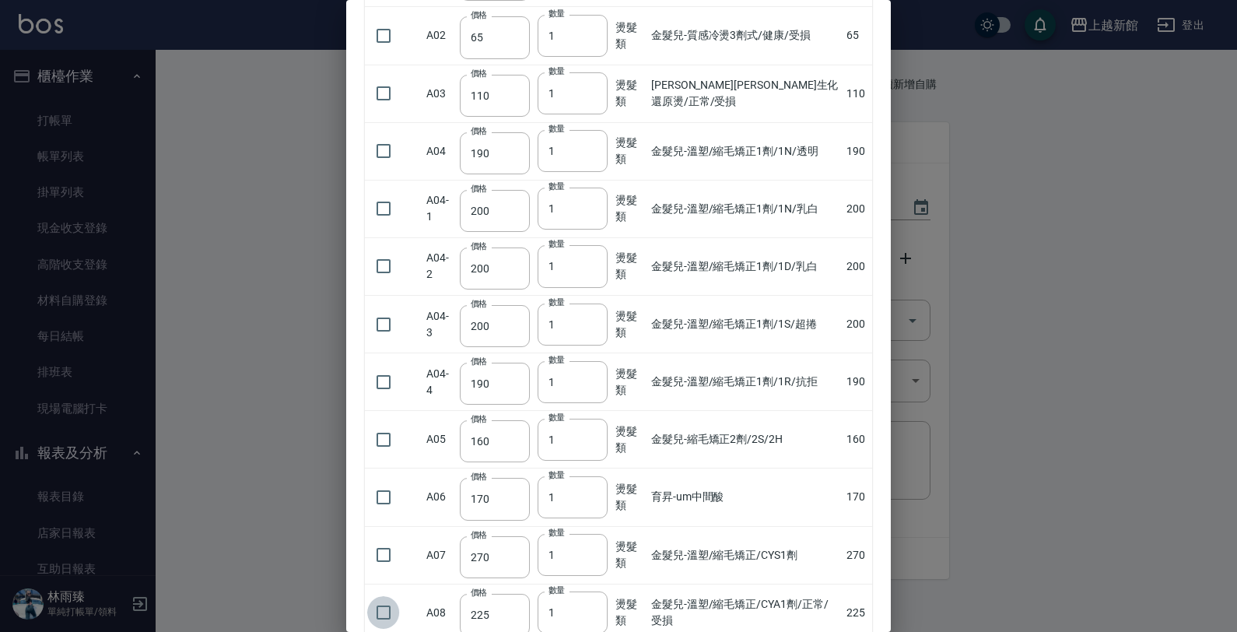
click at [372, 611] on input "checkbox" at bounding box center [383, 612] width 33 height 33
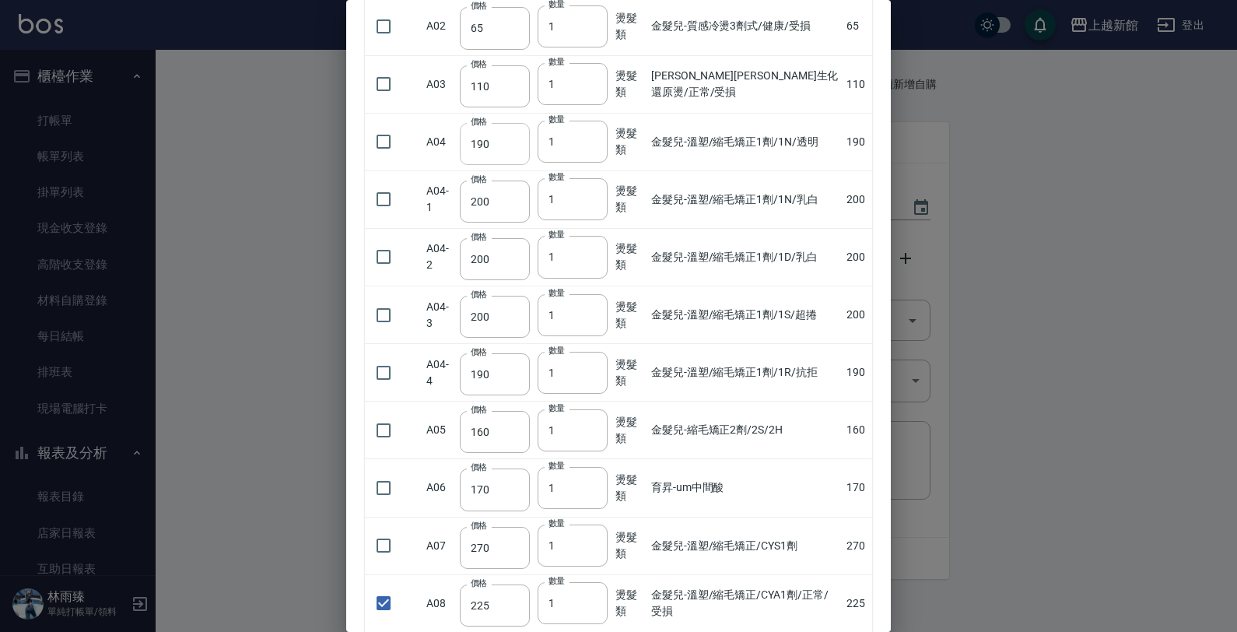
scroll to position [0, 0]
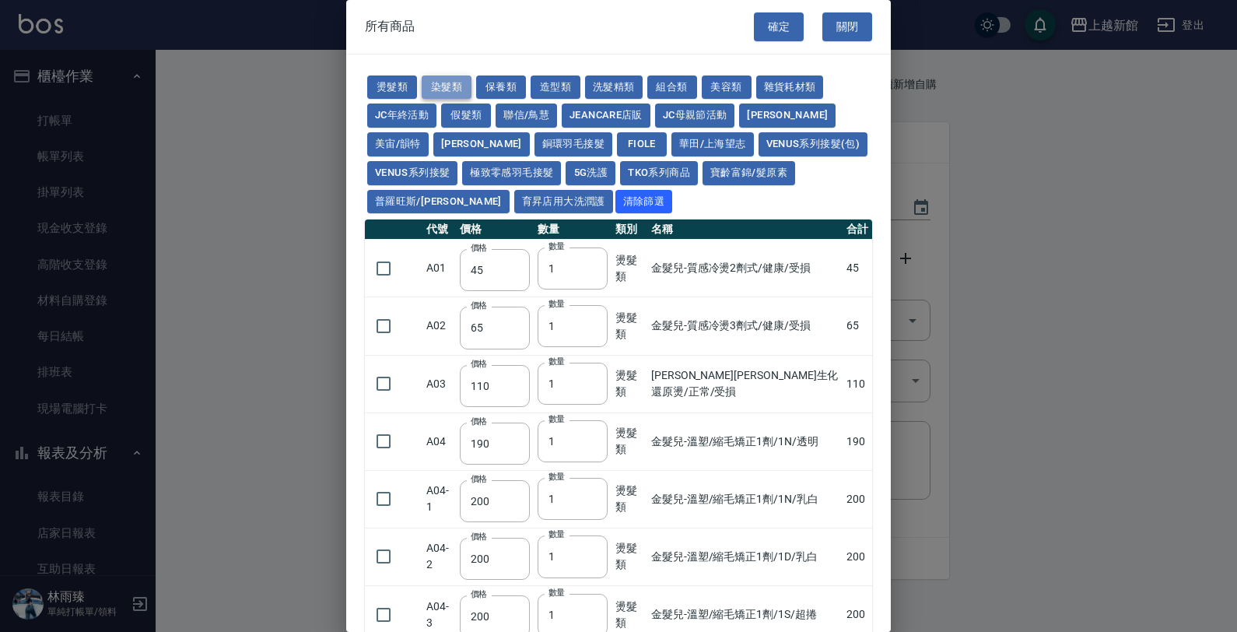
click at [437, 95] on button "染髮類" at bounding box center [447, 87] width 50 height 24
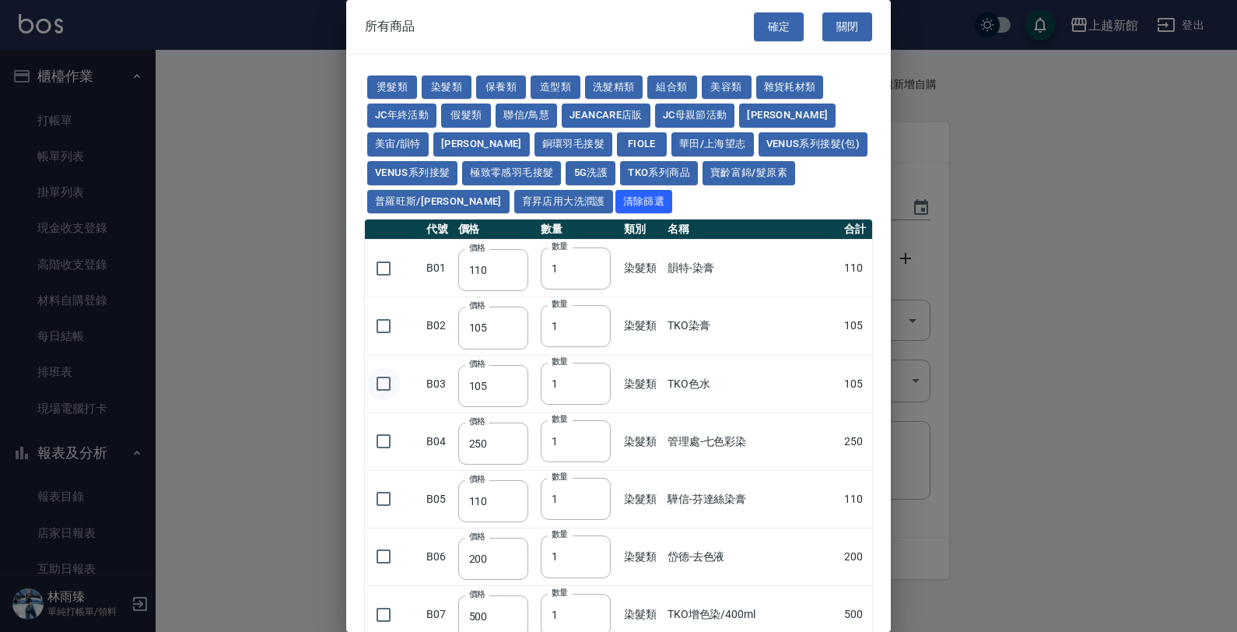
click at [387, 387] on input "checkbox" at bounding box center [383, 383] width 33 height 33
click at [401, 82] on button "燙髮類" at bounding box center [392, 87] width 50 height 24
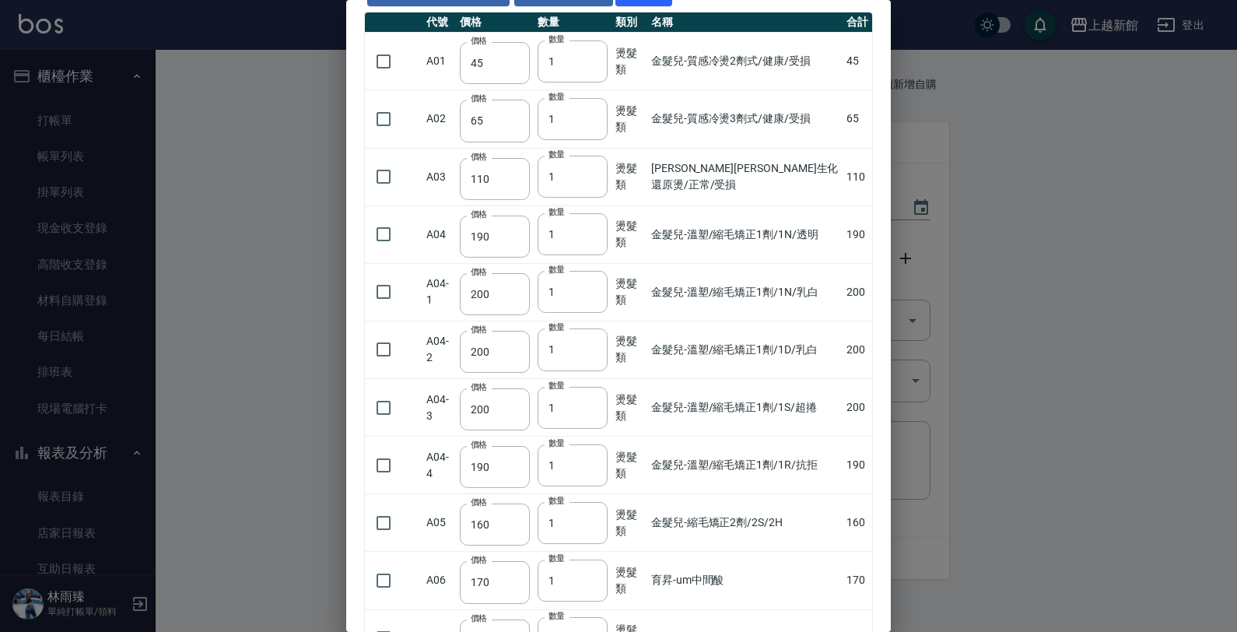
scroll to position [194, 0]
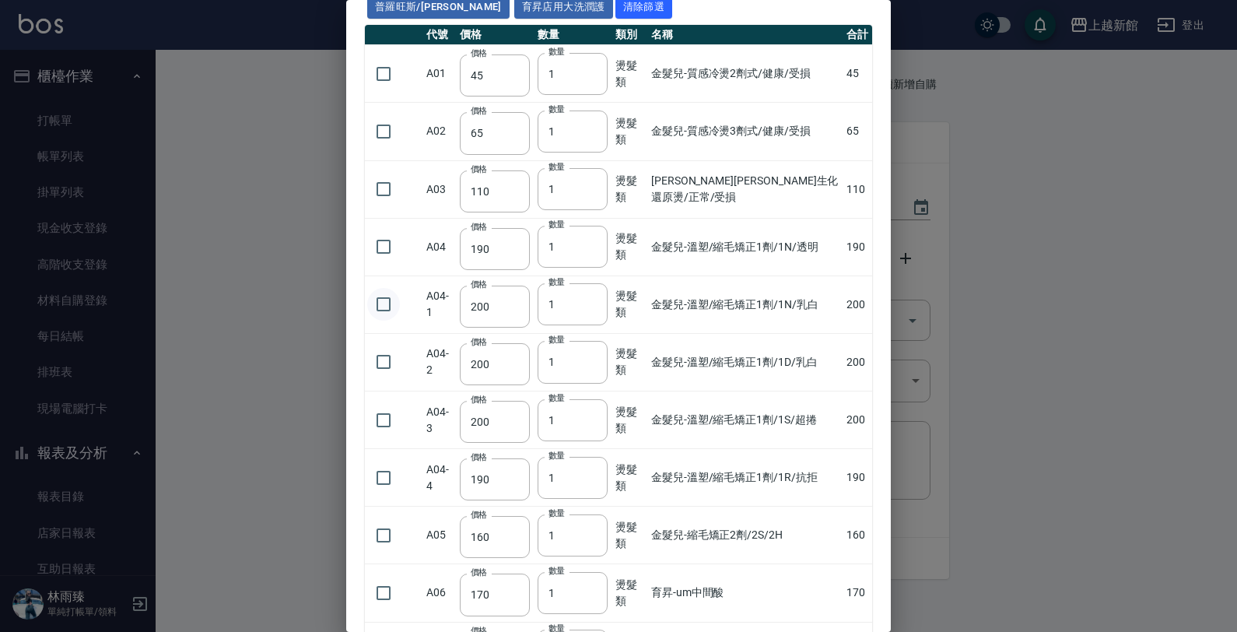
click at [383, 315] on input "checkbox" at bounding box center [383, 304] width 33 height 33
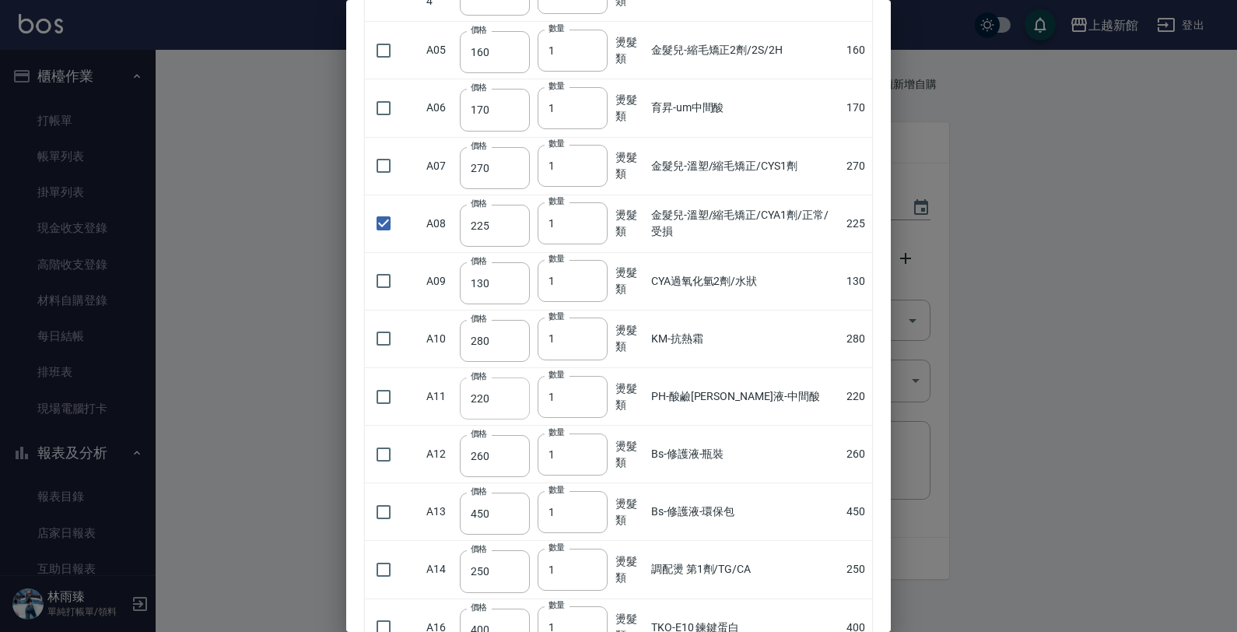
scroll to position [582, 0]
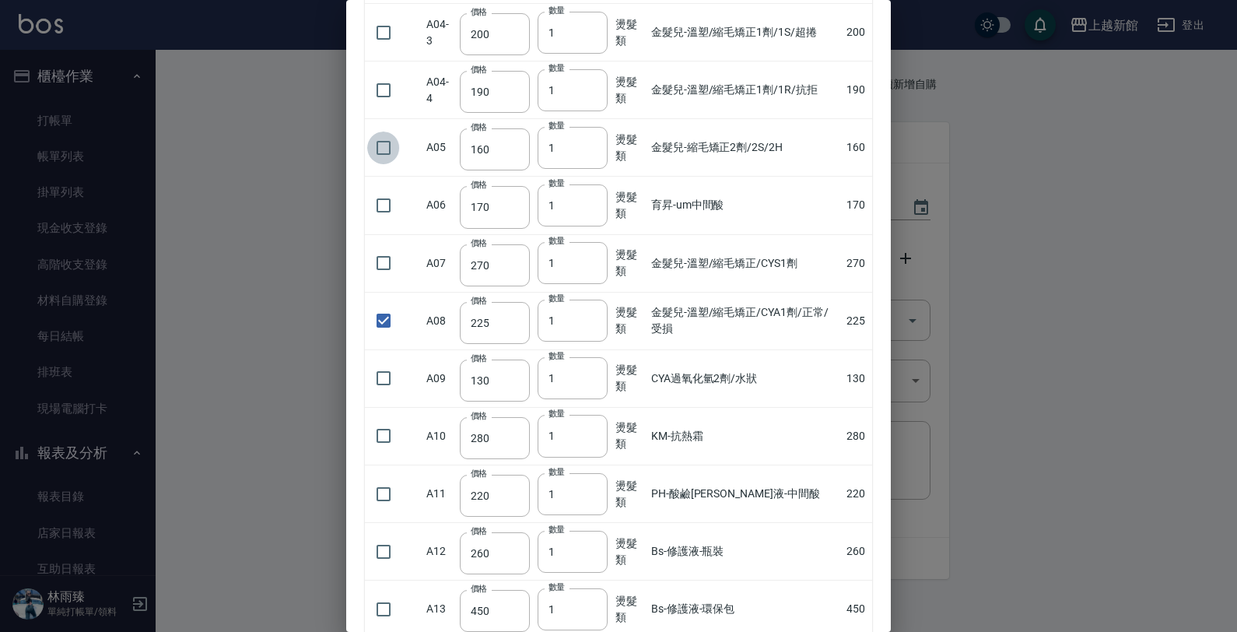
click at [379, 149] on input "checkbox" at bounding box center [383, 147] width 33 height 33
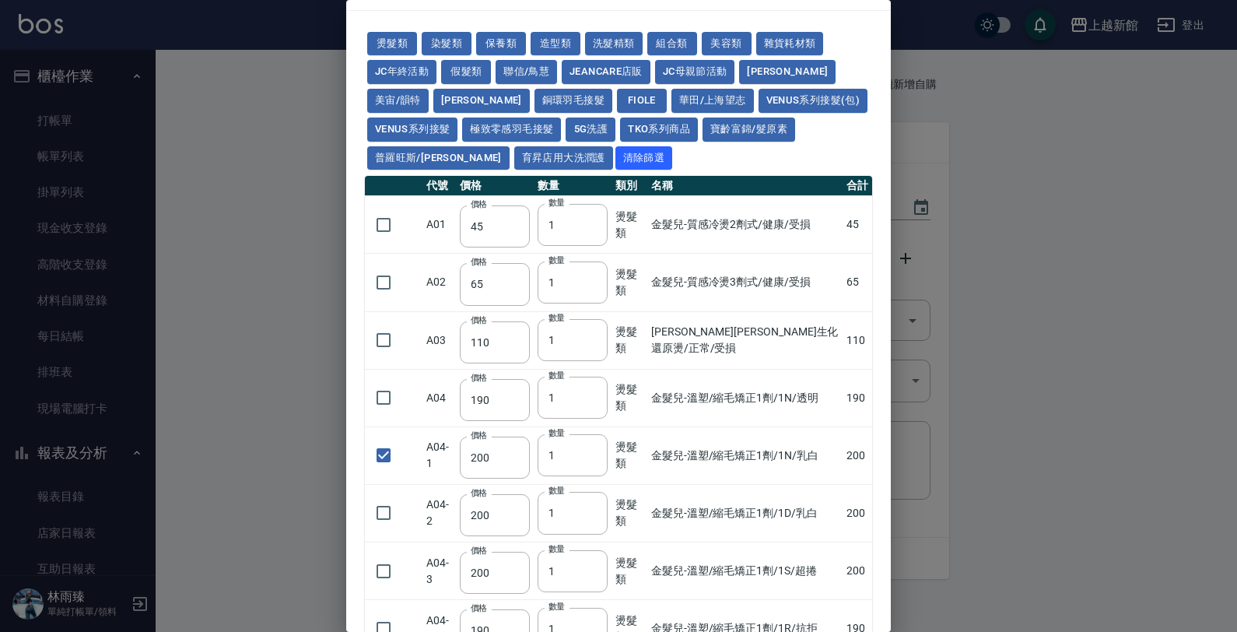
scroll to position [0, 0]
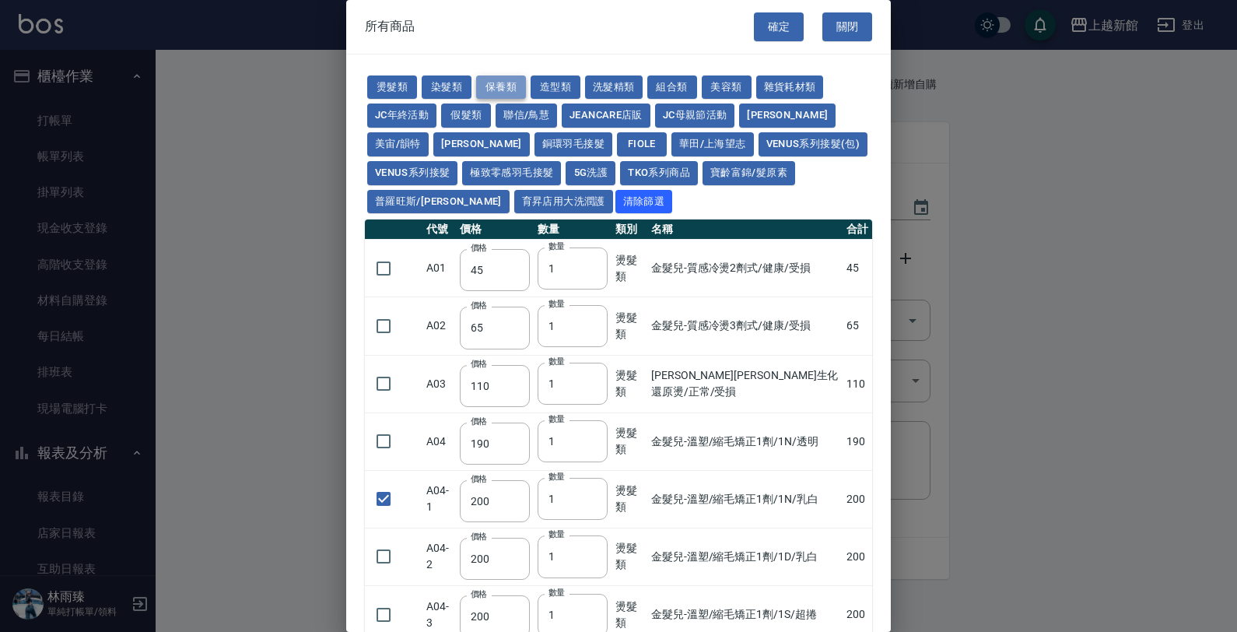
click at [494, 91] on button "保養類" at bounding box center [501, 87] width 50 height 24
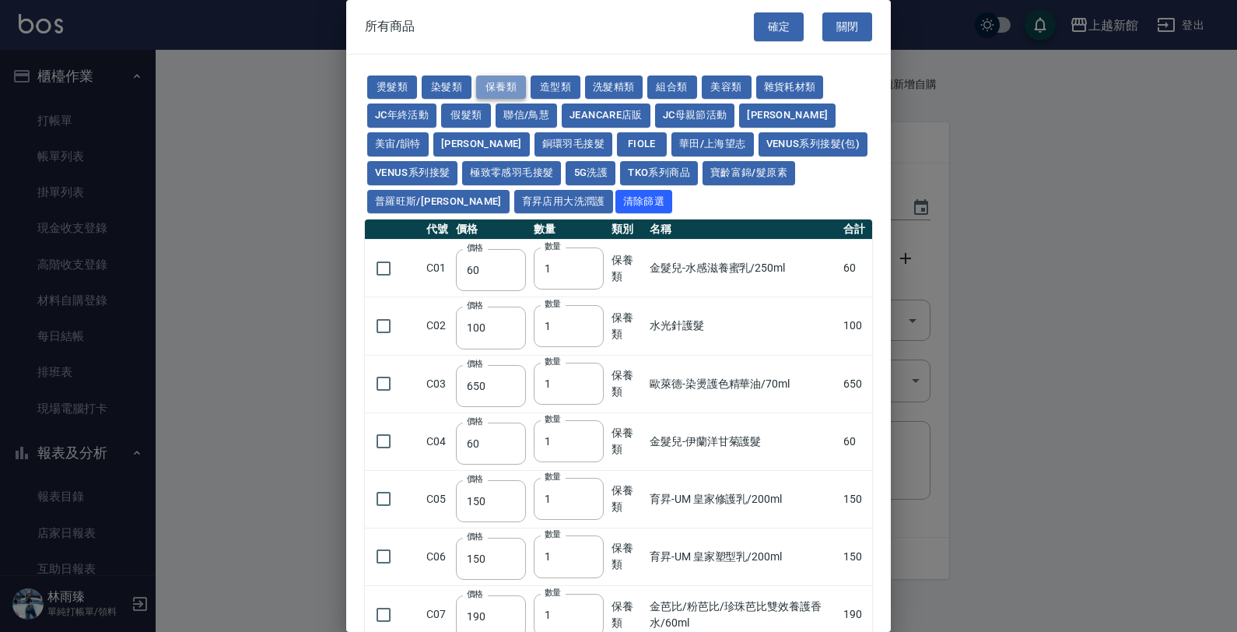
click at [506, 86] on button "保養類" at bounding box center [501, 87] width 50 height 24
click at [504, 86] on button "保養類" at bounding box center [501, 87] width 50 height 24
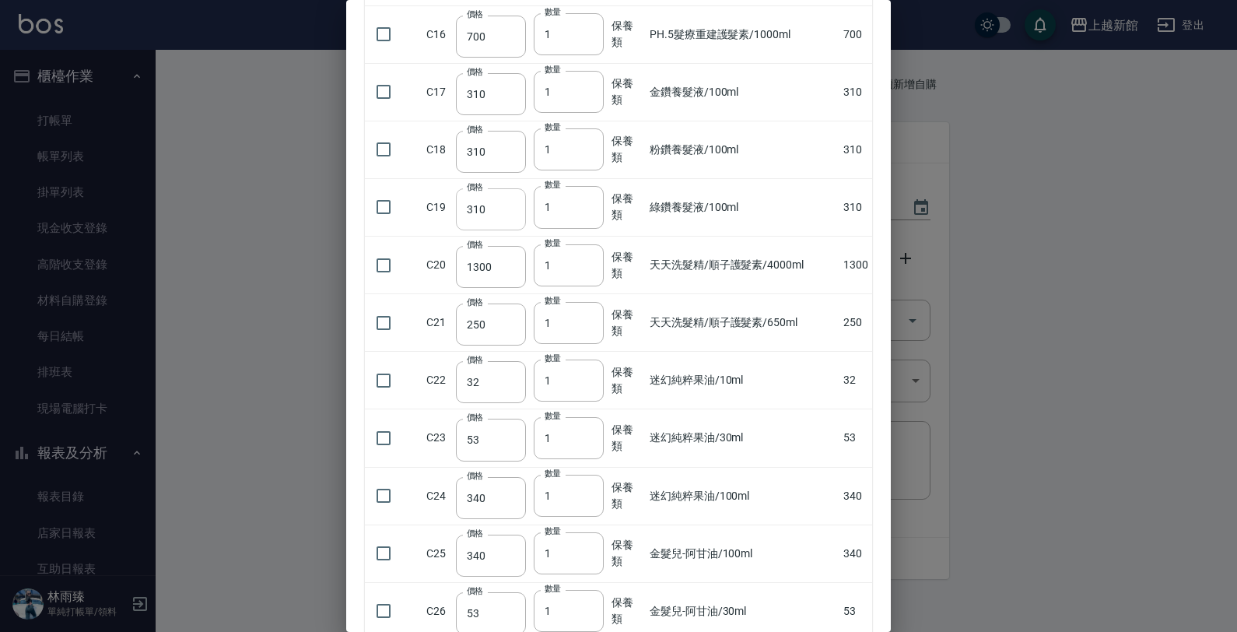
scroll to position [778, 0]
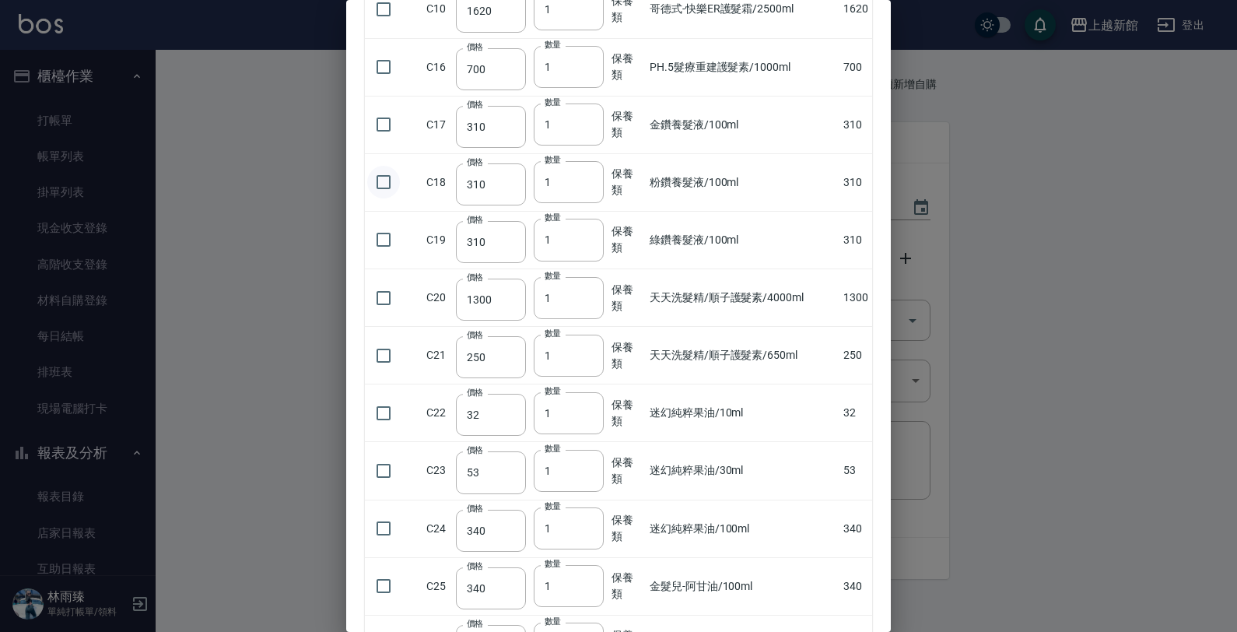
click at [394, 189] on input "checkbox" at bounding box center [383, 182] width 33 height 33
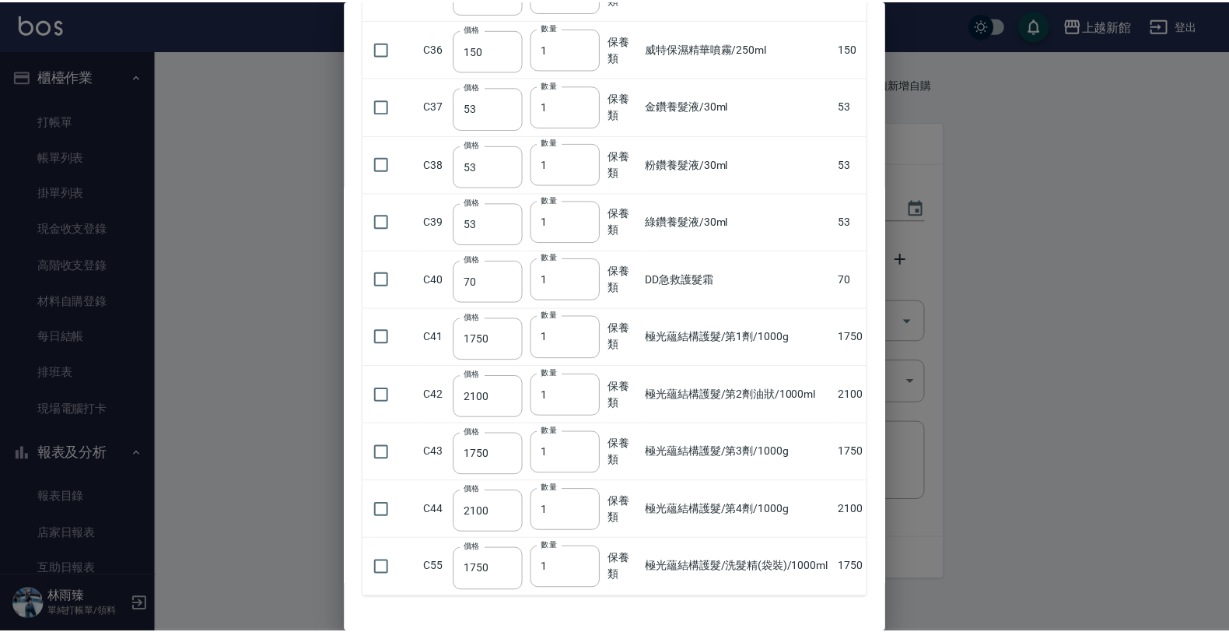
scroll to position [1670, 0]
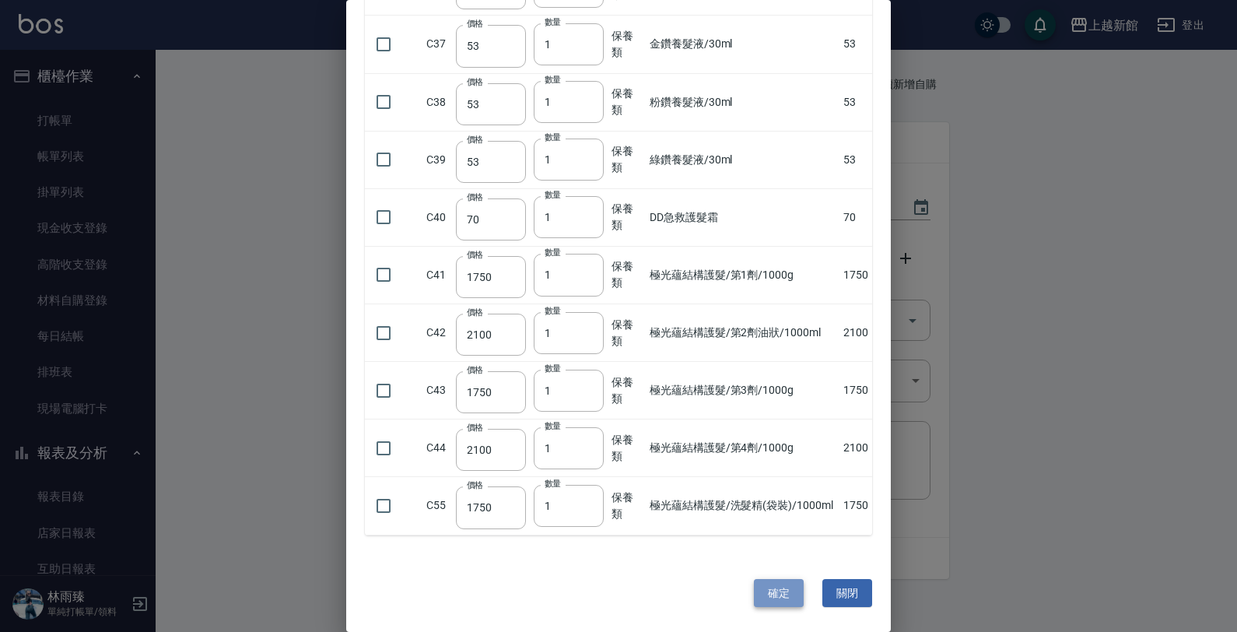
click at [782, 581] on button "確定" at bounding box center [779, 593] width 50 height 29
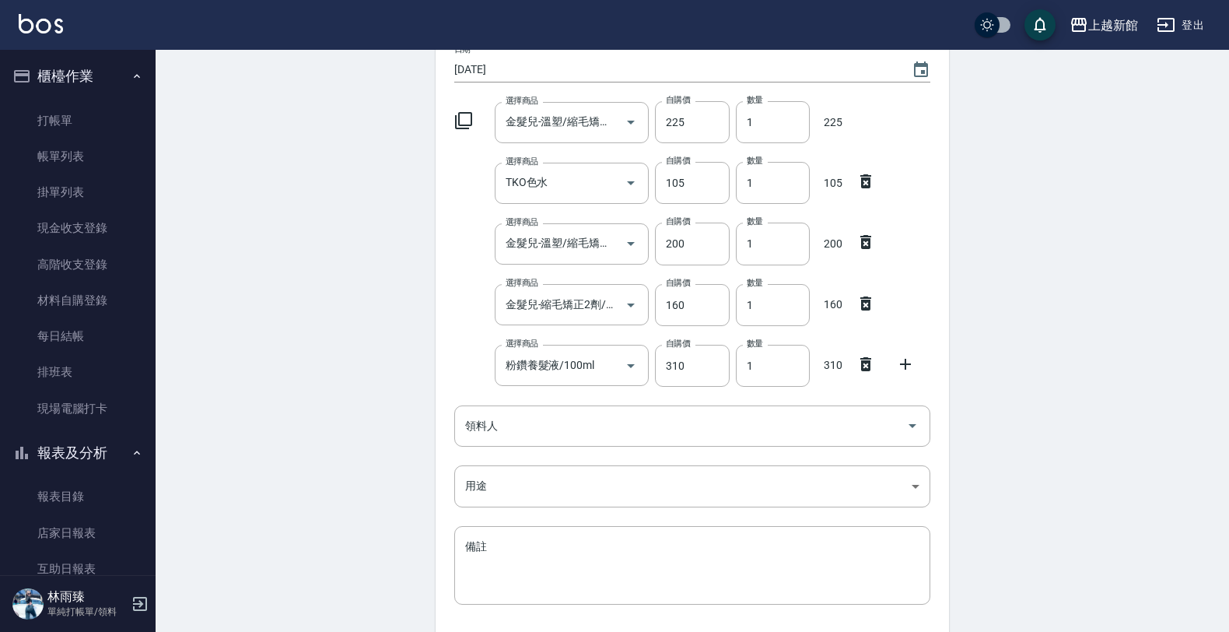
scroll to position [254, 0]
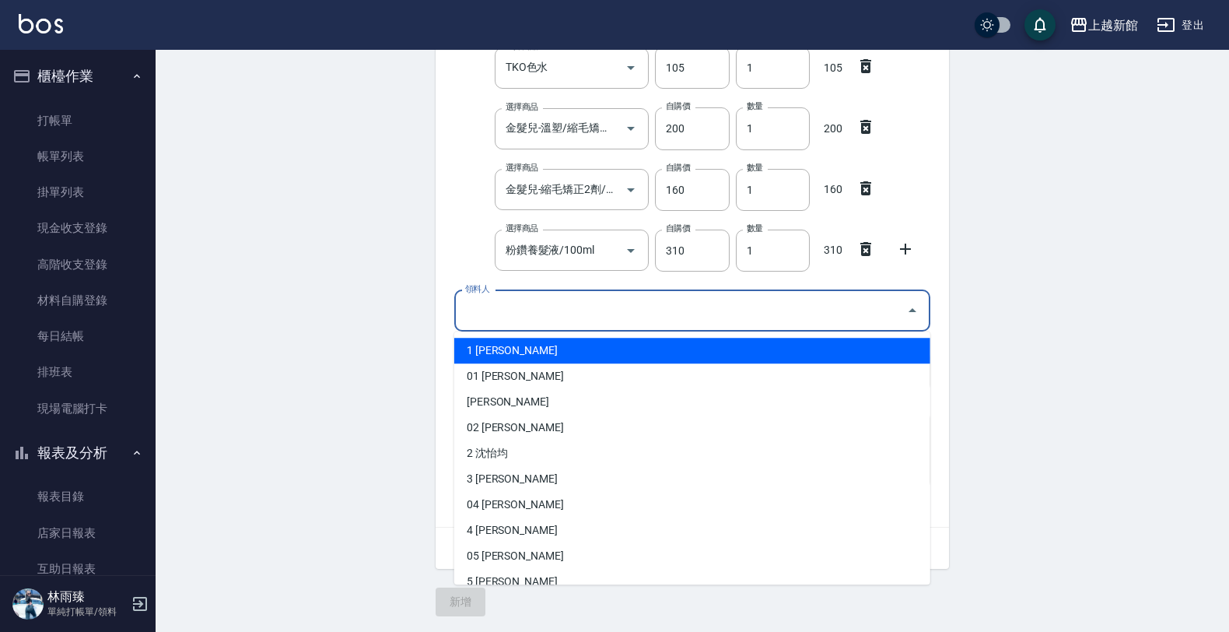
click at [587, 304] on input "領料人" at bounding box center [680, 310] width 439 height 27
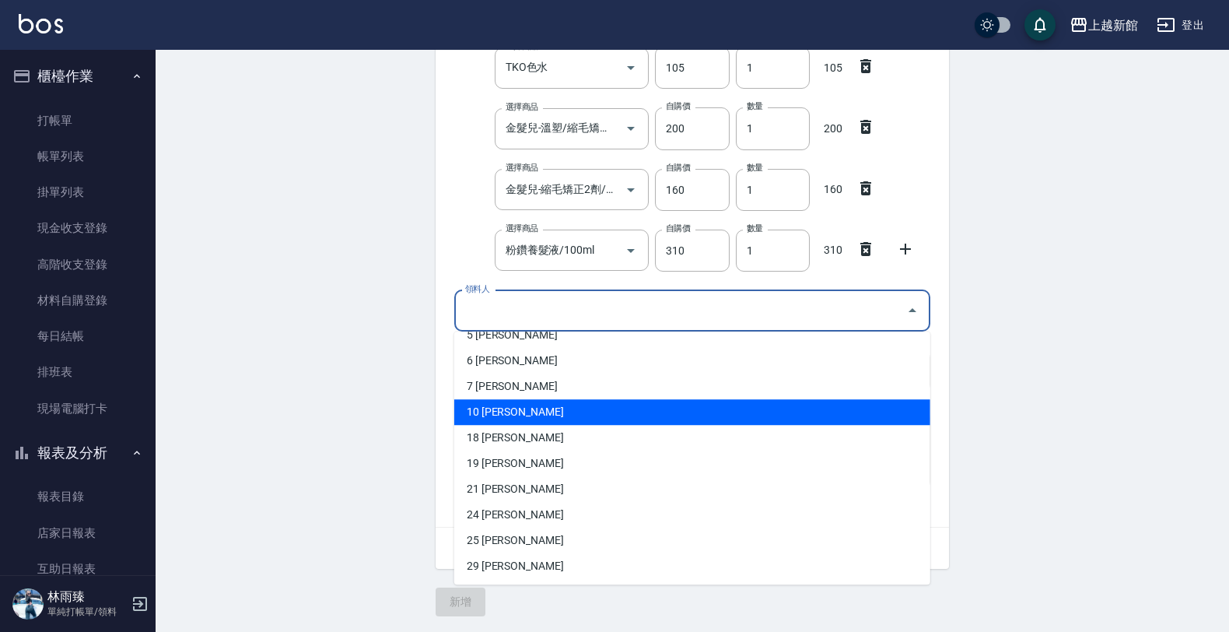
scroll to position [292, 0]
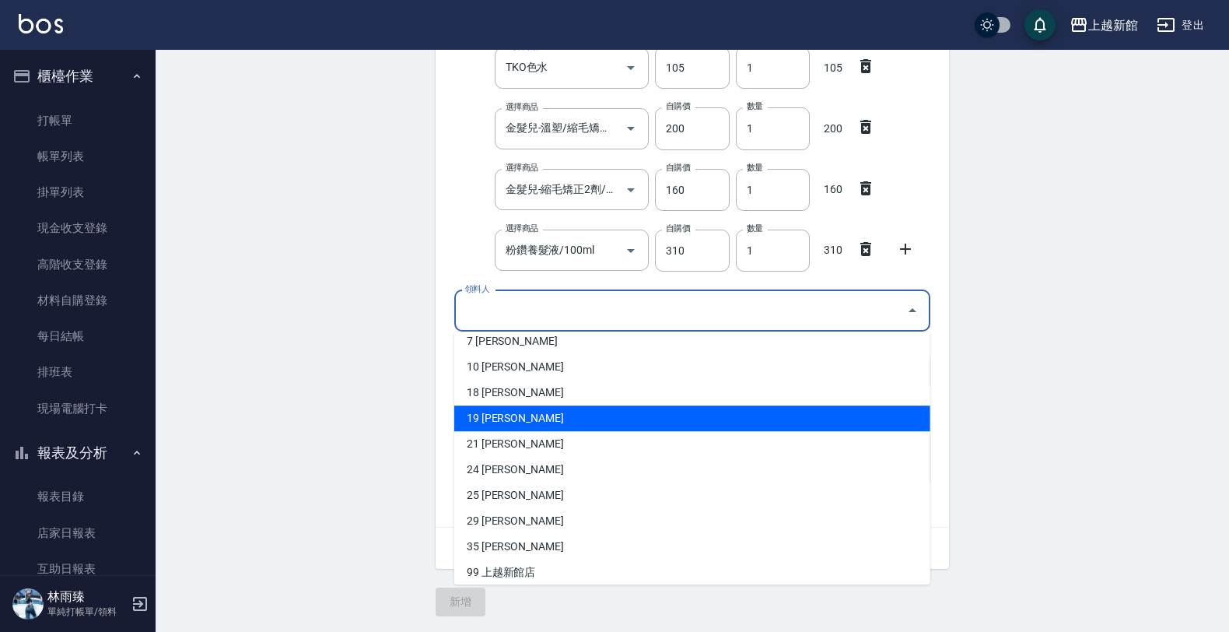
click at [492, 422] on li "19 [PERSON_NAME]" at bounding box center [692, 418] width 476 height 26
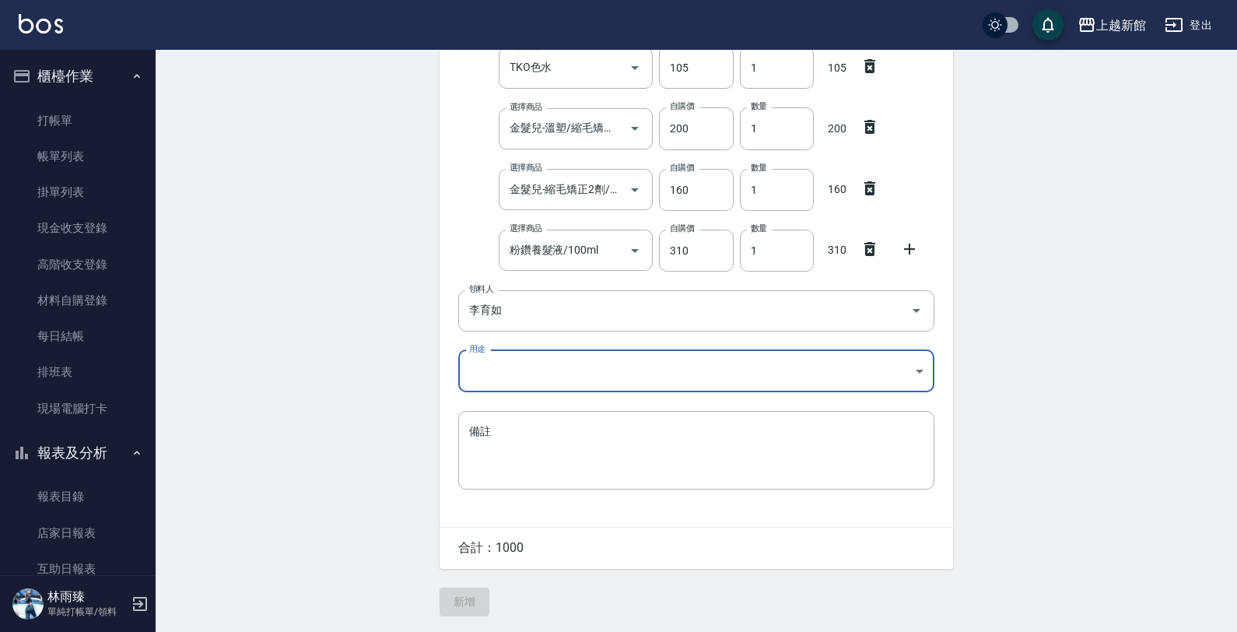
click at [498, 375] on body "上越新館 登出 櫃檯作業 打帳單 帳單列表 掛單列表 現金收支登錄 高階收支登錄 材料自購登錄 每日結帳 排班表 現場電腦打卡 報表及分析 報表目錄 店家日報…" at bounding box center [618, 189] width 1237 height 884
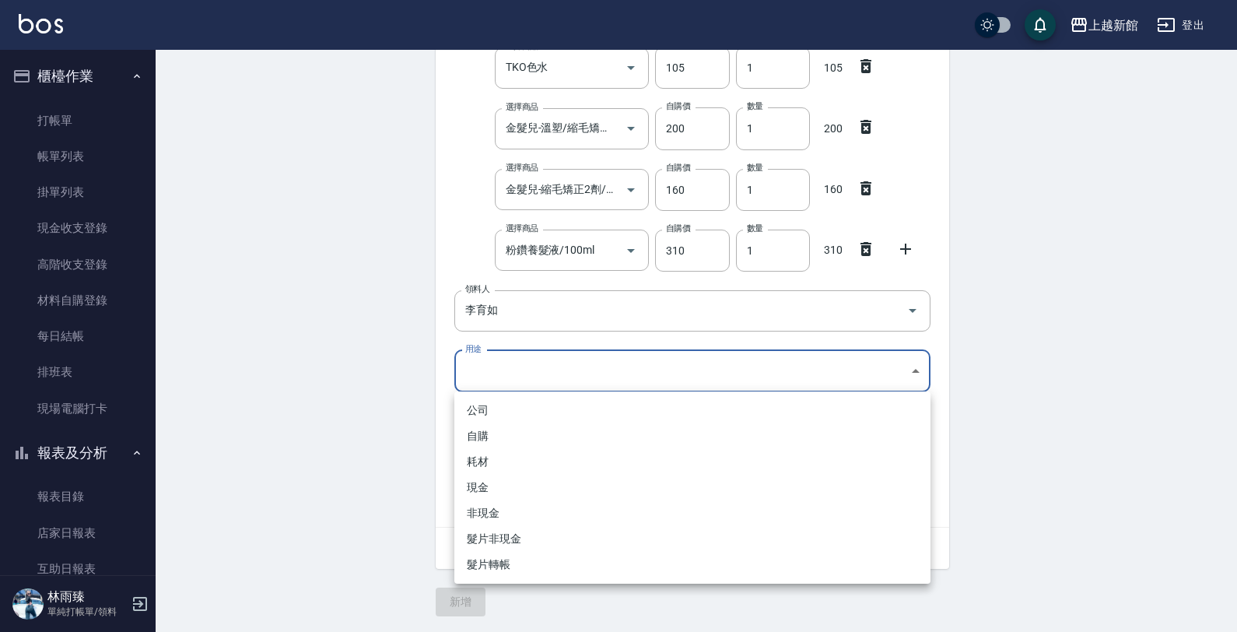
click at [506, 437] on li "自購" at bounding box center [692, 436] width 476 height 26
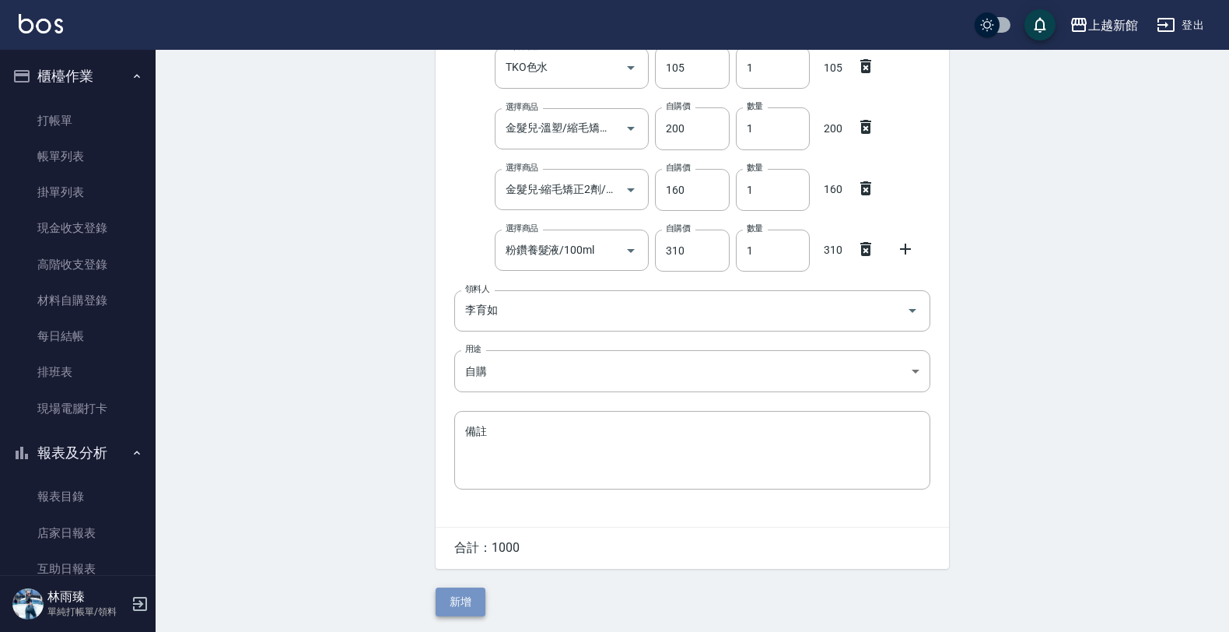
click at [460, 600] on button "新增" at bounding box center [461, 601] width 50 height 29
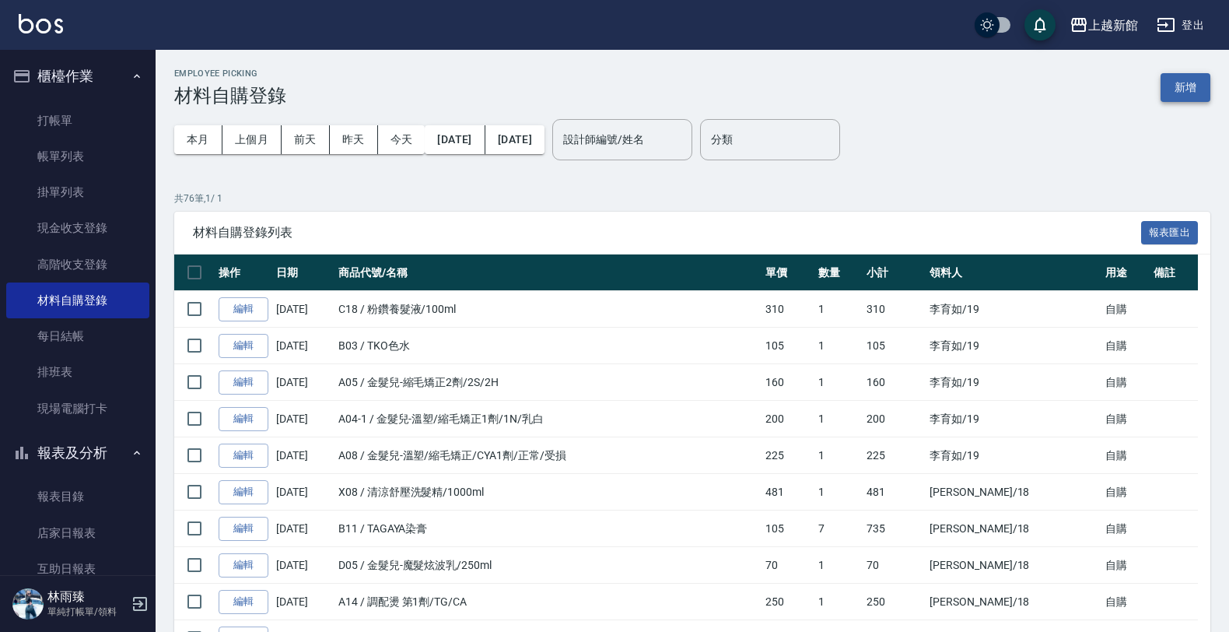
click at [1173, 82] on button "新增" at bounding box center [1186, 87] width 50 height 29
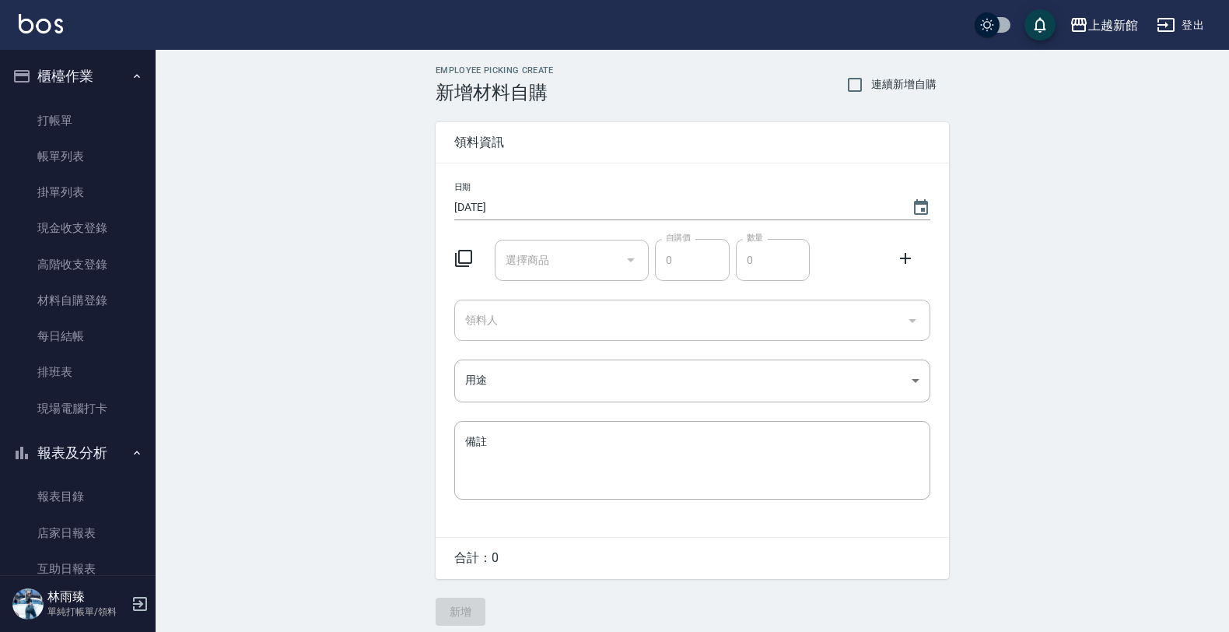
click at [1173, 82] on div "Employee Picking Create 新增材料自購 連續新增自購 領料資訊 日期 [DATE] 選擇商品 選擇商品 自購價 0 自購價 數量 0 數…" at bounding box center [692, 345] width 1073 height 591
click at [453, 300] on div "日期 [DATE] 選擇商品 選擇商品 自購價 0 自購價 數量 0 數量 領料人 領料人 用途 ​ 用途 備註 x 備註" at bounding box center [692, 349] width 513 height 373
click at [464, 257] on icon at bounding box center [463, 258] width 19 height 19
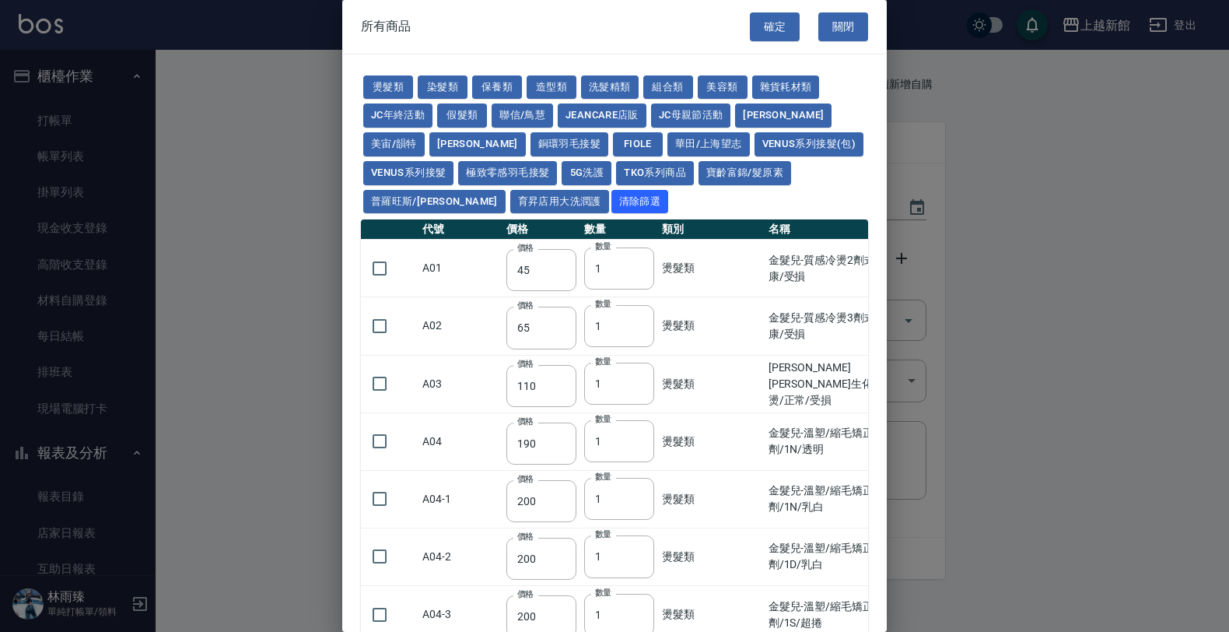
click at [464, 257] on td "A01" at bounding box center [460, 269] width 84 height 58
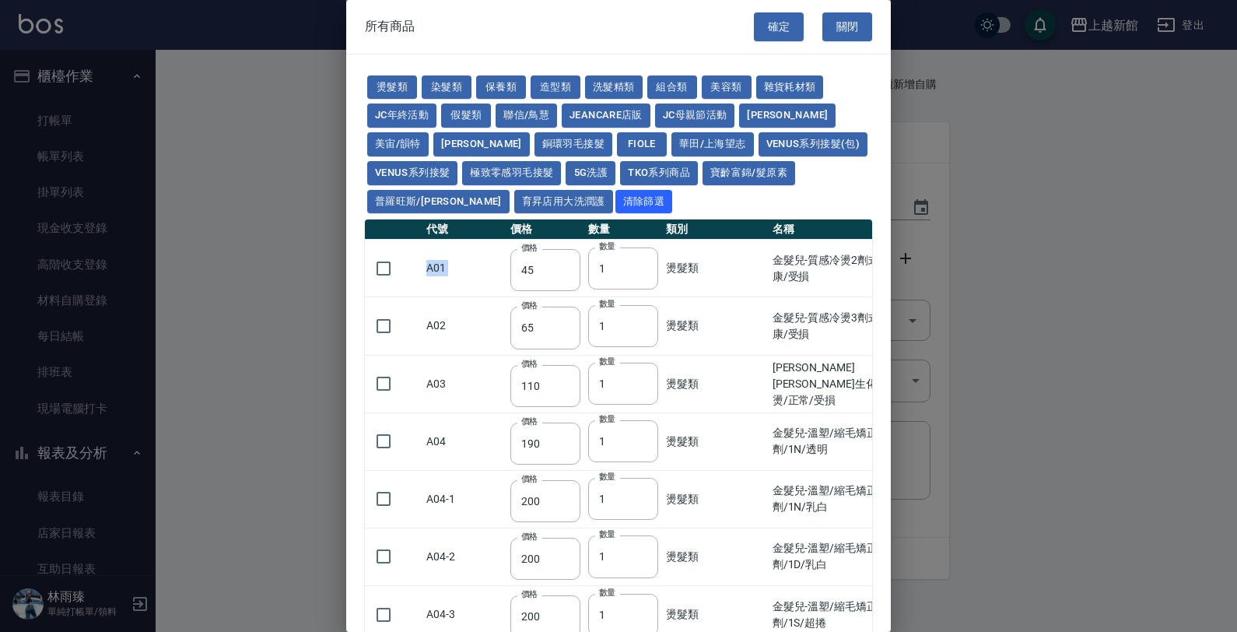
click at [464, 257] on td "A01" at bounding box center [464, 269] width 84 height 58
click at [758, 150] on button "Venus系列接髮(包)" at bounding box center [812, 144] width 109 height 24
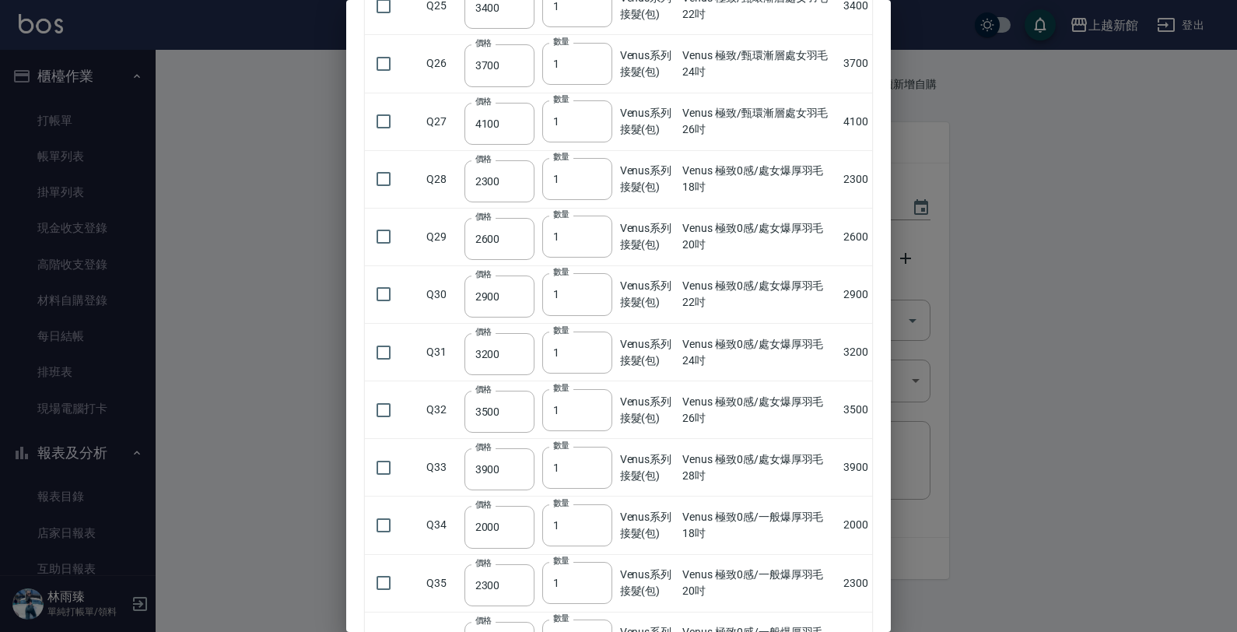
scroll to position [2042, 0]
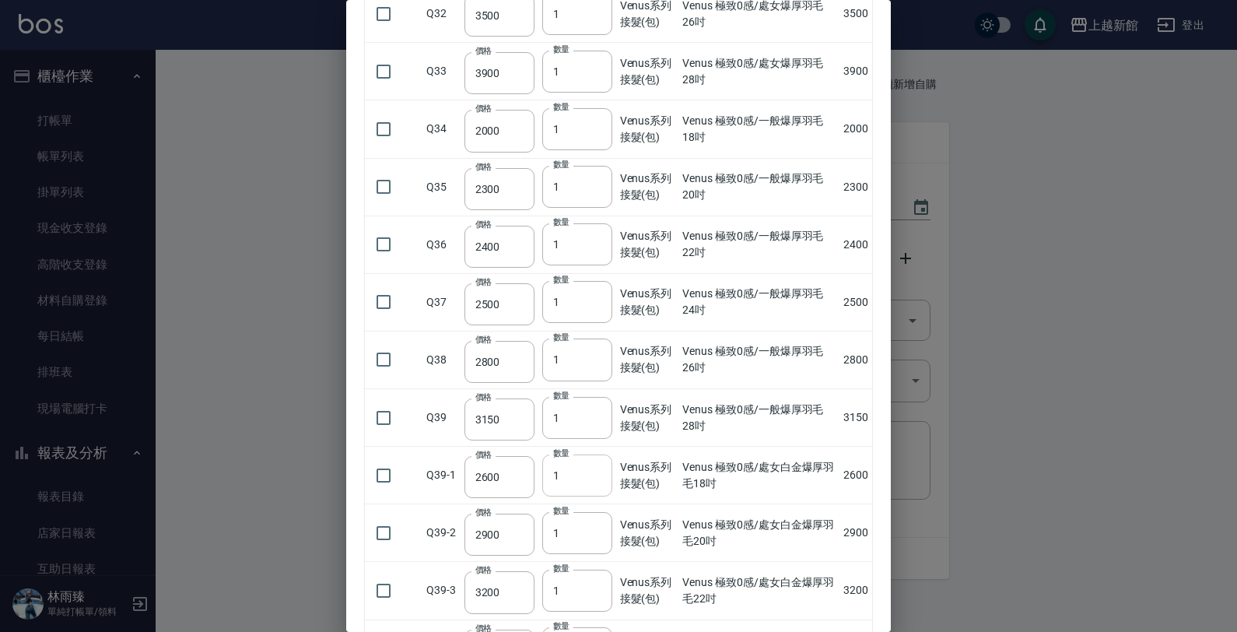
drag, startPoint x: 604, startPoint y: 500, endPoint x: 544, endPoint y: 492, distance: 60.4
click at [544, 492] on input "1" at bounding box center [577, 475] width 70 height 42
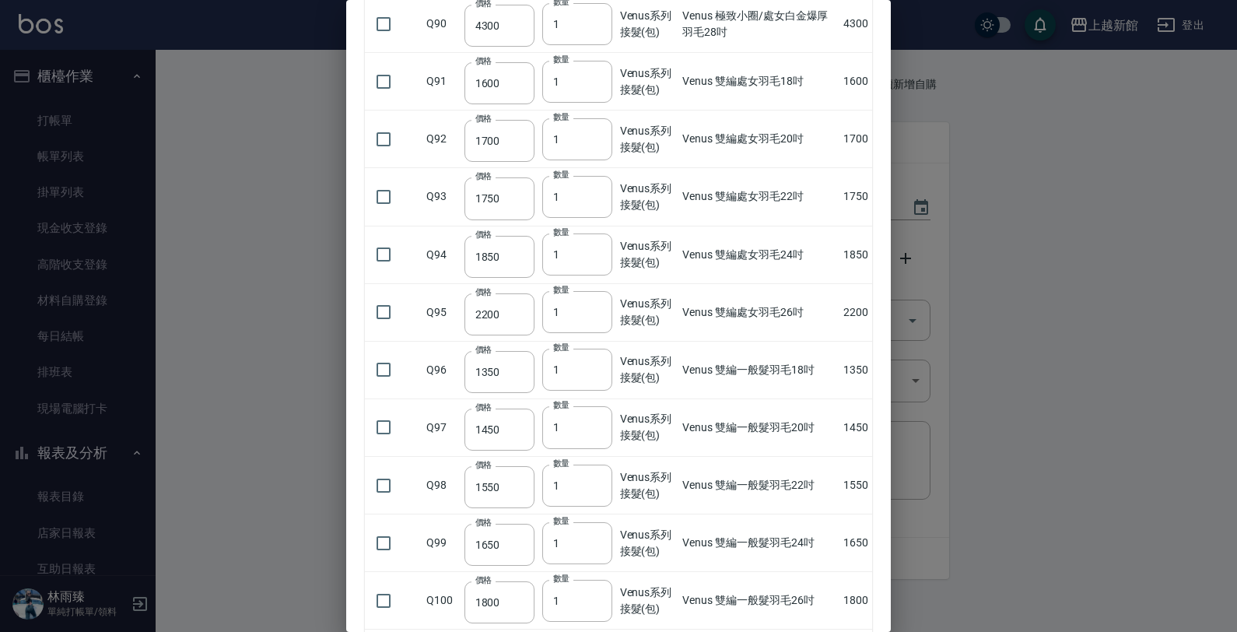
scroll to position [6932, 0]
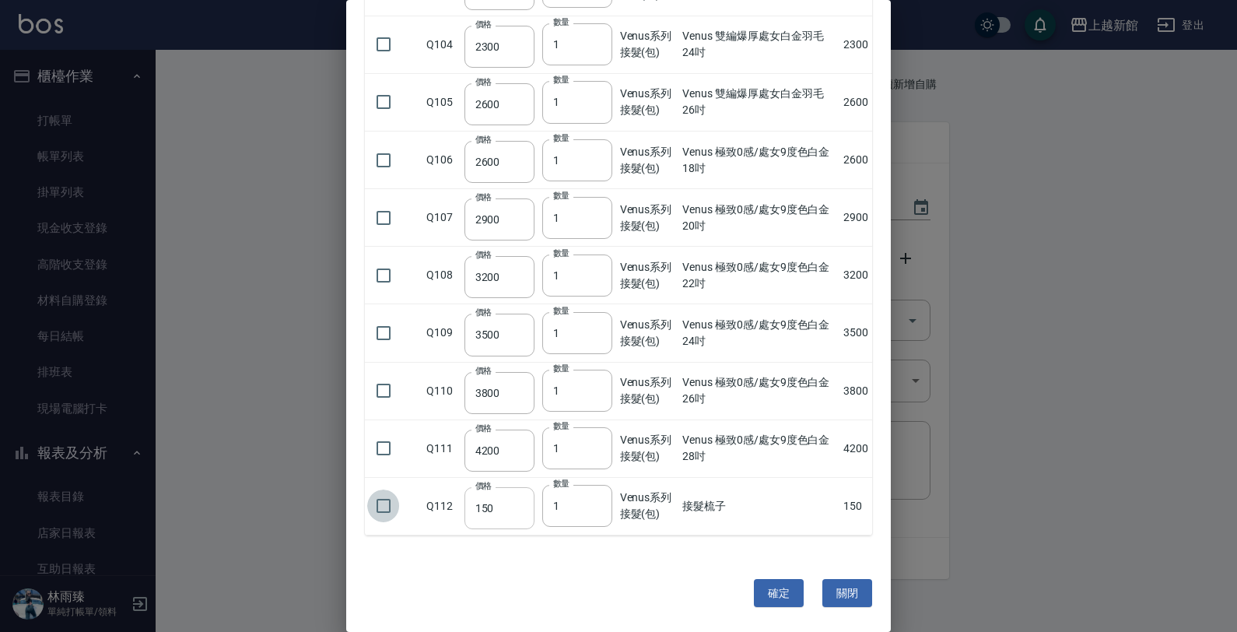
drag, startPoint x: 390, startPoint y: 511, endPoint x: 531, endPoint y: 502, distance: 141.8
click at [390, 510] on input "checkbox" at bounding box center [383, 505] width 33 height 33
click at [596, 503] on input "2" at bounding box center [577, 506] width 70 height 42
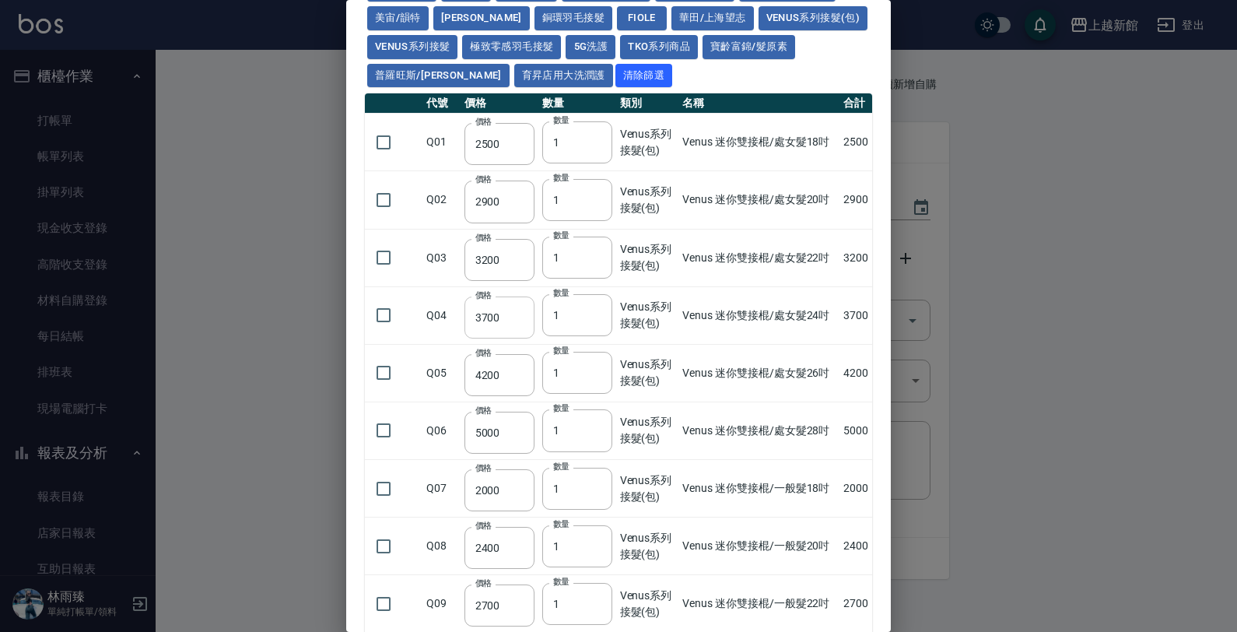
scroll to position [0, 0]
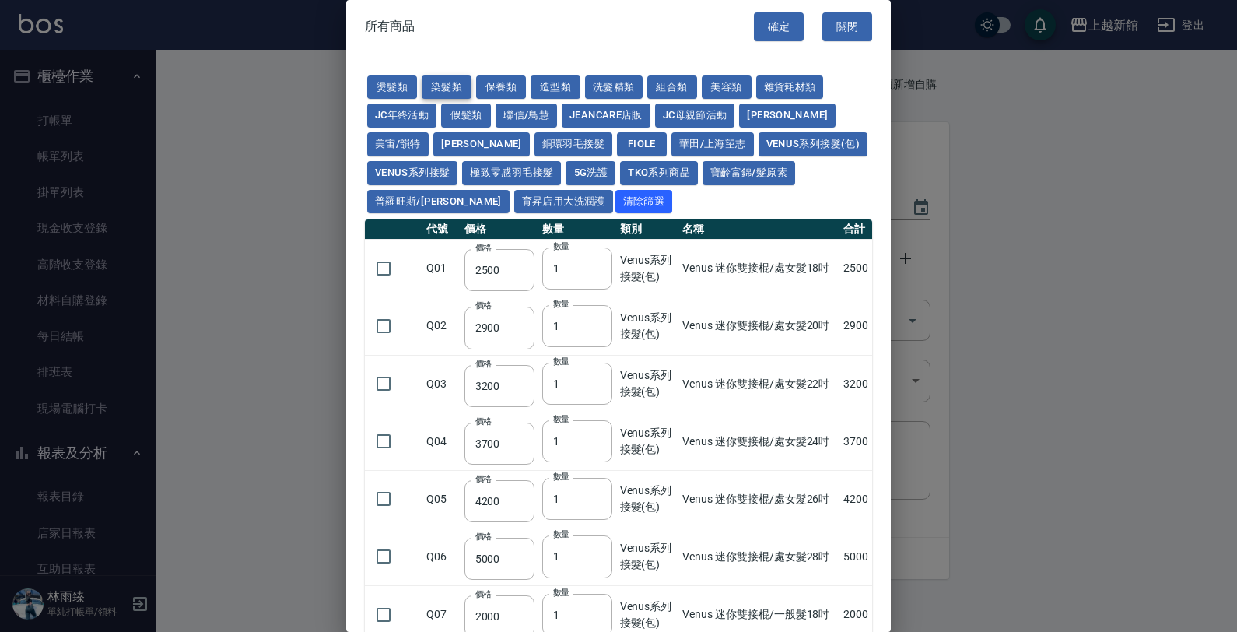
click at [447, 86] on button "染髮類" at bounding box center [447, 87] width 50 height 24
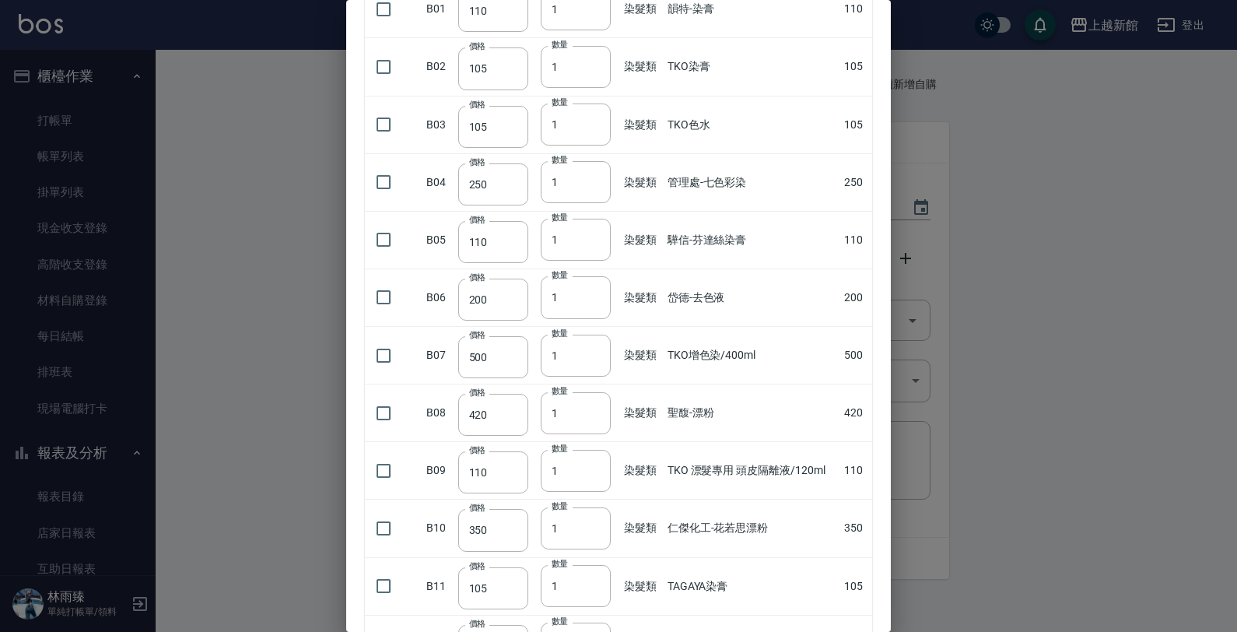
scroll to position [398, 0]
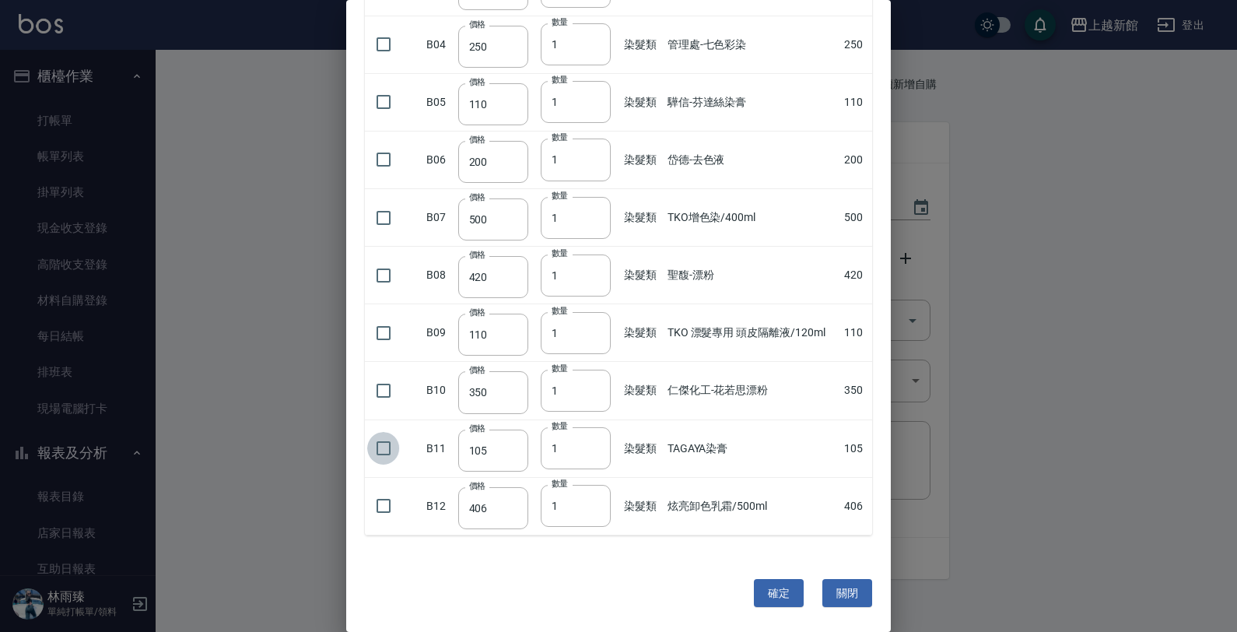
click at [372, 451] on input "checkbox" at bounding box center [383, 448] width 33 height 33
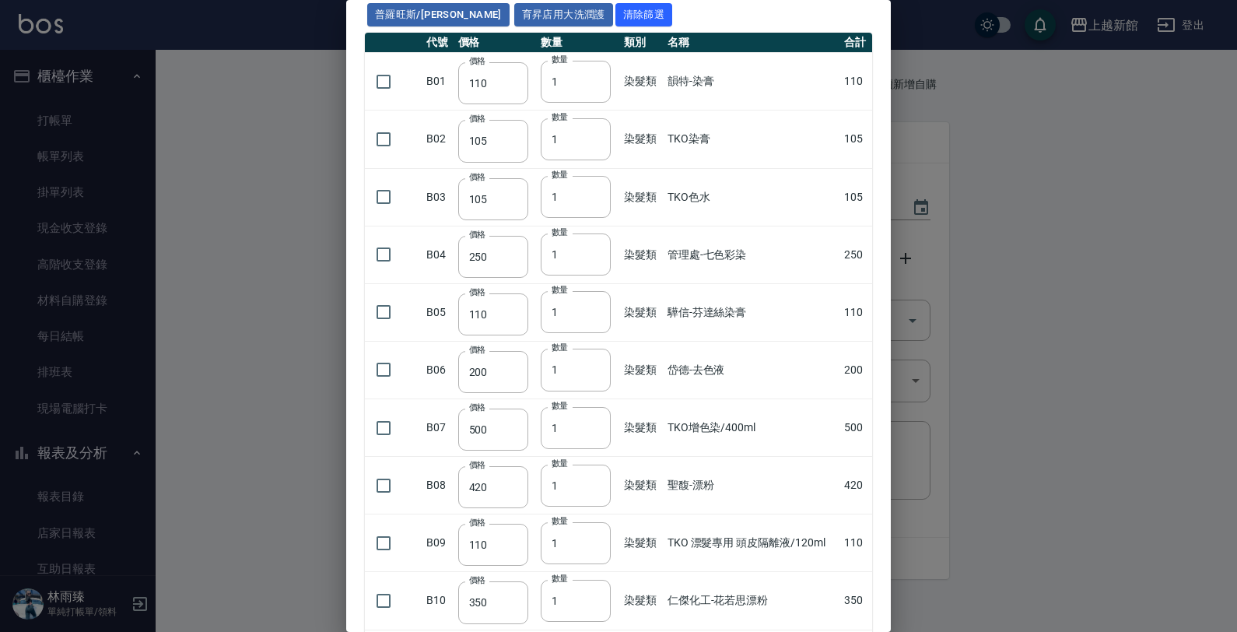
scroll to position [0, 0]
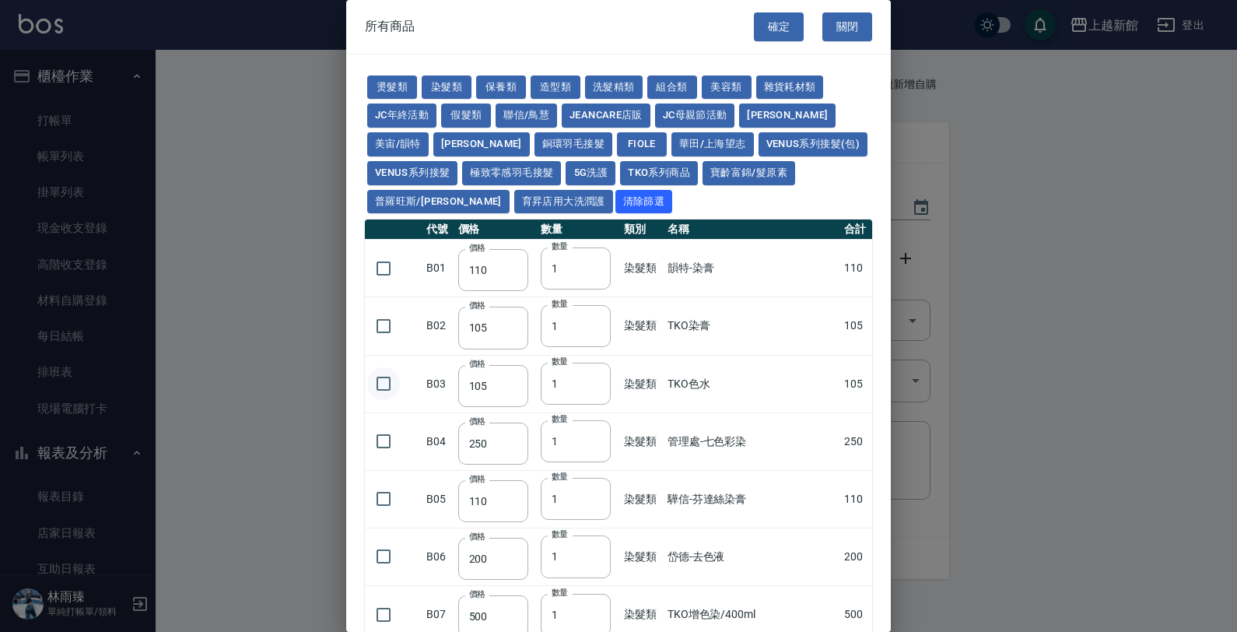
click at [383, 387] on input "checkbox" at bounding box center [383, 383] width 33 height 33
click at [385, 327] on input "checkbox" at bounding box center [383, 326] width 33 height 33
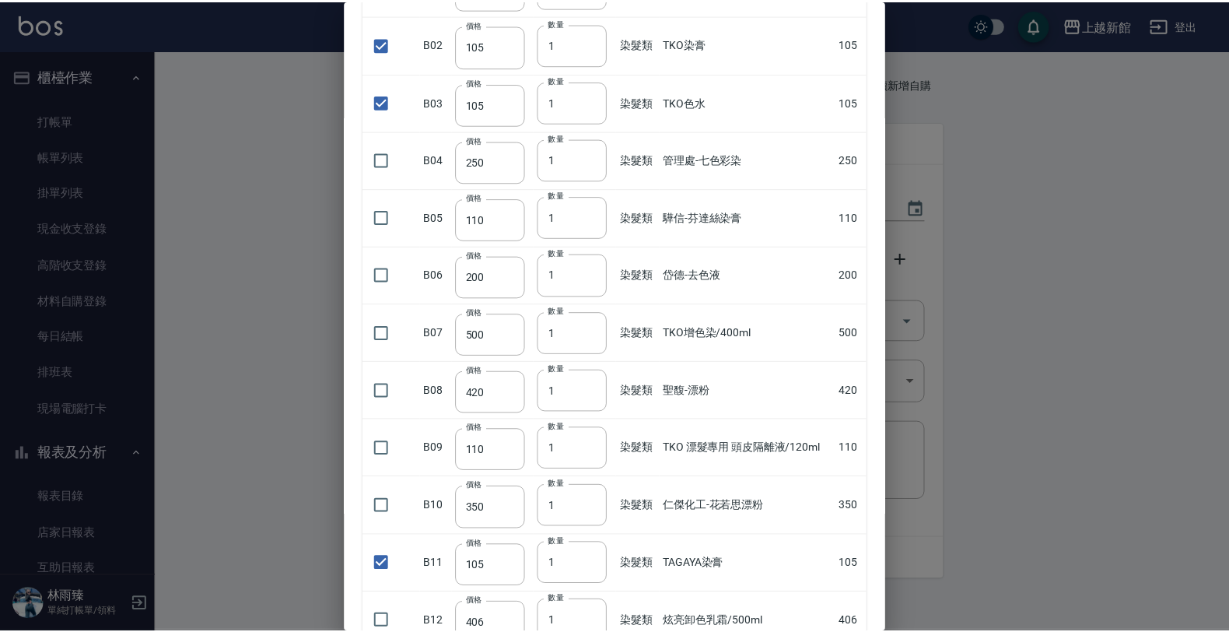
scroll to position [398, 0]
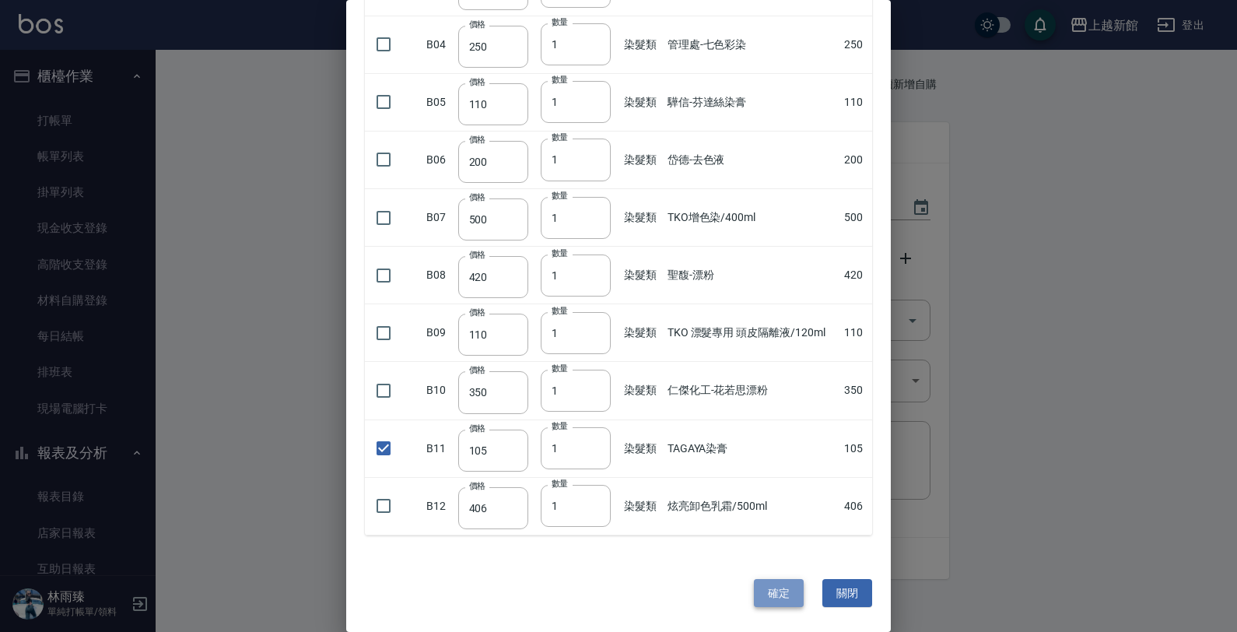
click at [772, 585] on button "確定" at bounding box center [779, 593] width 50 height 29
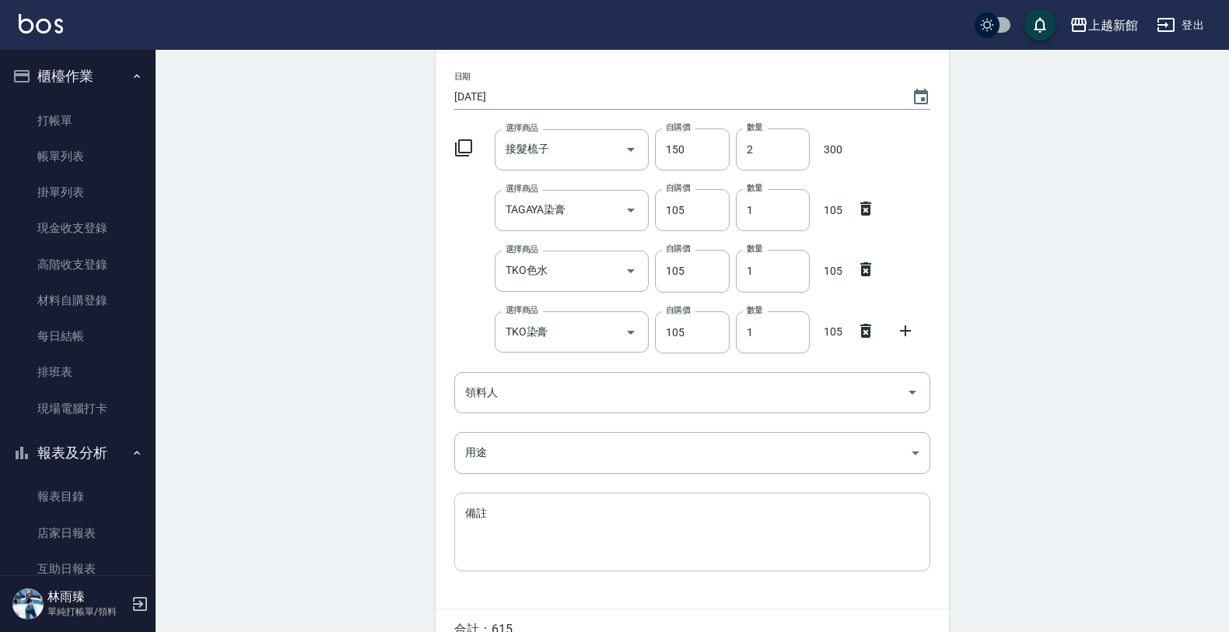
scroll to position [193, 0]
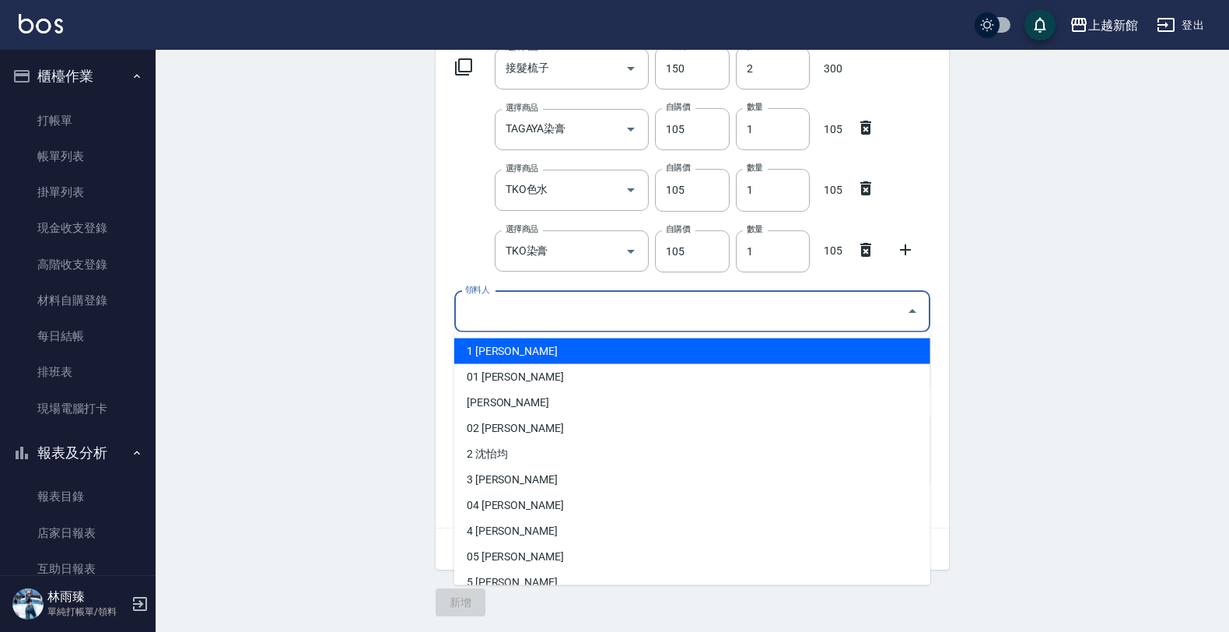
click at [608, 309] on input "領料人" at bounding box center [680, 311] width 439 height 27
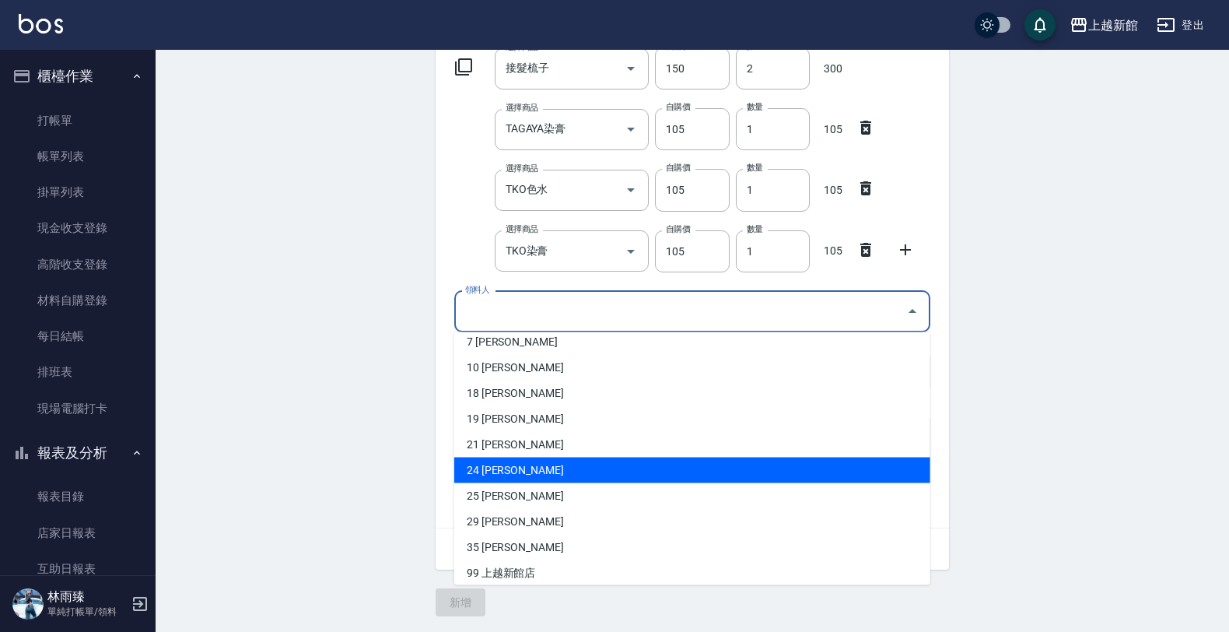
scroll to position [389, 0]
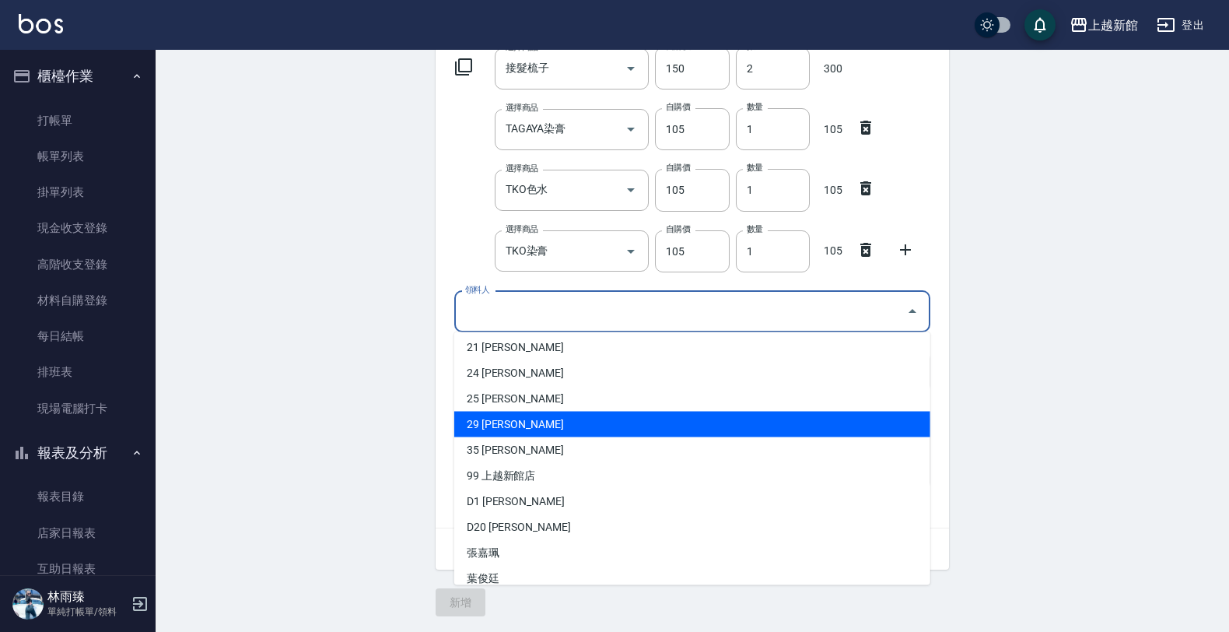
click at [495, 430] on li "29 [PERSON_NAME]" at bounding box center [692, 424] width 476 height 26
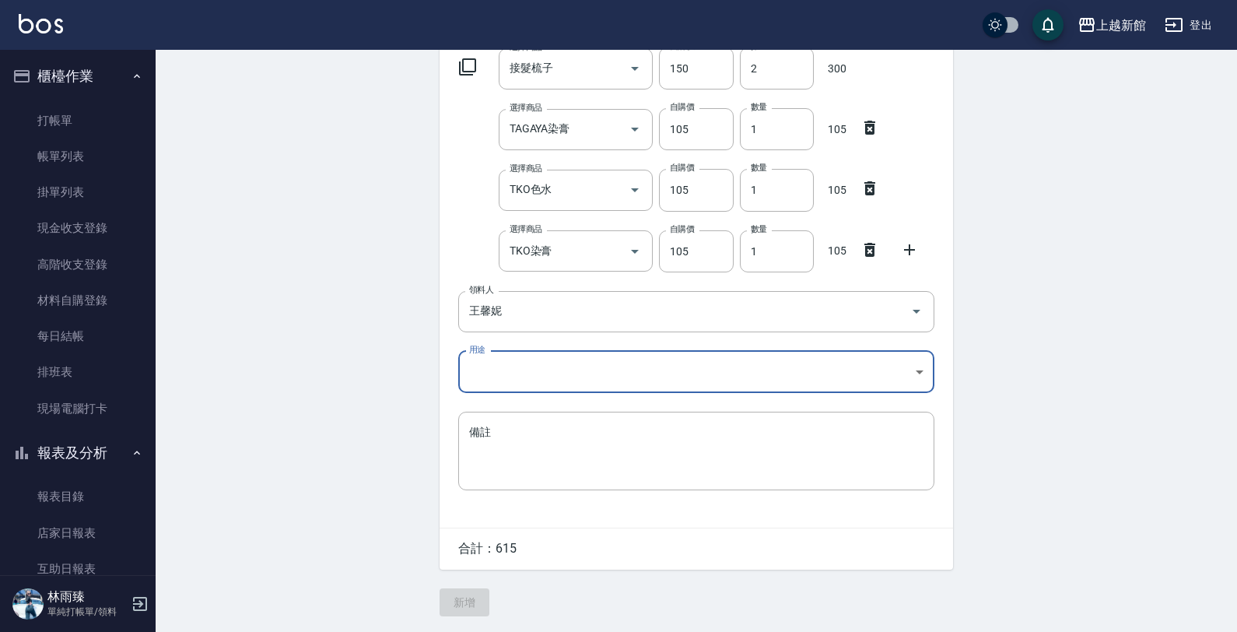
click at [495, 377] on body "上越新館 登出 櫃檯作業 打帳單 帳單列表 掛單列表 現金收支登錄 高階收支登錄 材料自購登錄 每日結帳 排班表 現場電腦打卡 報表及分析 報表目錄 店家日報…" at bounding box center [618, 220] width 1237 height 823
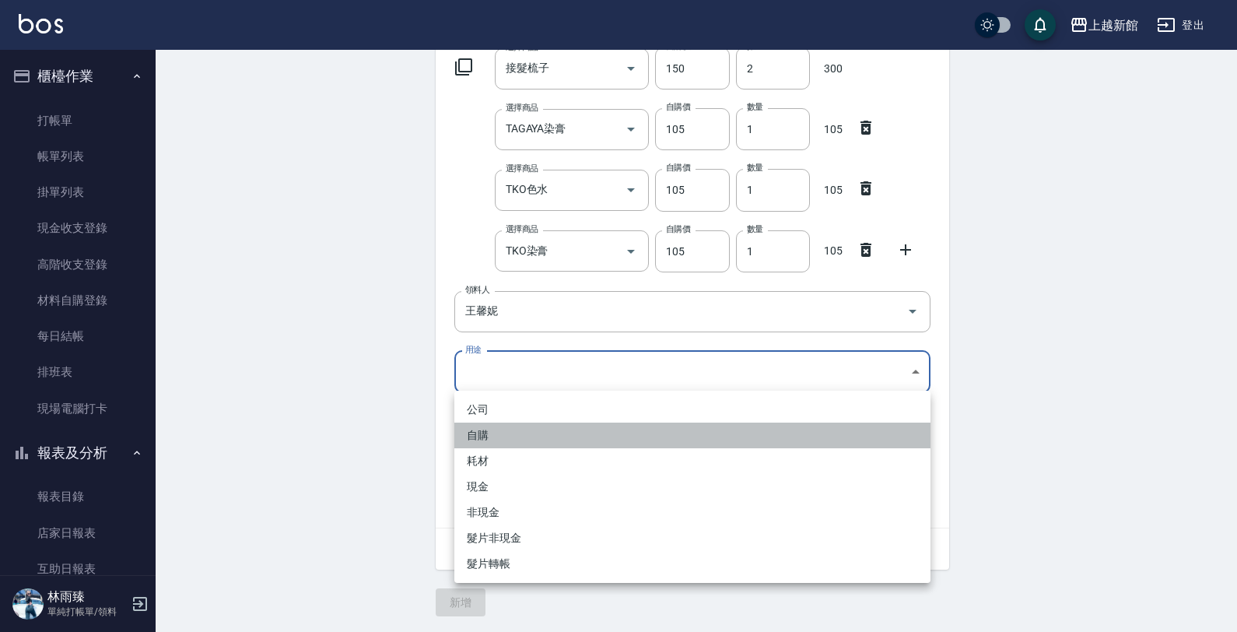
click at [510, 429] on li "自購" at bounding box center [692, 435] width 476 height 26
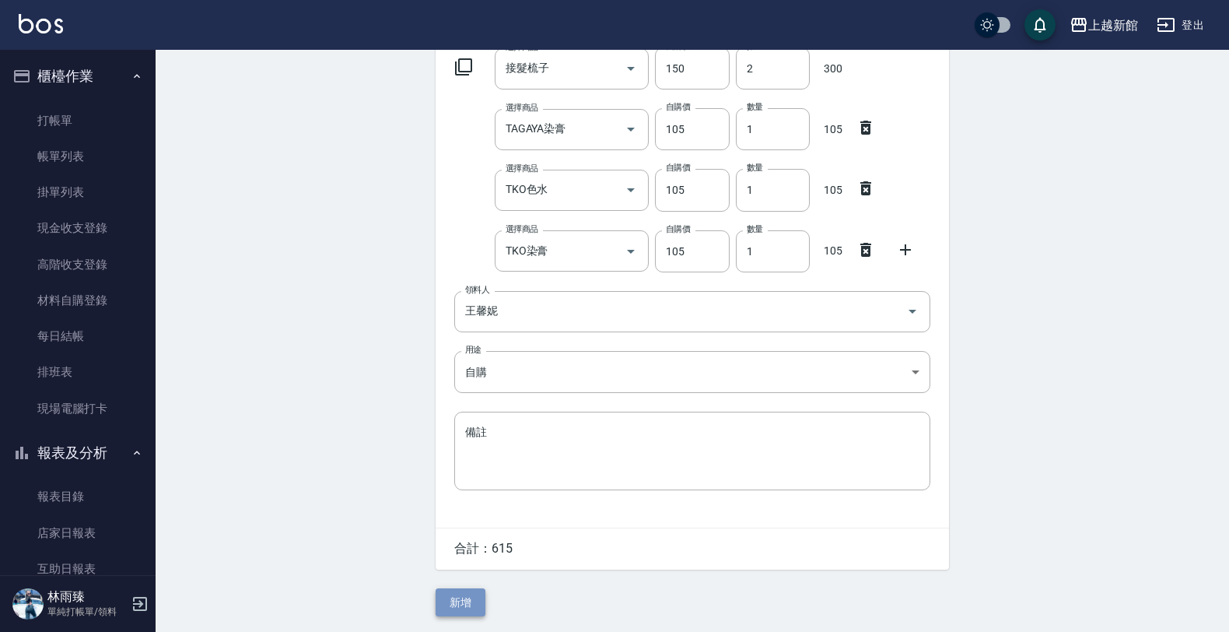
click at [460, 596] on button "新增" at bounding box center [461, 602] width 50 height 29
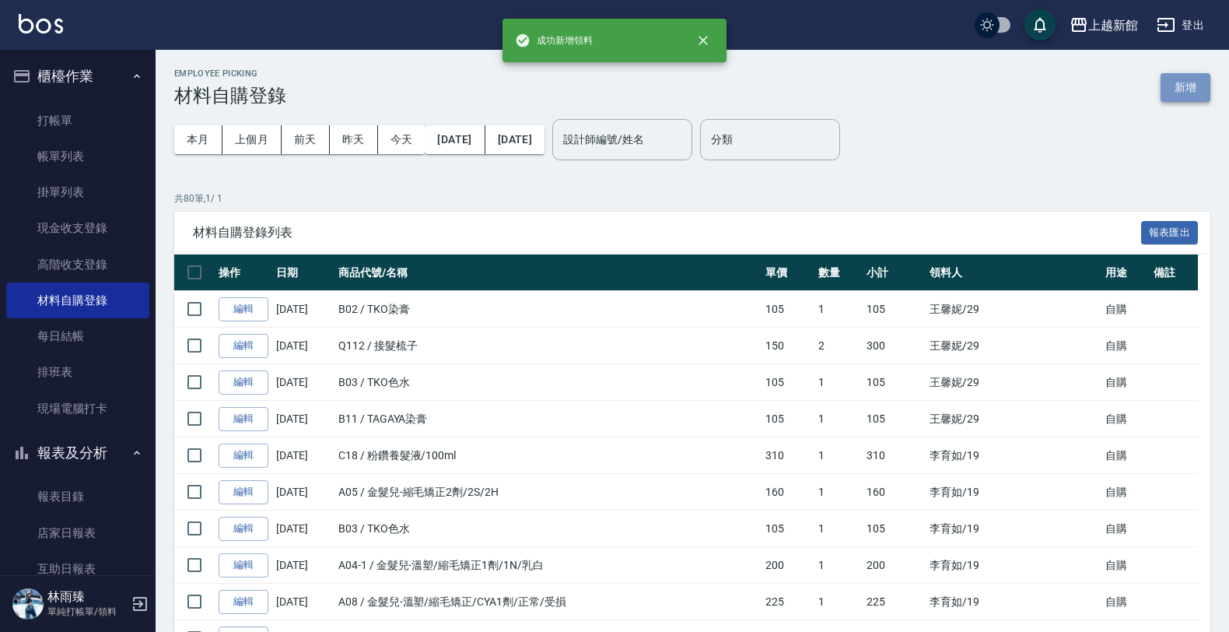
click at [1195, 90] on button "新增" at bounding box center [1186, 87] width 50 height 29
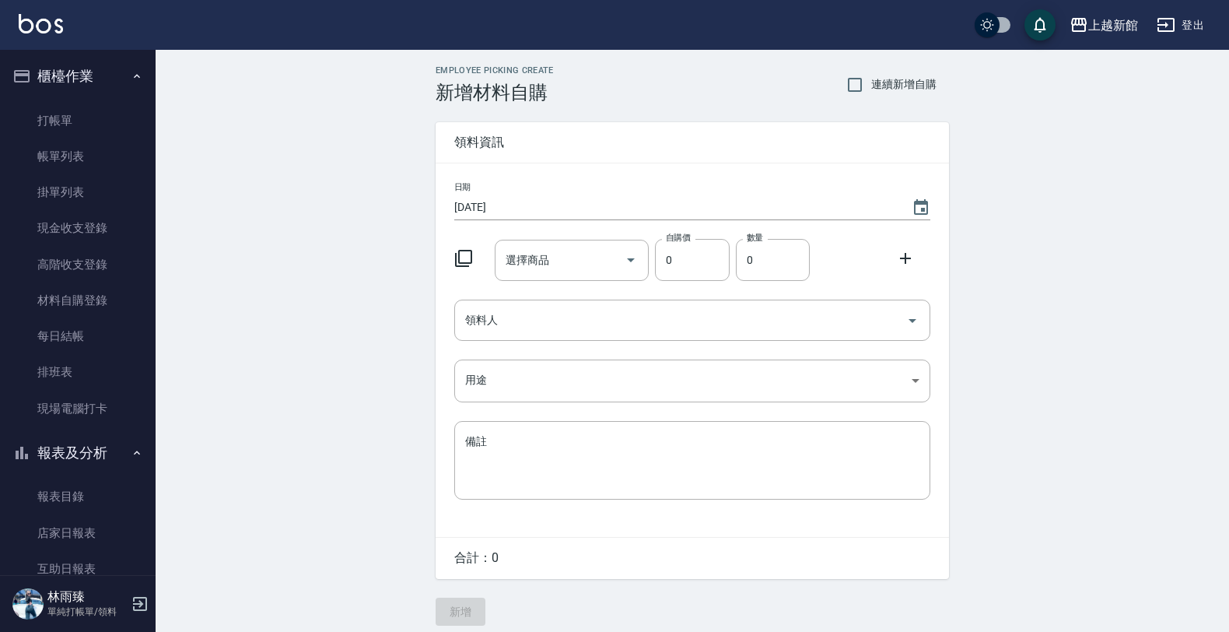
click at [1195, 90] on div "Employee Picking Create 新增材料自購 連續新增自購 領料資訊 日期 [DATE] 選擇商品 選擇商品 自購價 0 自購價 數量 0 數…" at bounding box center [692, 345] width 1073 height 591
click at [464, 266] on icon at bounding box center [463, 258] width 17 height 17
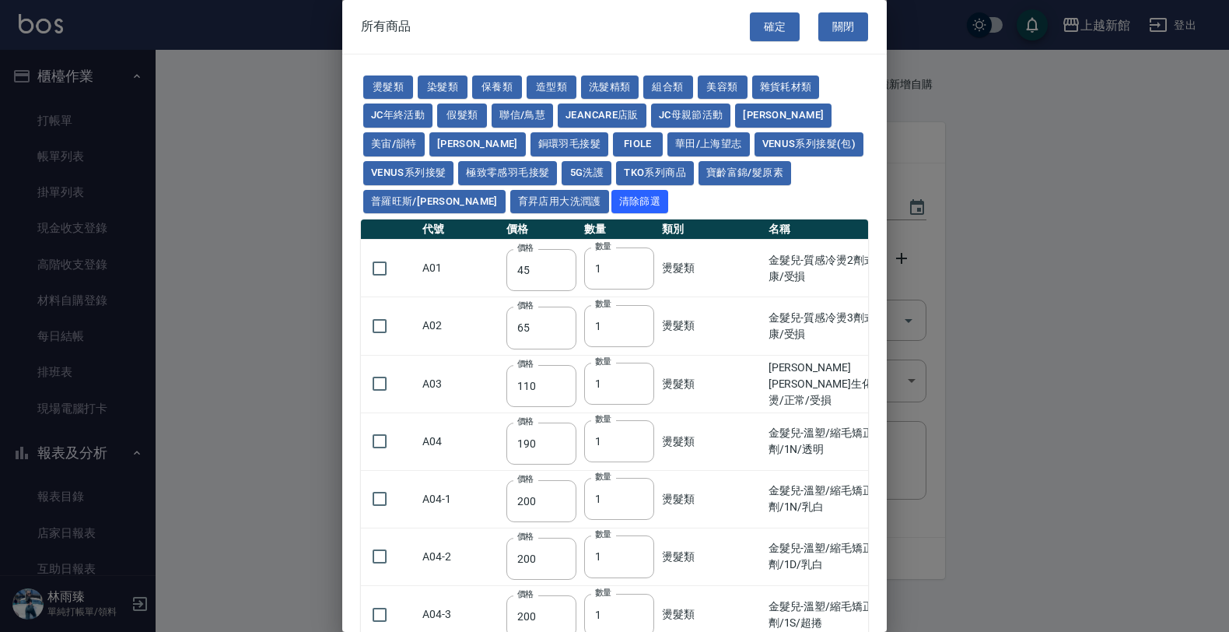
click at [464, 265] on td "A01" at bounding box center [460, 269] width 84 height 58
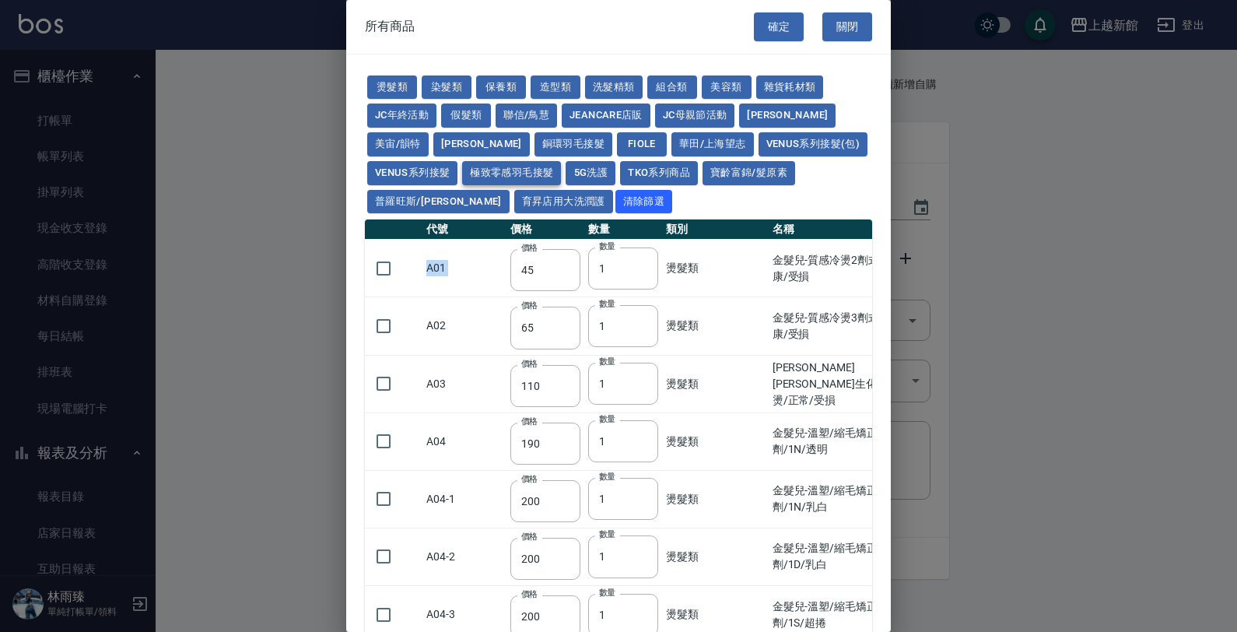
drag, startPoint x: 467, startPoint y: 276, endPoint x: 429, endPoint y: 184, distance: 100.1
click at [464, 272] on td "A01" at bounding box center [464, 269] width 84 height 58
click at [758, 142] on button "Venus系列接髮(包)" at bounding box center [812, 144] width 109 height 24
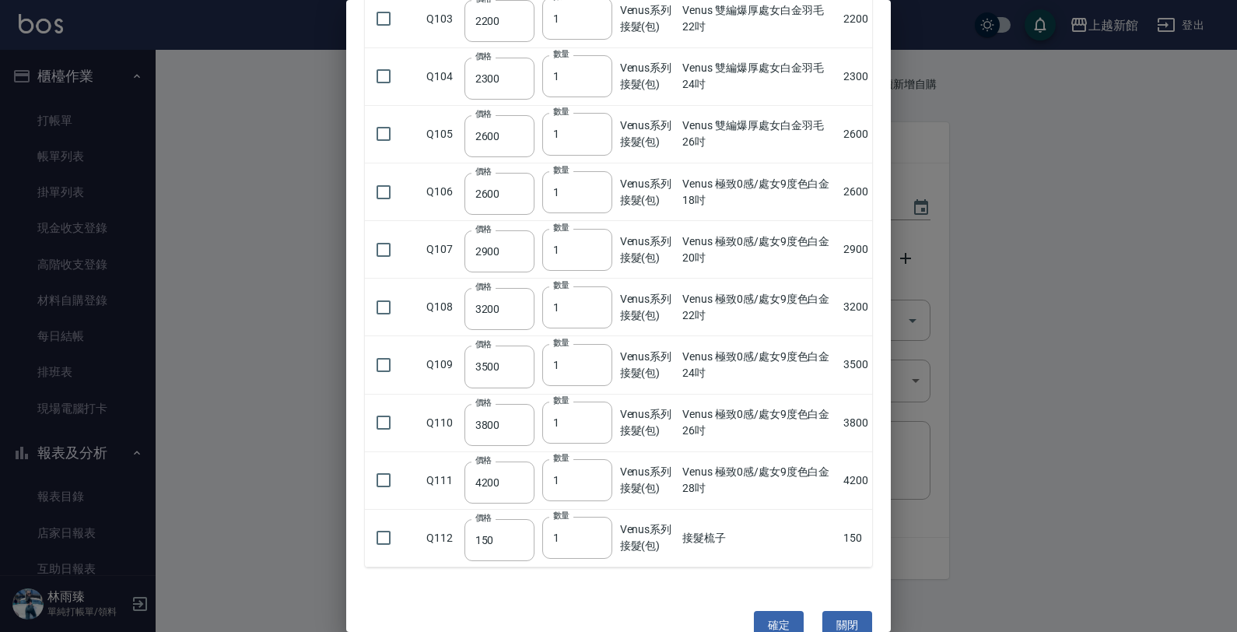
scroll to position [6835, 0]
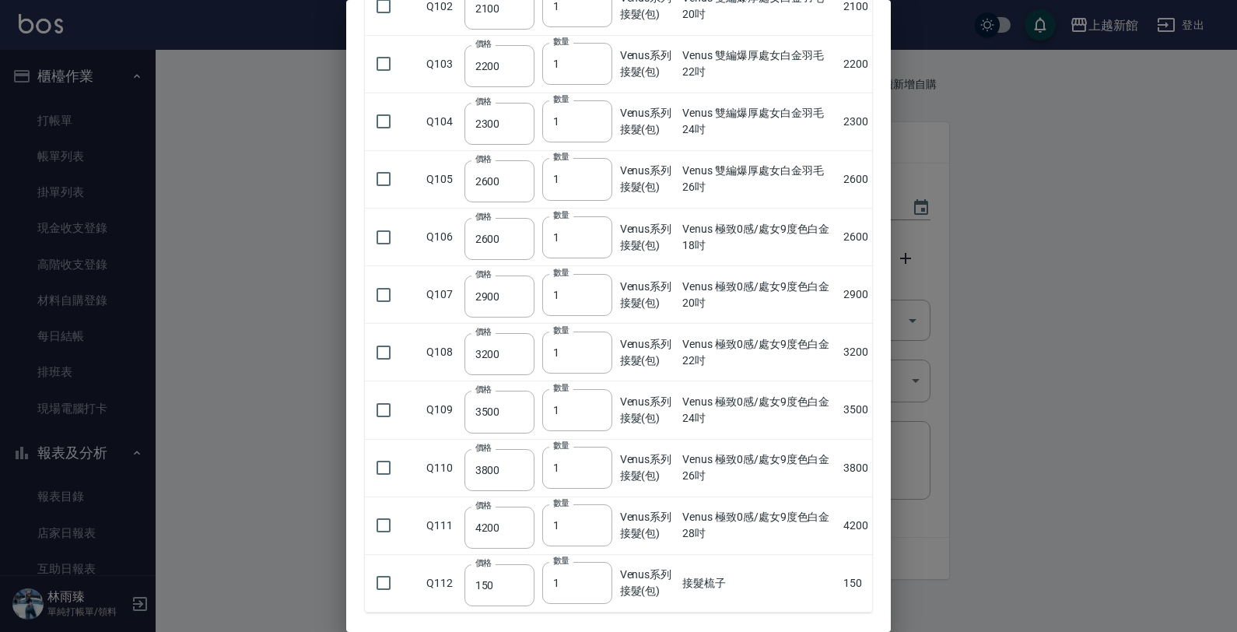
drag, startPoint x: 377, startPoint y: 609, endPoint x: 622, endPoint y: 469, distance: 282.2
click at [377, 599] on input "checkbox" at bounding box center [383, 582] width 33 height 33
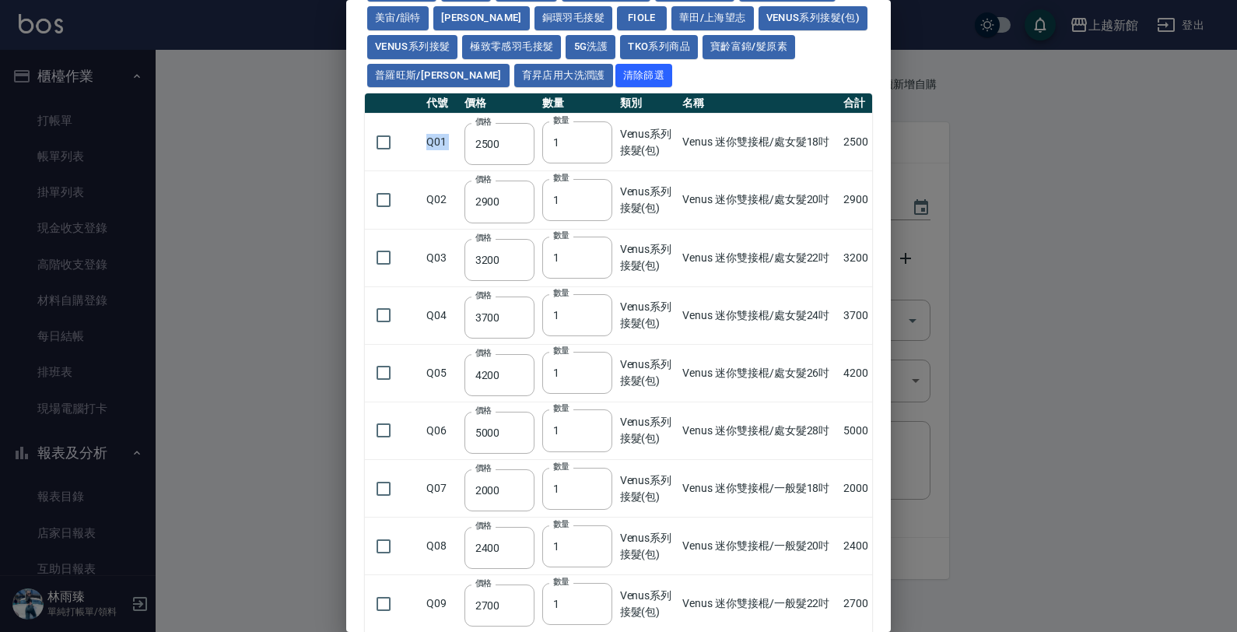
scroll to position [0, 0]
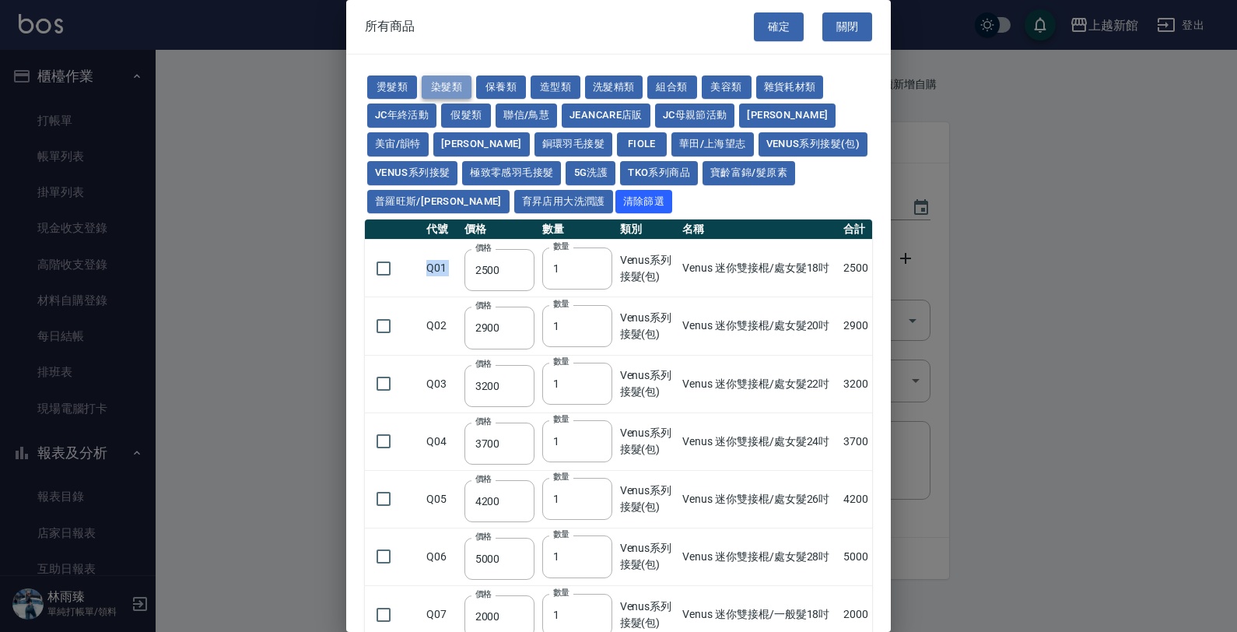
click at [432, 90] on button "染髮類" at bounding box center [447, 87] width 50 height 24
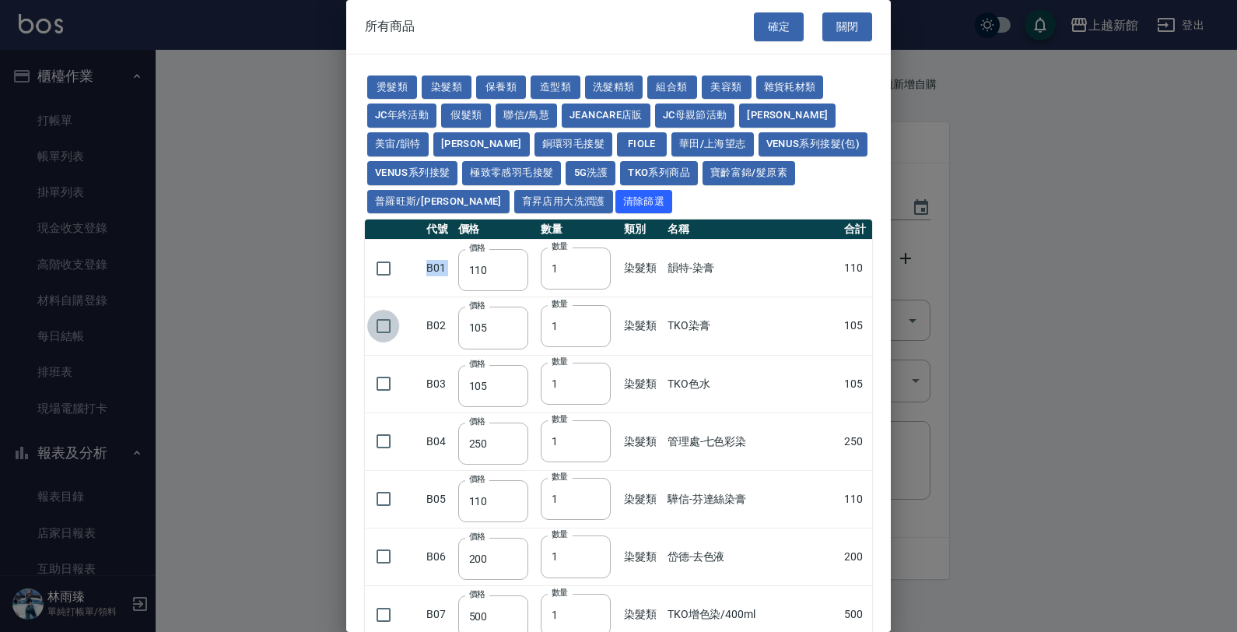
click at [390, 328] on input "checkbox" at bounding box center [383, 326] width 33 height 33
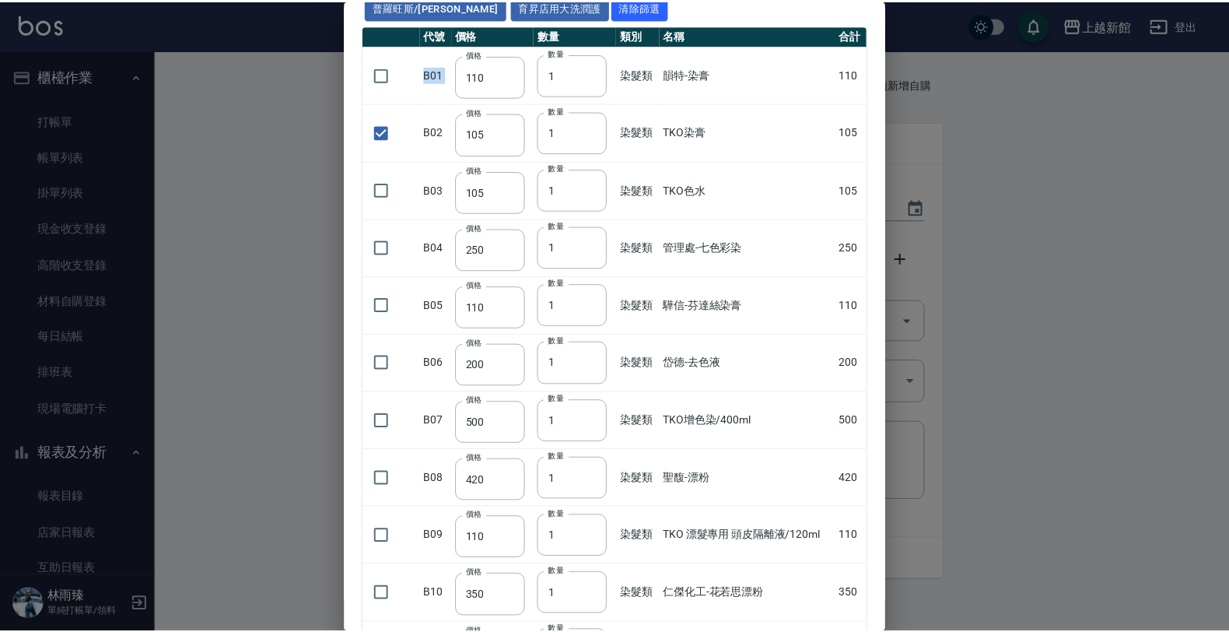
scroll to position [398, 0]
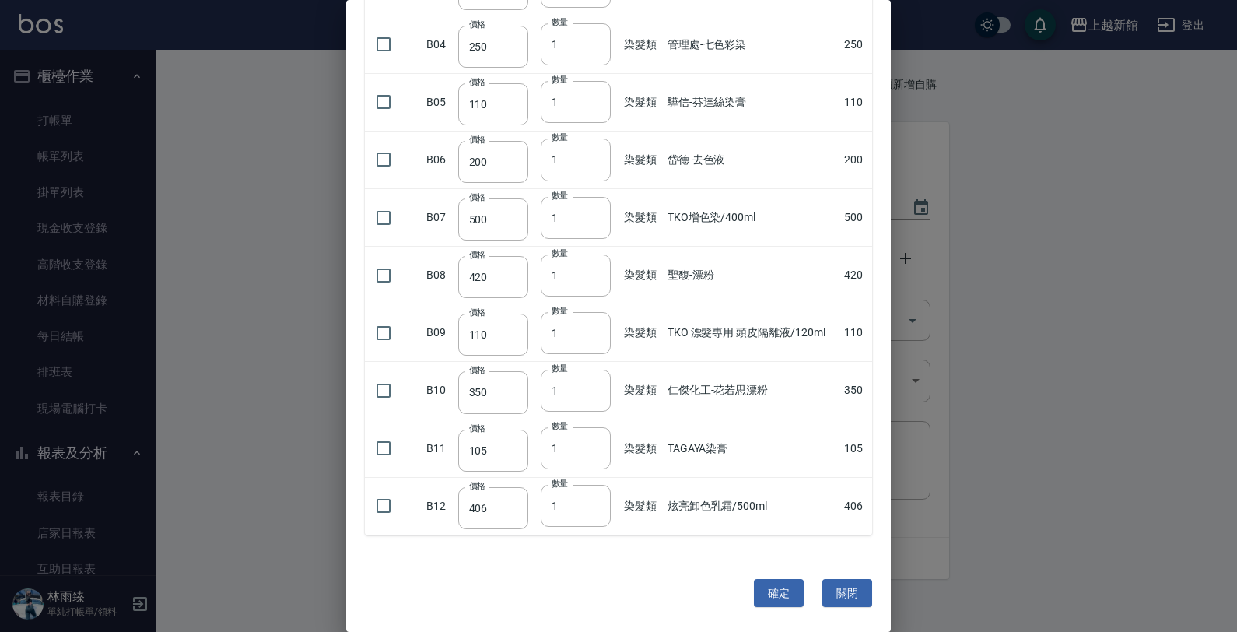
click at [786, 603] on button "確定" at bounding box center [779, 593] width 50 height 29
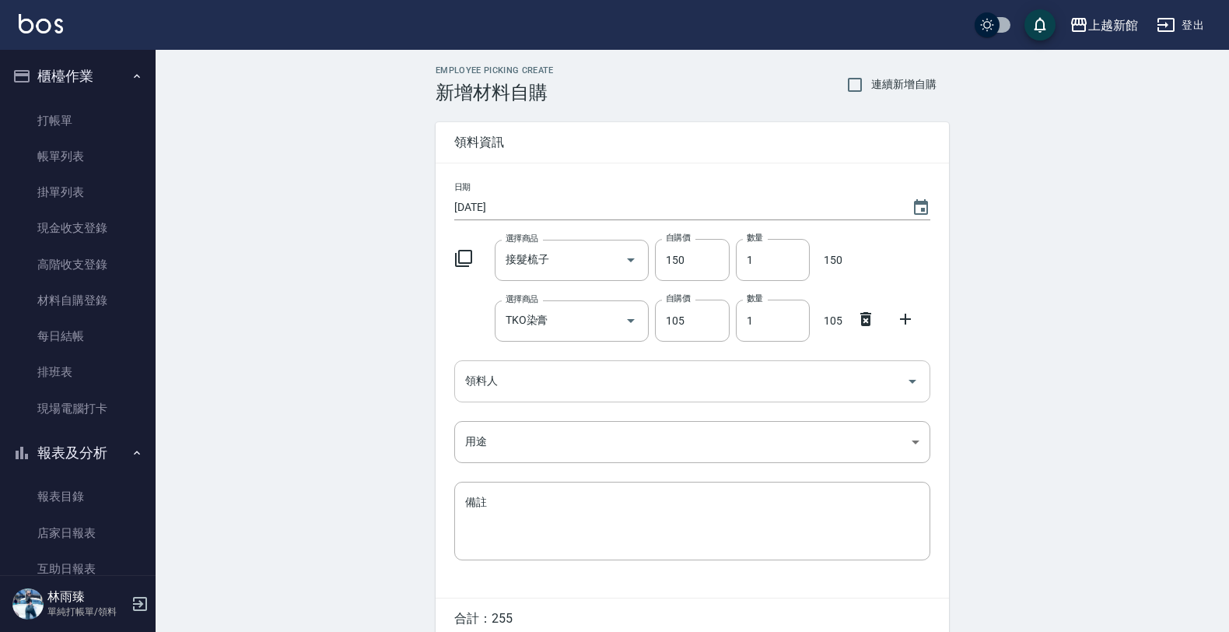
click at [541, 383] on input "領料人" at bounding box center [680, 380] width 439 height 27
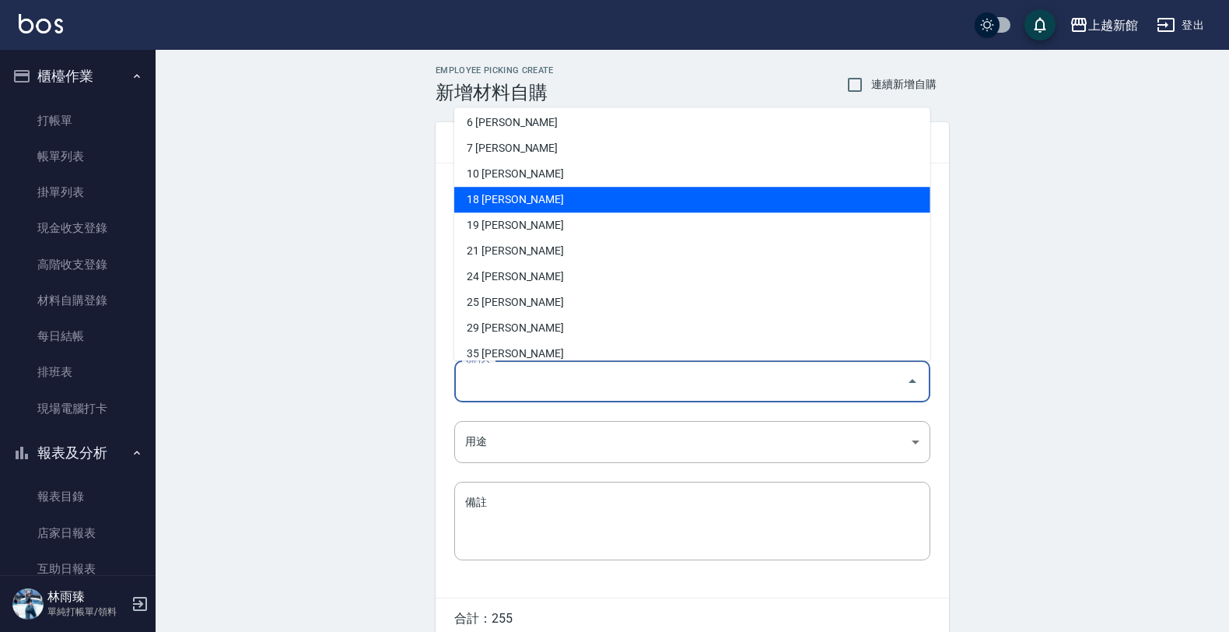
scroll to position [292, 0]
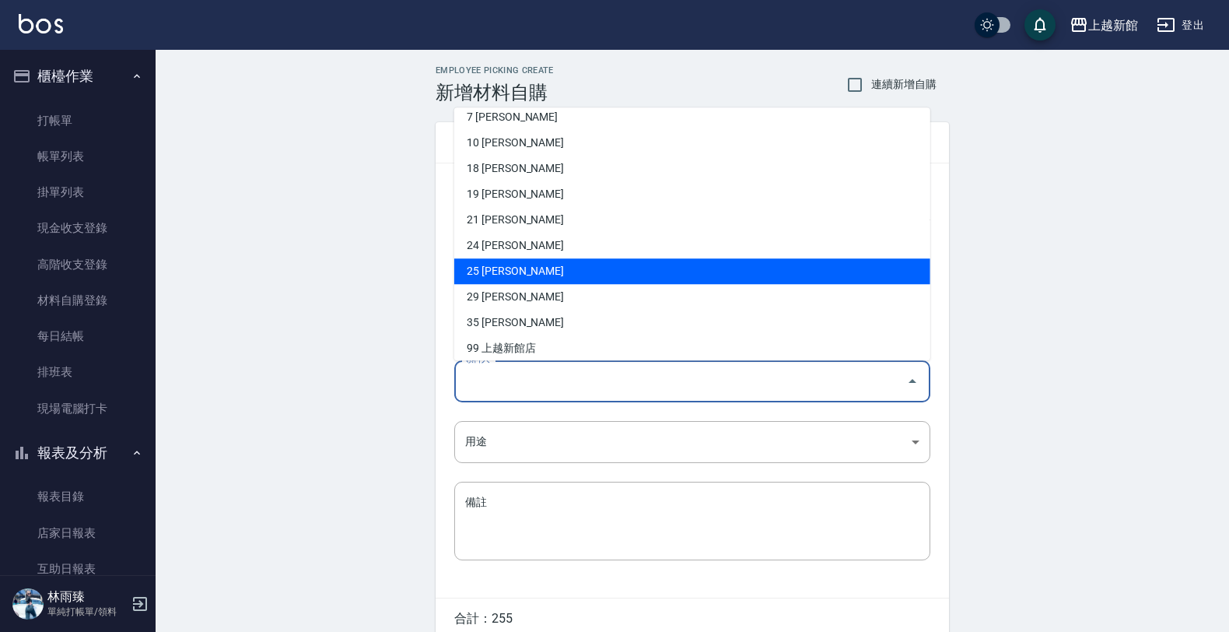
click at [518, 267] on li "25 [PERSON_NAME]" at bounding box center [692, 271] width 476 height 26
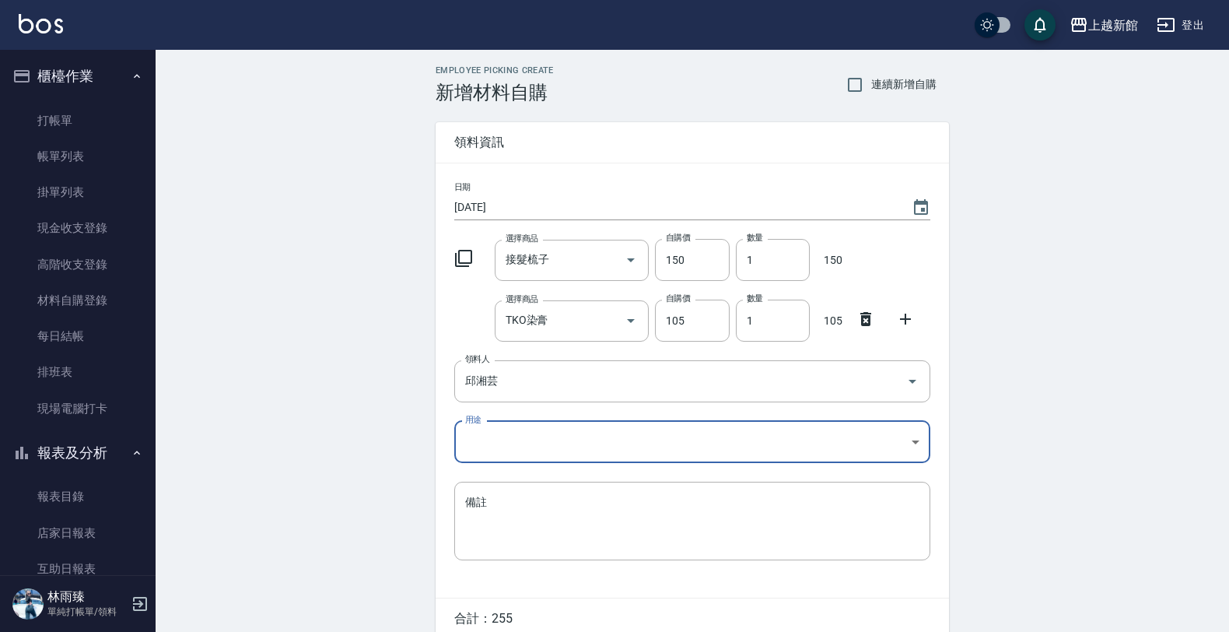
click at [495, 418] on div "日期 [DATE] 選擇商品 接髮梳子 選擇商品 自購價 150 自購價 數量 1 數量 150 選擇商品 TKO染膏 選擇商品 自購價 105 自購價 數量…" at bounding box center [692, 380] width 513 height 434
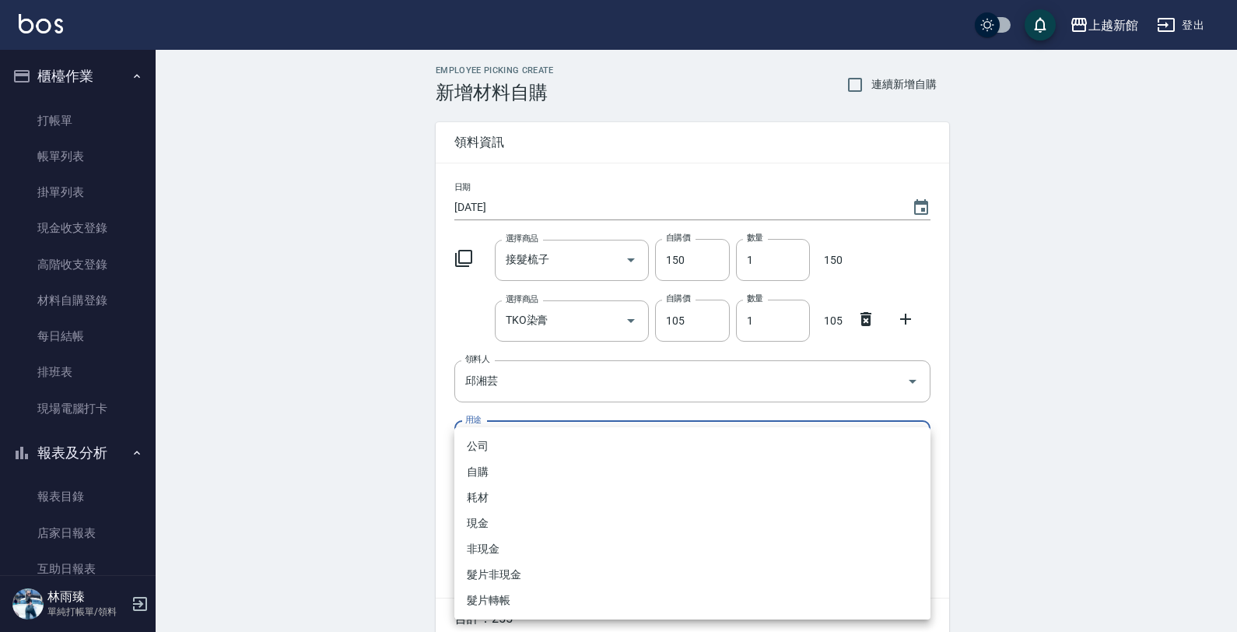
click at [503, 447] on body "上越新館 登出 櫃檯作業 打帳單 帳單列表 掛單列表 現金收支登錄 高階收支登錄 材料自購登錄 每日結帳 排班表 現場電腦打卡 報表及分析 報表目錄 店家日報…" at bounding box center [618, 351] width 1237 height 702
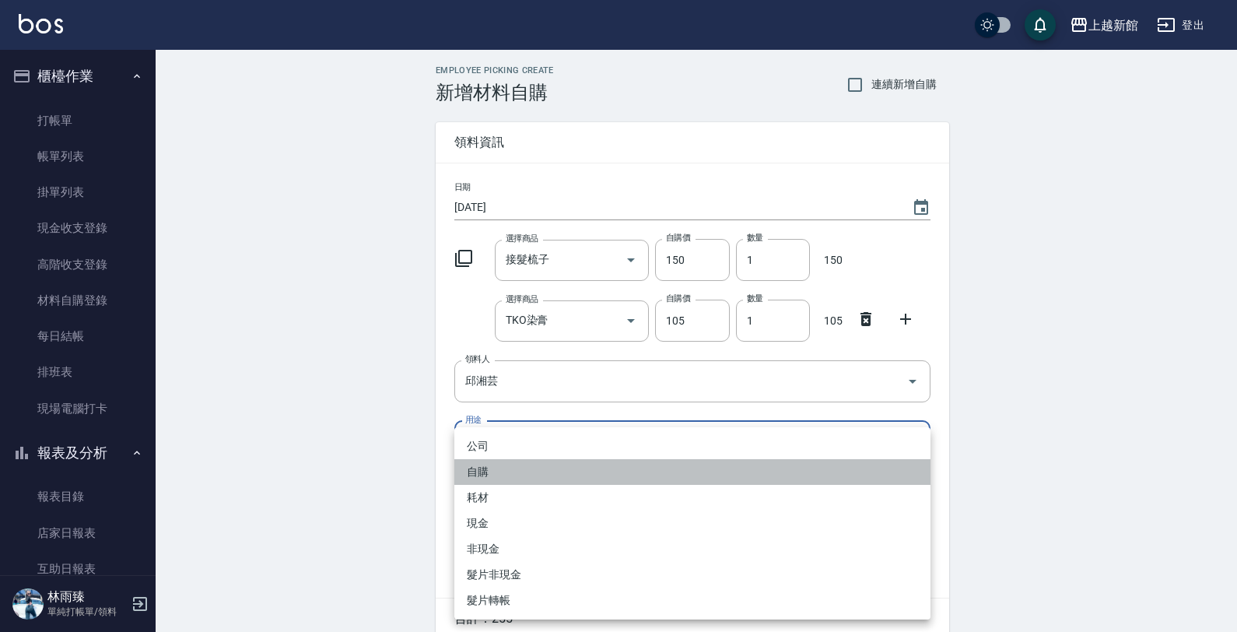
click at [488, 467] on li "自購" at bounding box center [692, 472] width 476 height 26
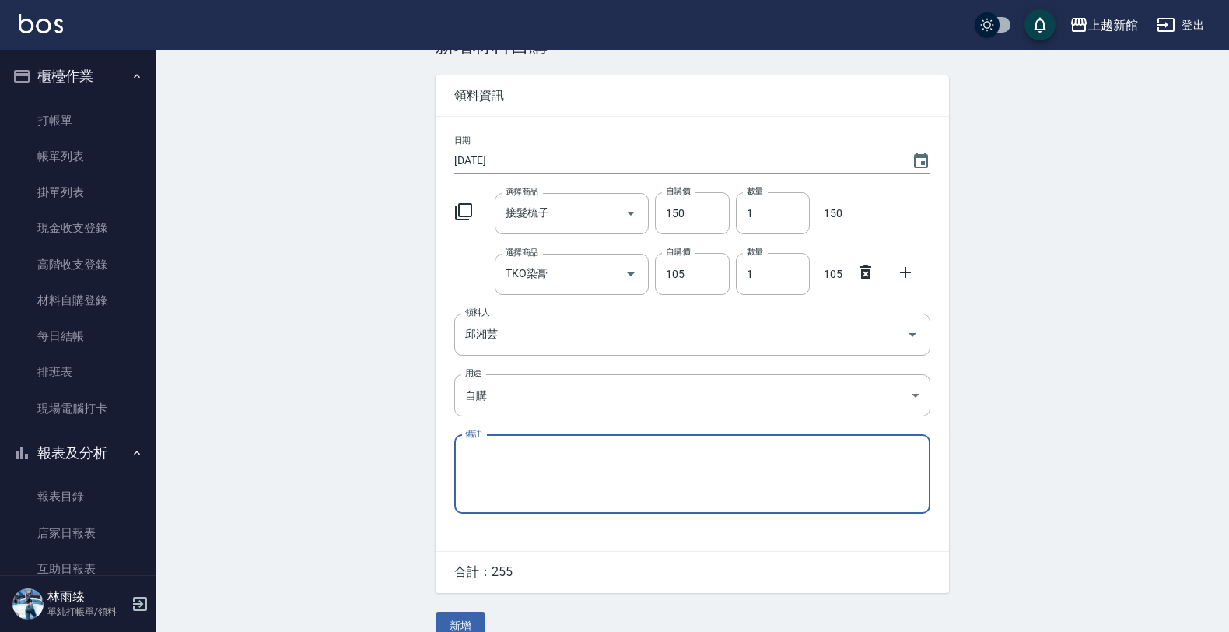
scroll to position [72, 0]
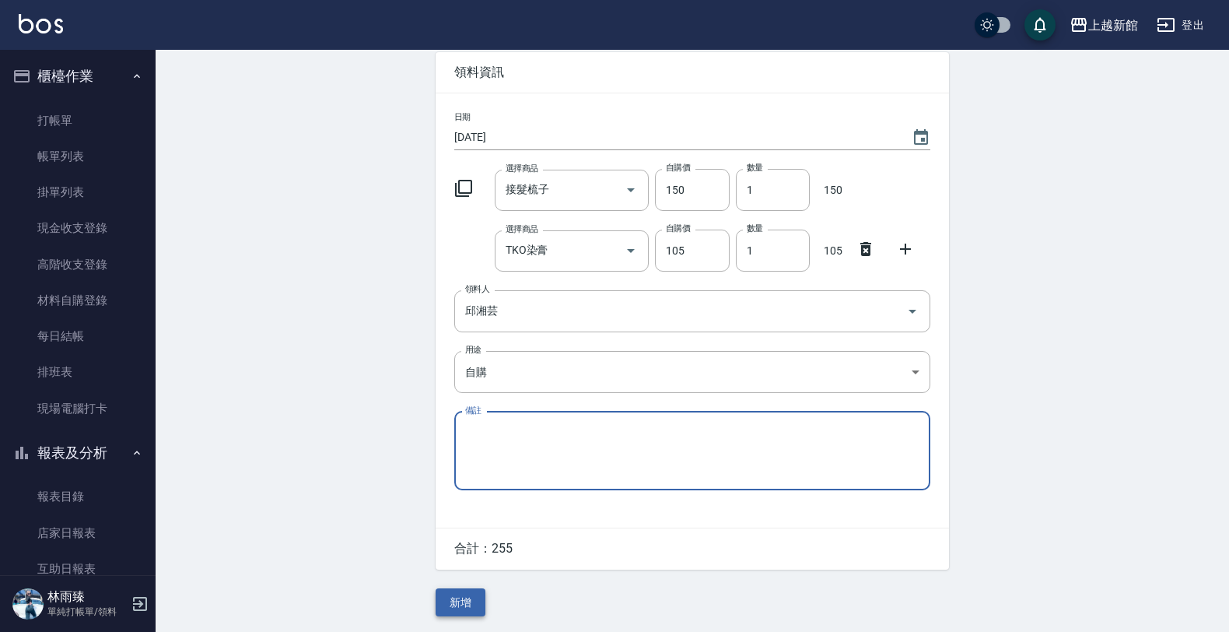
click at [453, 608] on button "新增" at bounding box center [461, 602] width 50 height 29
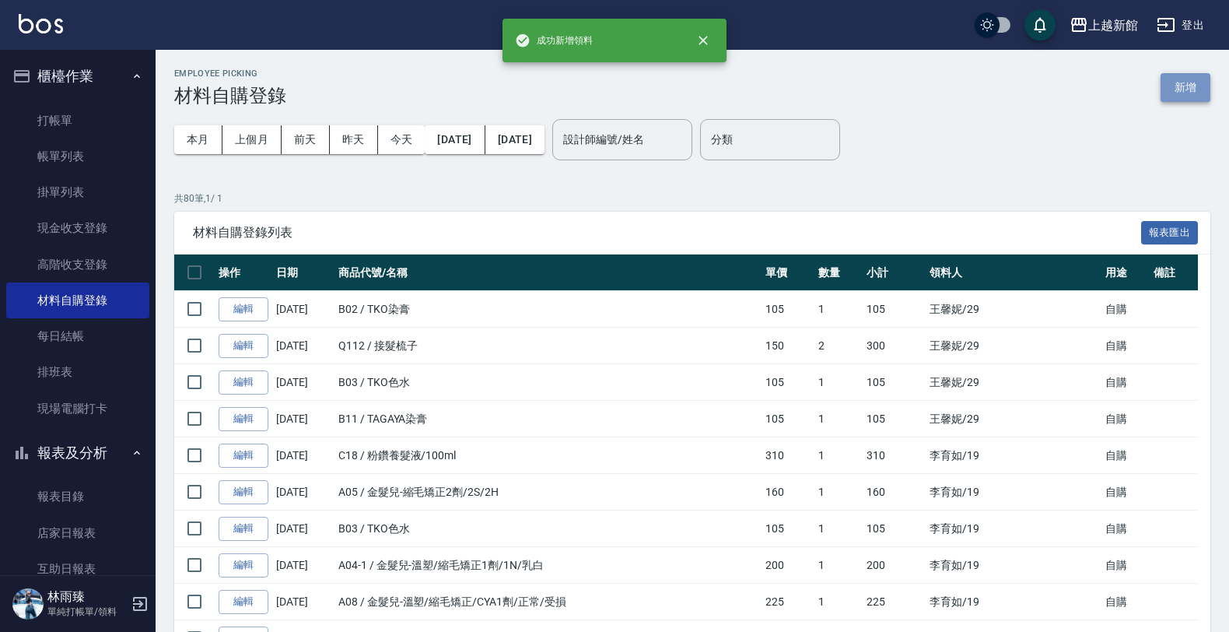
click at [1181, 78] on button "新增" at bounding box center [1186, 87] width 50 height 29
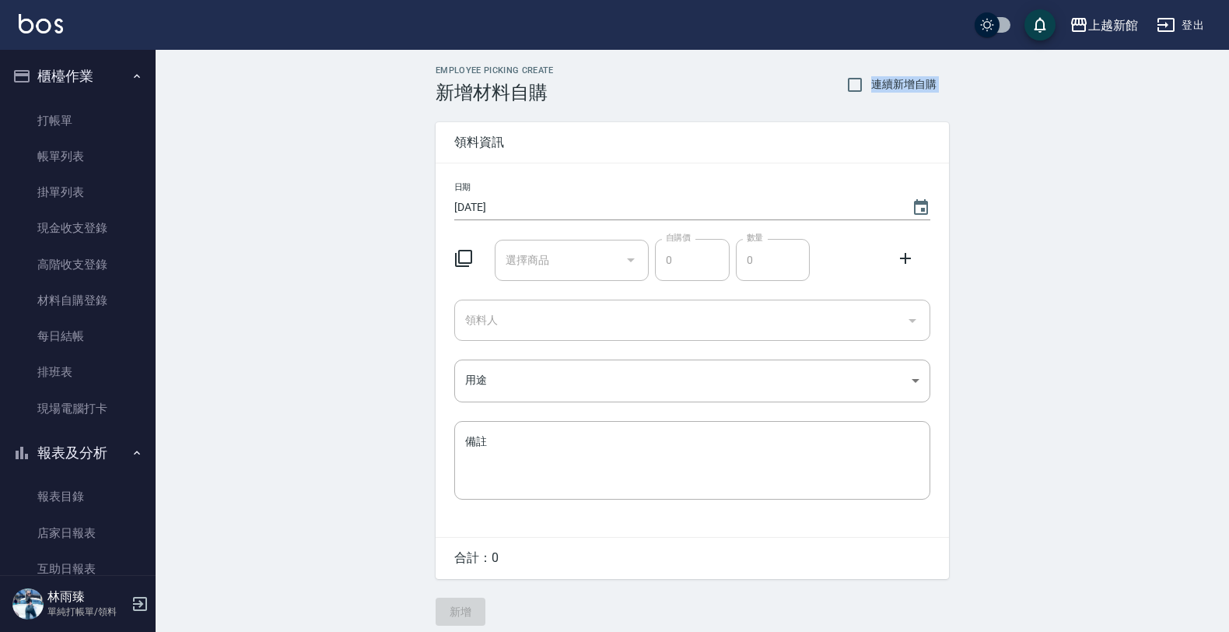
click at [1181, 78] on div "Employee Picking Create 新增材料自購 連續新增自購 領料資訊 日期 [DATE] 選擇商品 選擇商品 自購價 0 自購價 數量 0 數…" at bounding box center [692, 345] width 1073 height 591
drag, startPoint x: 1181, startPoint y: 78, endPoint x: 1089, endPoint y: 119, distance: 100.6
click at [1140, 95] on div "Employee Picking Create 新增材料自購 連續新增自購 領料資訊 日期 [DATE] 選擇商品 選擇商品 自購價 0 自購價 數量 0 數…" at bounding box center [692, 345] width 1073 height 591
click at [463, 259] on icon at bounding box center [463, 258] width 19 height 19
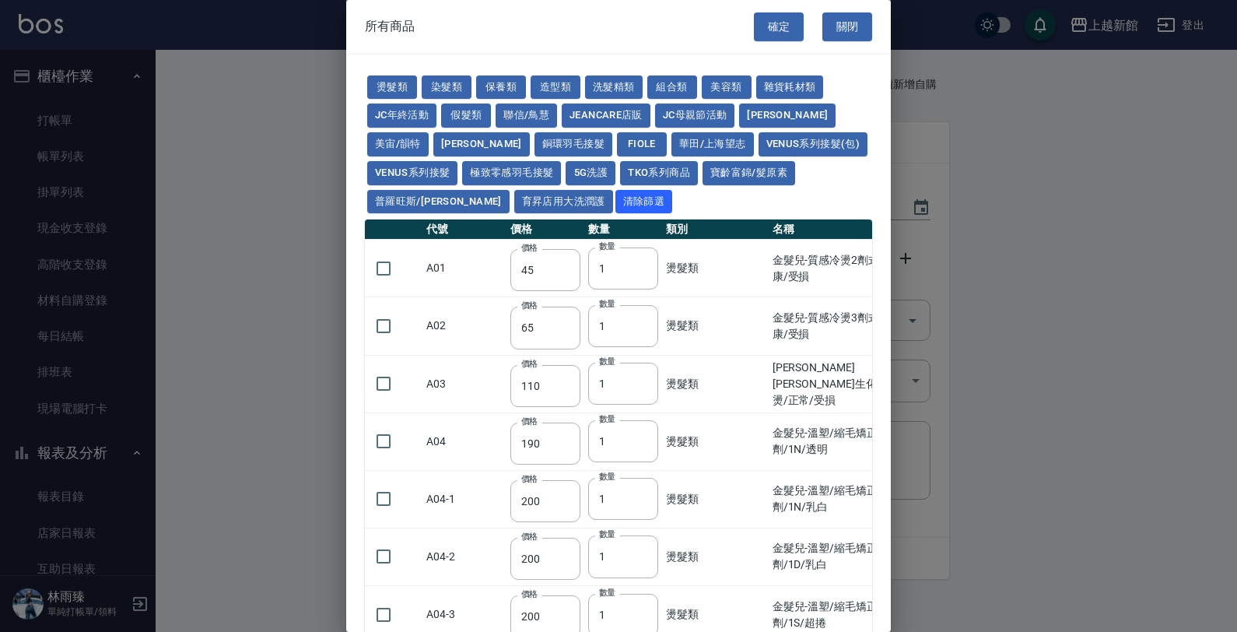
click at [1059, 118] on div at bounding box center [618, 316] width 1237 height 632
drag, startPoint x: 656, startPoint y: 144, endPoint x: 657, endPoint y: 153, distance: 9.5
click at [758, 145] on button "Venus系列接髮(包)" at bounding box center [812, 144] width 109 height 24
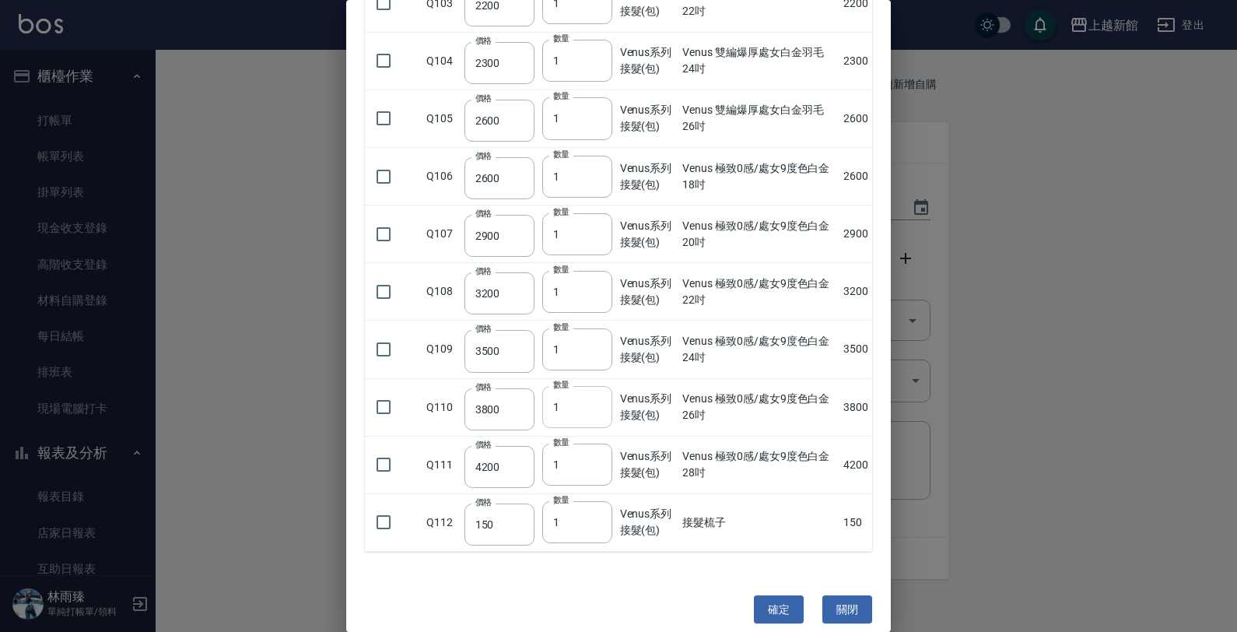
scroll to position [6932, 0]
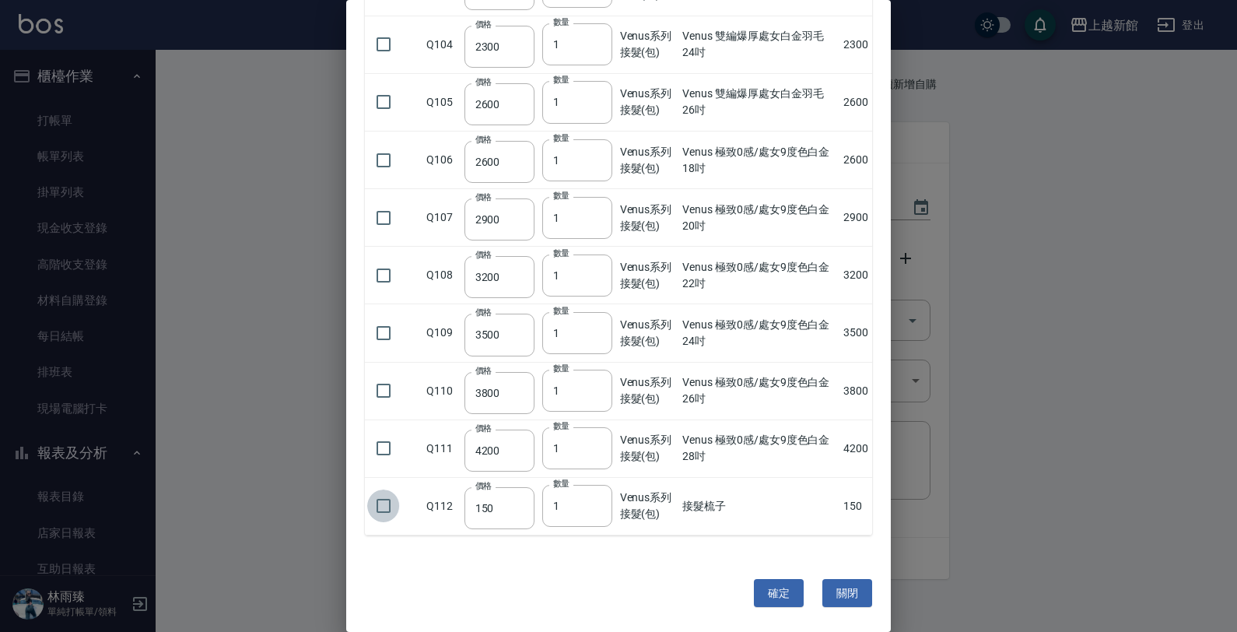
click at [376, 514] on input "checkbox" at bounding box center [383, 505] width 33 height 33
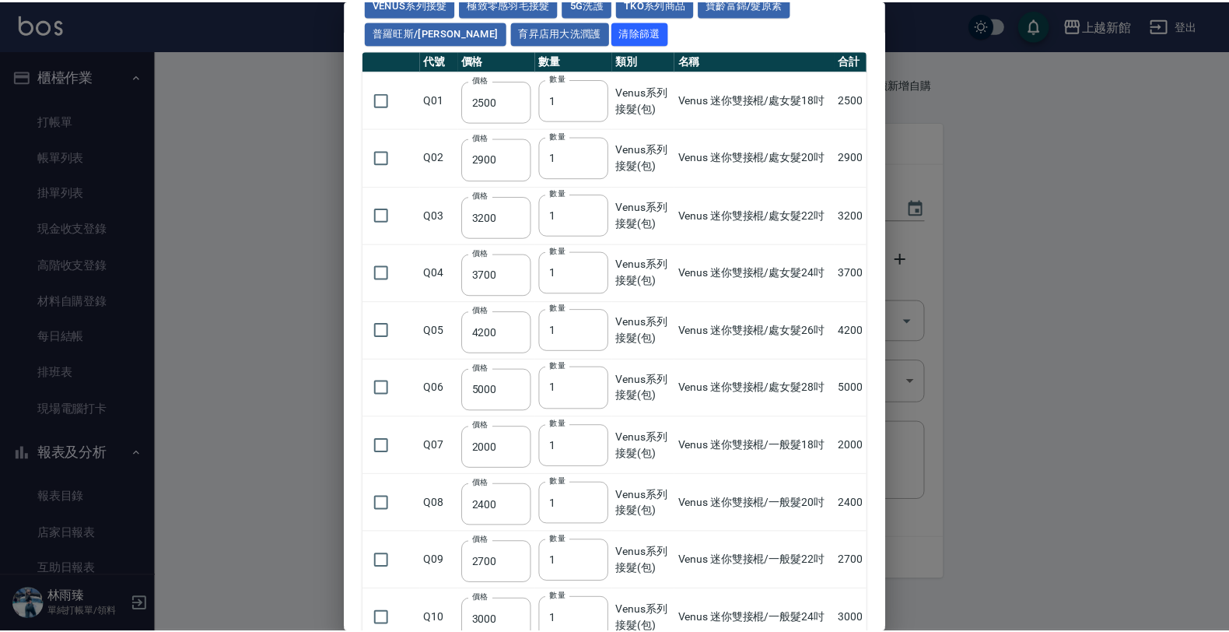
scroll to position [0, 0]
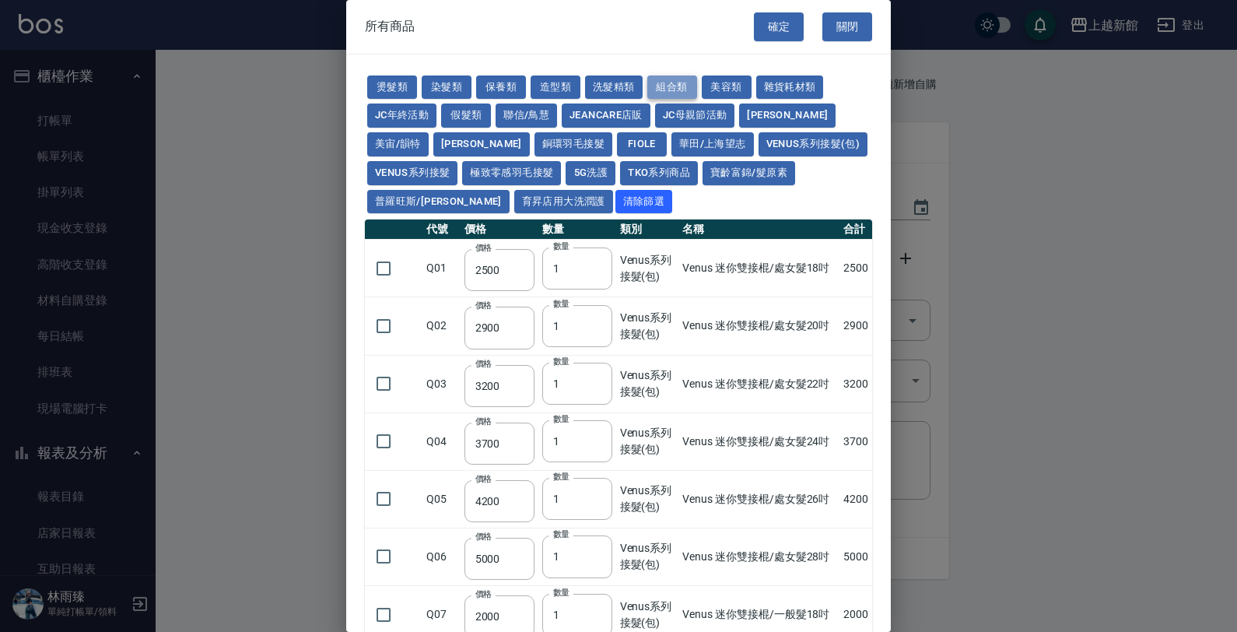
click at [671, 89] on button "組合類" at bounding box center [672, 87] width 50 height 24
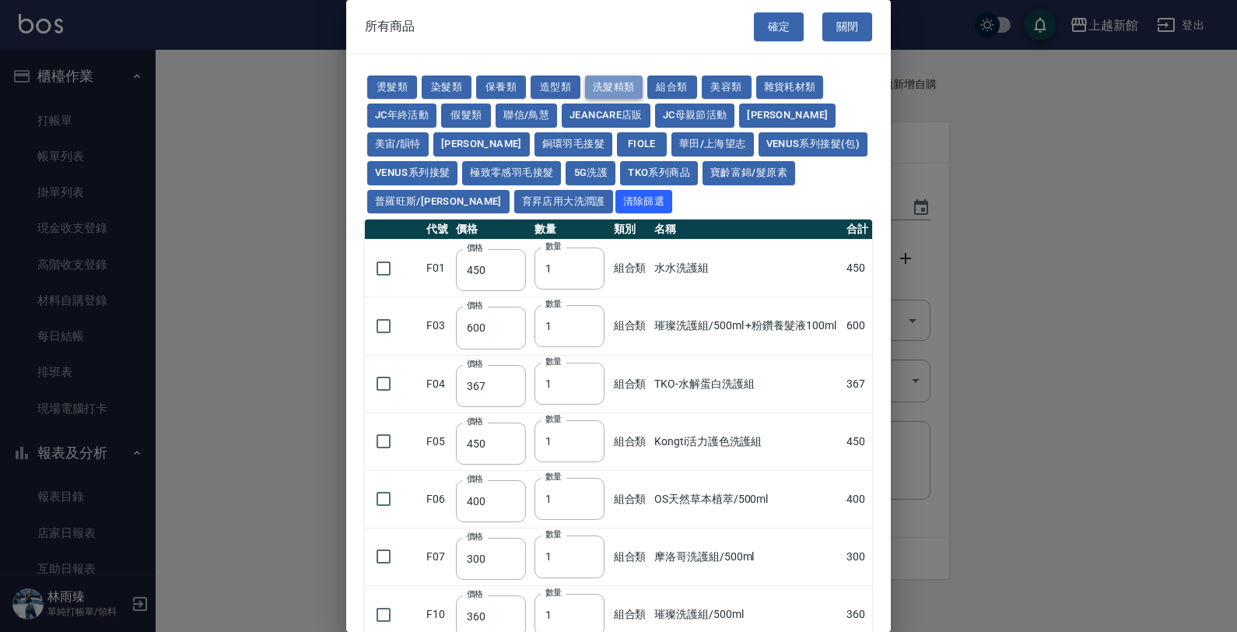
click at [620, 87] on button "洗髮精類" at bounding box center [614, 87] width 58 height 24
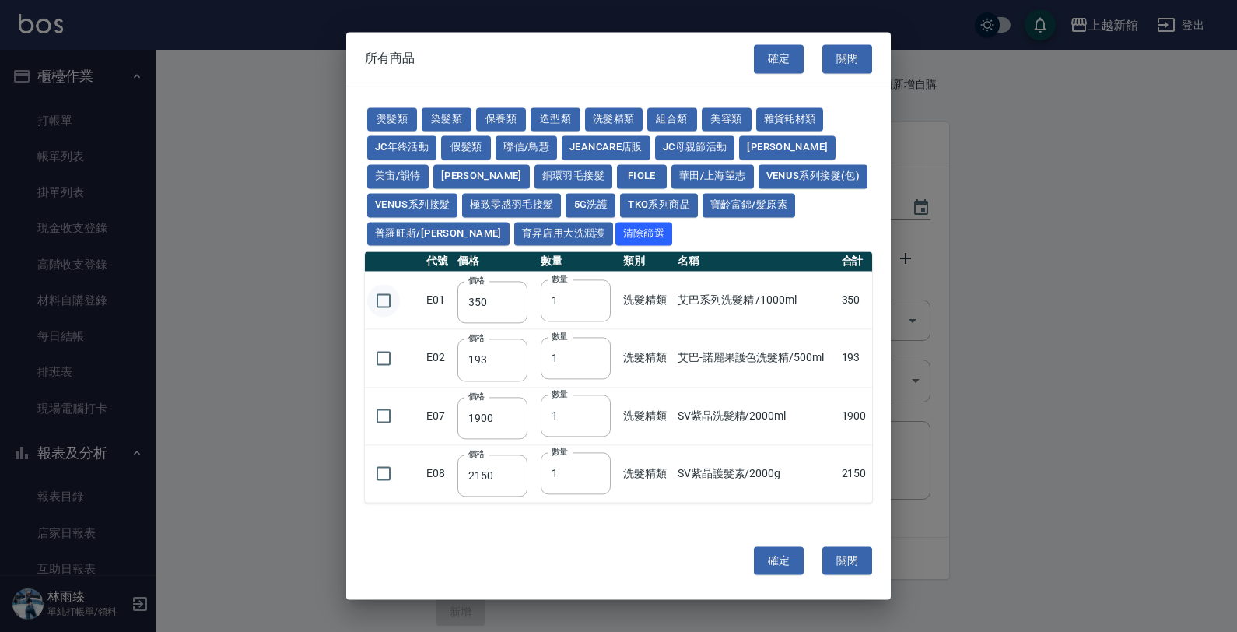
click at [375, 306] on input "checkbox" at bounding box center [383, 300] width 33 height 33
click at [591, 298] on input "2" at bounding box center [576, 300] width 70 height 42
click at [768, 562] on button "確定" at bounding box center [779, 560] width 50 height 29
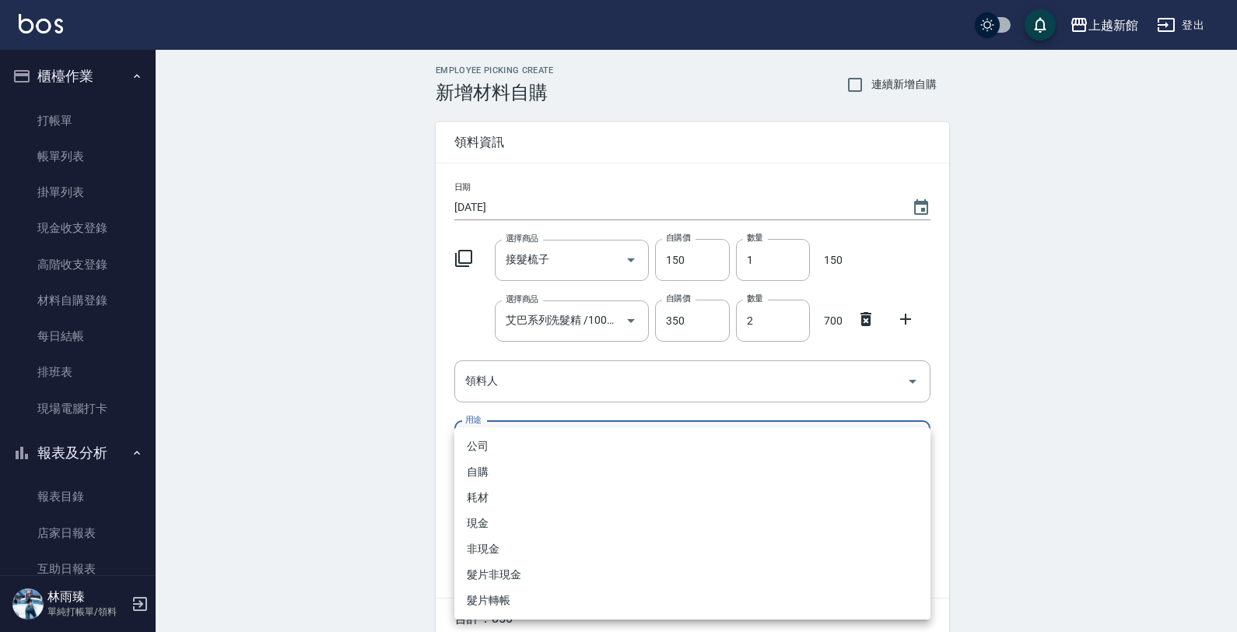
click at [556, 425] on body "上越新館 登出 櫃檯作業 打帳單 帳單列表 掛單列表 現金收支登錄 高階收支登錄 材料自購登錄 每日結帳 排班表 現場電腦打卡 報表及分析 報表目錄 店家日報…" at bounding box center [618, 351] width 1237 height 702
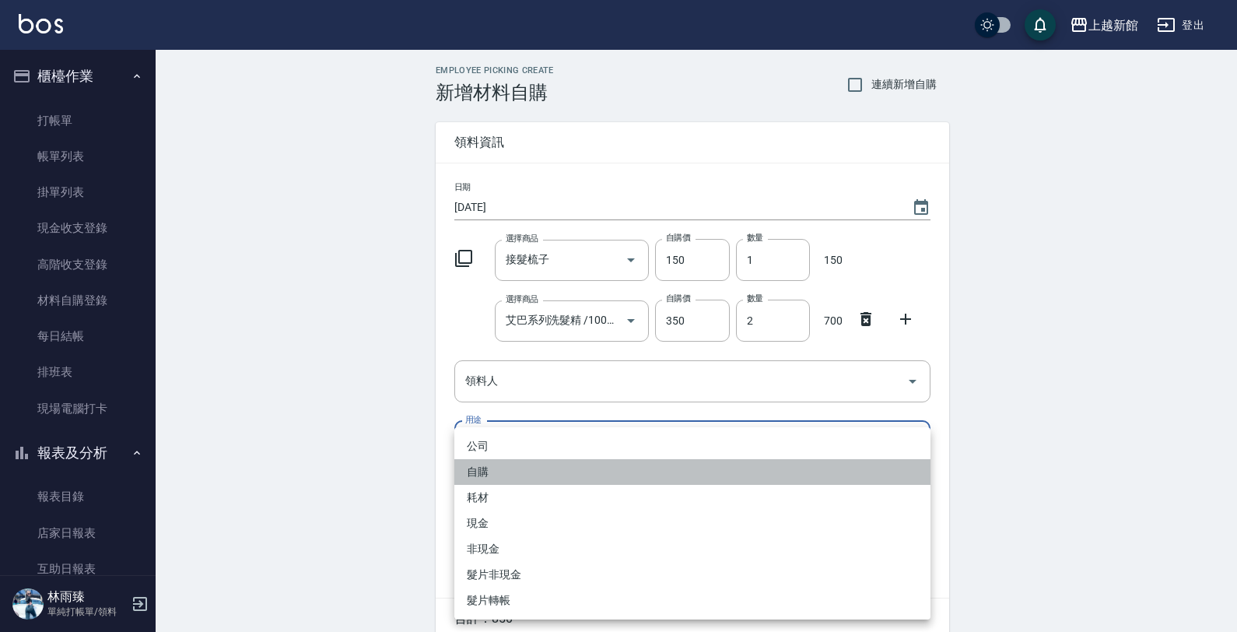
click at [522, 474] on li "自購" at bounding box center [692, 472] width 476 height 26
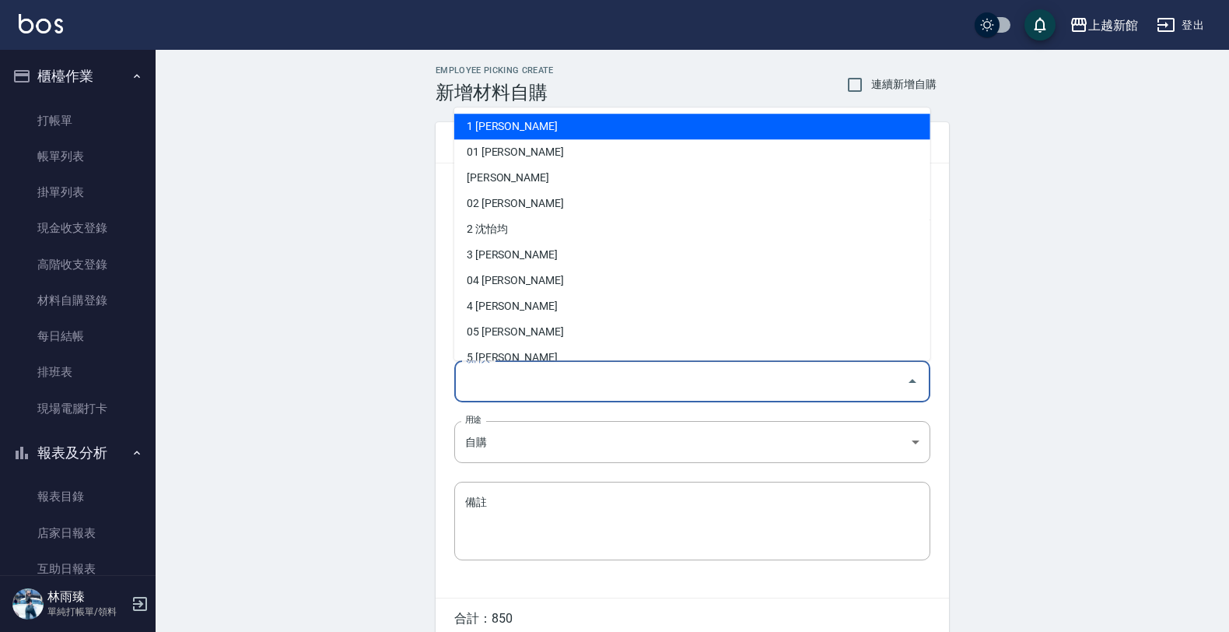
click at [508, 394] on input "領料人" at bounding box center [680, 380] width 439 height 27
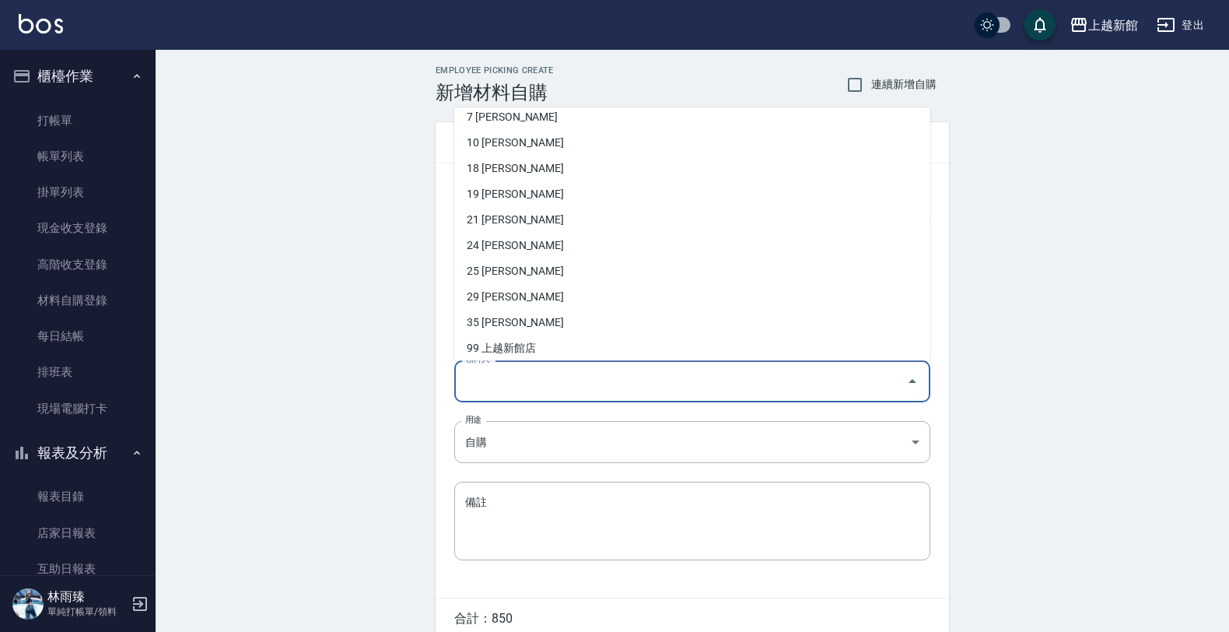
scroll to position [389, 0]
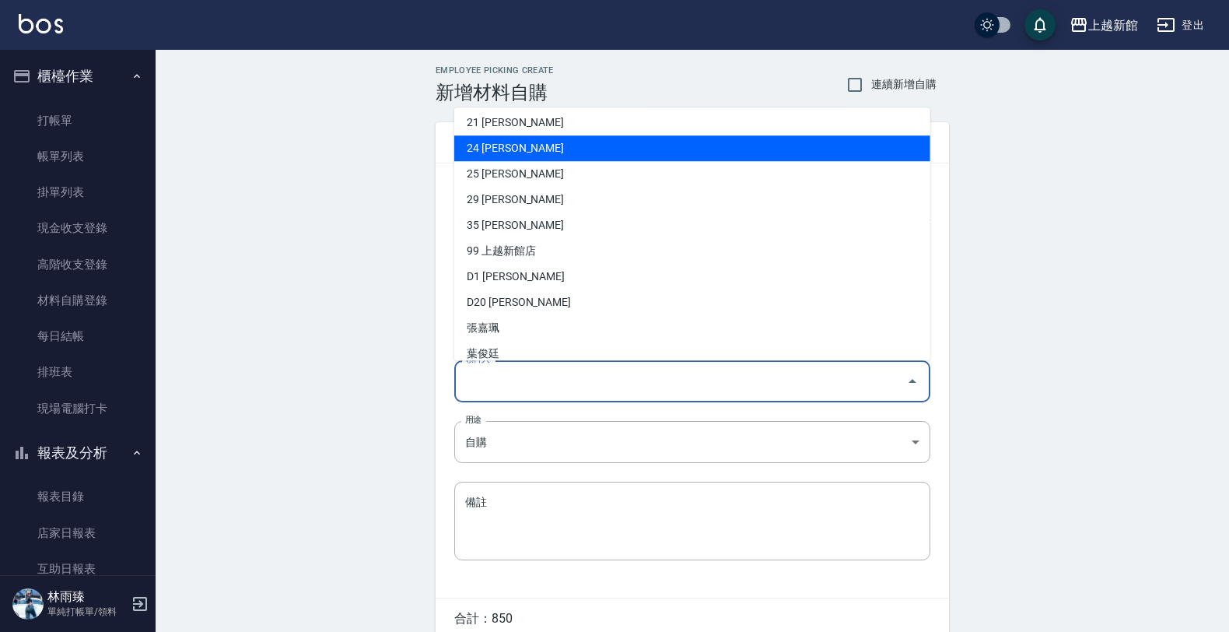
click at [537, 149] on li "24 [PERSON_NAME]" at bounding box center [692, 148] width 476 height 26
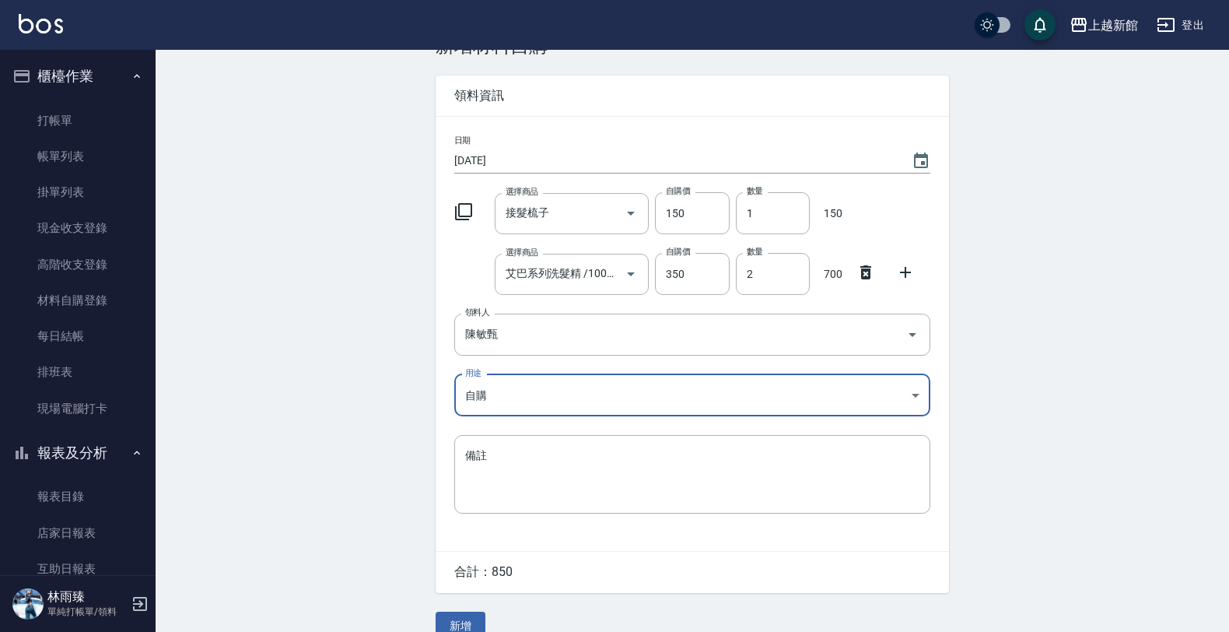
scroll to position [72, 0]
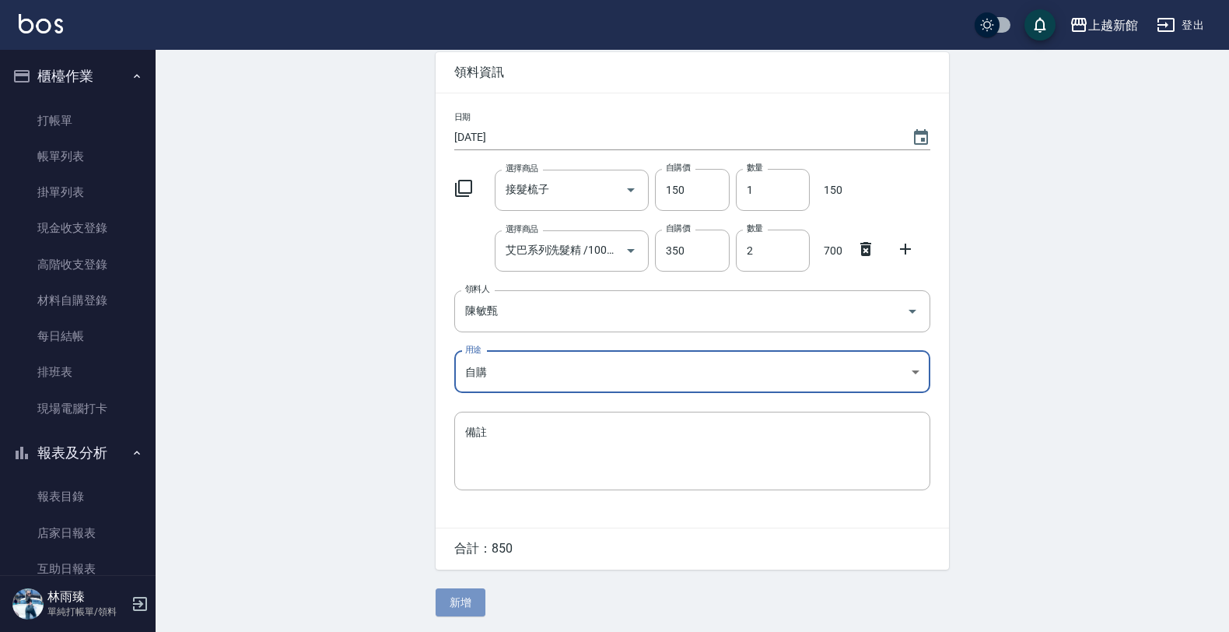
drag, startPoint x: 467, startPoint y: 595, endPoint x: 474, endPoint y: 586, distance: 12.2
click at [465, 595] on button "新增" at bounding box center [461, 602] width 50 height 29
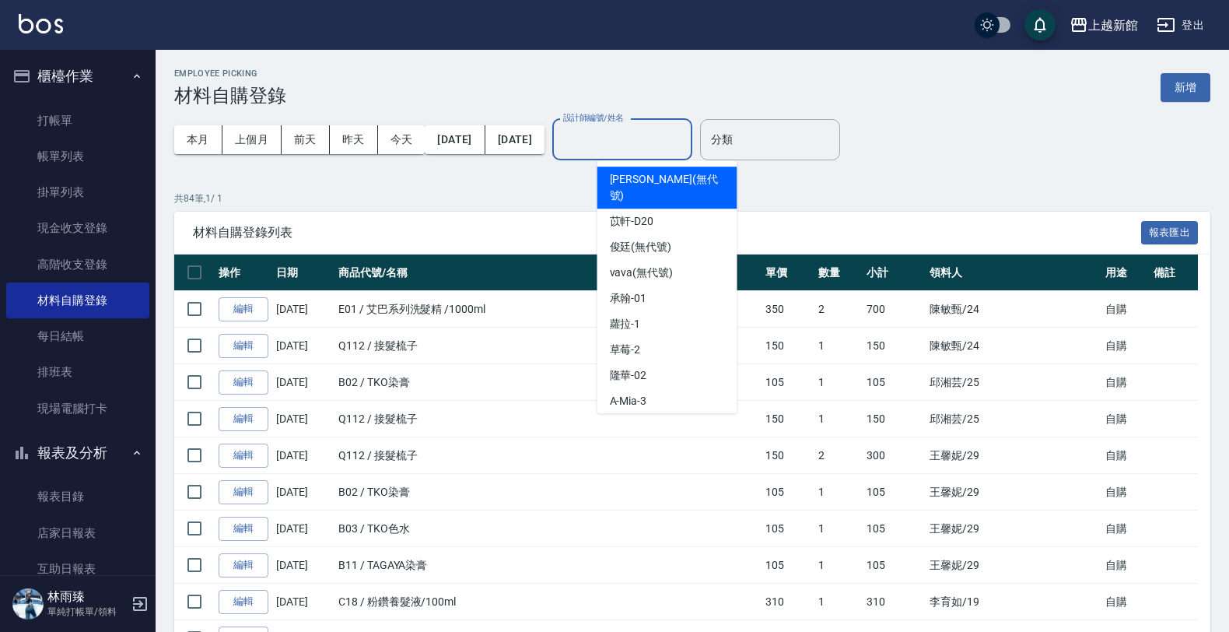
click at [681, 148] on input "設計師編號/姓名" at bounding box center [622, 139] width 126 height 27
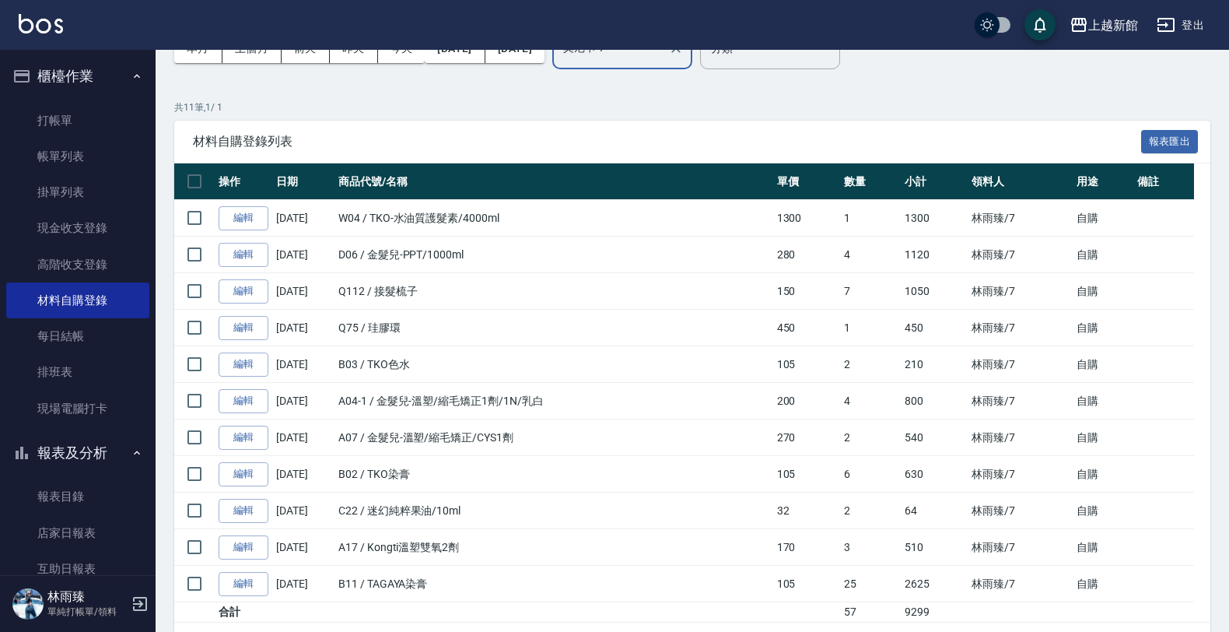
scroll to position [144, 0]
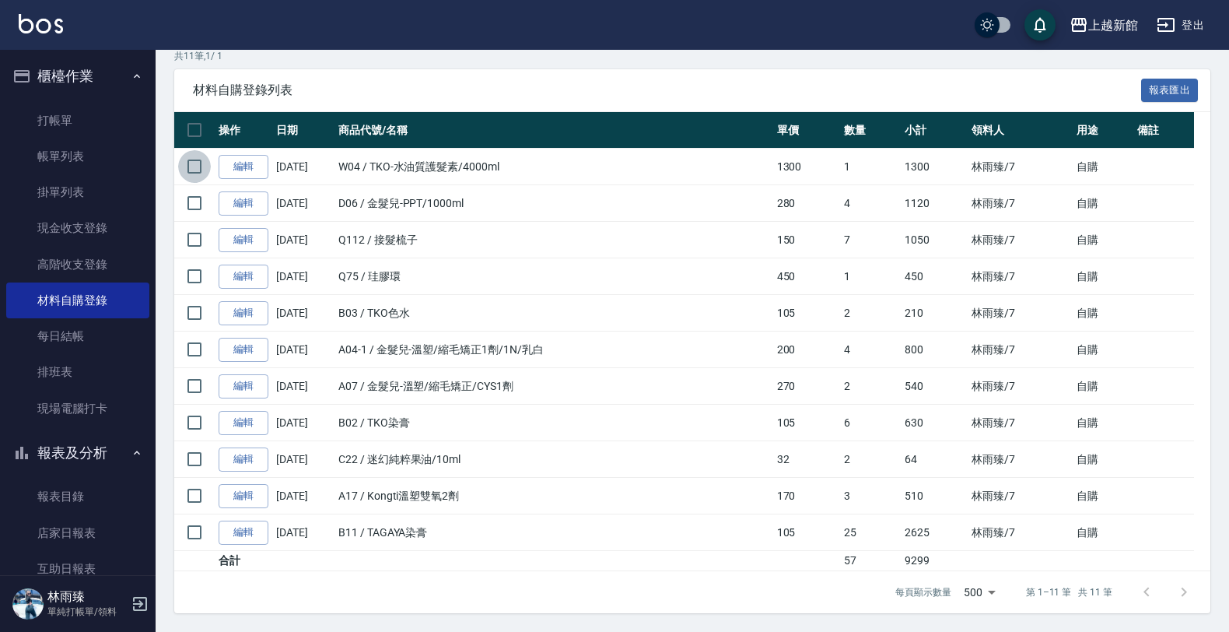
click at [192, 168] on input "checkbox" at bounding box center [194, 166] width 33 height 33
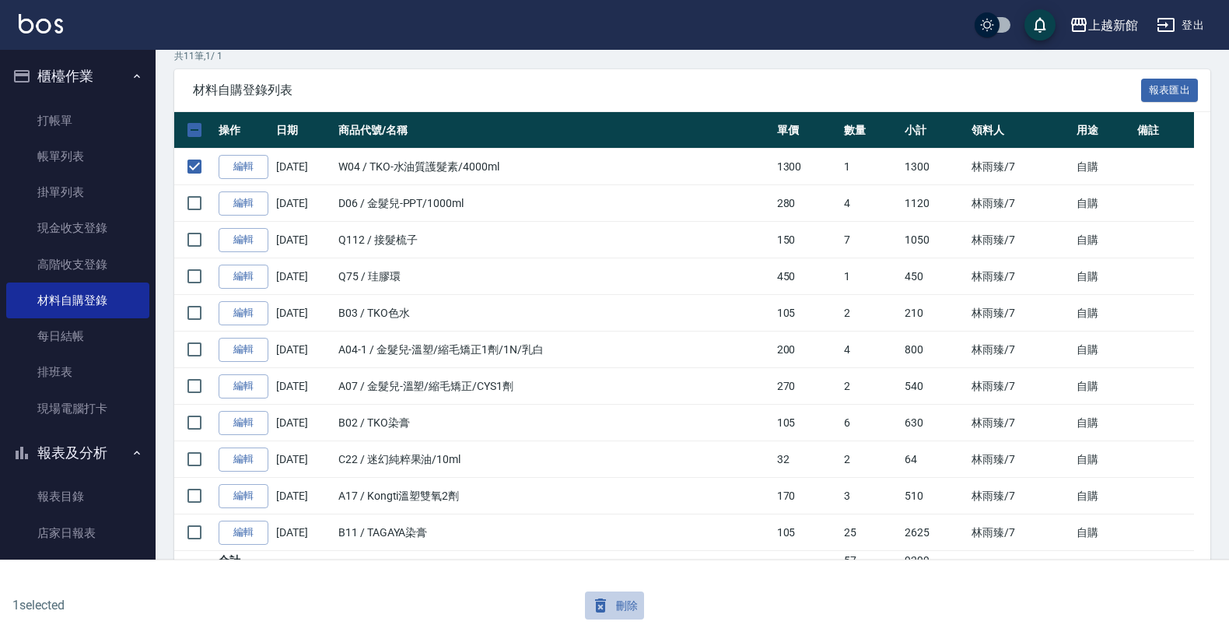
click at [623, 597] on button "刪除" at bounding box center [615, 605] width 60 height 29
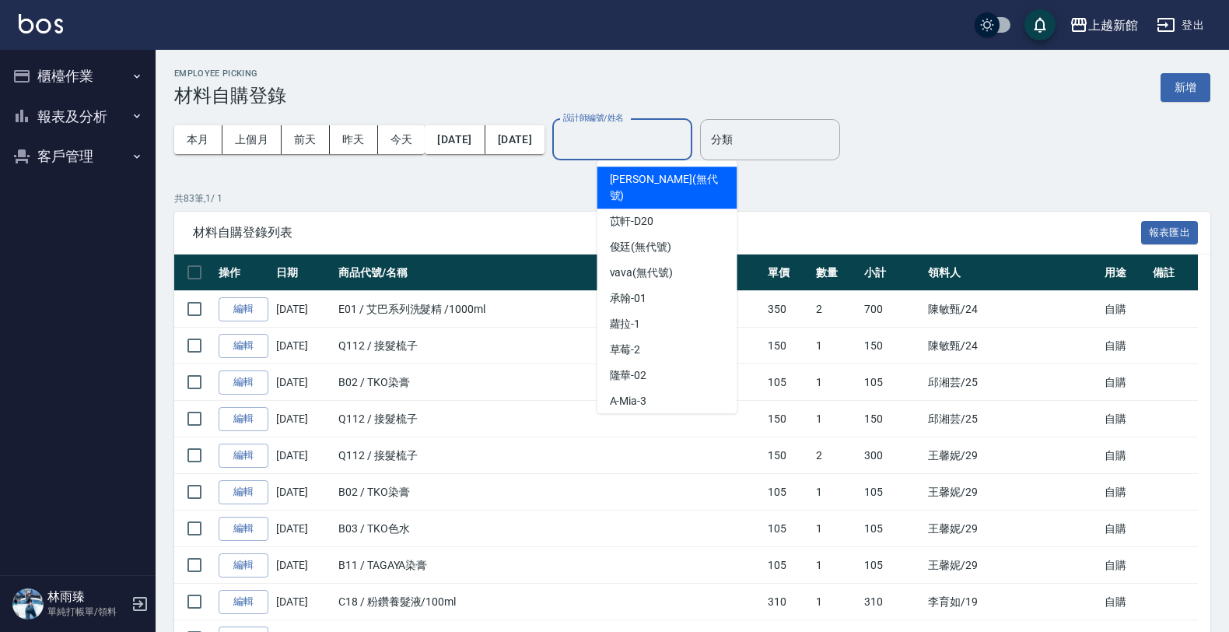
click at [685, 141] on input "設計師編號/姓名" at bounding box center [622, 139] width 126 height 27
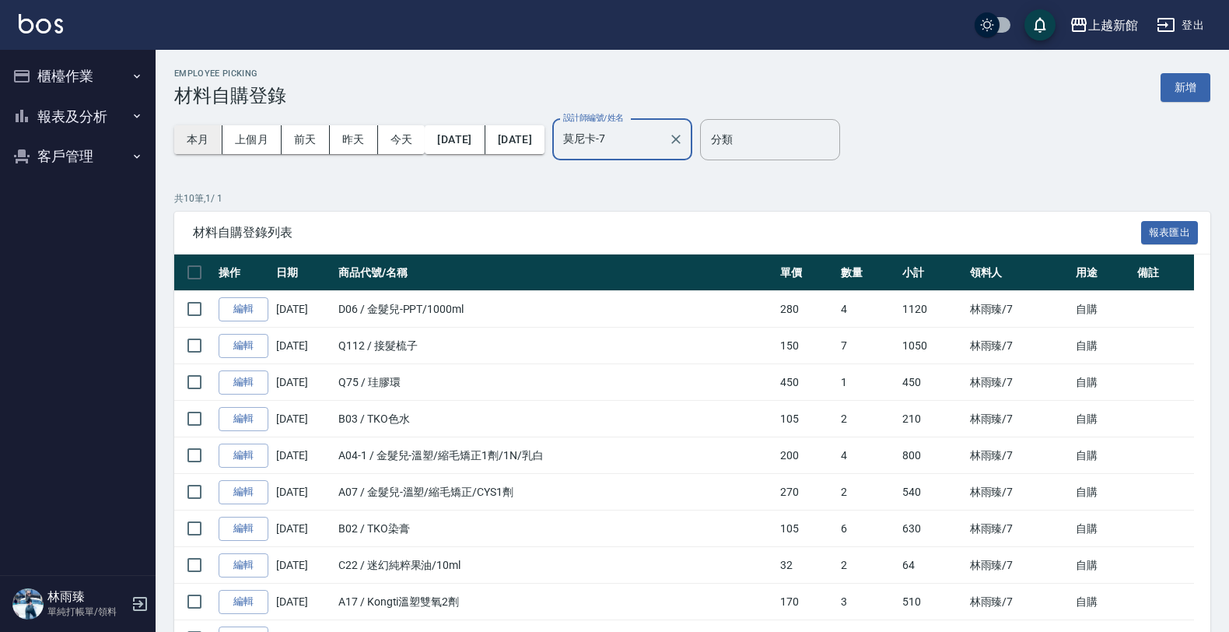
type input "莫尼卡-7"
click at [183, 144] on button "本月" at bounding box center [198, 139] width 48 height 29
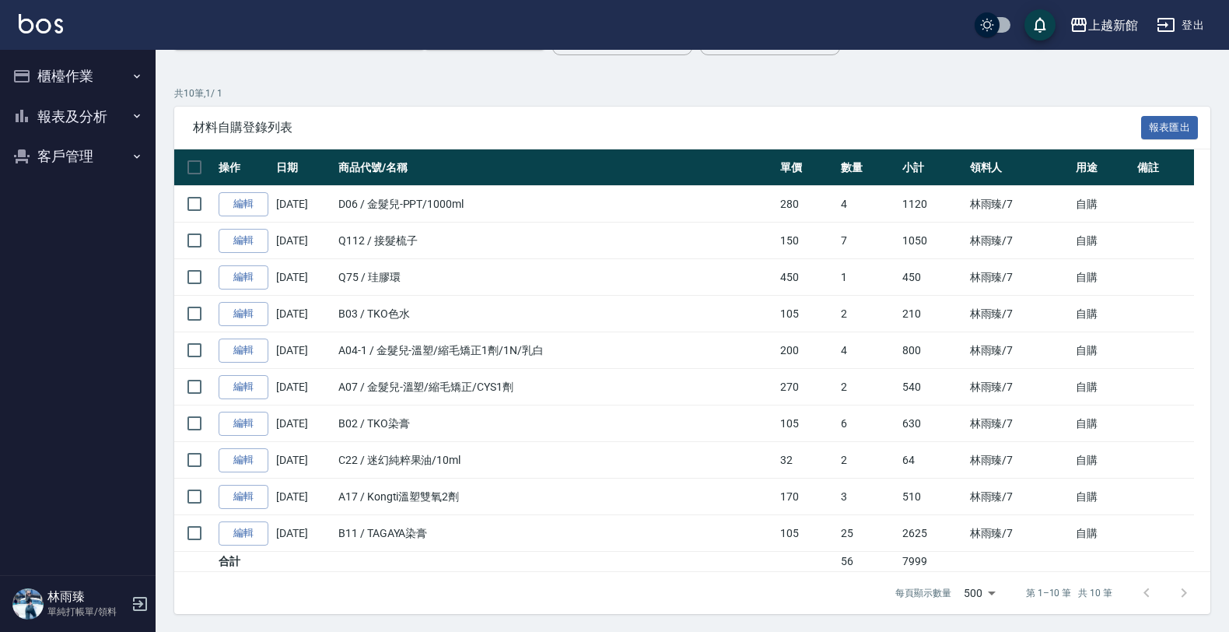
scroll to position [107, 0]
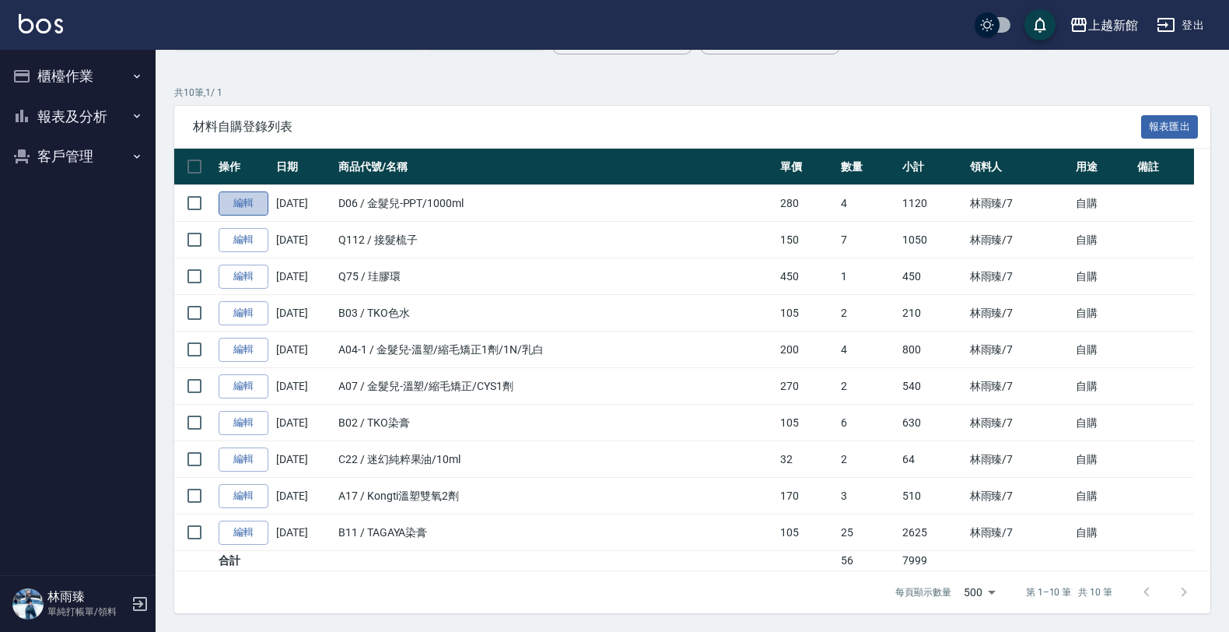
click at [240, 201] on link "編輯" at bounding box center [244, 203] width 50 height 24
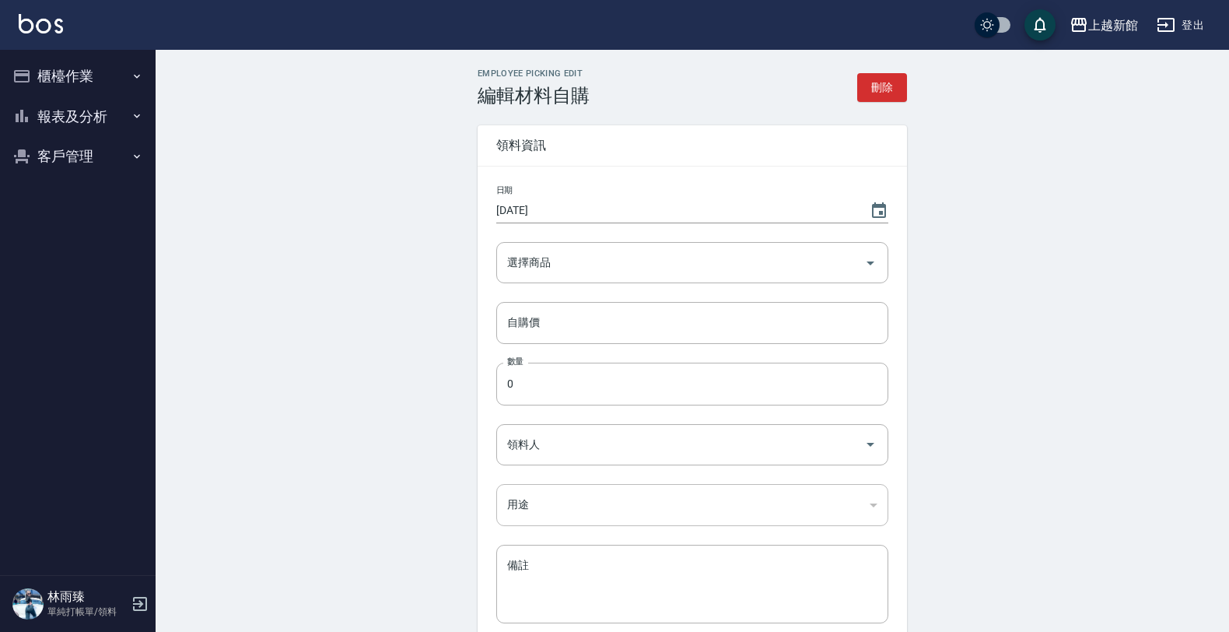
type input "金髮兒-PPT/1000ml"
type input "280"
type input "4"
type input "林雨臻"
type input "自購"
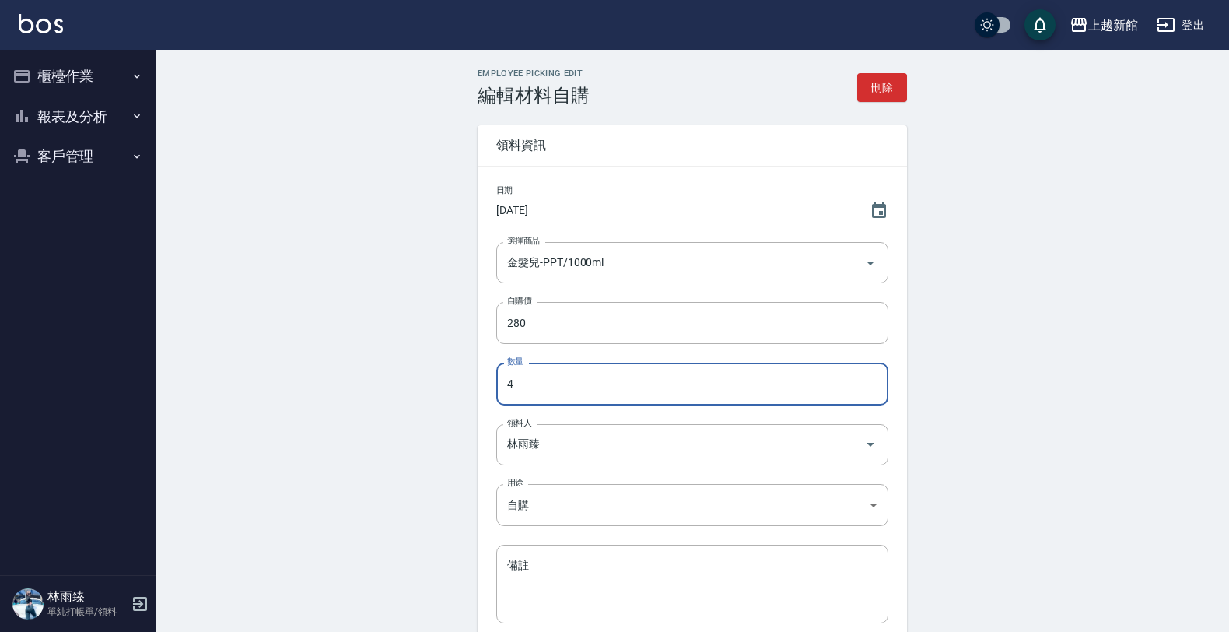
click at [593, 366] on input "4" at bounding box center [692, 383] width 392 height 42
type input "2"
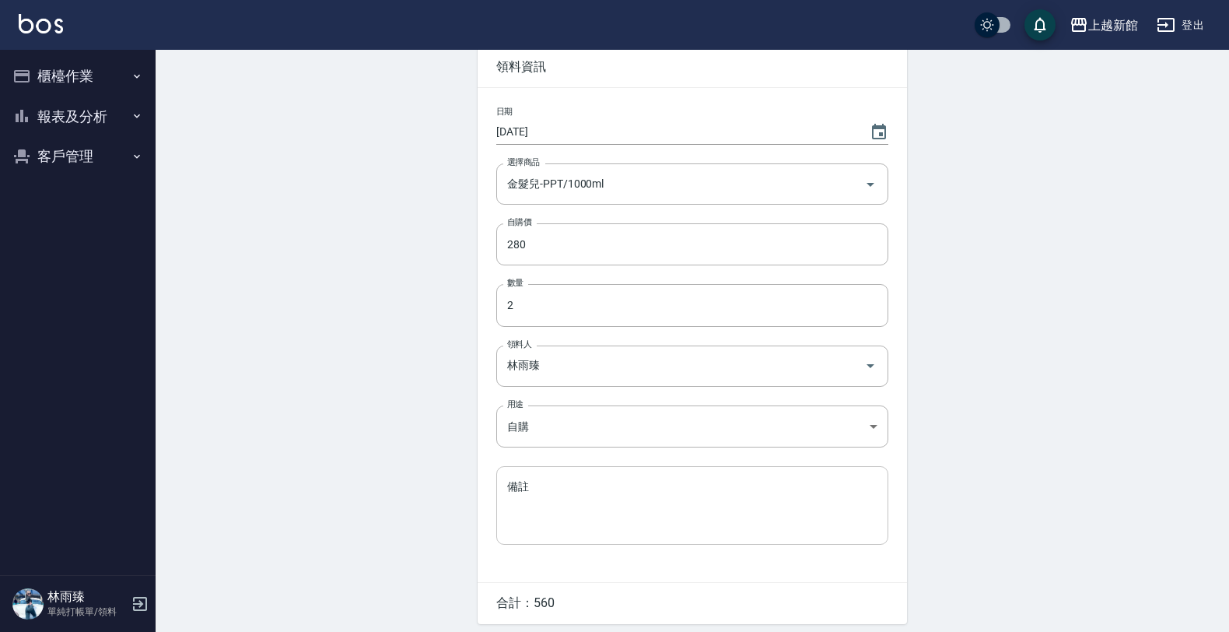
scroll to position [138, 0]
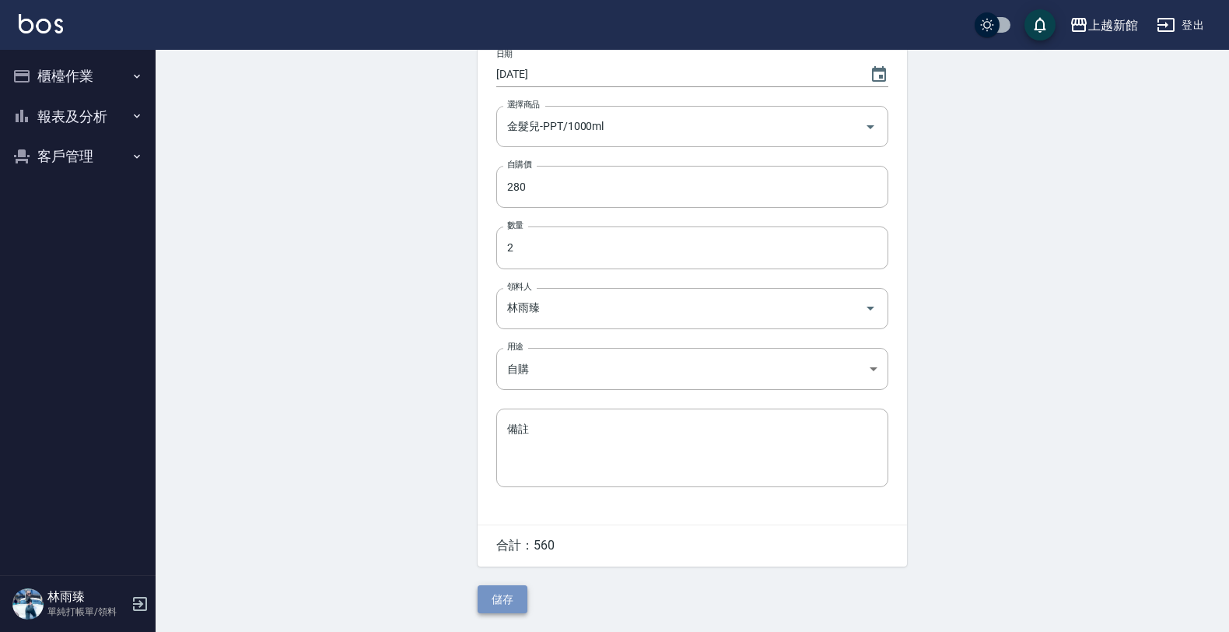
click at [507, 597] on button "儲存" at bounding box center [503, 599] width 50 height 29
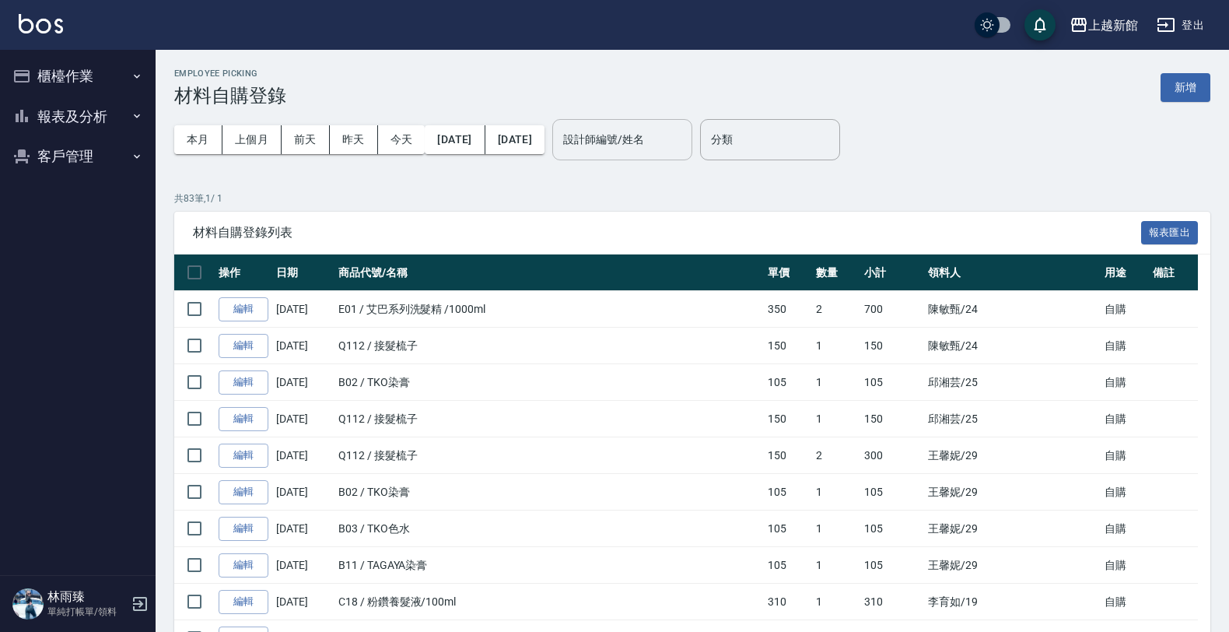
click at [638, 141] on input "設計師編號/姓名" at bounding box center [622, 139] width 126 height 27
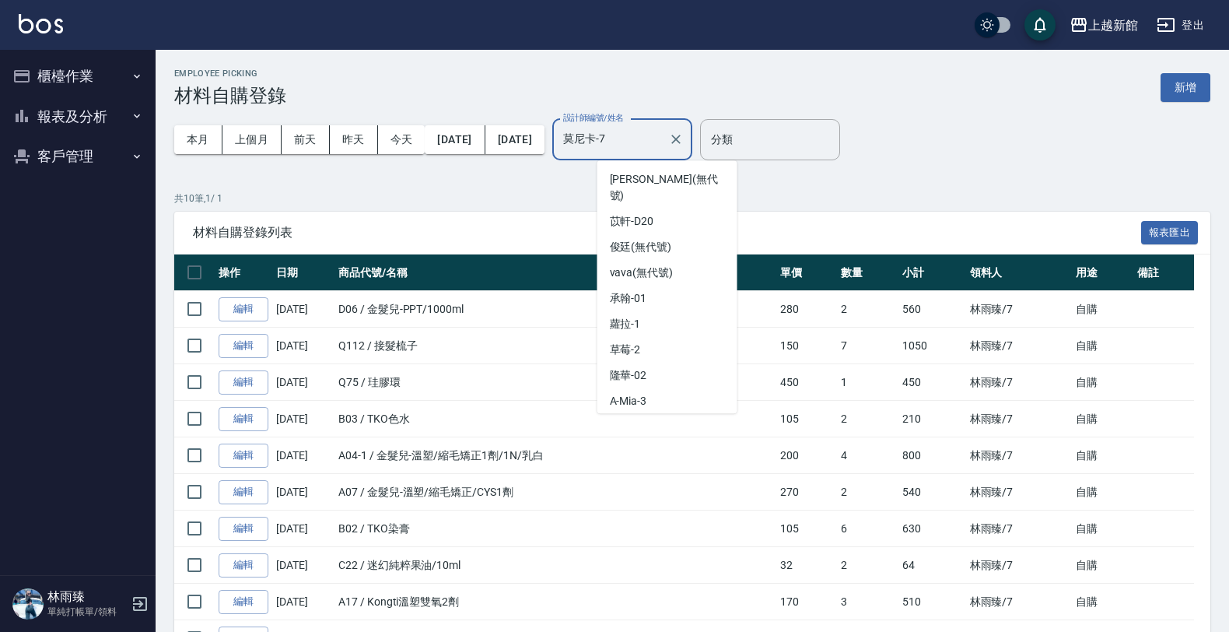
drag, startPoint x: 651, startPoint y: 134, endPoint x: 449, endPoint y: 216, distance: 218.4
click at [449, 216] on div "Employee Picking 材料自購登錄 新增 本月 上個月 前天 昨天 今天 2025/08/01 2025/08/20 設計師編號/姓名 莫尼卡-7…" at bounding box center [692, 394] width 1073 height 688
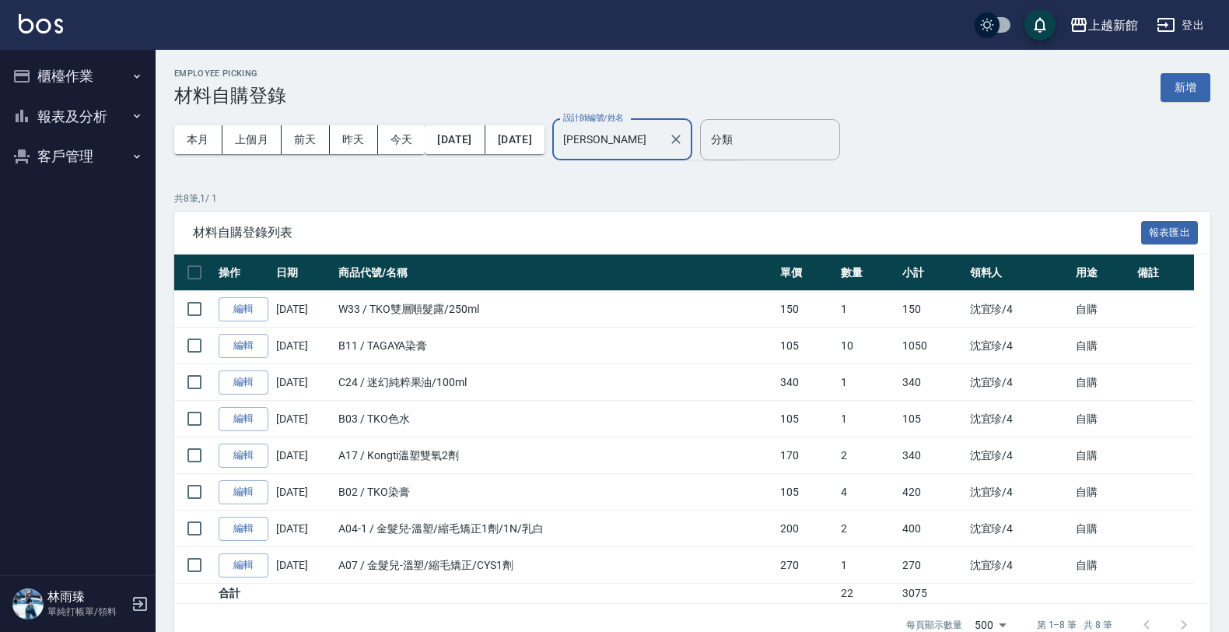
type input "宜"
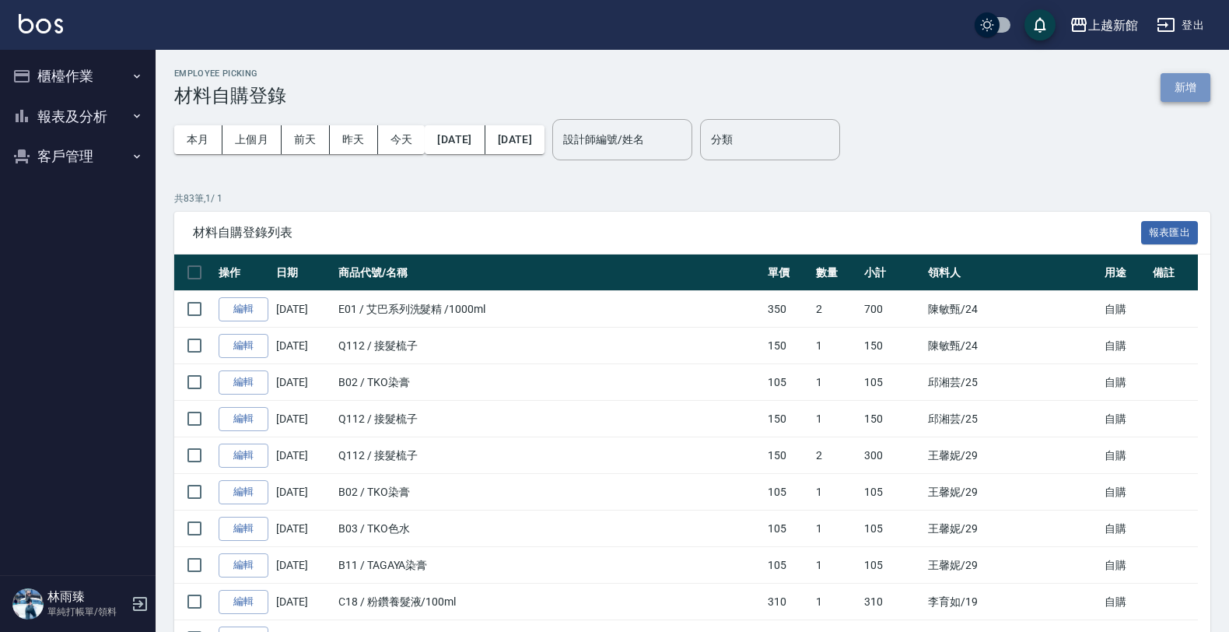
click at [1185, 96] on button "新增" at bounding box center [1186, 87] width 50 height 29
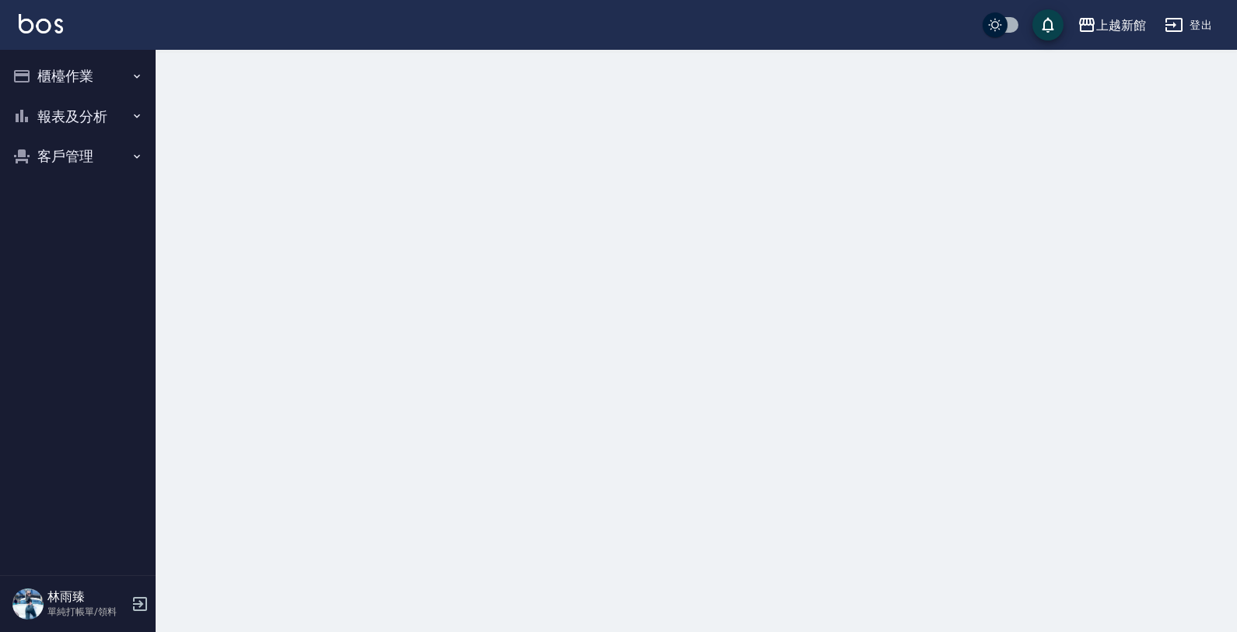
click at [1185, 96] on div at bounding box center [618, 316] width 1237 height 632
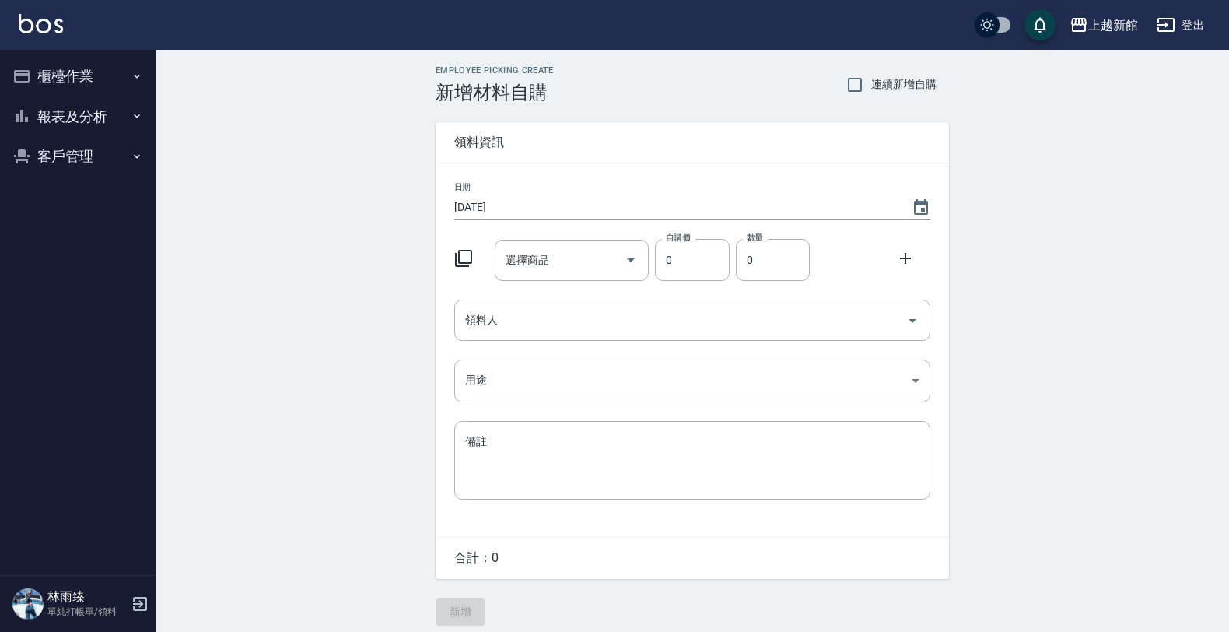
drag, startPoint x: 465, startPoint y: 254, endPoint x: 456, endPoint y: 246, distance: 12.7
click at [457, 247] on div at bounding box center [468, 257] width 40 height 28
click at [456, 247] on div at bounding box center [468, 257] width 40 height 28
click at [464, 254] on icon at bounding box center [463, 258] width 19 height 19
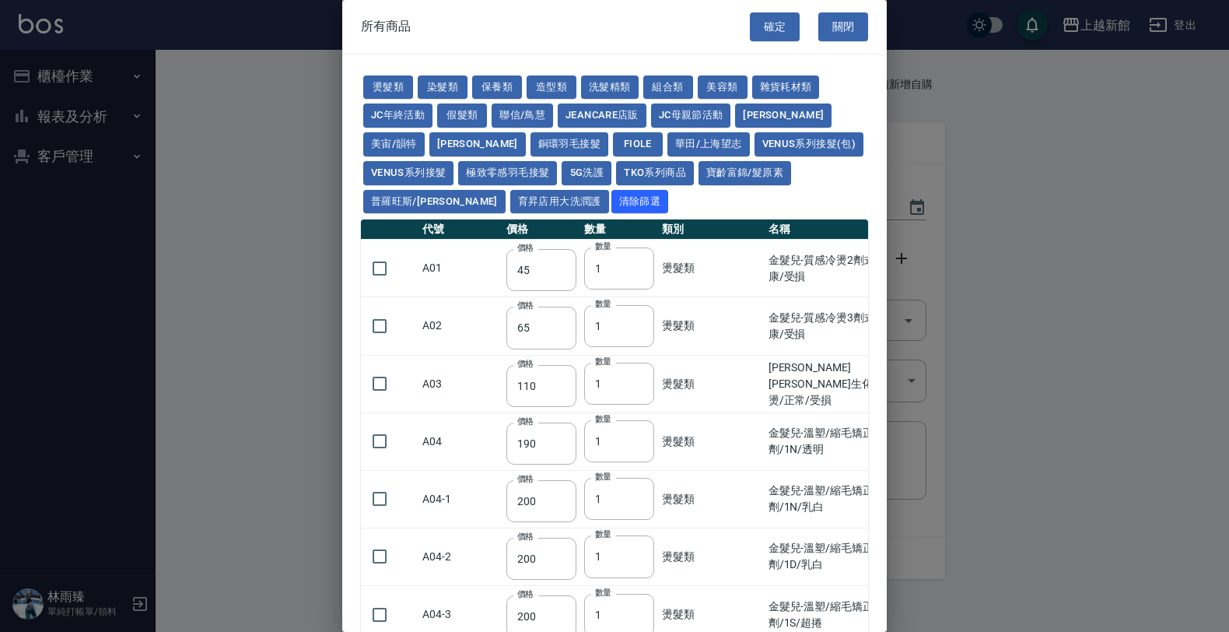
click at [469, 257] on td "A01" at bounding box center [460, 269] width 84 height 58
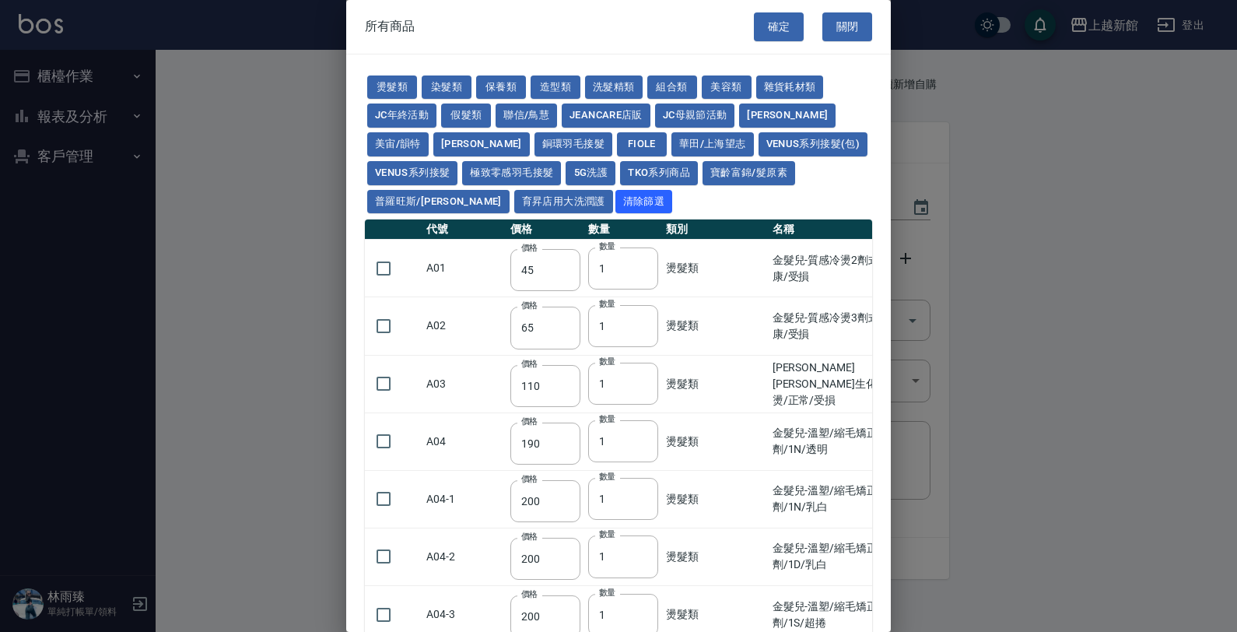
click at [469, 257] on td "A01" at bounding box center [464, 269] width 84 height 58
drag, startPoint x: 499, startPoint y: 281, endPoint x: 507, endPoint y: 215, distance: 65.9
click at [487, 261] on td "A01" at bounding box center [464, 269] width 84 height 58
click at [530, 206] on div "燙髮類 染髮類 保養類 造型類 洗髮精類 組合類 美容類 雜貨耗材類 JC年終活動 假髮類 聯信/鳥慧 JeanCare店販 JC母親節活動 娜普菈 美宙/韻…" at bounding box center [618, 144] width 507 height 143
click at [565, 177] on button "5G洗護" at bounding box center [590, 173] width 50 height 24
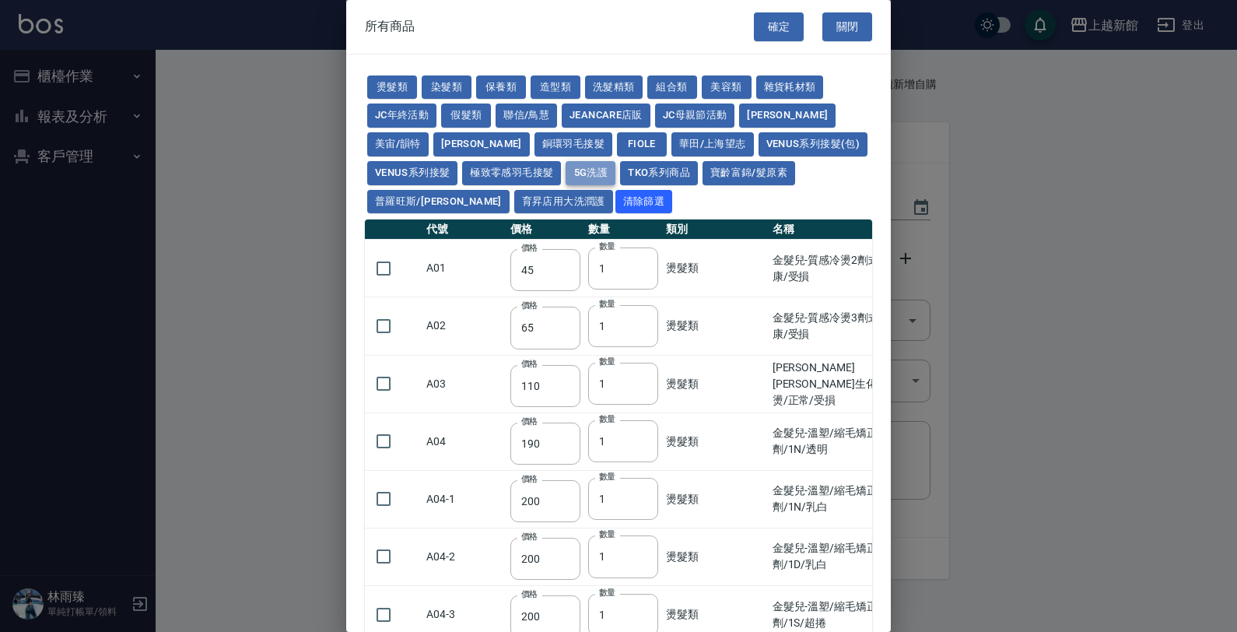
type input "1120"
type input "630"
type input "1050"
type input "560"
type input "210"
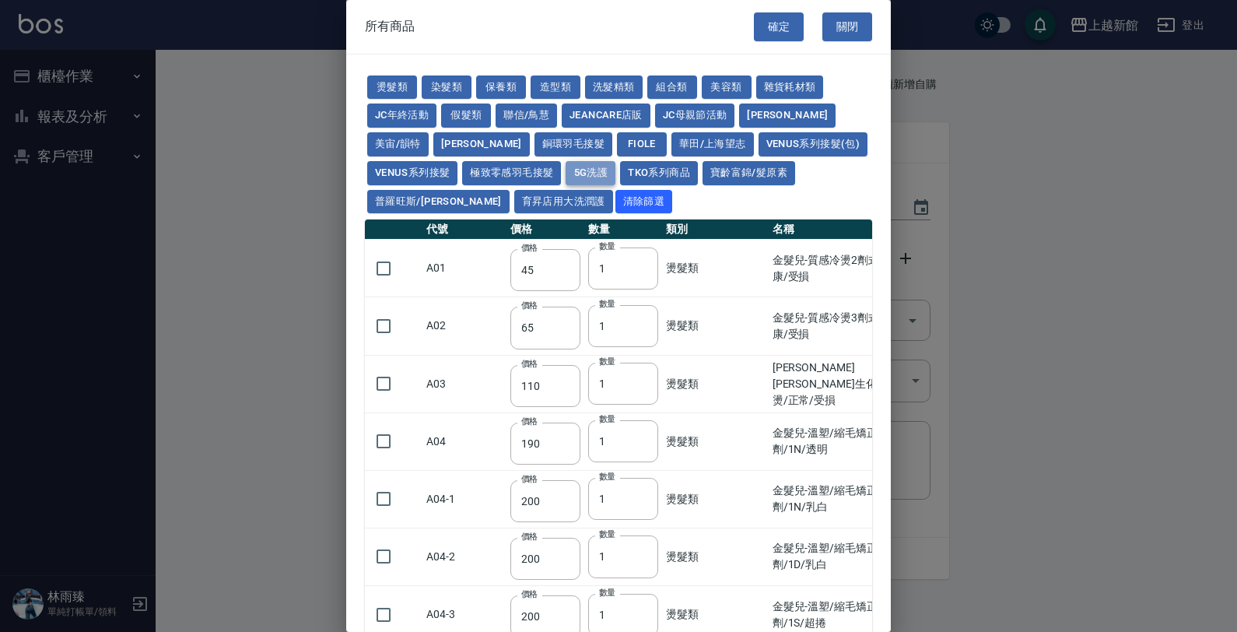
type input "1120"
type input "630"
type input "350"
type input "245"
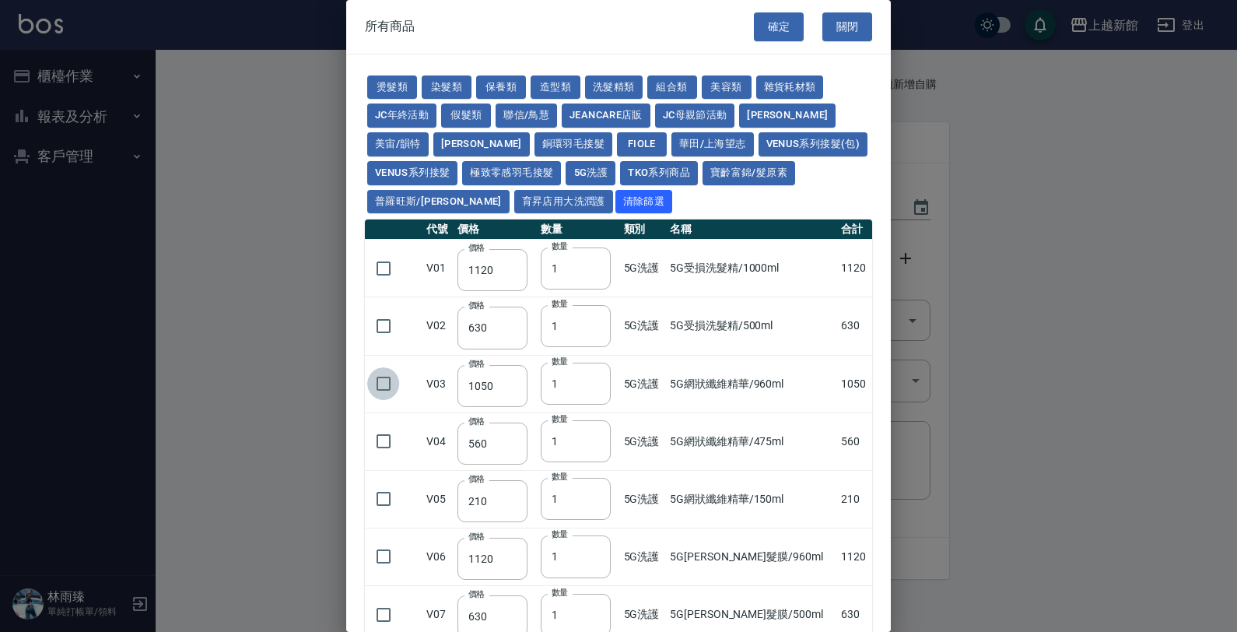
click at [374, 385] on input "checkbox" at bounding box center [383, 383] width 33 height 33
checkbox input "true"
click at [600, 382] on input "2" at bounding box center [576, 383] width 70 height 42
type input "3"
click at [600, 382] on input "3" at bounding box center [576, 383] width 70 height 42
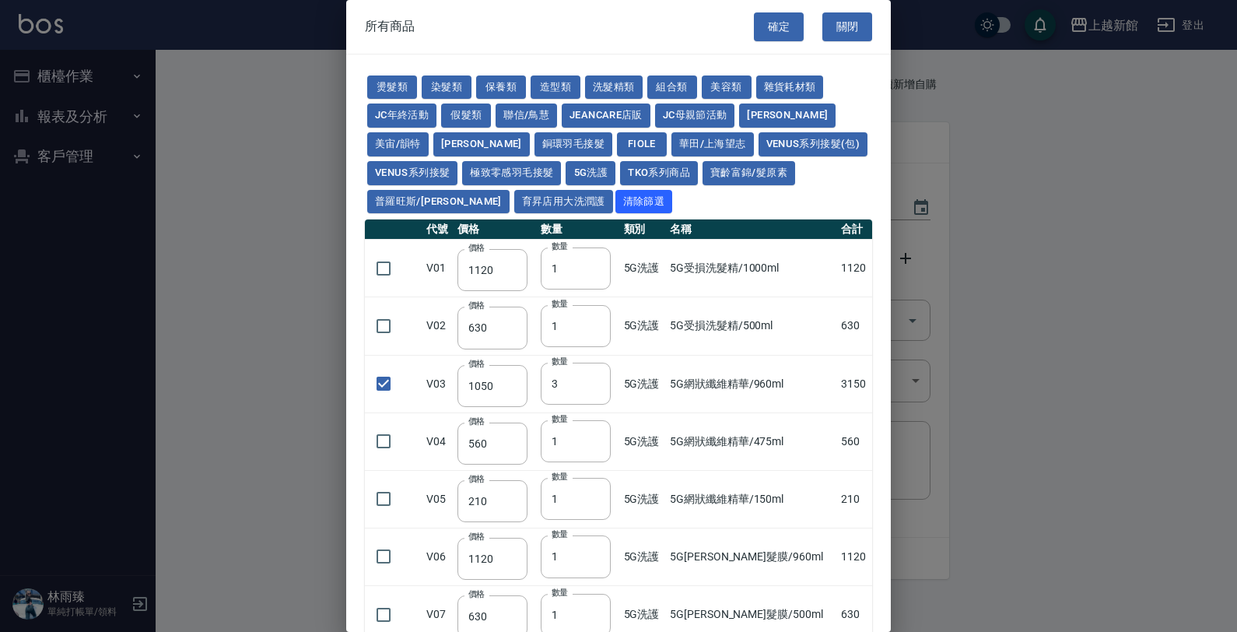
click at [650, 398] on td "5G洗護" at bounding box center [643, 384] width 46 height 58
click at [702, 171] on button "寶齡富錦/髮原素" at bounding box center [748, 173] width 93 height 24
type input "319"
type input "254"
checkbox input "false"
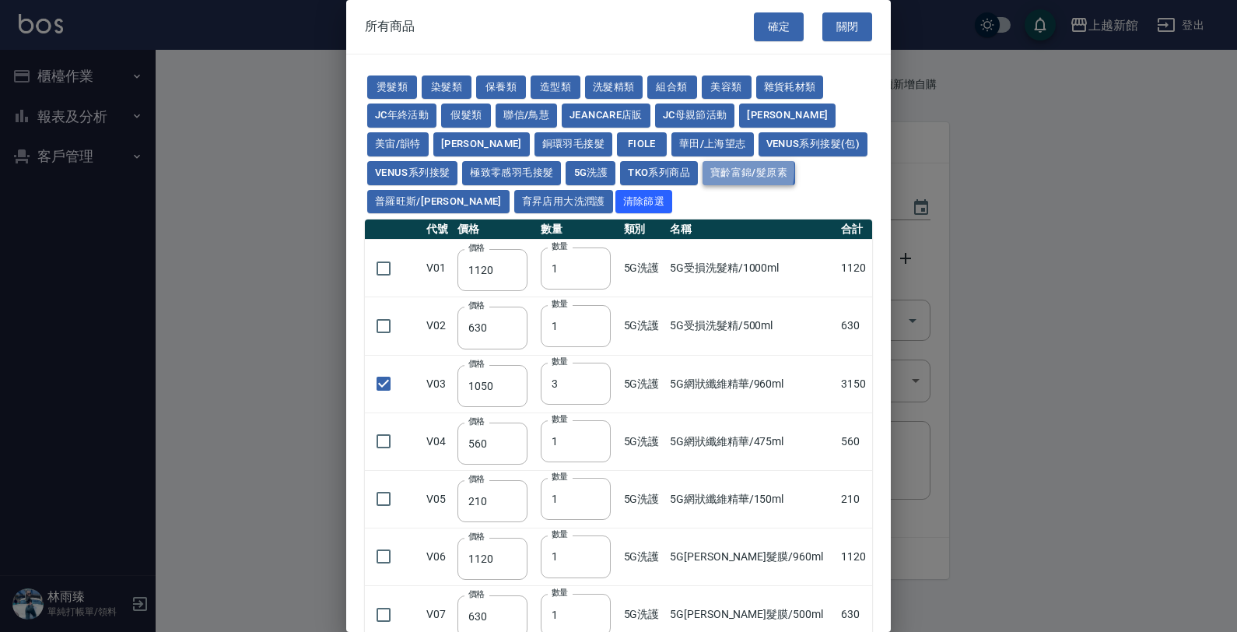
type input "1099"
type input "1"
type input "640"
type input "481"
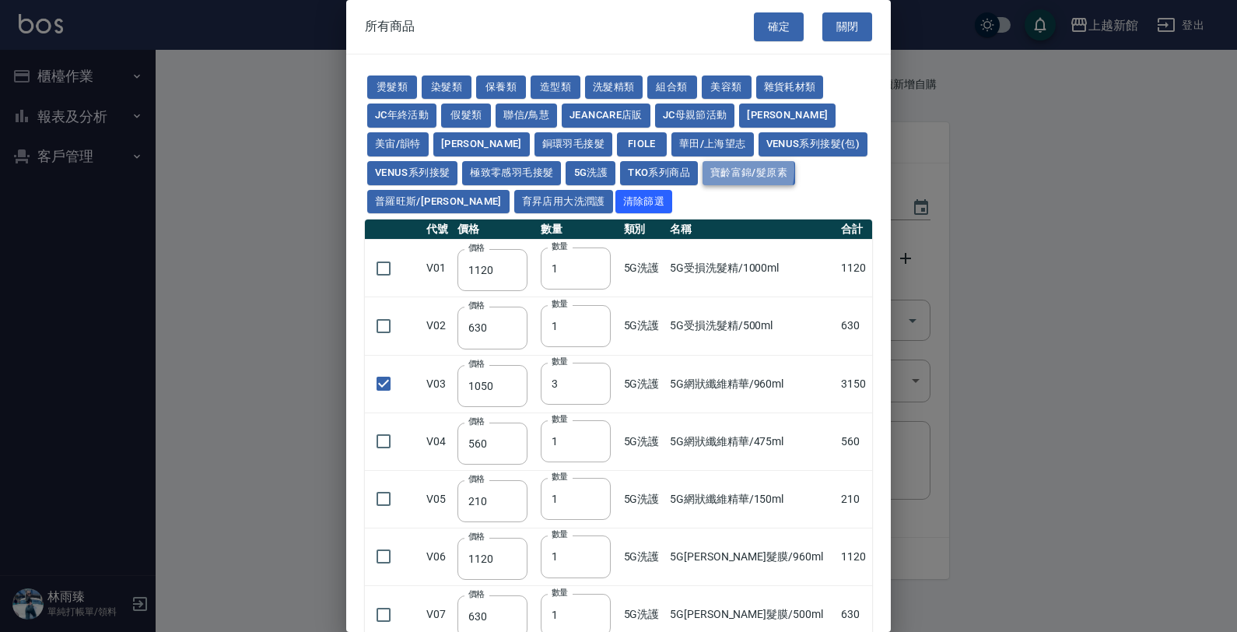
type input "481"
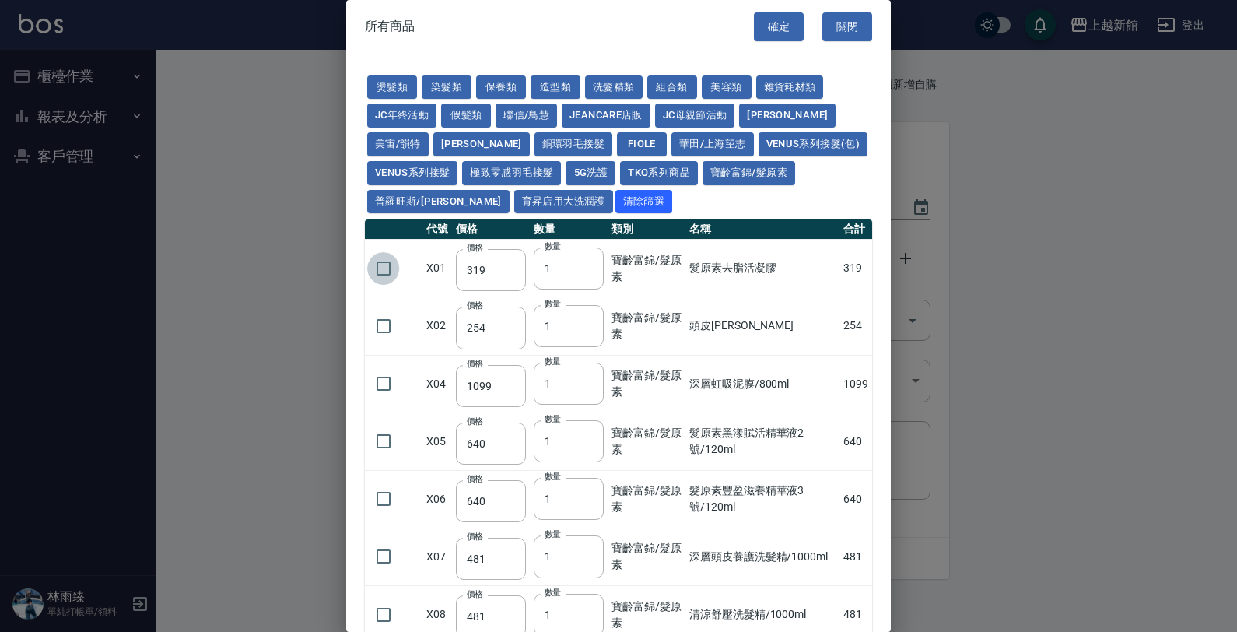
click at [389, 276] on input "checkbox" at bounding box center [383, 268] width 33 height 33
click at [529, 114] on button "聯信/鳥慧" at bounding box center [525, 115] width 61 height 24
checkbox input "false"
type input "500"
type input "324"
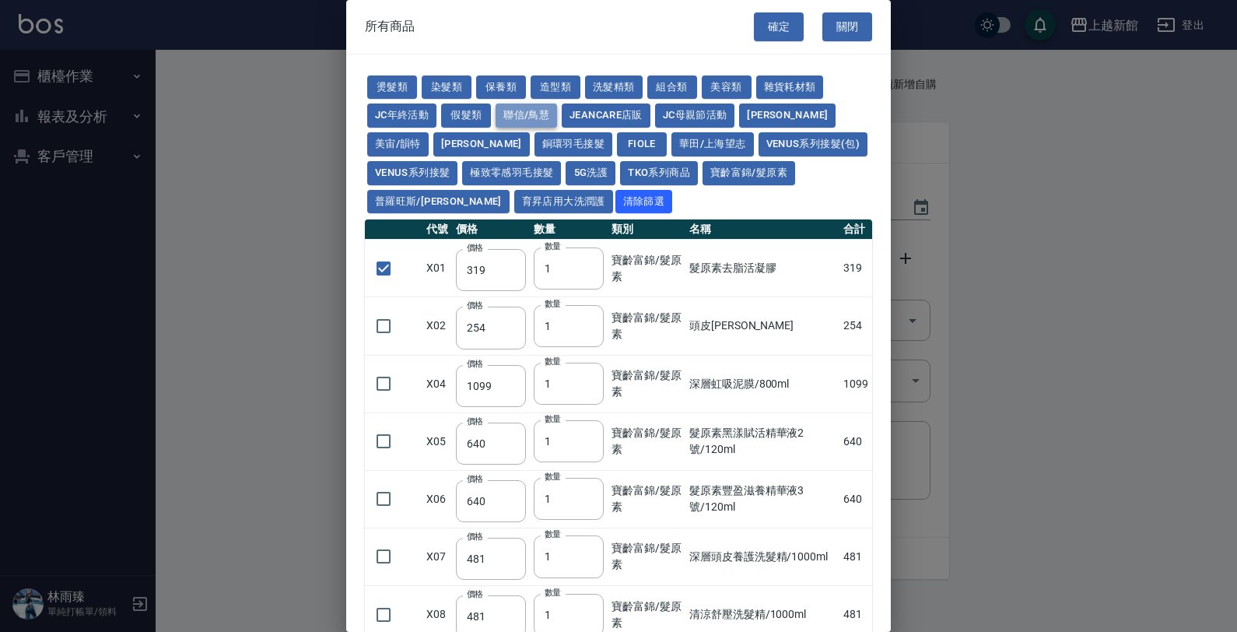
type input "250"
type input "2520"
type input "700"
type input "420"
type input "280"
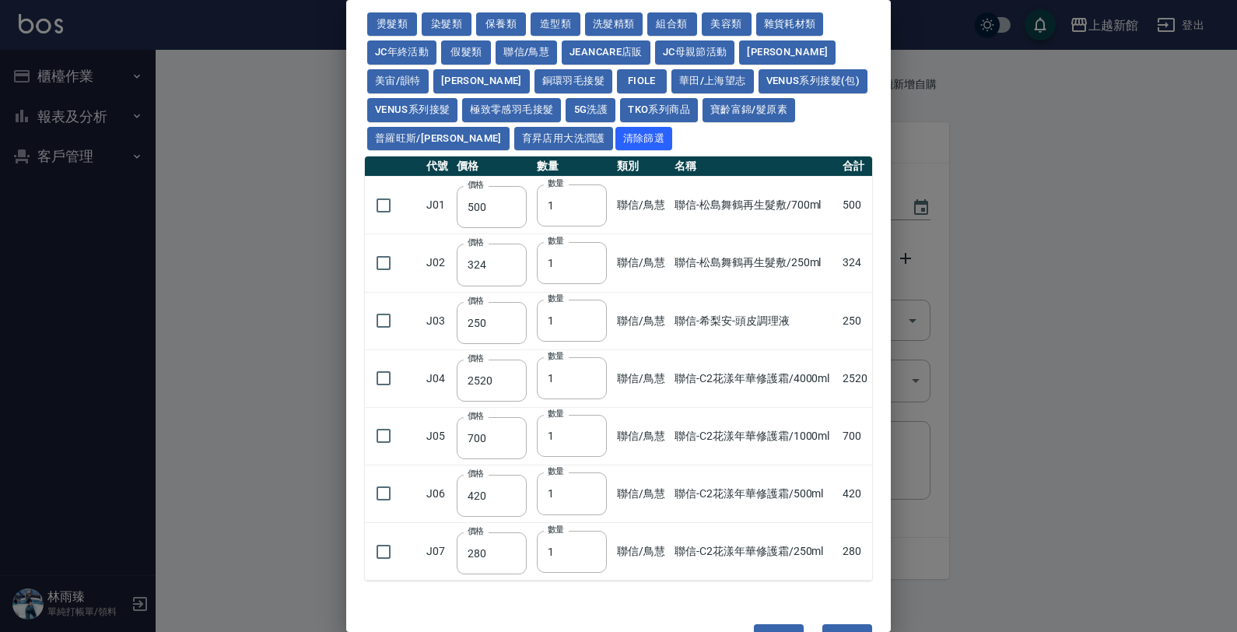
scroll to position [97, 0]
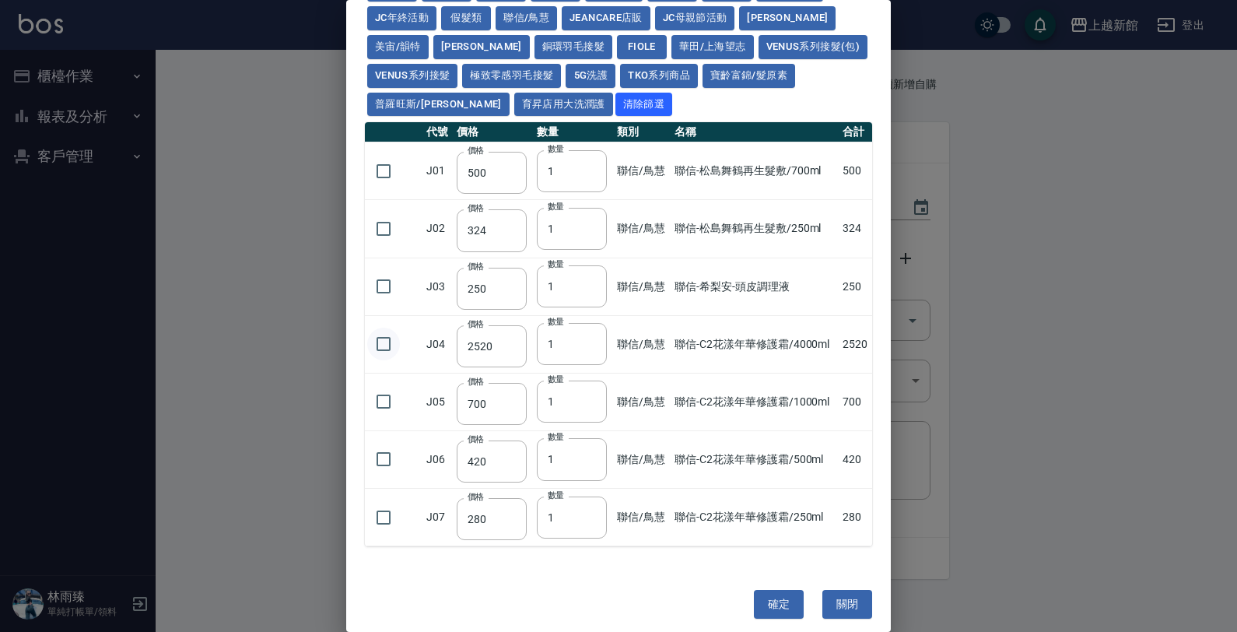
click at [389, 355] on input "checkbox" at bounding box center [383, 343] width 33 height 33
checkbox input "true"
click at [514, 100] on button "育昇店用大洗潤護" at bounding box center [563, 105] width 99 height 24
type input "160"
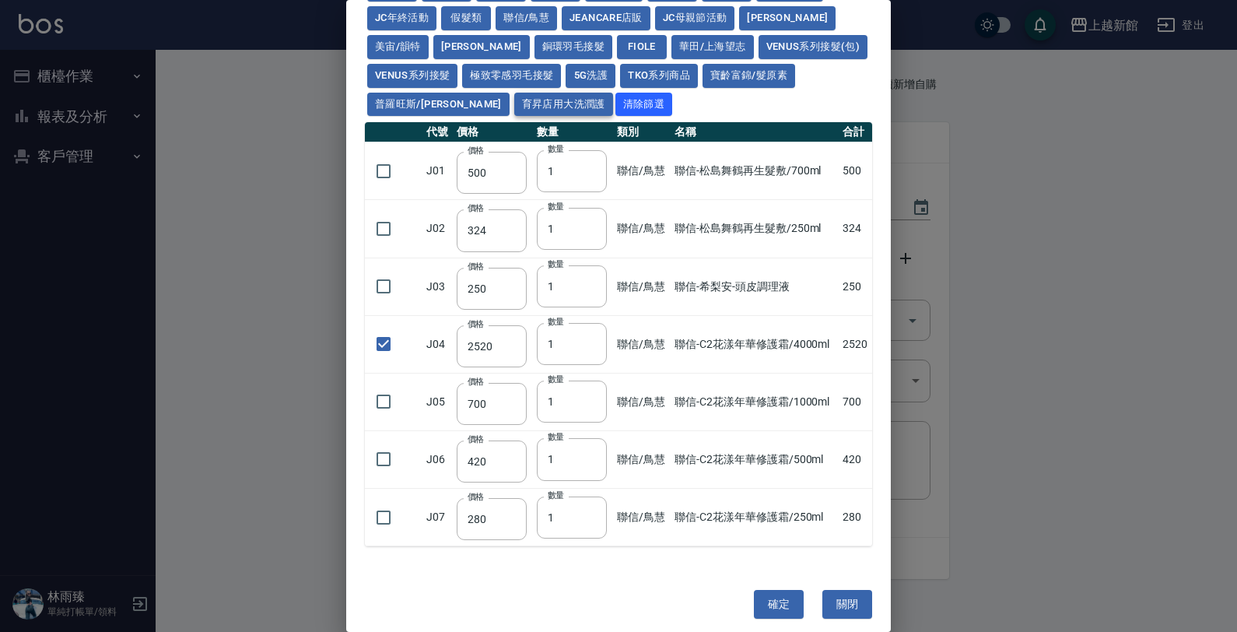
type input "160"
checkbox input "false"
type input "170"
type input "180"
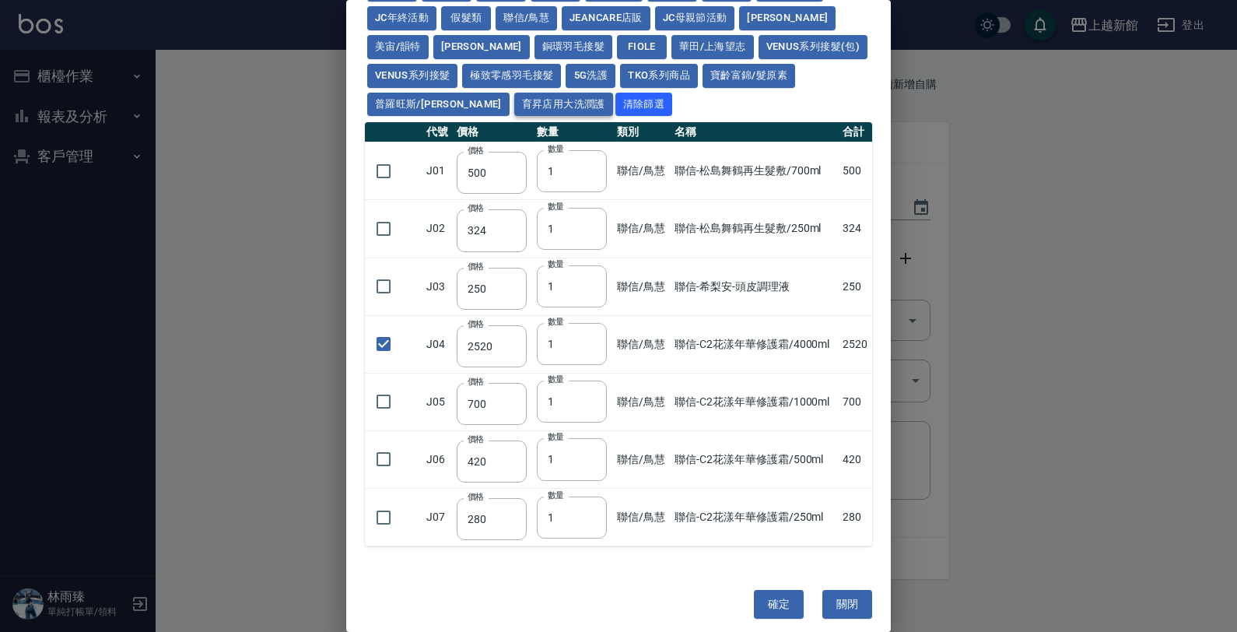
type input "165"
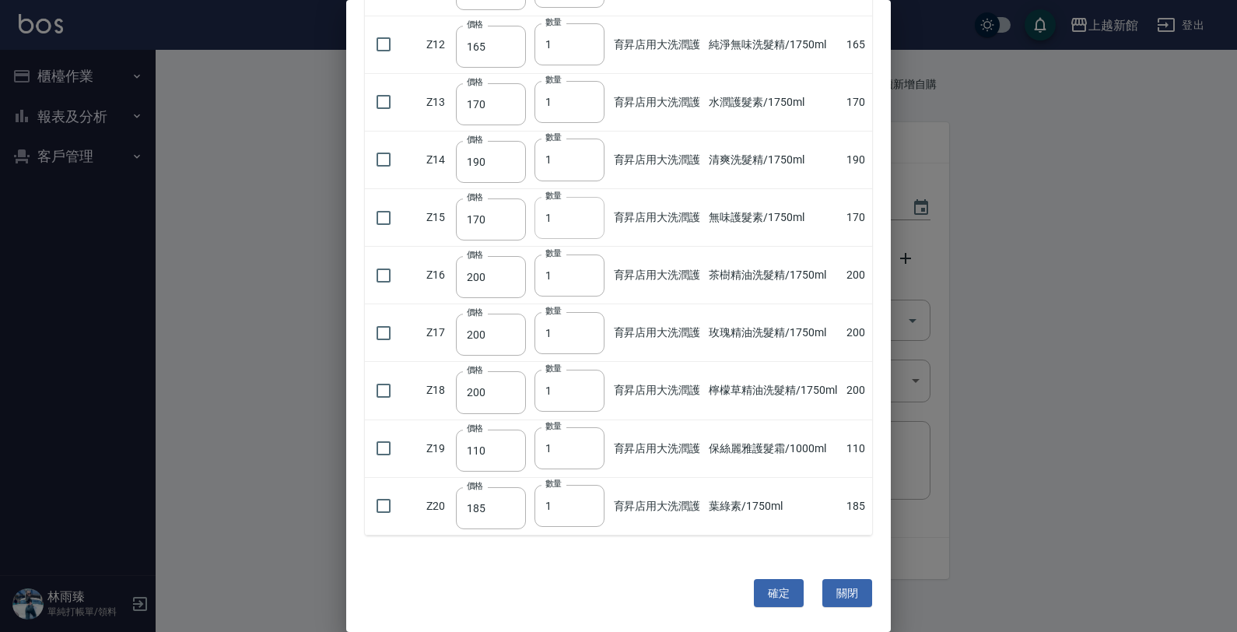
scroll to position [861, 0]
drag, startPoint x: 395, startPoint y: 342, endPoint x: 467, endPoint y: 321, distance: 74.6
click at [394, 342] on input "checkbox" at bounding box center [383, 333] width 33 height 33
checkbox input "true"
drag, startPoint x: 569, startPoint y: 343, endPoint x: 534, endPoint y: 320, distance: 42.1
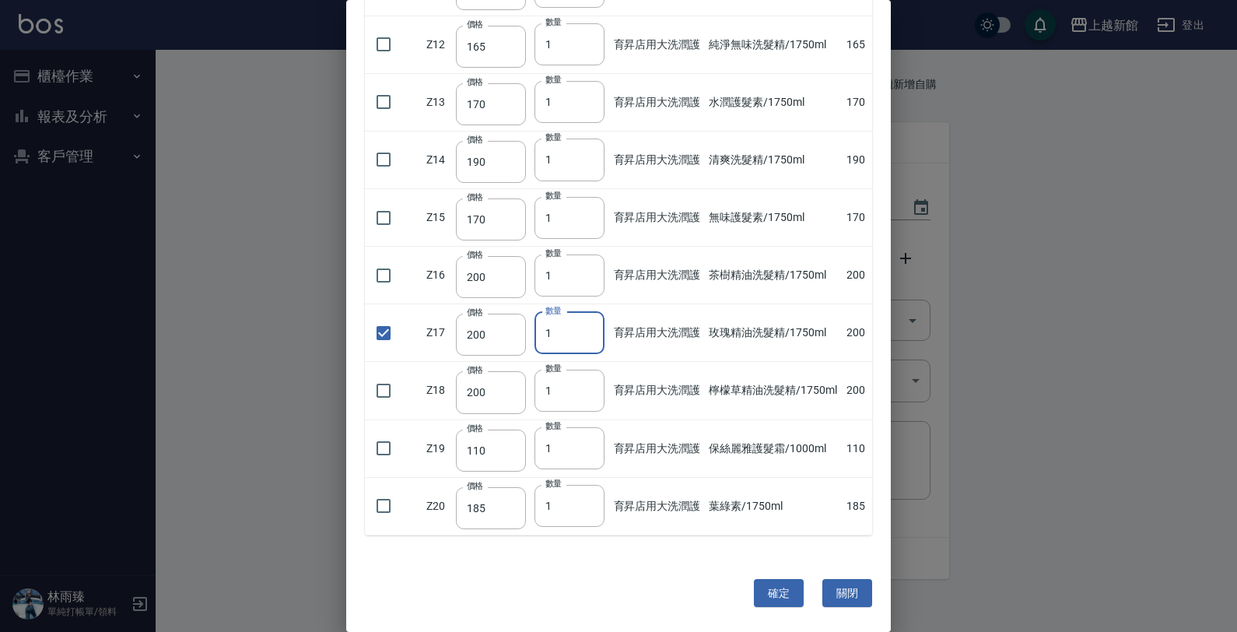
click at [531, 340] on td "數量 1 數量" at bounding box center [569, 333] width 79 height 58
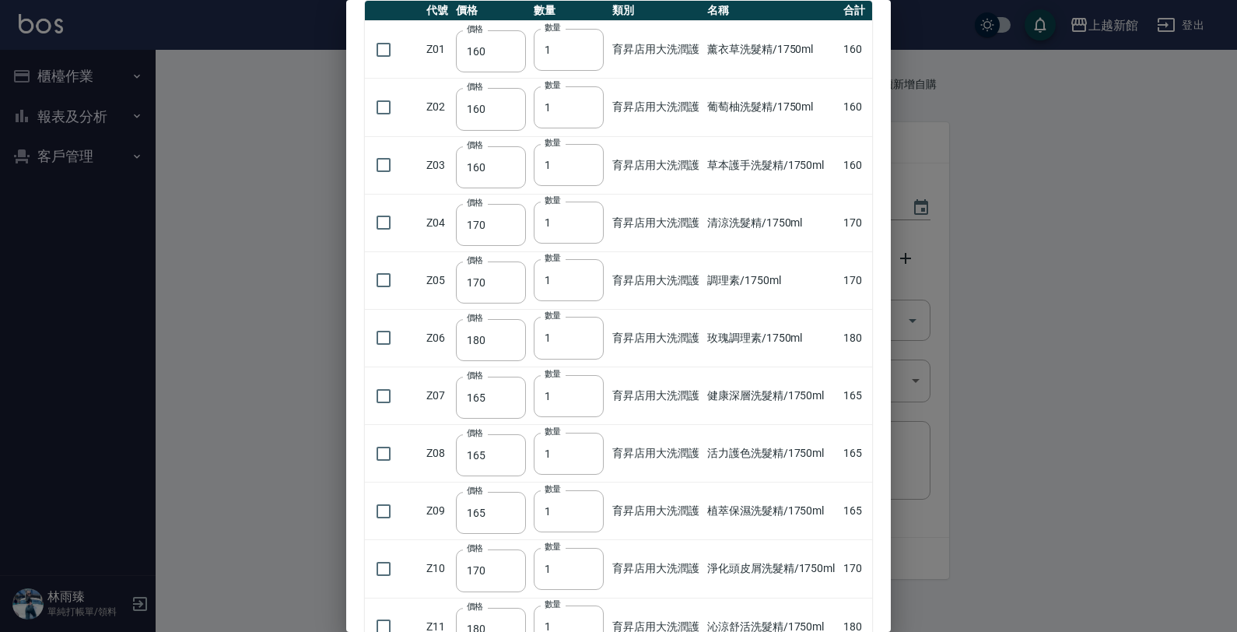
scroll to position [83, 0]
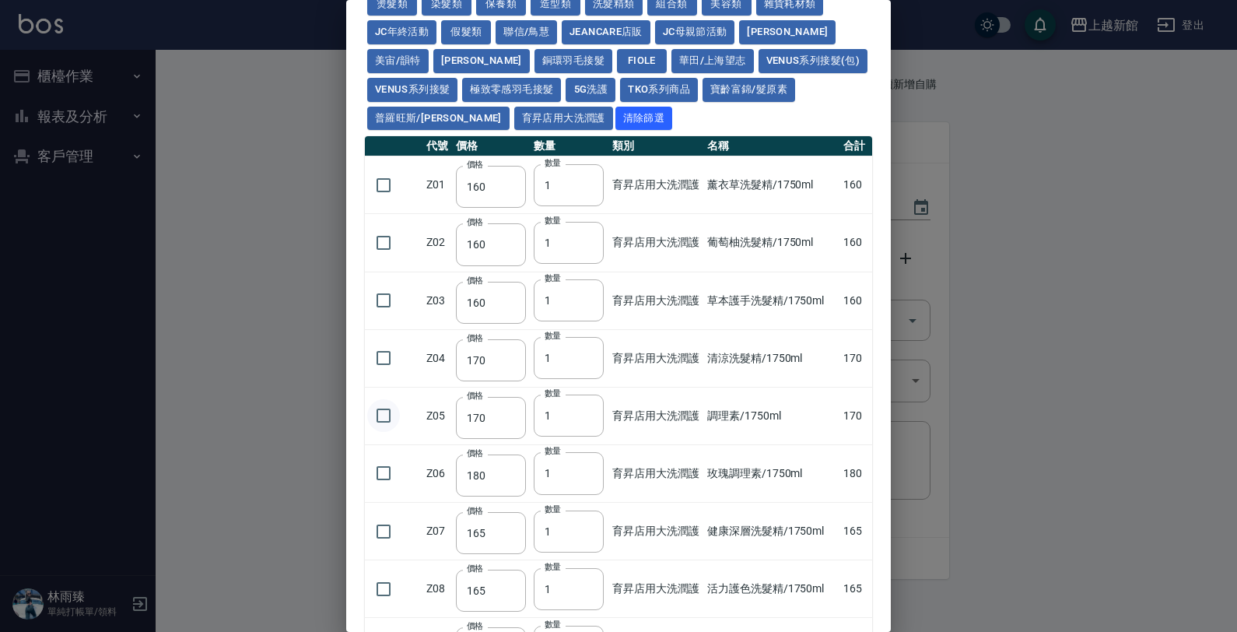
type input "37"
drag, startPoint x: 387, startPoint y: 418, endPoint x: 467, endPoint y: 408, distance: 80.7
click at [387, 418] on input "checkbox" at bounding box center [383, 415] width 33 height 33
checkbox input "true"
drag, startPoint x: 554, startPoint y: 408, endPoint x: 477, endPoint y: 425, distance: 78.7
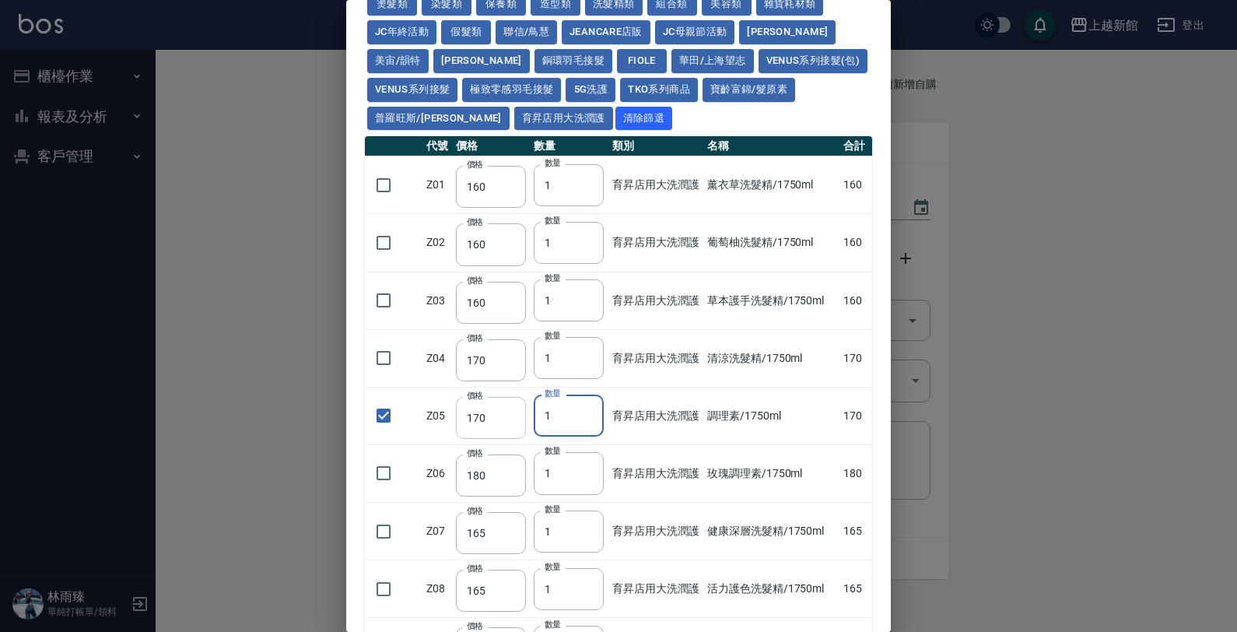
click at [477, 425] on tr "Z05 價格 170 價格 數量 1 數量 育昇店用大洗潤護 調理素/1750ml 170" at bounding box center [618, 416] width 507 height 58
type input "11"
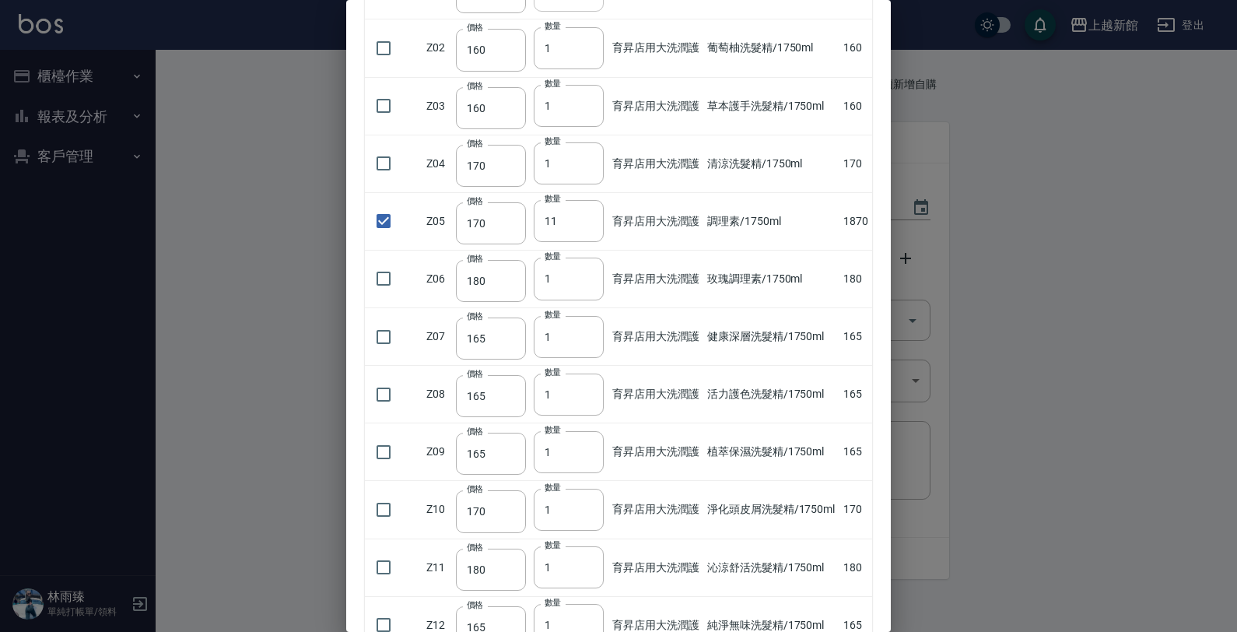
scroll to position [0, 0]
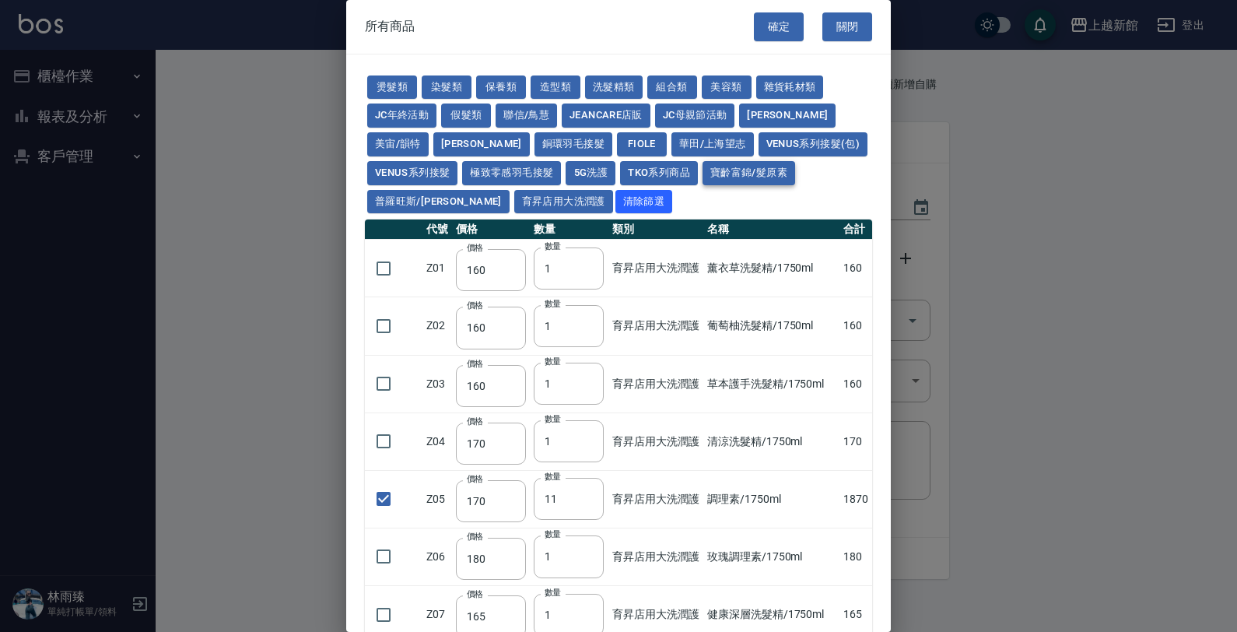
click at [702, 177] on button "寶齡富錦/髮原素" at bounding box center [748, 173] width 93 height 24
checkbox input "true"
type input "319"
type input "254"
type input "1099"
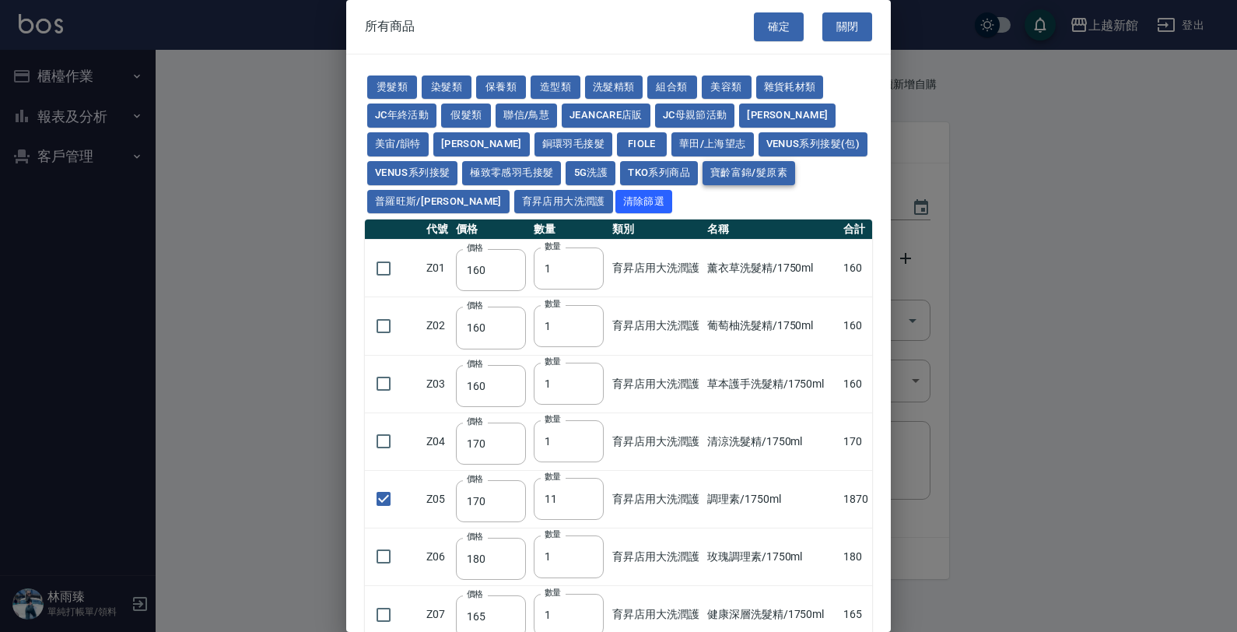
type input "640"
checkbox input "false"
type input "640"
type input "1"
type input "481"
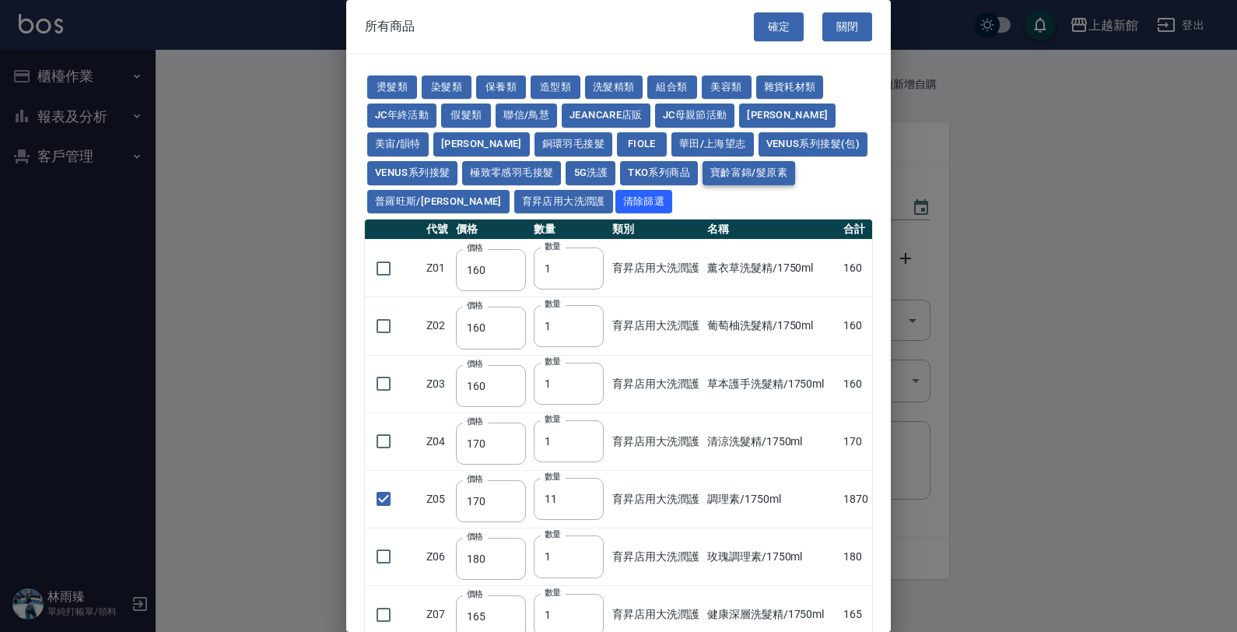
type input "481"
type input "317"
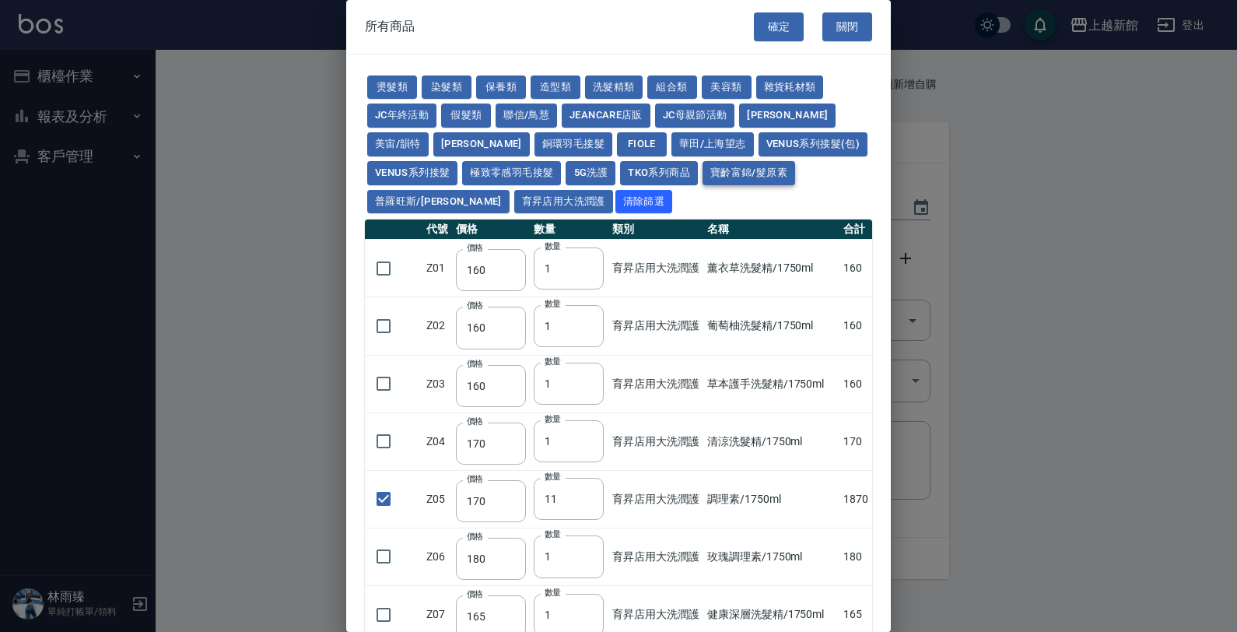
type input "308"
type input "1196"
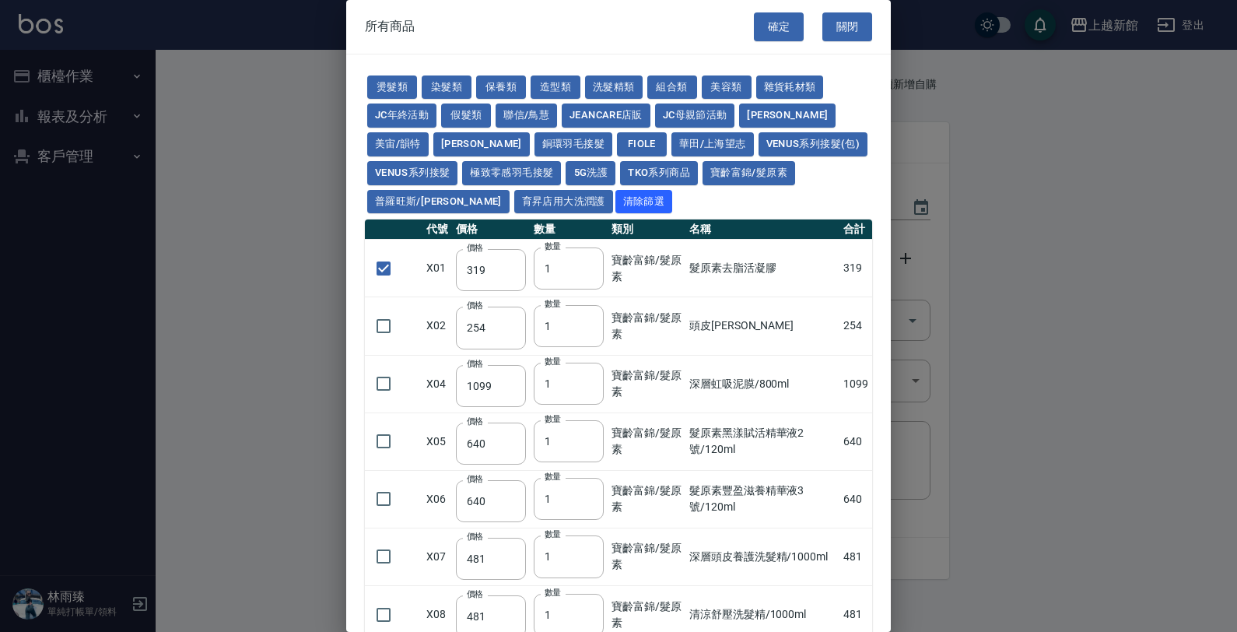
scroll to position [389, 0]
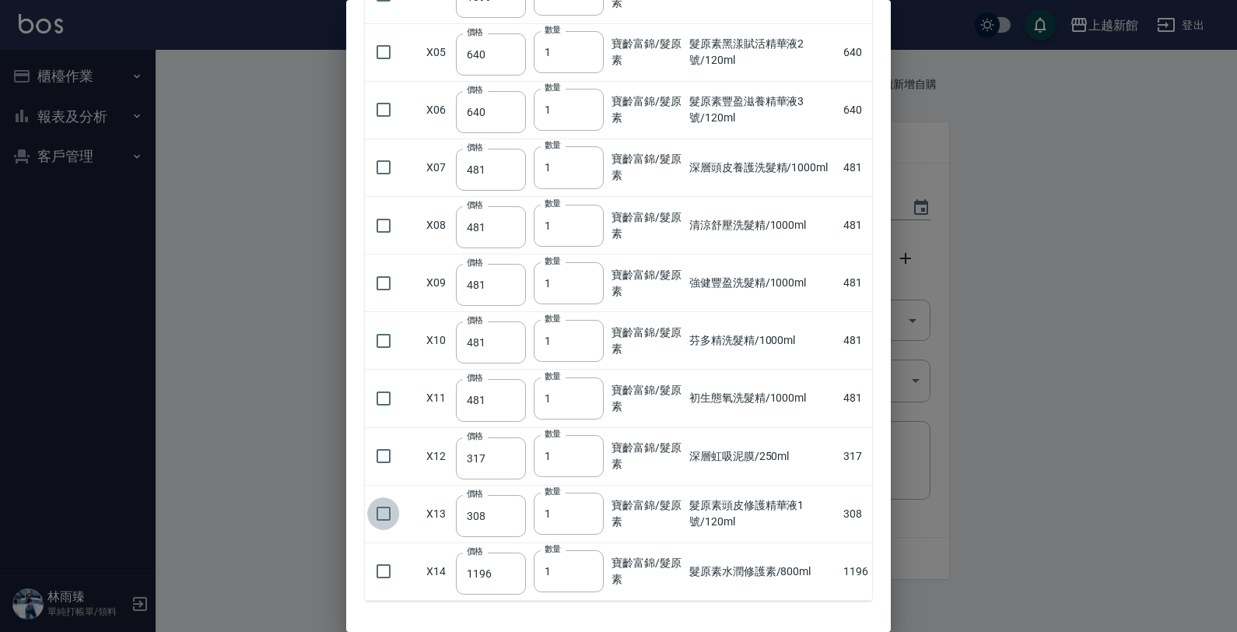
click at [390, 527] on input "checkbox" at bounding box center [383, 513] width 33 height 33
checkbox input "true"
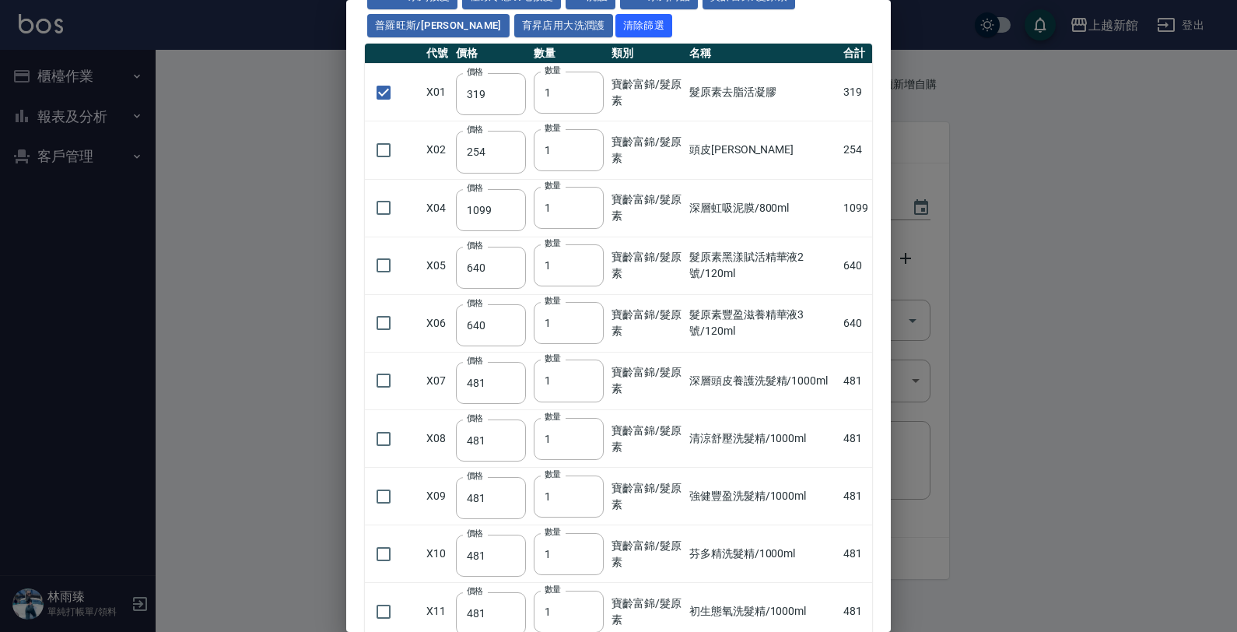
scroll to position [0, 0]
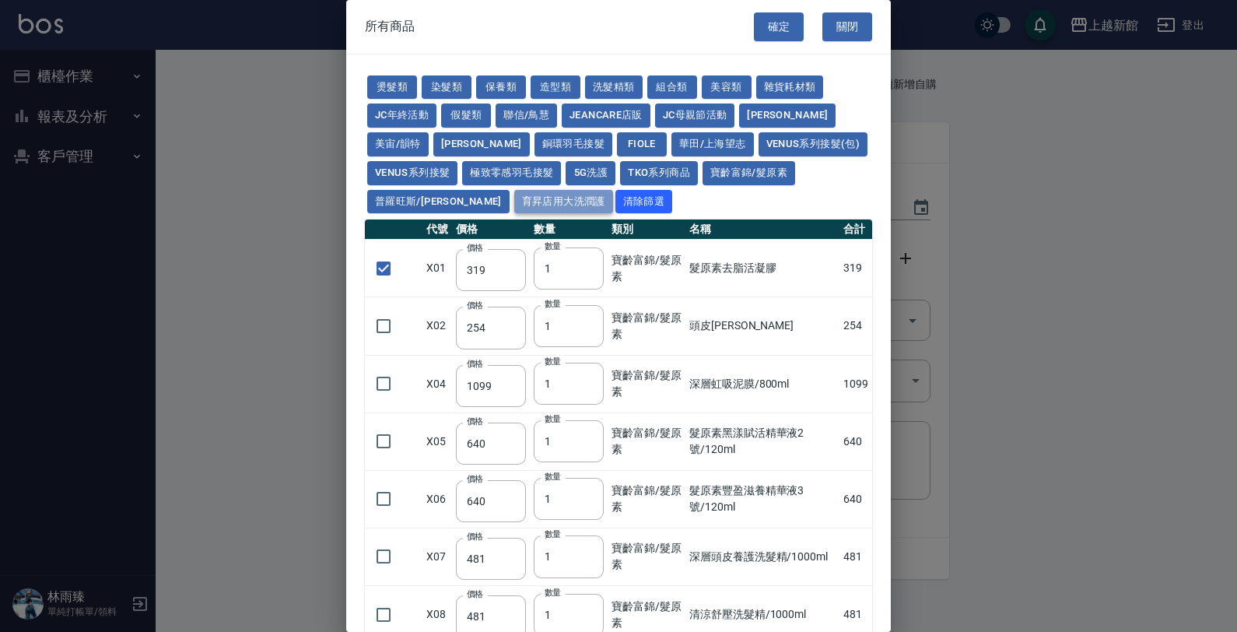
click at [514, 201] on button "育昇店用大洗潤護" at bounding box center [563, 202] width 99 height 24
checkbox input "false"
type input "160"
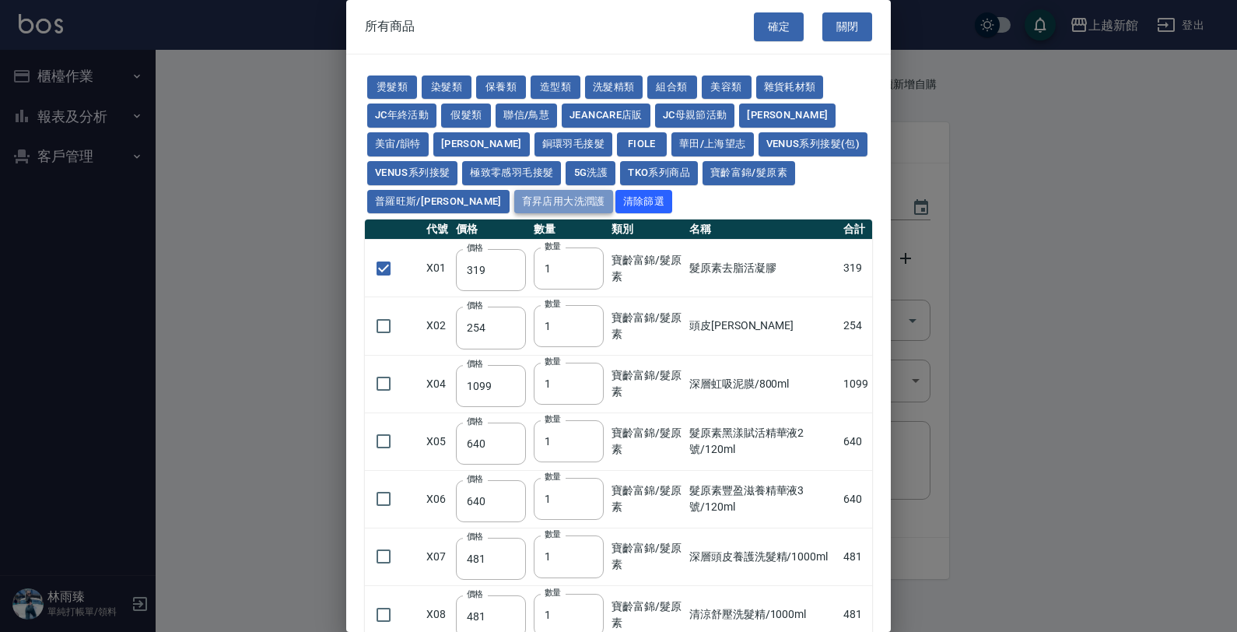
type input "170"
checkbox input "true"
type input "170"
type input "11"
type input "180"
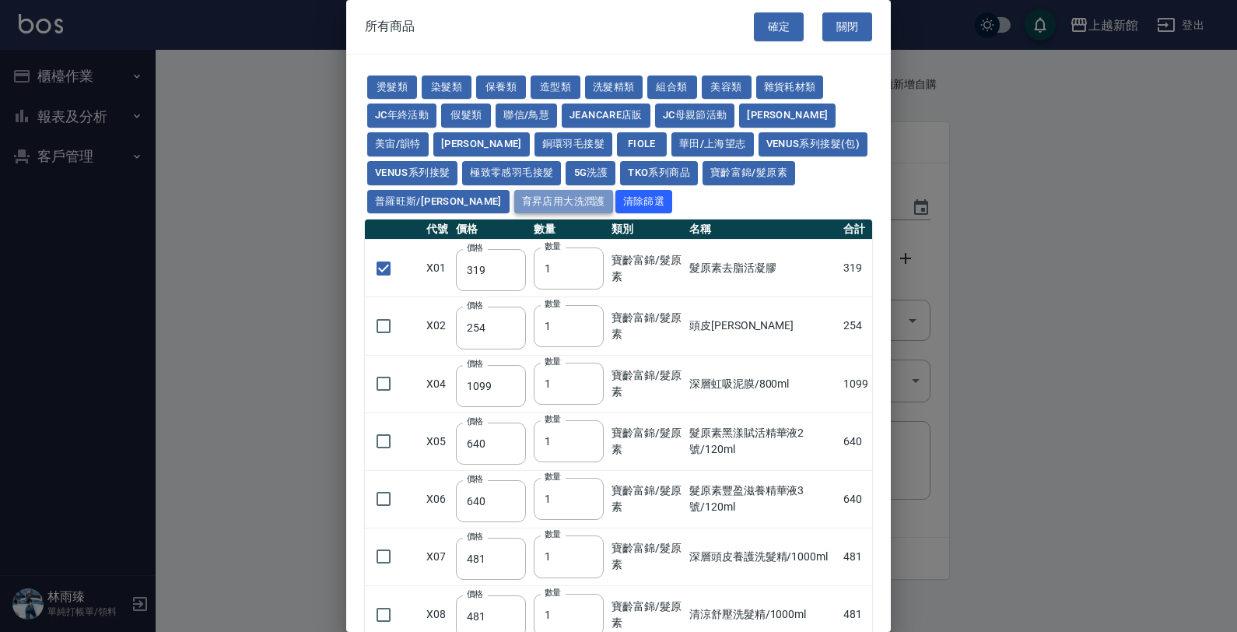
type input "165"
type input "170"
type input "180"
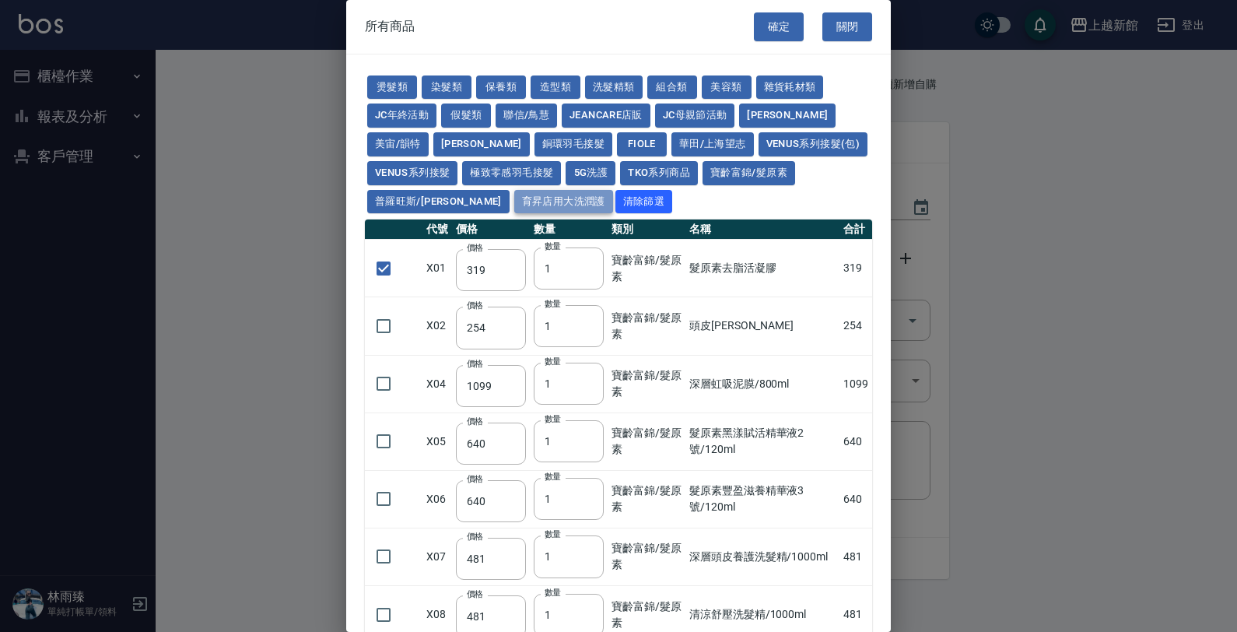
checkbox input "false"
type input "165"
type input "170"
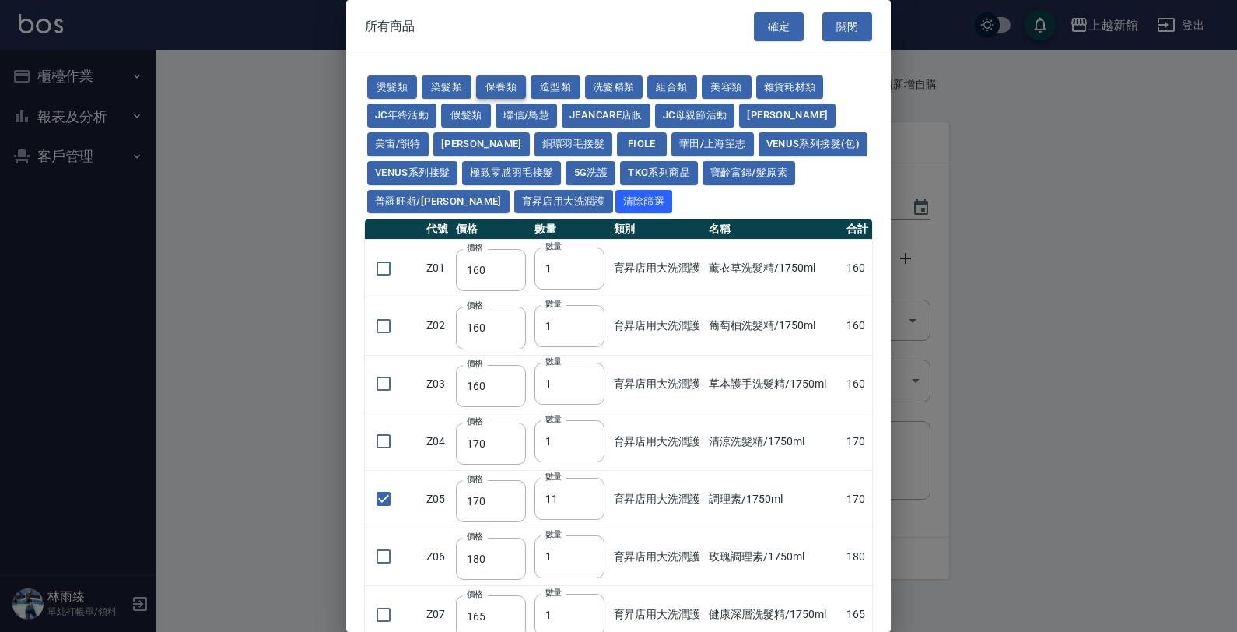
click at [508, 86] on button "保養類" at bounding box center [501, 87] width 50 height 24
type input "60"
type input "100"
type input "650"
type input "60"
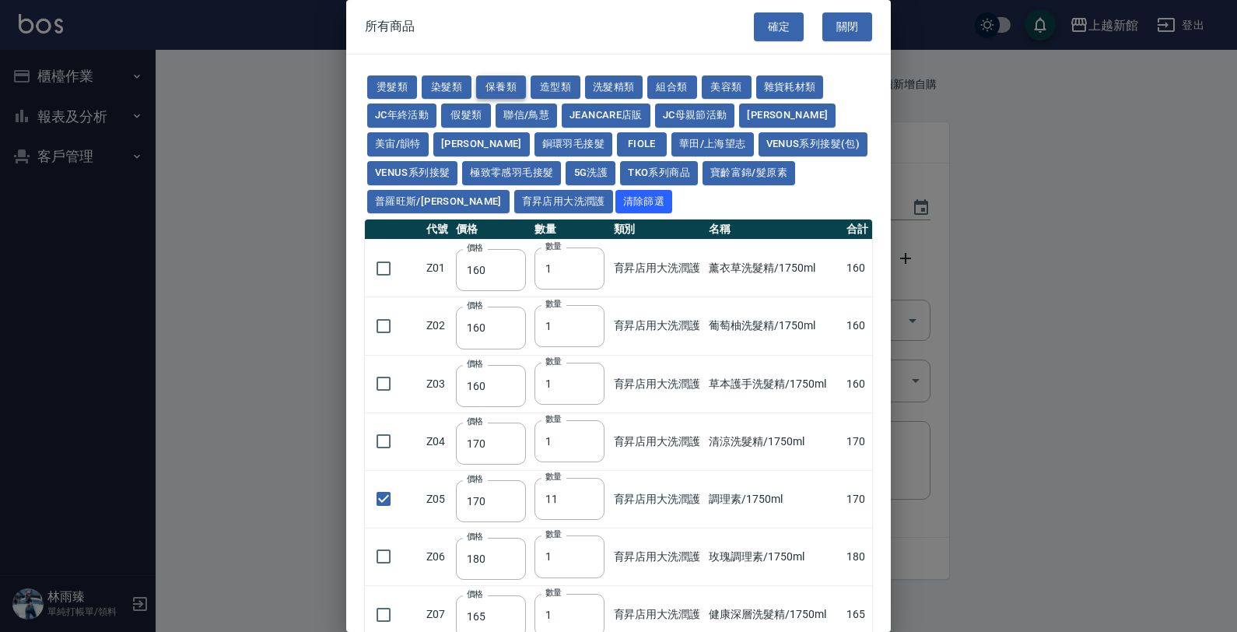
checkbox input "false"
type input "150"
type input "1"
type input "150"
type input "190"
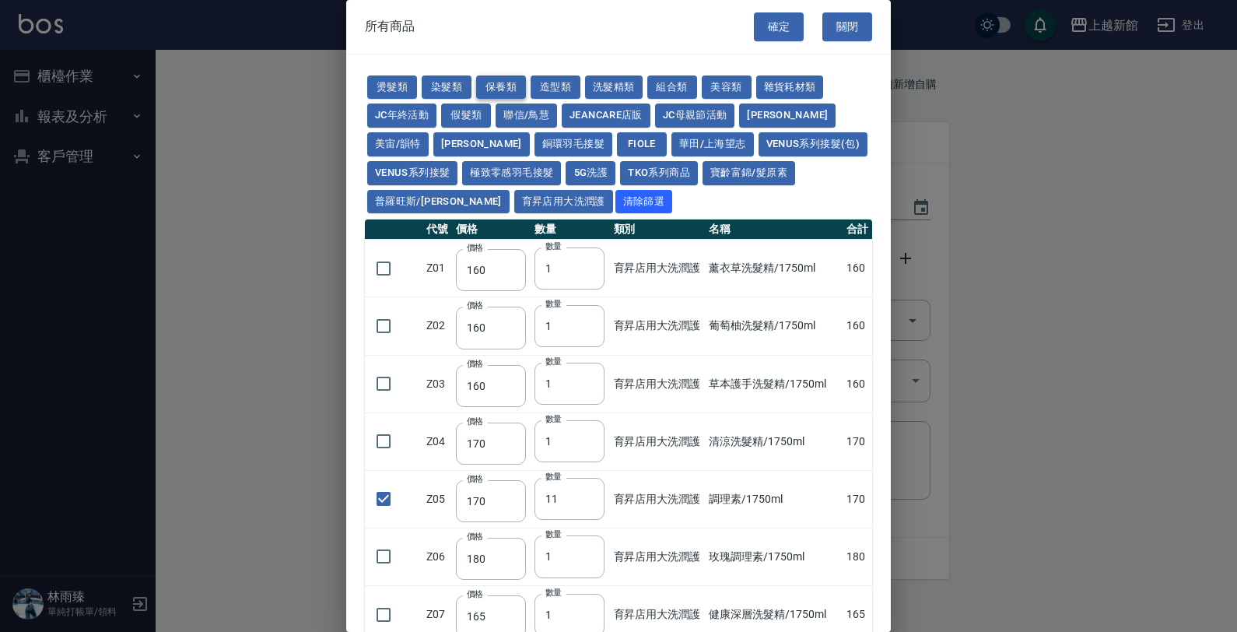
type input "175"
type input "200"
type input "1620"
type input "700"
type input "310"
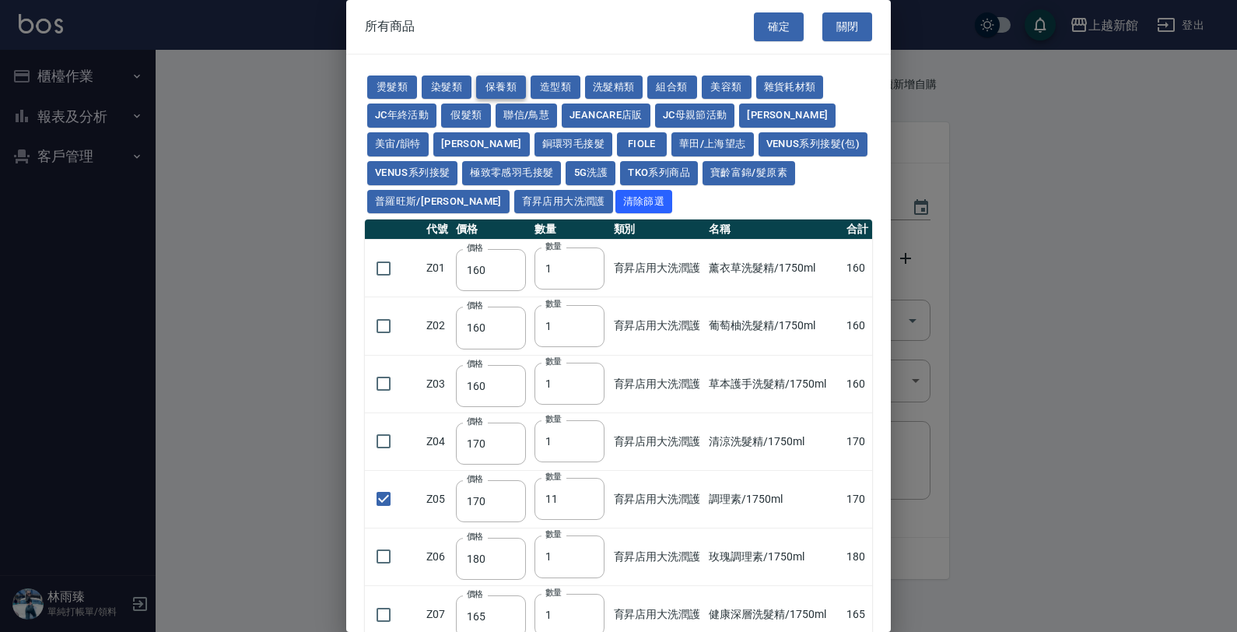
type input "310"
type input "1300"
type input "250"
checkbox input "false"
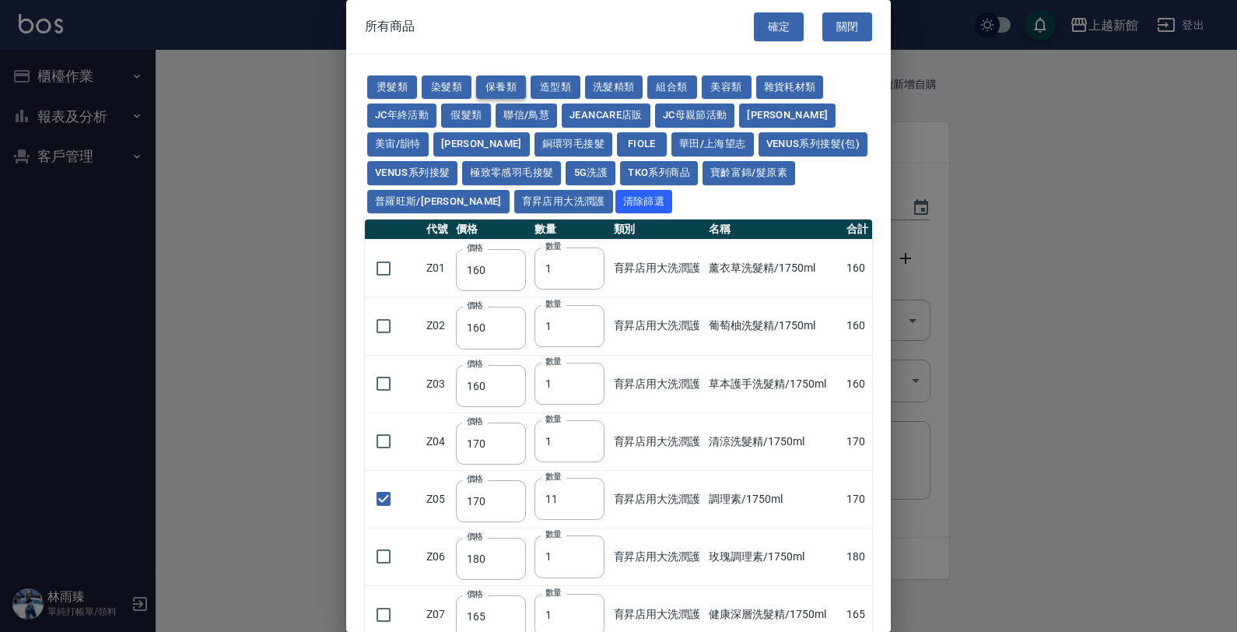
type input "32"
type input "1"
type input "53"
type input "340"
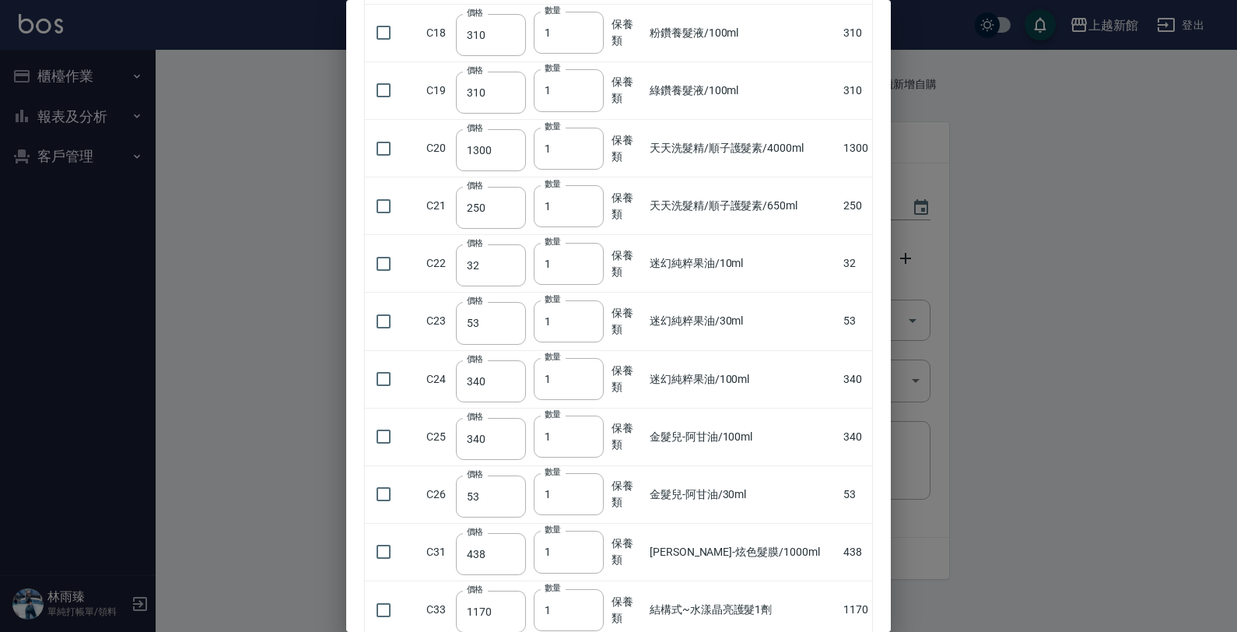
scroll to position [892, 0]
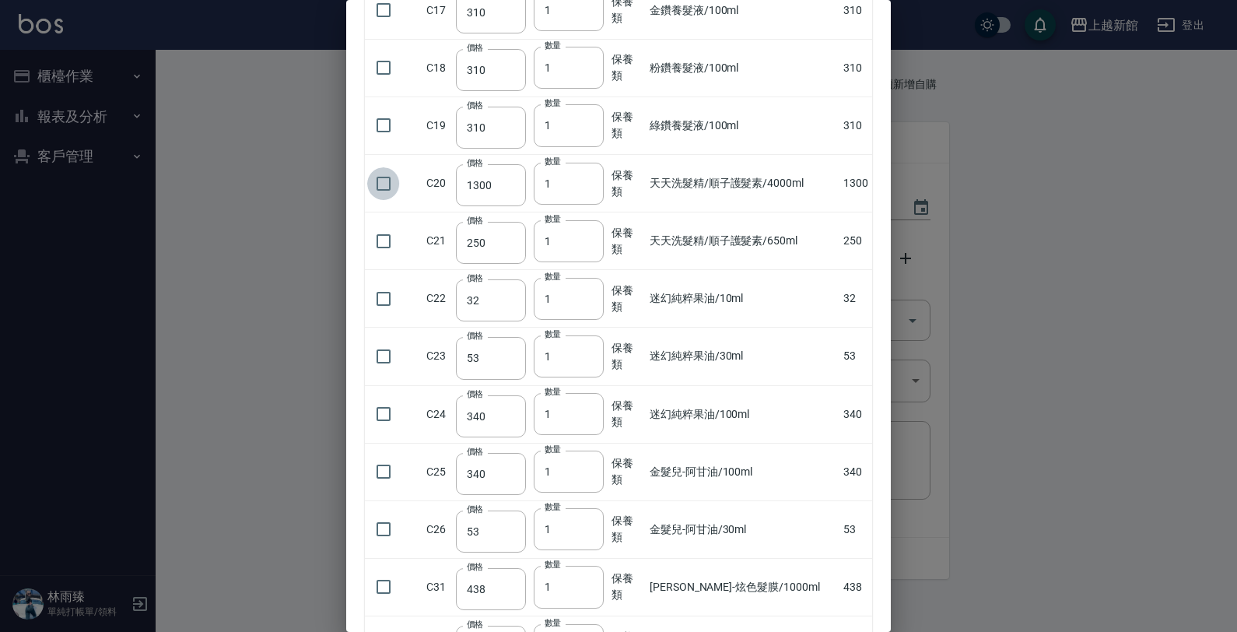
click at [380, 181] on input "checkbox" at bounding box center [383, 183] width 33 height 33
checkbox input "true"
type input "2"
click at [585, 183] on input "2" at bounding box center [569, 184] width 70 height 42
click at [638, 202] on td "保養類" at bounding box center [627, 184] width 38 height 58
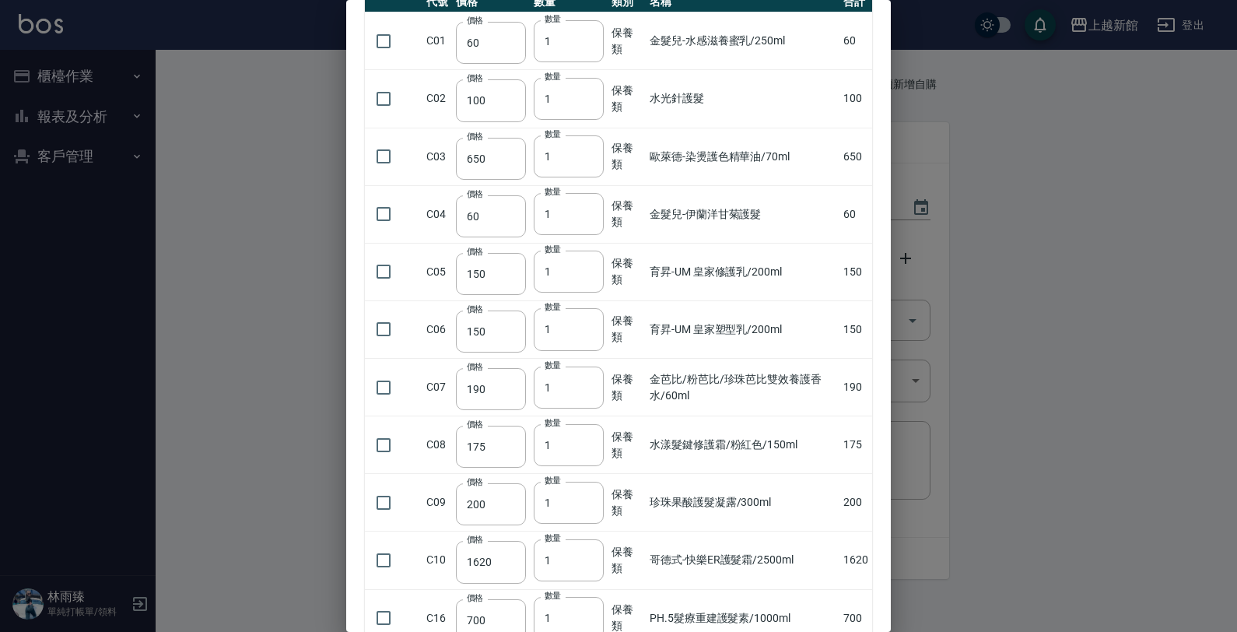
scroll to position [17, 0]
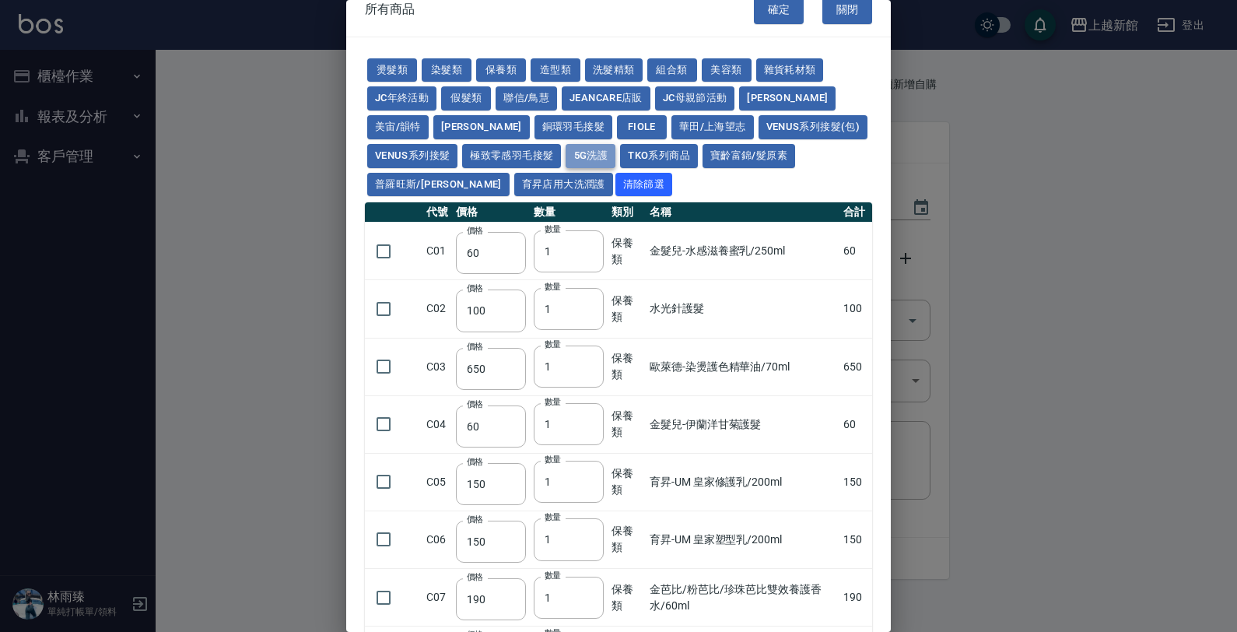
click at [565, 162] on button "5G洗護" at bounding box center [590, 156] width 50 height 24
type input "1120"
type input "630"
checkbox input "true"
type input "1050"
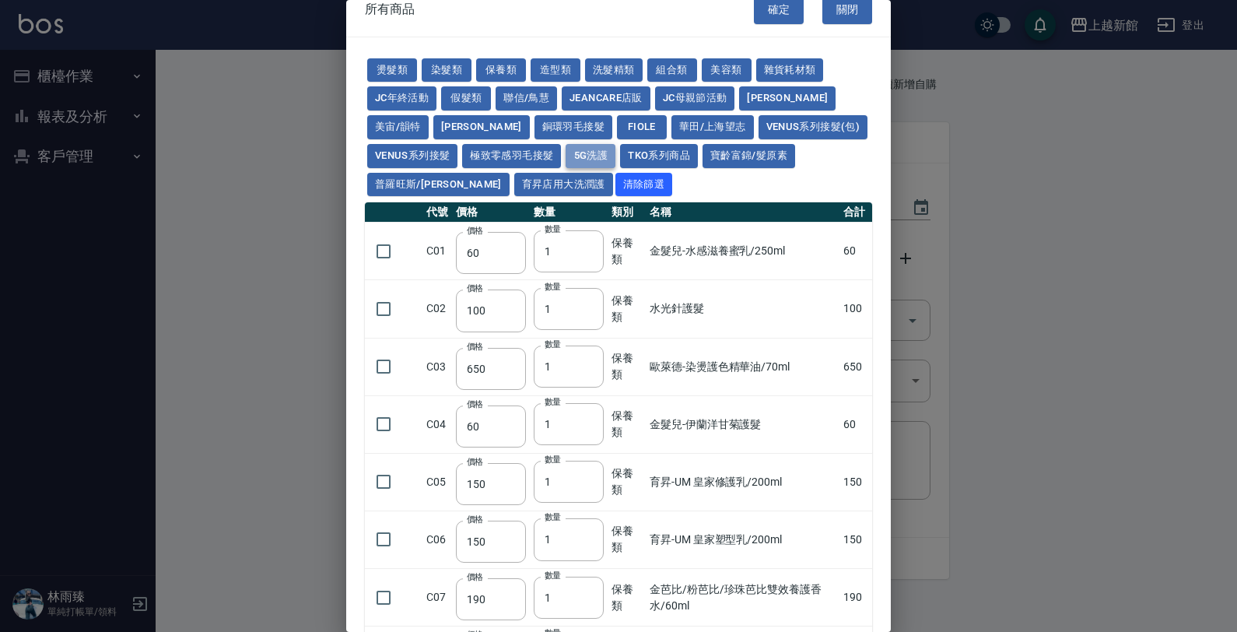
type input "3"
type input "560"
type input "210"
type input "1120"
type input "630"
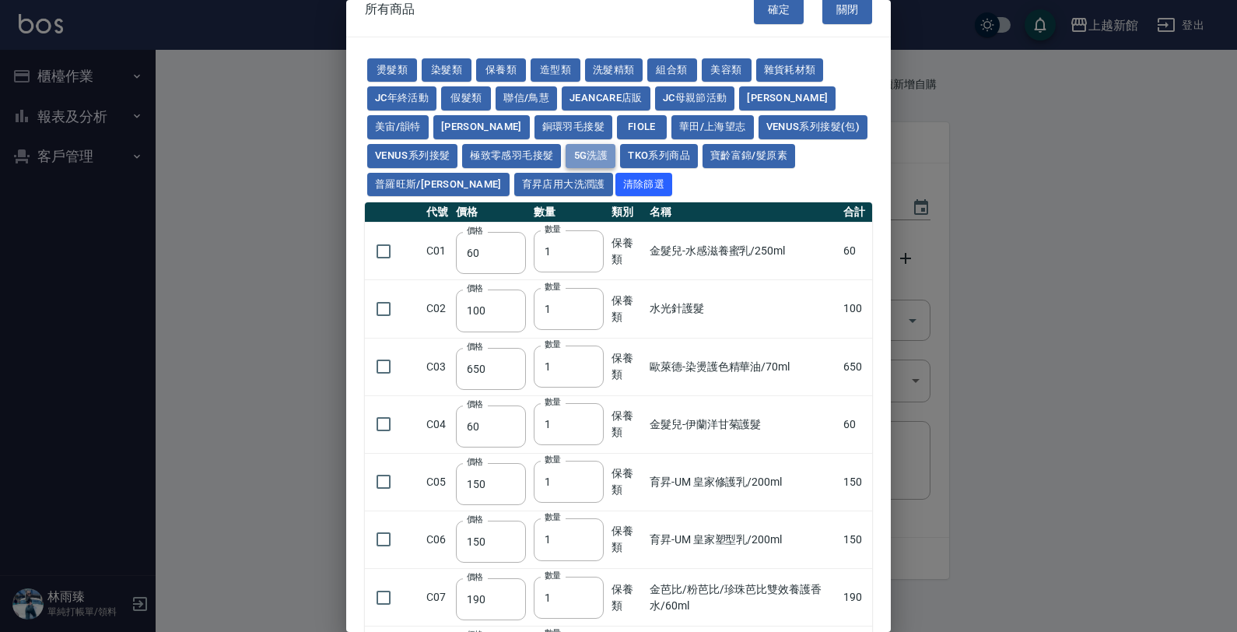
type input "350"
type input "245"
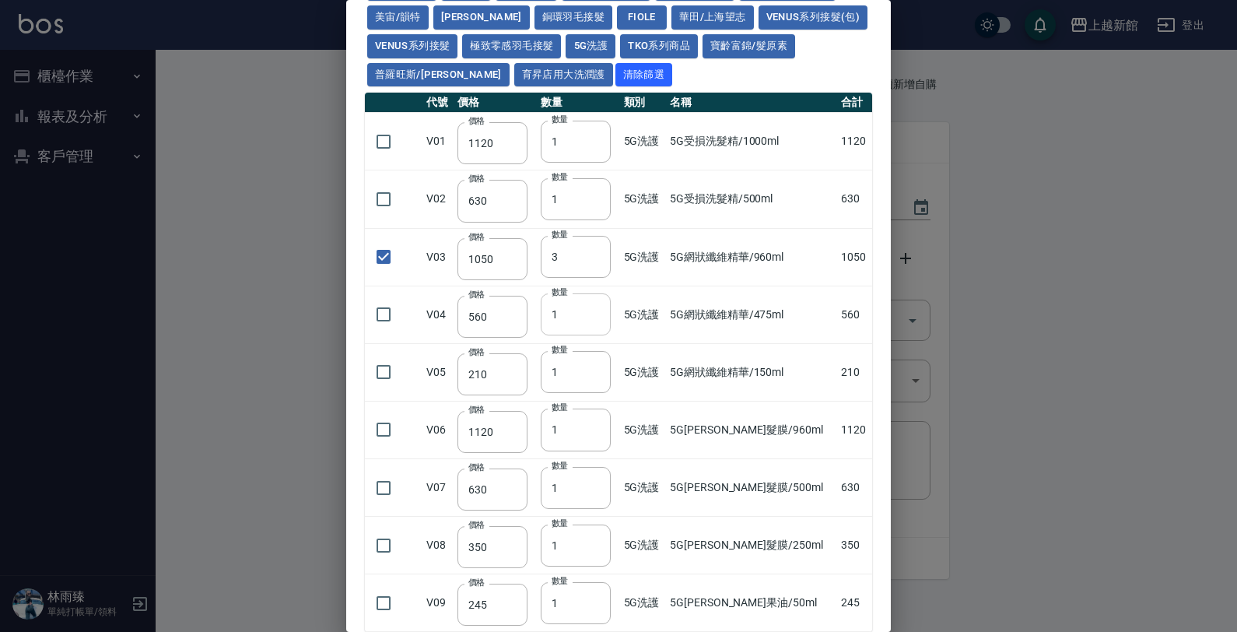
scroll to position [226, 0]
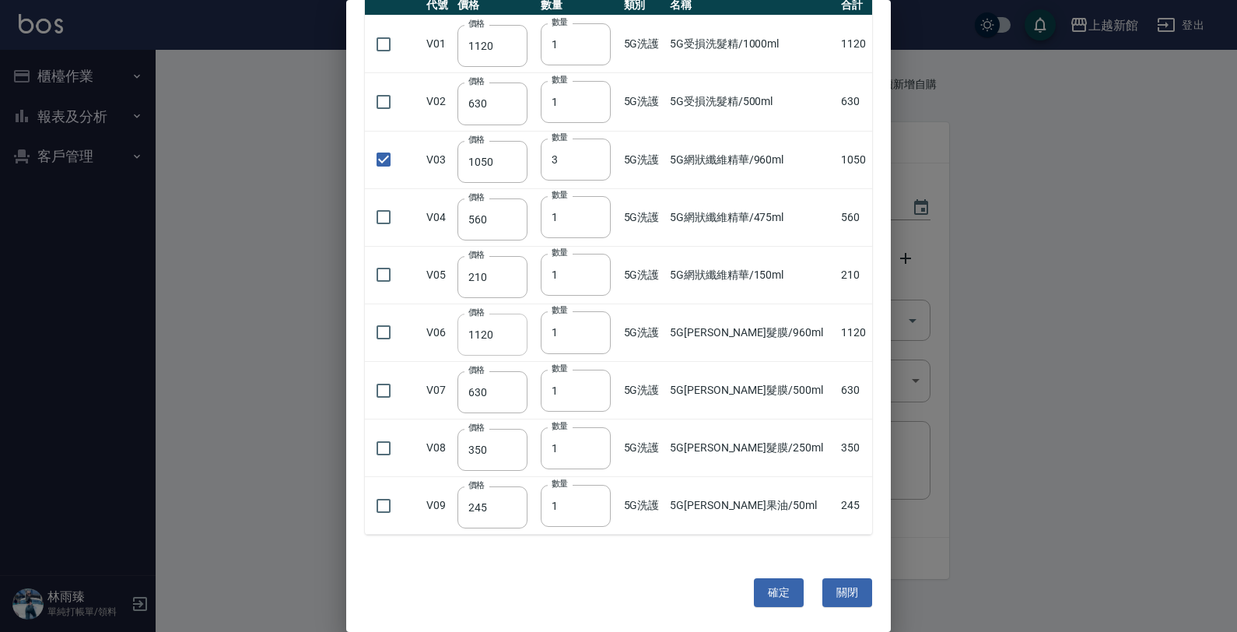
drag, startPoint x: 386, startPoint y: 335, endPoint x: 460, endPoint y: 340, distance: 74.0
click at [386, 336] on input "checkbox" at bounding box center [383, 332] width 33 height 33
checkbox input "true"
drag, startPoint x: 562, startPoint y: 328, endPoint x: 547, endPoint y: 332, distance: 16.0
click at [547, 332] on td "數量 1 數量" at bounding box center [578, 332] width 83 height 58
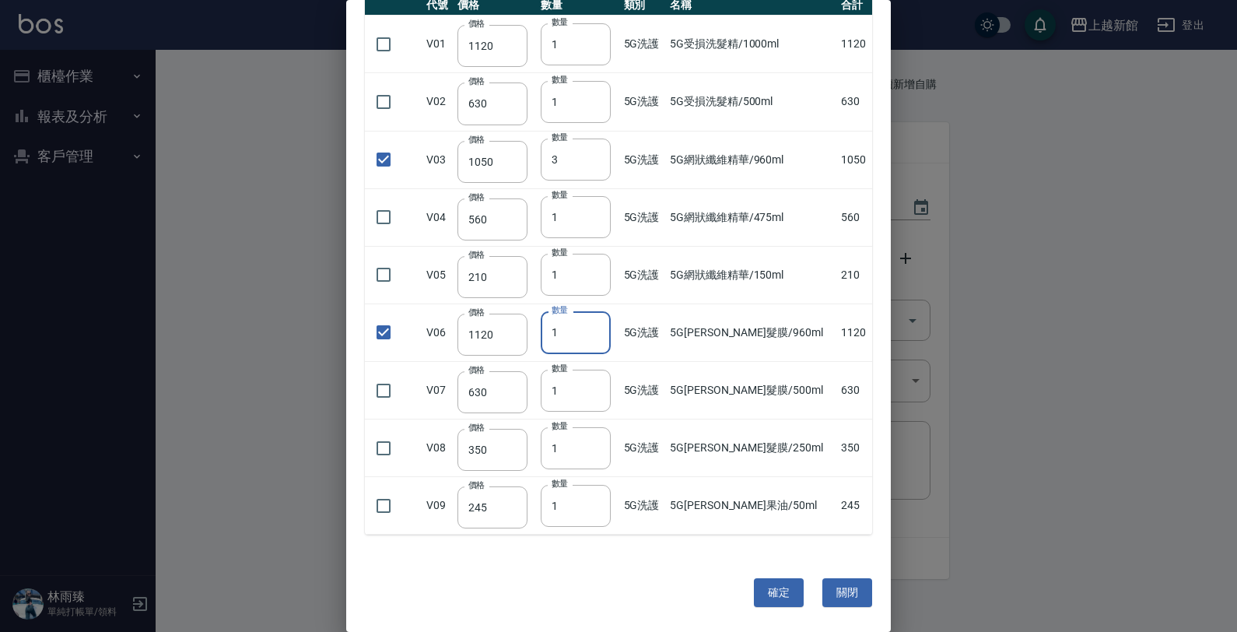
drag, startPoint x: 555, startPoint y: 329, endPoint x: 578, endPoint y: 333, distance: 23.7
click at [578, 333] on input "1" at bounding box center [576, 332] width 70 height 42
type input "4"
click at [786, 378] on td "5G[PERSON_NAME]髮膜/500ml" at bounding box center [751, 391] width 171 height 58
click at [380, 103] on input "checkbox" at bounding box center [383, 102] width 33 height 33
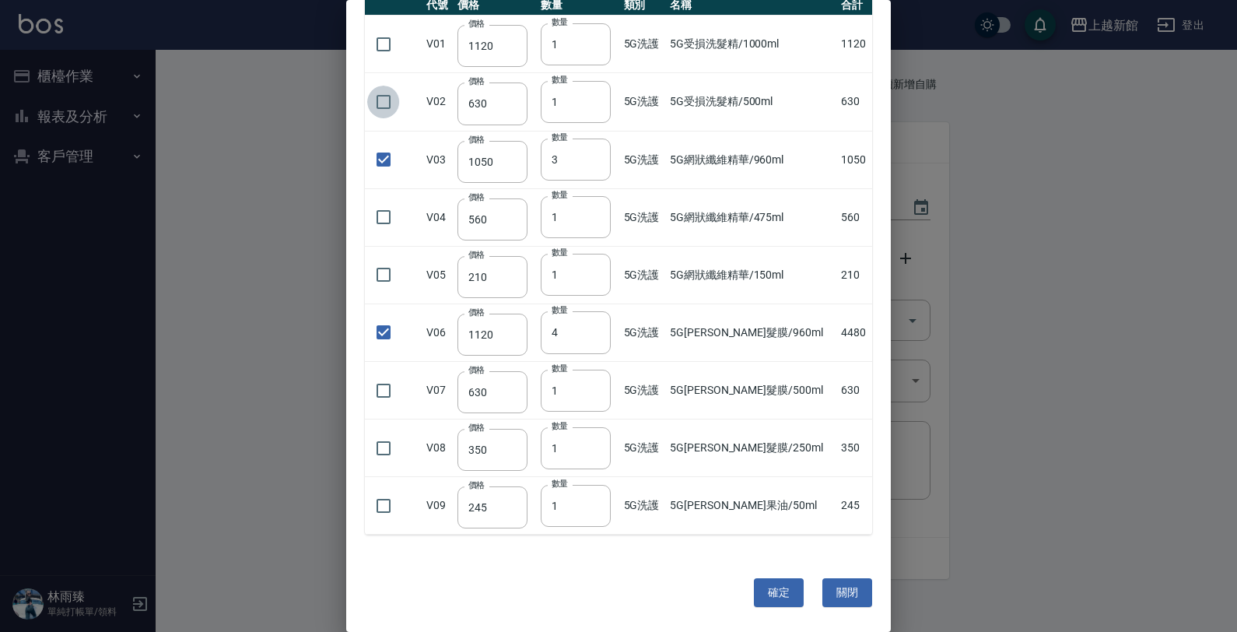
checkbox input "true"
drag, startPoint x: 572, startPoint y: 95, endPoint x: 452, endPoint y: 47, distance: 129.9
click at [521, 102] on tr "V02 價格 630 價格 數量 1 數量 5G洗護 5G受損洗髮精/500ml 630" at bounding box center [618, 102] width 507 height 58
type input "3"
click at [399, 43] on td at bounding box center [394, 45] width 58 height 58
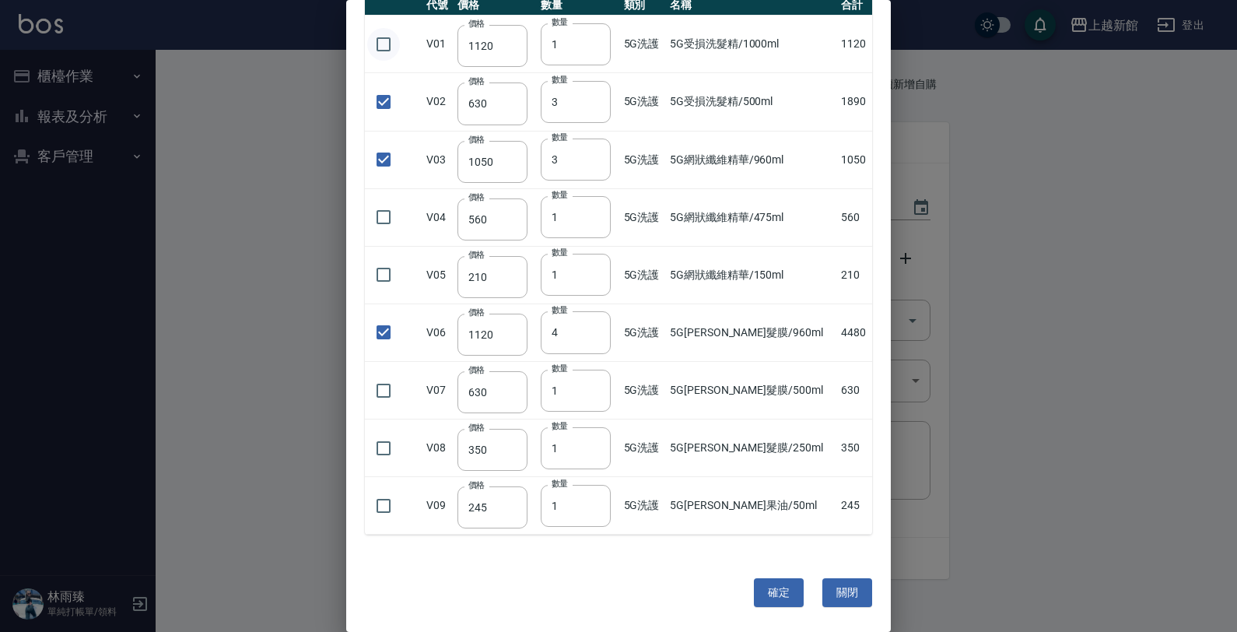
click at [383, 47] on input "checkbox" at bounding box center [383, 44] width 33 height 33
checkbox input "true"
drag, startPoint x: 565, startPoint y: 41, endPoint x: 496, endPoint y: 36, distance: 68.7
click at [502, 40] on tr "V01 價格 1120 價格 數量 1 數量 5G洗護 5G受損洗髮精/1000ml 1120" at bounding box center [618, 45] width 507 height 58
type input "3"
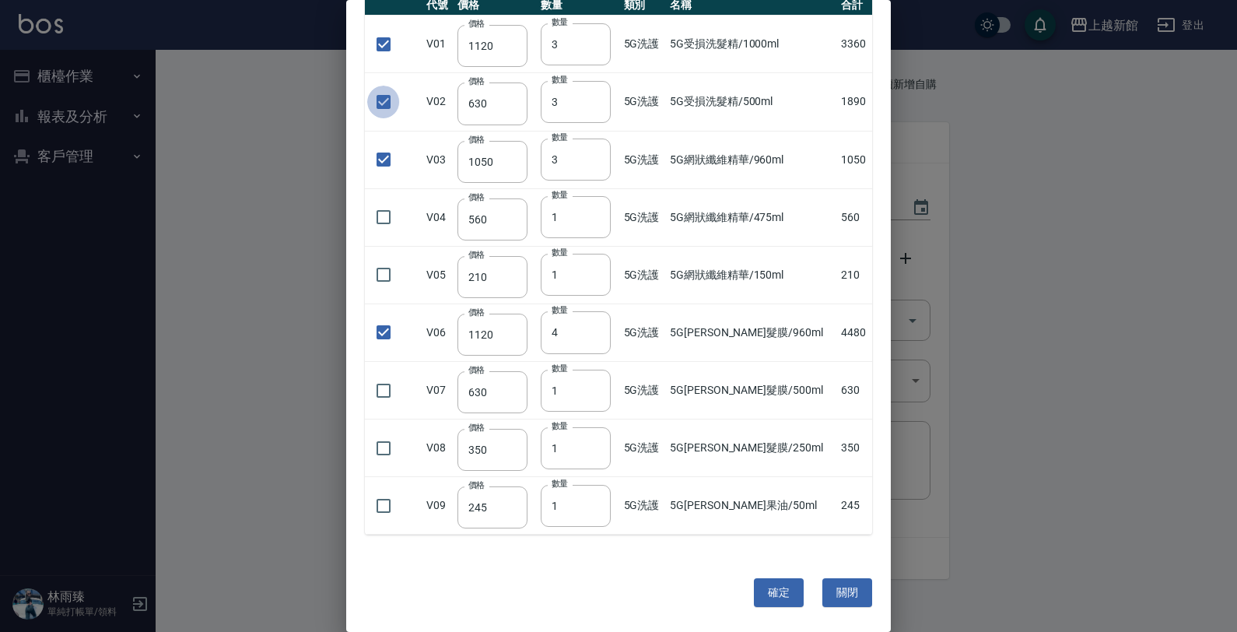
click at [381, 97] on input "checkbox" at bounding box center [383, 102] width 33 height 33
checkbox input "false"
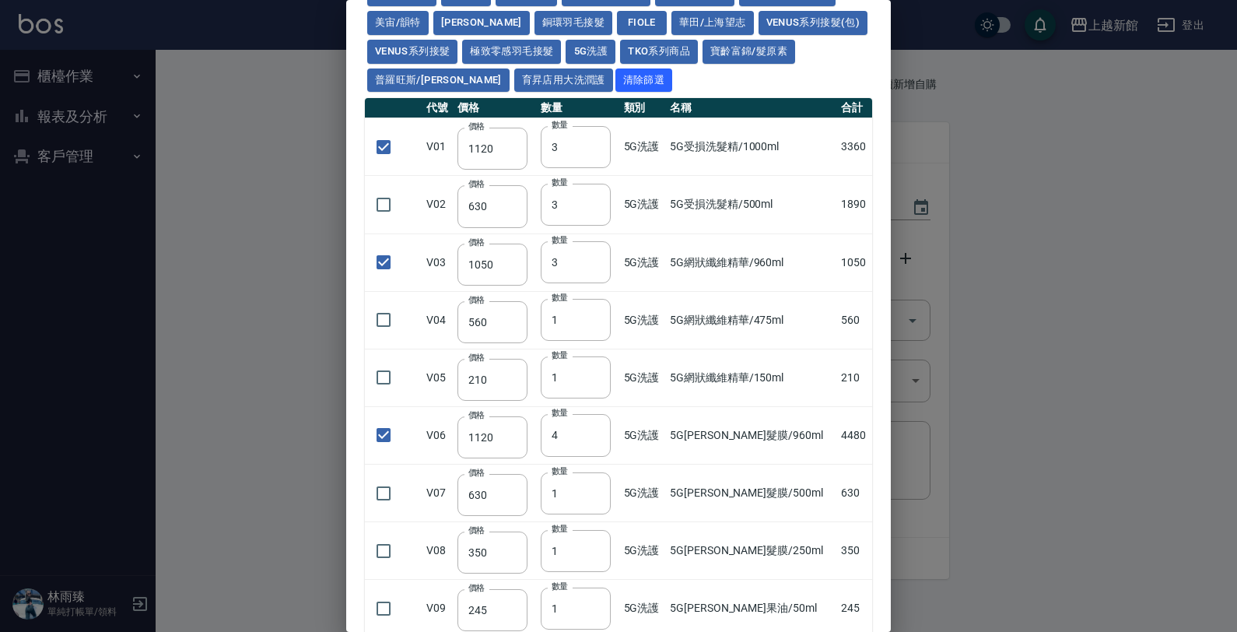
scroll to position [0, 0]
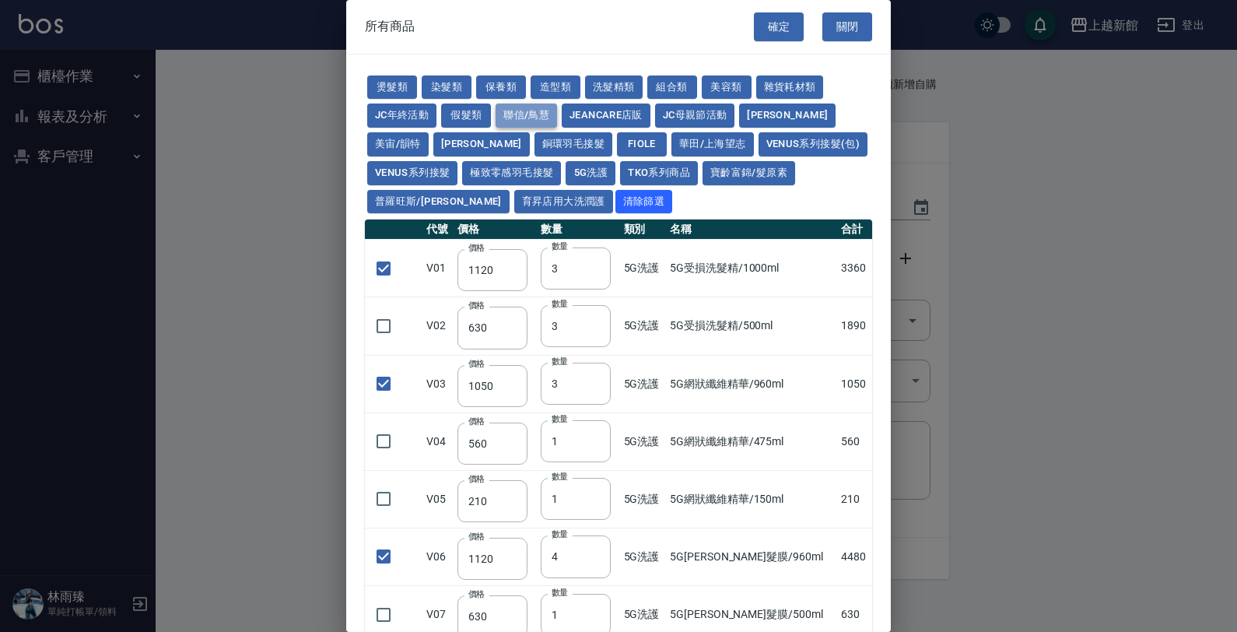
click at [513, 115] on button "聯信/鳥慧" at bounding box center [525, 115] width 61 height 24
checkbox input "false"
type input "500"
type input "1"
type input "324"
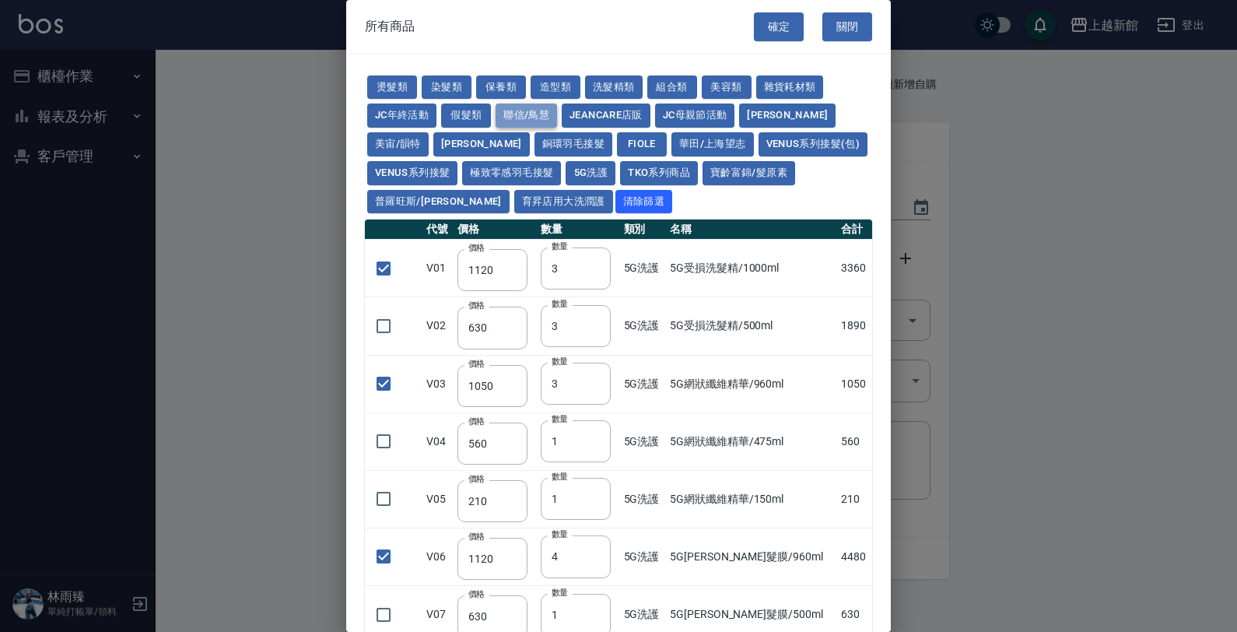
type input "1"
checkbox input "false"
type input "250"
type input "1"
checkbox input "true"
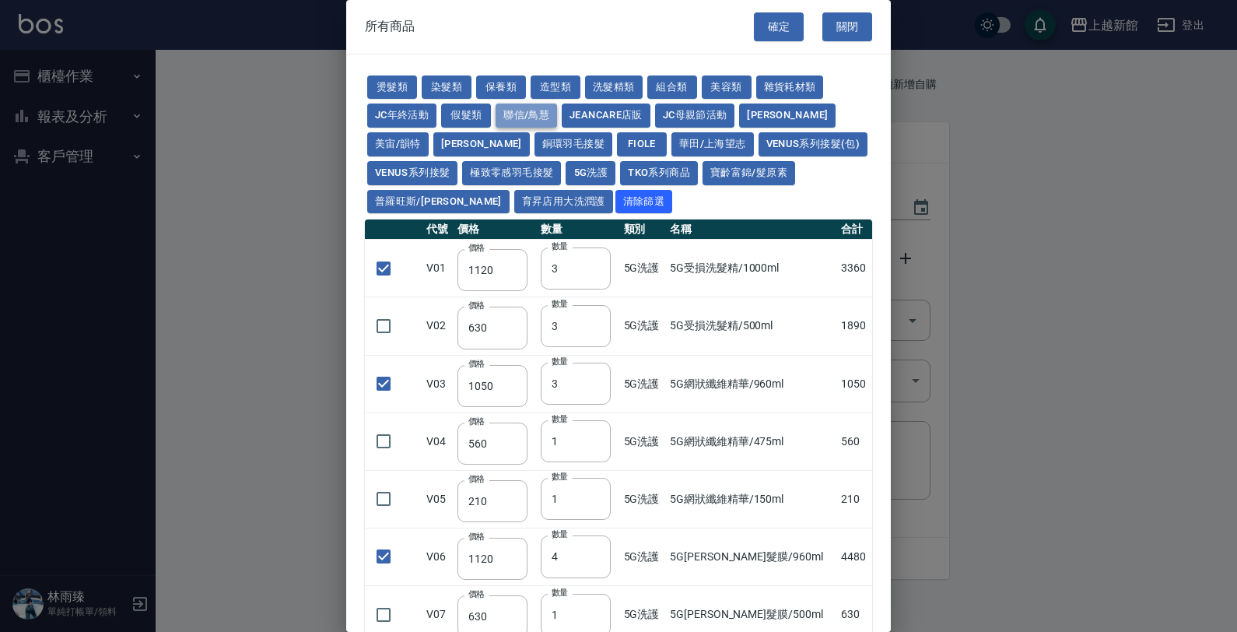
type input "2520"
type input "700"
checkbox input "false"
type input "420"
type input "1"
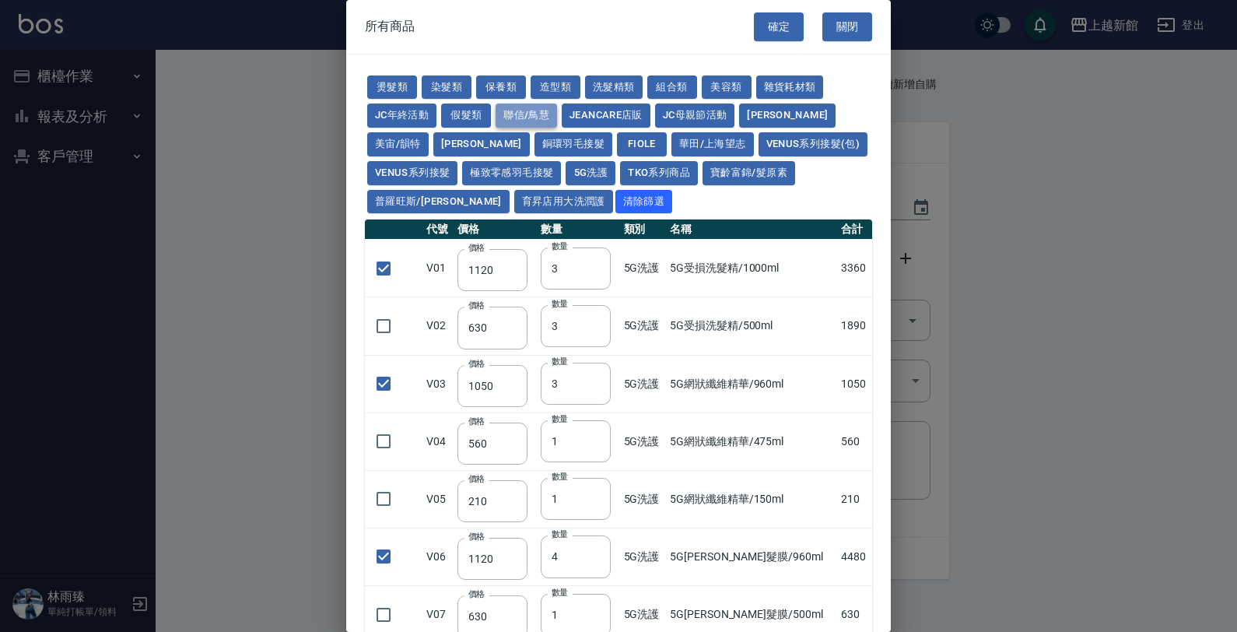
type input "280"
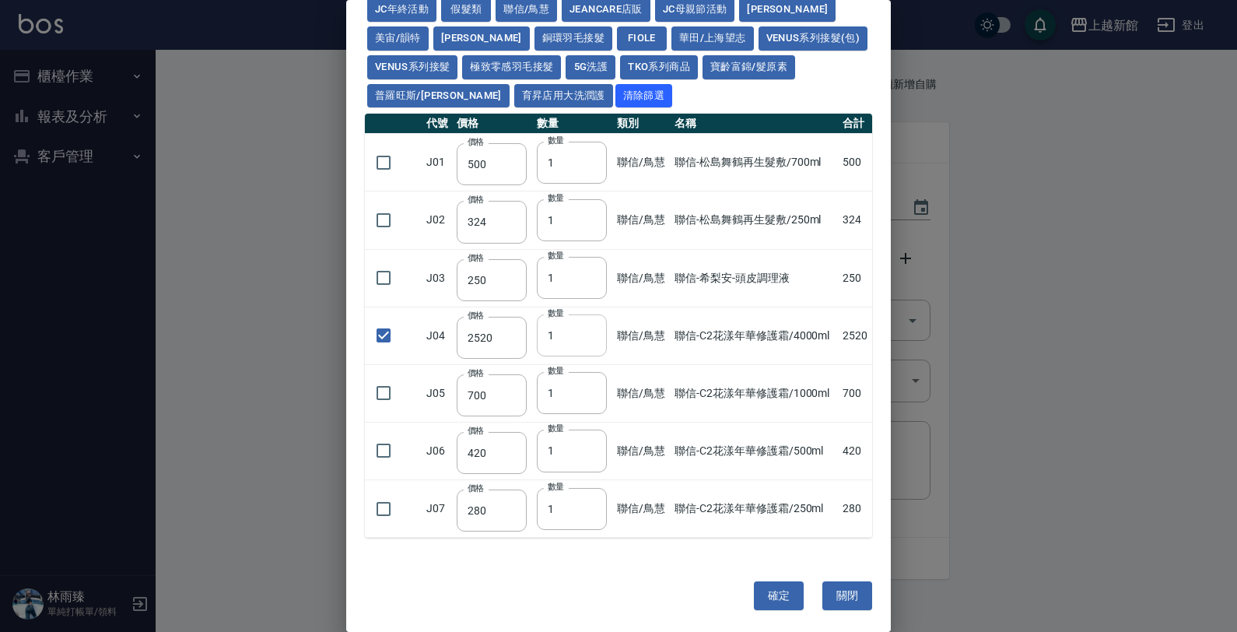
scroll to position [110, 0]
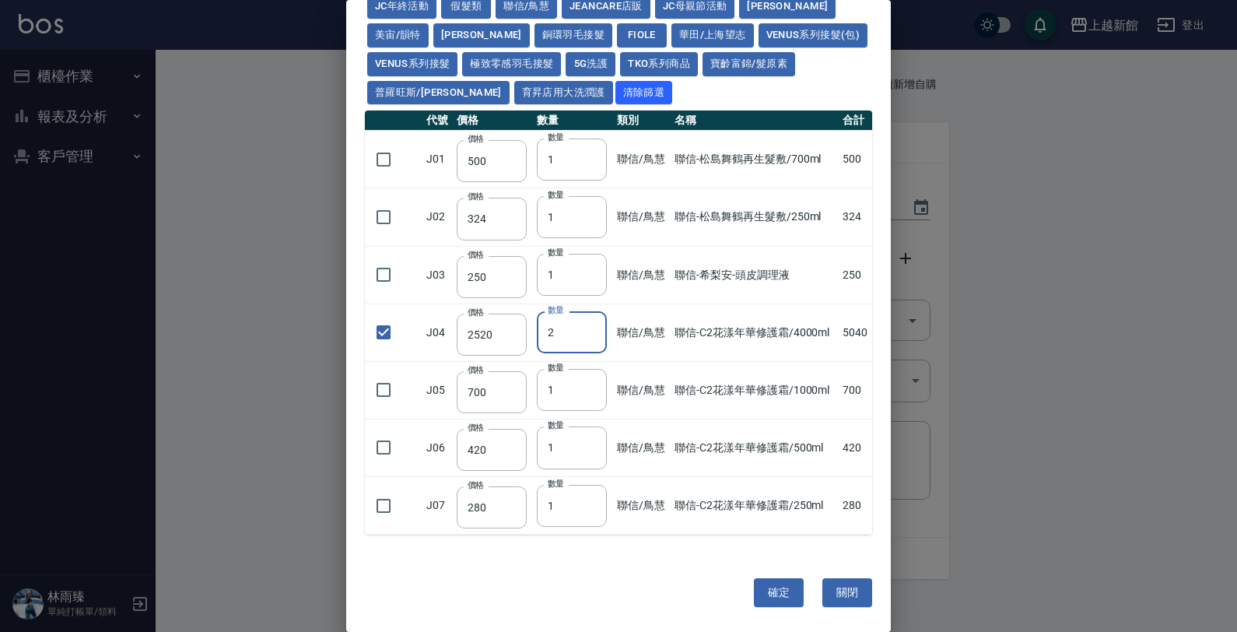
type input "2"
click at [587, 325] on input "2" at bounding box center [572, 332] width 70 height 42
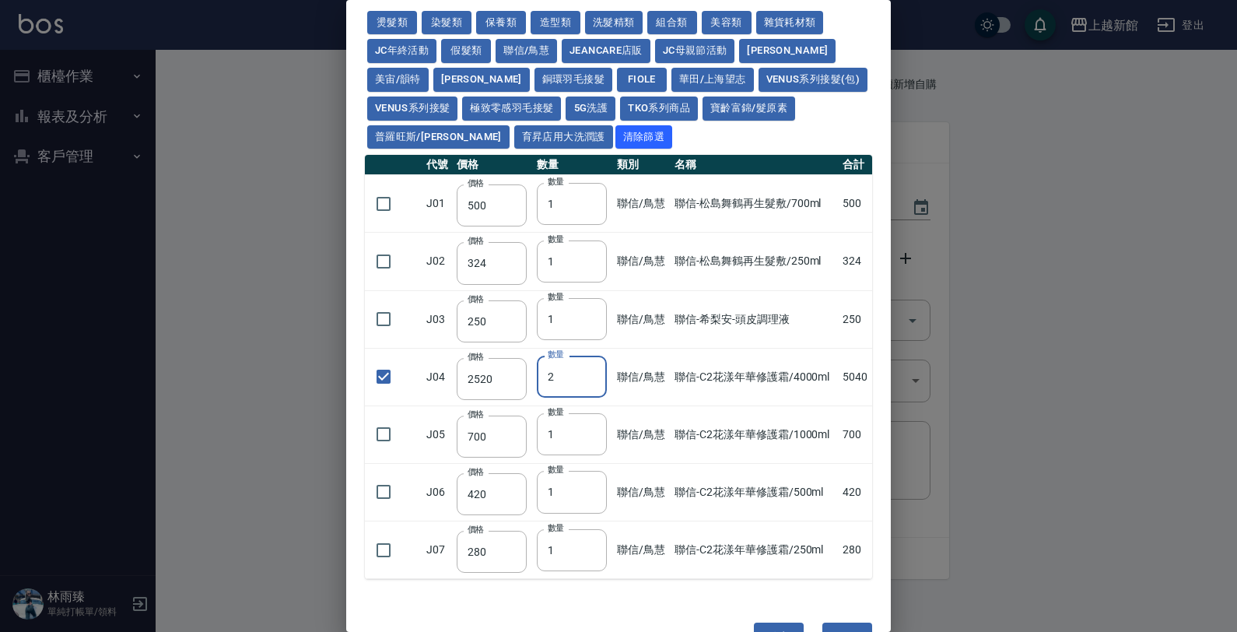
scroll to position [0, 0]
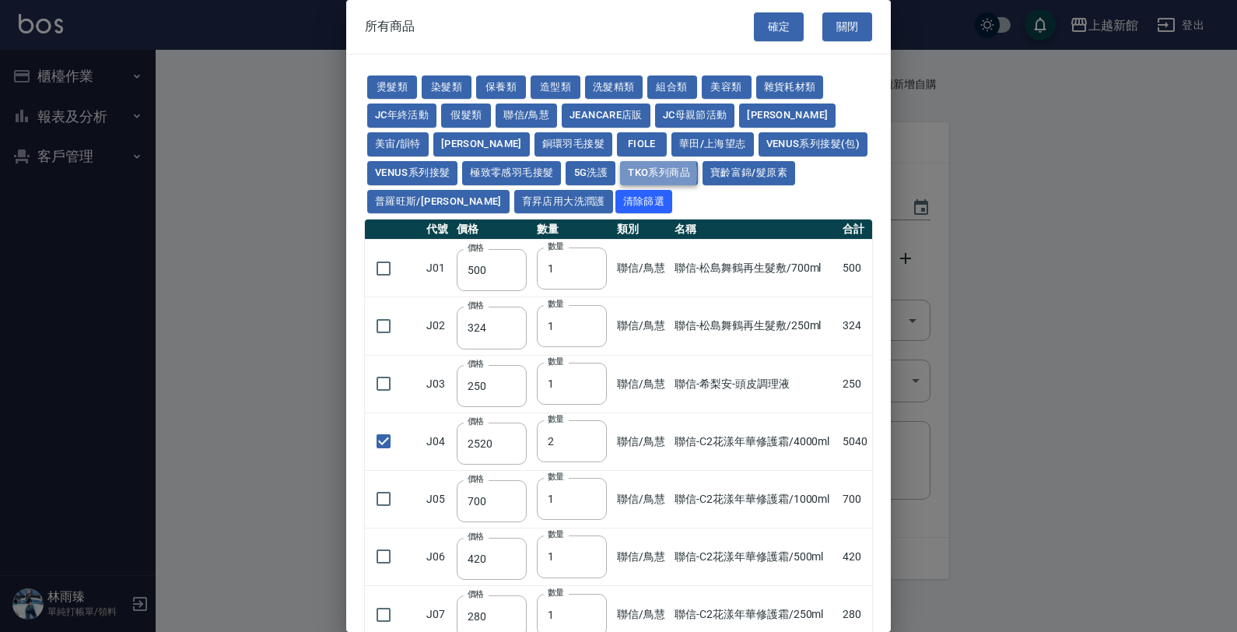
click at [620, 173] on button "TKO系列商品" at bounding box center [659, 173] width 78 height 24
type input "407"
type input "420"
checkbox input "false"
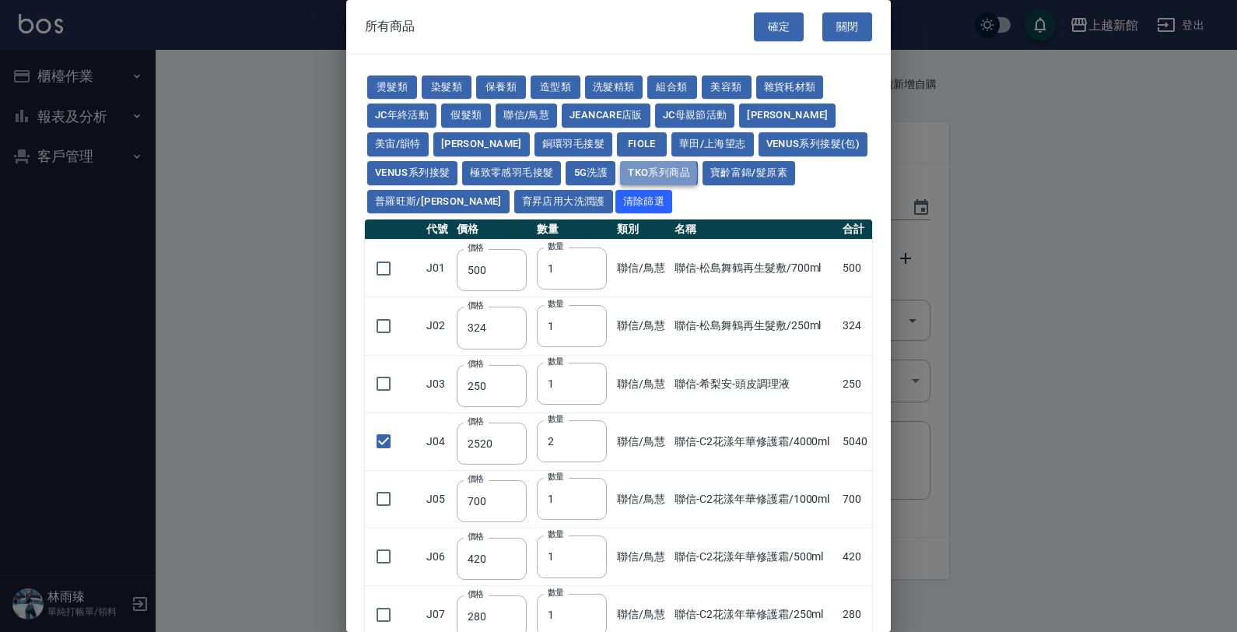
type input "1300"
type input "1"
type input "50"
type input "500"
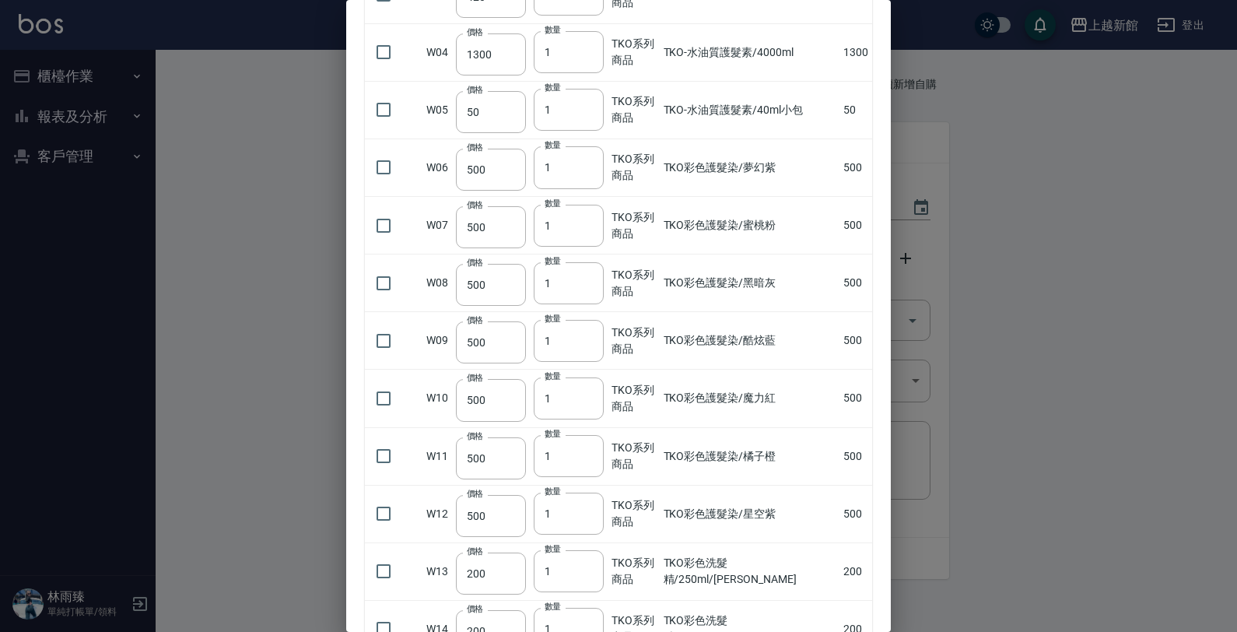
scroll to position [97, 0]
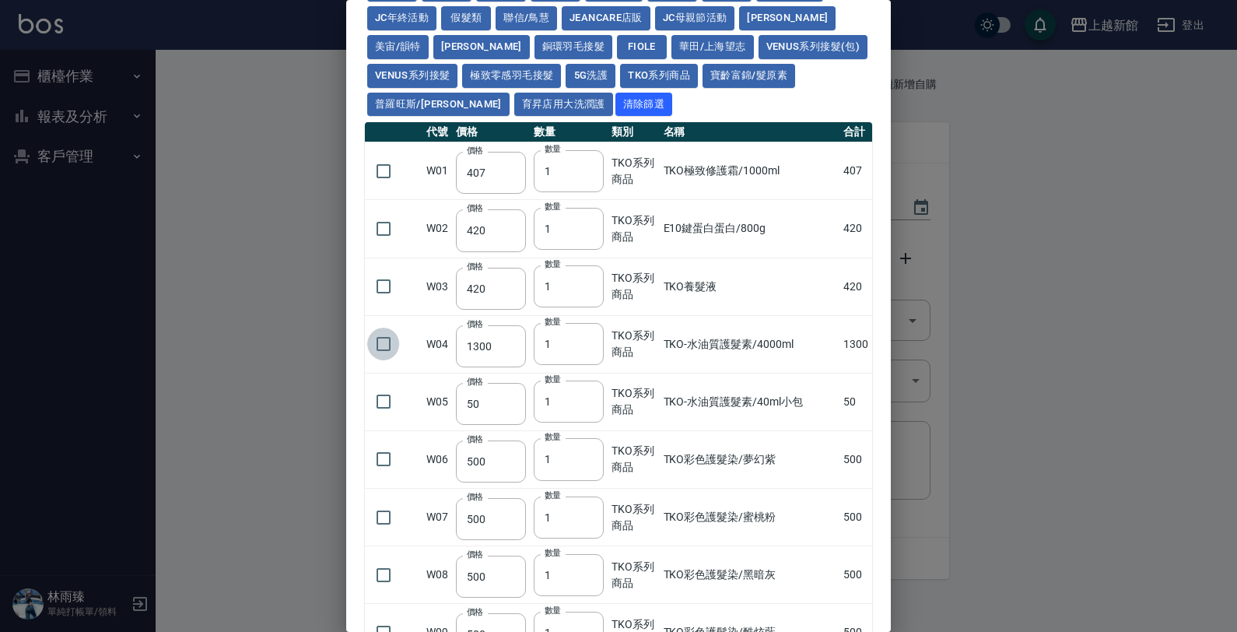
click at [385, 358] on input "checkbox" at bounding box center [383, 343] width 33 height 33
checkbox input "true"
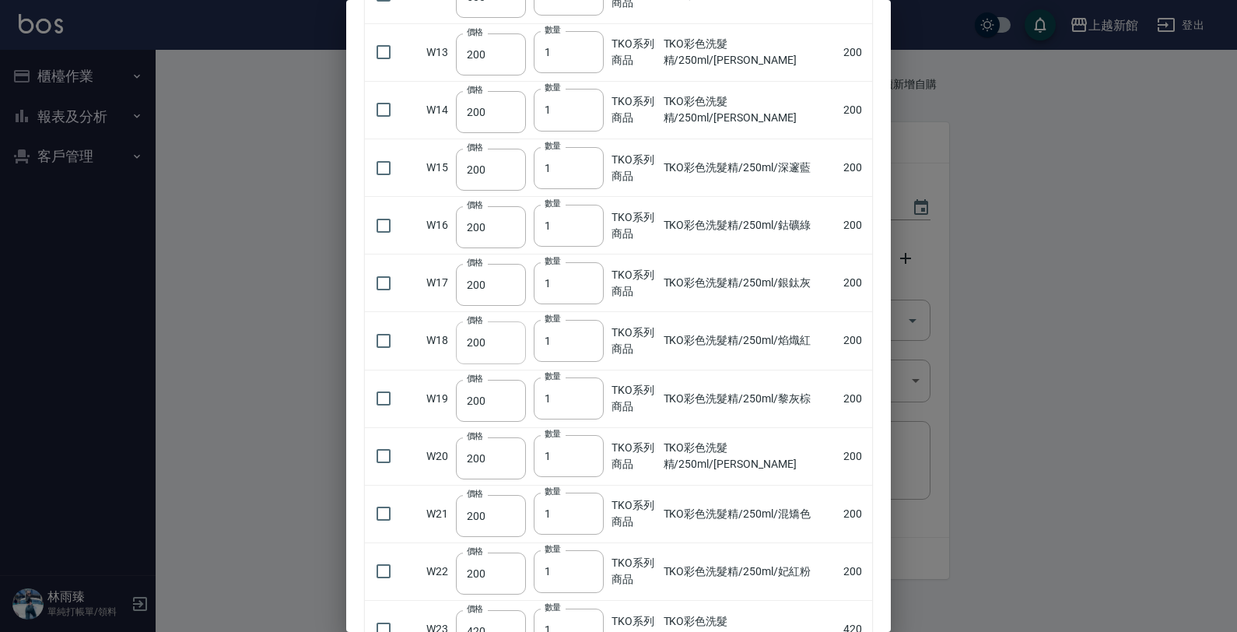
scroll to position [875, 0]
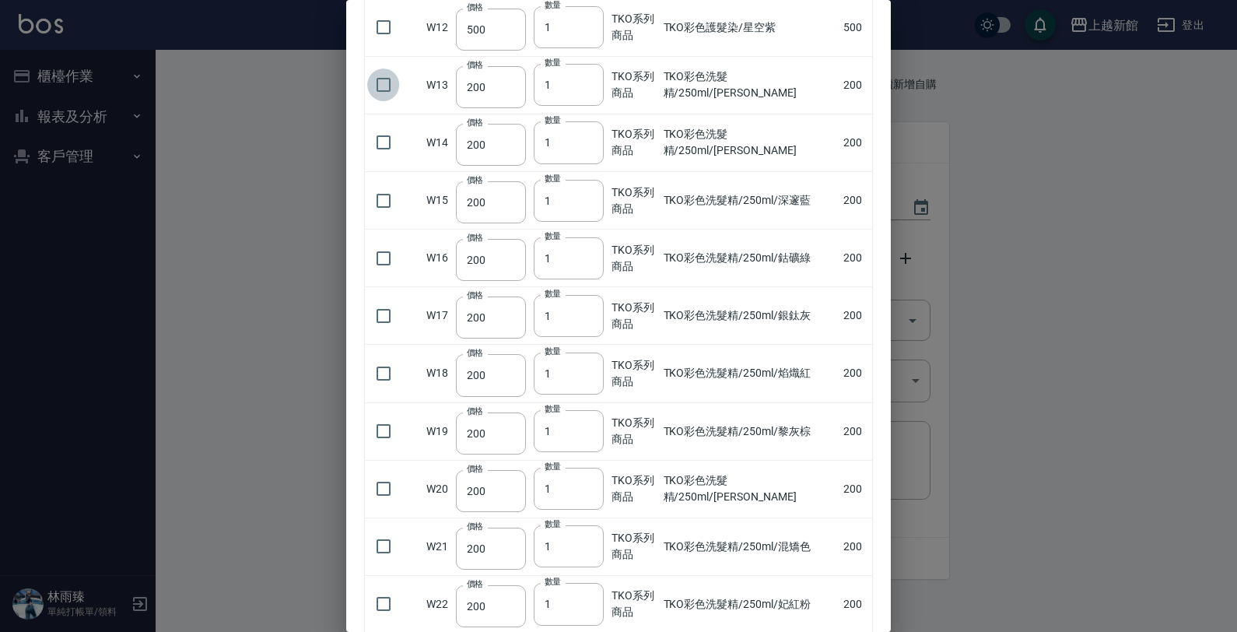
click at [387, 87] on input "checkbox" at bounding box center [383, 84] width 33 height 33
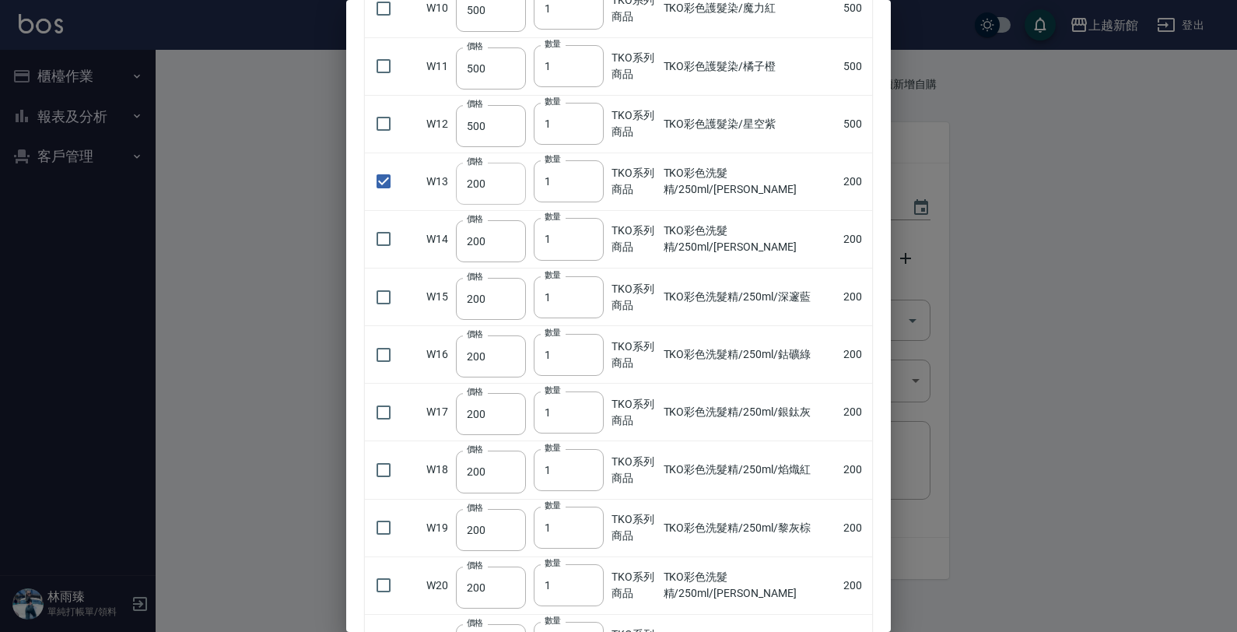
scroll to position [778, 0]
click at [366, 187] on td at bounding box center [394, 182] width 58 height 58
click at [379, 191] on input "checkbox" at bounding box center [383, 182] width 33 height 33
checkbox input "false"
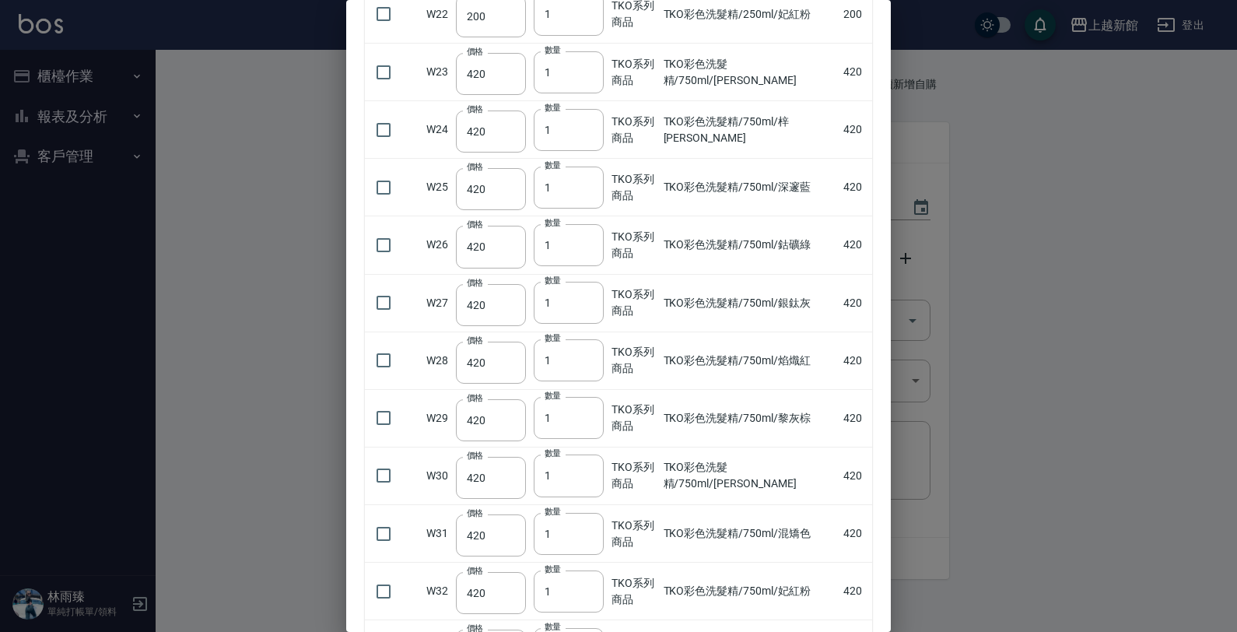
scroll to position [1418, 0]
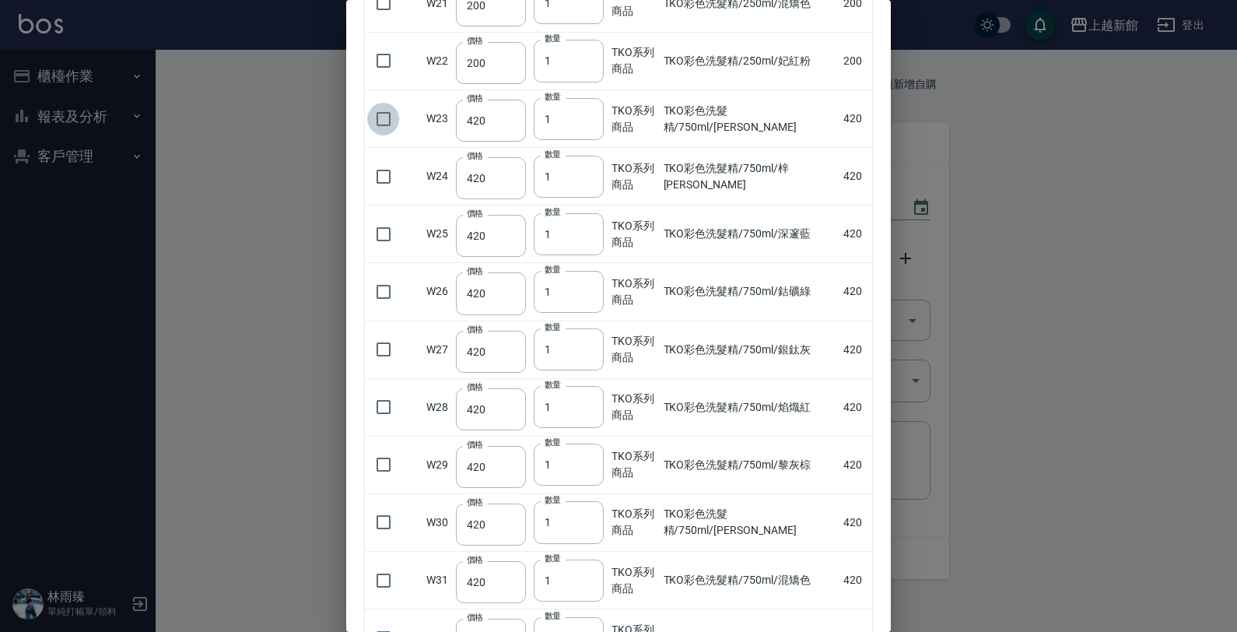
click at [370, 127] on input "checkbox" at bounding box center [383, 119] width 33 height 33
checkbox input "true"
click at [370, 299] on input "checkbox" at bounding box center [383, 291] width 33 height 33
checkbox input "true"
click at [397, 185] on input "checkbox" at bounding box center [383, 176] width 33 height 33
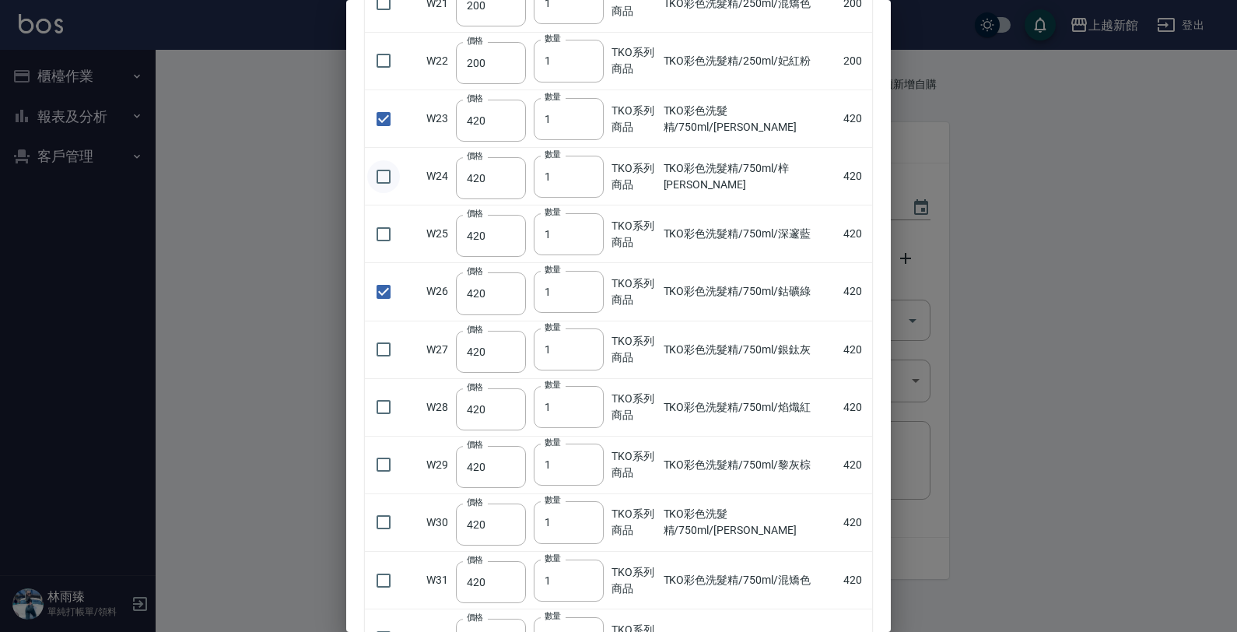
checkbox input "true"
drag, startPoint x: 562, startPoint y: 173, endPoint x: 472, endPoint y: 198, distance: 93.6
click at [442, 160] on tr "W24 價格 420 價格 數量 1 數量 TKO系列商品 TKO彩色洗髮精/750ml/梓藤紫 420" at bounding box center [618, 177] width 507 height 58
type input "3"
click at [389, 421] on input "checkbox" at bounding box center [383, 406] width 33 height 33
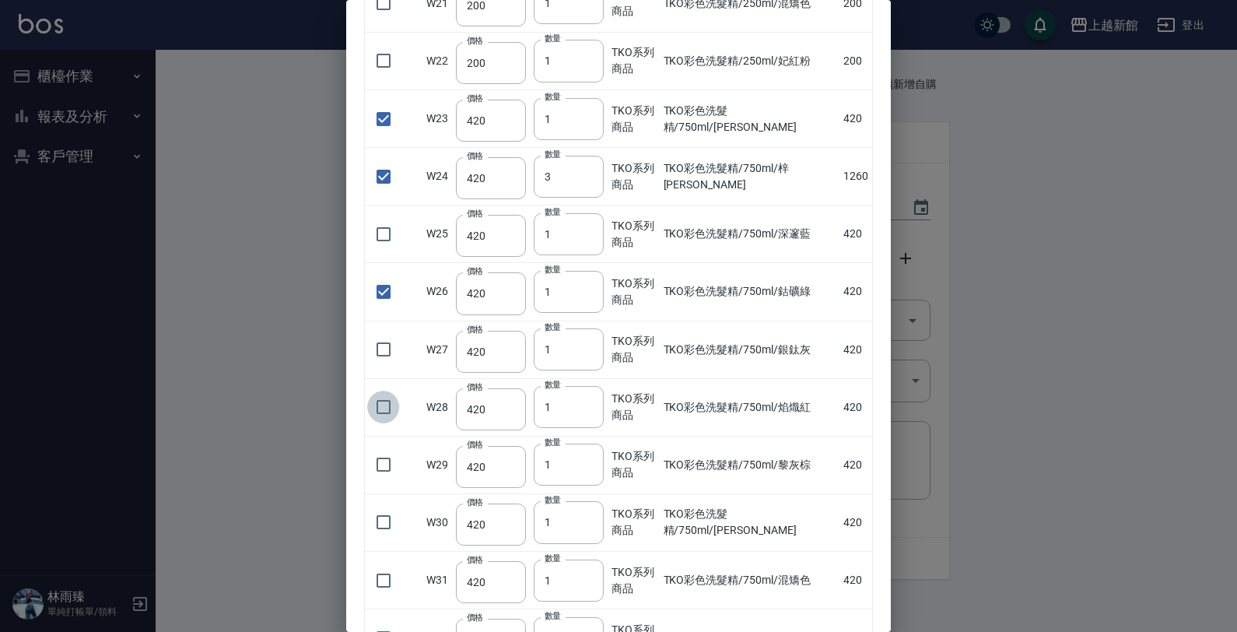
checkbox input "true"
drag, startPoint x: 394, startPoint y: 58, endPoint x: 390, endPoint y: 47, distance: 11.6
click at [390, 55] on input "checkbox" at bounding box center [383, 60] width 33 height 33
checkbox input "true"
drag, startPoint x: 360, startPoint y: 452, endPoint x: 377, endPoint y: 464, distance: 20.7
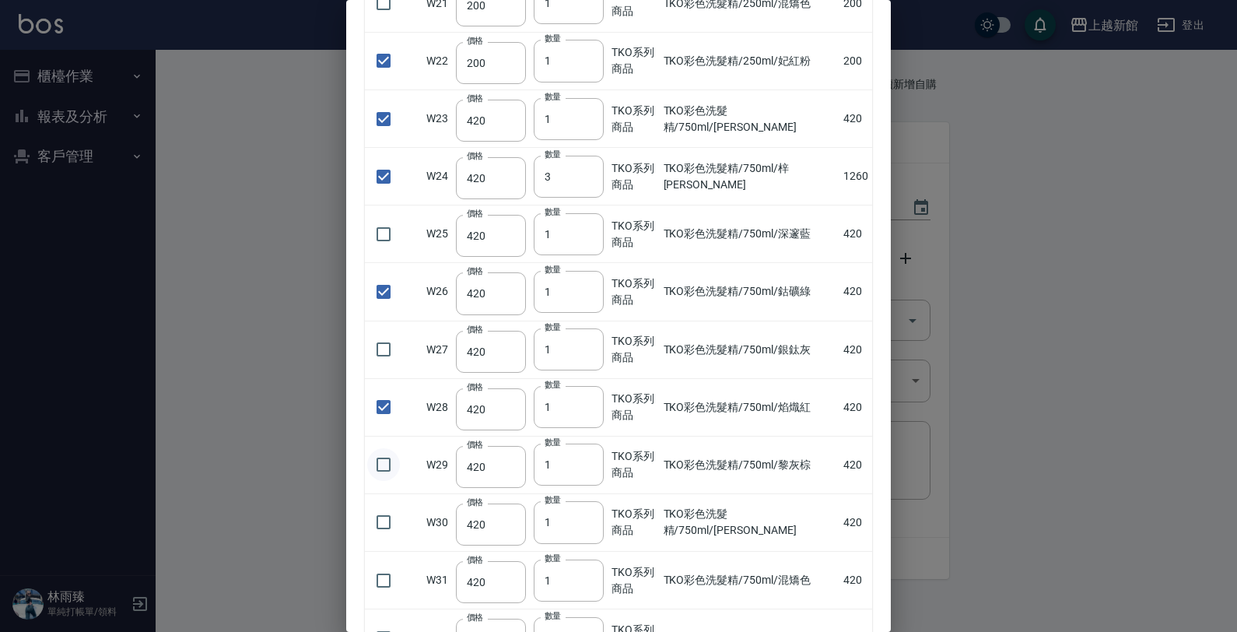
drag, startPoint x: 387, startPoint y: 471, endPoint x: 468, endPoint y: 457, distance: 82.9
click at [389, 471] on input "checkbox" at bounding box center [383, 464] width 33 height 33
checkbox input "true"
drag, startPoint x: 565, startPoint y: 468, endPoint x: 558, endPoint y: 463, distance: 8.9
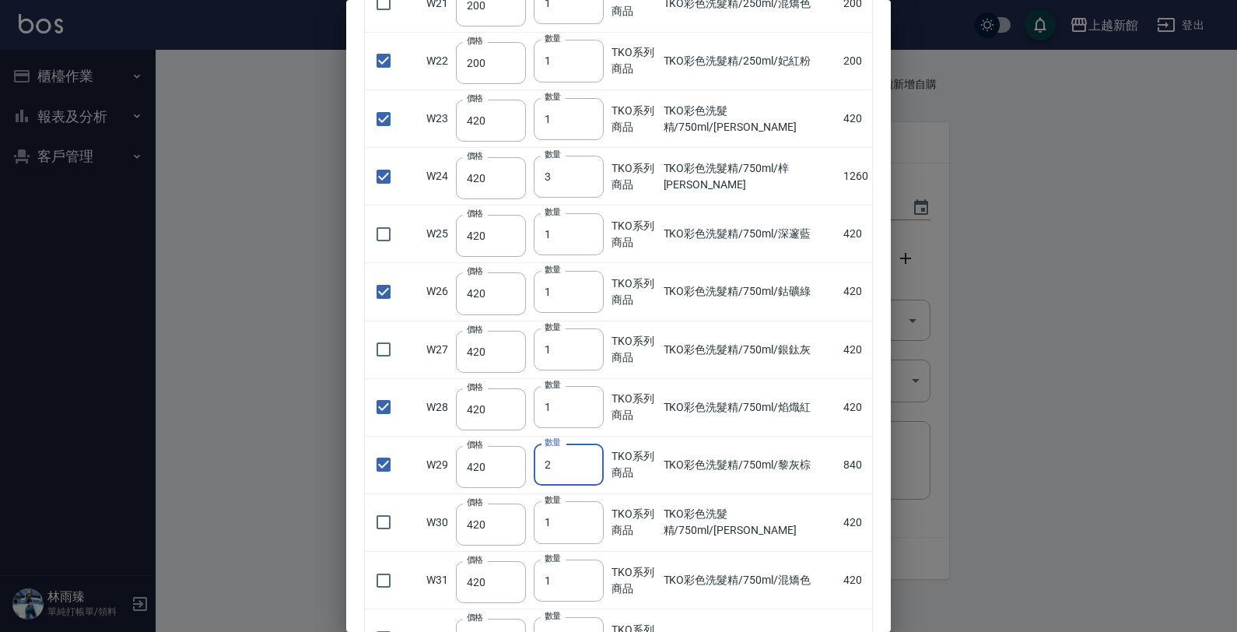
click at [534, 465] on input "3" at bounding box center [569, 464] width 70 height 42
drag, startPoint x: 562, startPoint y: 467, endPoint x: 491, endPoint y: 473, distance: 71.1
click at [494, 475] on tr "W29 價格 420 價格 數量 3 數量 TKO系列商品 TKO彩色洗髮精/750ml/黎灰棕 1260" at bounding box center [618, 465] width 507 height 58
type input "4"
click at [386, 239] on input "checkbox" at bounding box center [383, 234] width 33 height 33
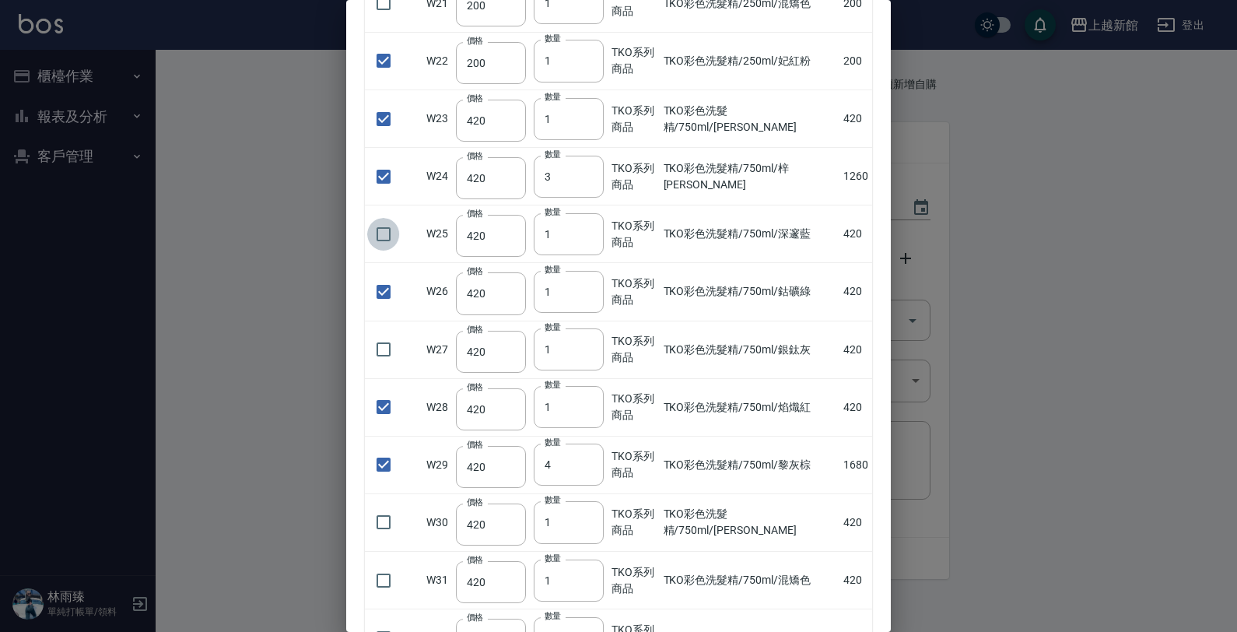
checkbox input "true"
drag, startPoint x: 552, startPoint y: 246, endPoint x: 511, endPoint y: 222, distance: 47.4
click at [517, 235] on tr "W25 價格 420 價格 數量 1 數量 TKO系列商品 TKO彩色洗髮精/750ml/深邃藍 420" at bounding box center [618, 234] width 507 height 58
type input "3"
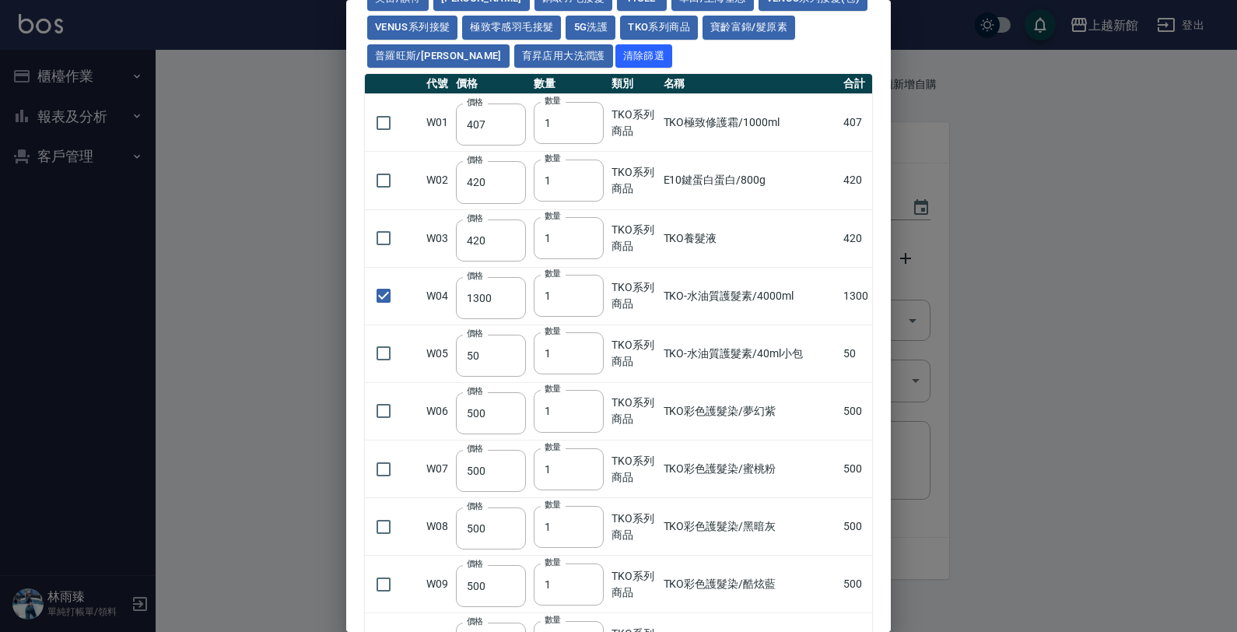
scroll to position [0, 0]
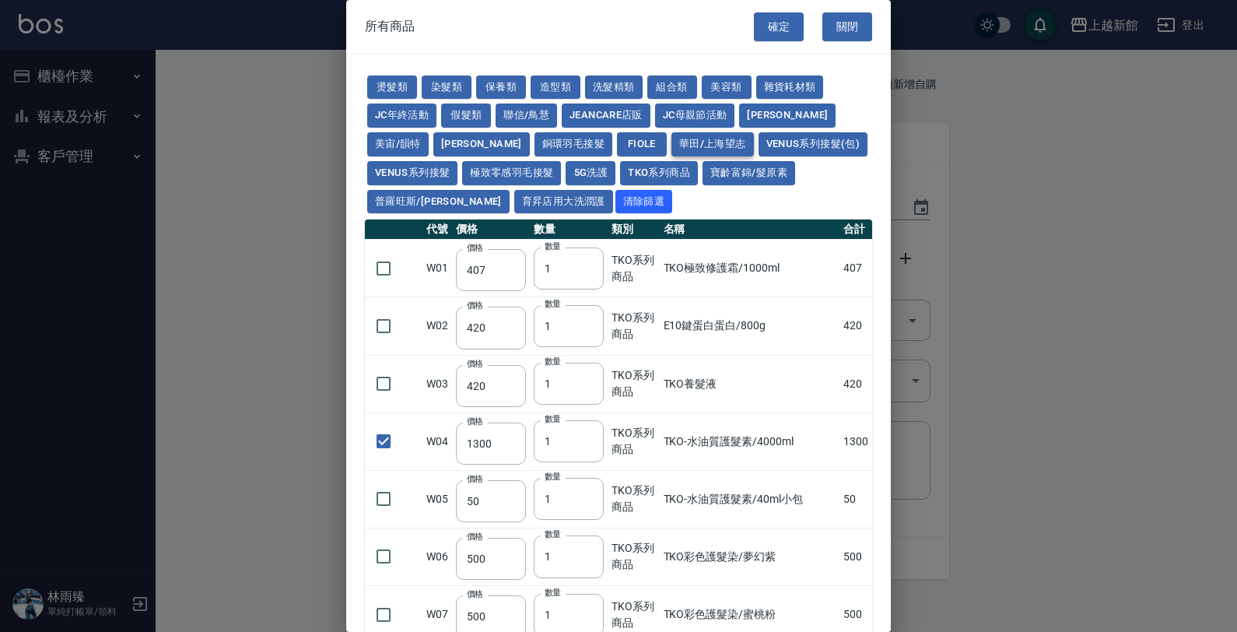
click at [671, 141] on button "華田/上海望志" at bounding box center [712, 144] width 82 height 24
type input "3220"
type input "490"
type input "450"
checkbox input "false"
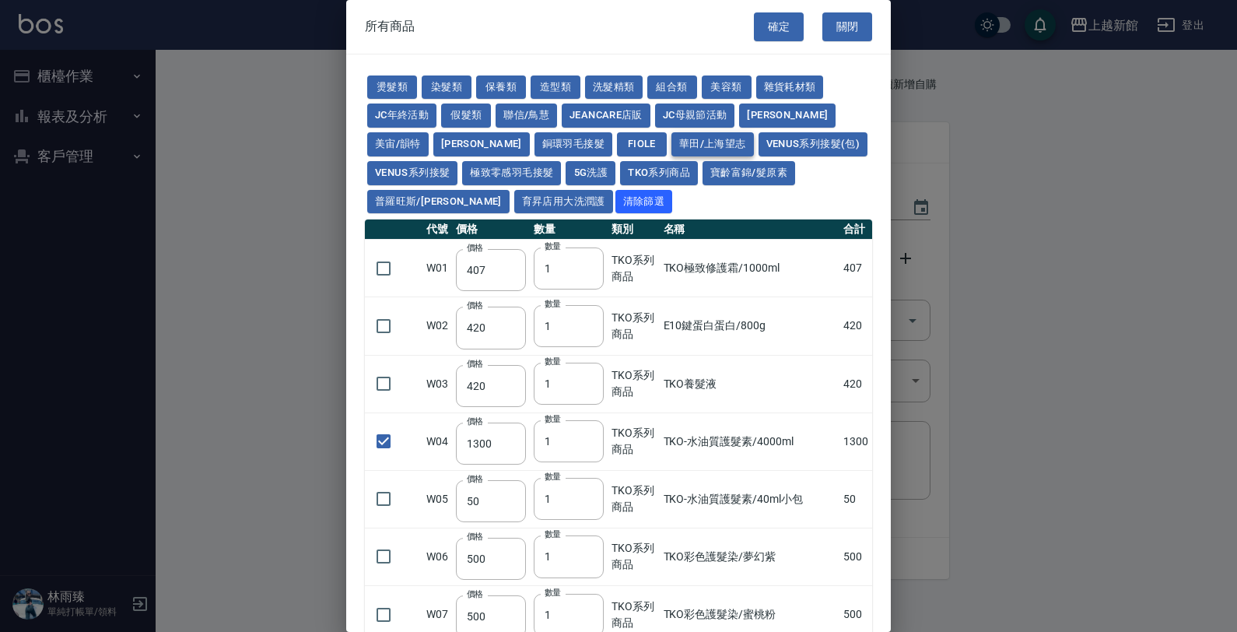
type input "450"
type input "350"
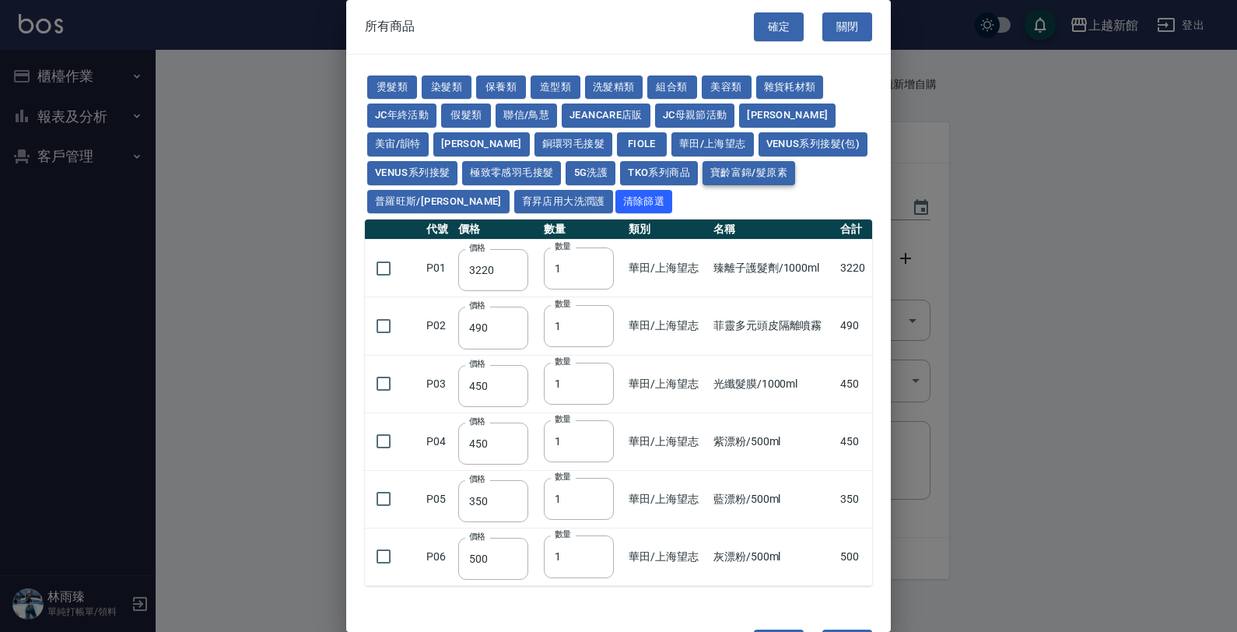
click at [702, 177] on button "寶齡富錦/髮原素" at bounding box center [748, 173] width 93 height 24
checkbox input "true"
type input "319"
type input "254"
type input "1099"
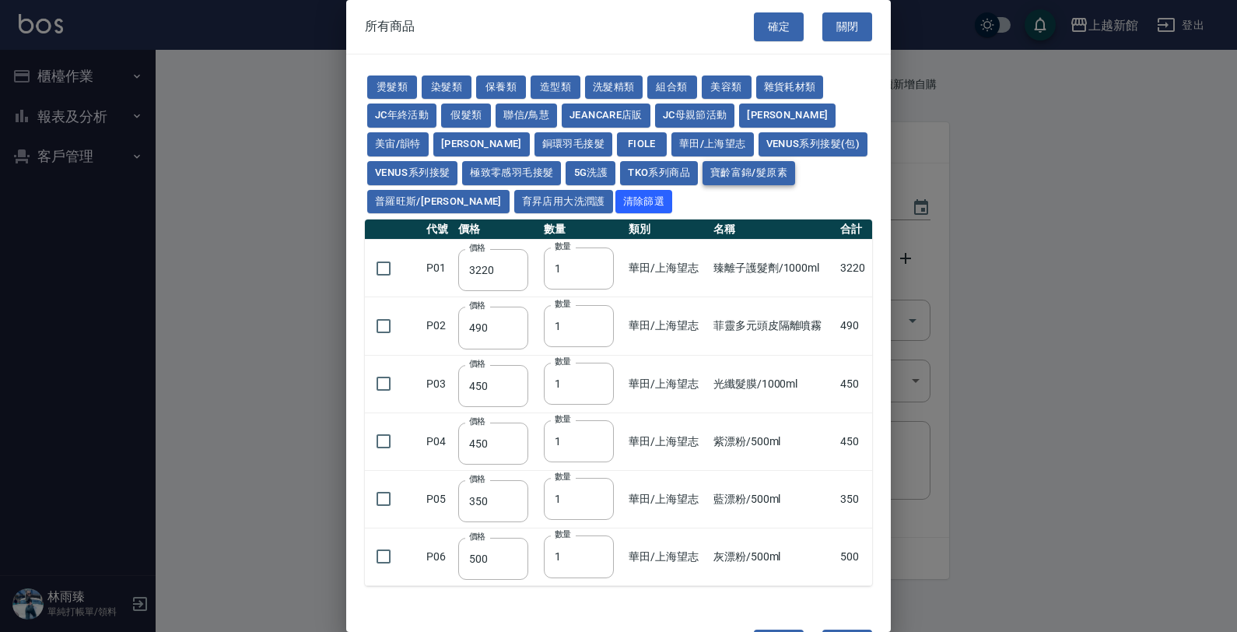
type input "640"
type input "481"
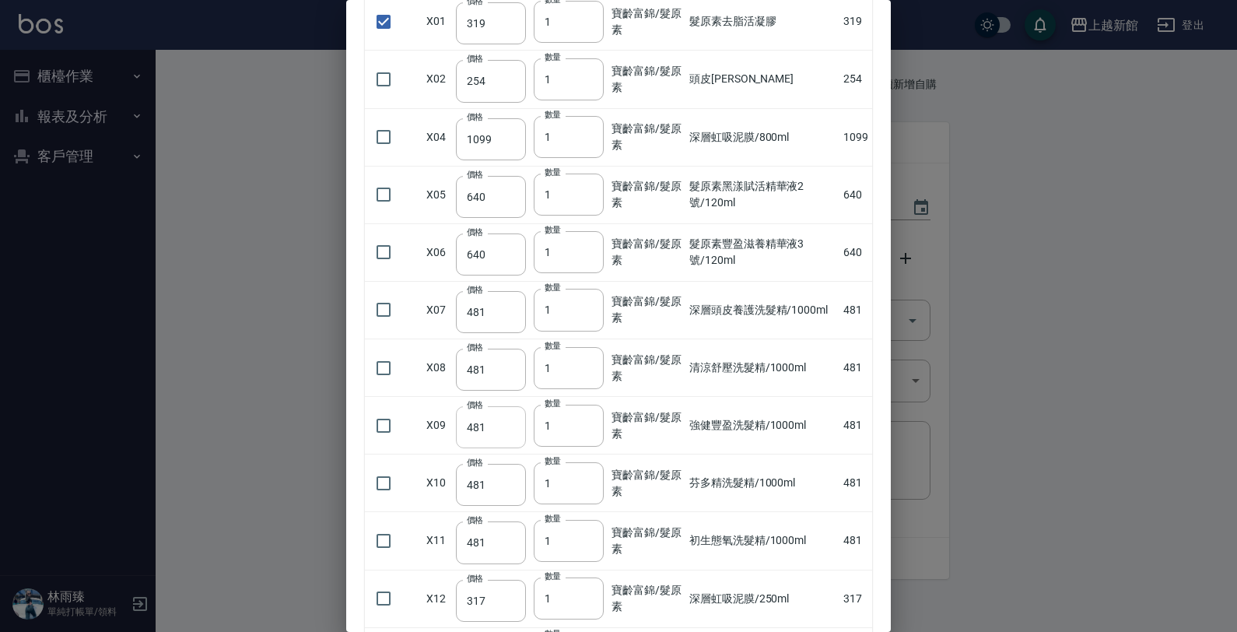
scroll to position [292, 0]
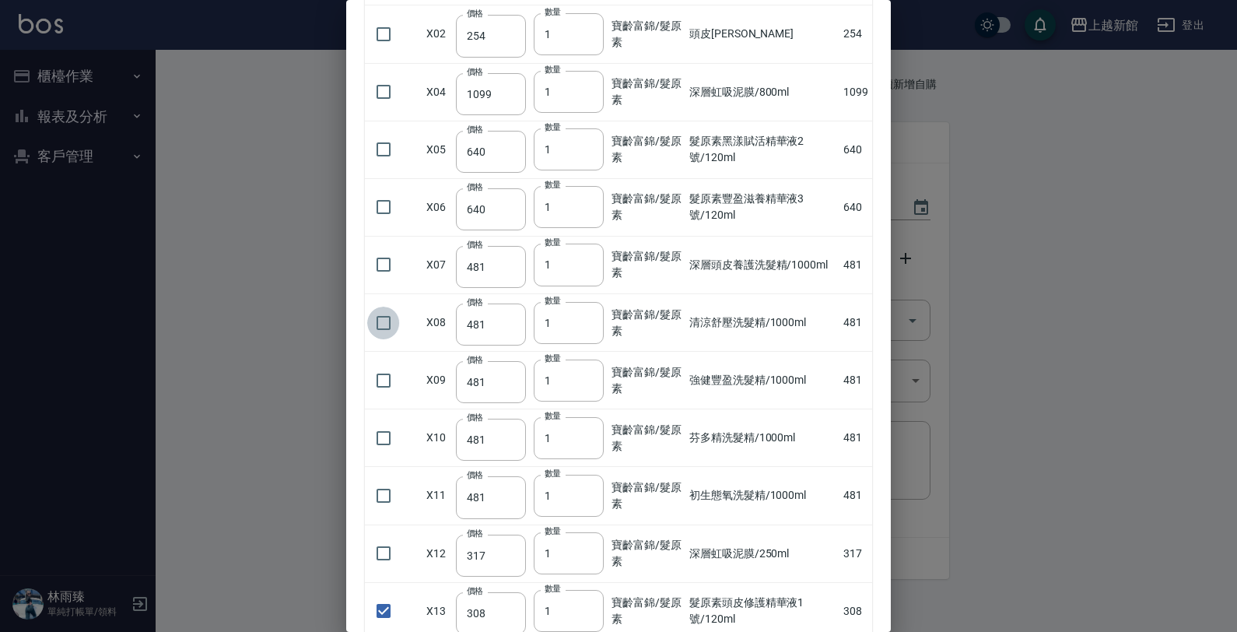
click at [370, 327] on input "checkbox" at bounding box center [383, 322] width 33 height 33
checkbox input "true"
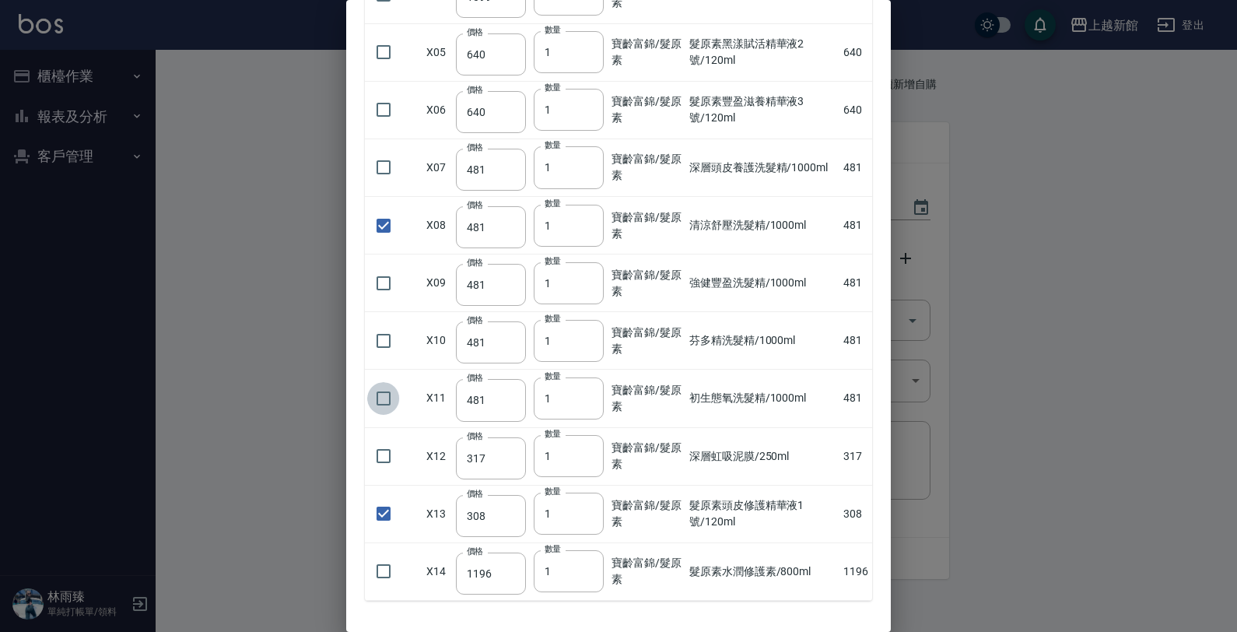
click at [387, 405] on input "checkbox" at bounding box center [383, 398] width 33 height 33
checkbox input "true"
click at [367, 340] on input "checkbox" at bounding box center [383, 340] width 33 height 33
checkbox input "true"
drag, startPoint x: 545, startPoint y: 345, endPoint x: 534, endPoint y: 348, distance: 11.3
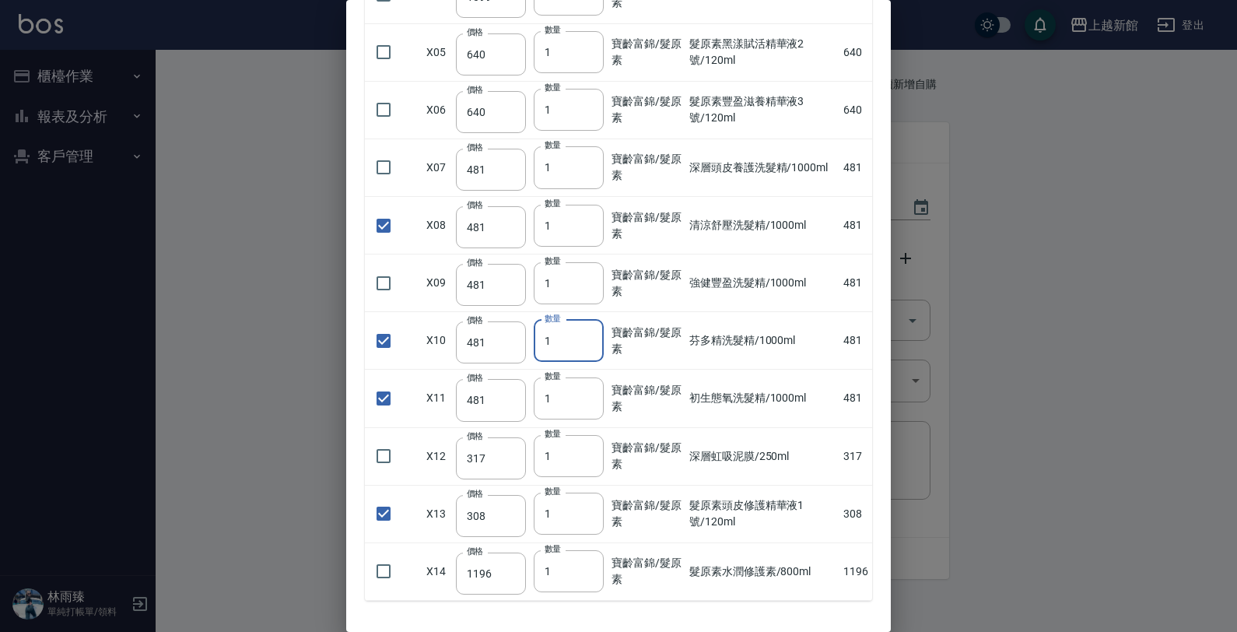
click at [534, 348] on input "1" at bounding box center [569, 341] width 70 height 42
drag, startPoint x: 542, startPoint y: 336, endPoint x: 553, endPoint y: 334, distance: 11.0
click at [553, 334] on input "1" at bounding box center [569, 341] width 70 height 42
type input "3"
click at [769, 371] on td "初生態氧洗髮精/1000ml" at bounding box center [762, 398] width 154 height 58
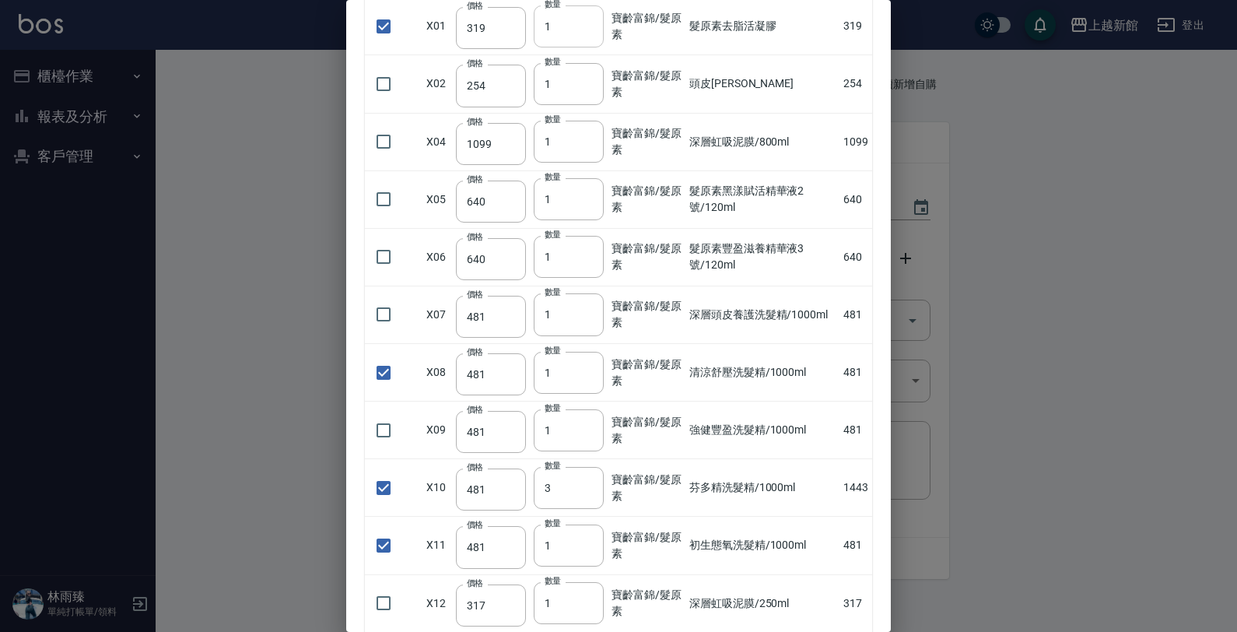
scroll to position [0, 0]
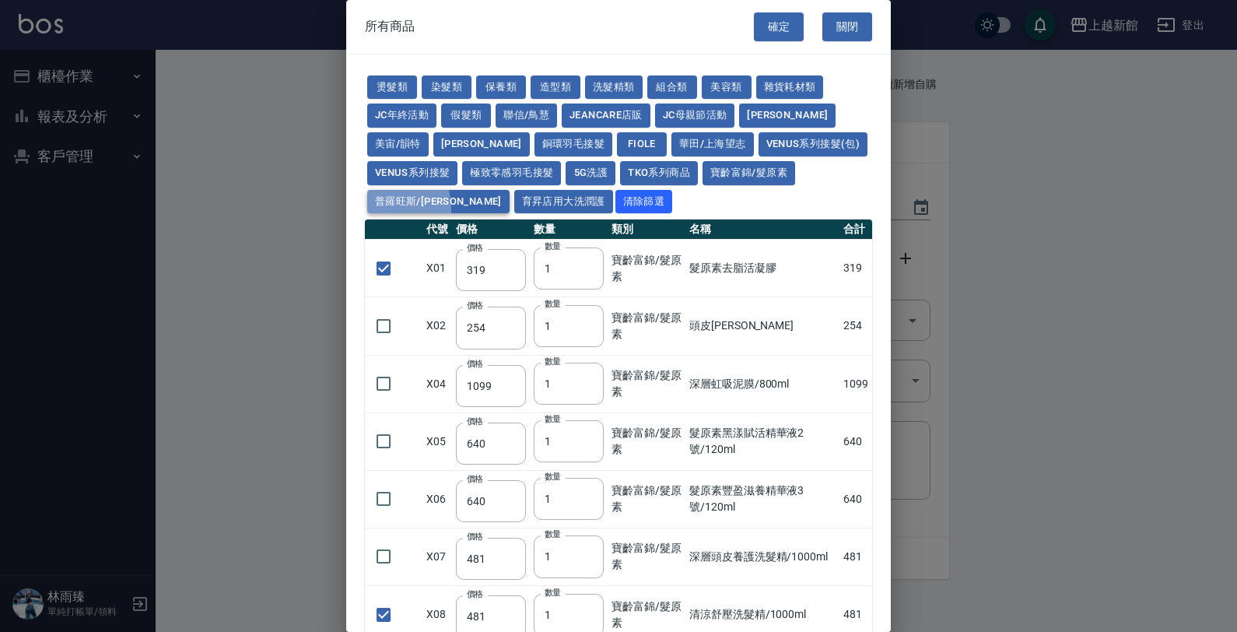
click at [509, 190] on button "普羅旺斯/[PERSON_NAME]" at bounding box center [438, 202] width 142 height 24
checkbox input "false"
type input "308"
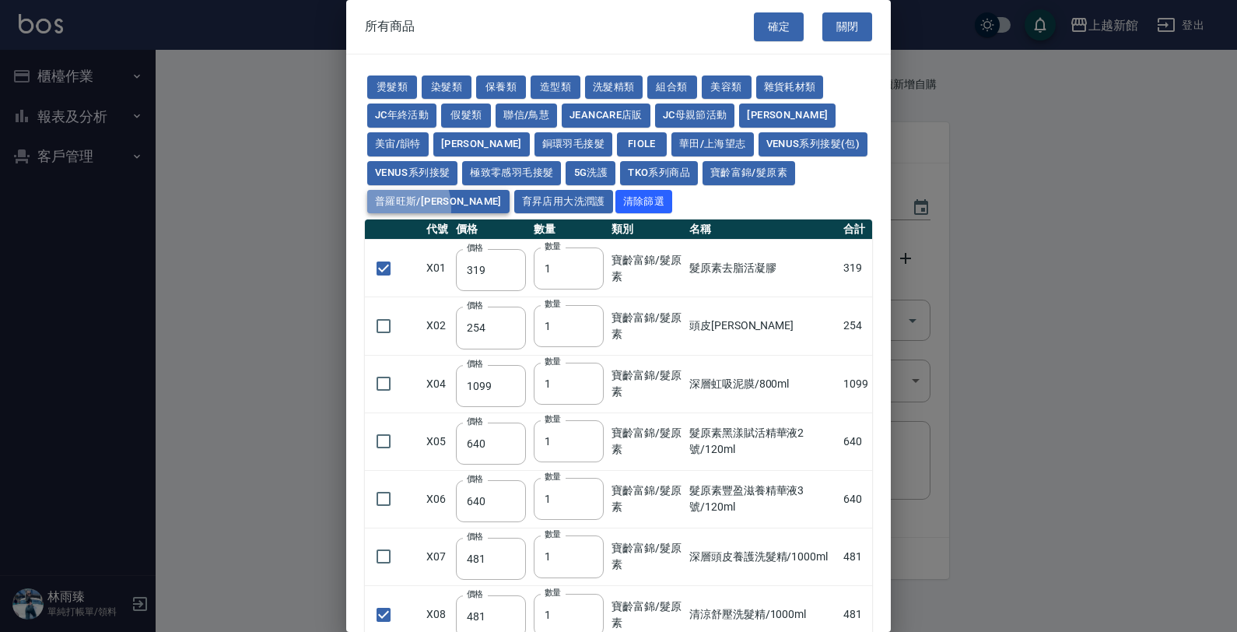
type input "308"
type input "273"
checkbox input "false"
type input "168"
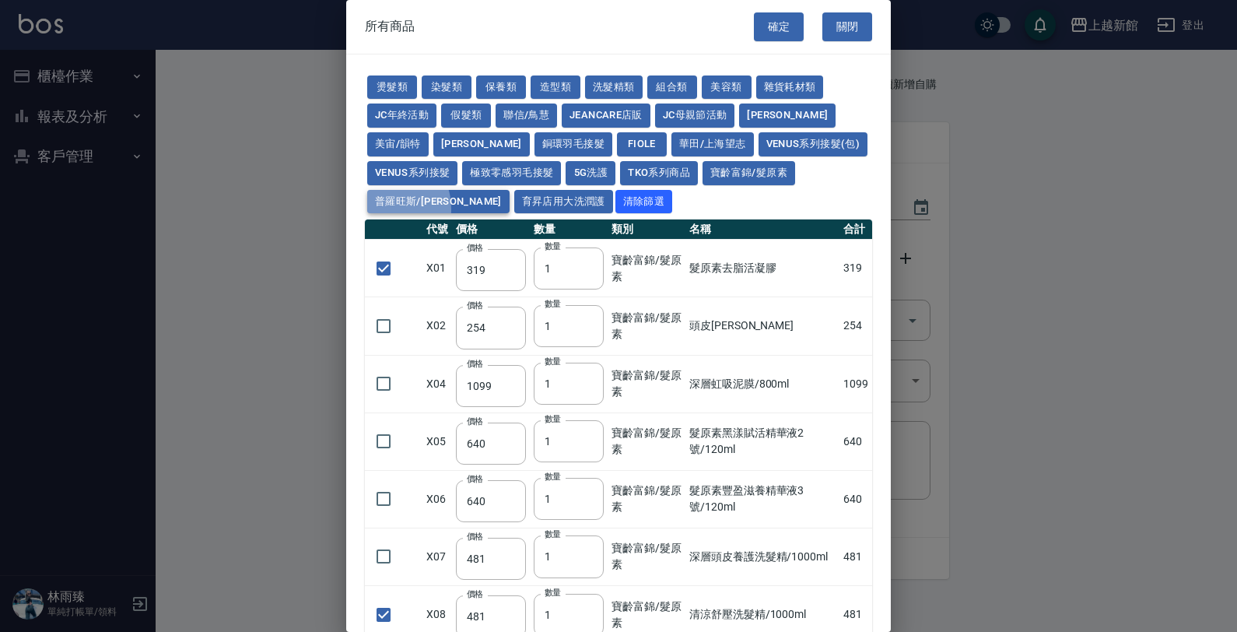
type input "168"
checkbox input "false"
type input "168"
type input "1"
checkbox input "false"
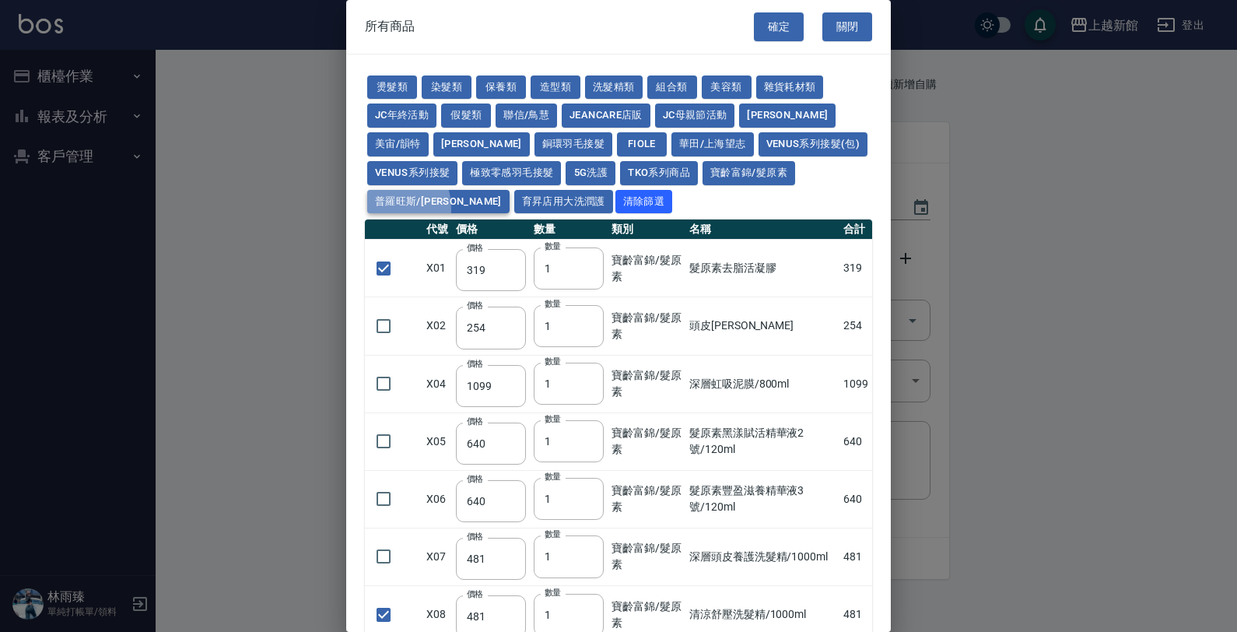
type input "378"
type input "518"
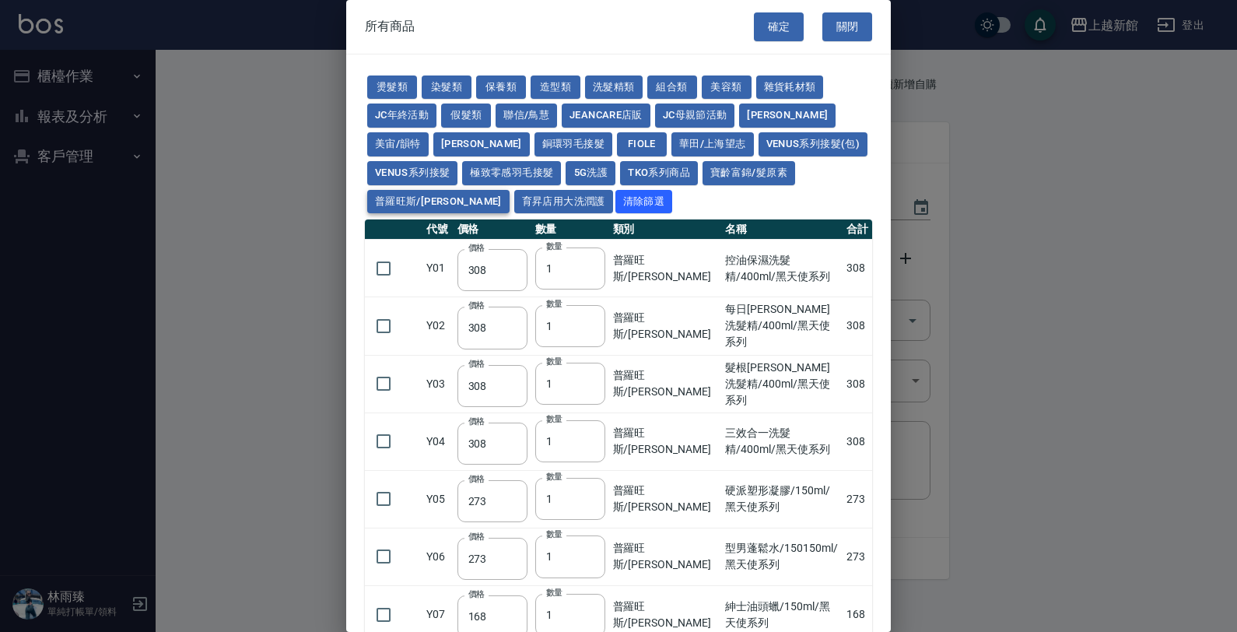
click at [509, 190] on button "普羅旺斯/[PERSON_NAME]" at bounding box center [438, 202] width 142 height 24
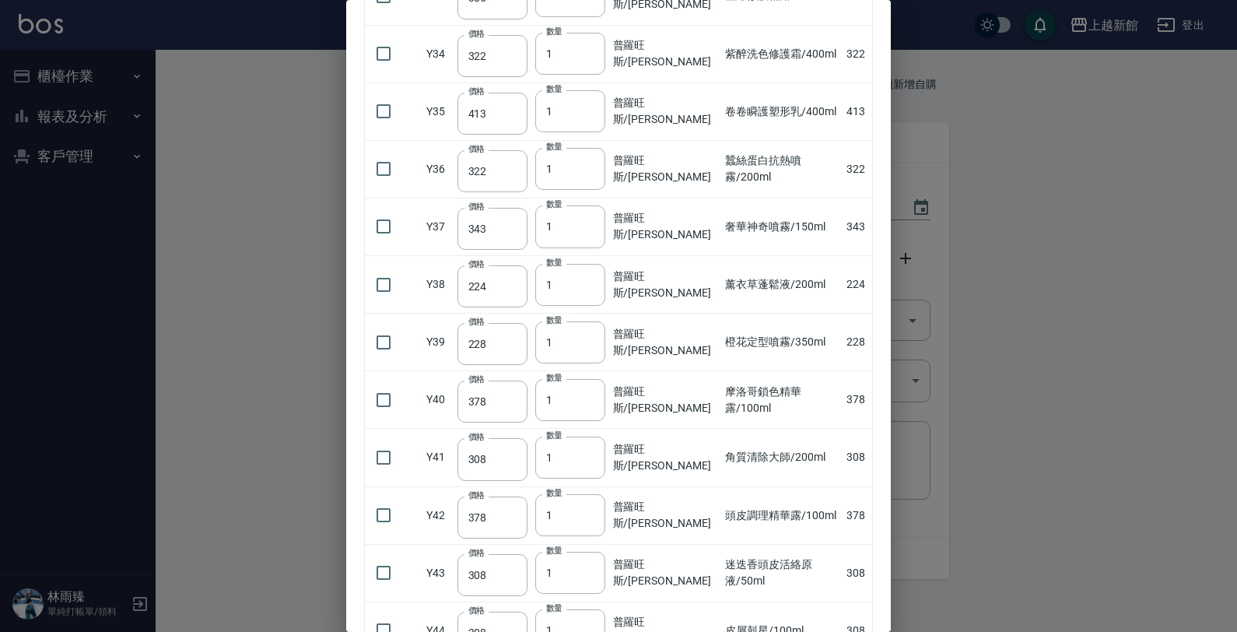
scroll to position [2225, 0]
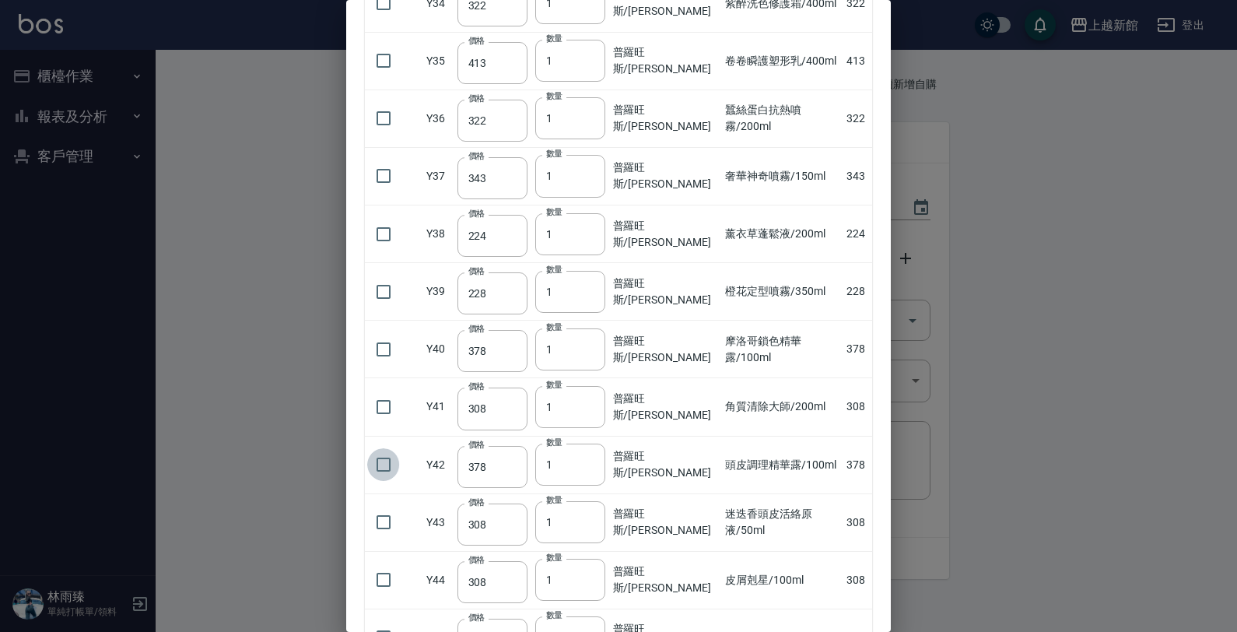
click at [379, 473] on input "checkbox" at bounding box center [383, 464] width 33 height 33
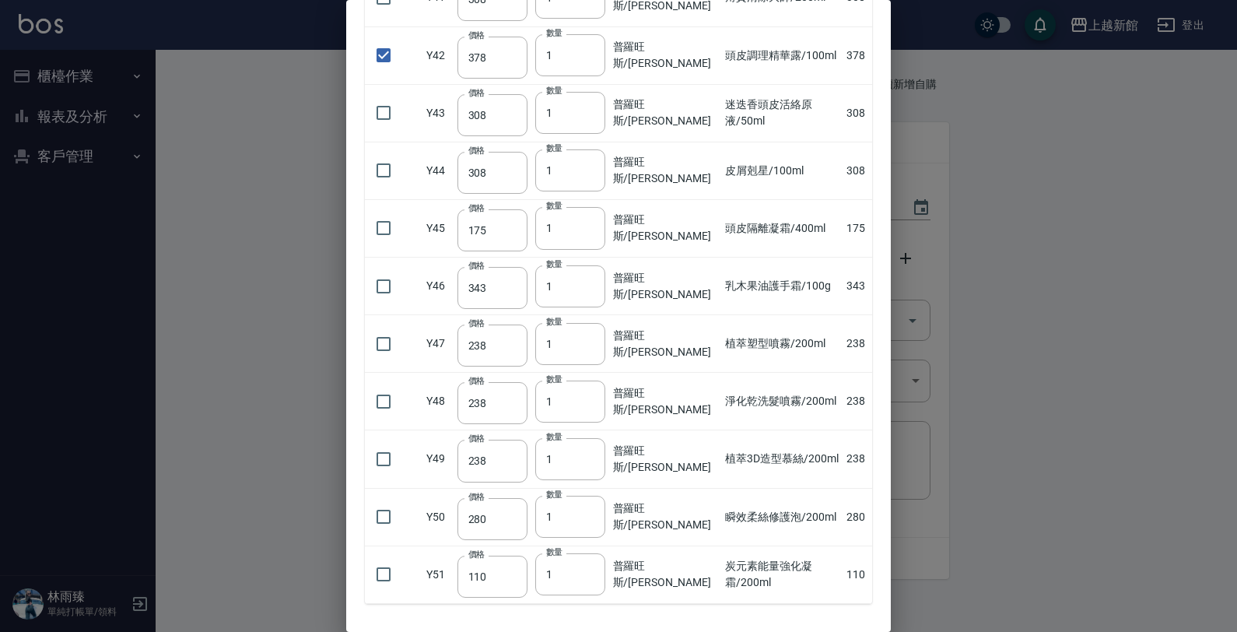
scroll to position [2517, 0]
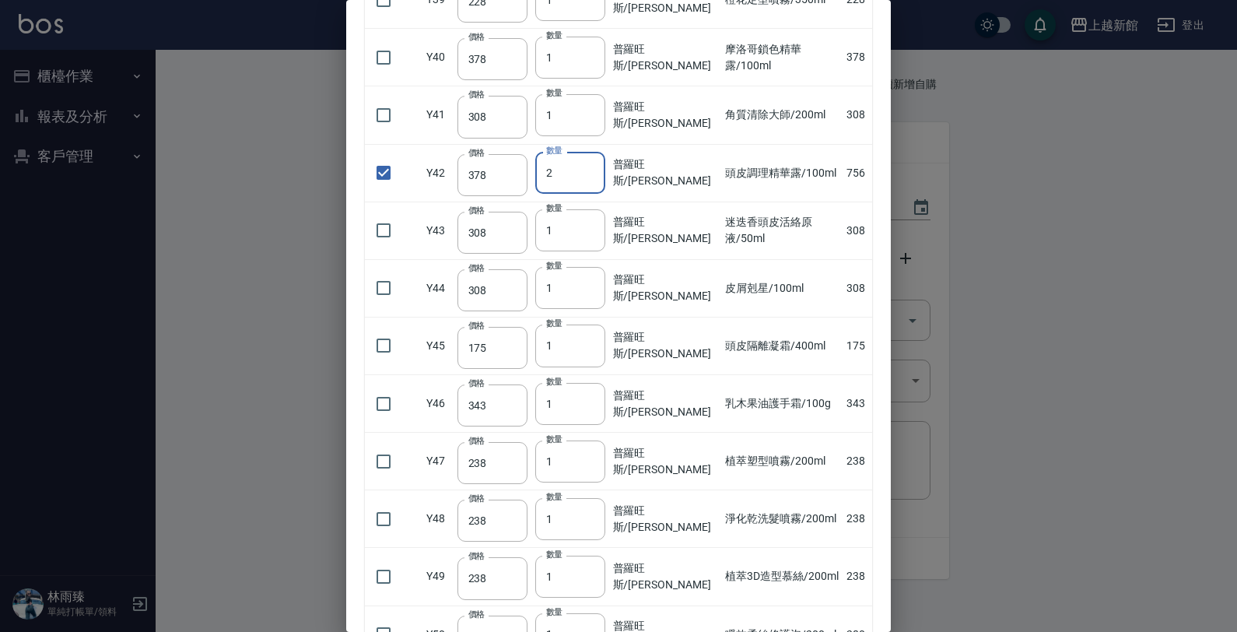
drag, startPoint x: 589, startPoint y: 173, endPoint x: 576, endPoint y: 173, distance: 12.4
click at [587, 173] on input "2" at bounding box center [570, 173] width 70 height 42
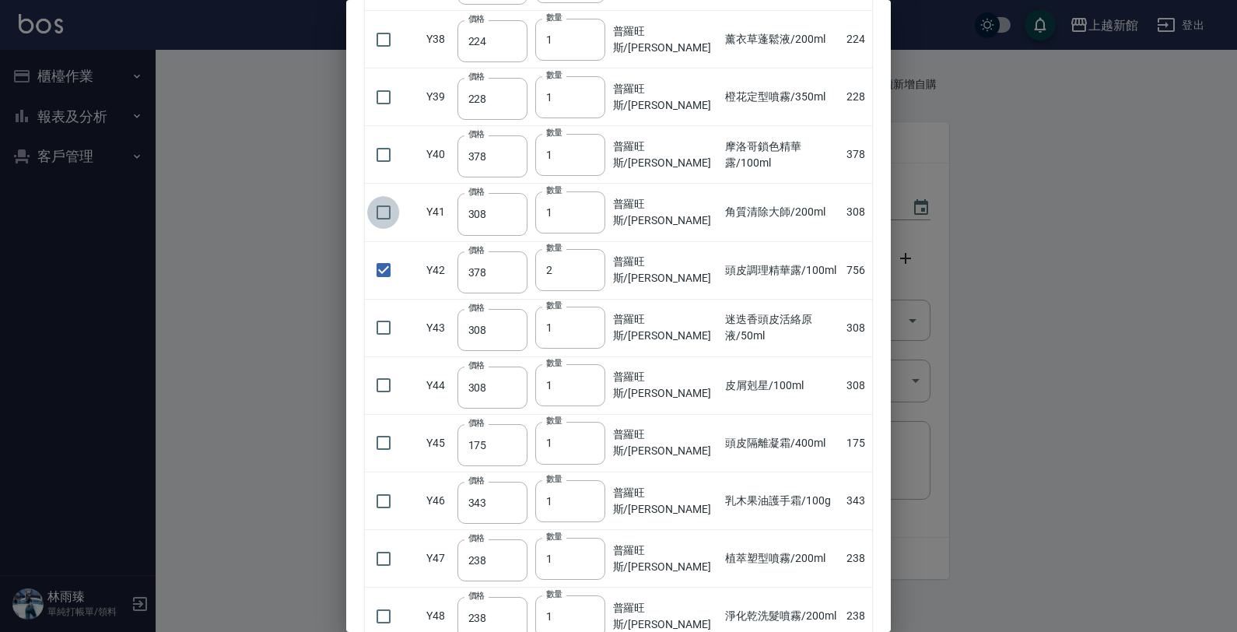
click at [383, 219] on input "checkbox" at bounding box center [383, 212] width 33 height 33
click at [590, 214] on input "2" at bounding box center [570, 212] width 70 height 42
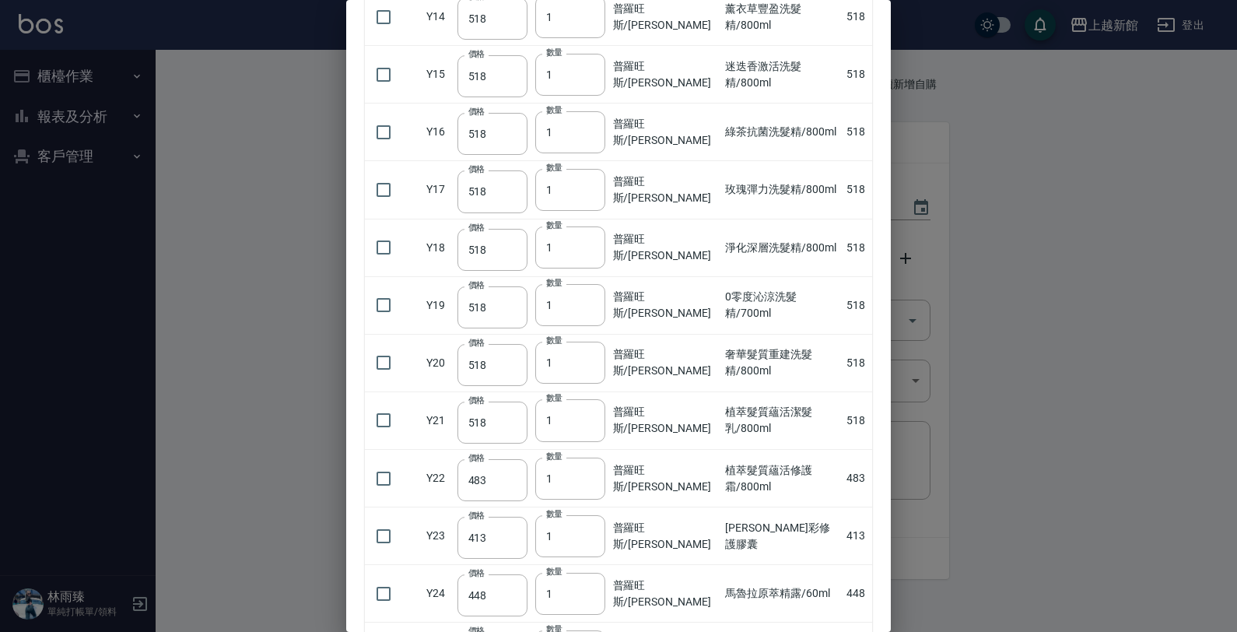
scroll to position [961, 0]
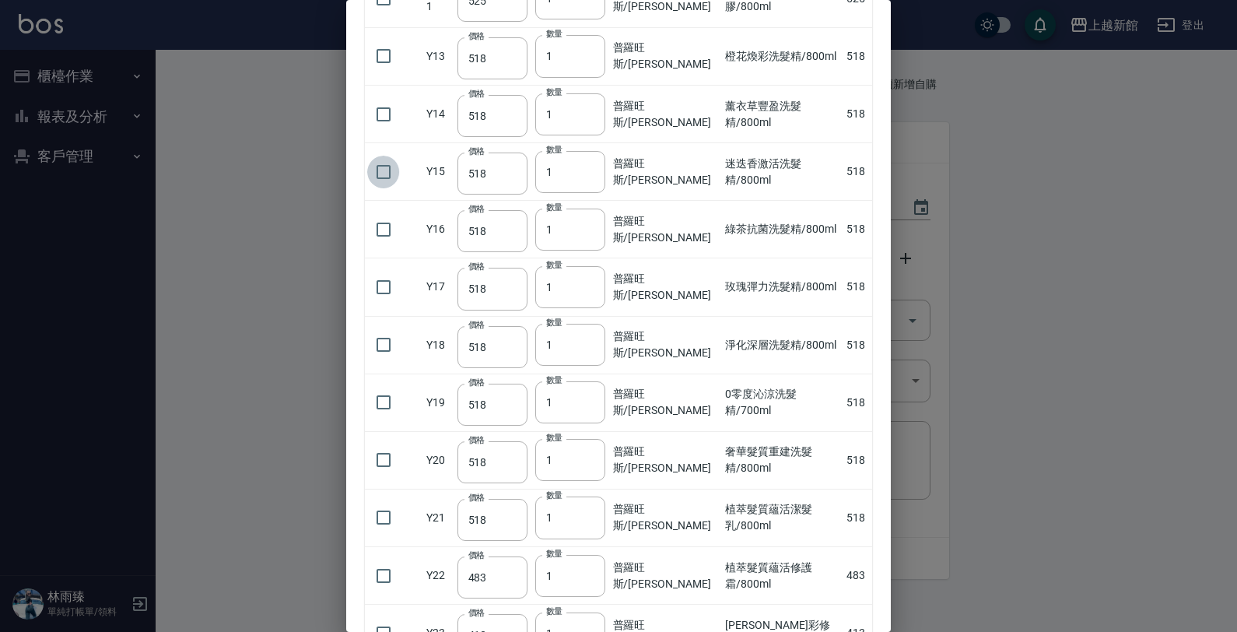
click at [383, 183] on input "checkbox" at bounding box center [383, 172] width 33 height 33
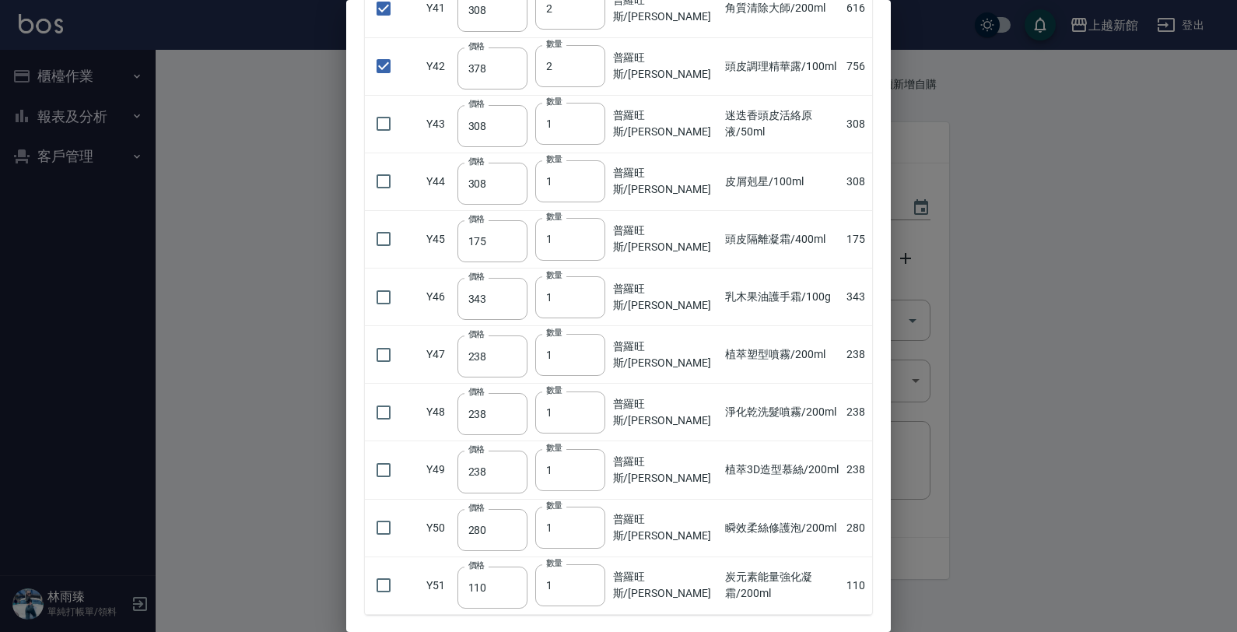
scroll to position [2712, 0]
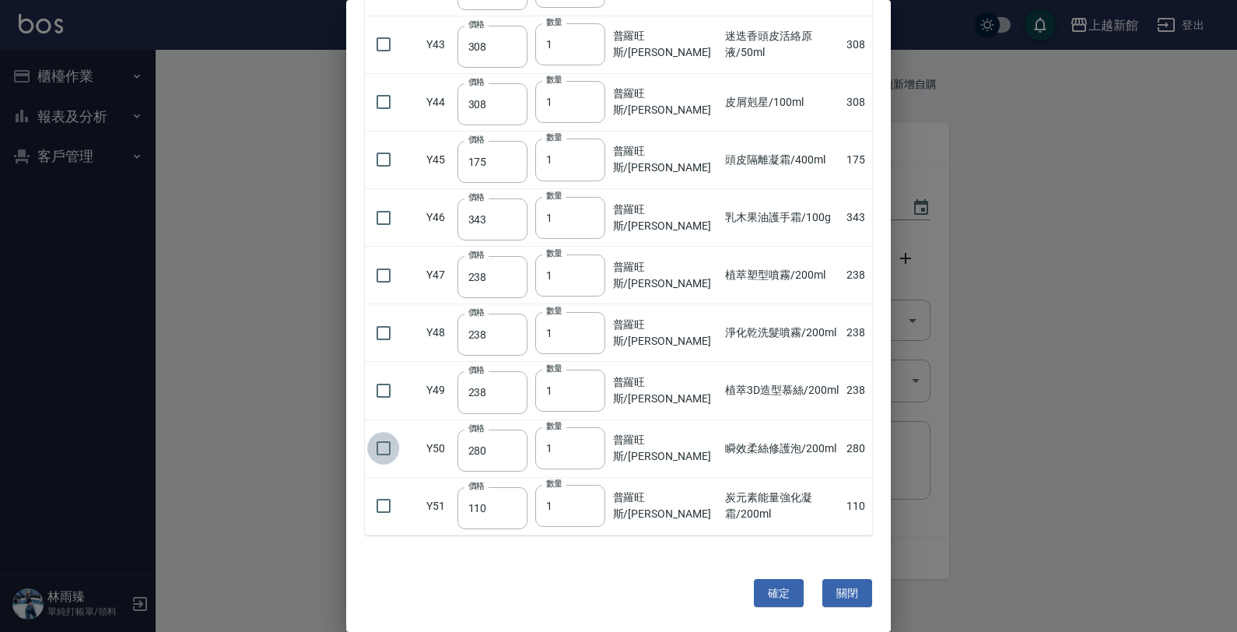
click at [394, 432] on input "checkbox" at bounding box center [383, 448] width 33 height 33
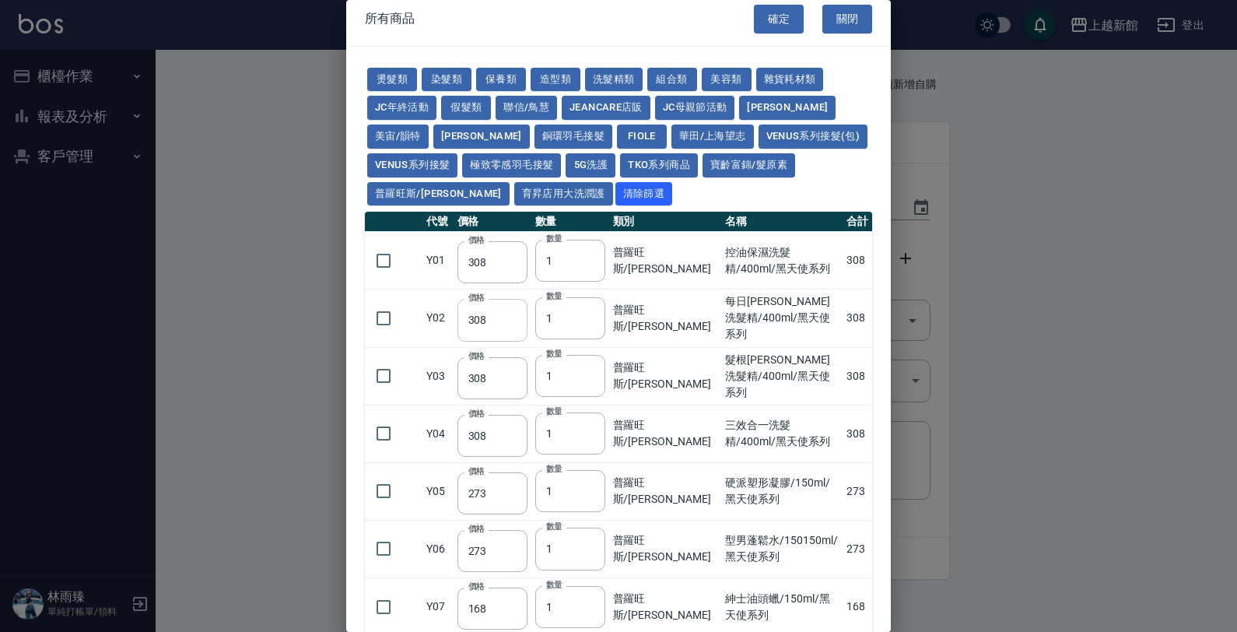
scroll to position [0, 0]
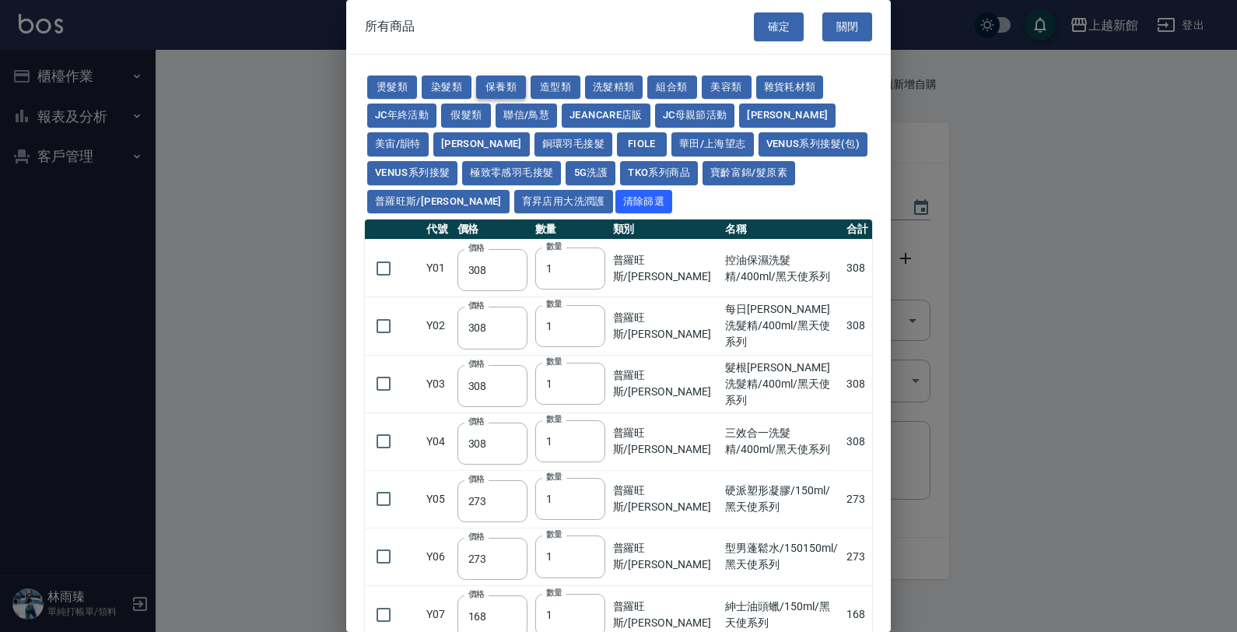
click at [495, 83] on button "保養類" at bounding box center [501, 87] width 50 height 24
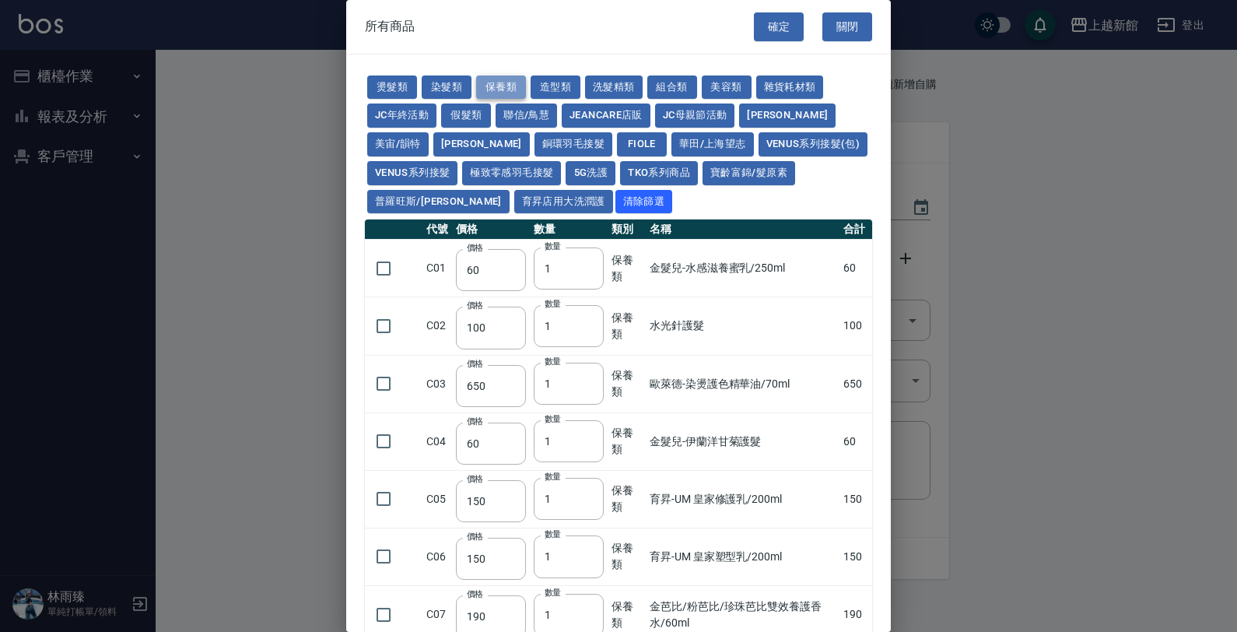
click at [500, 91] on button "保養類" at bounding box center [501, 87] width 50 height 24
click at [483, 80] on button "保養類" at bounding box center [501, 87] width 50 height 24
click at [429, 132] on button "美宙/韻特" at bounding box center [397, 144] width 61 height 24
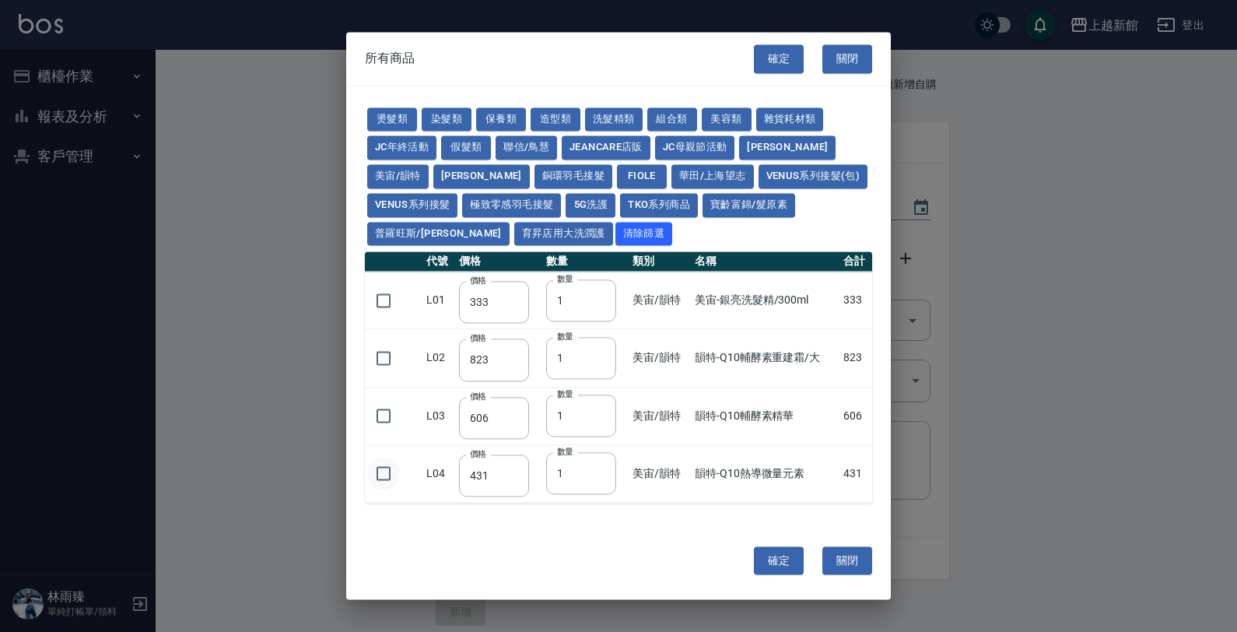
click at [378, 472] on input "checkbox" at bounding box center [383, 473] width 33 height 33
click at [387, 379] on td at bounding box center [394, 358] width 58 height 58
click at [383, 414] on input "checkbox" at bounding box center [383, 415] width 33 height 33
click at [387, 358] on input "checkbox" at bounding box center [383, 357] width 33 height 33
click at [514, 226] on button "育昇店用大洗潤護" at bounding box center [563, 234] width 99 height 24
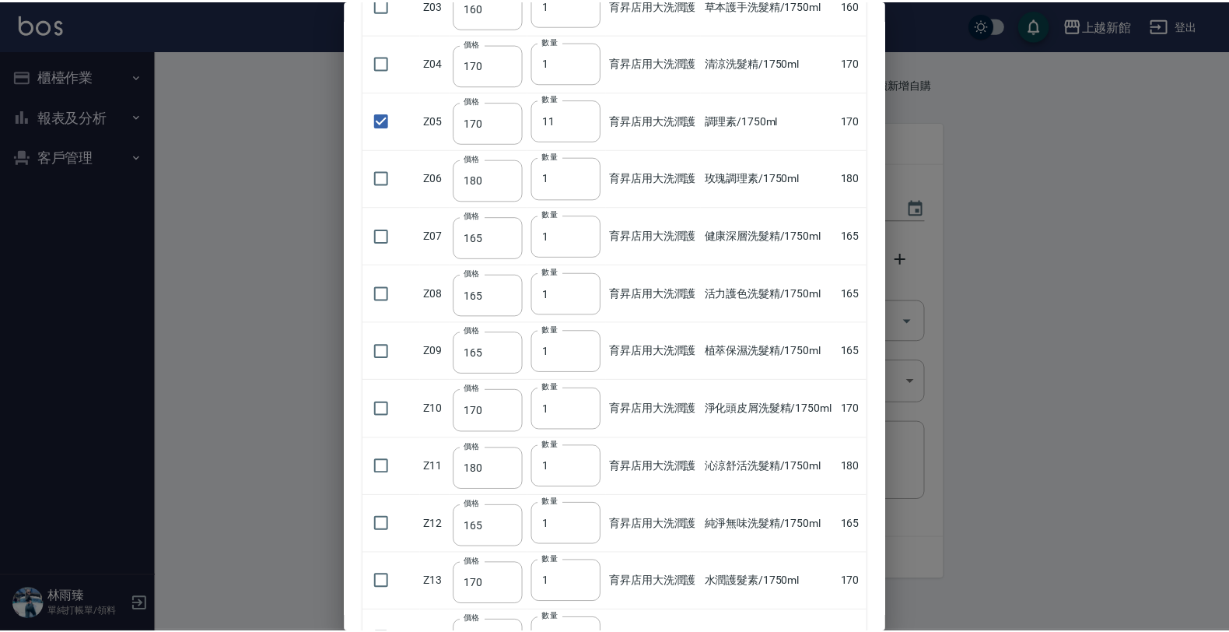
scroll to position [861, 0]
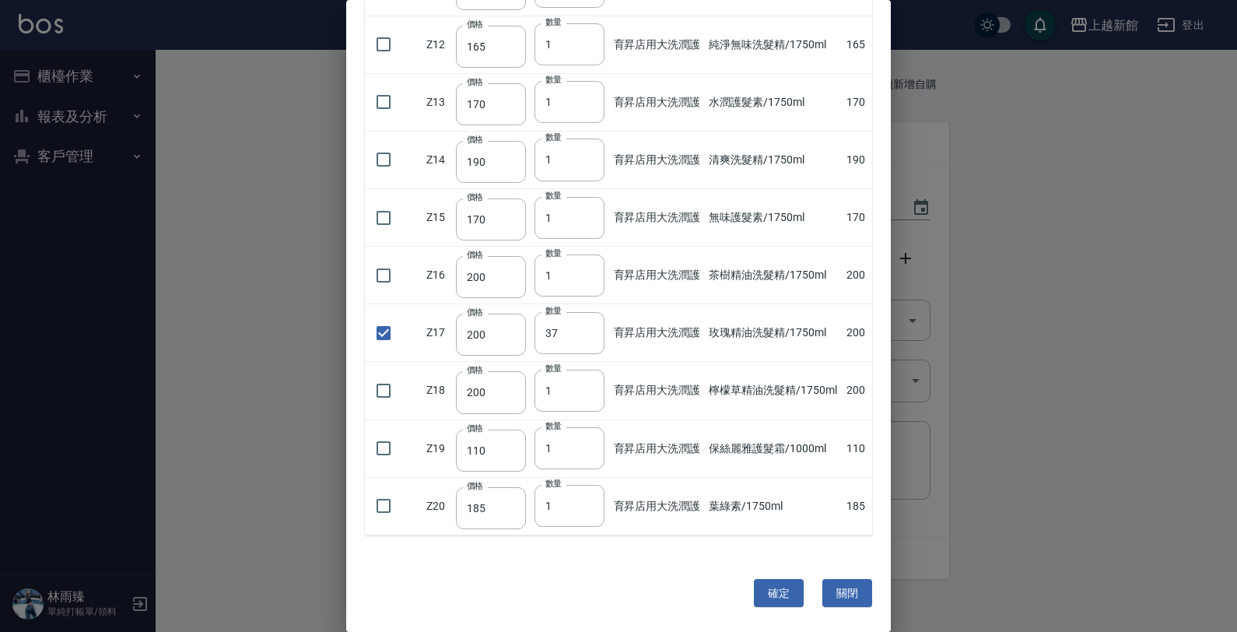
drag, startPoint x: 378, startPoint y: 513, endPoint x: 447, endPoint y: 500, distance: 70.5
click at [382, 509] on input "checkbox" at bounding box center [383, 505] width 33 height 33
click at [584, 499] on input "1" at bounding box center [569, 506] width 70 height 42
click at [585, 498] on input "2" at bounding box center [569, 506] width 70 height 42
click at [585, 499] on input "3" at bounding box center [569, 506] width 70 height 42
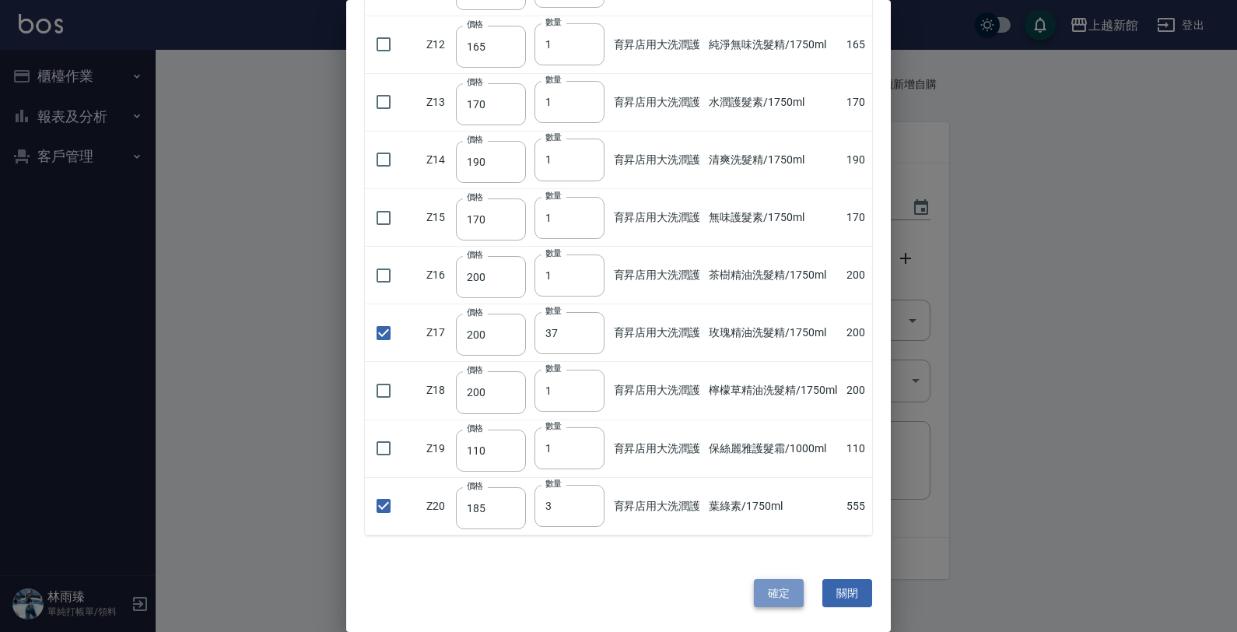
click at [770, 583] on button "確定" at bounding box center [779, 593] width 50 height 29
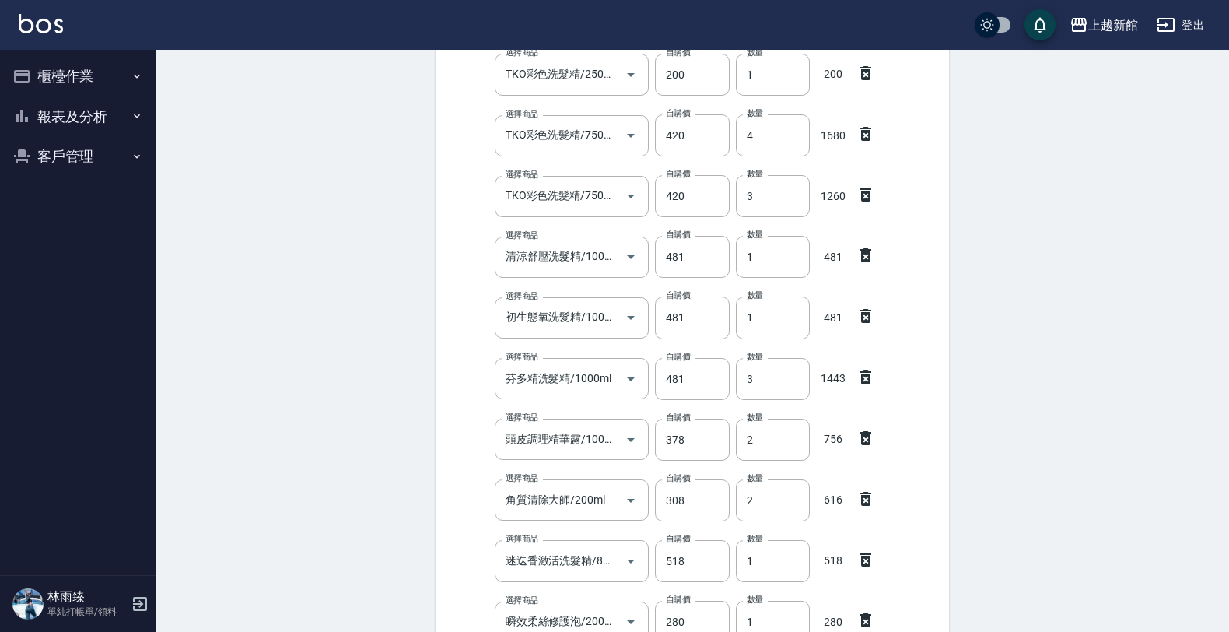
scroll to position [1651, 0]
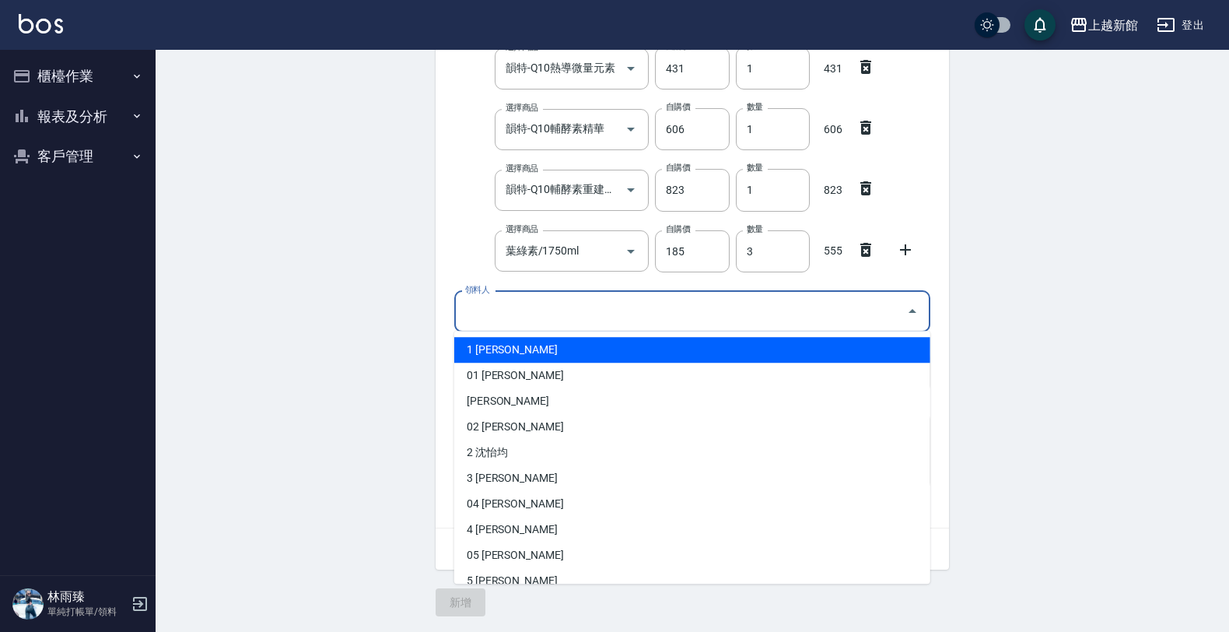
click at [555, 306] on input "領料人" at bounding box center [680, 311] width 439 height 27
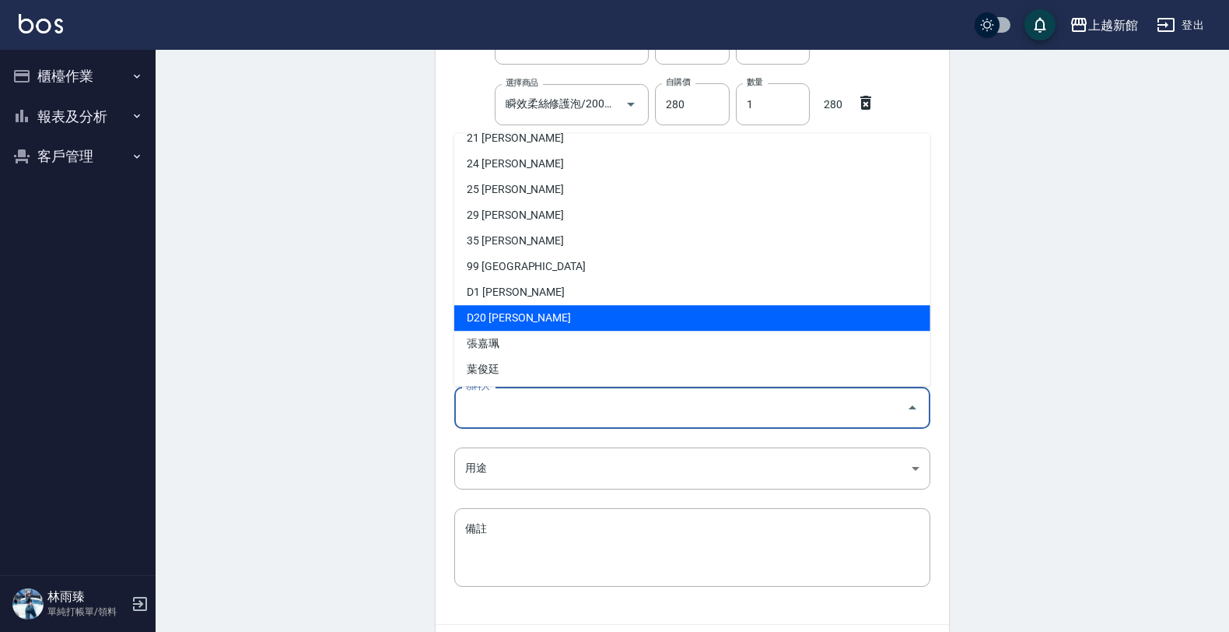
scroll to position [401, 0]
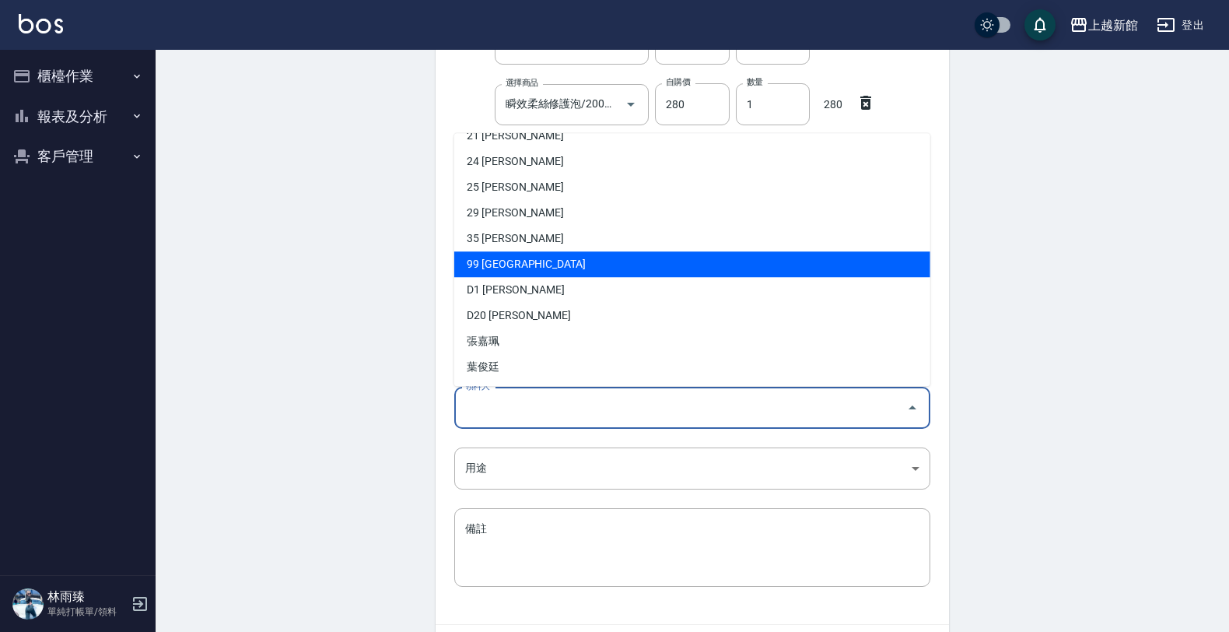
click at [520, 269] on li "99 上越新館店" at bounding box center [692, 264] width 476 height 26
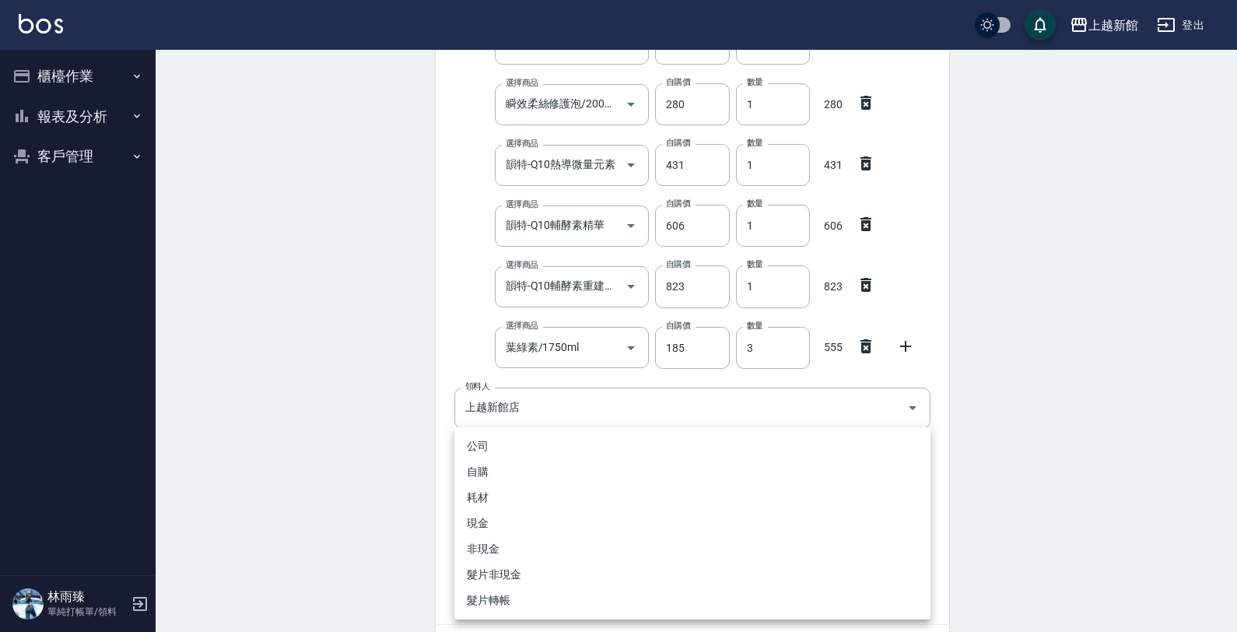
click at [492, 443] on li "公司" at bounding box center [692, 446] width 476 height 26
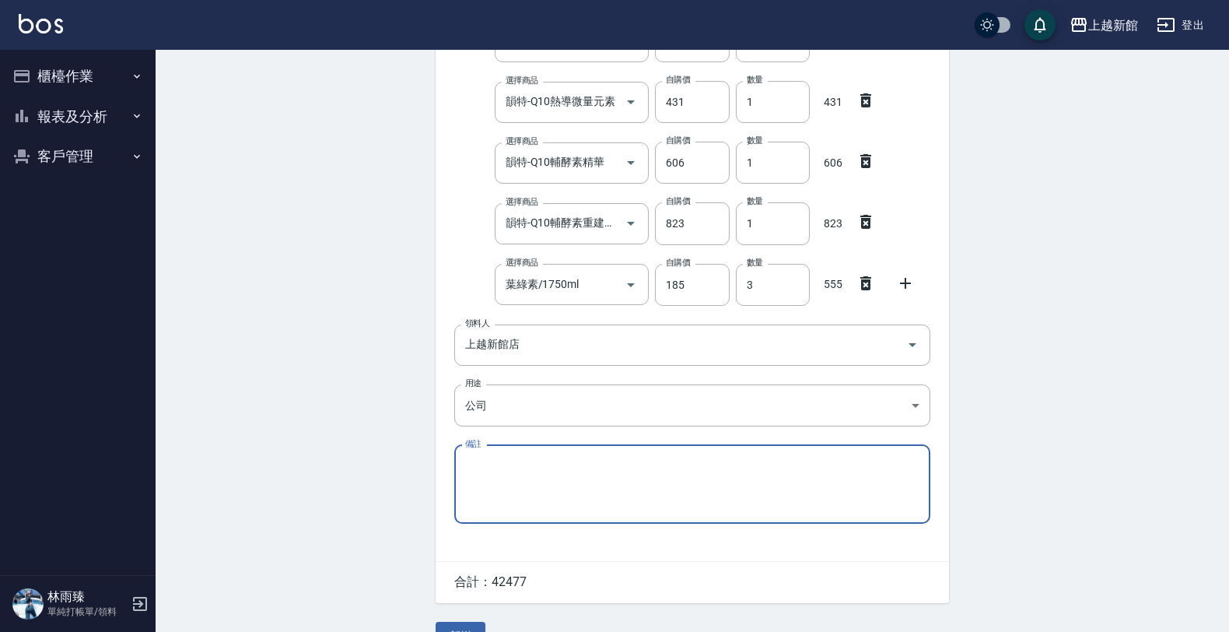
scroll to position [1651, 0]
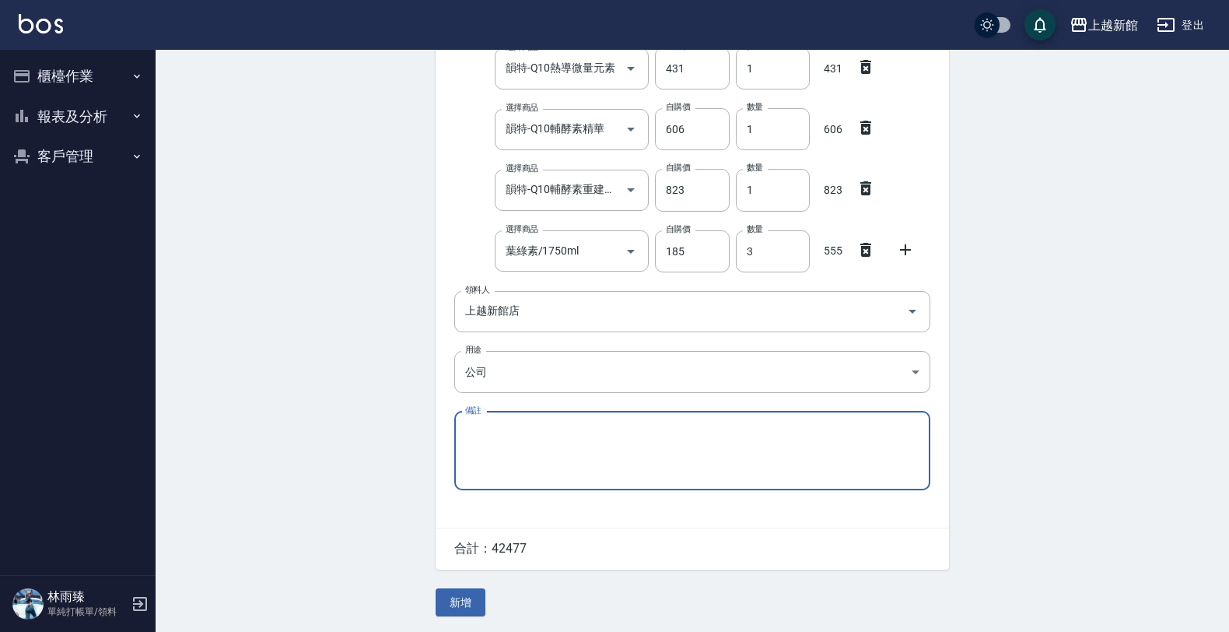
drag, startPoint x: 476, startPoint y: 599, endPoint x: 465, endPoint y: 583, distance: 19.0
click at [473, 596] on button "新增" at bounding box center [461, 602] width 50 height 29
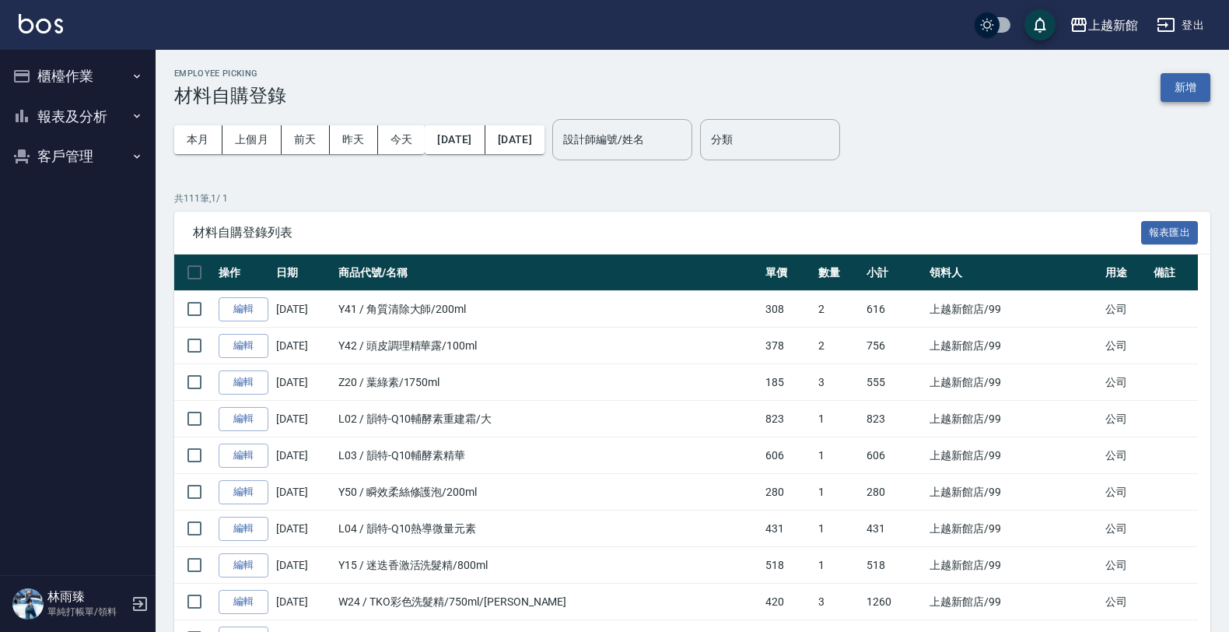
click at [1168, 88] on button "新增" at bounding box center [1186, 87] width 50 height 29
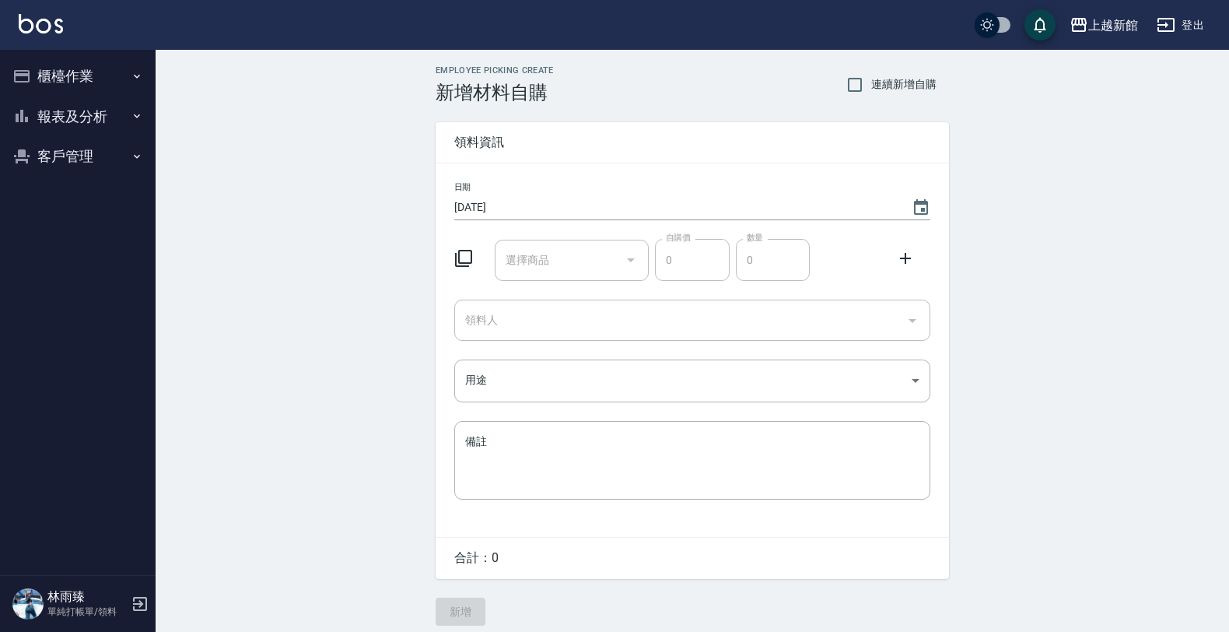
click at [1168, 88] on div "Employee Picking Create 新增材料自購 連續新增自購 領料資訊 日期 [DATE] 選擇商品 選擇商品 自購價 0 自購價 數量 0 數…" at bounding box center [692, 345] width 1073 height 591
click at [463, 259] on icon at bounding box center [463, 258] width 19 height 19
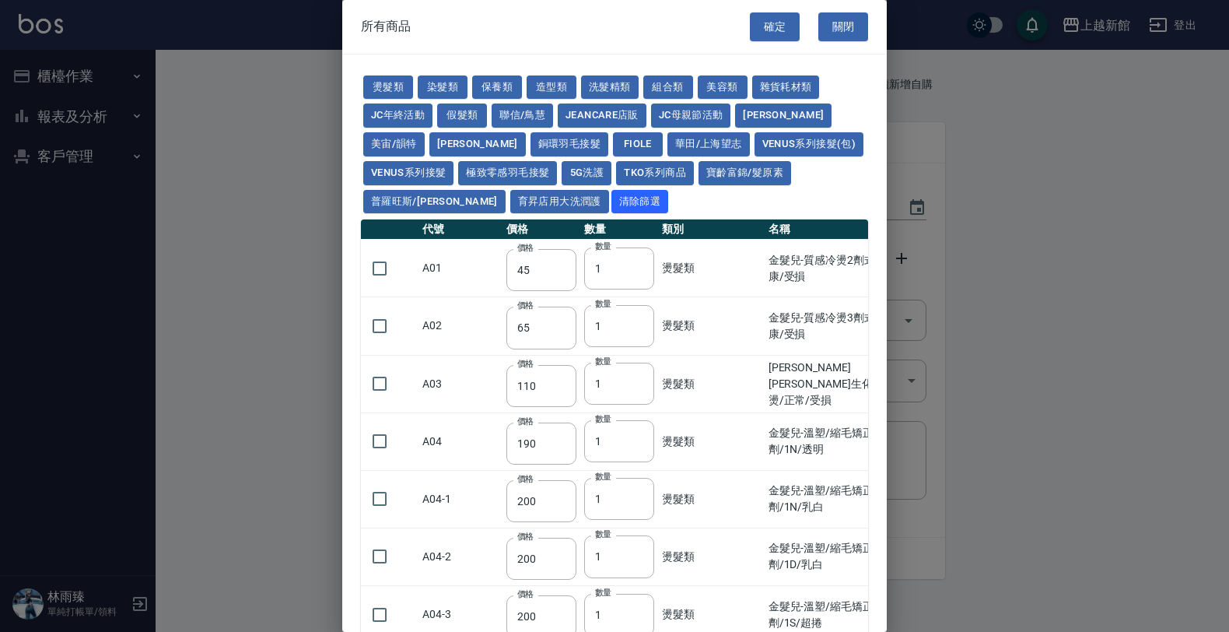
click at [460, 253] on td "A01" at bounding box center [460, 269] width 84 height 58
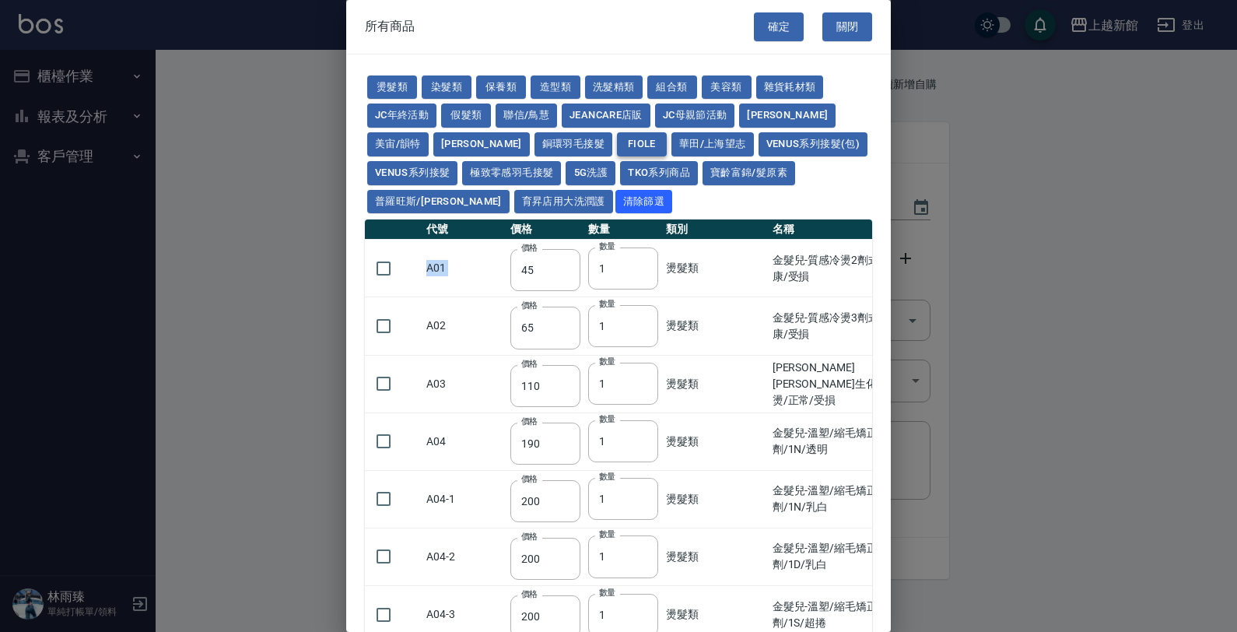
click at [617, 140] on button "FIOLE" at bounding box center [642, 144] width 50 height 24
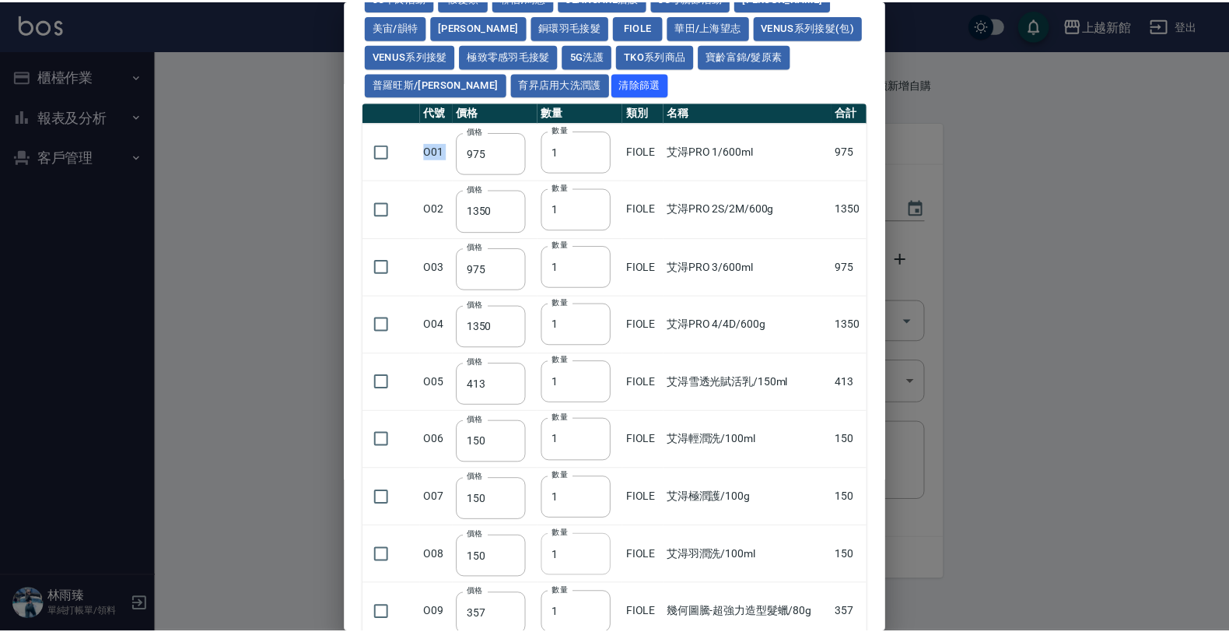
scroll to position [340, 0]
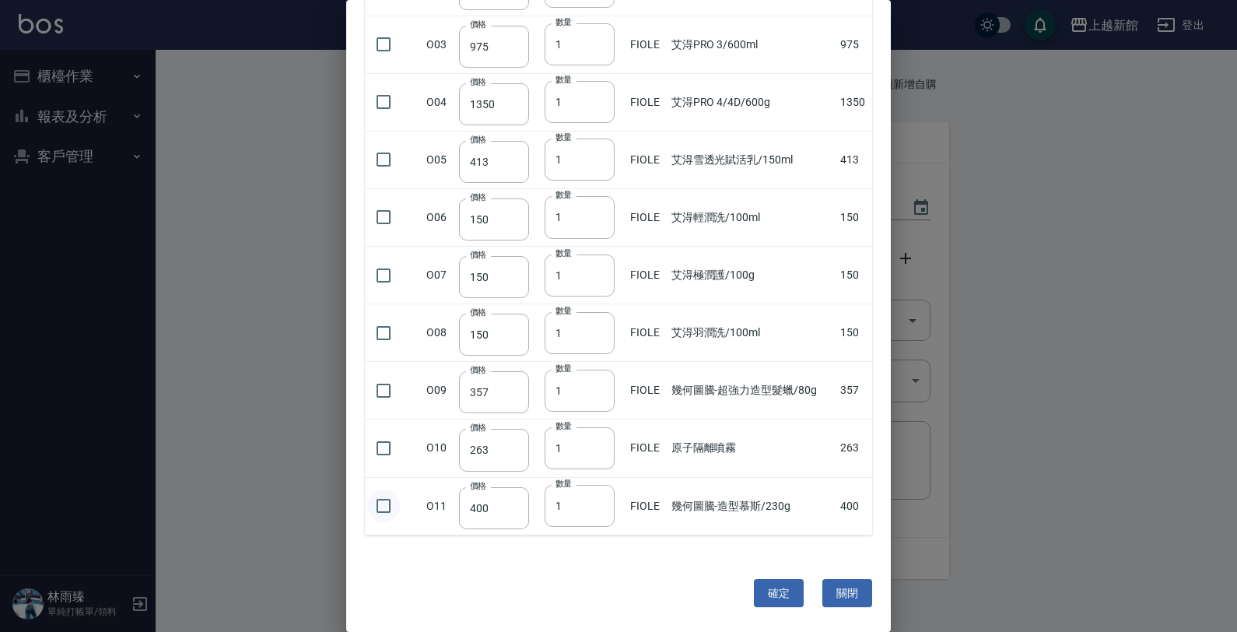
click at [367, 499] on input "checkbox" at bounding box center [383, 505] width 33 height 33
click at [772, 590] on button "確定" at bounding box center [779, 593] width 50 height 29
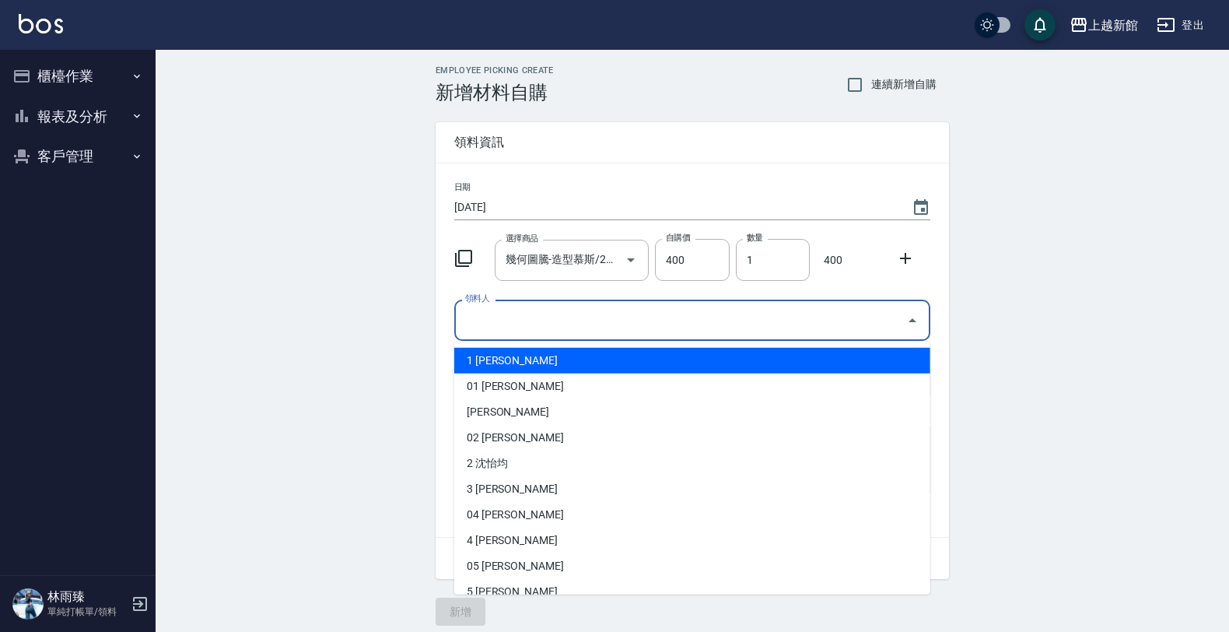
click at [490, 331] on input "領料人" at bounding box center [680, 319] width 439 height 27
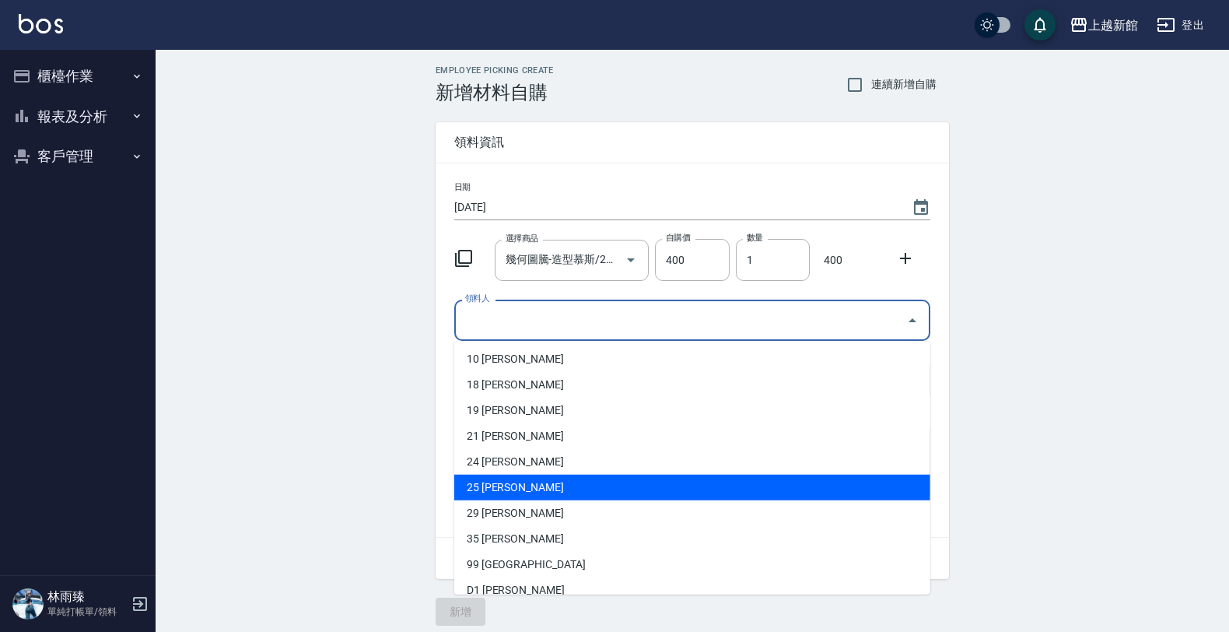
scroll to position [194, 0]
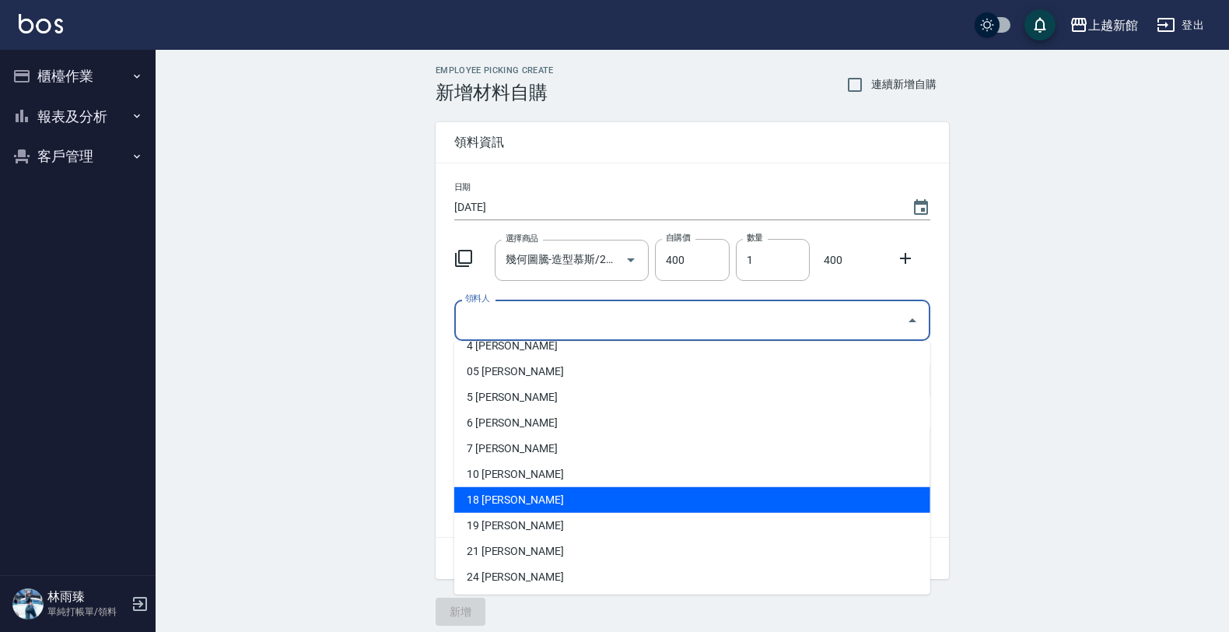
click at [495, 499] on li "18 [PERSON_NAME]" at bounding box center [692, 500] width 476 height 26
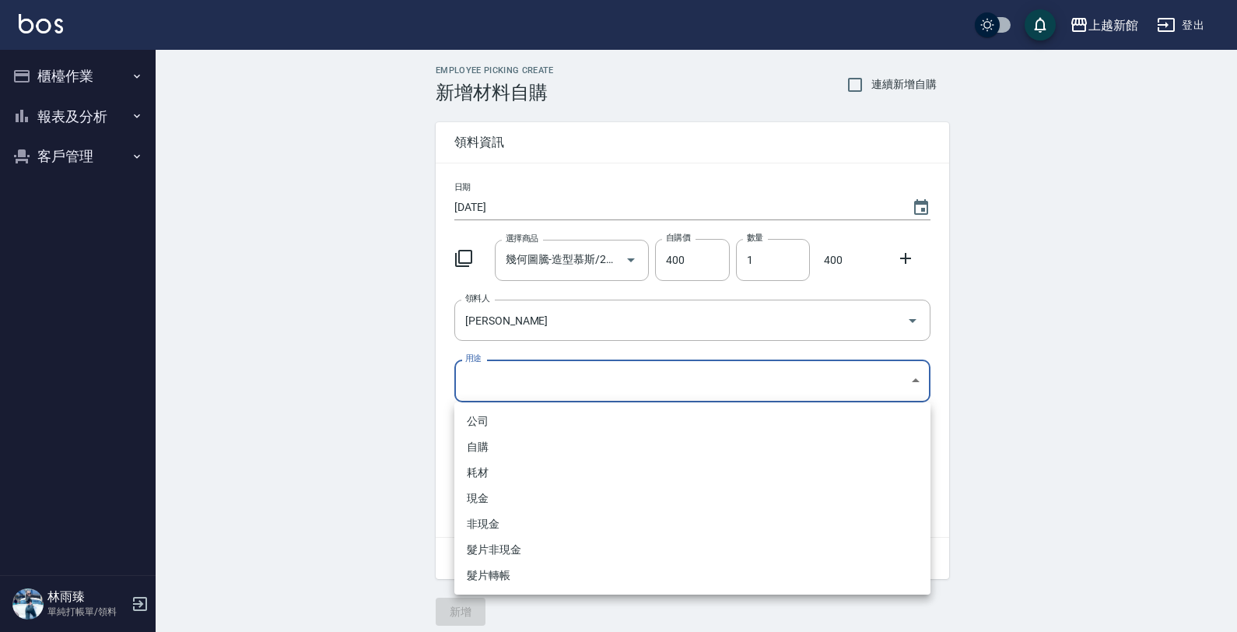
click at [474, 378] on body "上越新館 登出 櫃檯作業 打帳單 帳單列表 掛單列表 現金收支登錄 高階收支登錄 材料自購登錄 每日結帳 排班表 現場電腦打卡 報表及分析 報表目錄 店家日報…" at bounding box center [618, 320] width 1237 height 641
click at [478, 444] on li "自購" at bounding box center [692, 447] width 476 height 26
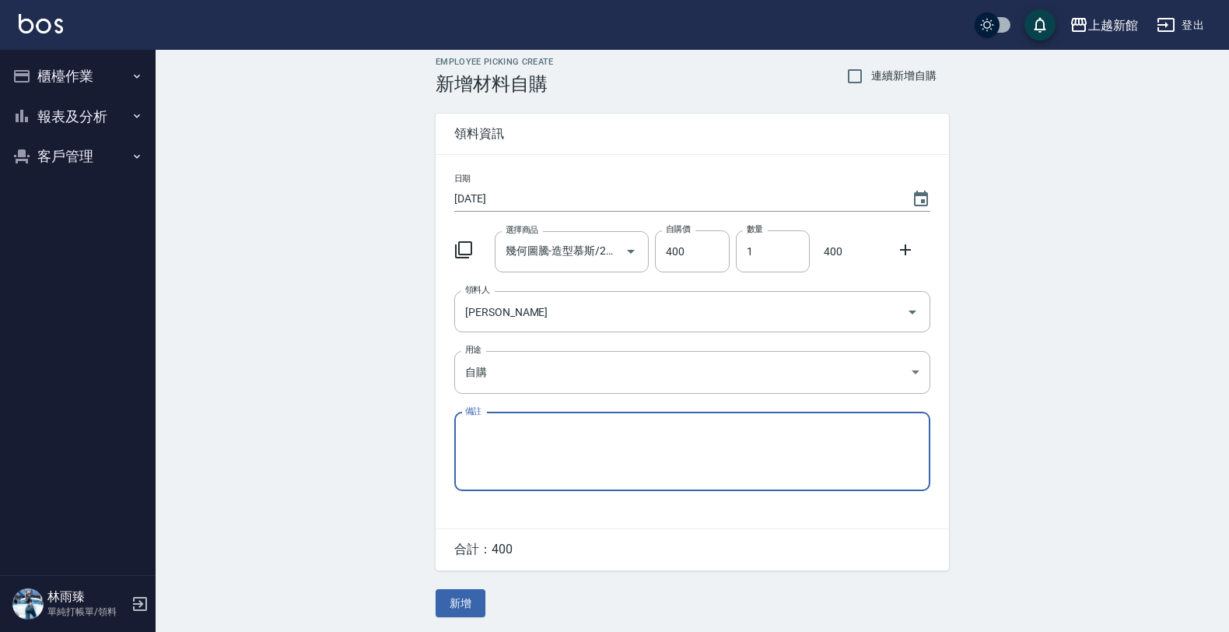
scroll to position [12, 0]
click at [460, 605] on button "新增" at bounding box center [461, 602] width 50 height 29
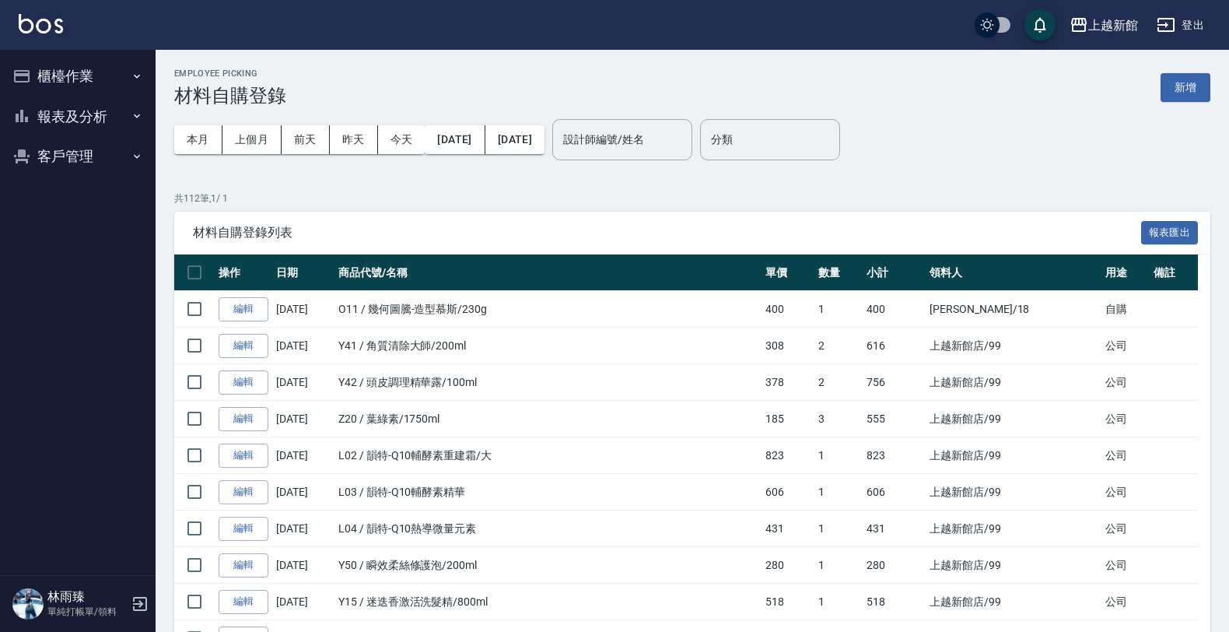
click at [133, 600] on icon "button" at bounding box center [140, 604] width 14 height 14
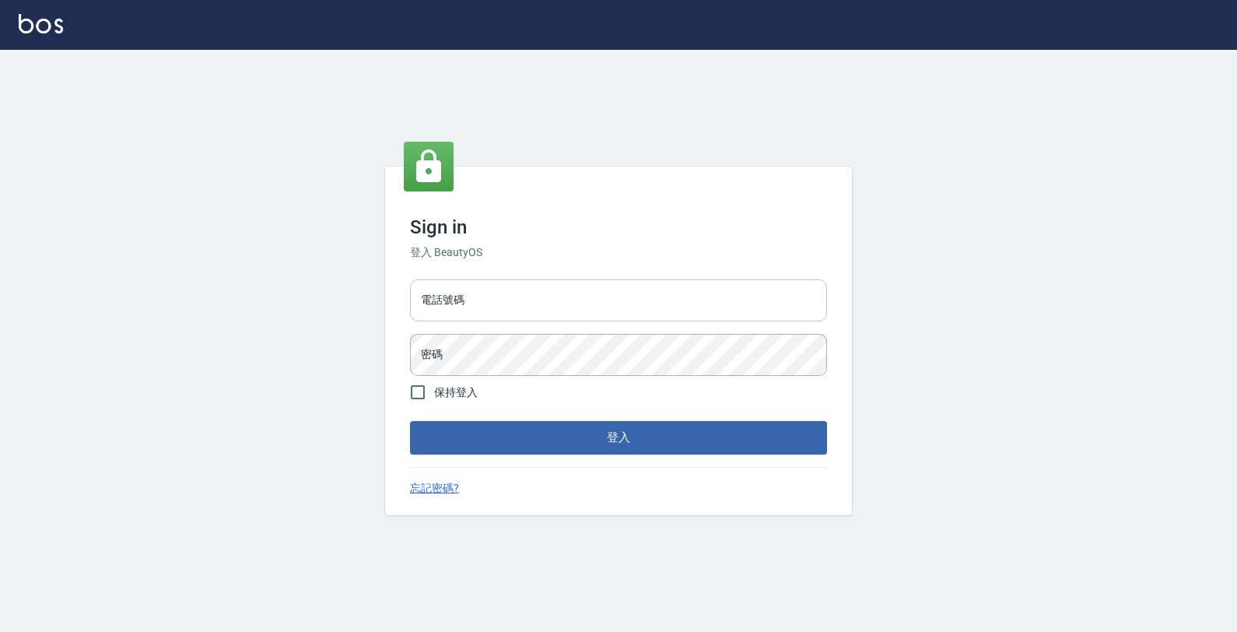
click at [467, 316] on input "電話號碼" at bounding box center [618, 300] width 417 height 42
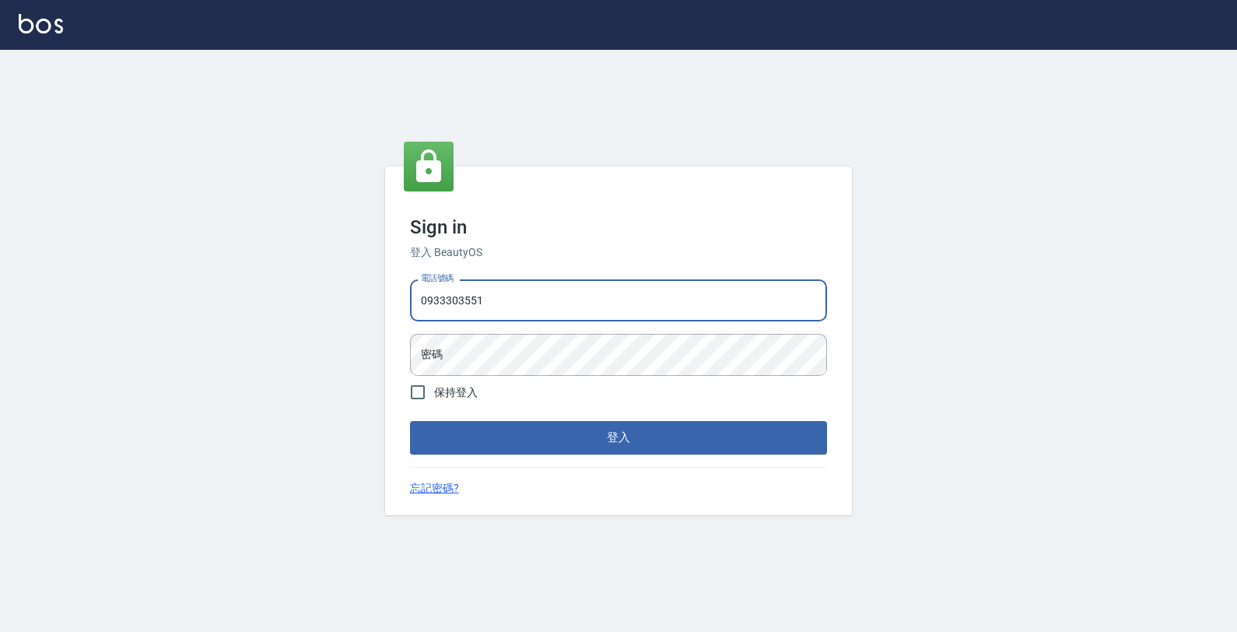
type input "0933303551"
click at [410, 421] on button "登入" at bounding box center [618, 437] width 417 height 33
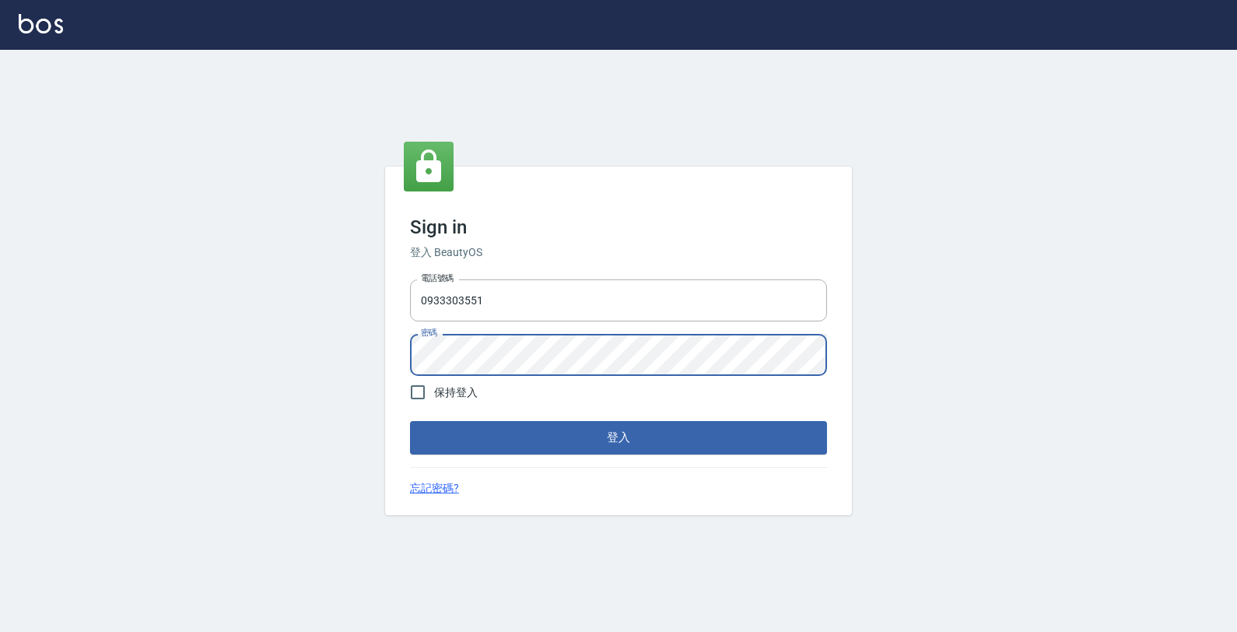
click at [410, 421] on button "登入" at bounding box center [618, 437] width 417 height 33
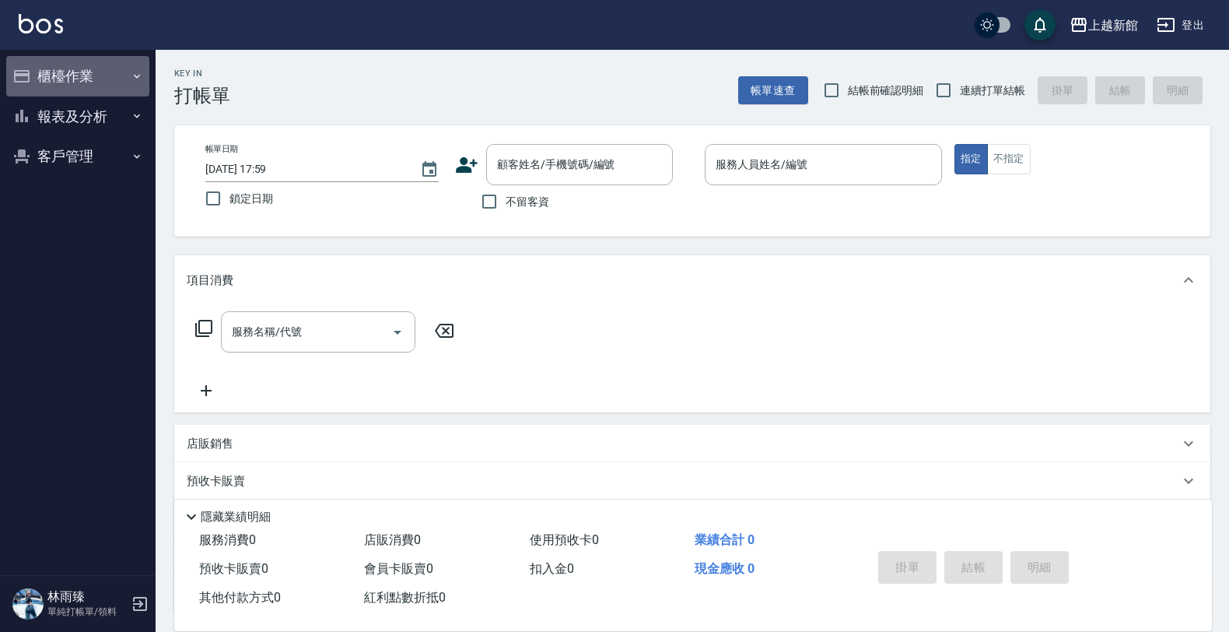
click at [56, 89] on button "櫃檯作業" at bounding box center [77, 76] width 143 height 40
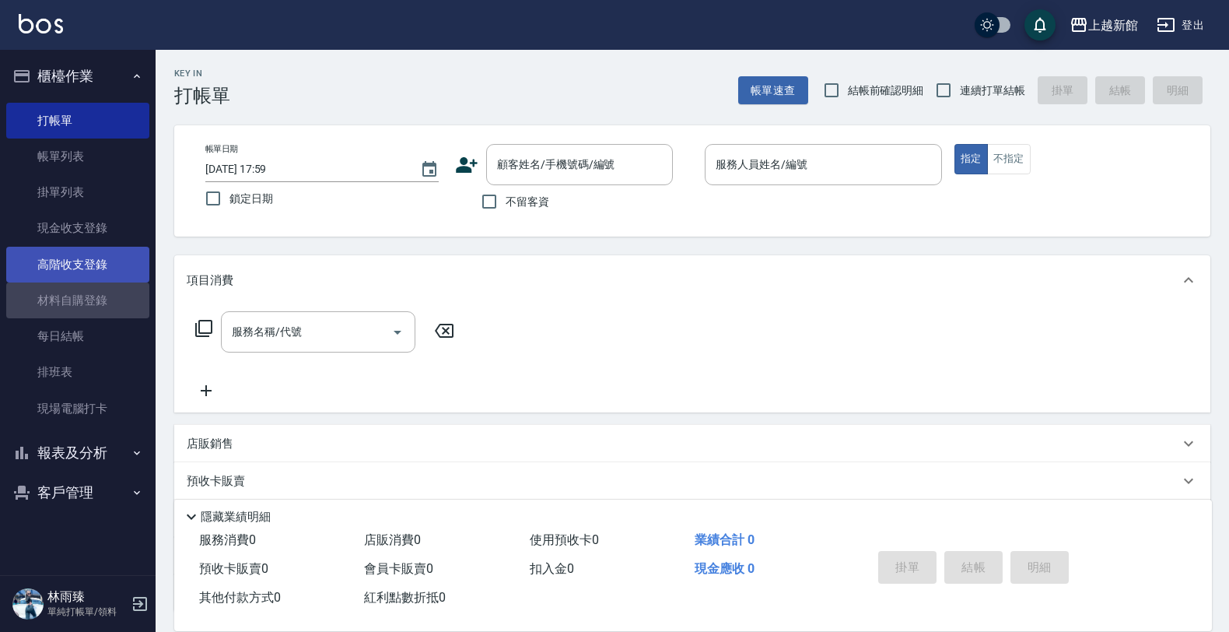
drag, startPoint x: 51, startPoint y: 285, endPoint x: 56, endPoint y: 275, distance: 12.2
click at [51, 286] on link "材料自購登錄" at bounding box center [77, 300] width 143 height 36
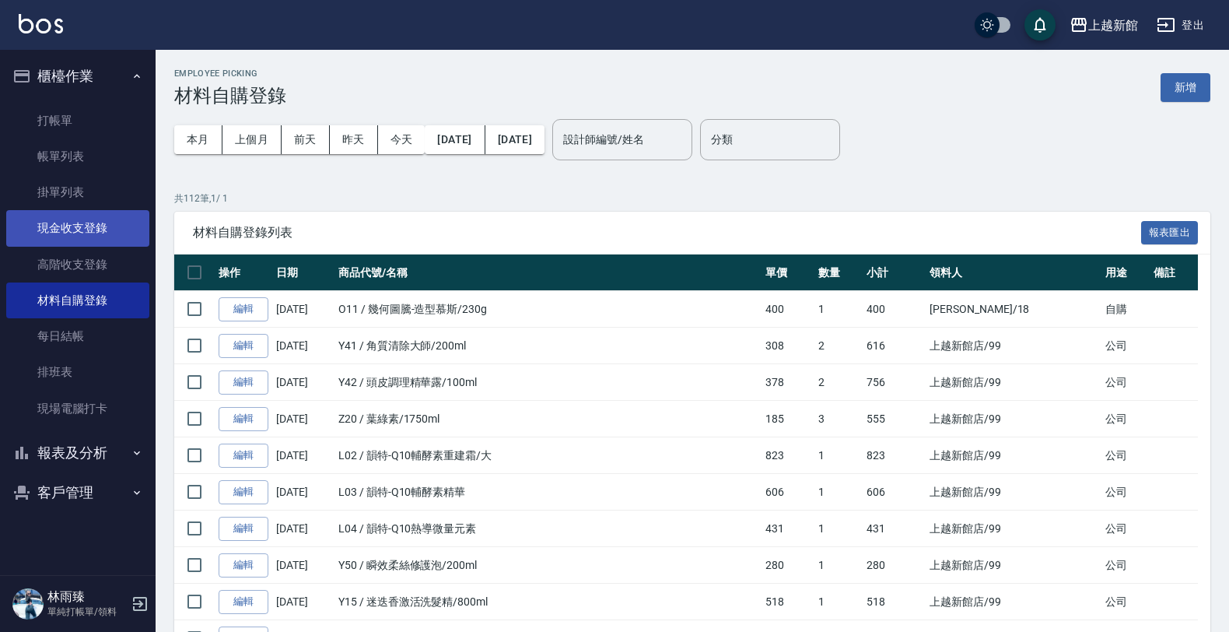
click at [92, 233] on link "現金收支登錄" at bounding box center [77, 228] width 143 height 36
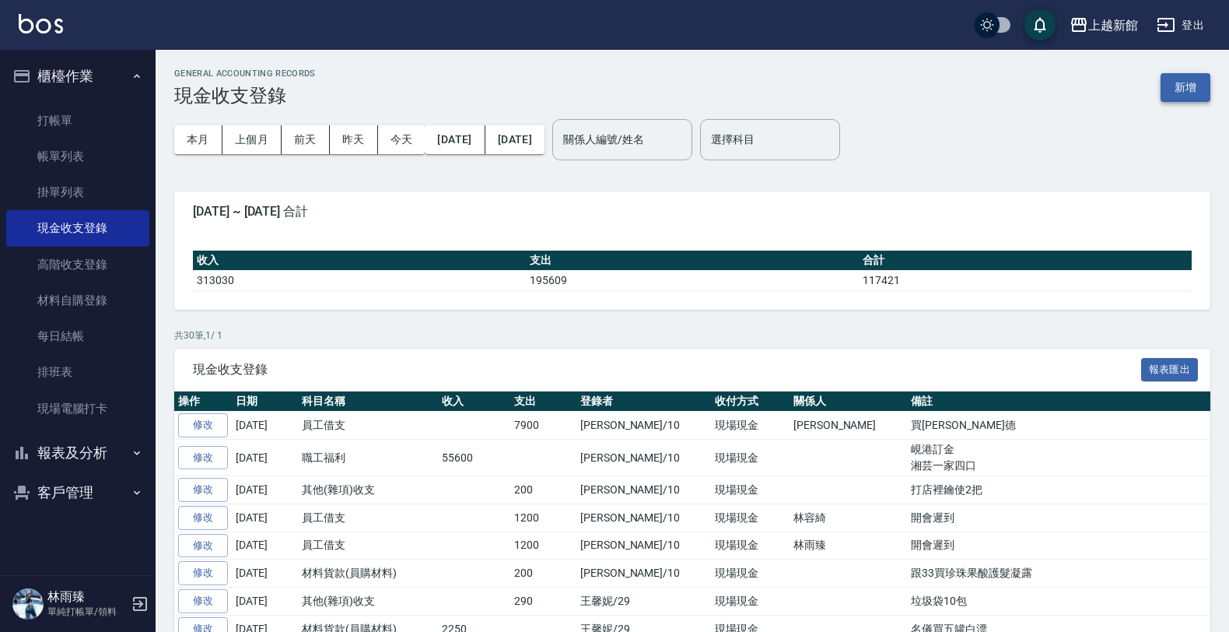
click at [1190, 90] on button "新增" at bounding box center [1186, 87] width 50 height 29
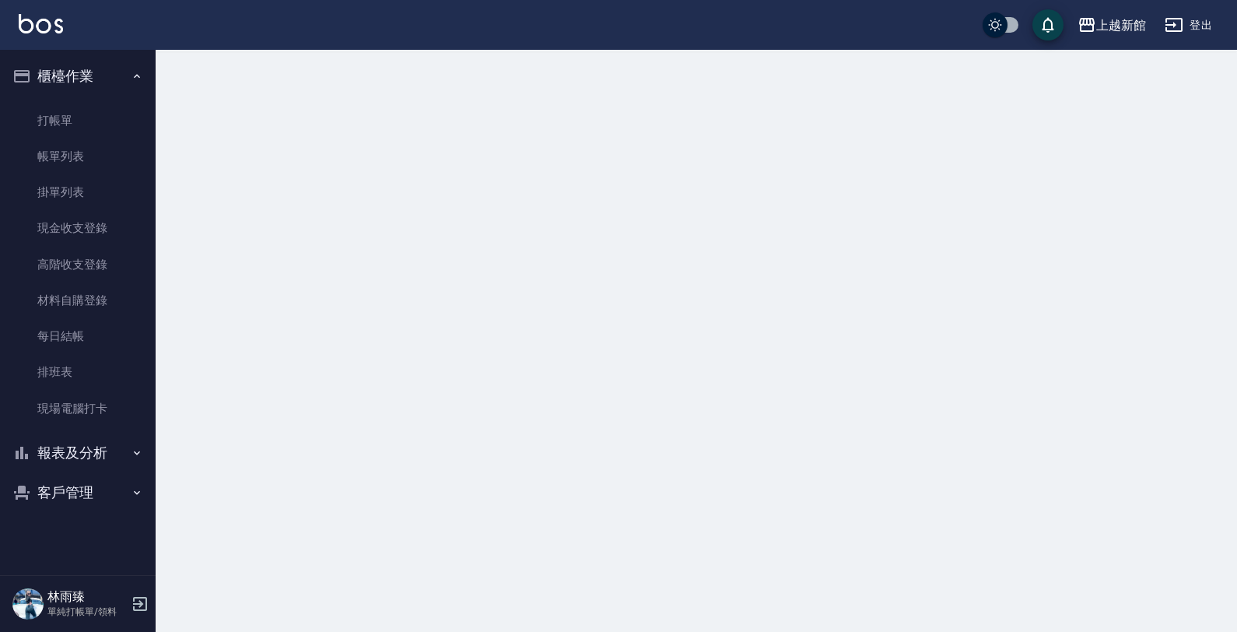
click at [1190, 91] on div at bounding box center [618, 316] width 1237 height 632
click at [1167, 106] on div at bounding box center [618, 316] width 1237 height 632
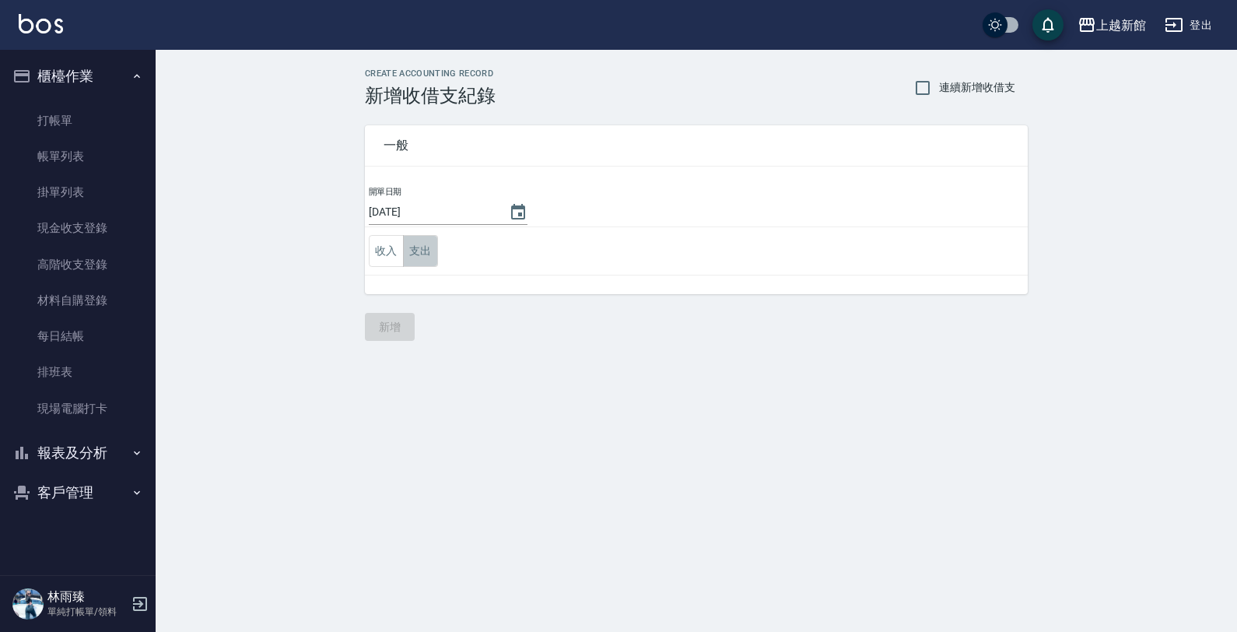
click at [433, 240] on button "支出" at bounding box center [420, 251] width 35 height 32
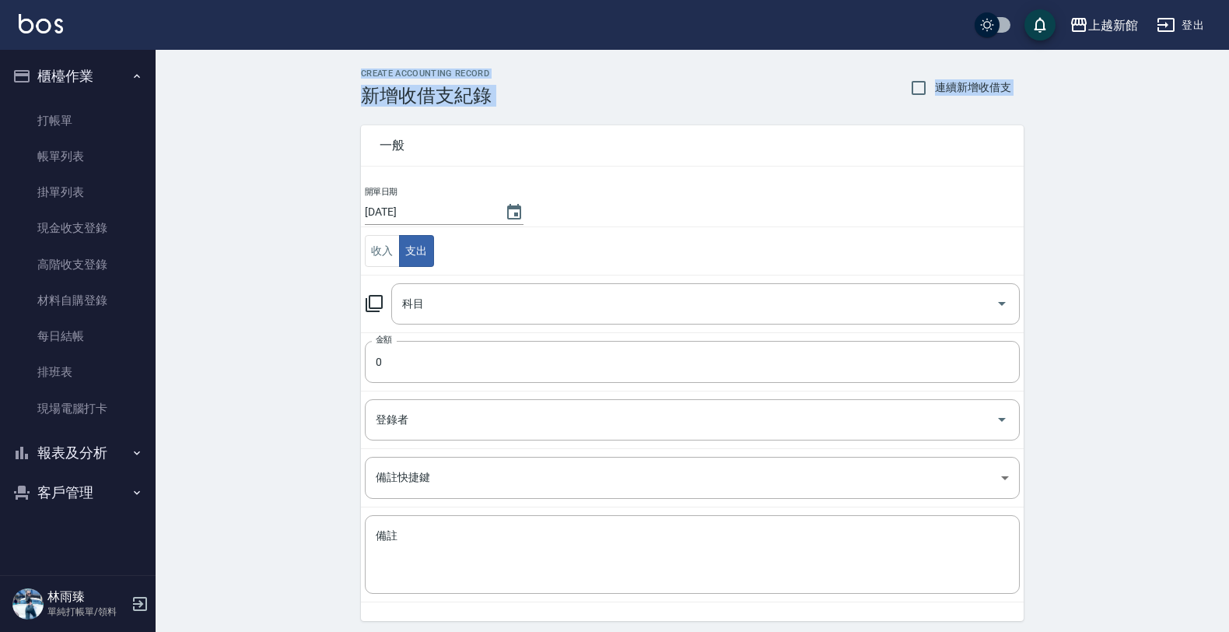
click at [368, 305] on icon at bounding box center [374, 303] width 19 height 19
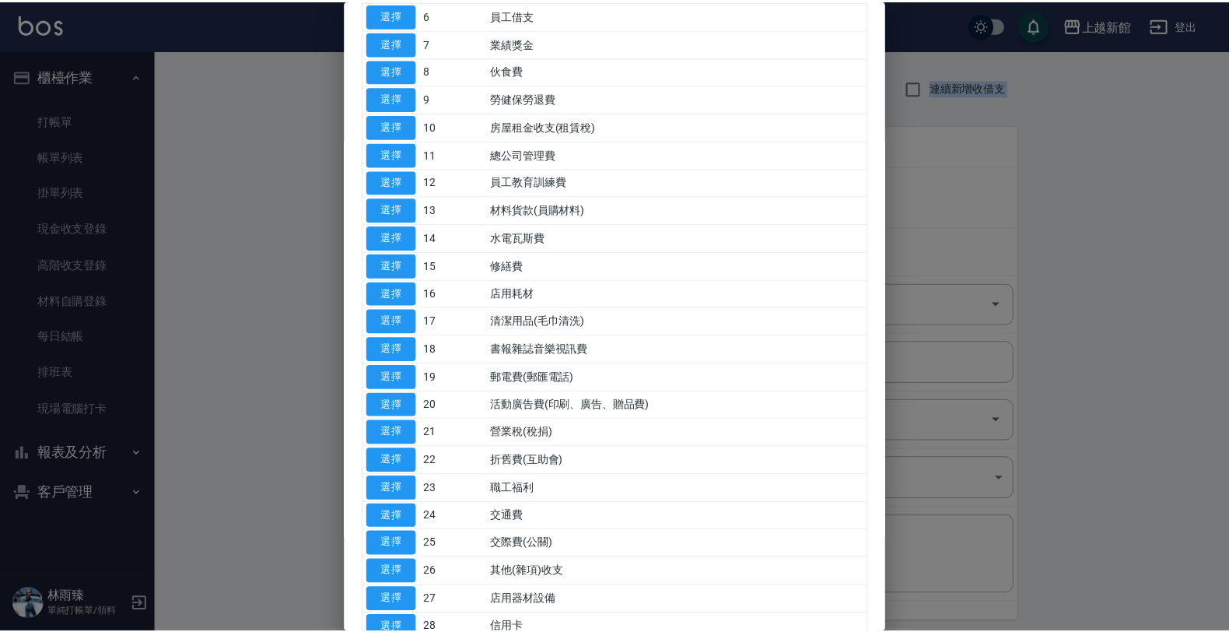
scroll to position [292, 0]
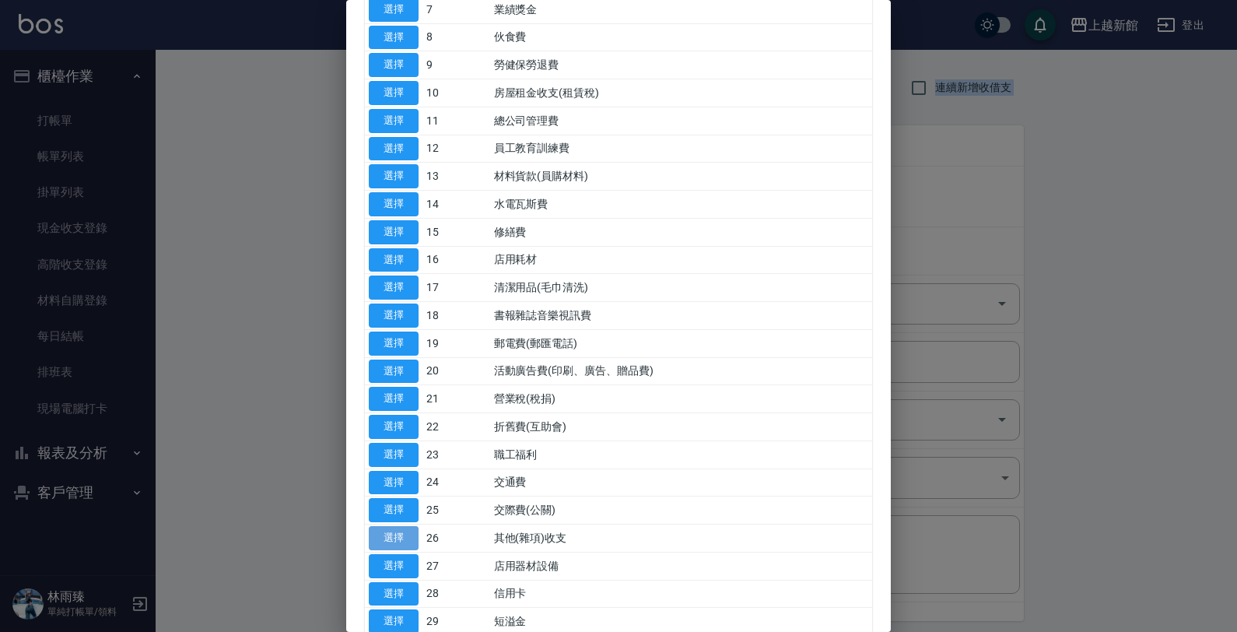
click at [412, 545] on button "選擇" at bounding box center [394, 538] width 50 height 24
type input "26 其他(雜項)收支"
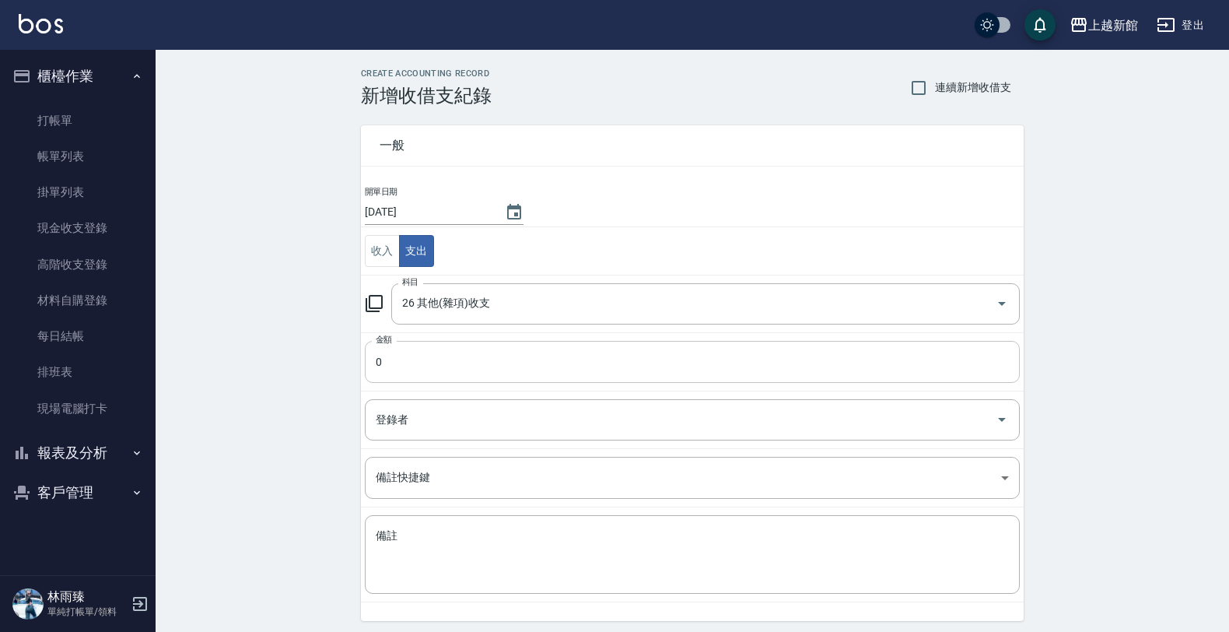
click at [461, 377] on input "0" at bounding box center [692, 362] width 655 height 42
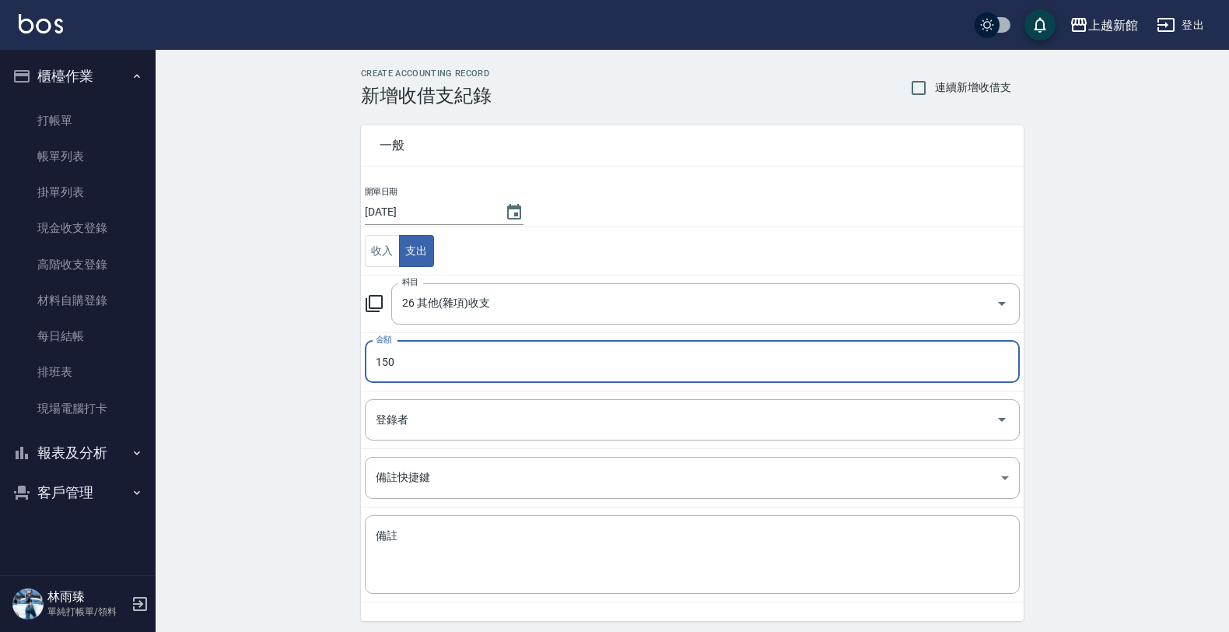
type input "150"
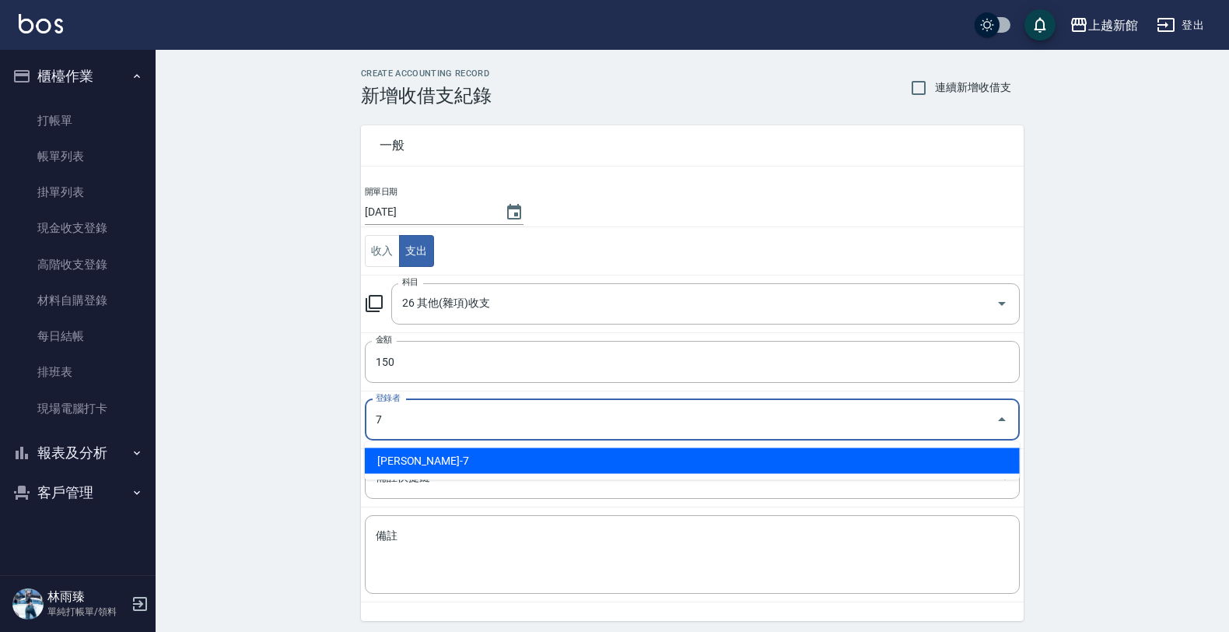
type input "林雨臻-7"
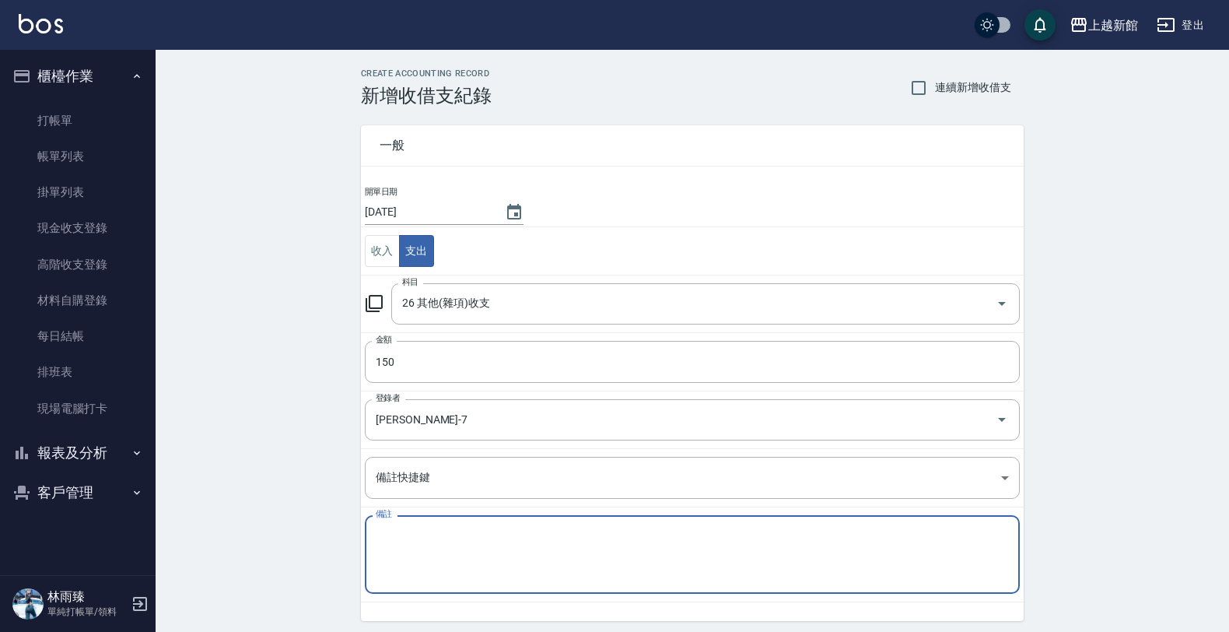
drag, startPoint x: 531, startPoint y: 547, endPoint x: 521, endPoint y: 557, distance: 14.3
click at [529, 551] on textarea "備註" at bounding box center [692, 554] width 633 height 53
type textarea "u"
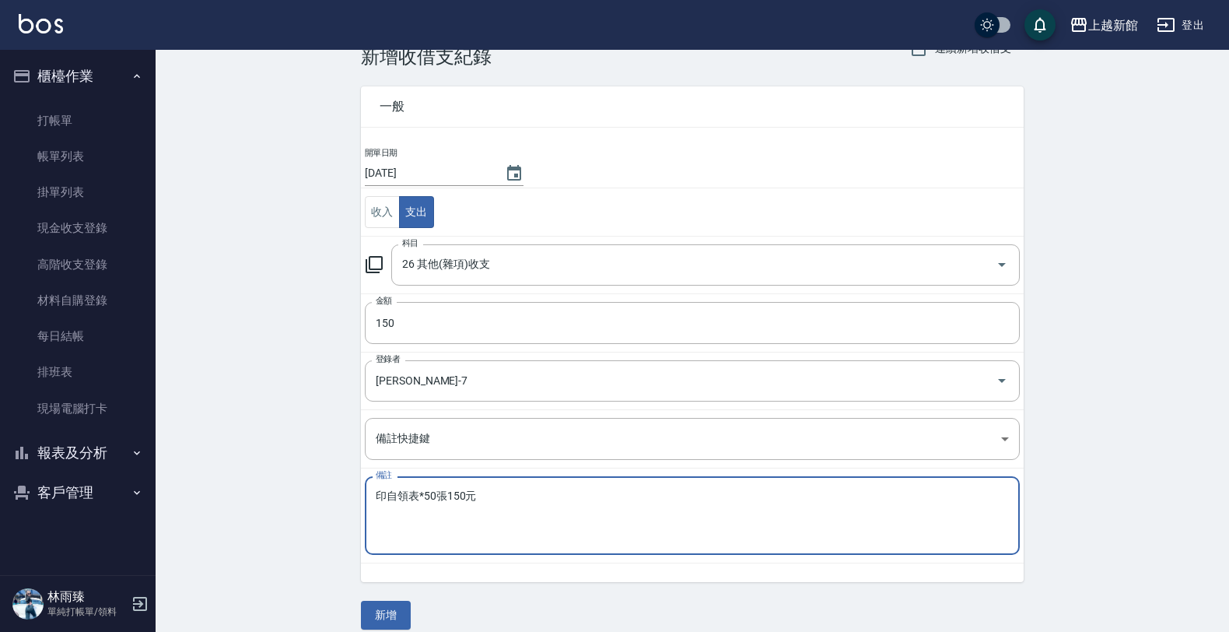
scroll to position [56, 0]
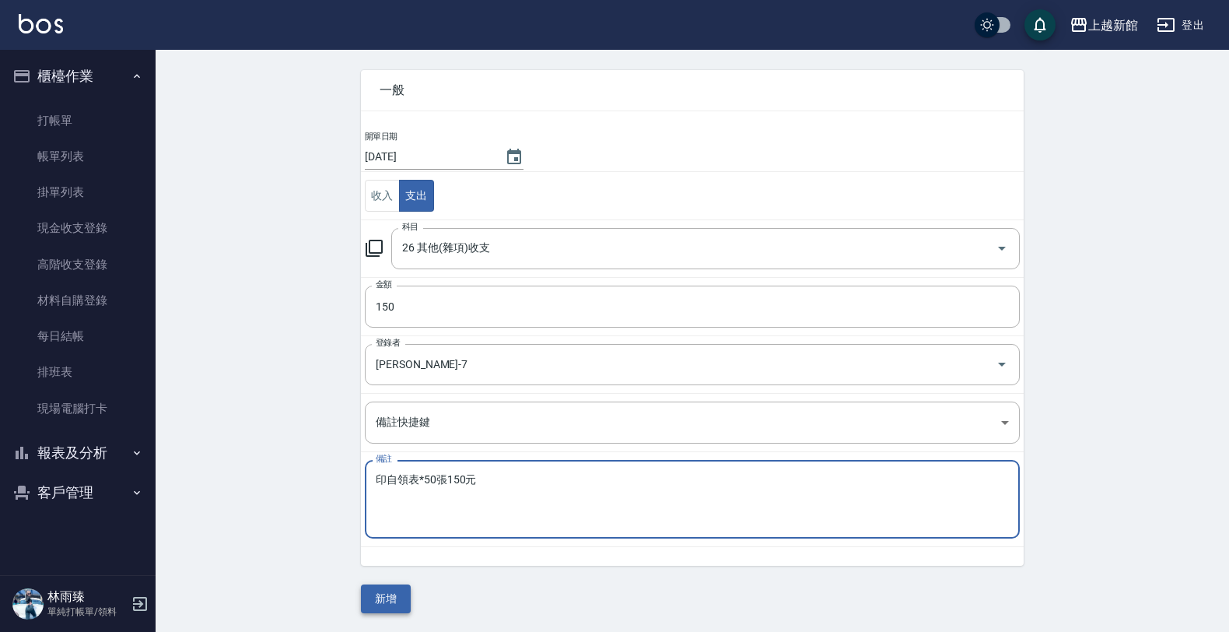
type textarea "印自領表*50張150元"
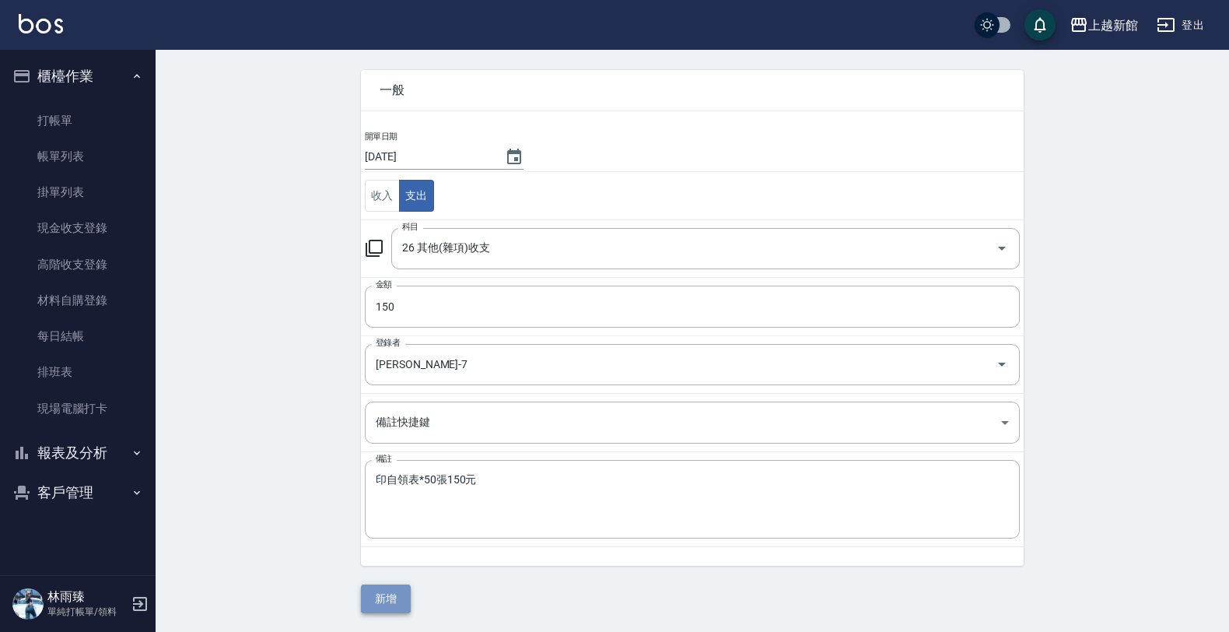
click at [404, 593] on button "新增" at bounding box center [386, 598] width 50 height 29
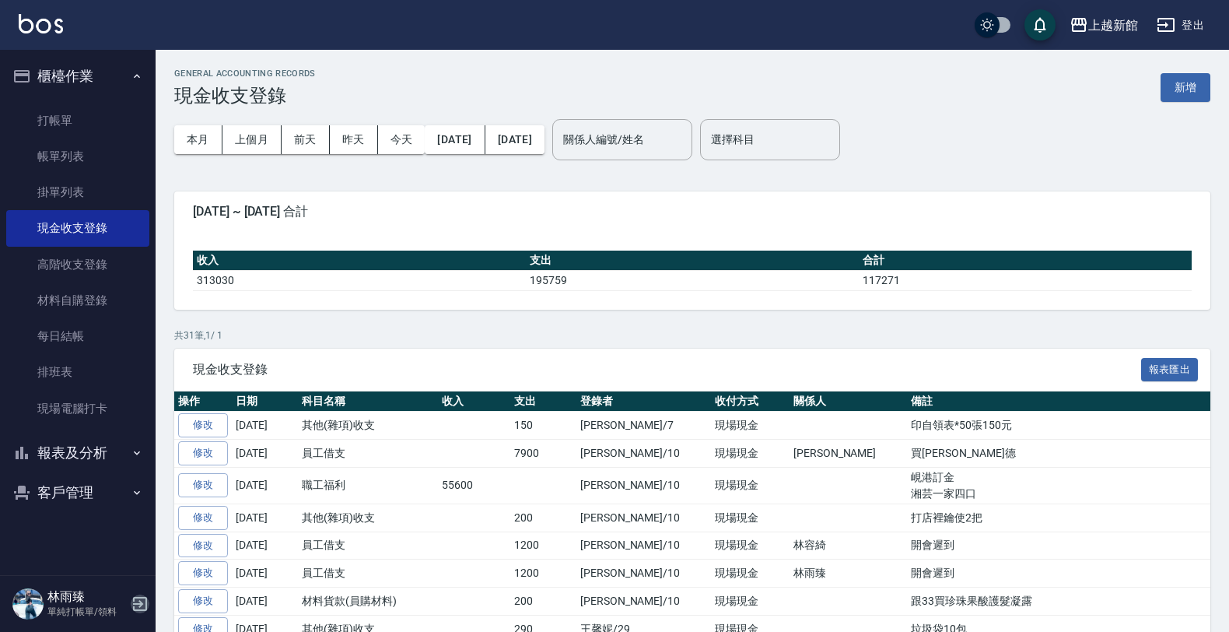
click at [138, 600] on icon "button" at bounding box center [140, 603] width 19 height 19
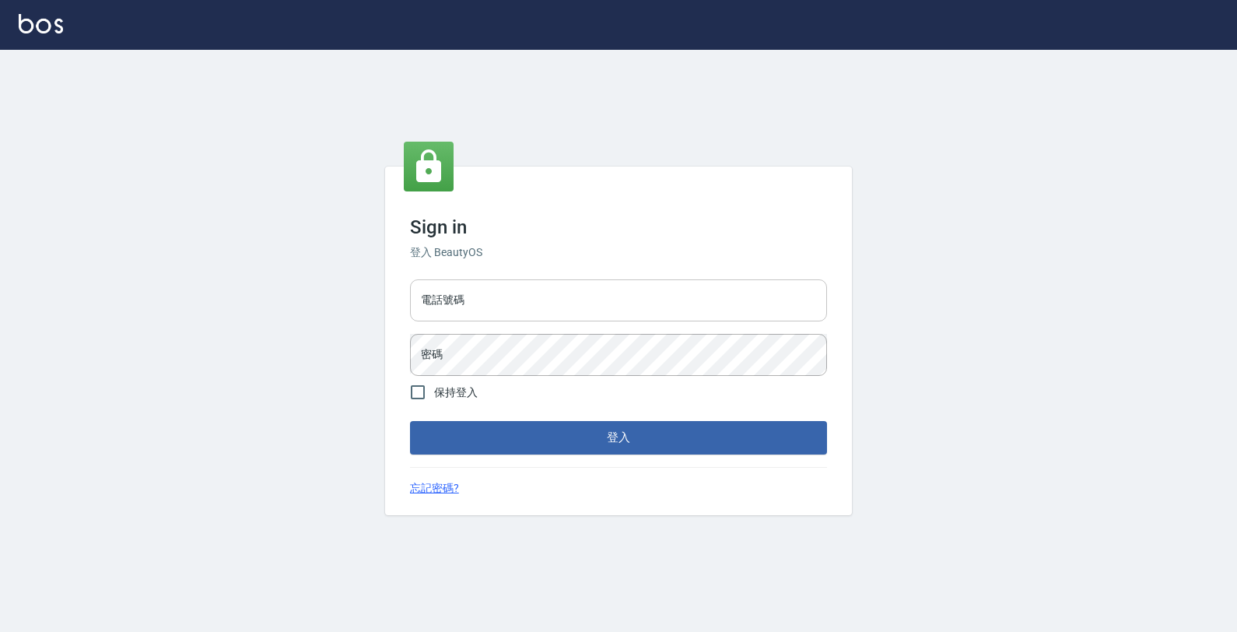
click at [541, 301] on input "電話號碼" at bounding box center [618, 300] width 417 height 42
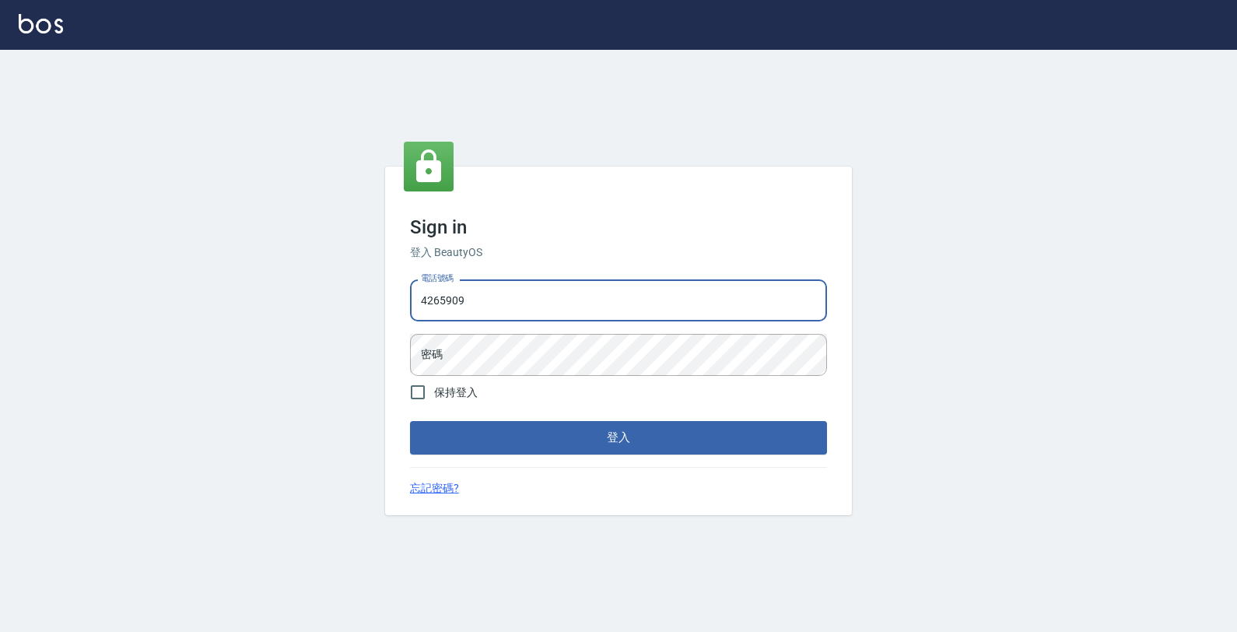
type input "4265909"
click at [410, 421] on button "登入" at bounding box center [618, 437] width 417 height 33
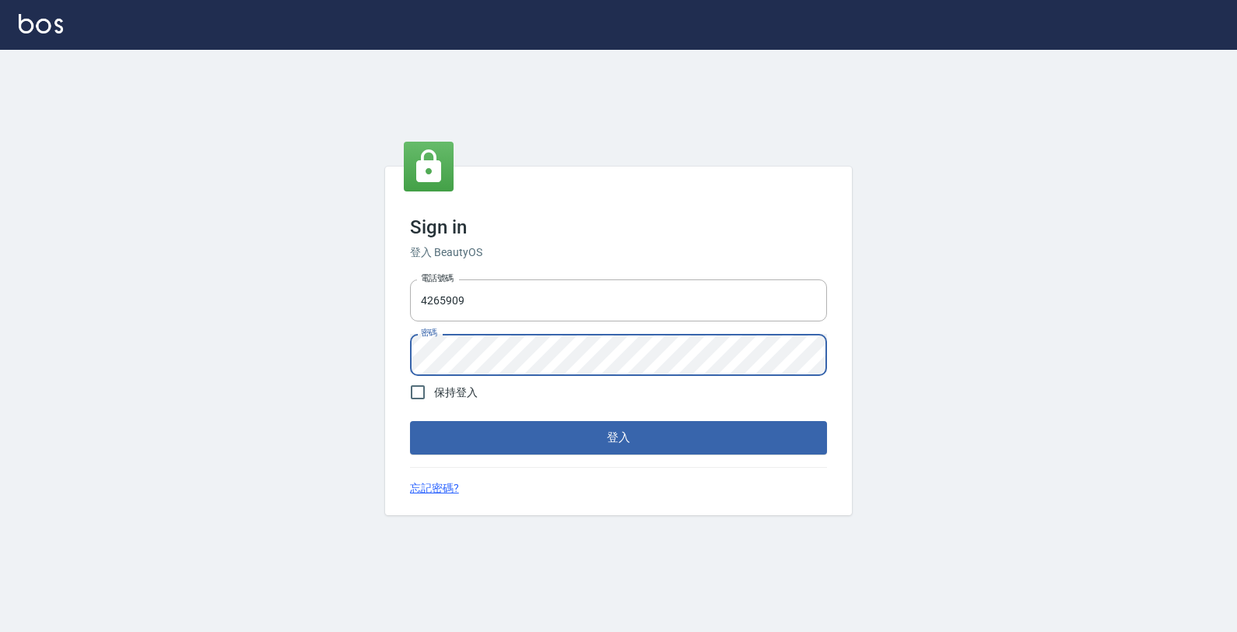
click at [410, 421] on button "登入" at bounding box center [618, 437] width 417 height 33
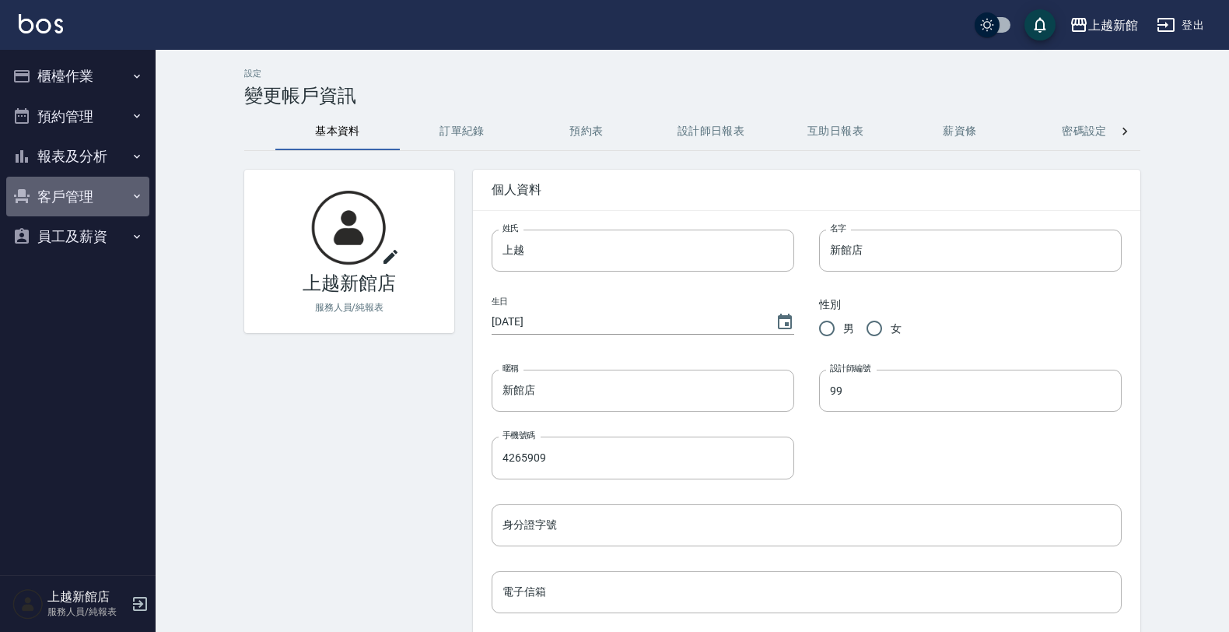
click at [68, 187] on button "客戶管理" at bounding box center [77, 197] width 143 height 40
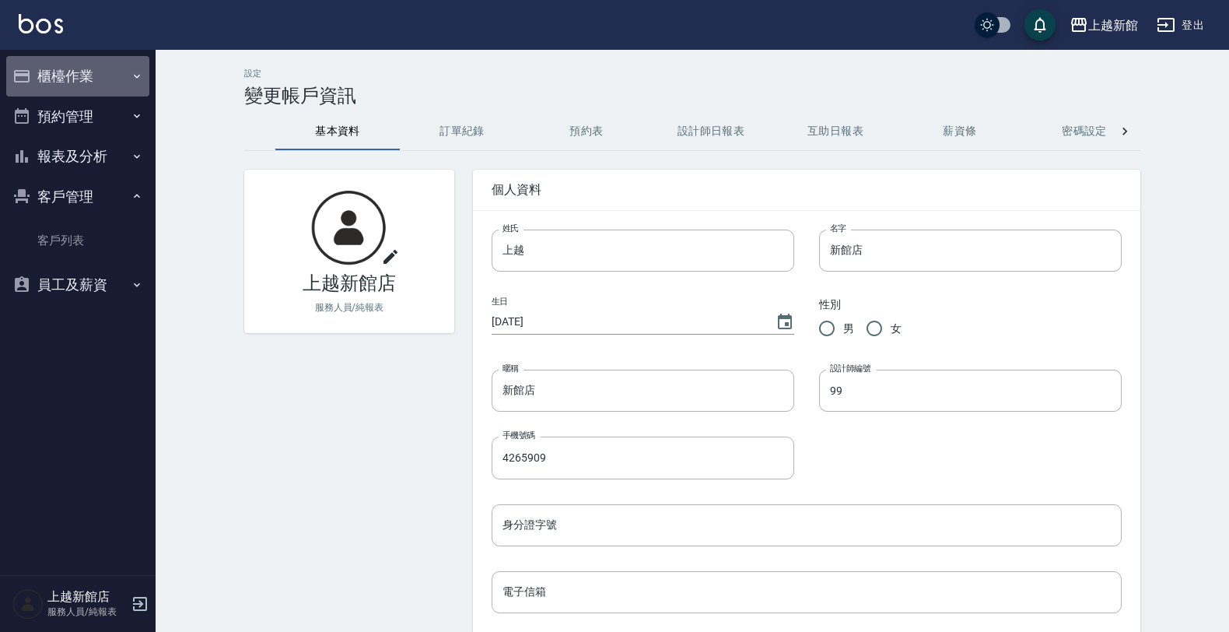
click at [123, 84] on button "櫃檯作業" at bounding box center [77, 76] width 143 height 40
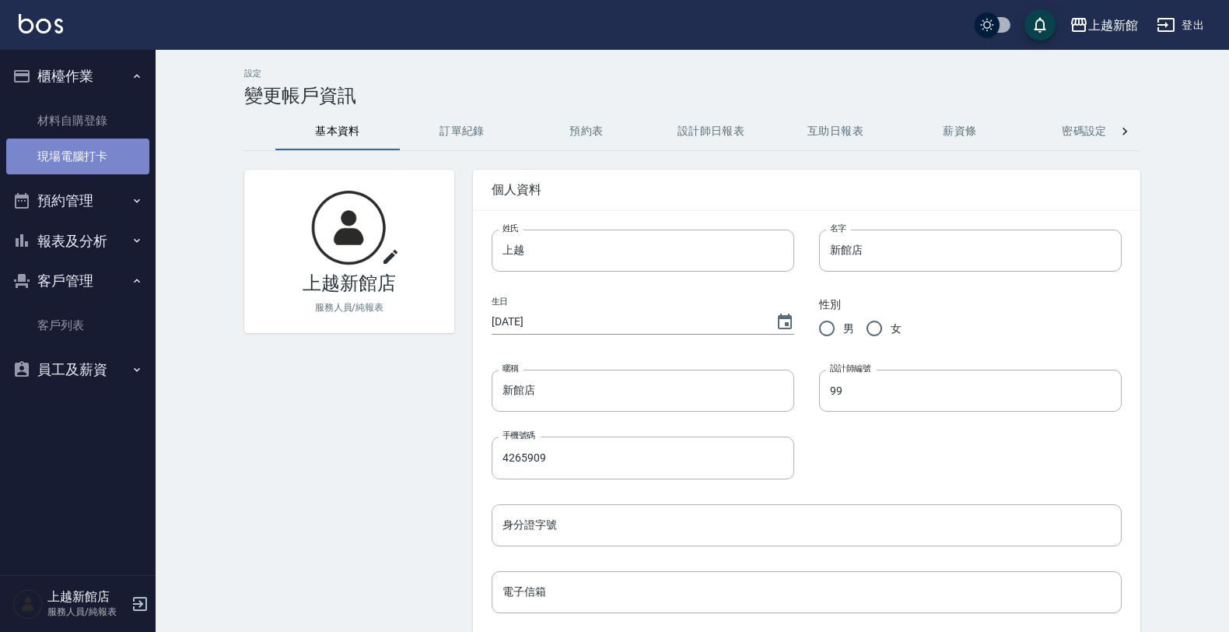
click at [109, 142] on link "現場電腦打卡" at bounding box center [77, 156] width 143 height 36
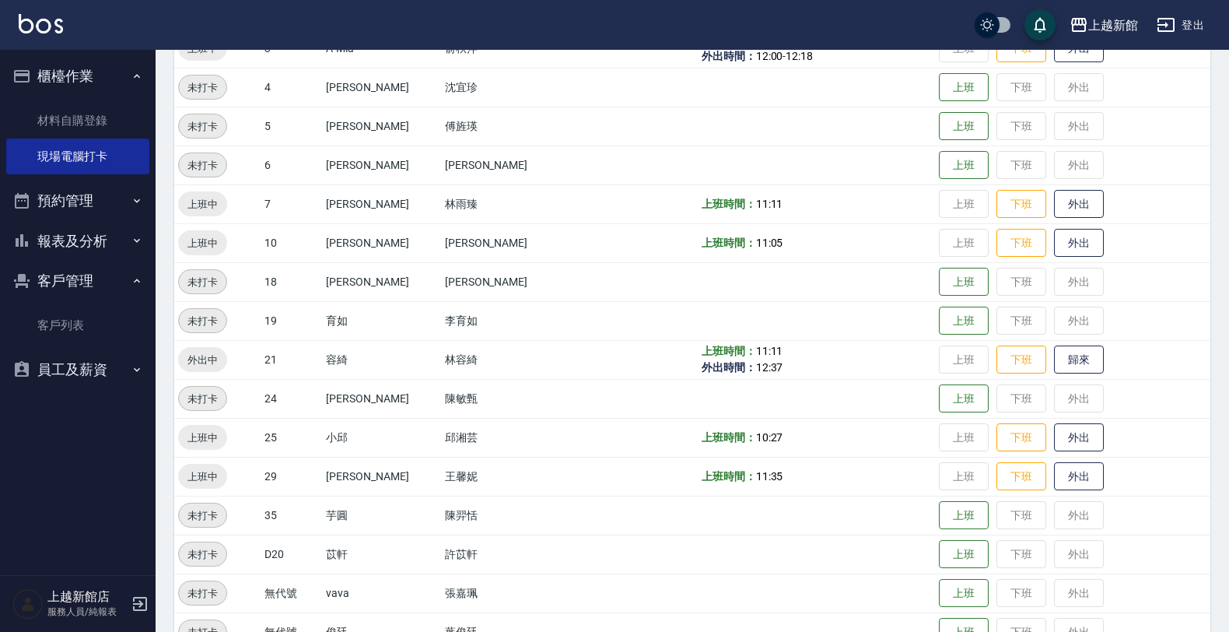
scroll to position [338, 0]
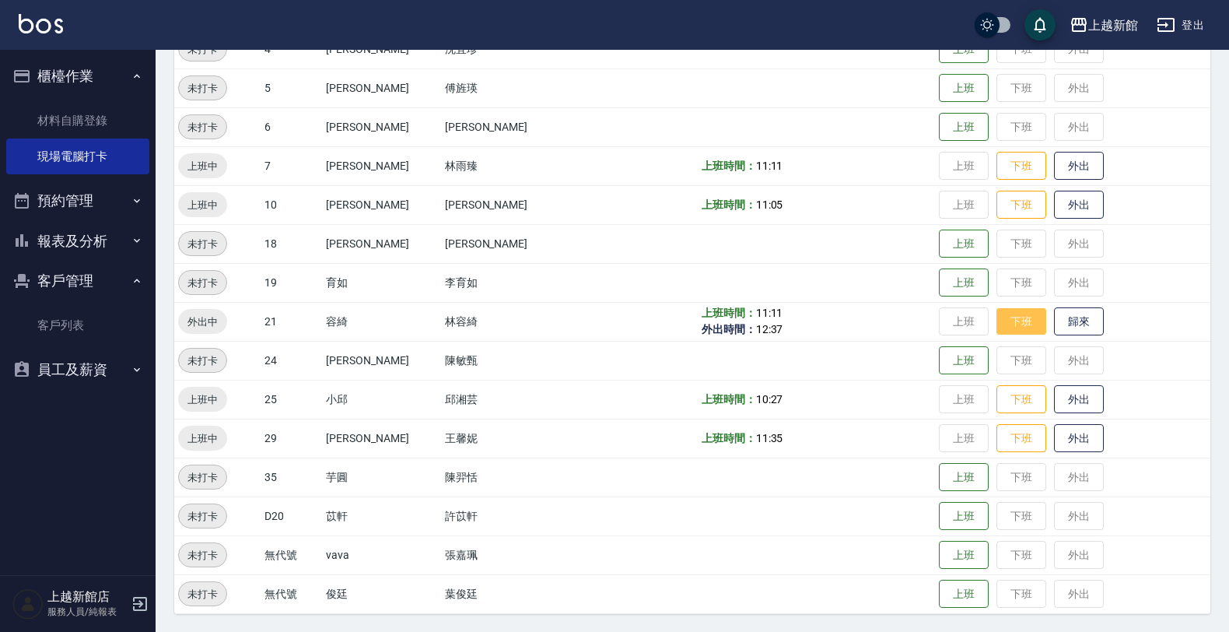
click at [1014, 319] on button "下班" at bounding box center [1021, 321] width 50 height 27
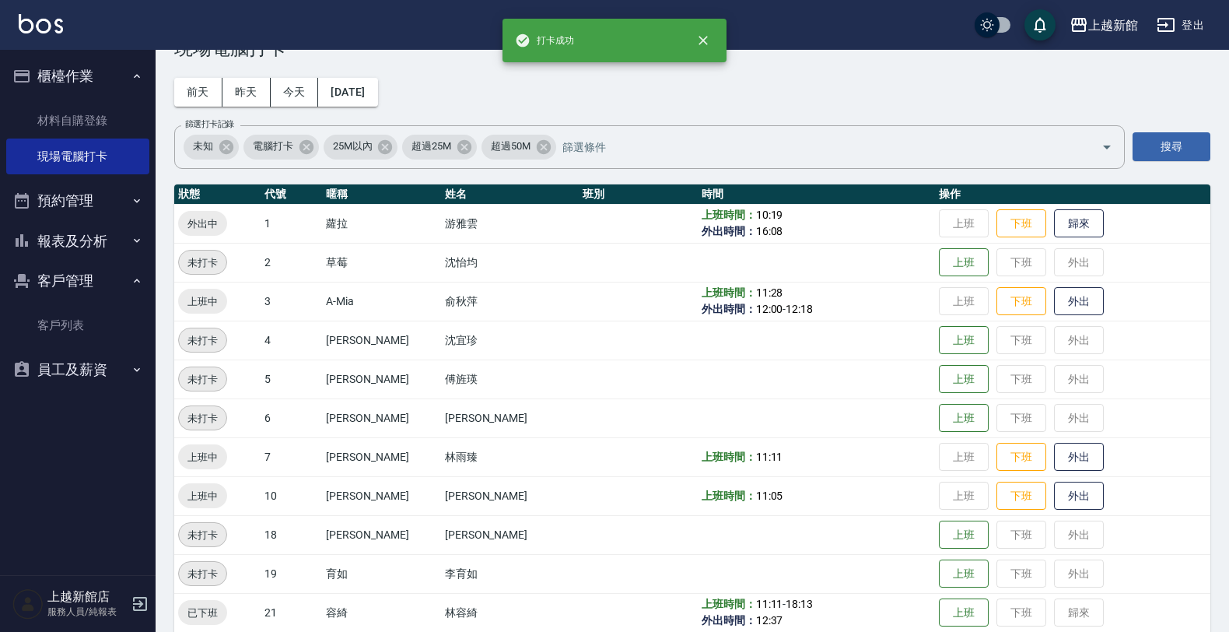
scroll to position [47, 0]
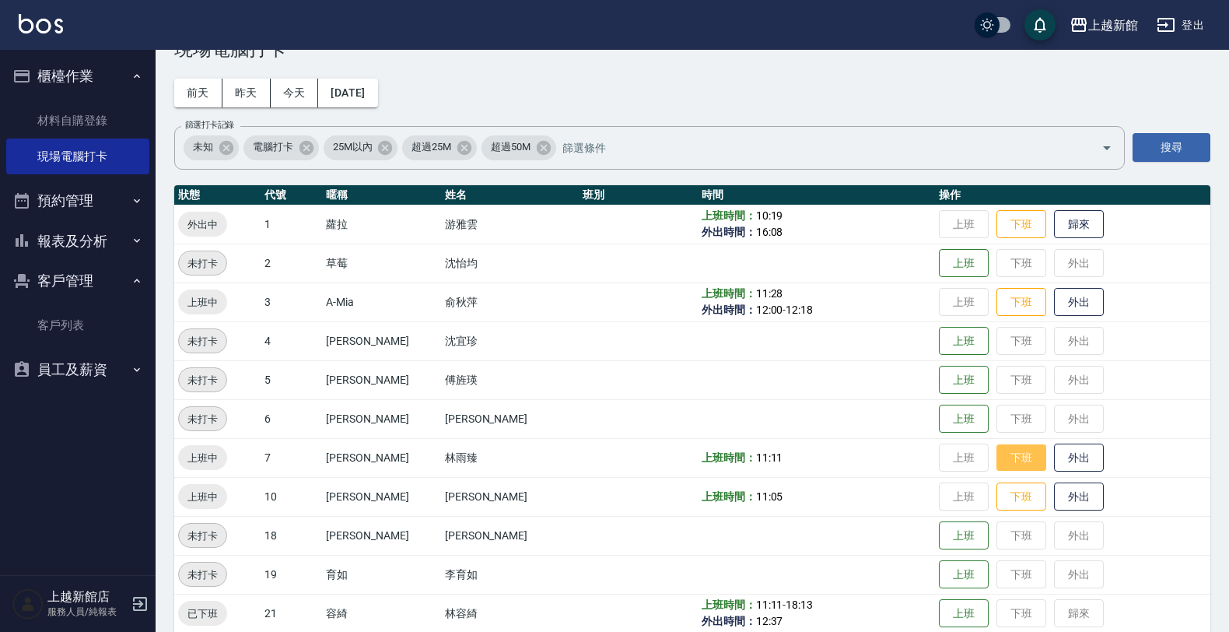
click at [1001, 461] on button "下班" at bounding box center [1021, 457] width 50 height 27
